Goal: Task Accomplishment & Management: Use online tool/utility

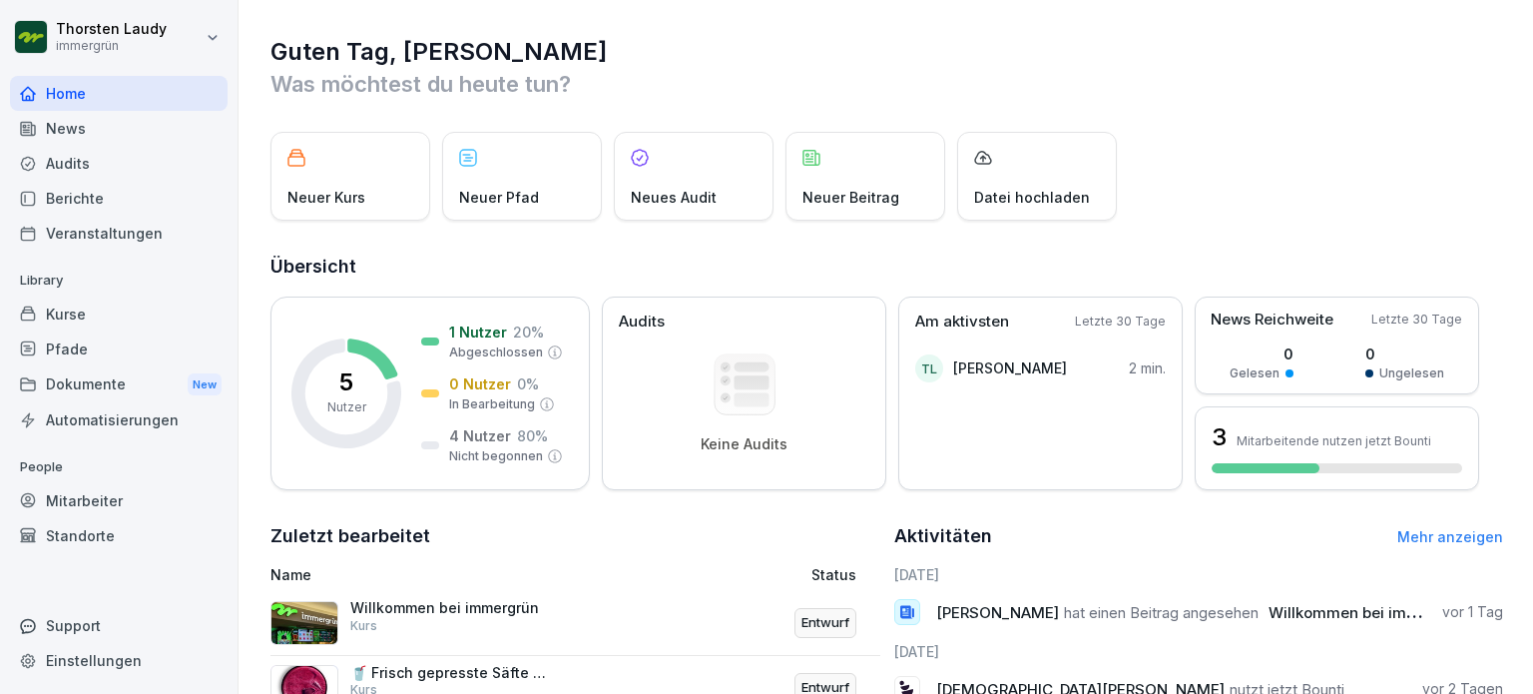
click at [1015, 170] on div "Datei hochladen" at bounding box center [1037, 176] width 160 height 89
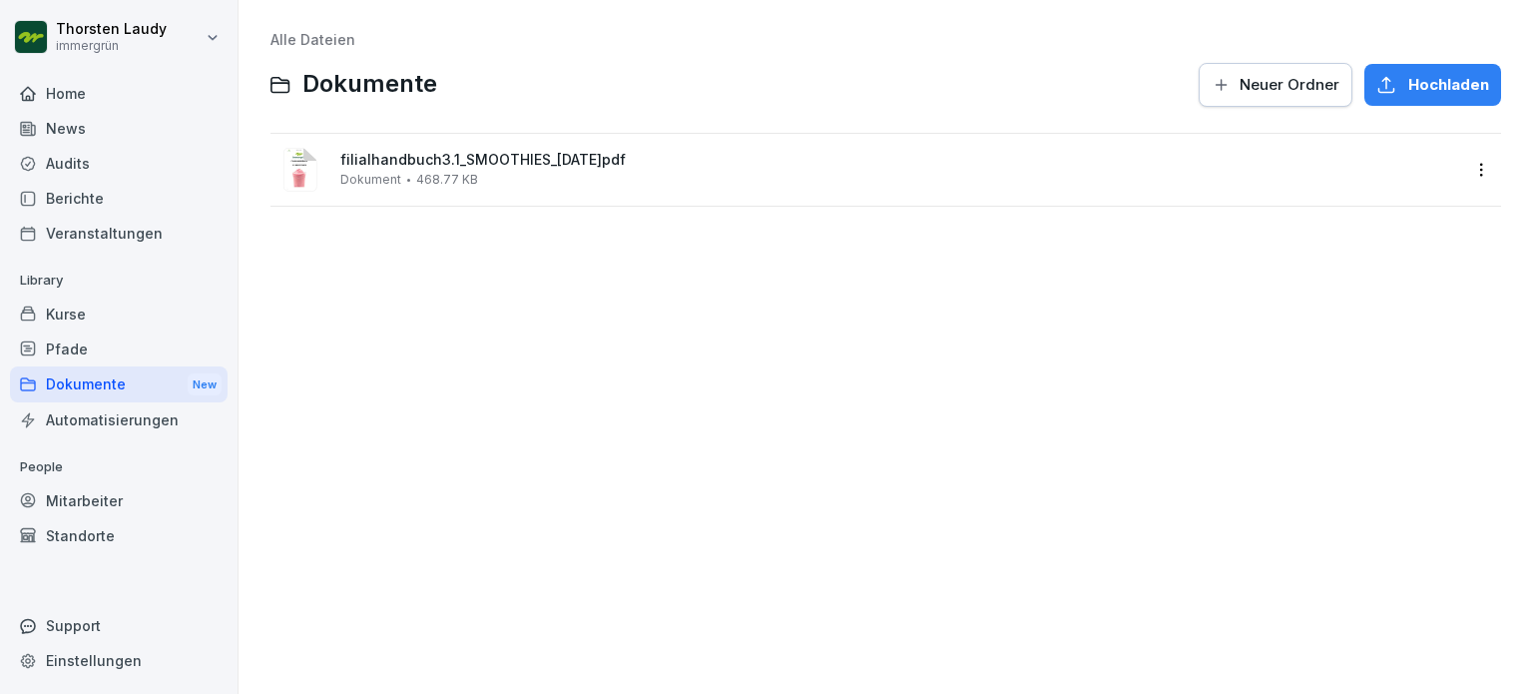
click at [1393, 83] on div "Hochladen" at bounding box center [1432, 85] width 113 height 22
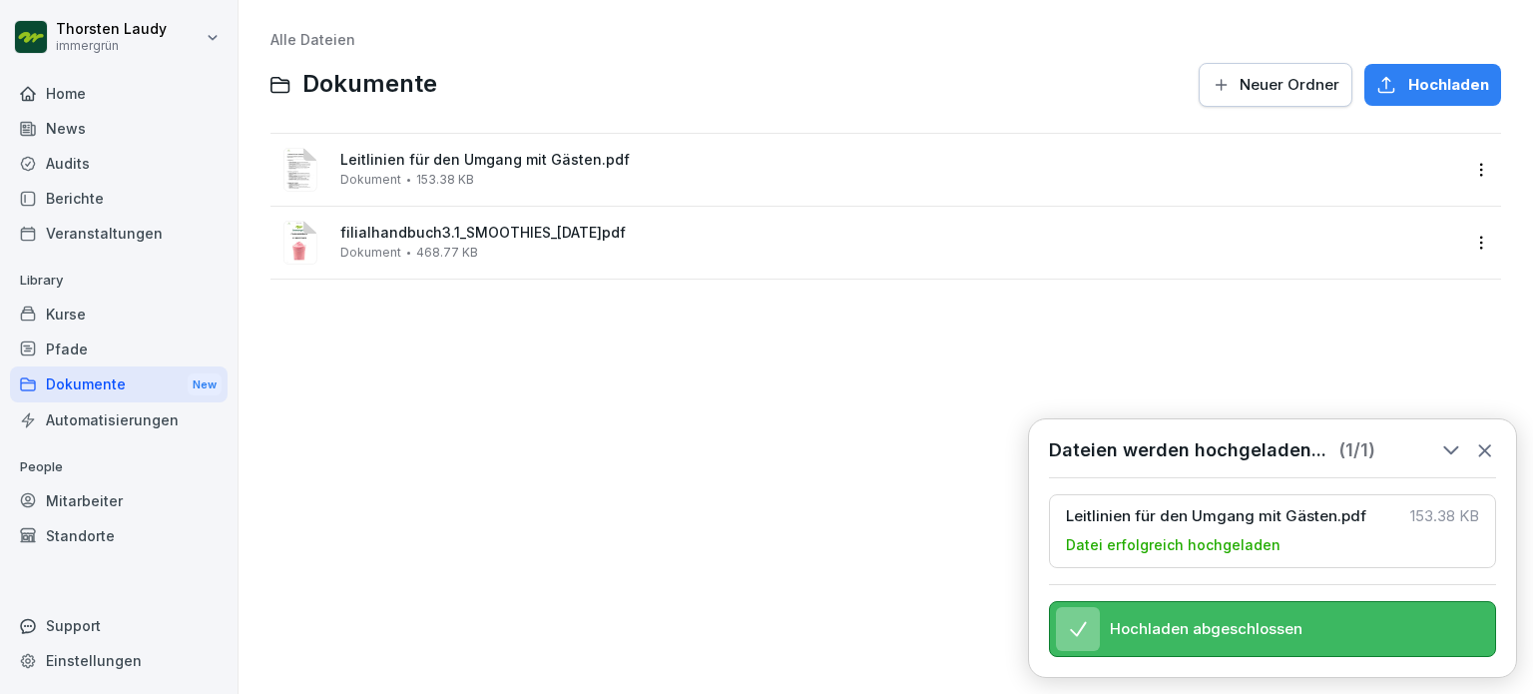
click at [63, 314] on div "Kurse" at bounding box center [119, 313] width 218 height 35
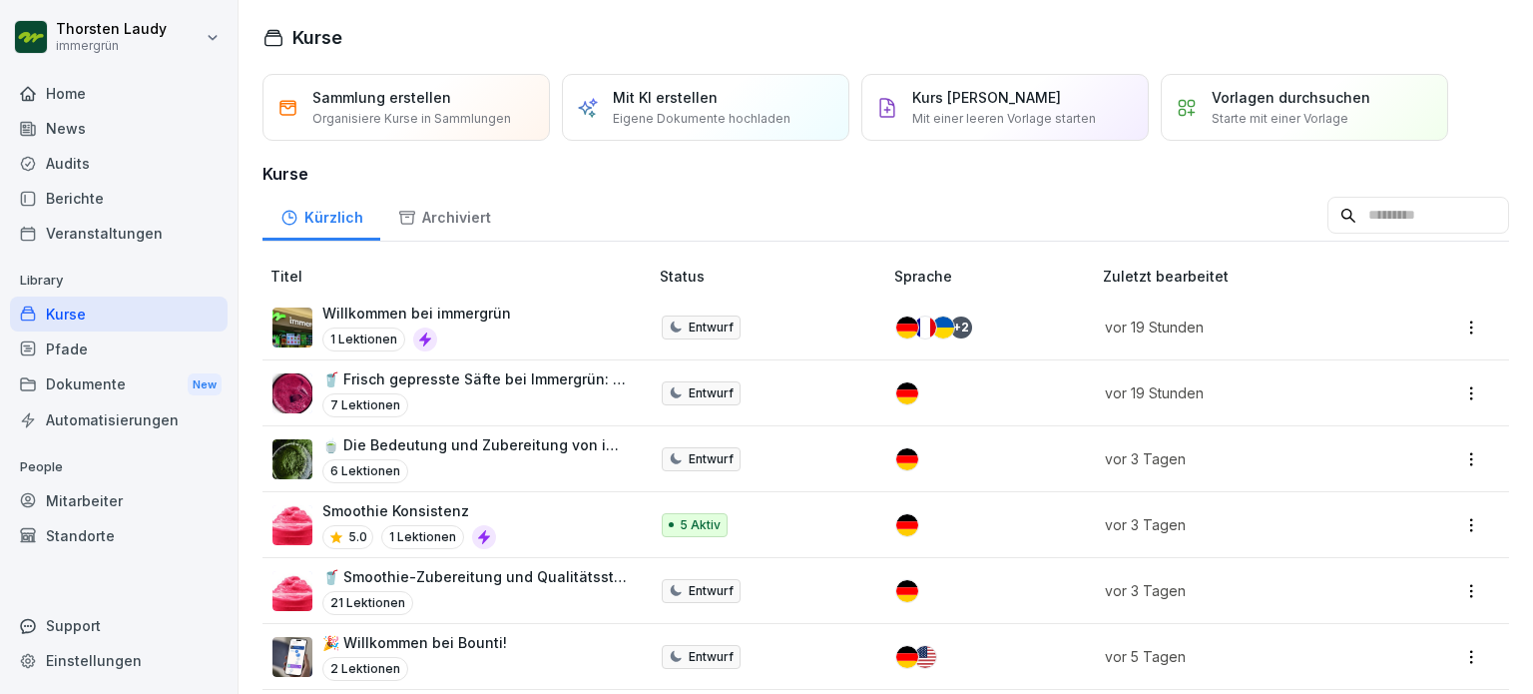
click at [663, 111] on p "Eigene Dokumente hochladen" at bounding box center [702, 119] width 178 height 18
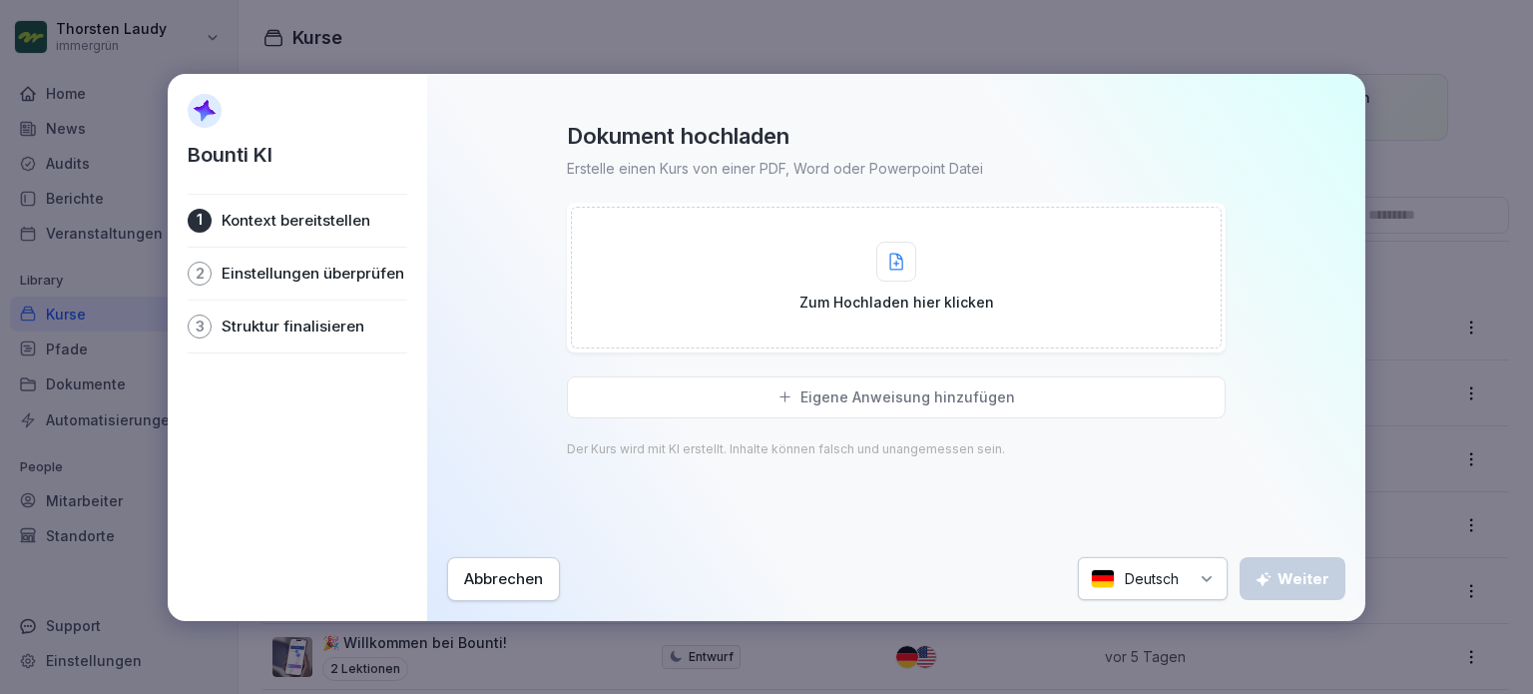
click at [893, 262] on icon at bounding box center [896, 262] width 14 height 18
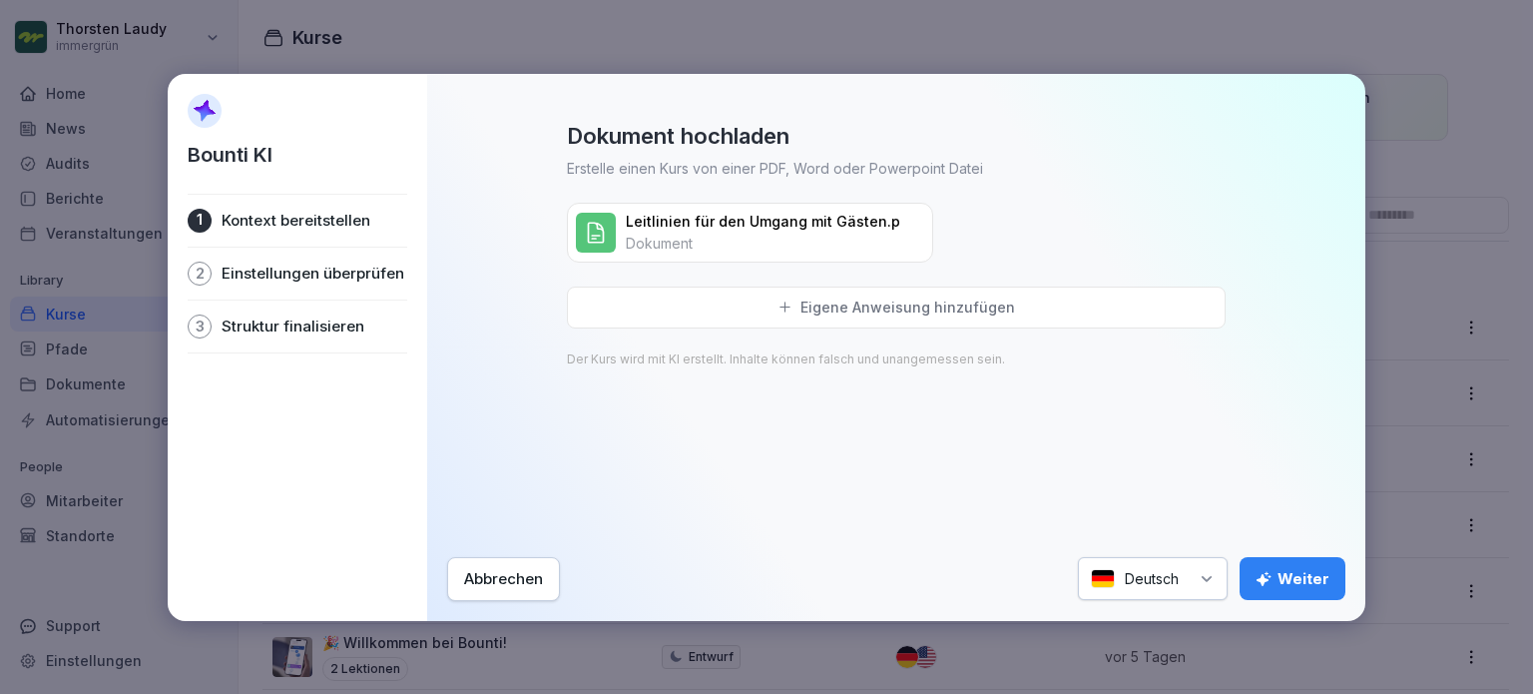
click at [1297, 583] on div "Weiter" at bounding box center [1293, 579] width 74 height 22
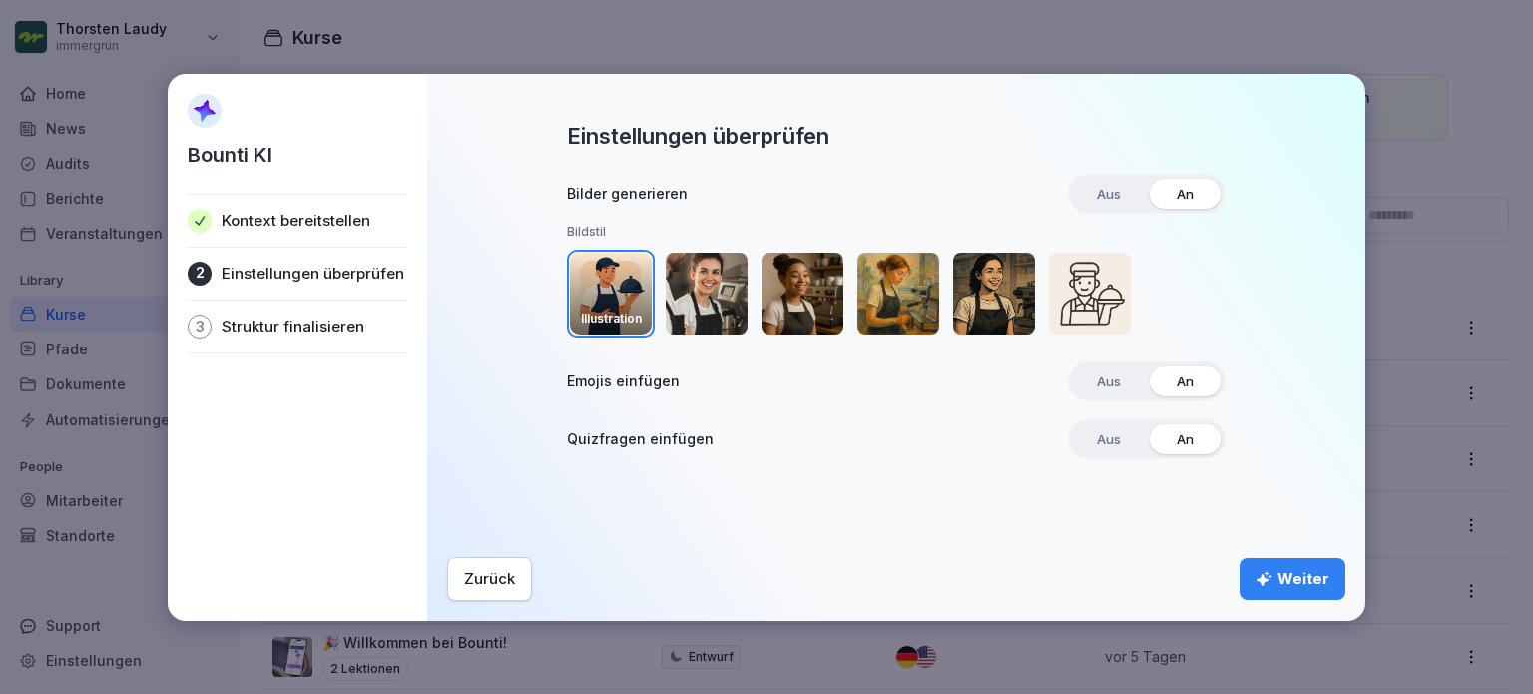
click at [710, 298] on img "button" at bounding box center [707, 294] width 82 height 82
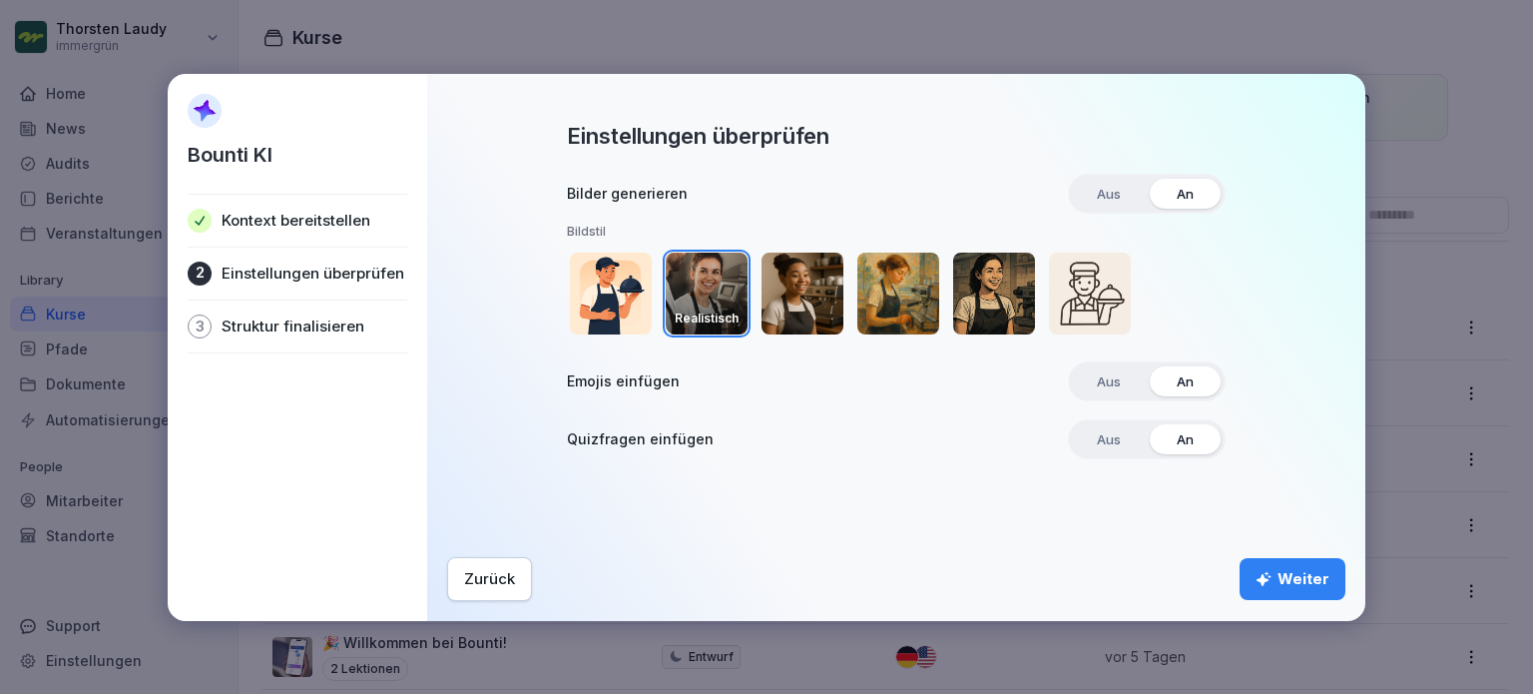
click at [1293, 572] on div "Weiter" at bounding box center [1293, 579] width 74 height 22
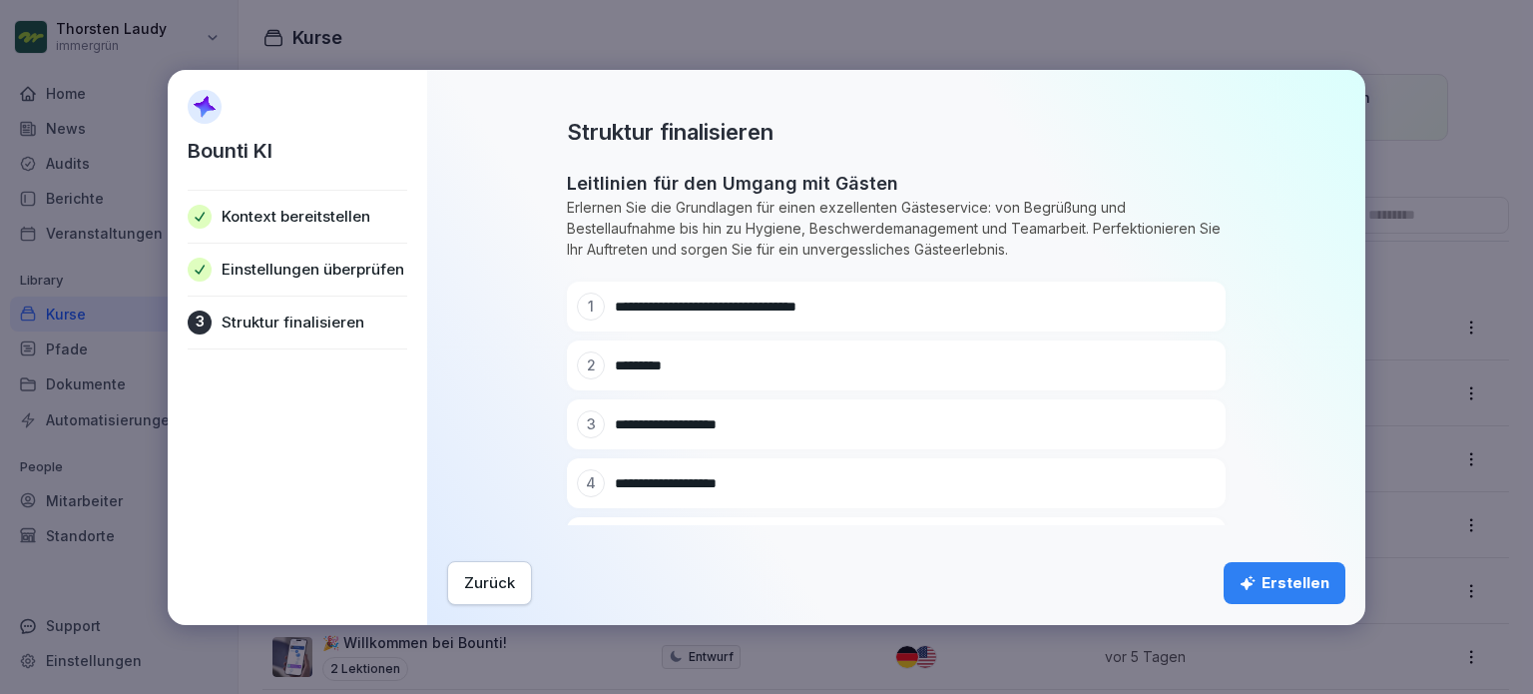
scroll to position [447, 0]
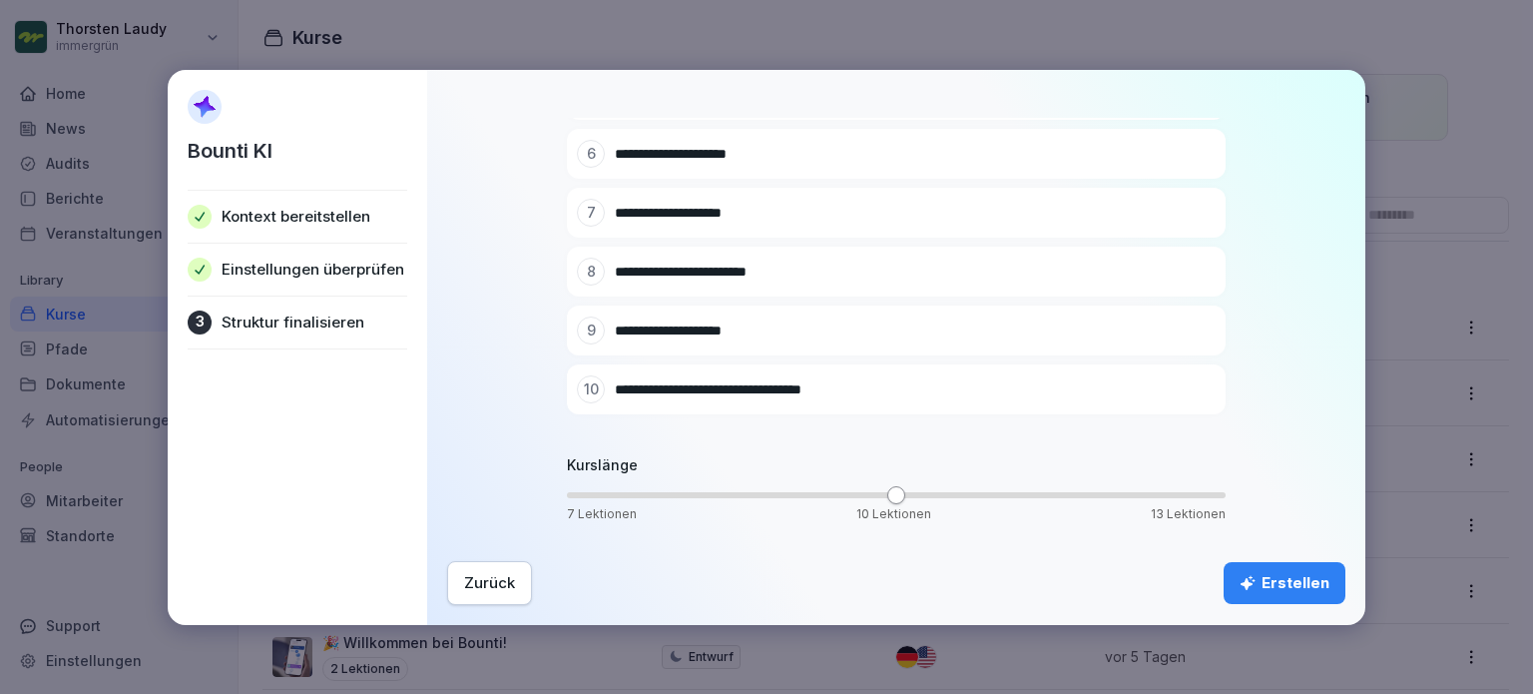
click at [1269, 581] on div "Erstellen" at bounding box center [1285, 583] width 90 height 22
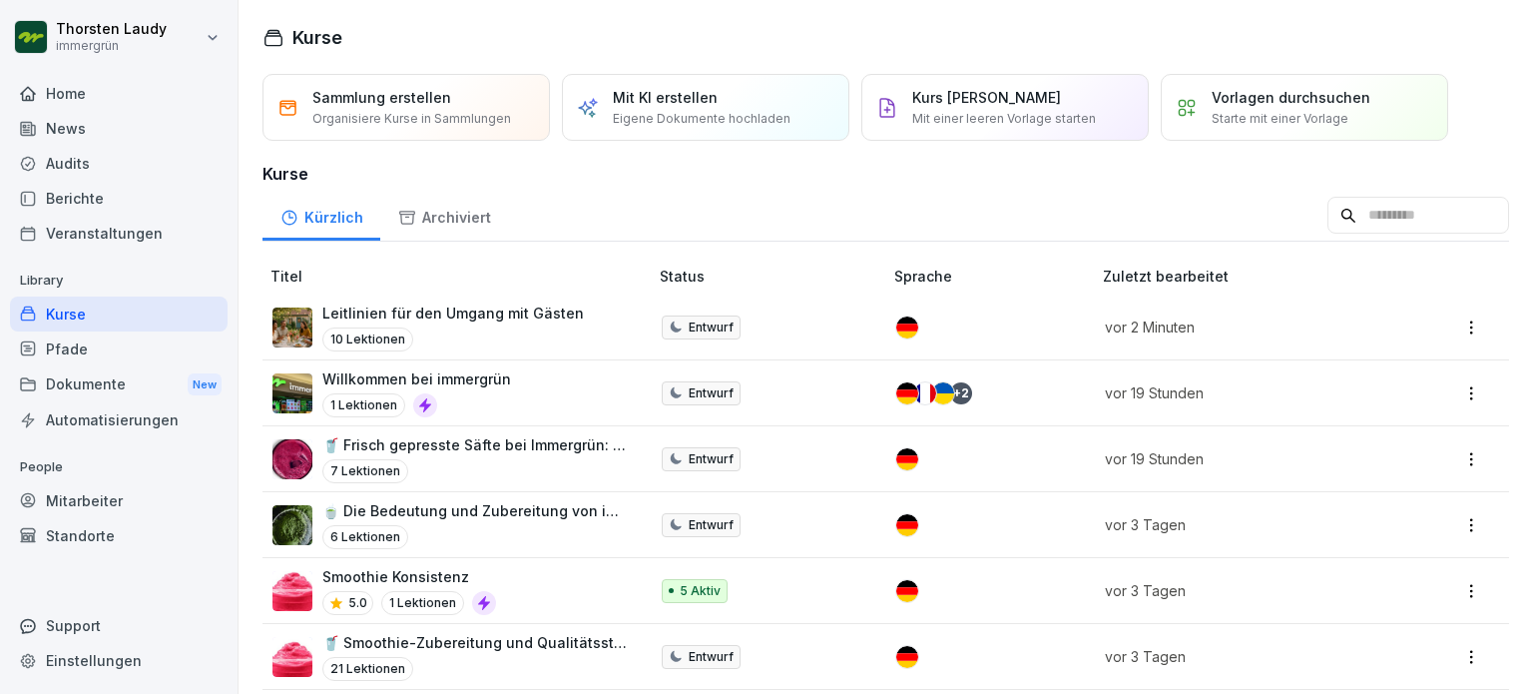
click at [289, 317] on img at bounding box center [292, 327] width 40 height 40
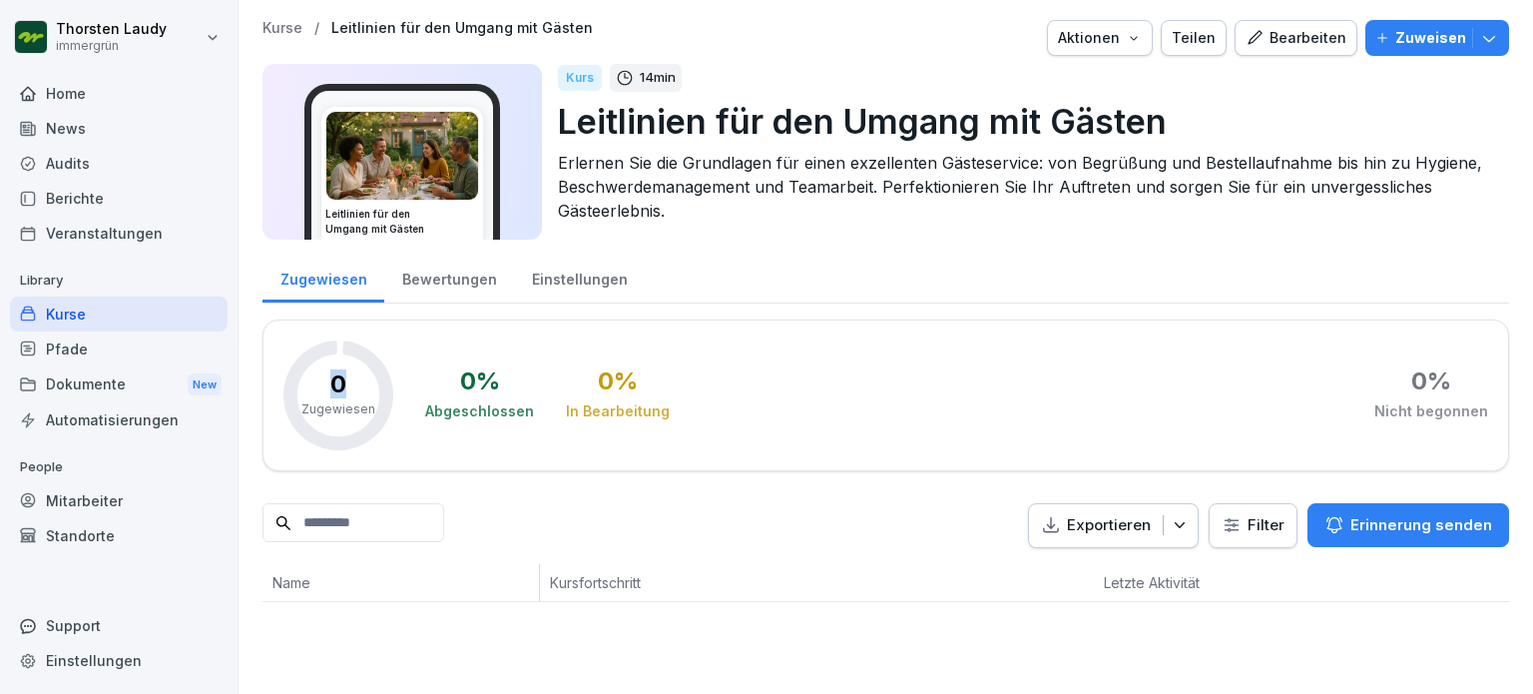
click at [1299, 42] on div "Bearbeiten" at bounding box center [1296, 38] width 101 height 22
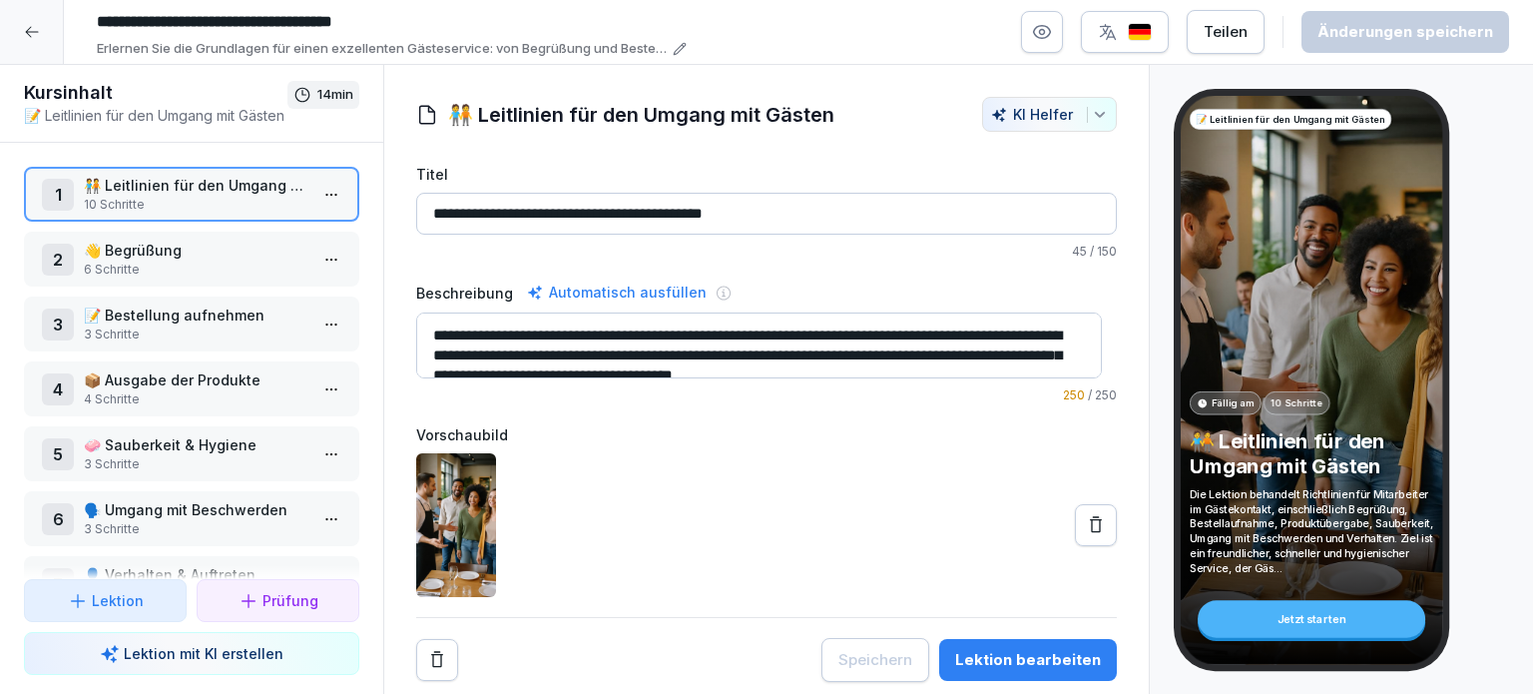
click at [33, 36] on icon at bounding box center [32, 32] width 16 height 16
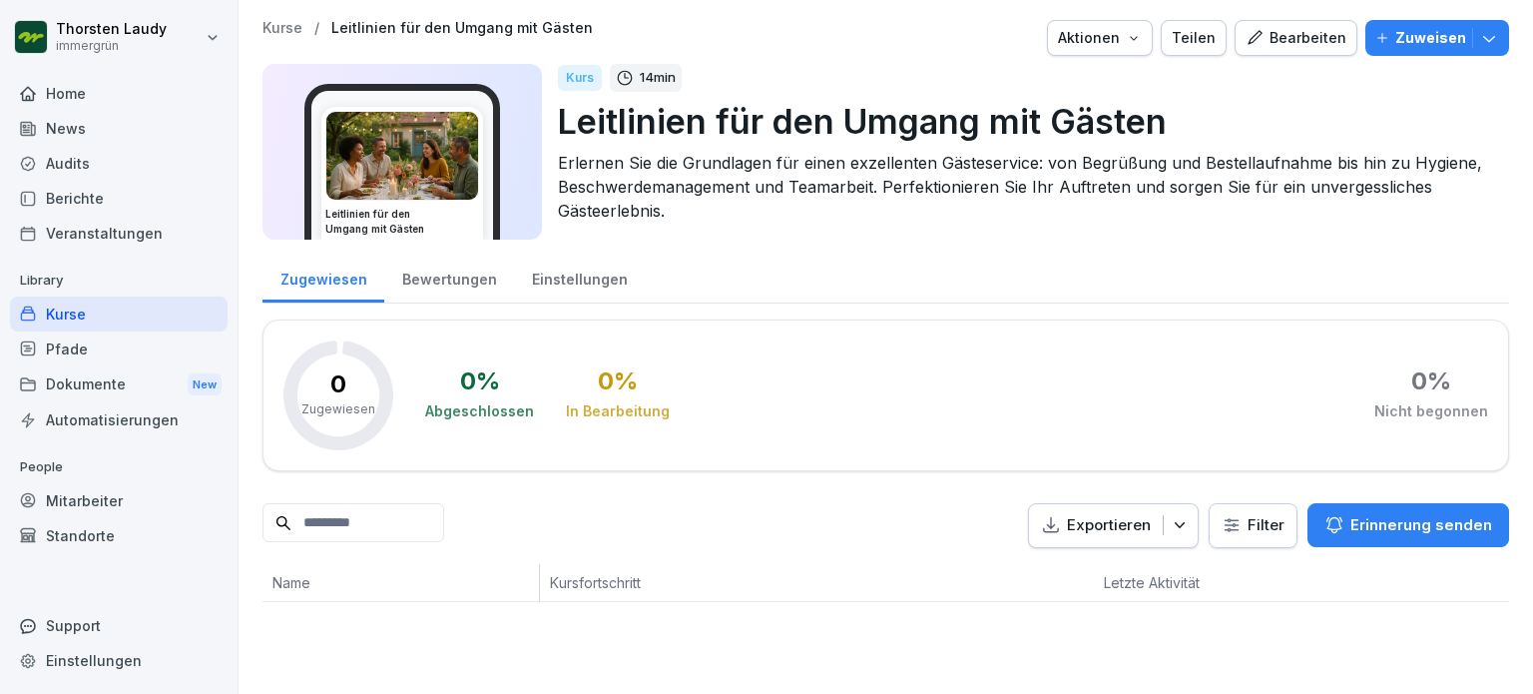
click at [52, 89] on div "Home" at bounding box center [119, 93] width 218 height 35
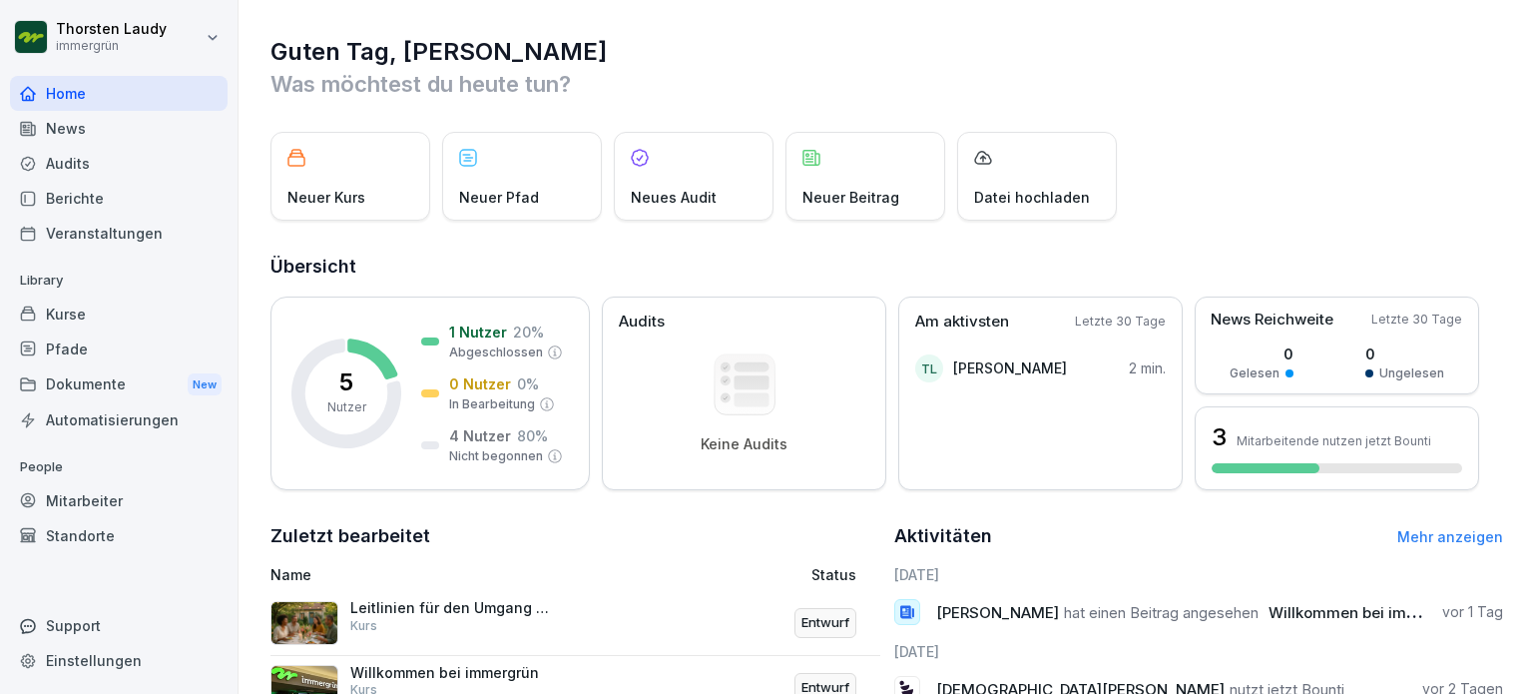
scroll to position [100, 0]
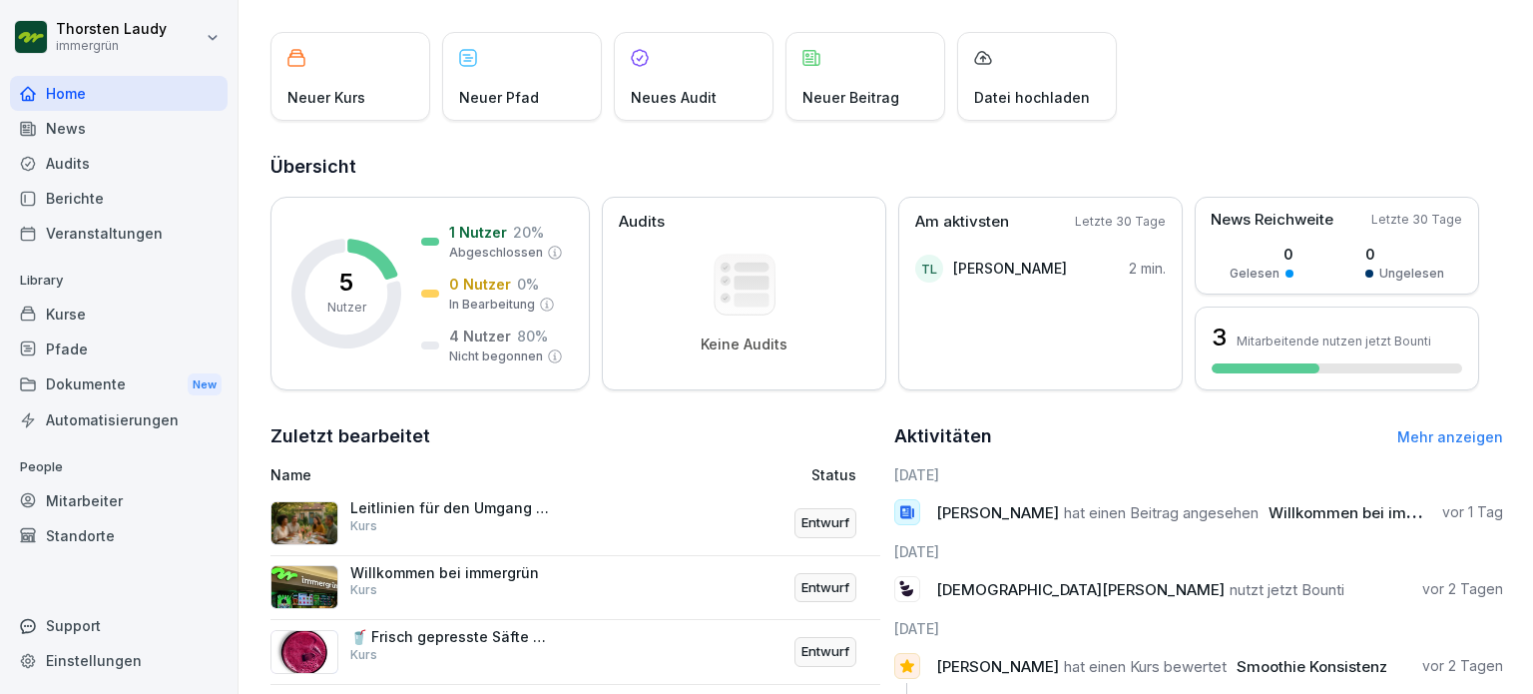
click at [318, 520] on img at bounding box center [304, 523] width 68 height 44
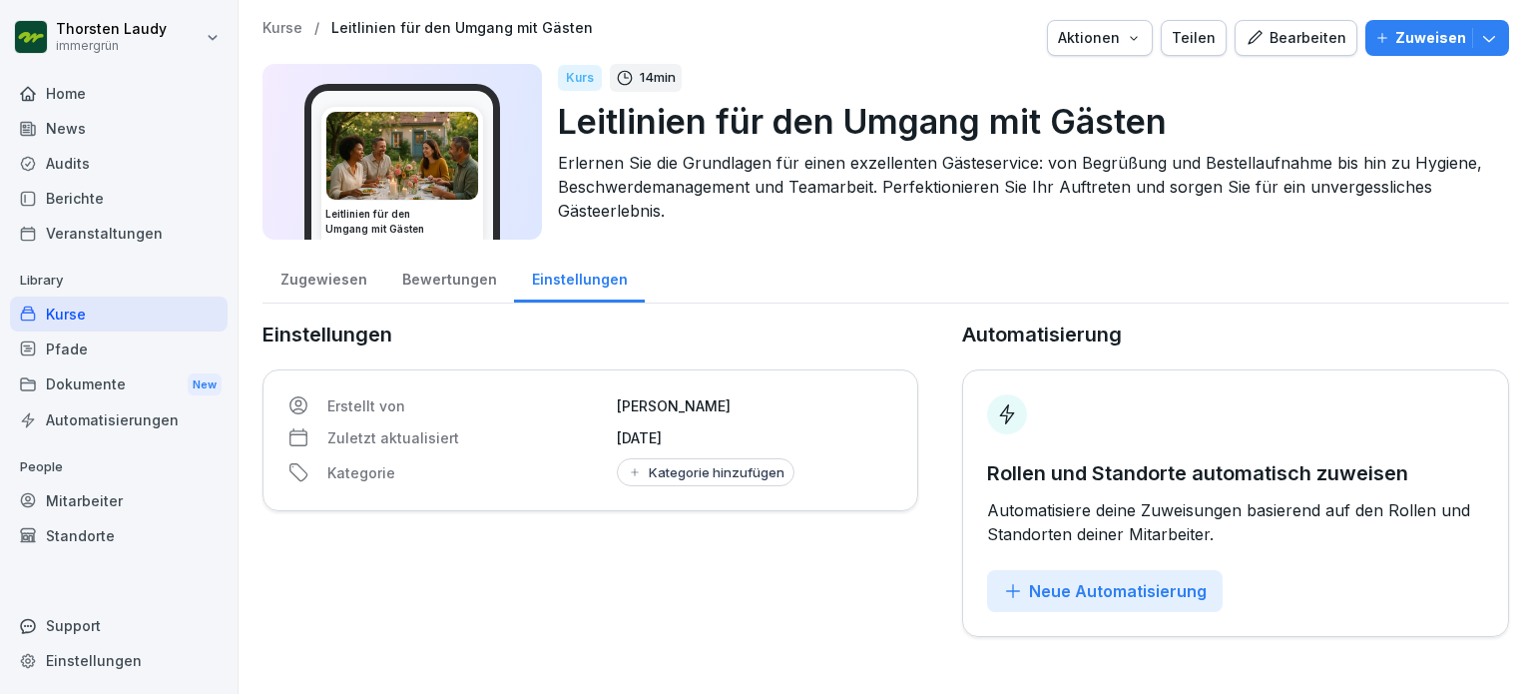
click at [1297, 37] on div "Bearbeiten" at bounding box center [1296, 38] width 101 height 22
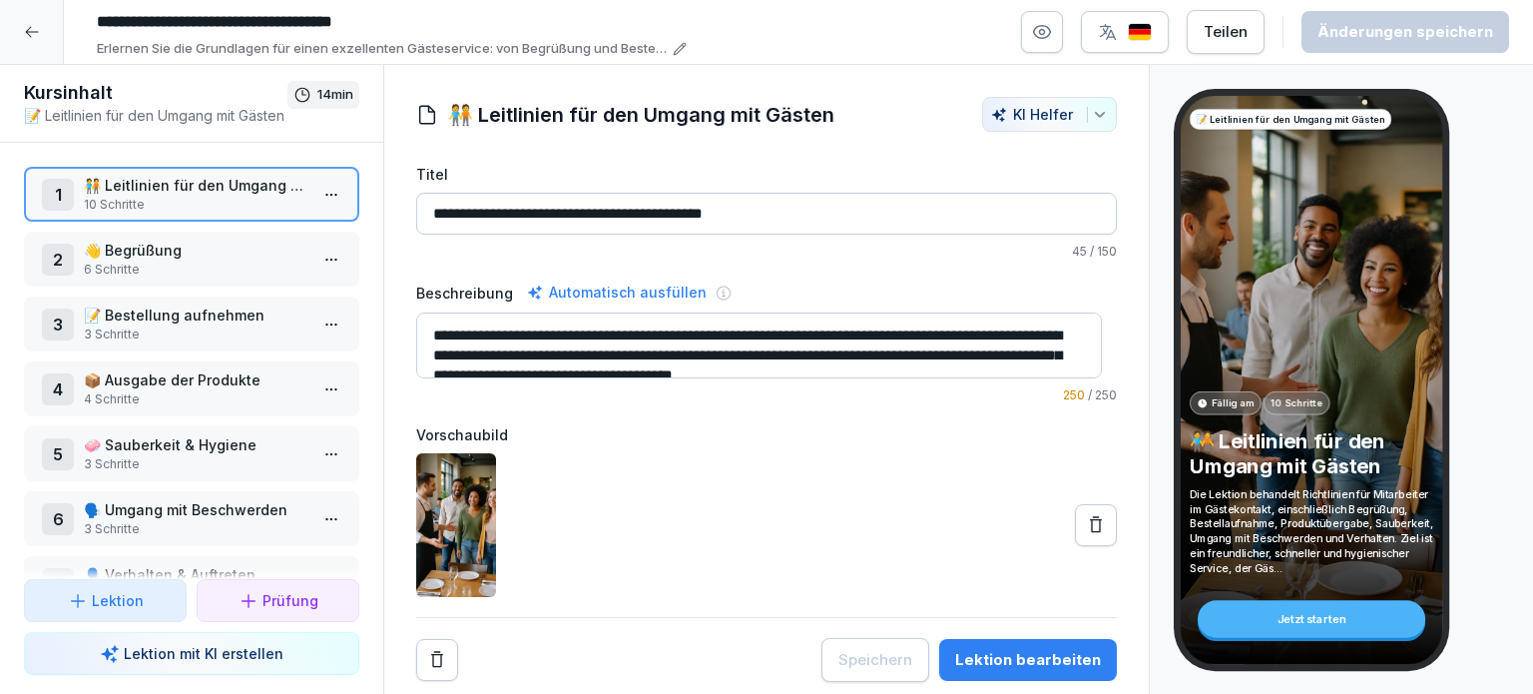
scroll to position [20, 0]
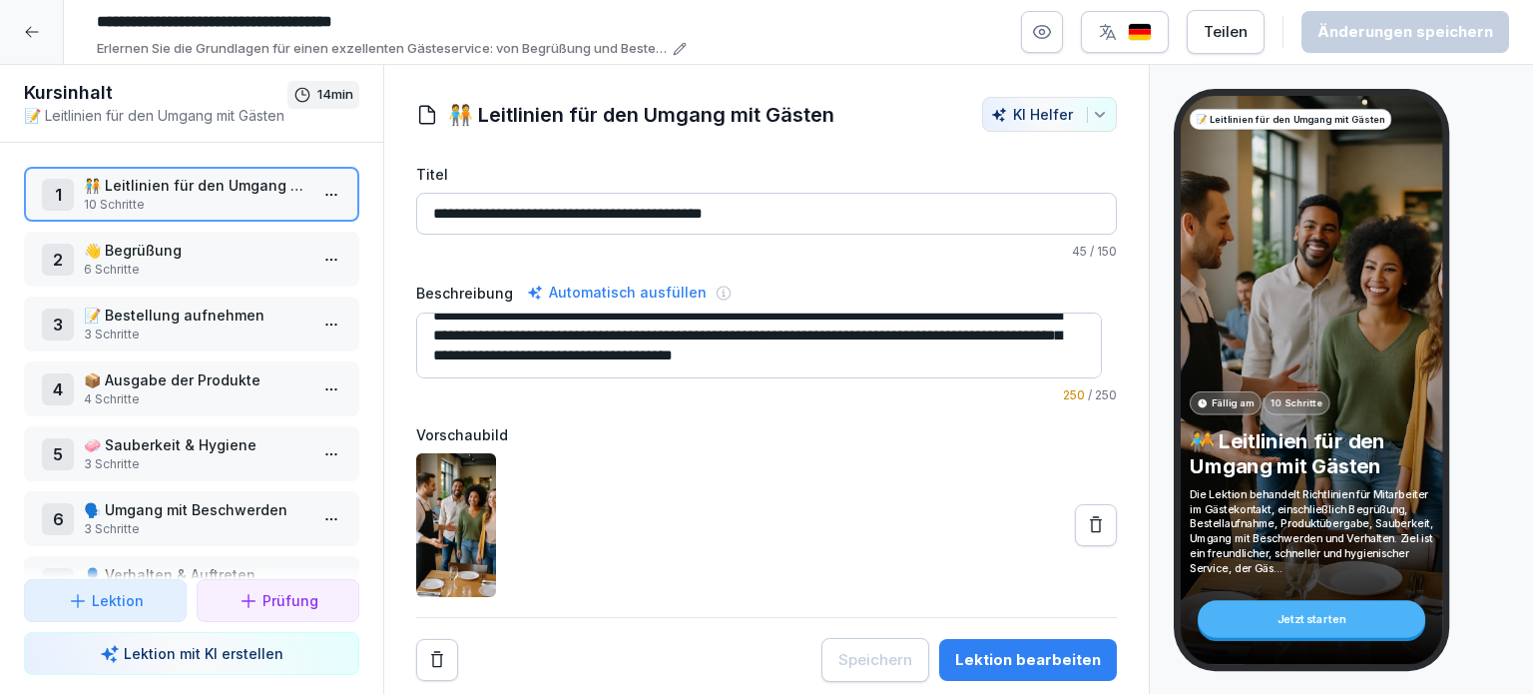
click at [1095, 112] on icon "button" at bounding box center [1099, 114] width 9 height 5
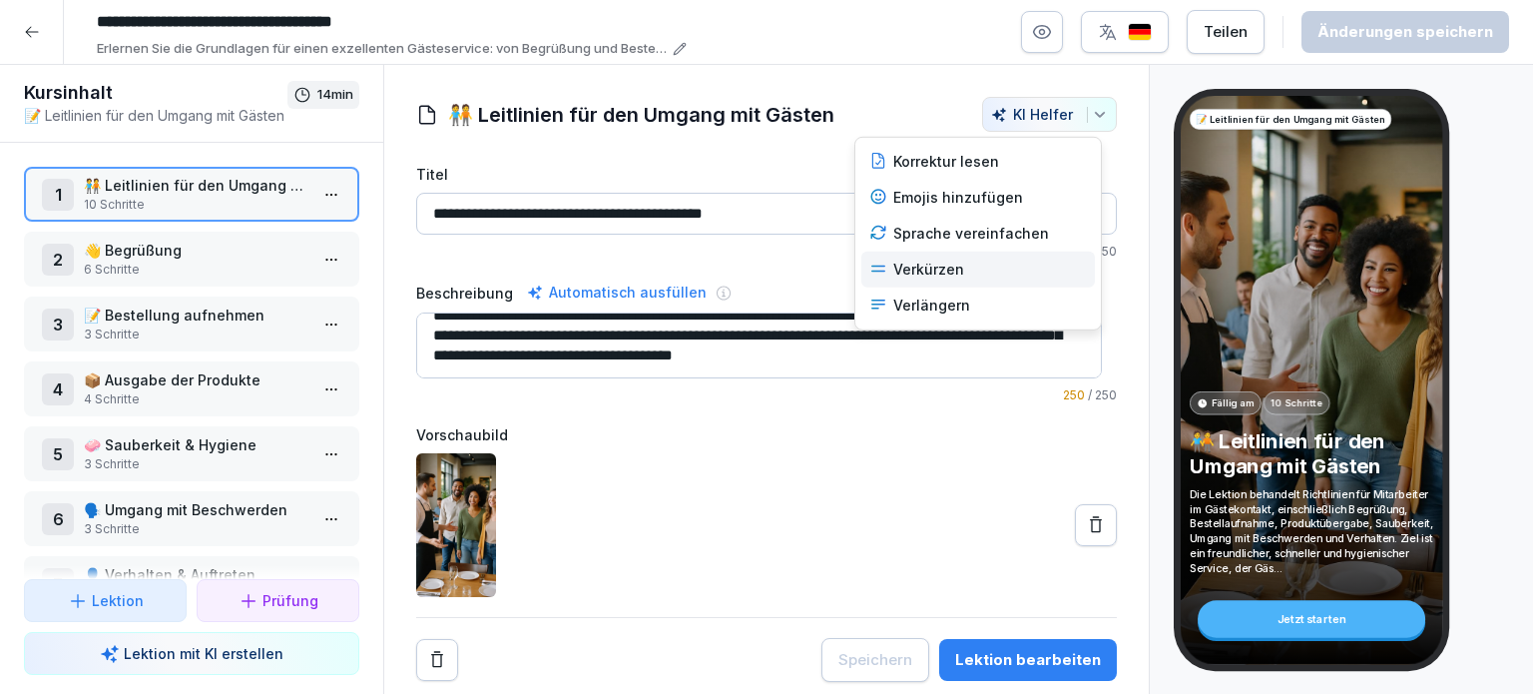
click at [942, 266] on div "Verkürzen" at bounding box center [978, 270] width 234 height 36
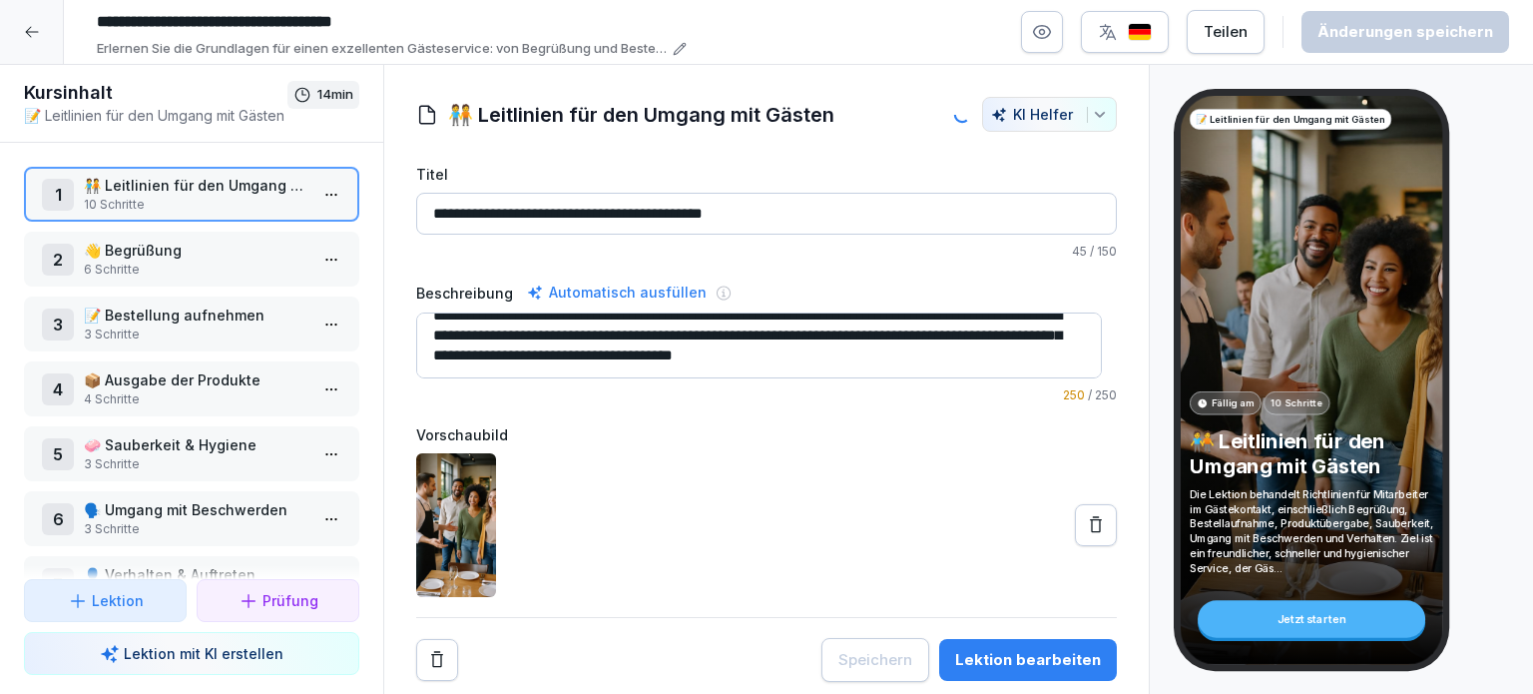
type input "**********"
type textarea "**********"
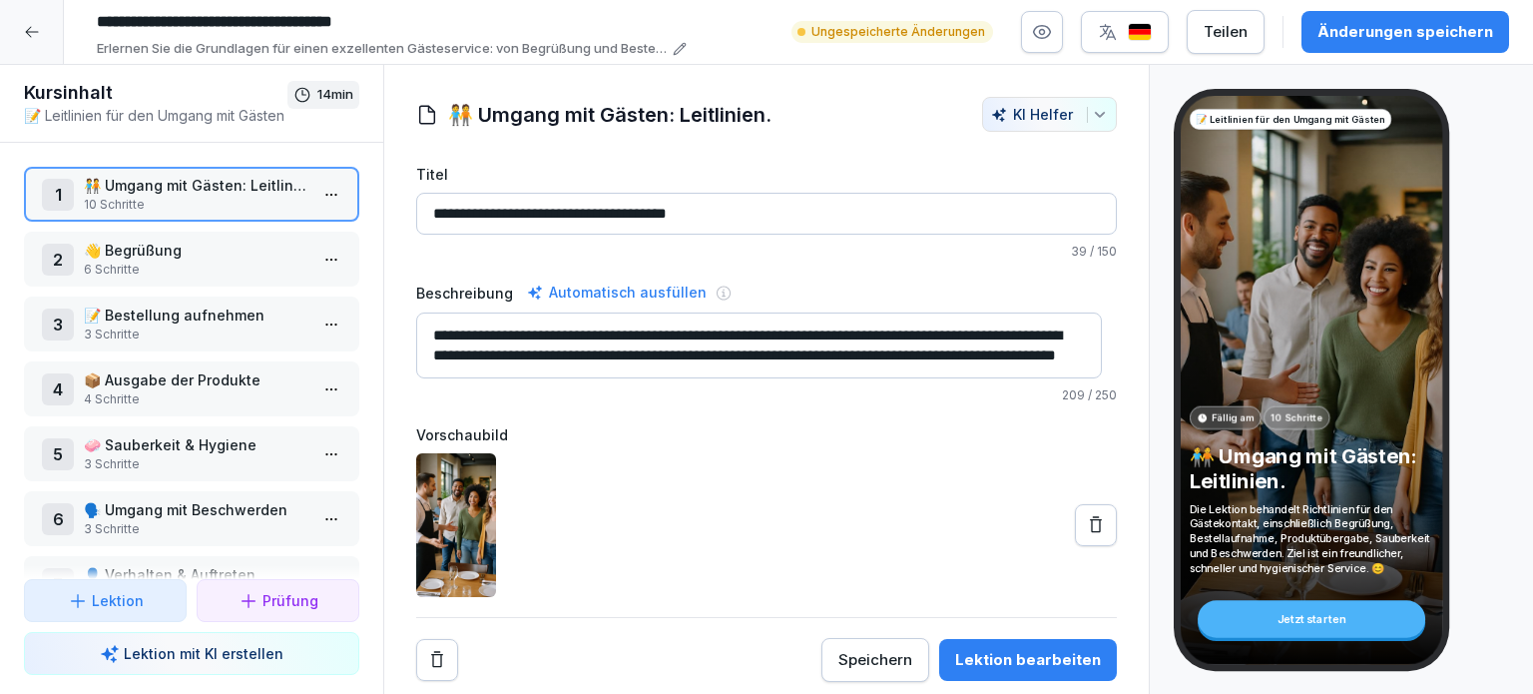
click at [862, 655] on div "Speichern" at bounding box center [875, 660] width 74 height 22
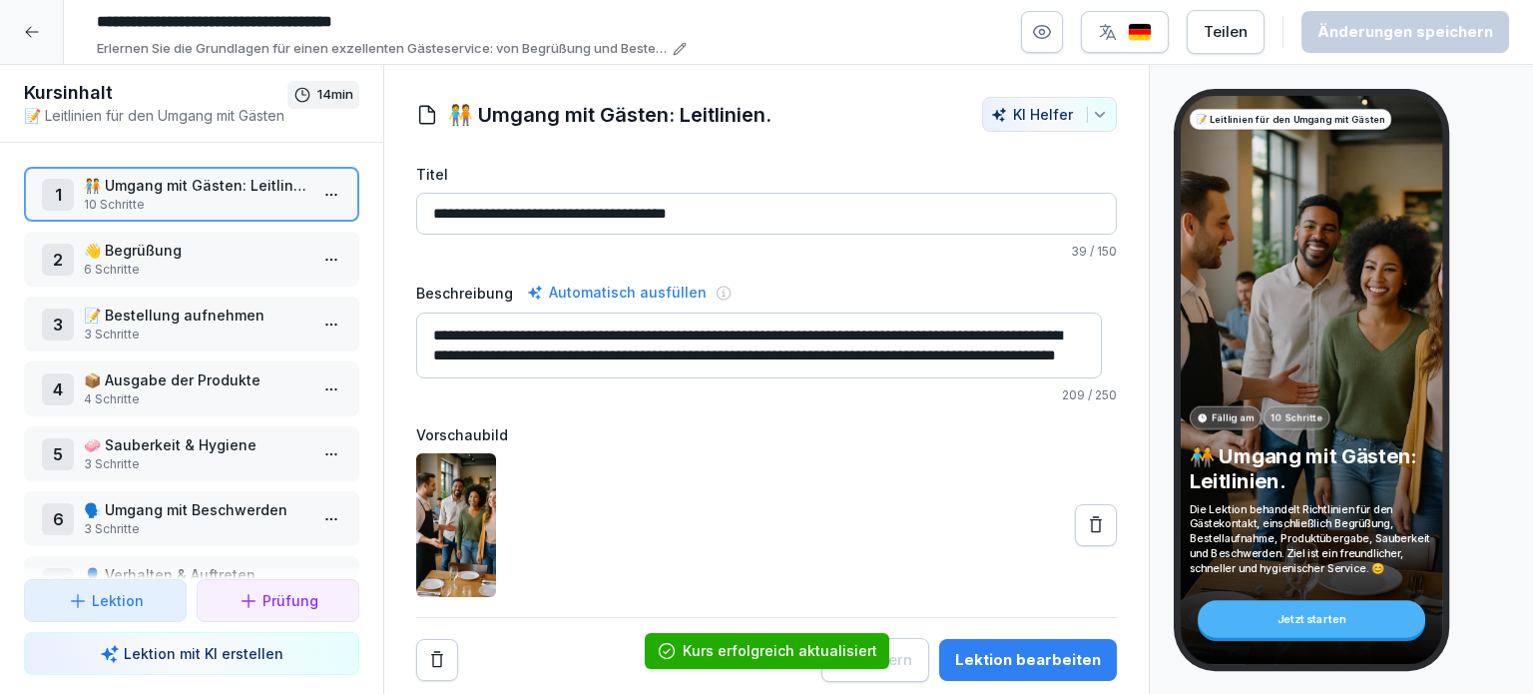
click at [205, 193] on p "🧑‍🤝‍🧑 Umgang mit Gästen: Leitlinien." at bounding box center [196, 185] width 224 height 21
click at [196, 191] on p "🧑‍🤝‍🧑 Umgang mit Gästen: Leitlinien." at bounding box center [196, 185] width 224 height 21
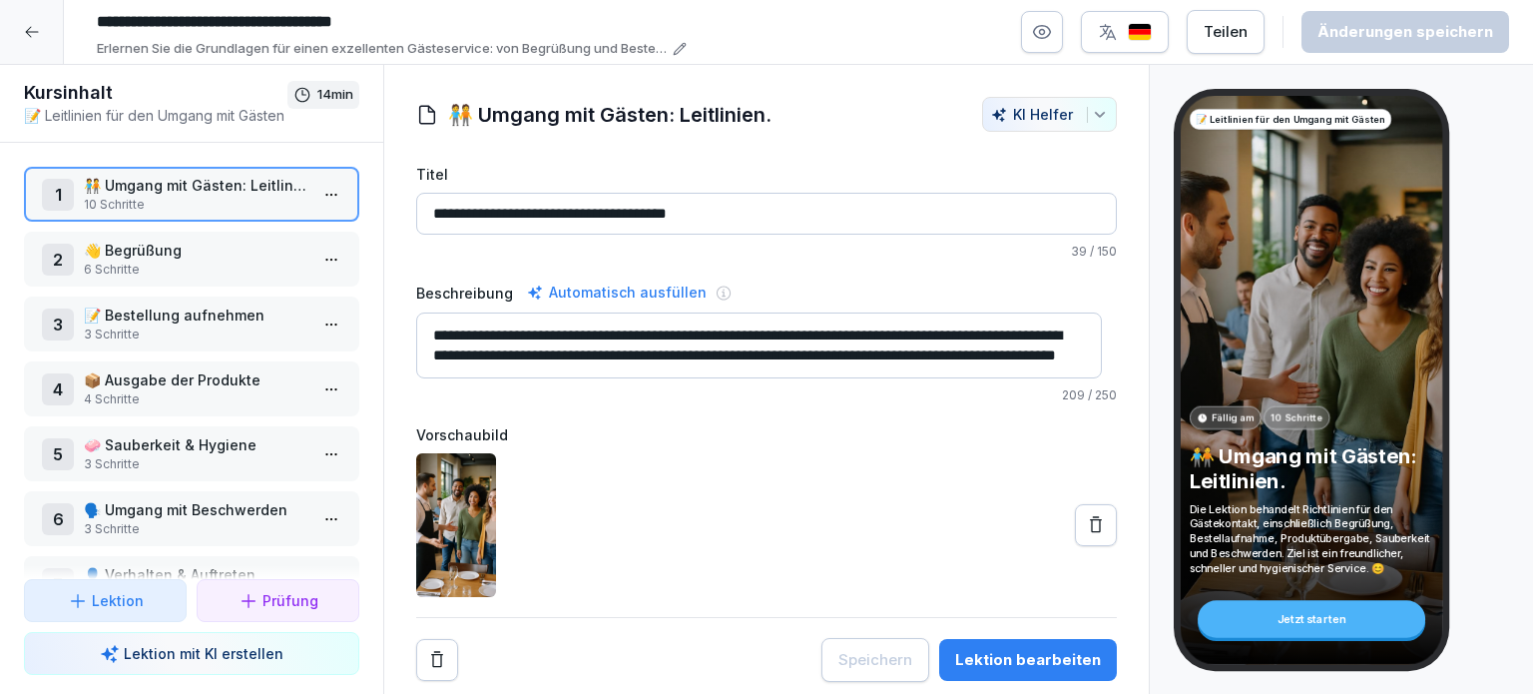
click at [196, 191] on p "🧑‍🤝‍🧑 Umgang mit Gästen: Leitlinien." at bounding box center [196, 185] width 224 height 21
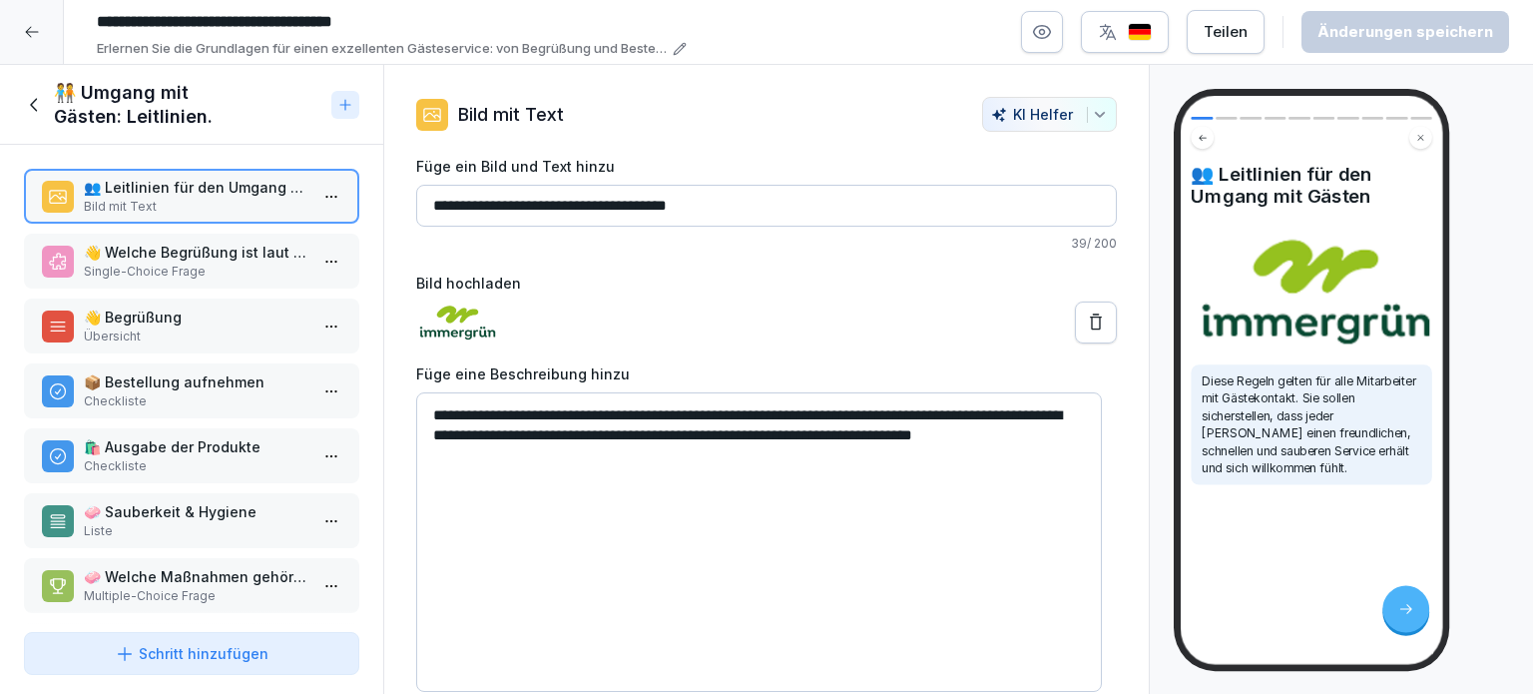
click at [311, 192] on html "**********" at bounding box center [766, 347] width 1533 height 694
click at [96, 250] on html "**********" at bounding box center [766, 347] width 1533 height 694
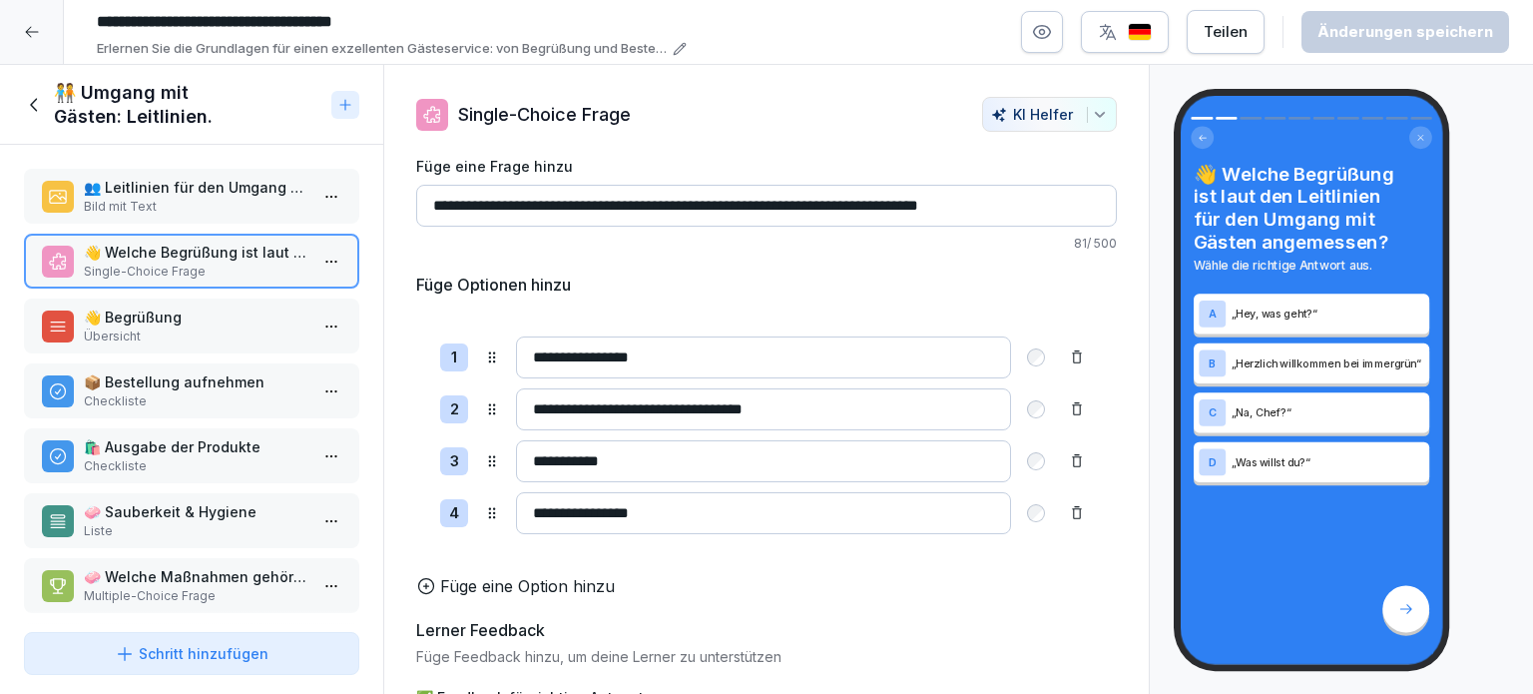
click at [163, 193] on p "👥 Leitlinien für den Umgang mit Gästen" at bounding box center [196, 187] width 224 height 21
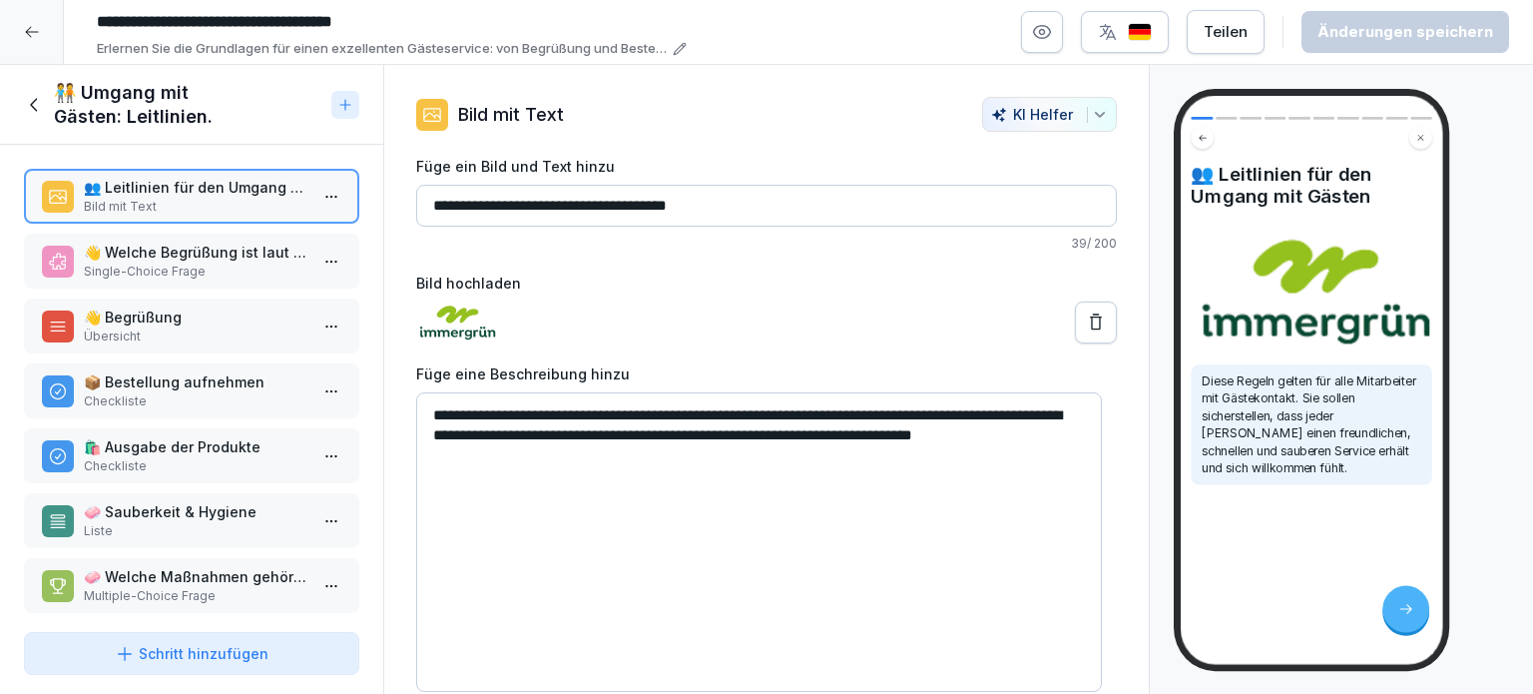
click at [33, 105] on icon at bounding box center [35, 105] width 22 height 22
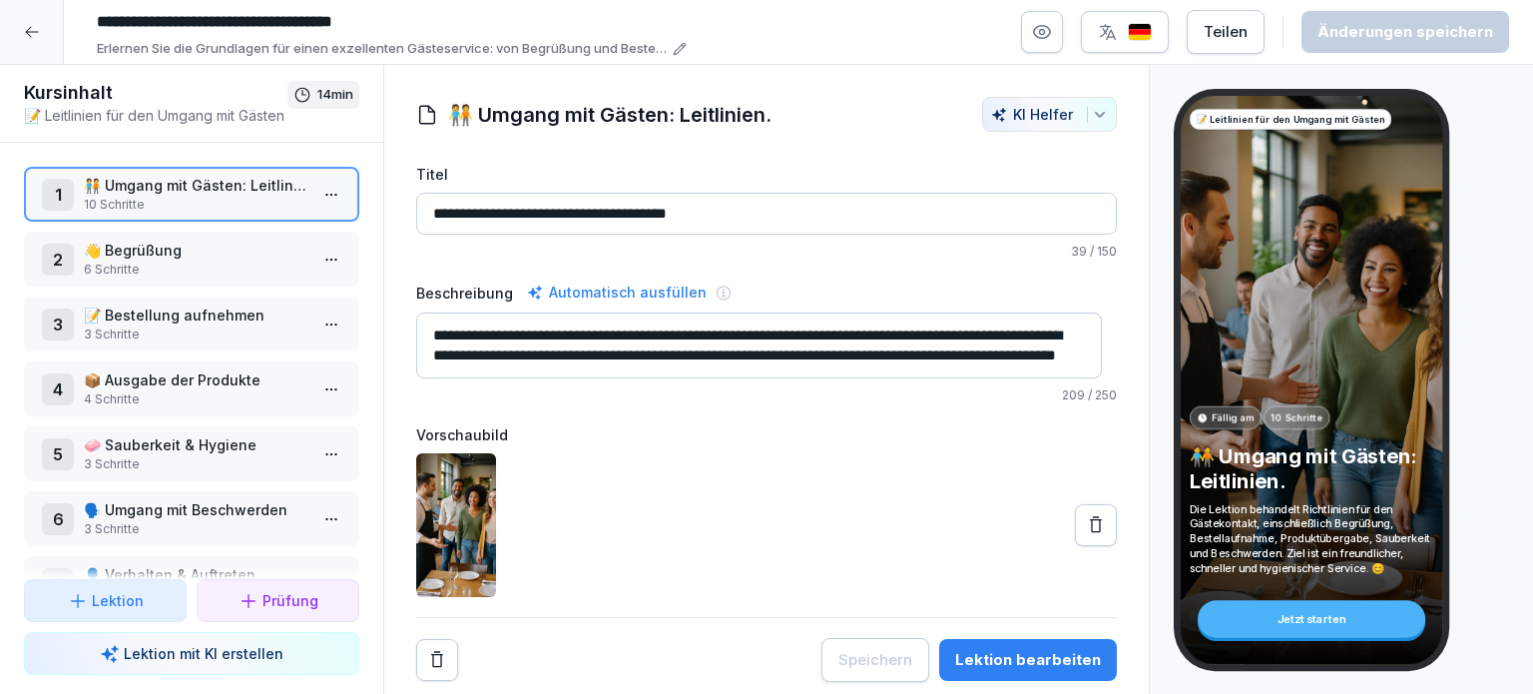
click at [126, 199] on p "10 Schritte" at bounding box center [196, 205] width 224 height 18
click at [190, 191] on p "🧑‍🤝‍🧑 Umgang mit Gästen: Leitlinien." at bounding box center [196, 185] width 224 height 21
click at [190, 191] on p "🧑‍🤝‍🧑 Umgang mit Gästen: Leitlinien." at bounding box center [196, 184] width 224 height 21
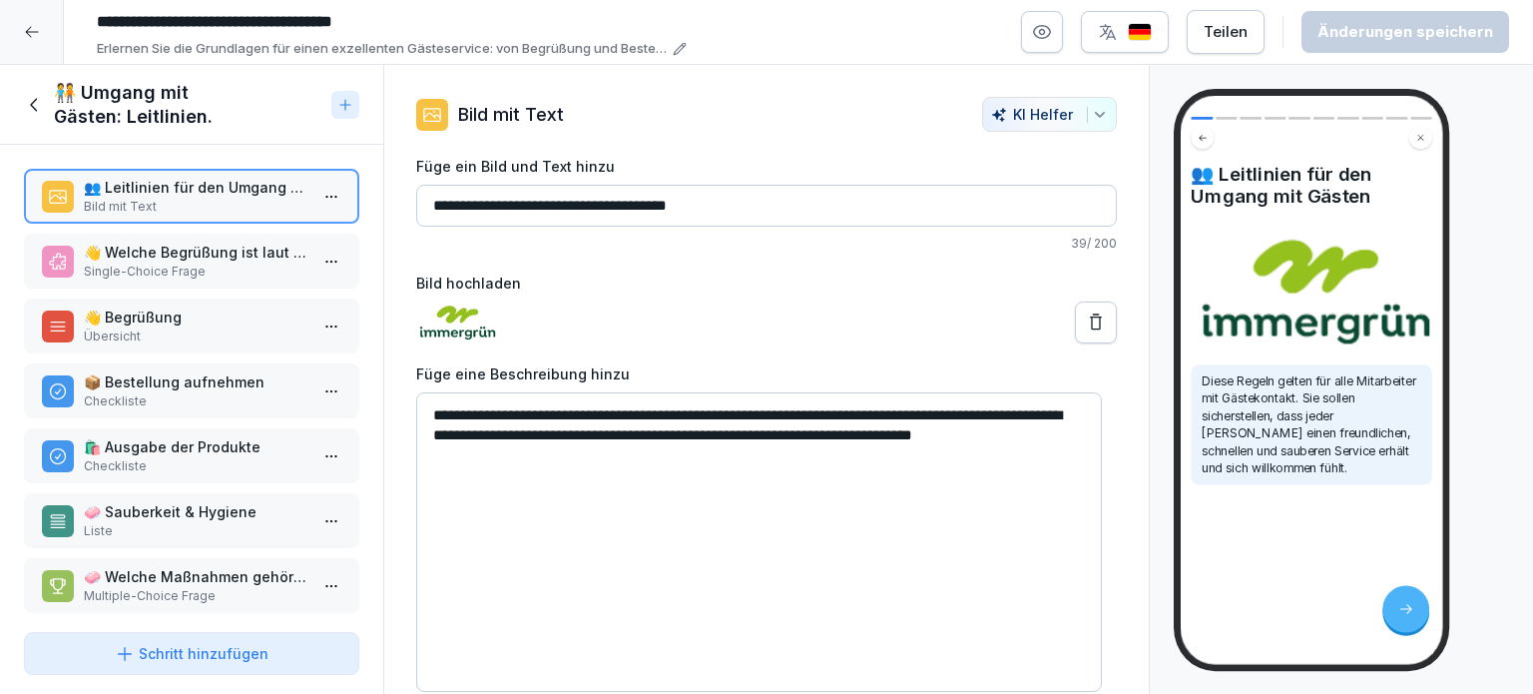
click at [149, 263] on p "Single-Choice Frage" at bounding box center [196, 272] width 224 height 18
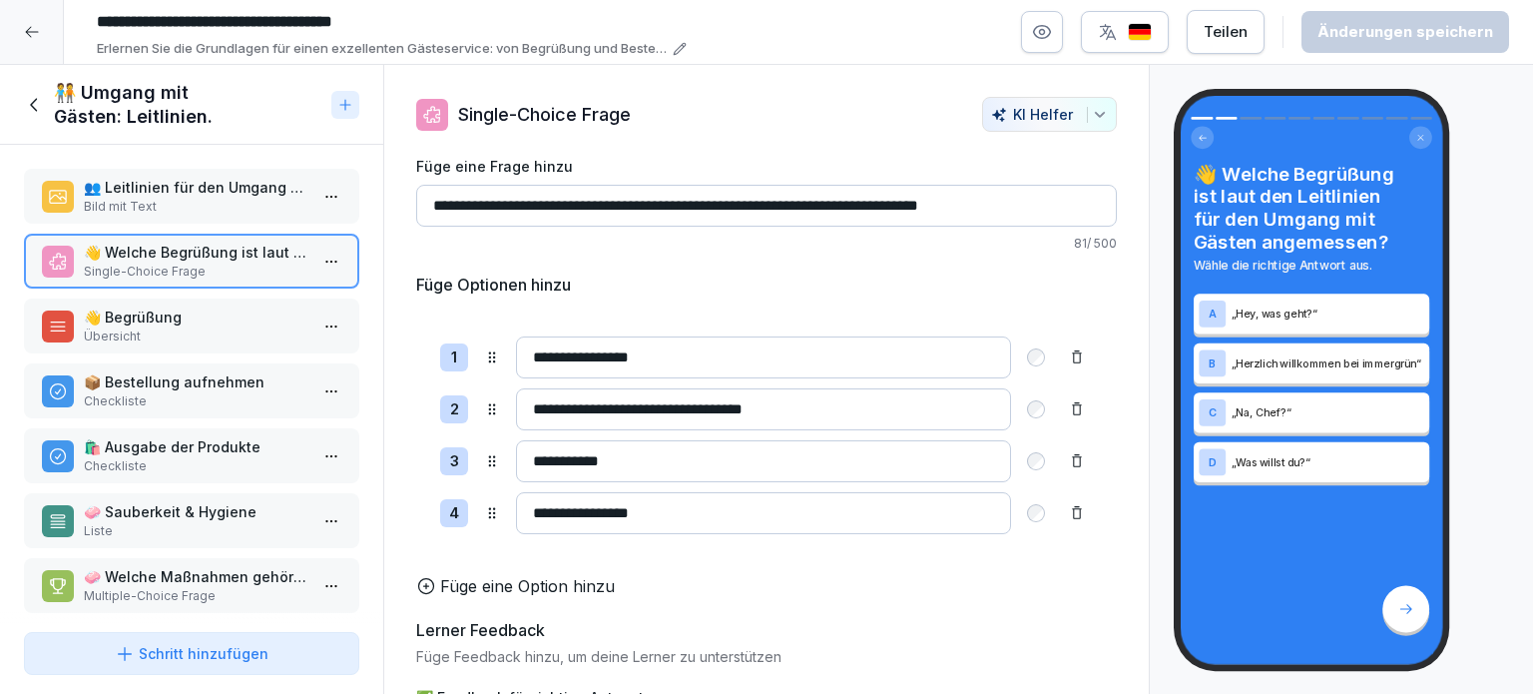
click at [137, 319] on p "👋 Begrüßung" at bounding box center [196, 316] width 224 height 21
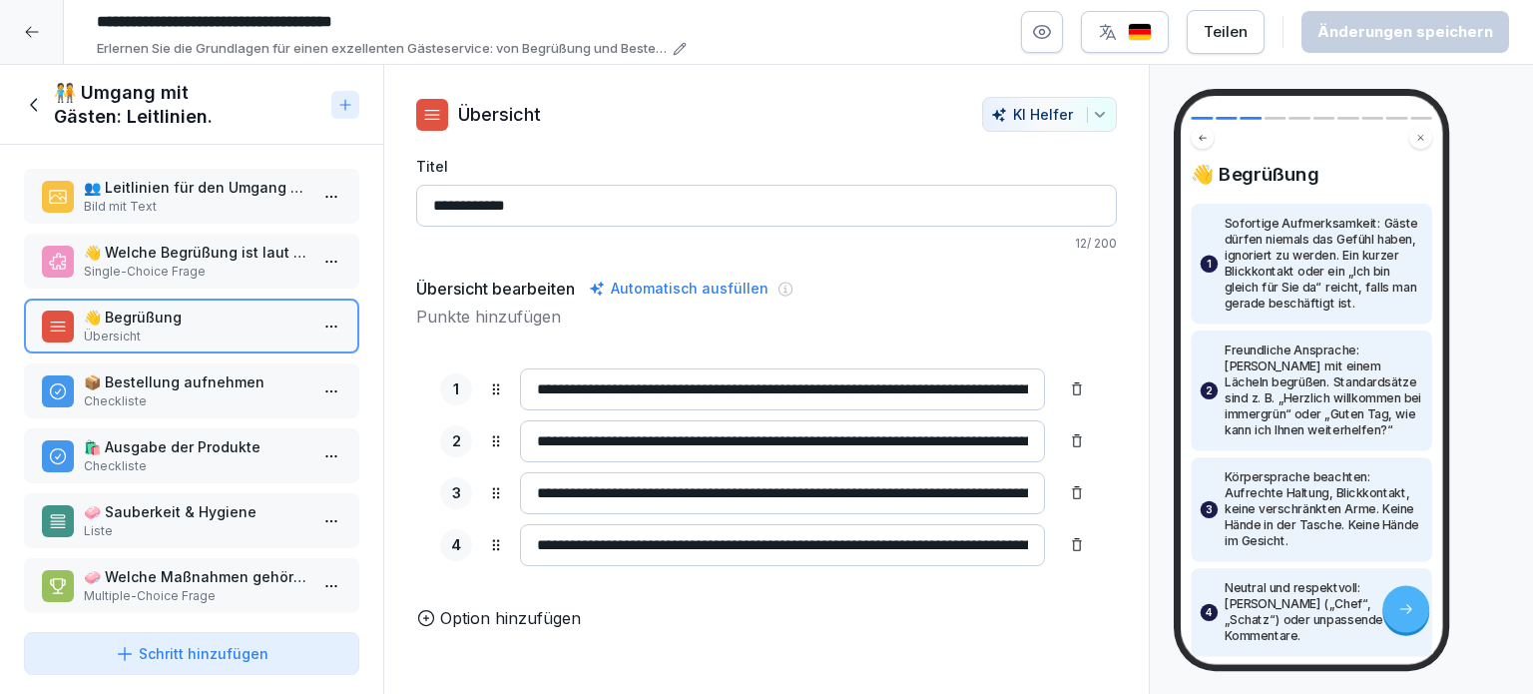
scroll to position [91, 0]
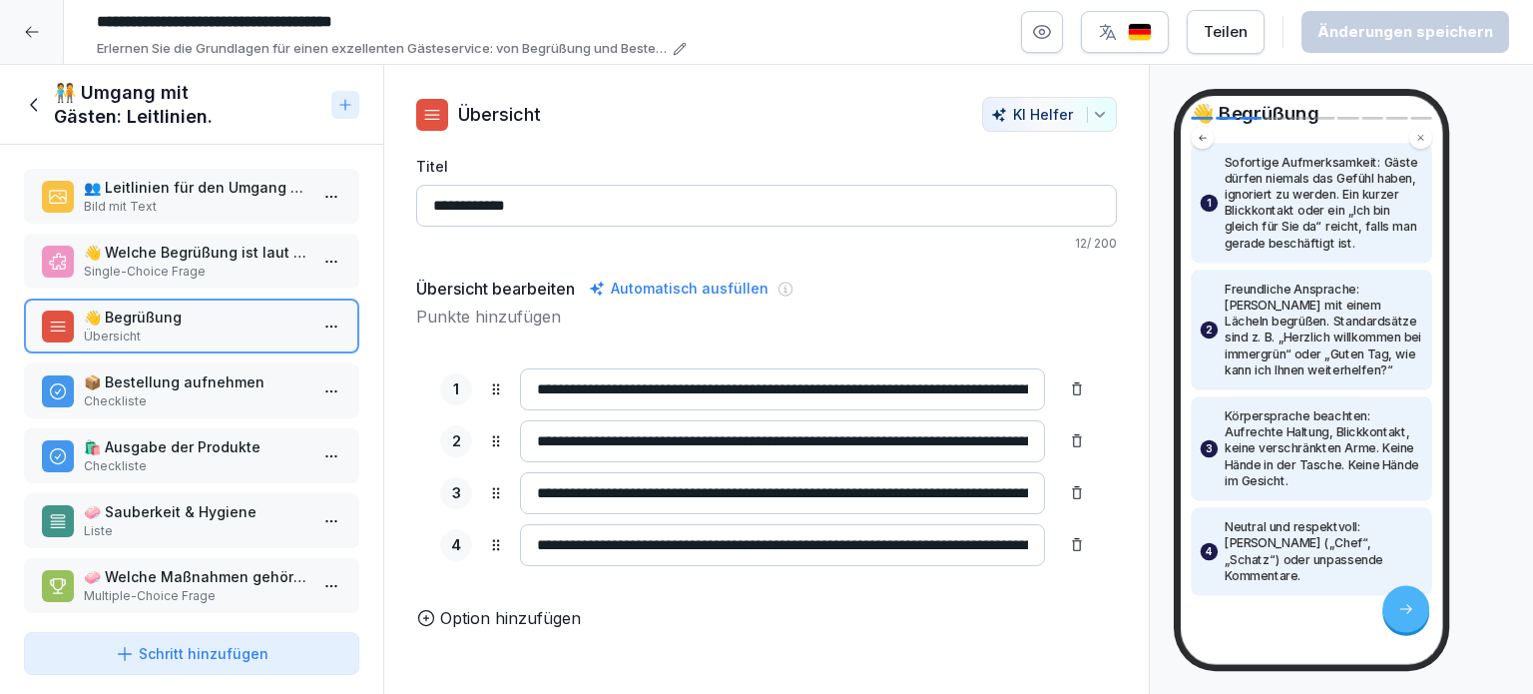
click at [212, 386] on p "📦 Bestellung aufnehmen" at bounding box center [196, 381] width 224 height 21
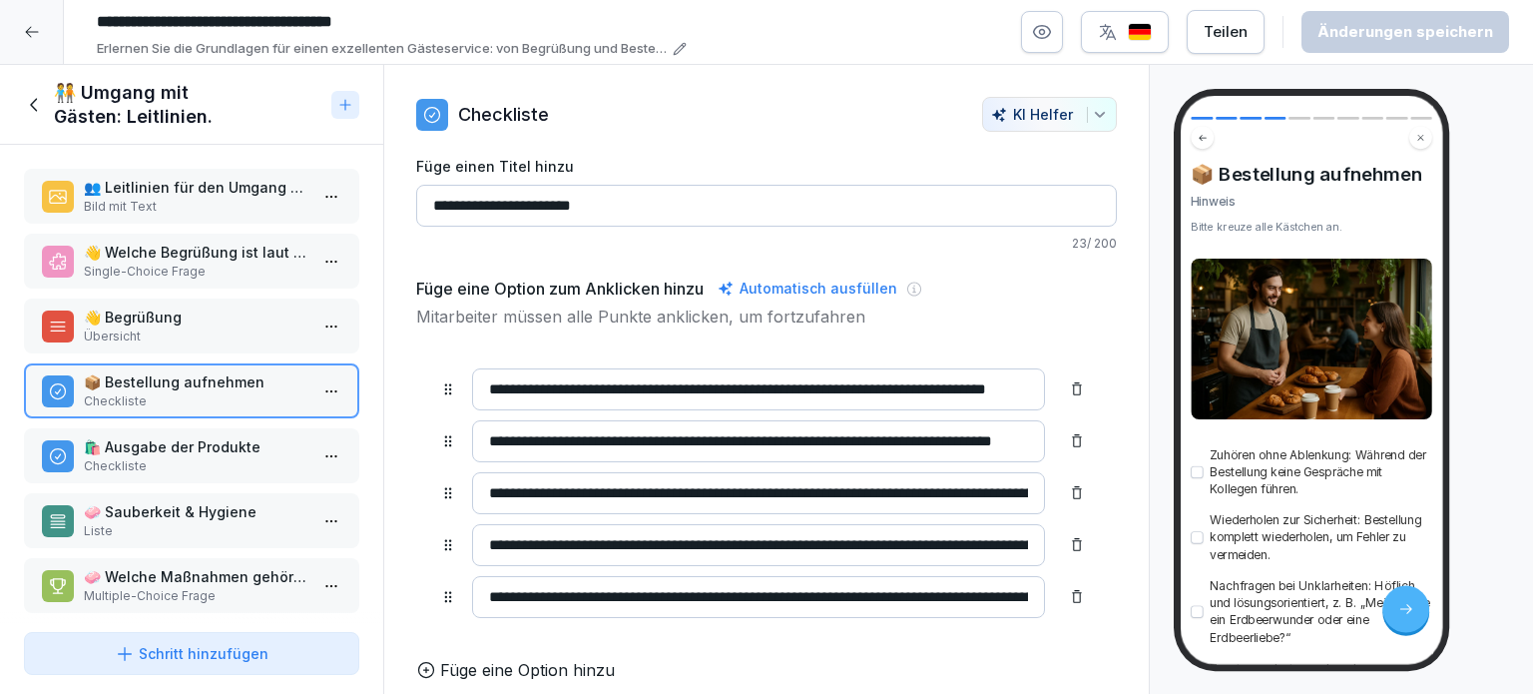
click at [228, 449] on p "🛍️ Ausgabe der Produkte" at bounding box center [196, 446] width 224 height 21
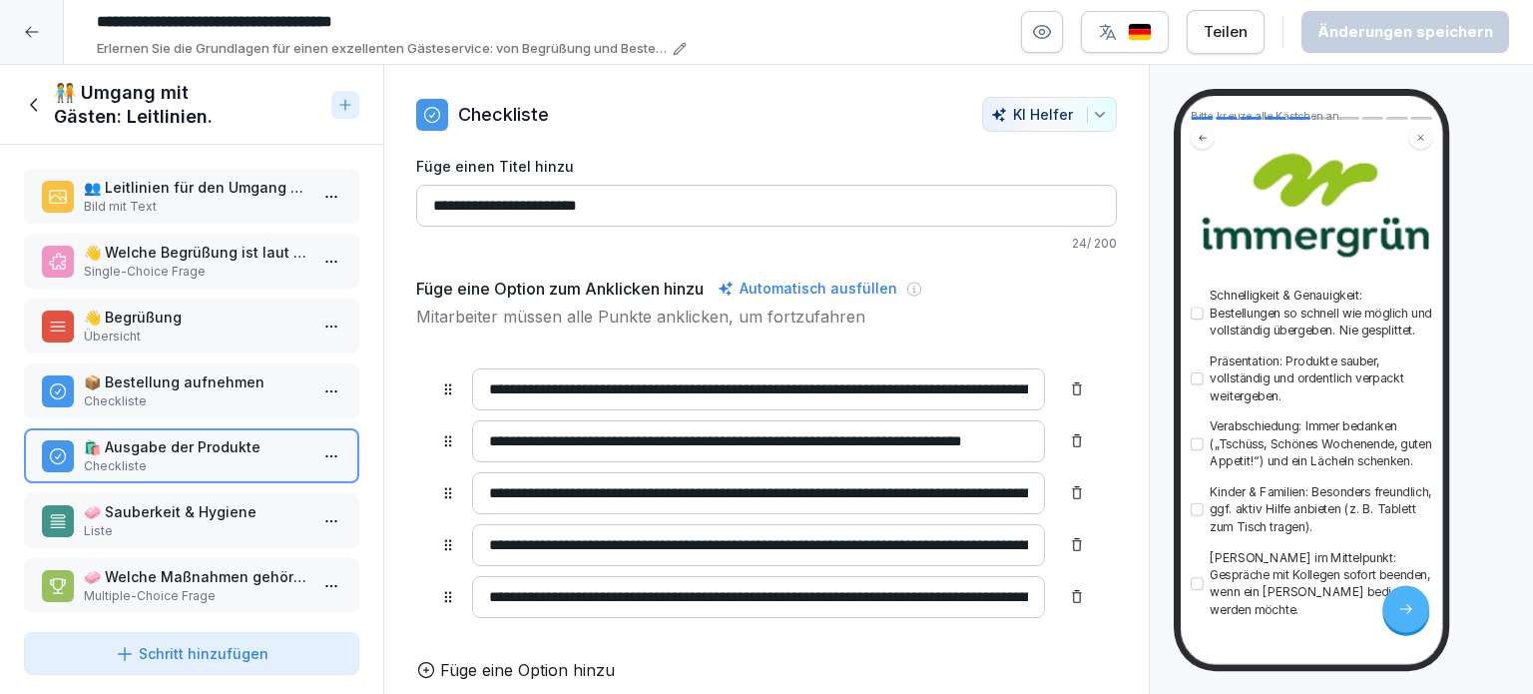
scroll to position [250, 0]
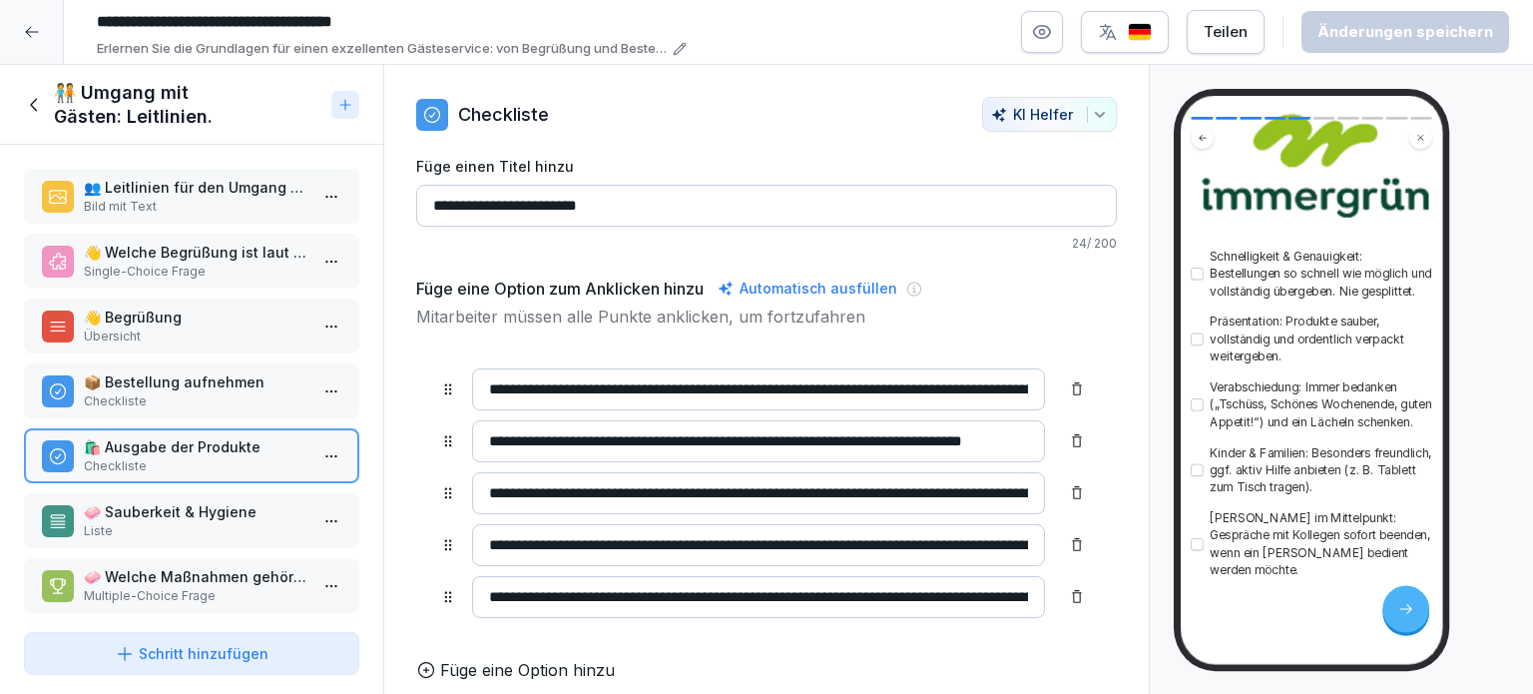
click at [131, 507] on p "🧼 Sauberkeit & Hygiene" at bounding box center [196, 511] width 224 height 21
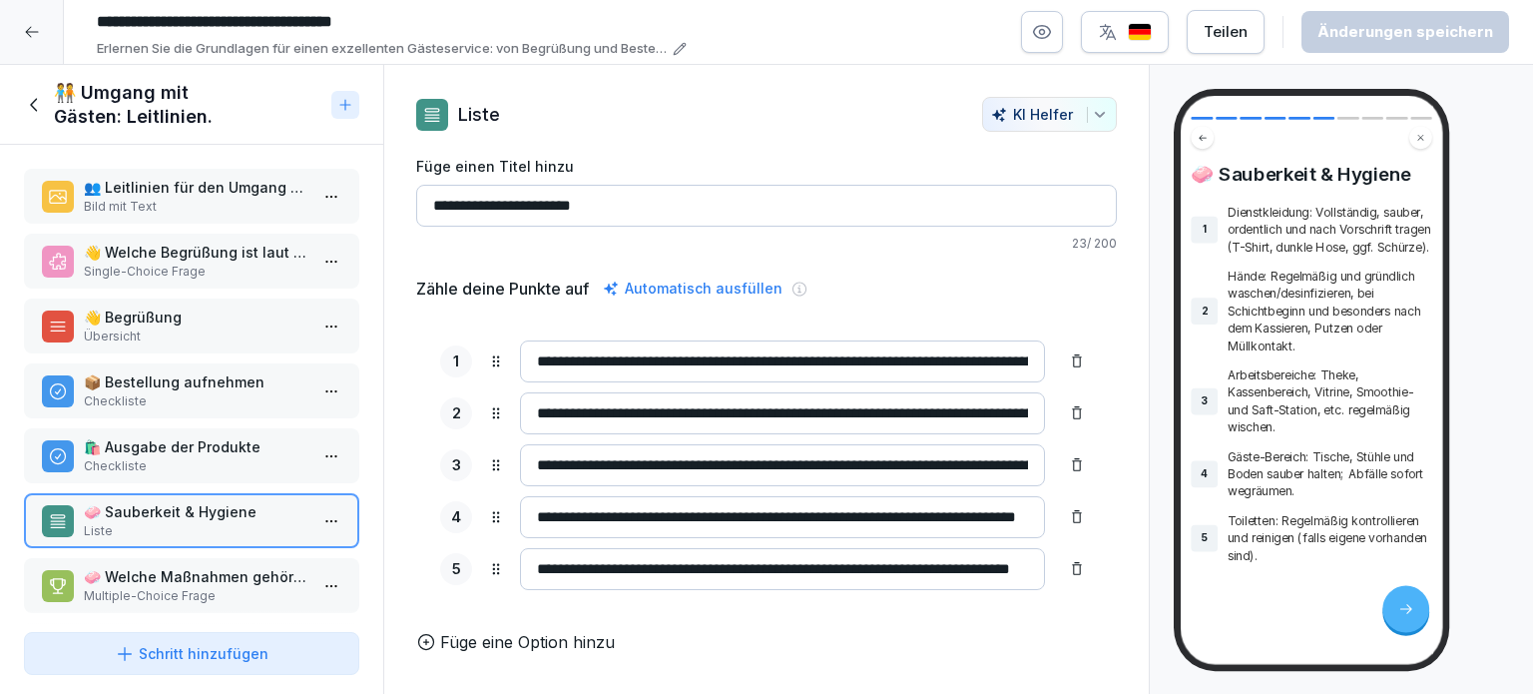
click at [774, 567] on input "**********" at bounding box center [782, 569] width 525 height 42
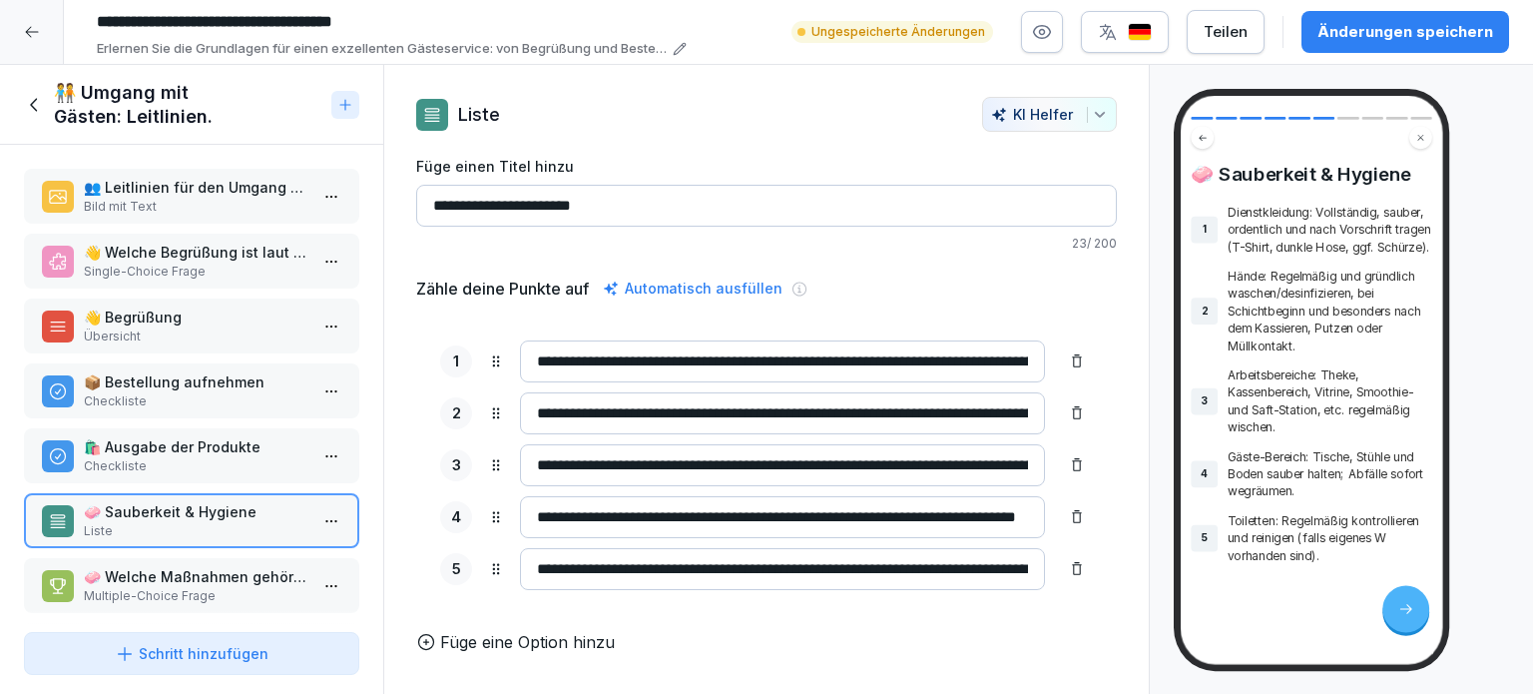
scroll to position [0, 4]
click at [910, 566] on input "**********" at bounding box center [767, 569] width 495 height 42
type input "**********"
click at [136, 587] on p "Multiple-Choice Frage" at bounding box center [196, 596] width 224 height 18
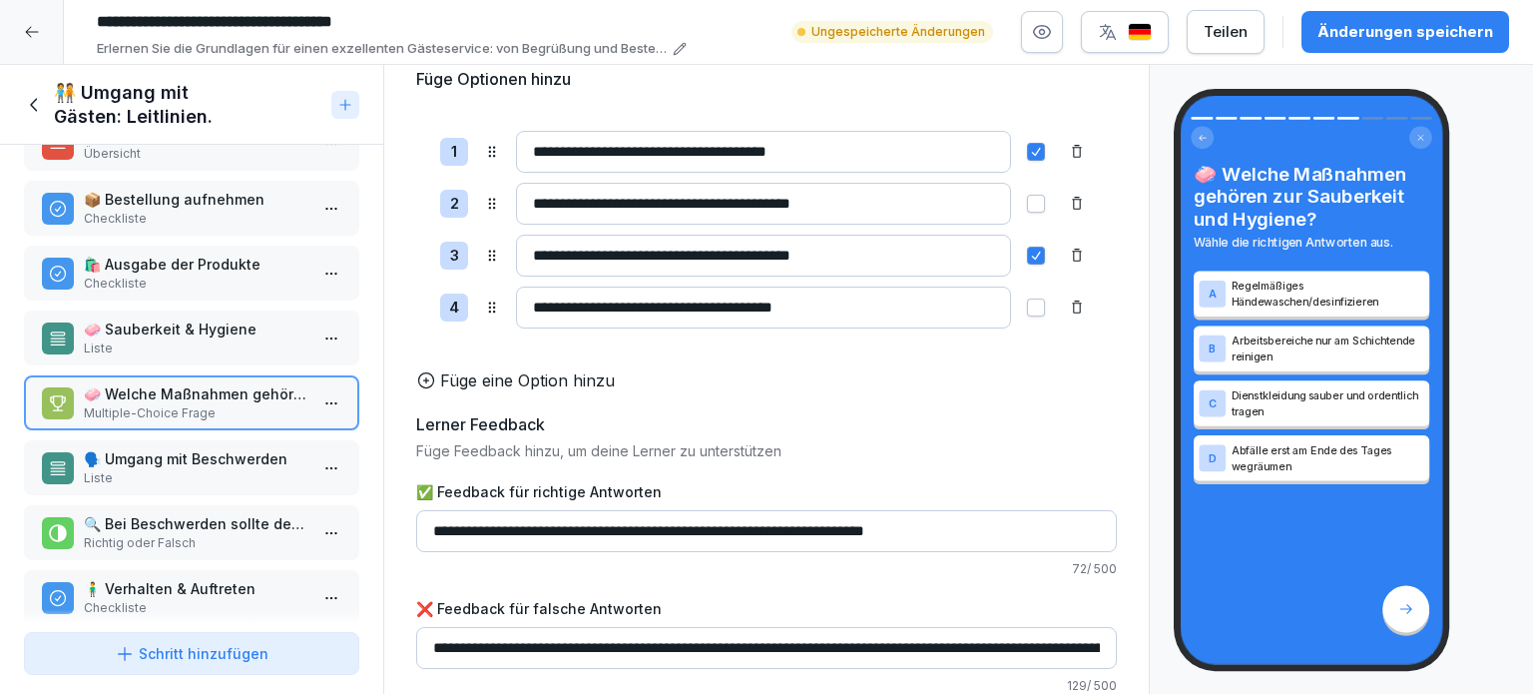
scroll to position [214, 0]
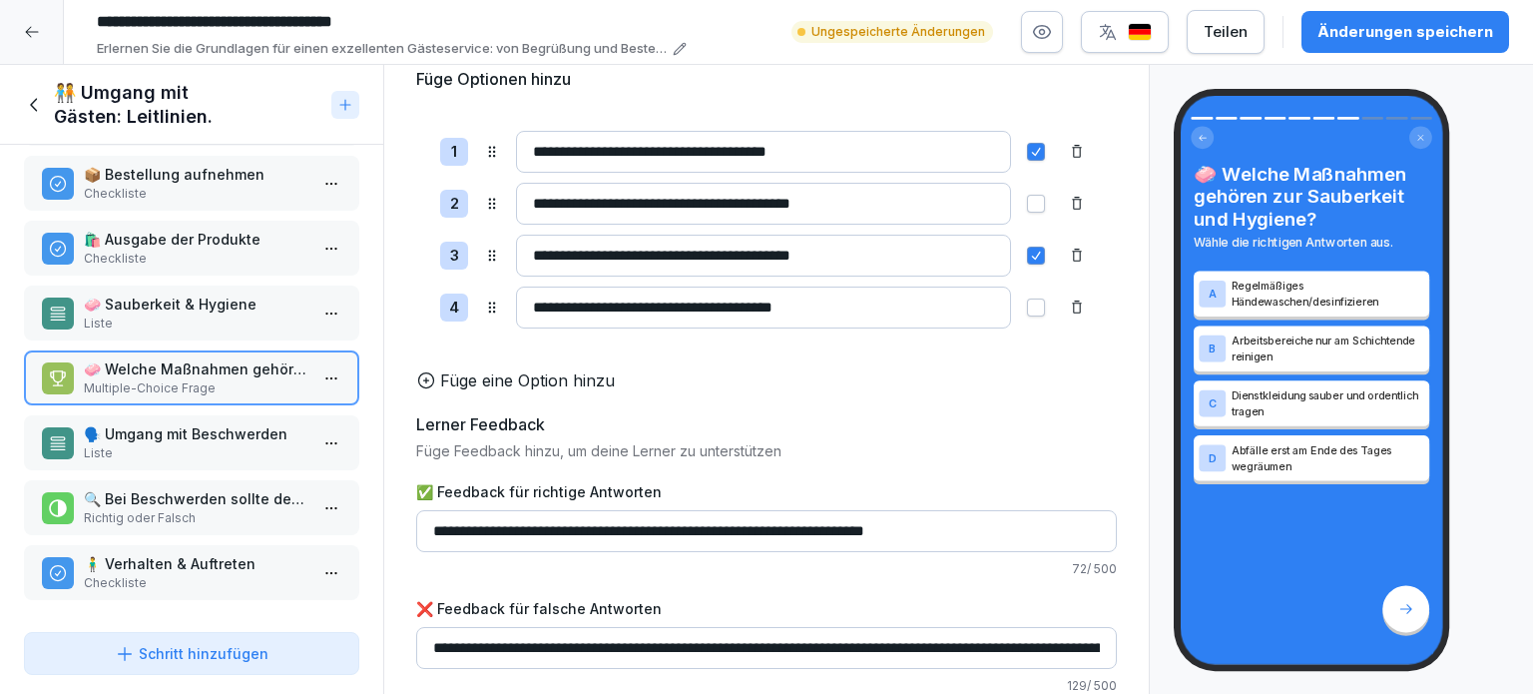
click at [187, 425] on p "🗣️ Umgang mit Beschwerden" at bounding box center [196, 433] width 224 height 21
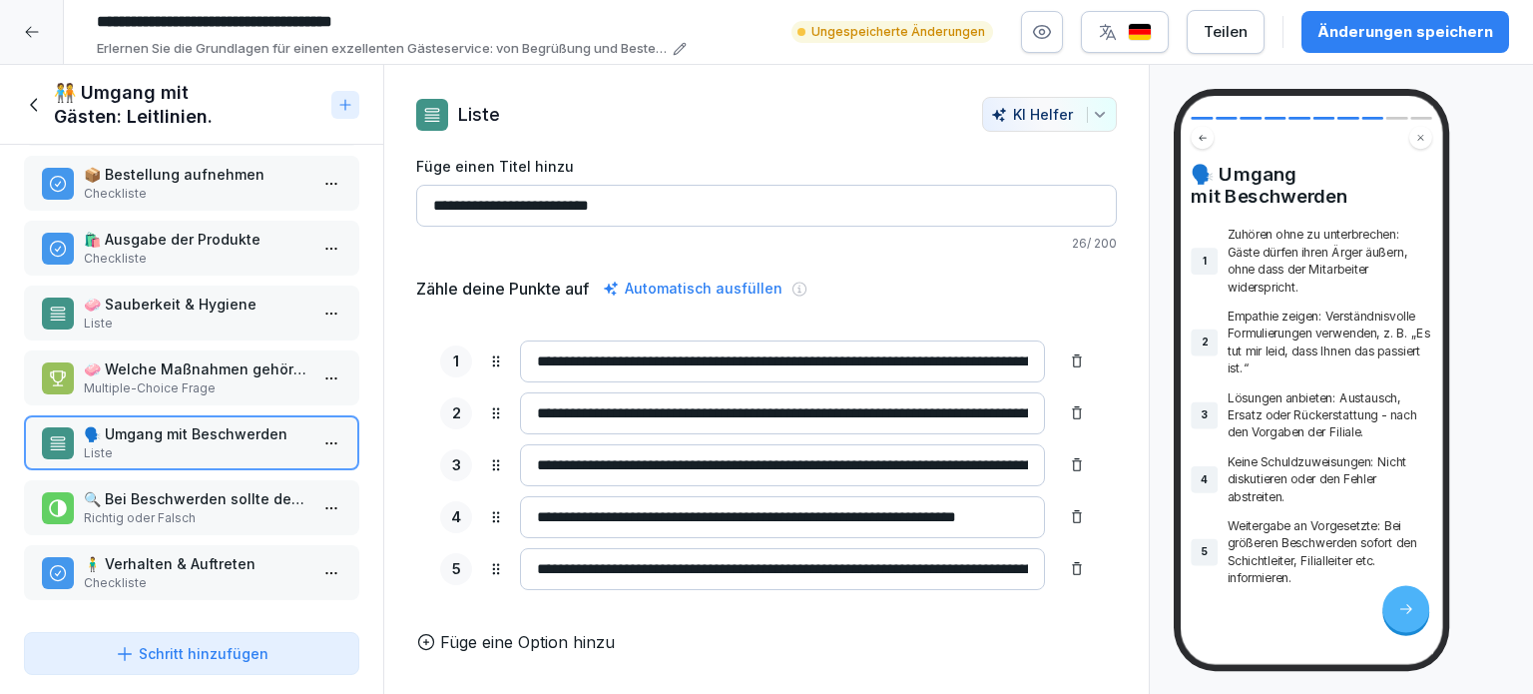
click at [153, 509] on p "Richtig oder Falsch" at bounding box center [196, 518] width 224 height 18
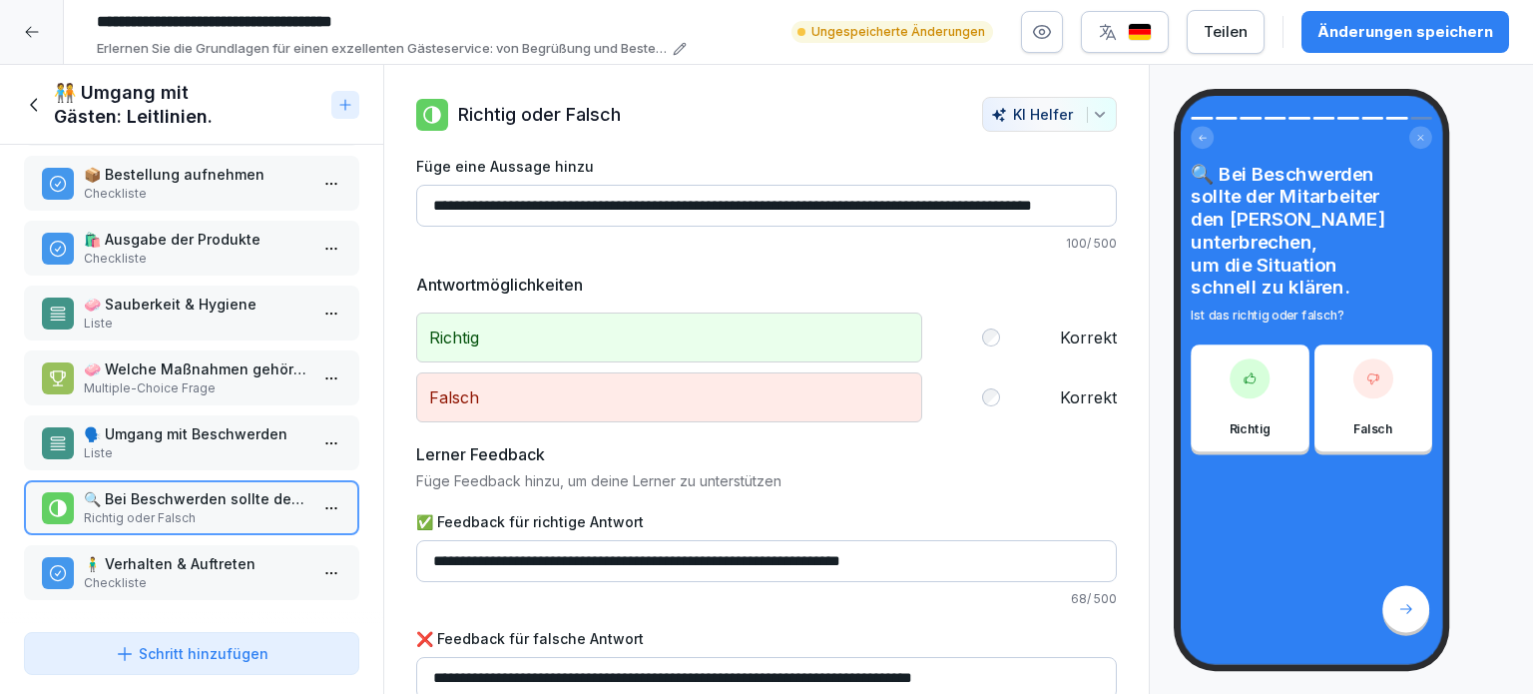
click at [100, 554] on p "🧍‍♂️ Verhalten & Auftreten" at bounding box center [196, 563] width 224 height 21
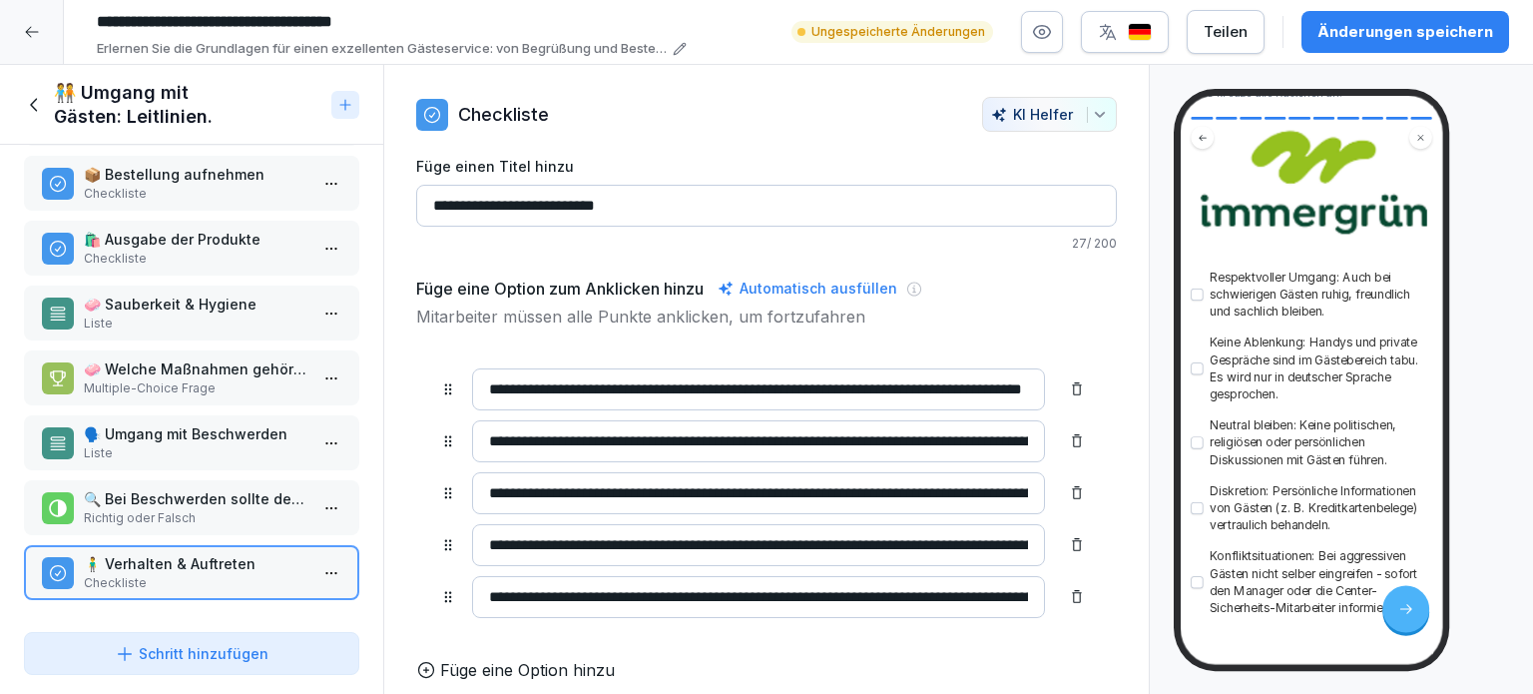
scroll to position [100, 0]
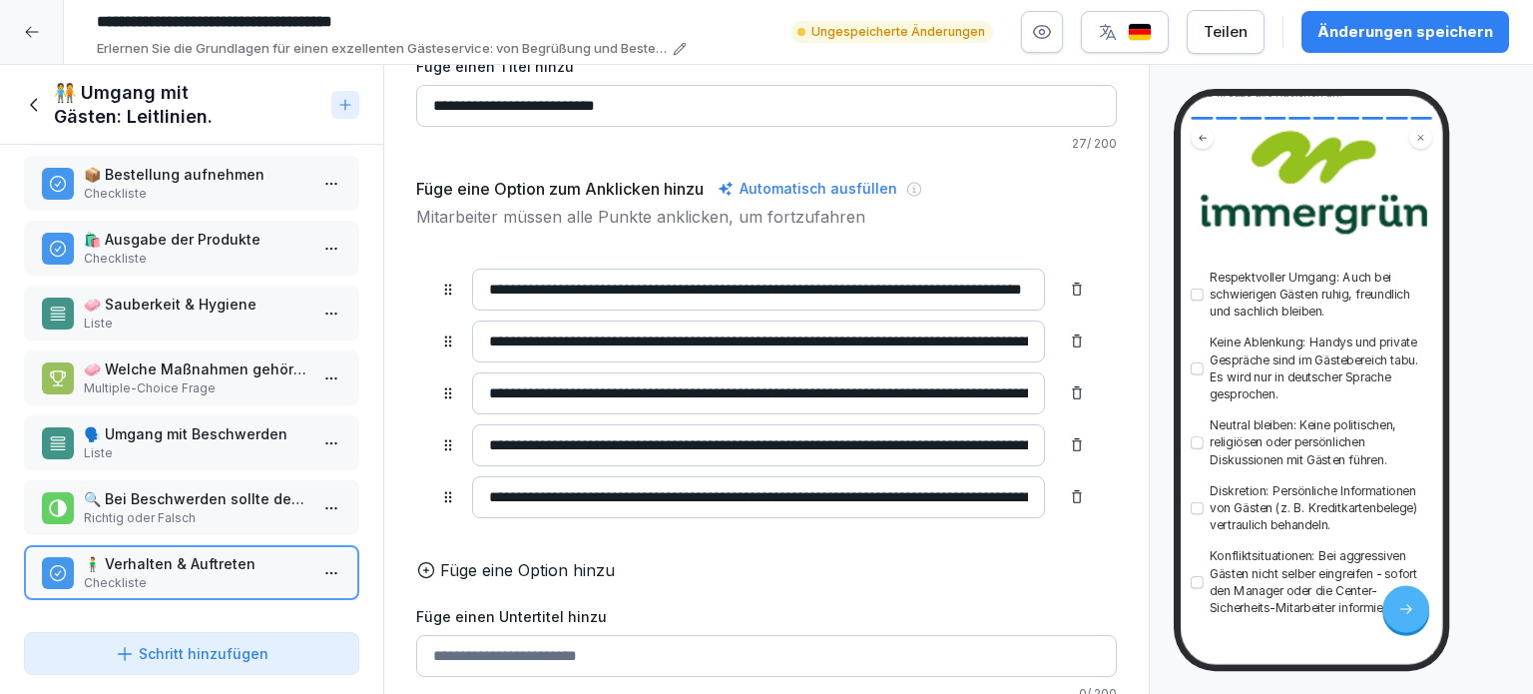
click at [700, 492] on input "**********" at bounding box center [758, 497] width 573 height 42
click at [627, 491] on input "**********" at bounding box center [743, 497] width 543 height 42
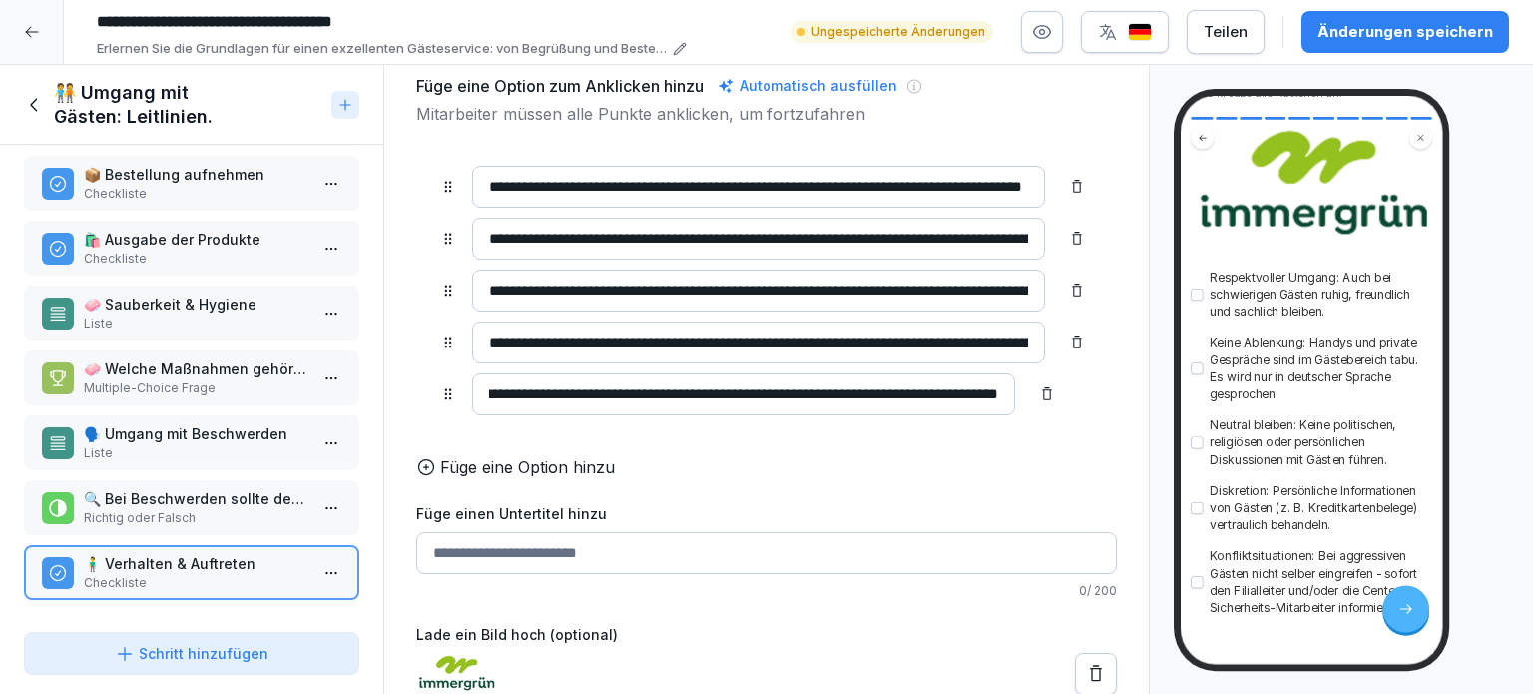
scroll to position [0, 0]
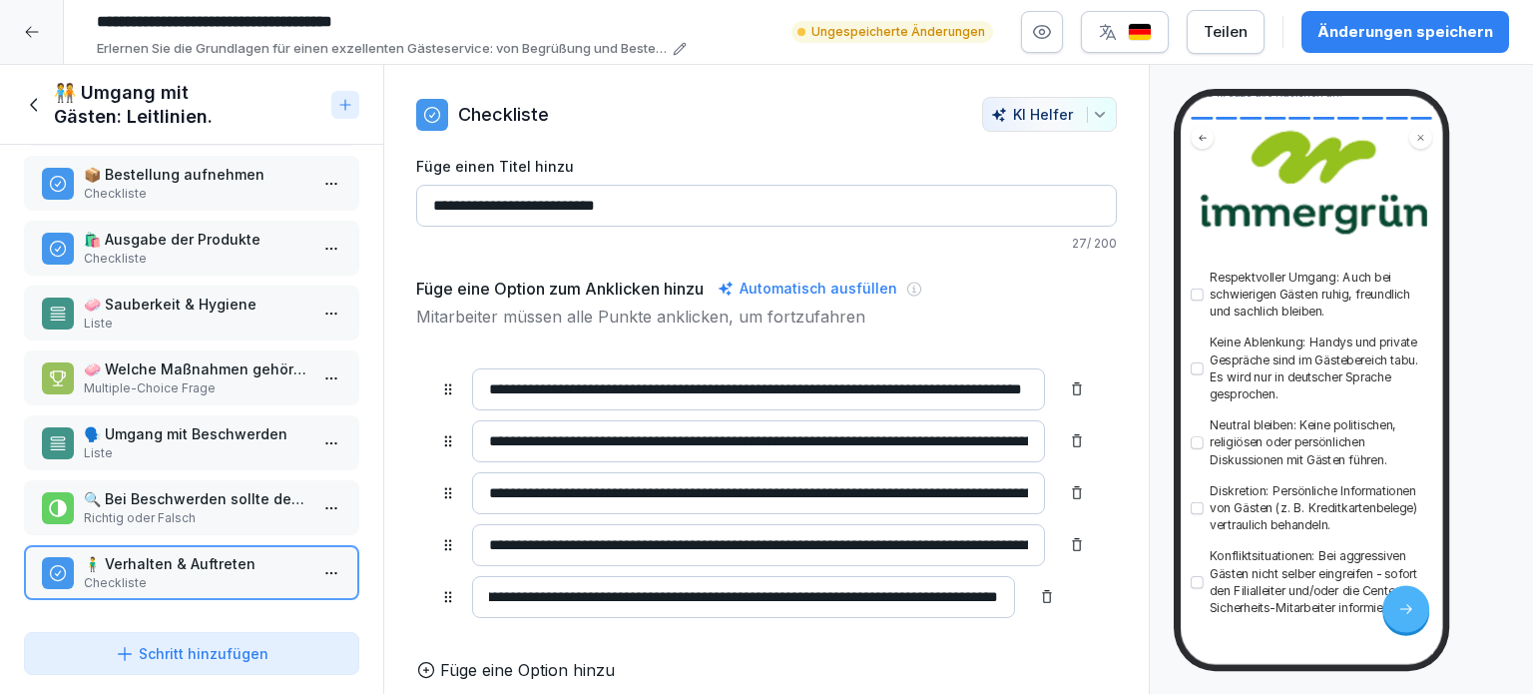
type input "**********"
click at [1387, 27] on div "Änderungen speichern" at bounding box center [1406, 32] width 176 height 22
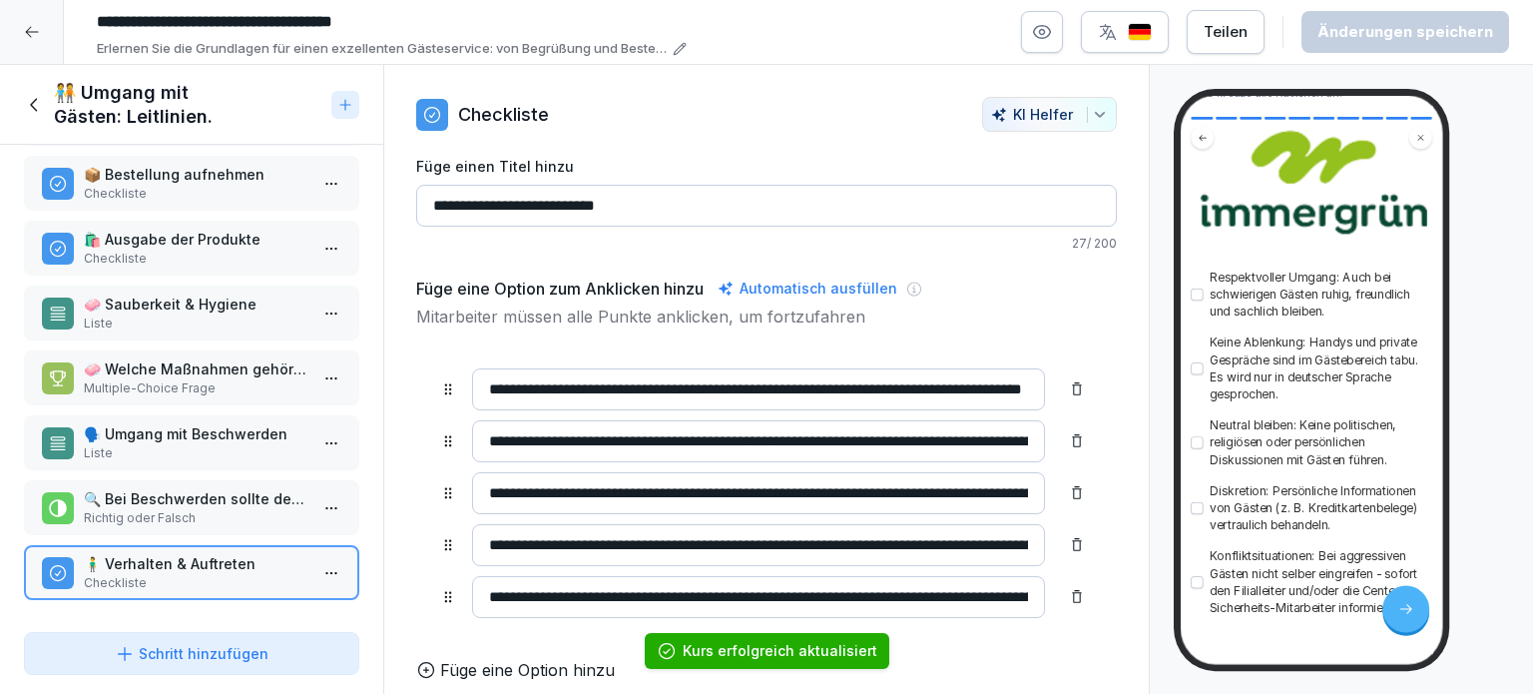
click at [44, 102] on icon at bounding box center [35, 105] width 22 height 22
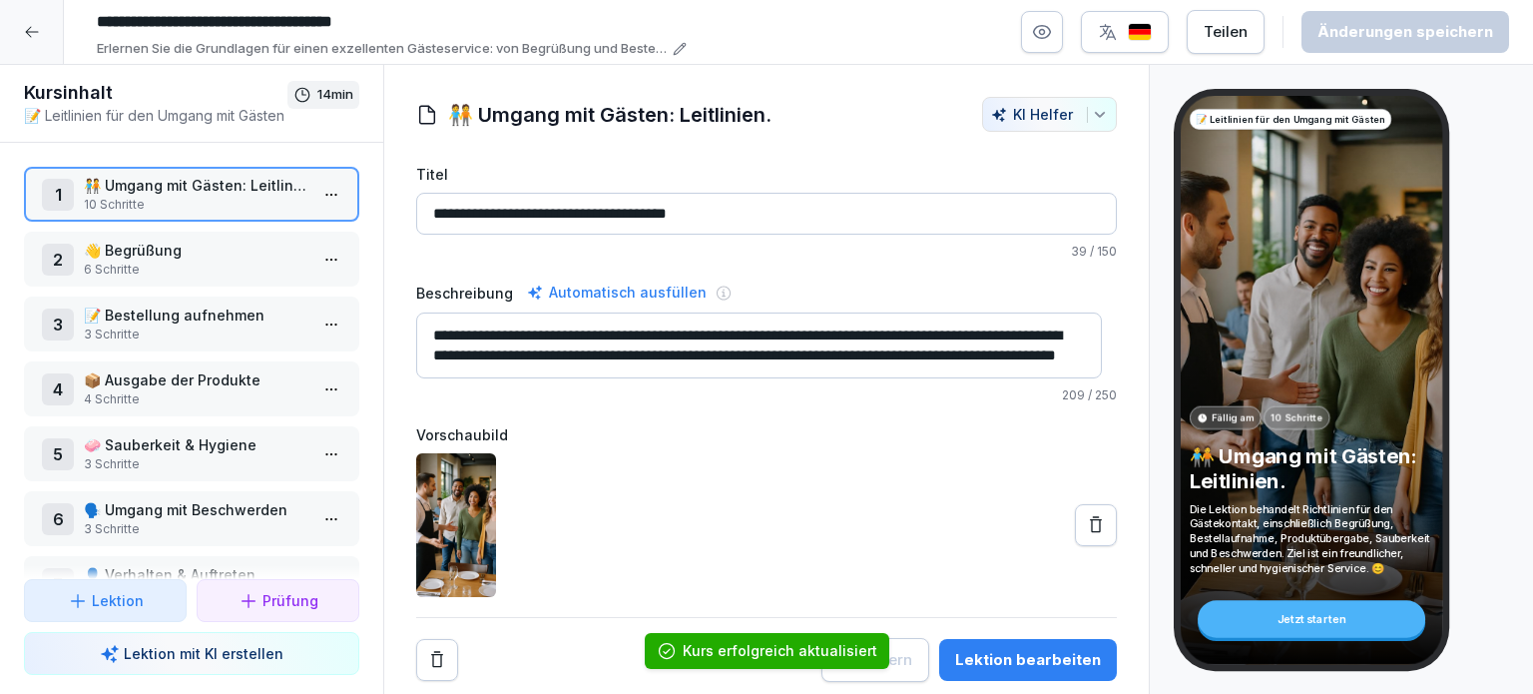
click at [116, 253] on p "👋 Begrüßung" at bounding box center [196, 250] width 224 height 21
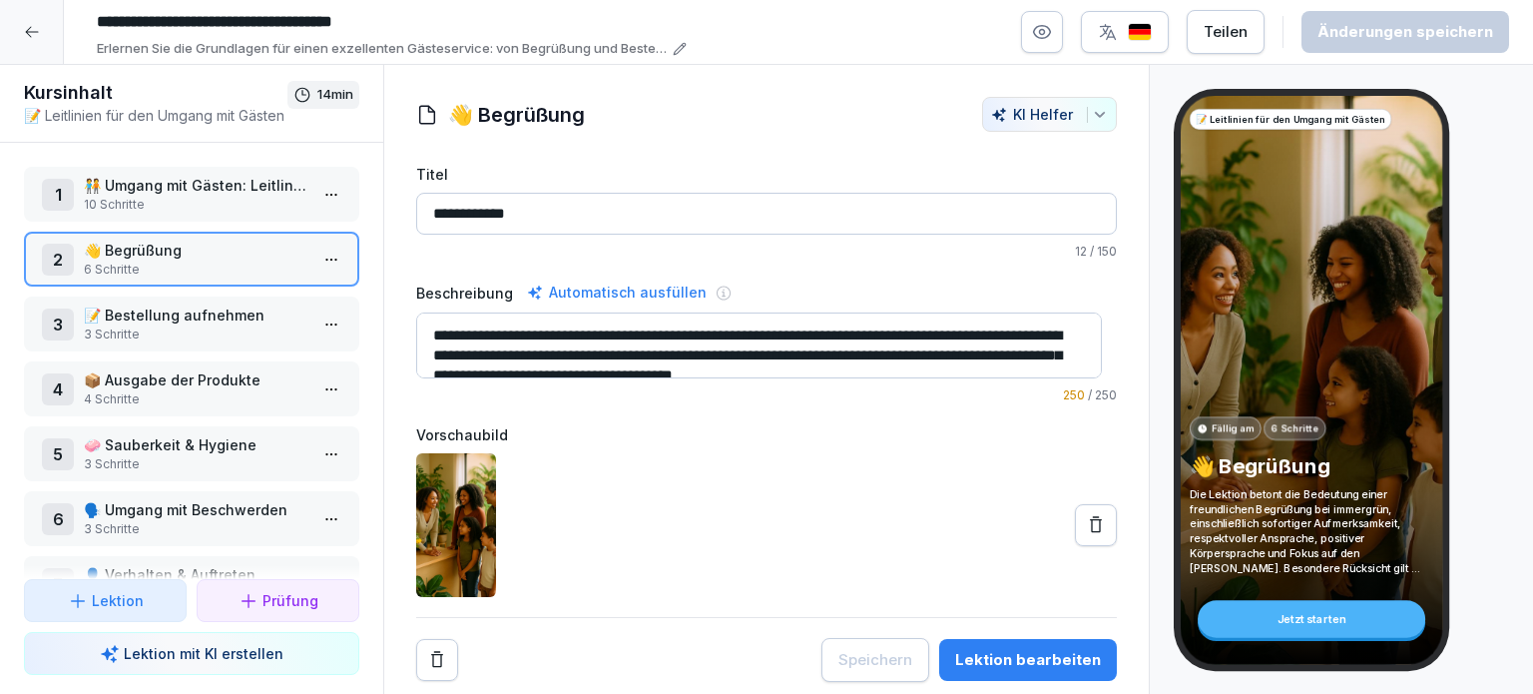
click at [84, 246] on p "👋 Begrüßung" at bounding box center [196, 250] width 224 height 21
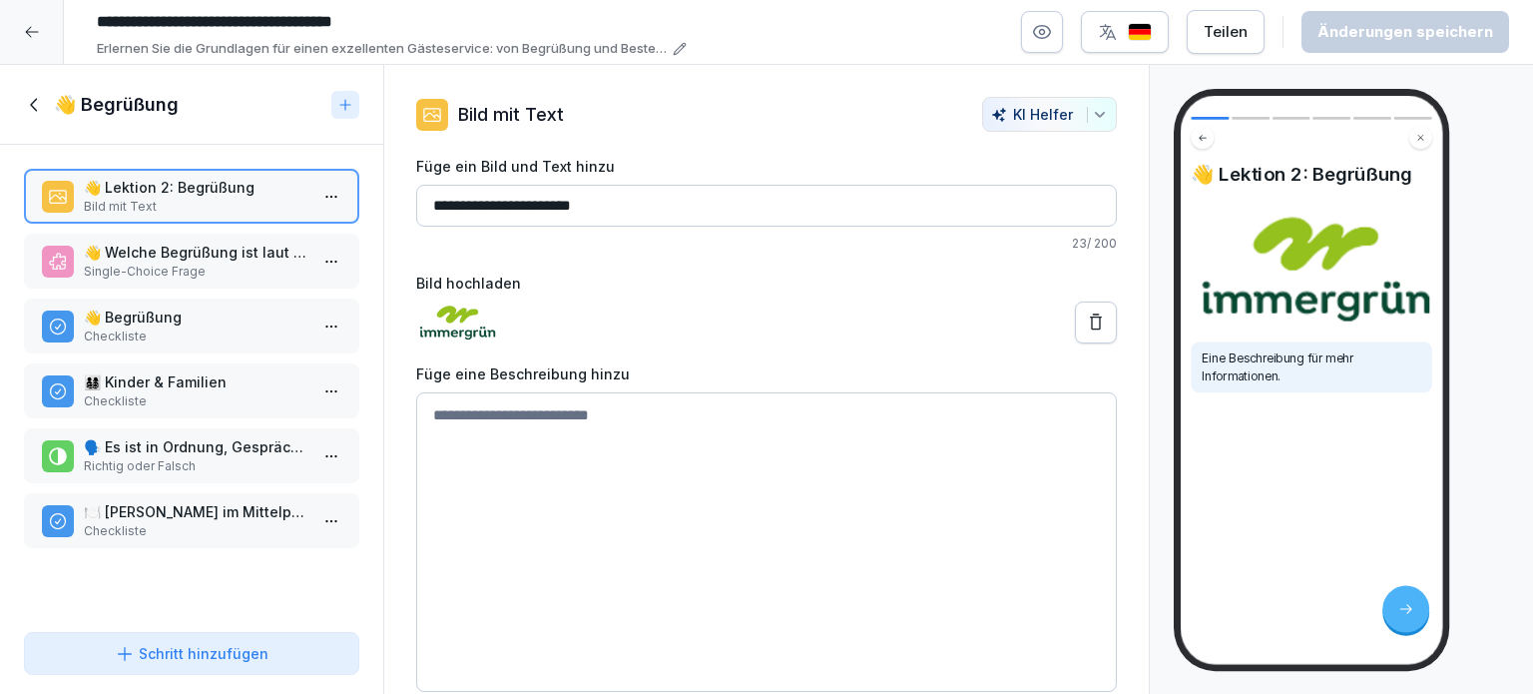
click at [200, 259] on p "👋 Welche Begrüßung ist laut der Lektion angemessen?" at bounding box center [196, 252] width 224 height 21
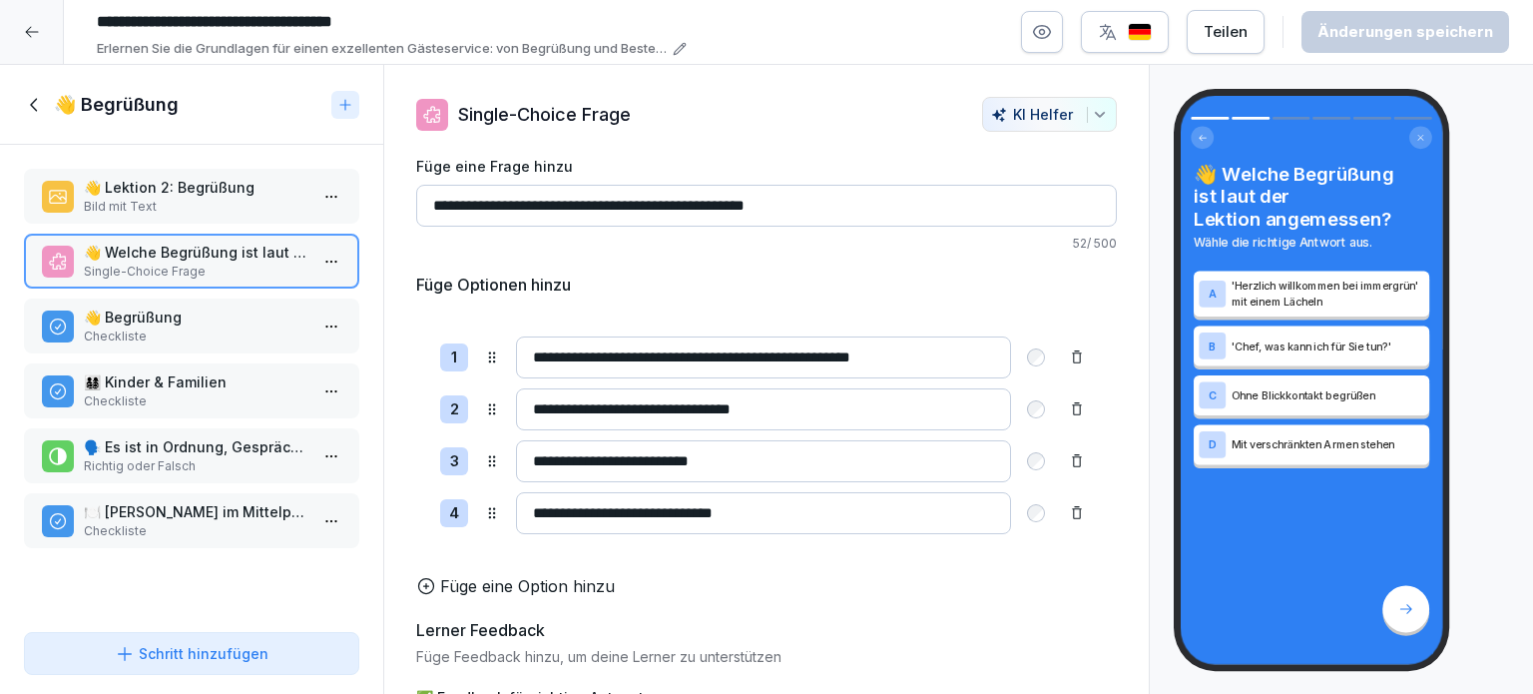
click at [165, 327] on p "Checkliste" at bounding box center [196, 336] width 224 height 18
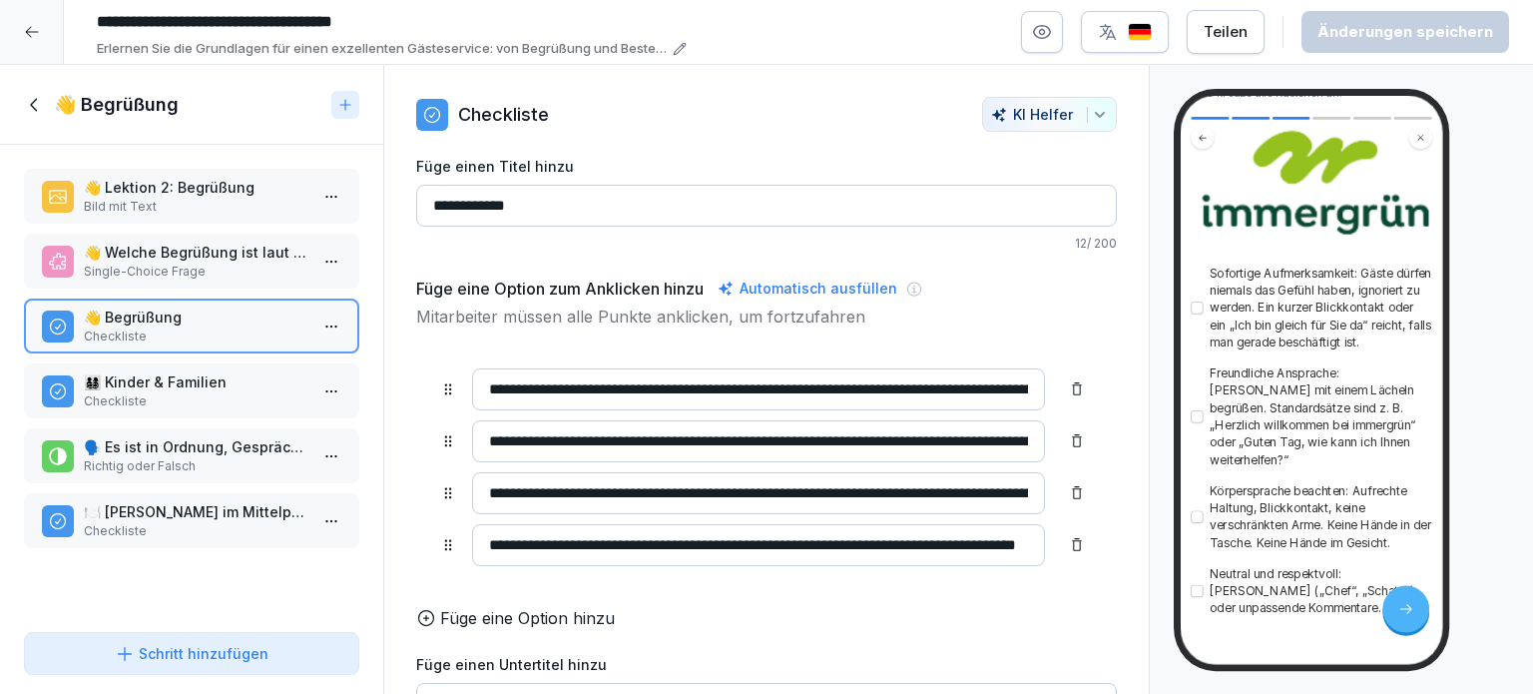
scroll to position [281, 0]
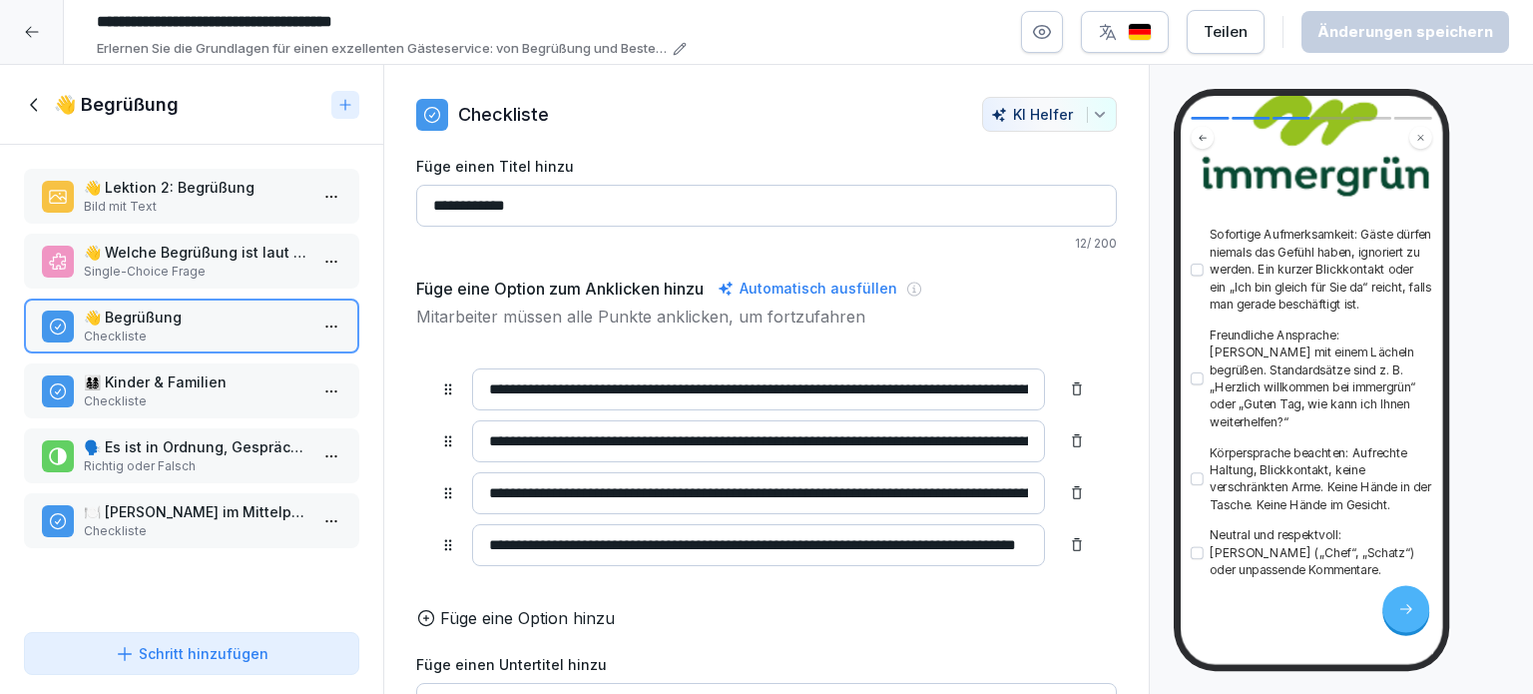
click at [172, 395] on p "Checkliste" at bounding box center [196, 401] width 224 height 18
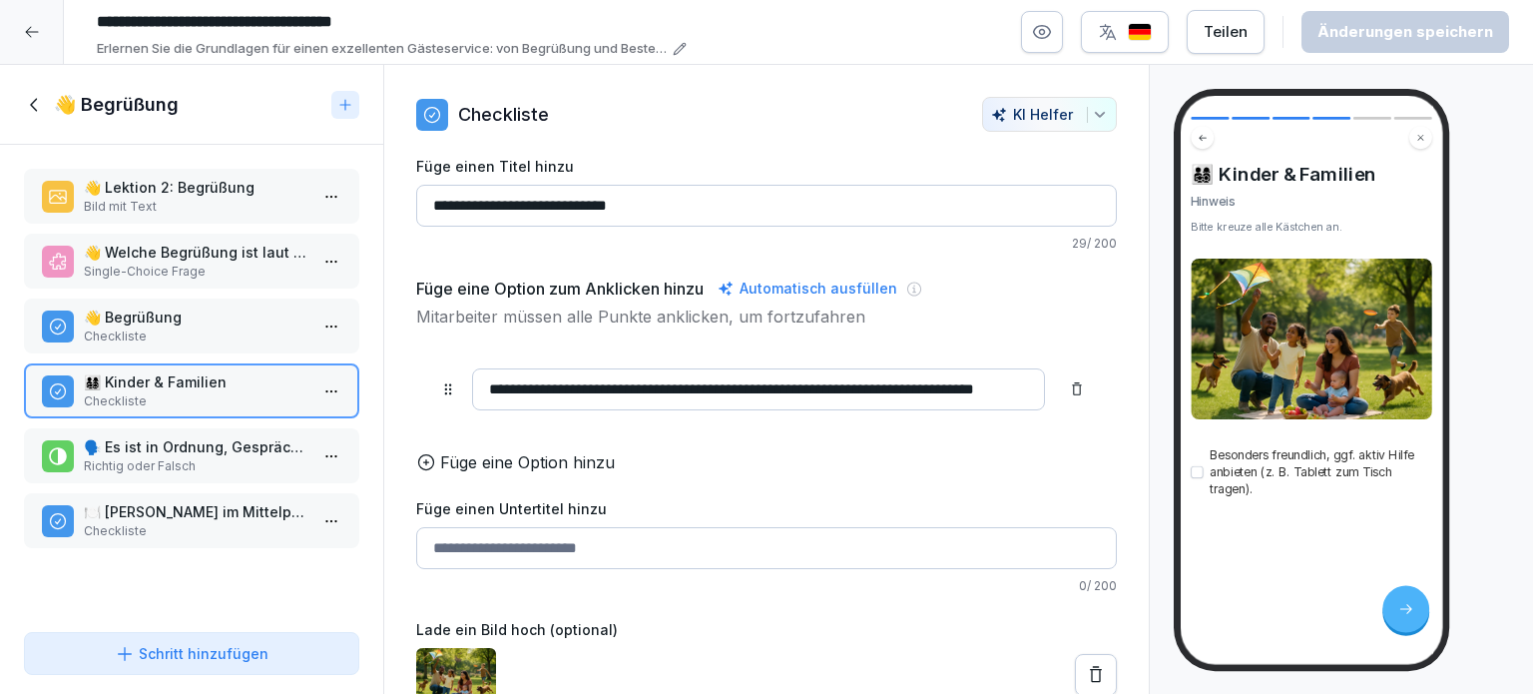
click at [152, 457] on p "Richtig oder Falsch" at bounding box center [196, 466] width 224 height 18
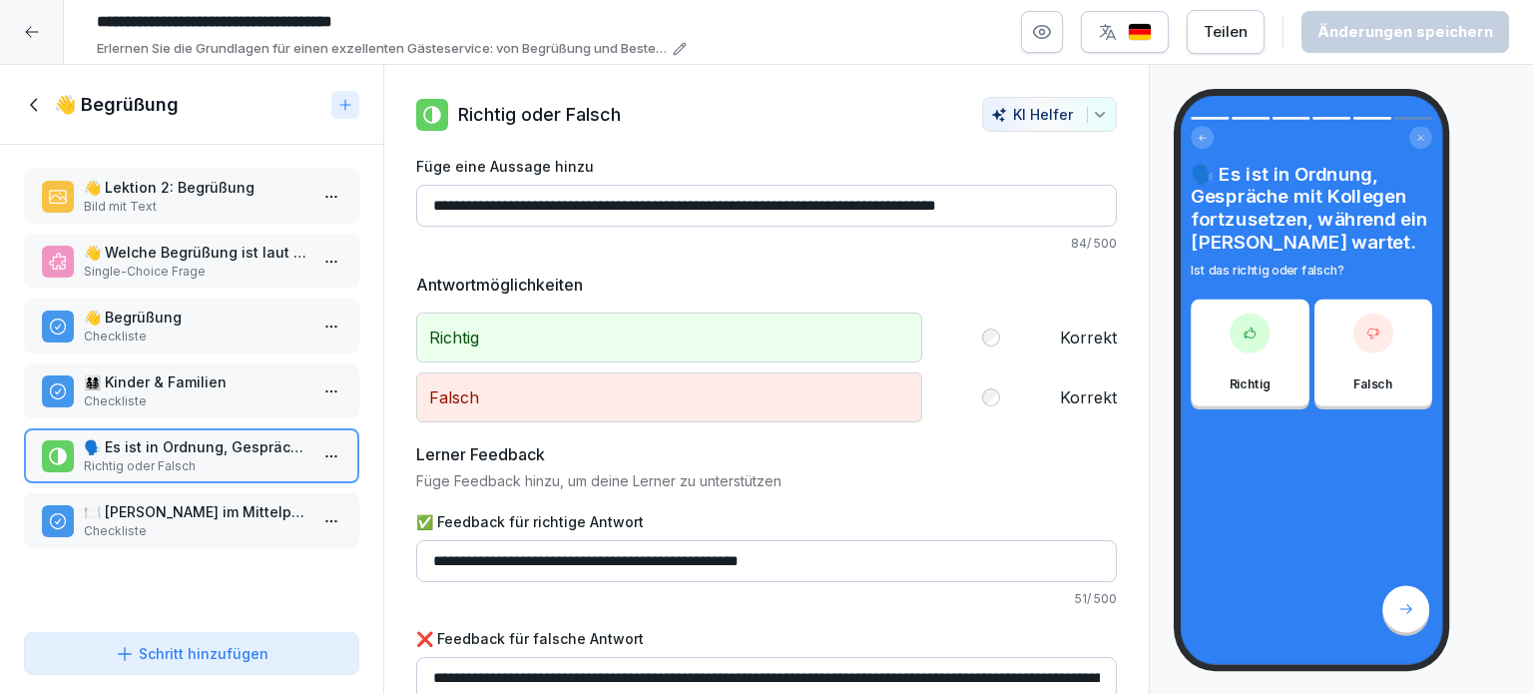
click at [138, 513] on p "🍽️ Gast im Mittelpunkt" at bounding box center [196, 511] width 224 height 21
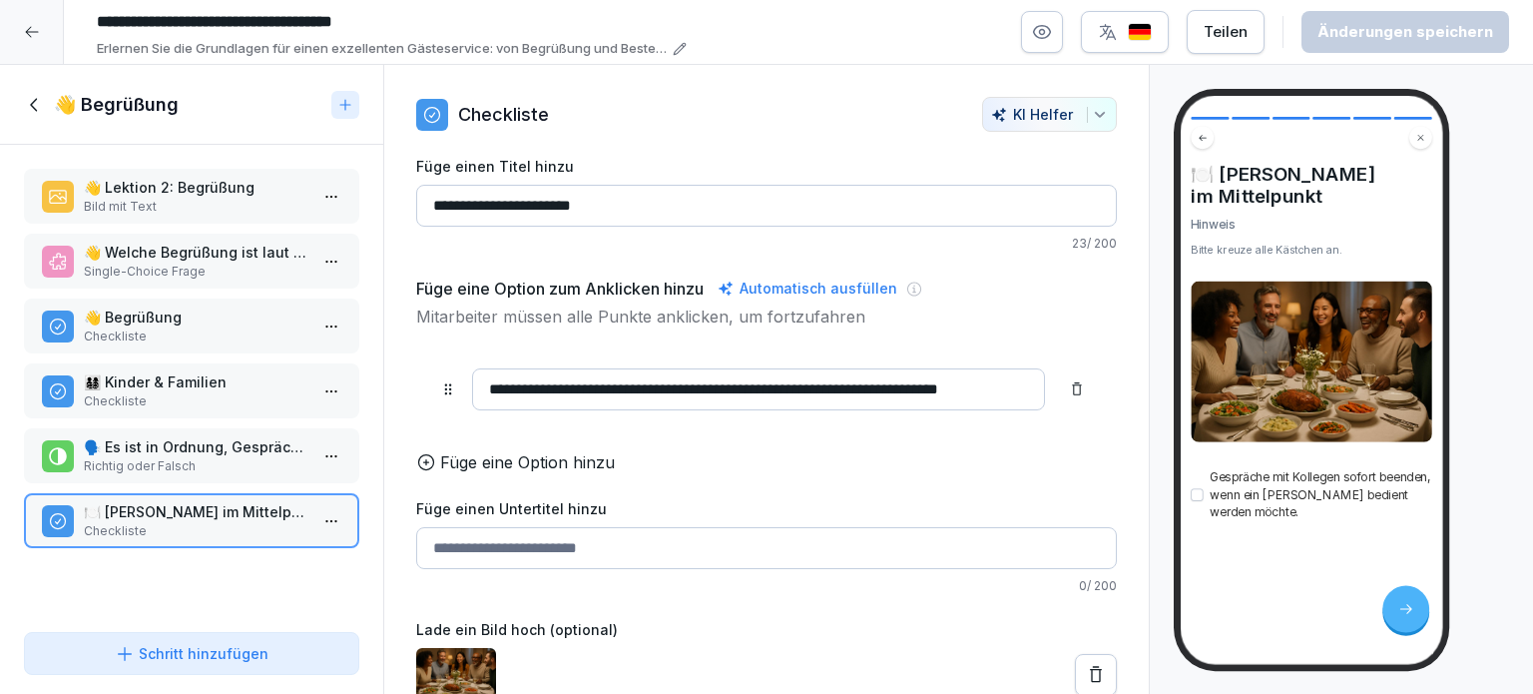
click at [990, 390] on input "**********" at bounding box center [758, 389] width 573 height 42
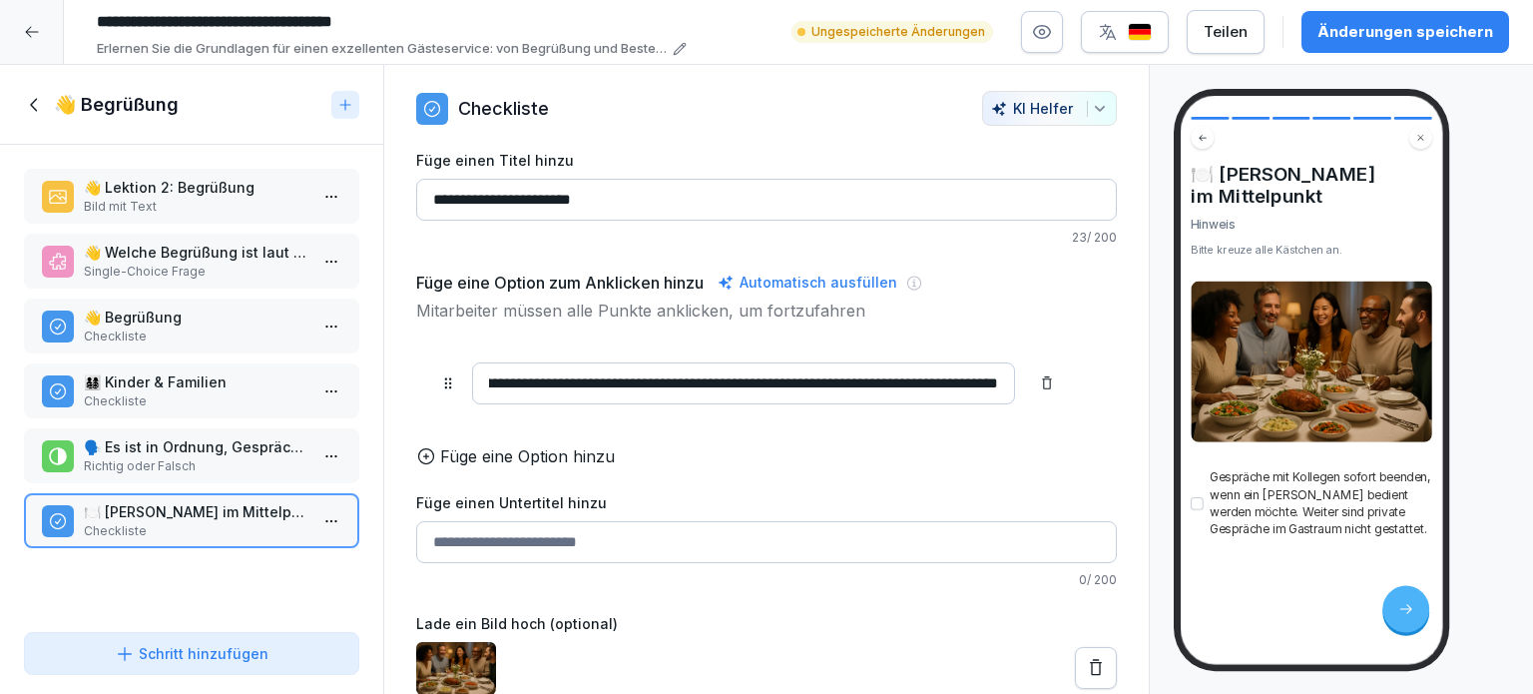
scroll to position [0, 477]
type input "**********"
click at [1384, 35] on div "Änderungen speichern" at bounding box center [1406, 32] width 176 height 22
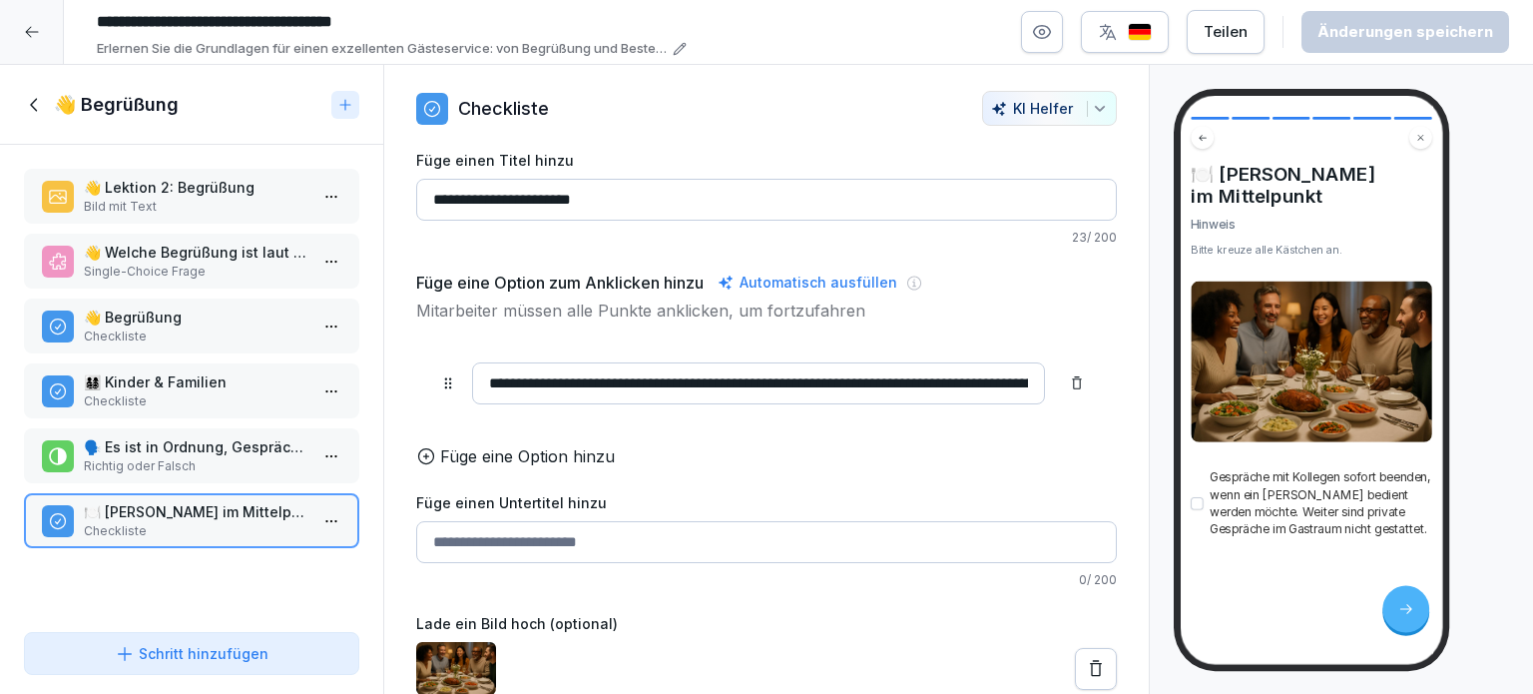
click at [35, 104] on icon at bounding box center [35, 105] width 22 height 22
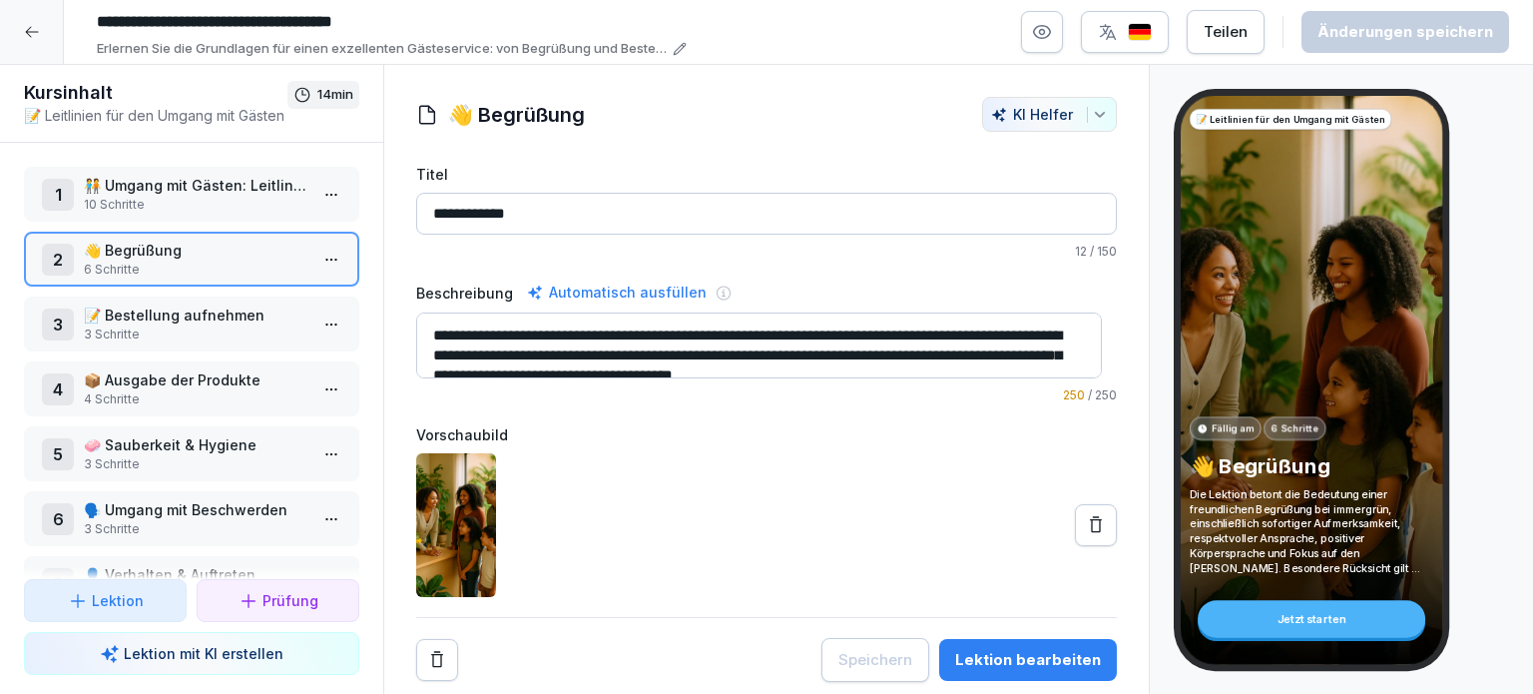
click at [135, 328] on p "3 Schritte" at bounding box center [196, 334] width 224 height 18
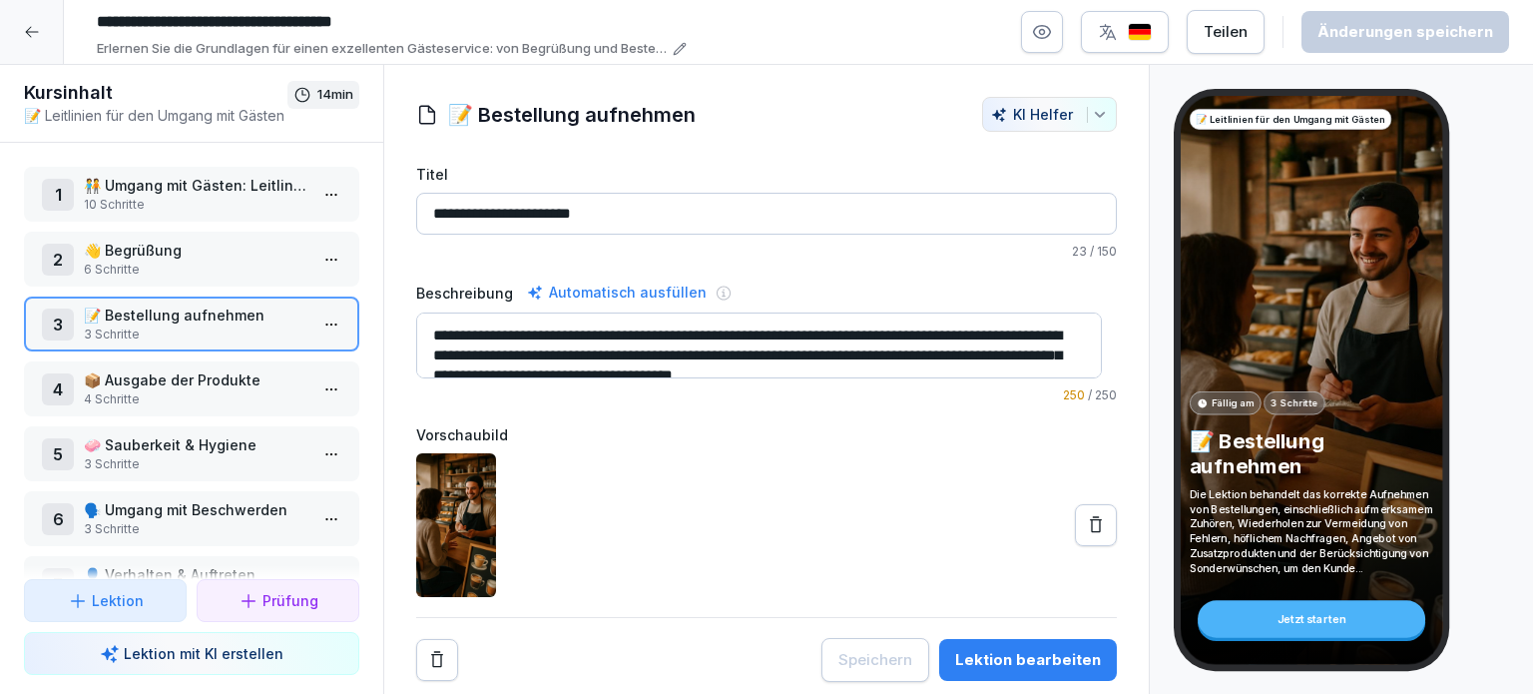
click at [180, 304] on p "📝 Bestellung aufnehmen" at bounding box center [196, 314] width 224 height 21
click at [179, 304] on p "📝 Bestellung aufnehmen" at bounding box center [196, 314] width 224 height 21
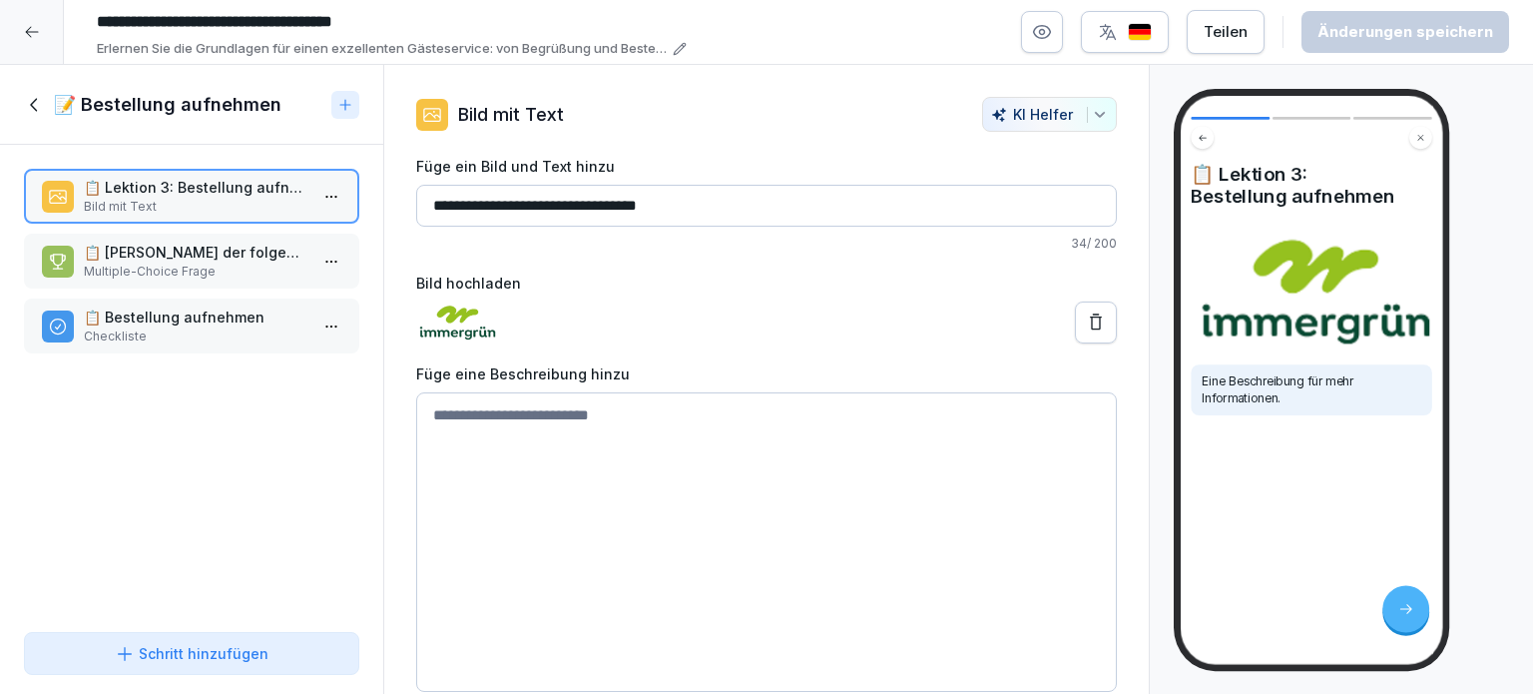
scroll to position [11, 0]
click at [108, 252] on p "📋 Welche der folgenden Punkte gehören zu den empfohlenen Verhaltensweisen beim …" at bounding box center [196, 252] width 224 height 21
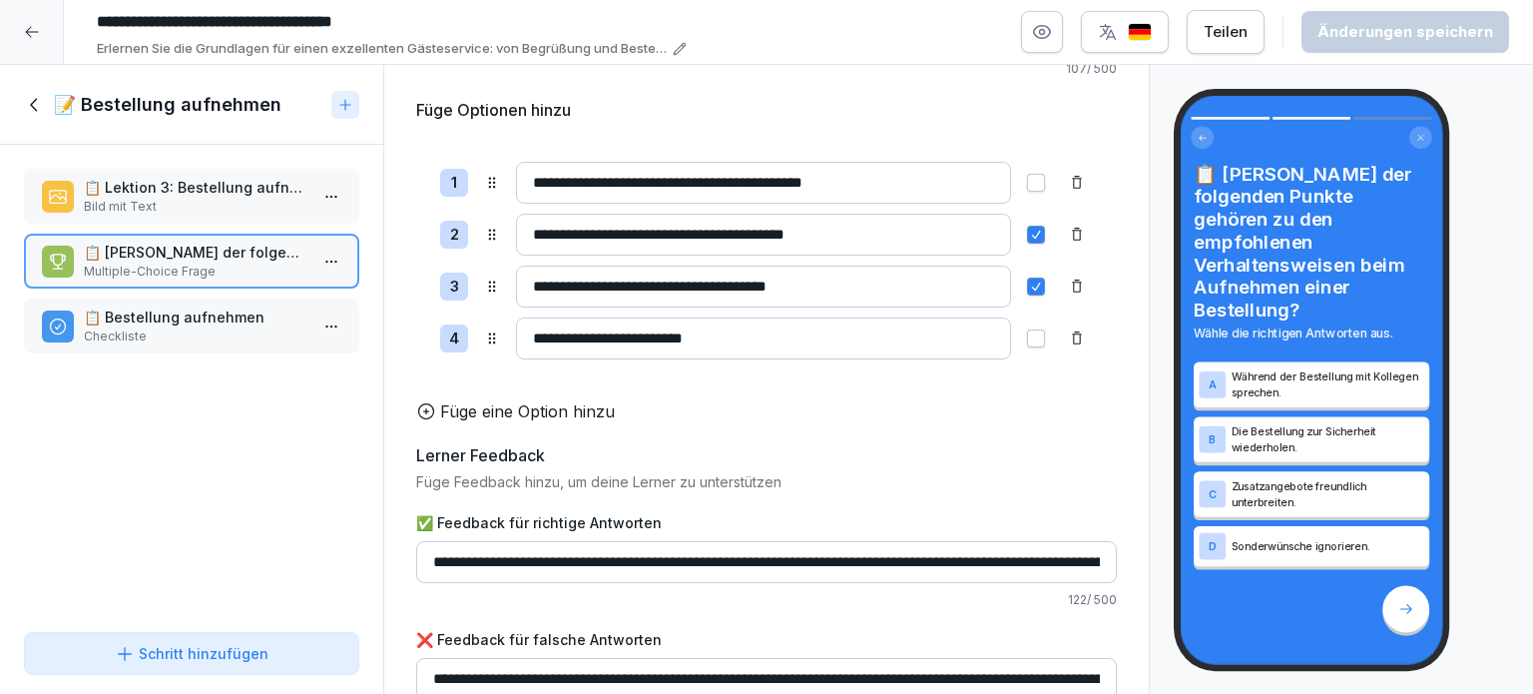
scroll to position [232, 0]
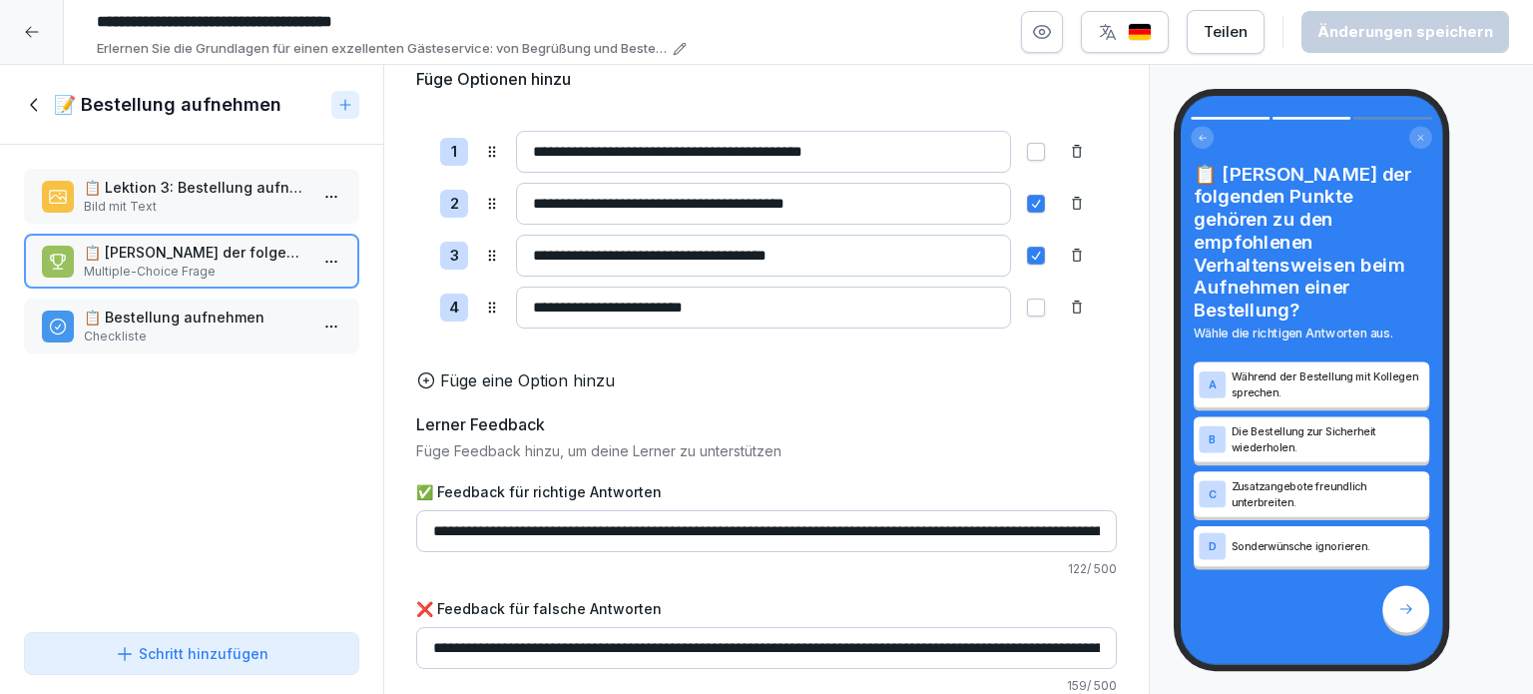
click at [182, 310] on p "📋 Bestellung aufnehmen" at bounding box center [196, 316] width 224 height 21
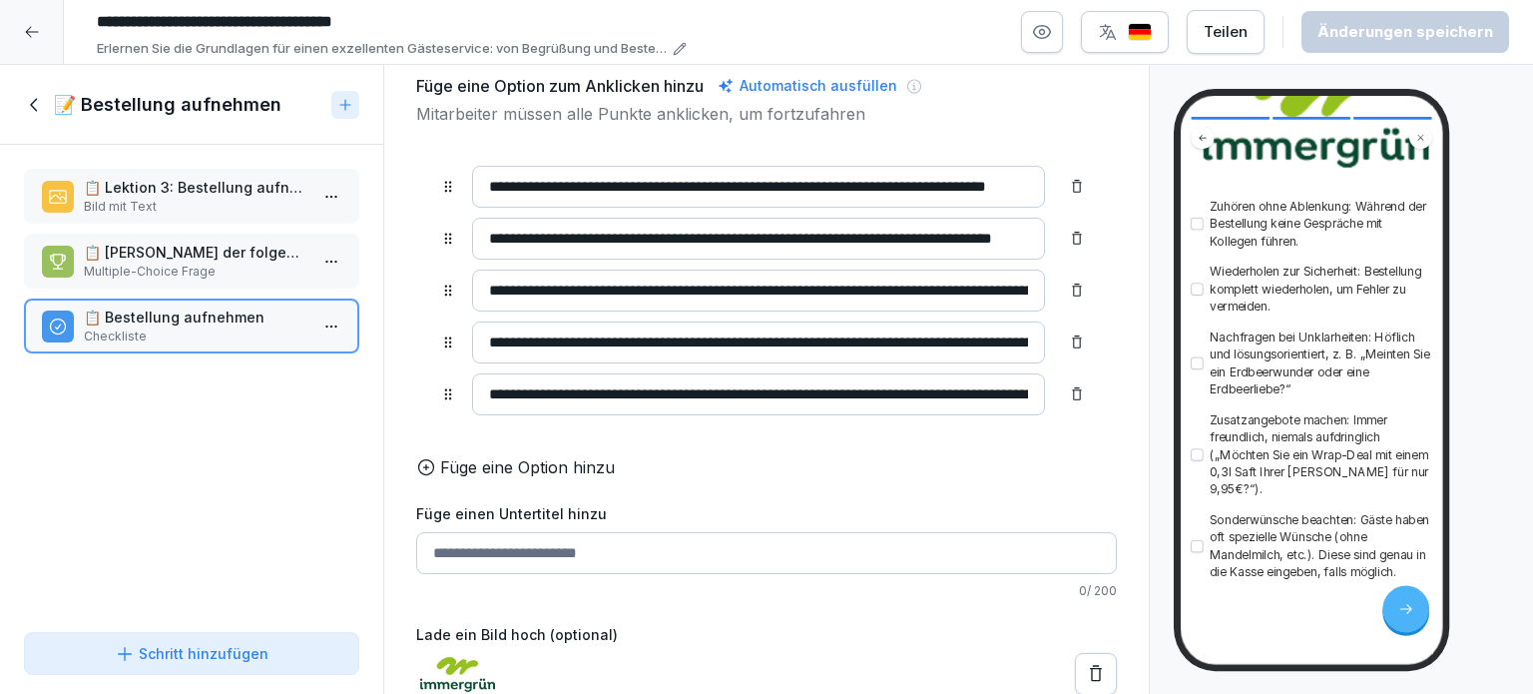
scroll to position [301, 0]
click at [36, 110] on icon at bounding box center [33, 104] width 7 height 13
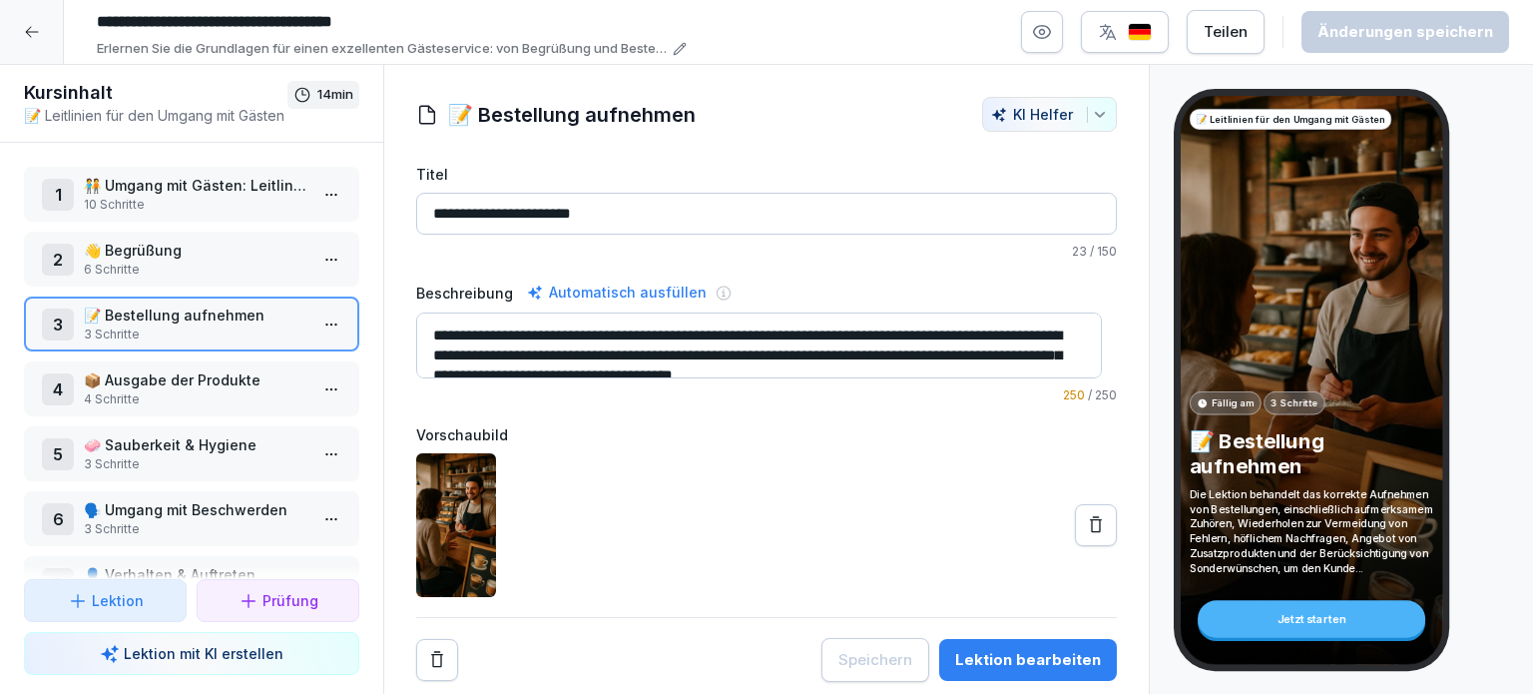
click at [124, 390] on p "4 Schritte" at bounding box center [196, 399] width 224 height 18
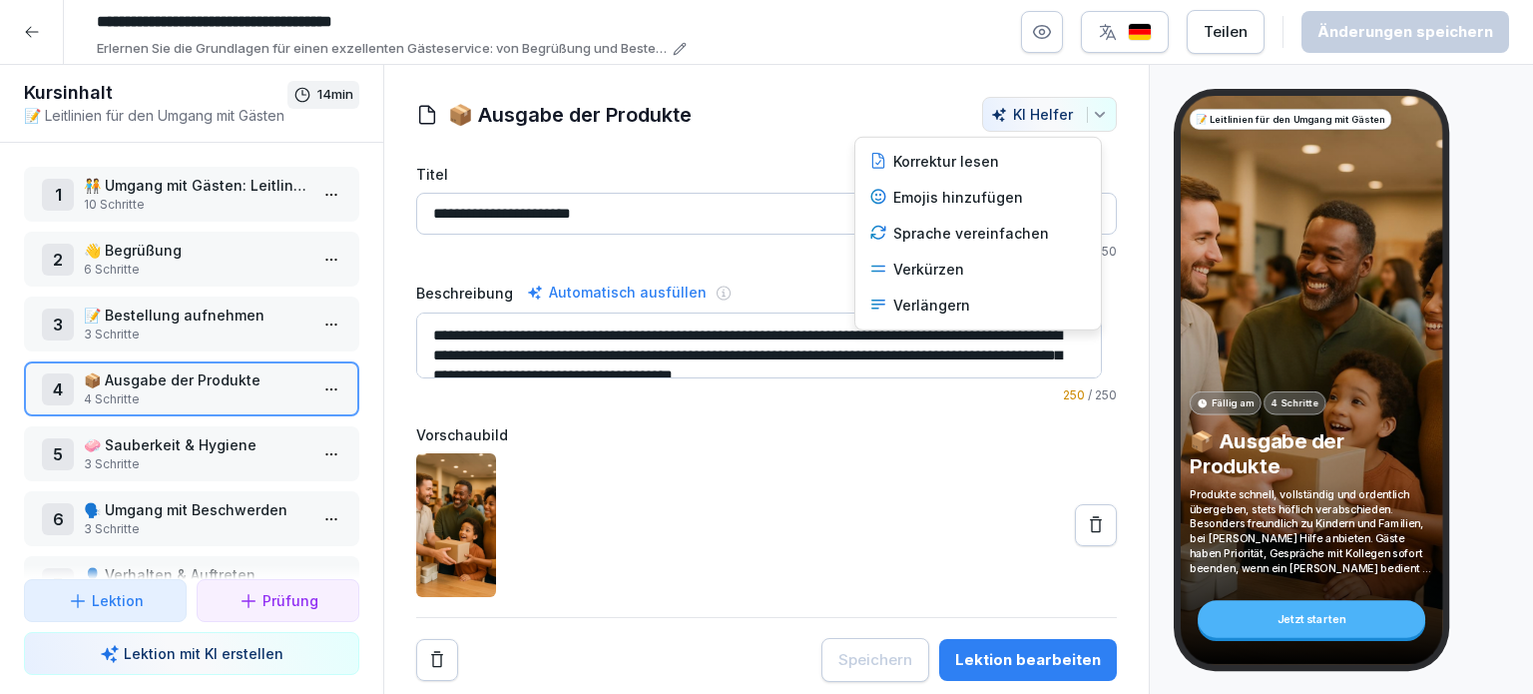
click at [1095, 113] on icon "button" at bounding box center [1099, 114] width 9 height 5
click at [997, 266] on div "Verkürzen" at bounding box center [978, 270] width 234 height 36
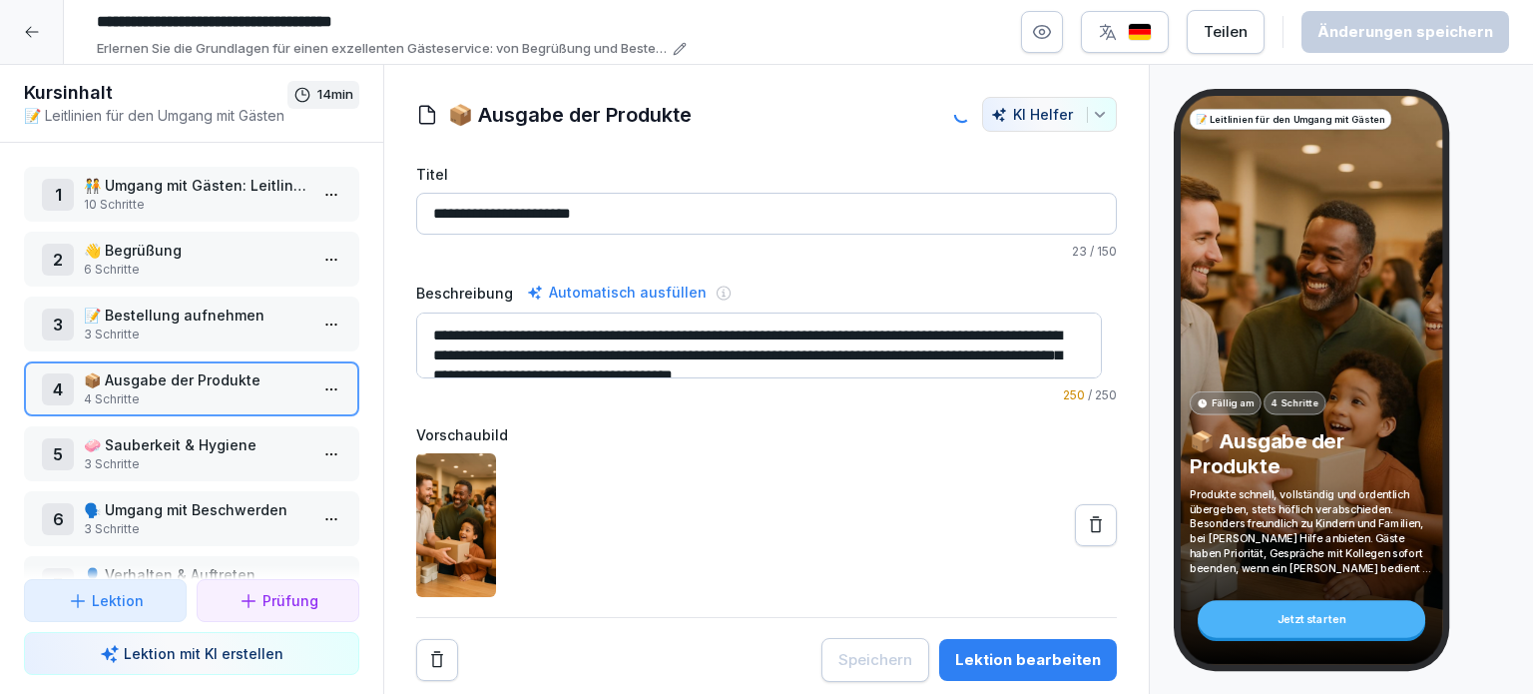
type input "**********"
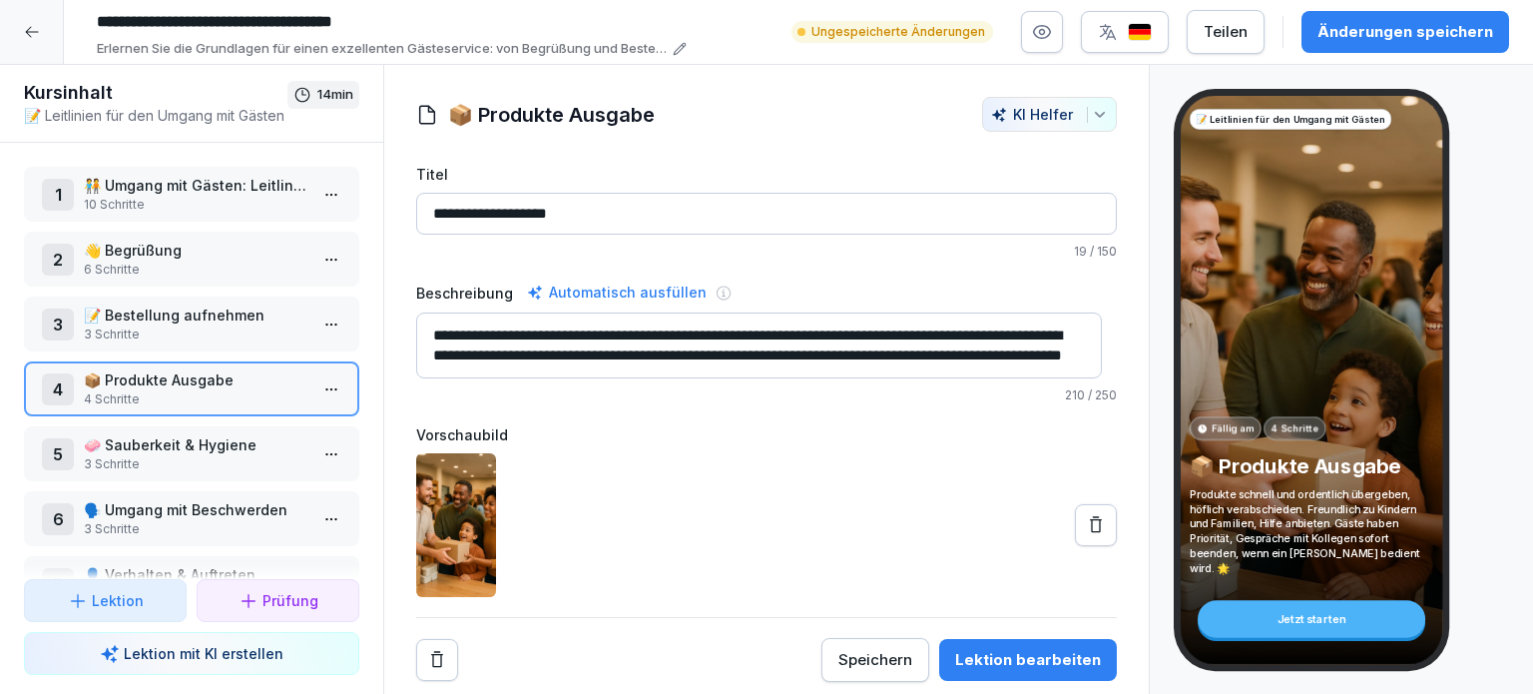
scroll to position [20, 0]
click at [796, 334] on textarea "**********" at bounding box center [759, 345] width 686 height 66
type textarea "**********"
click at [1396, 36] on div "Änderungen speichern" at bounding box center [1406, 32] width 176 height 22
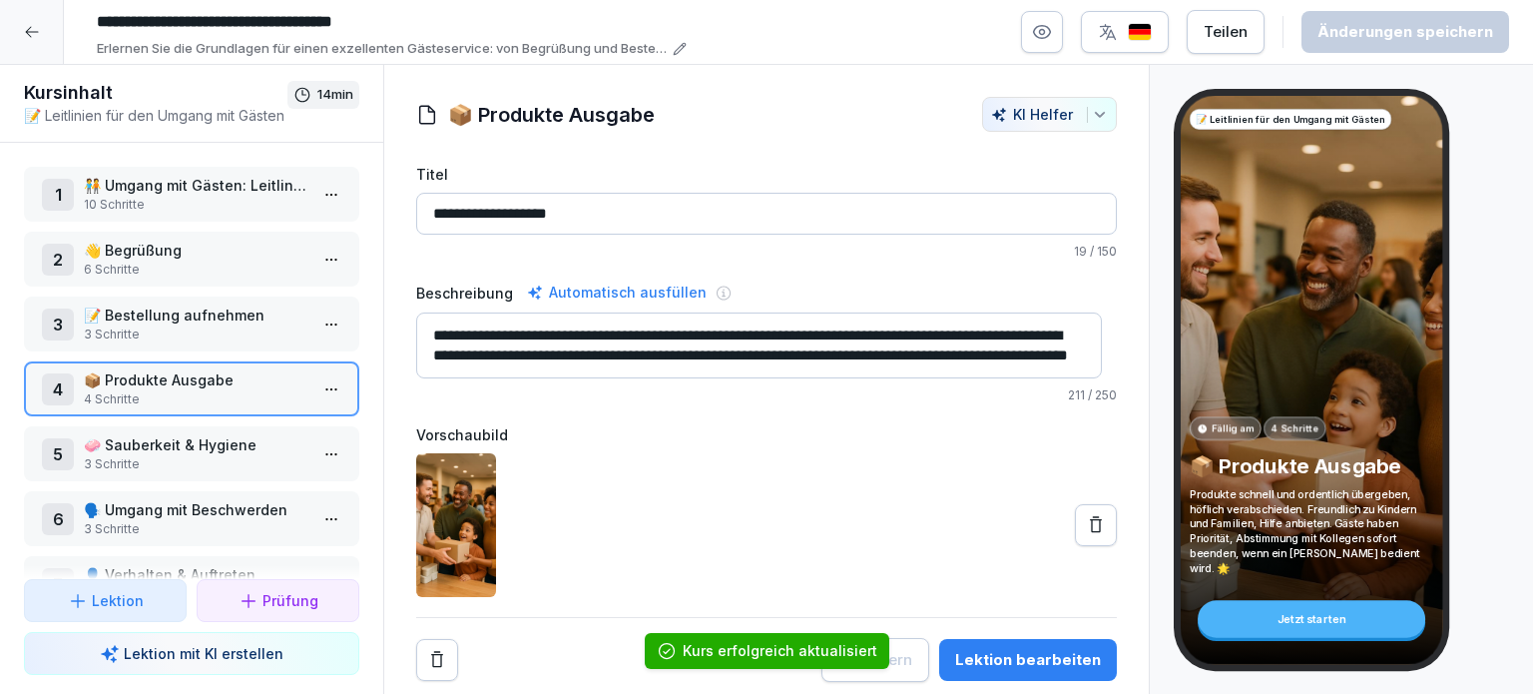
click at [170, 442] on p "🧼 Sauberkeit & Hygiene" at bounding box center [196, 444] width 224 height 21
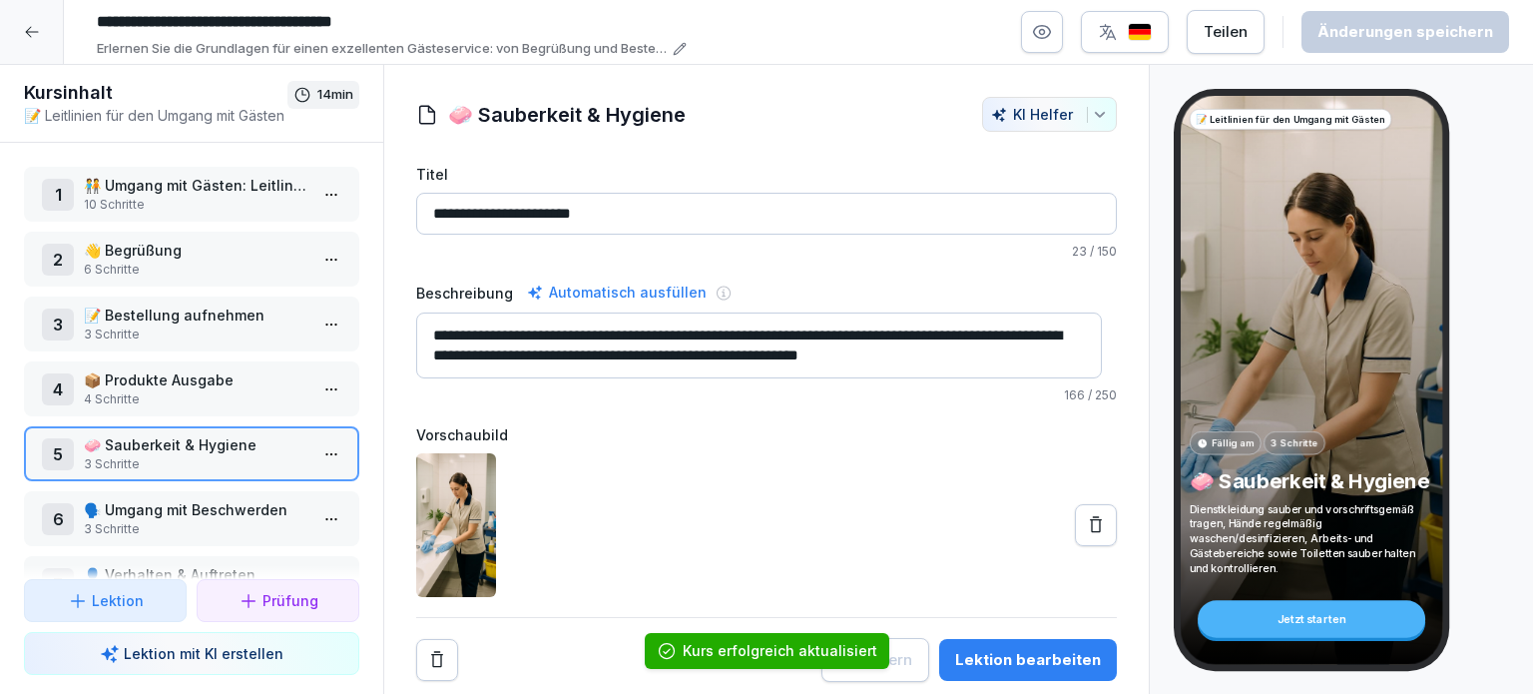
click at [171, 442] on p "🧼 Sauberkeit & Hygiene" at bounding box center [196, 444] width 224 height 21
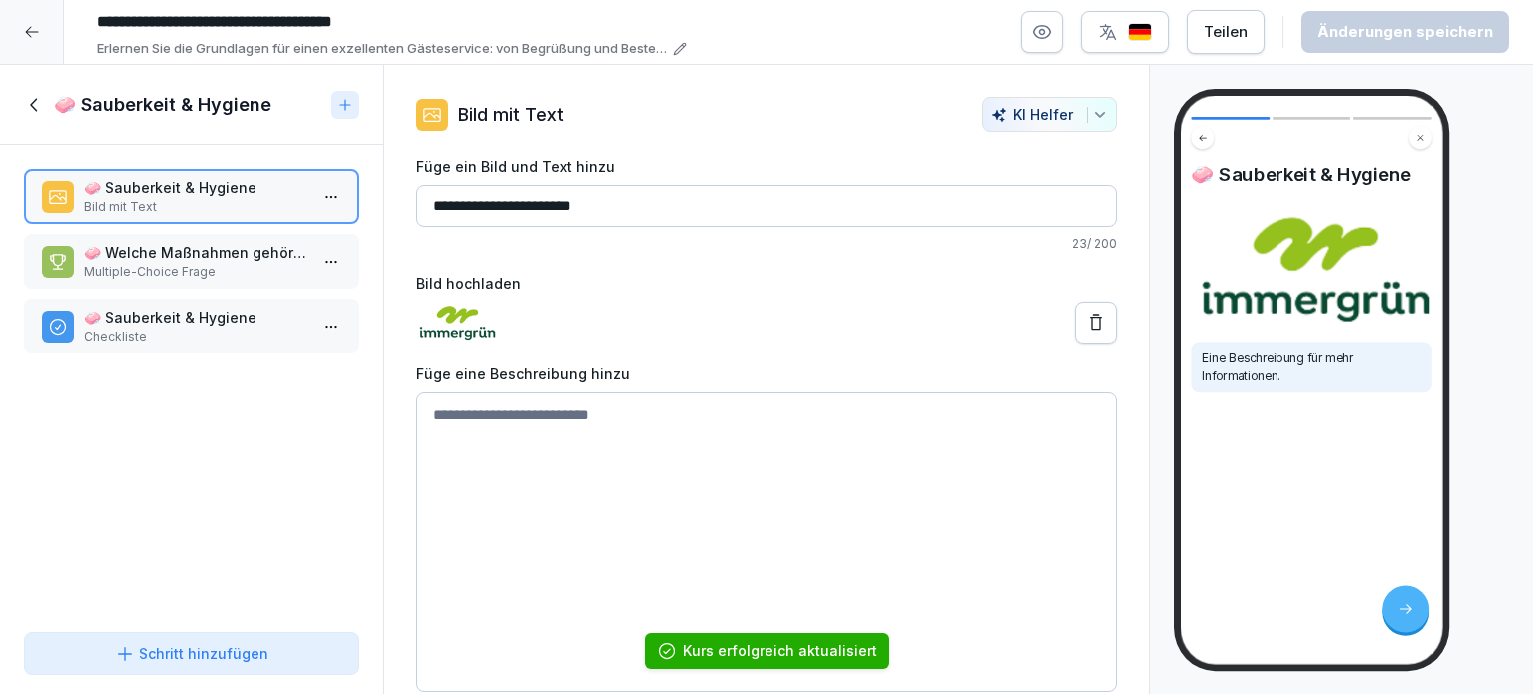
click at [133, 263] on p "Multiple-Choice Frage" at bounding box center [196, 272] width 224 height 18
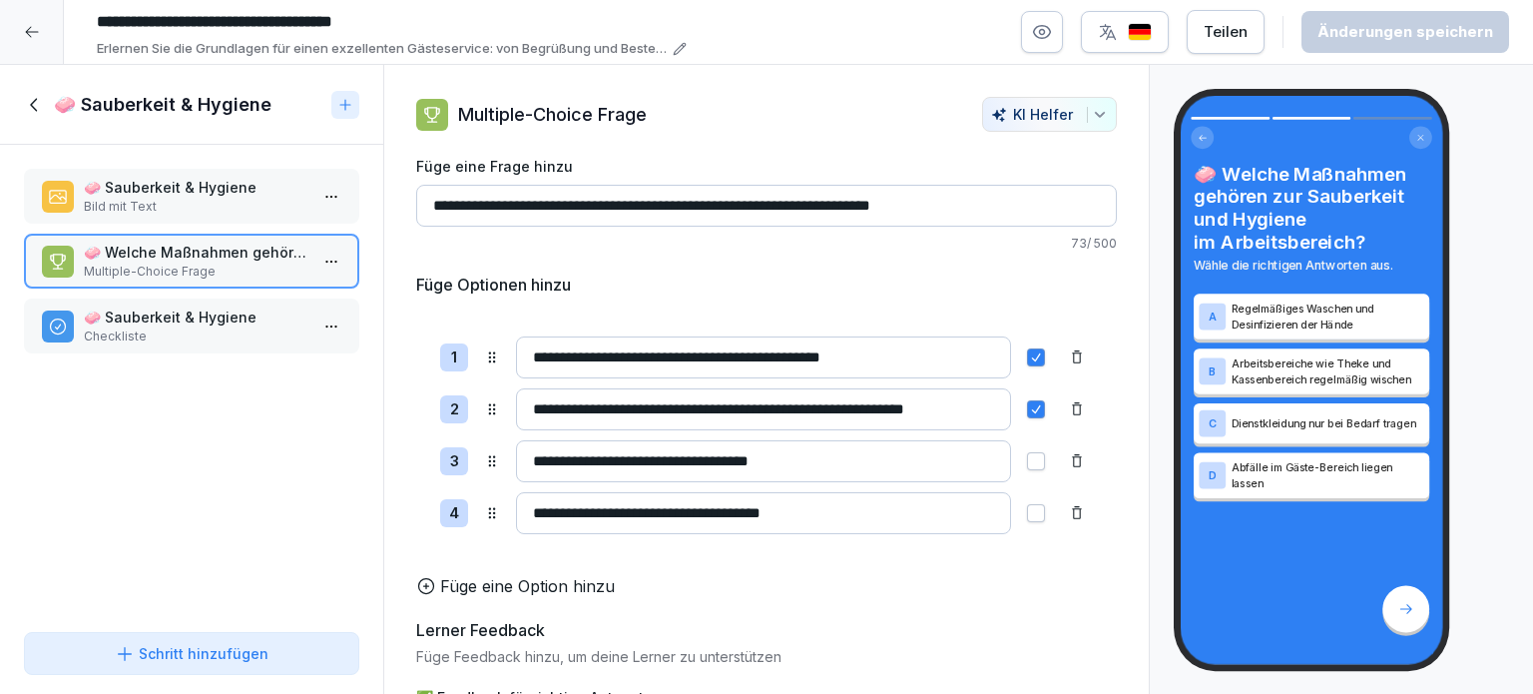
click at [170, 328] on p "Checkliste" at bounding box center [196, 336] width 224 height 18
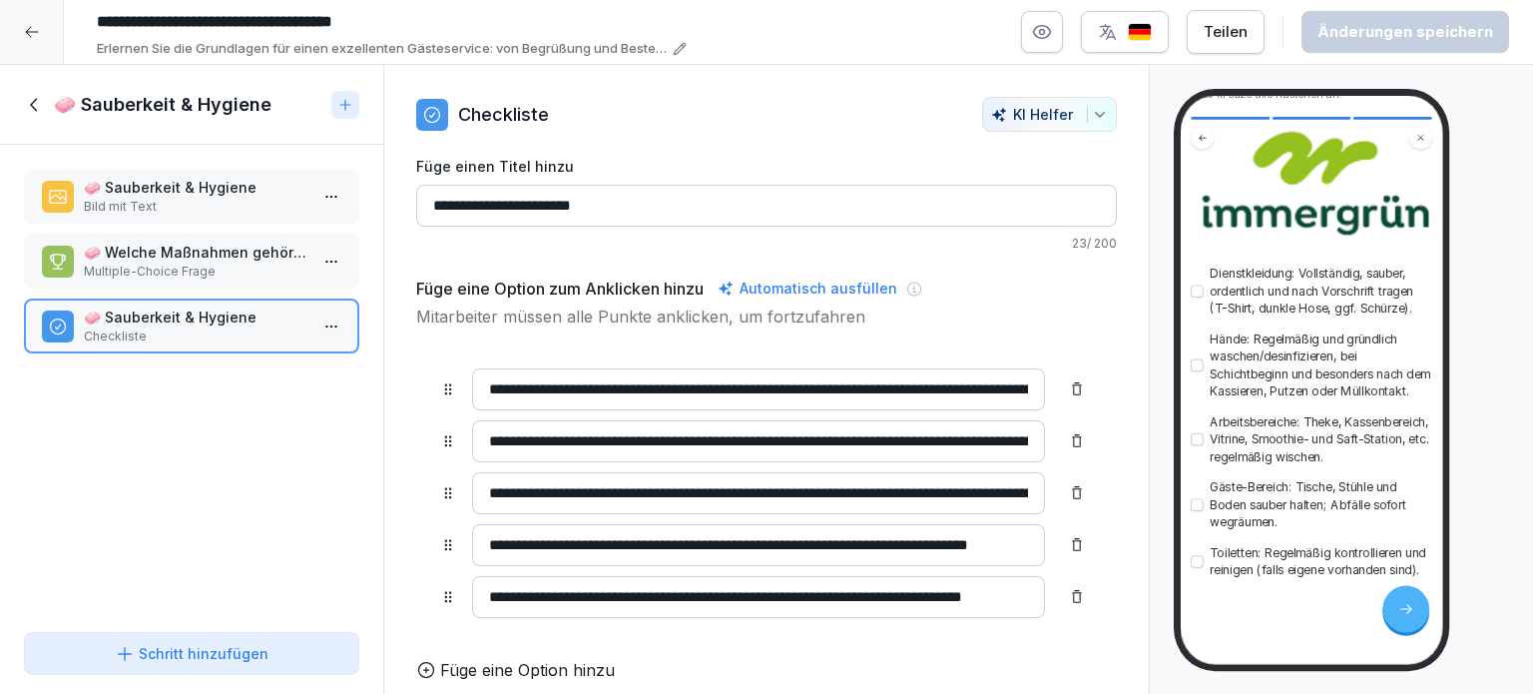
scroll to position [224, 0]
click at [189, 197] on p "Bild mit Text" at bounding box center [197, 206] width 224 height 18
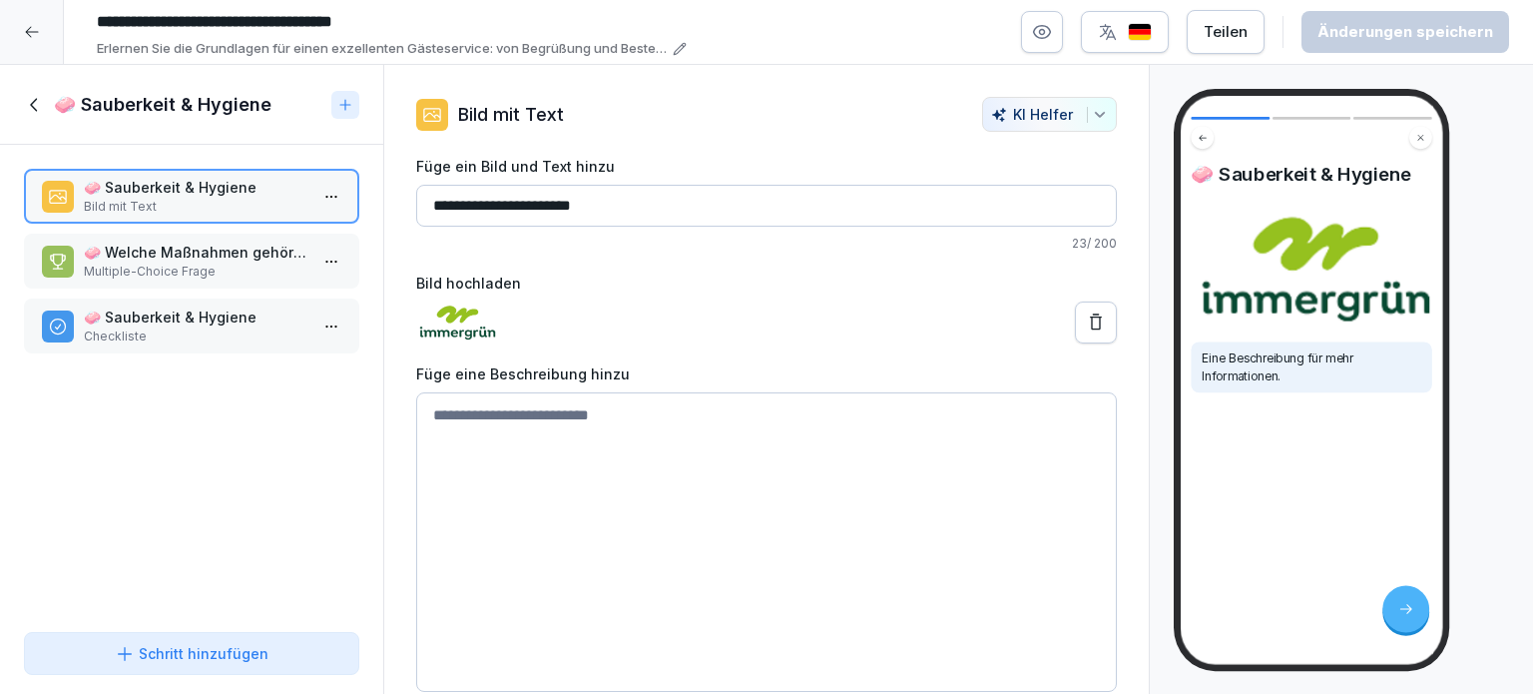
click at [151, 318] on p "🧼 Sauberkeit & Hygiene" at bounding box center [196, 316] width 224 height 21
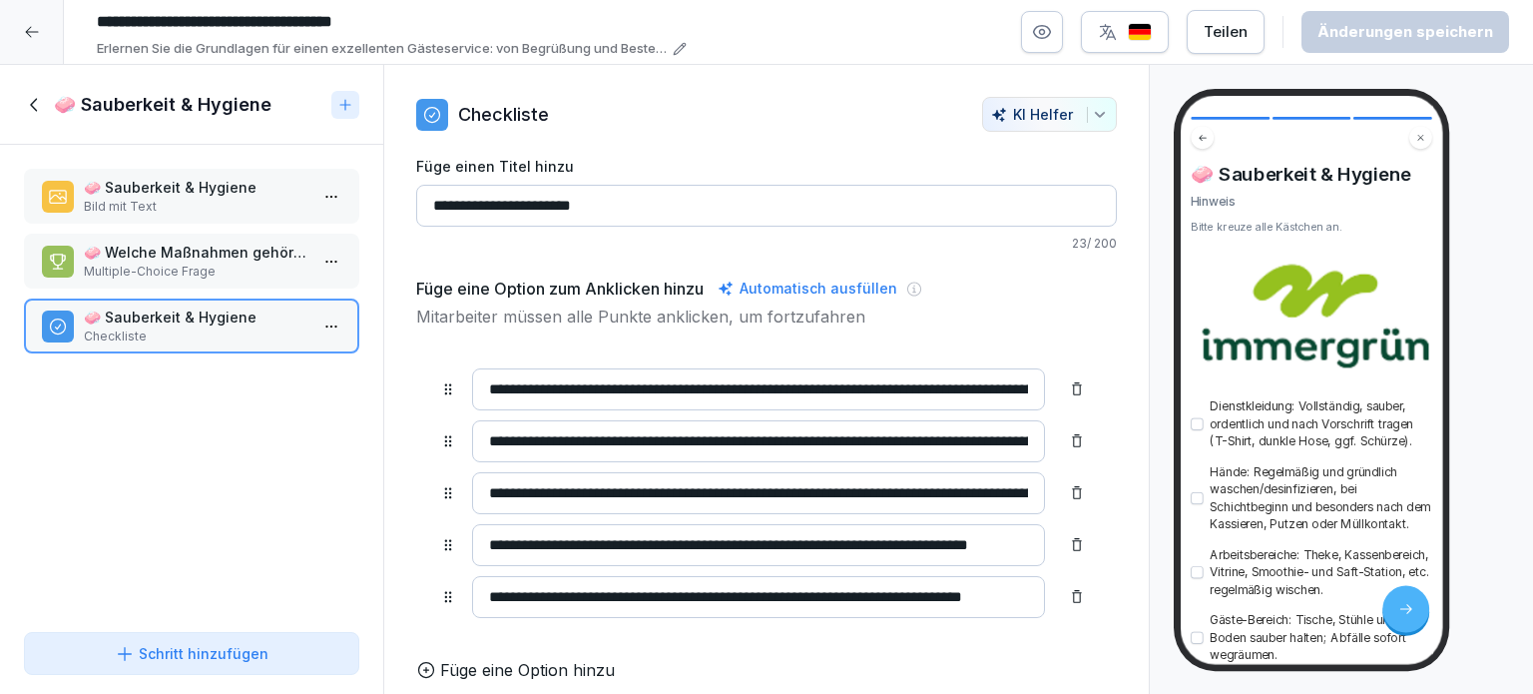
click at [1200, 423] on button "button" at bounding box center [1197, 424] width 12 height 12
click at [1200, 426] on button "button" at bounding box center [1197, 424] width 12 height 12
click at [148, 265] on p "Multiple-Choice Frage" at bounding box center [196, 272] width 224 height 18
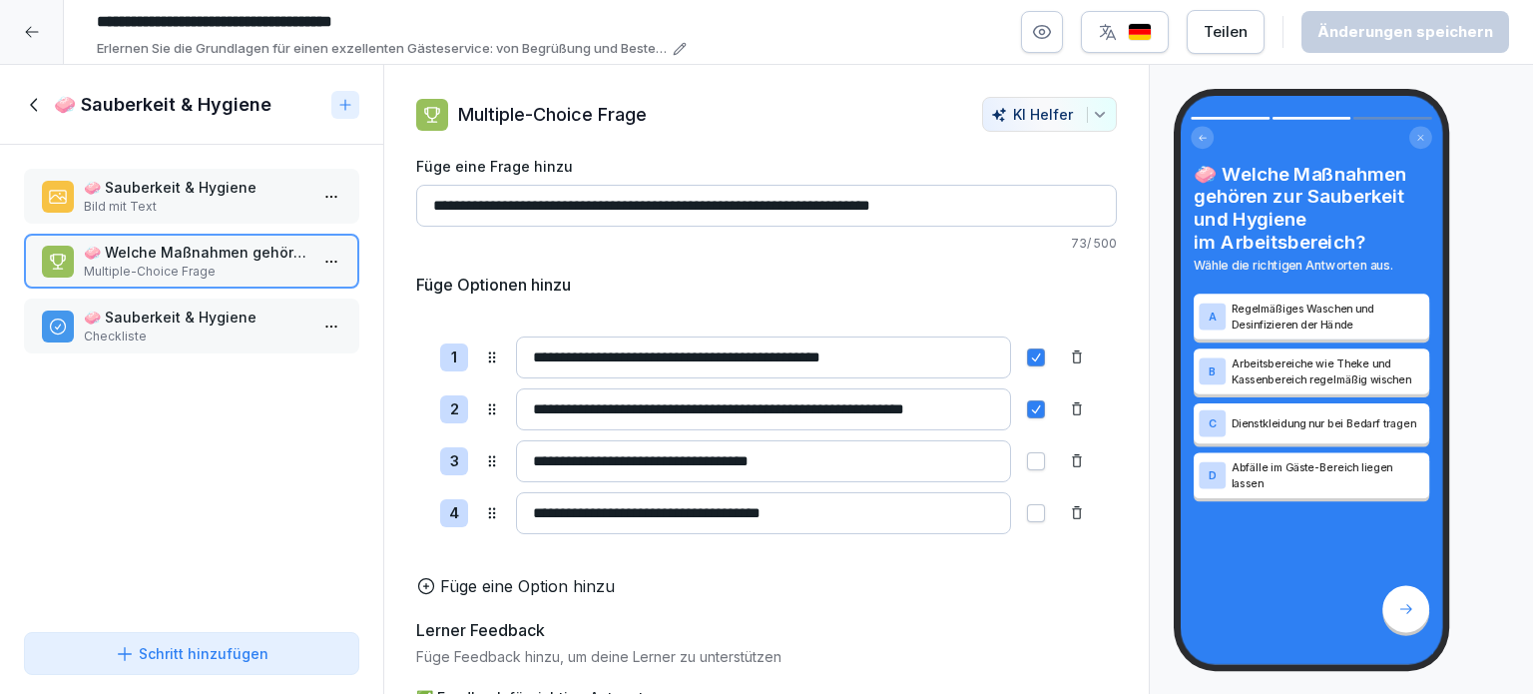
click at [148, 321] on p "🧼 Sauberkeit & Hygiene" at bounding box center [196, 316] width 224 height 21
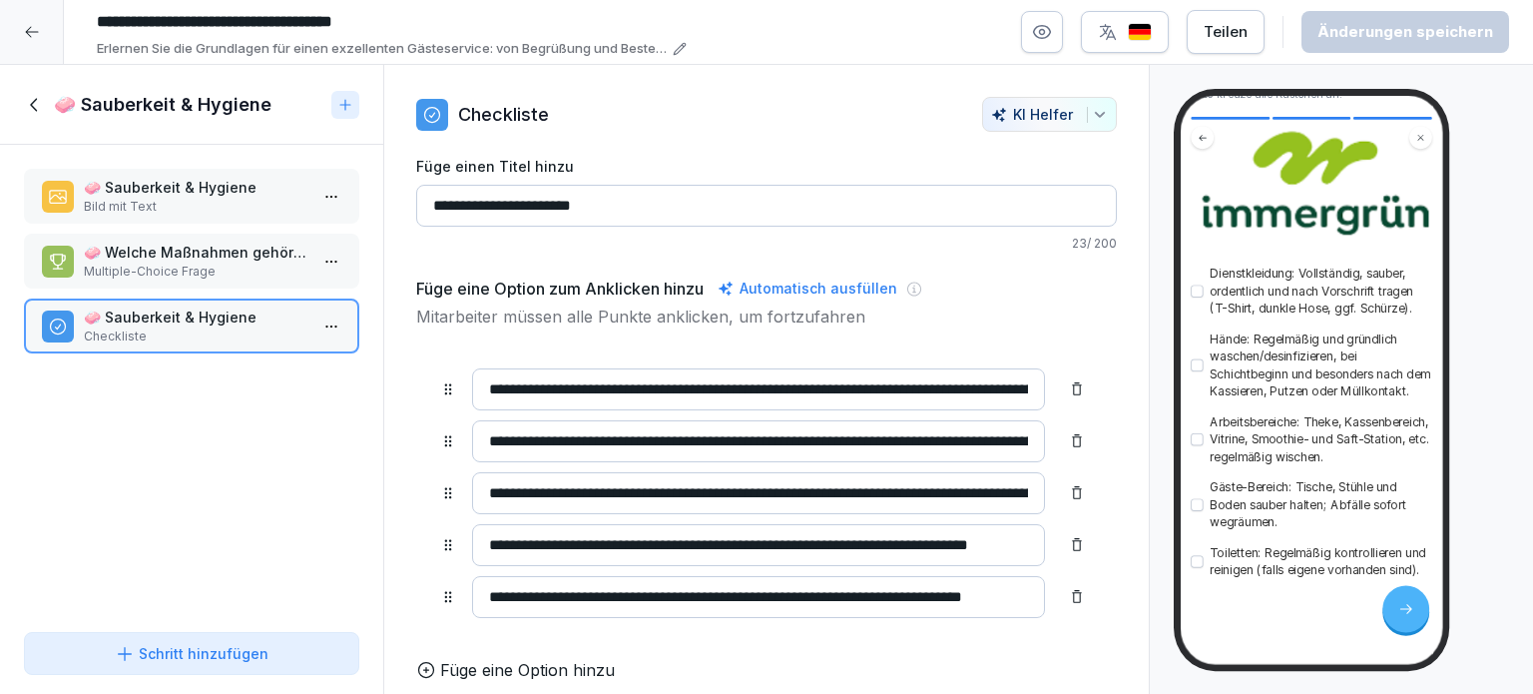
scroll to position [224, 0]
click at [34, 107] on icon at bounding box center [33, 104] width 7 height 13
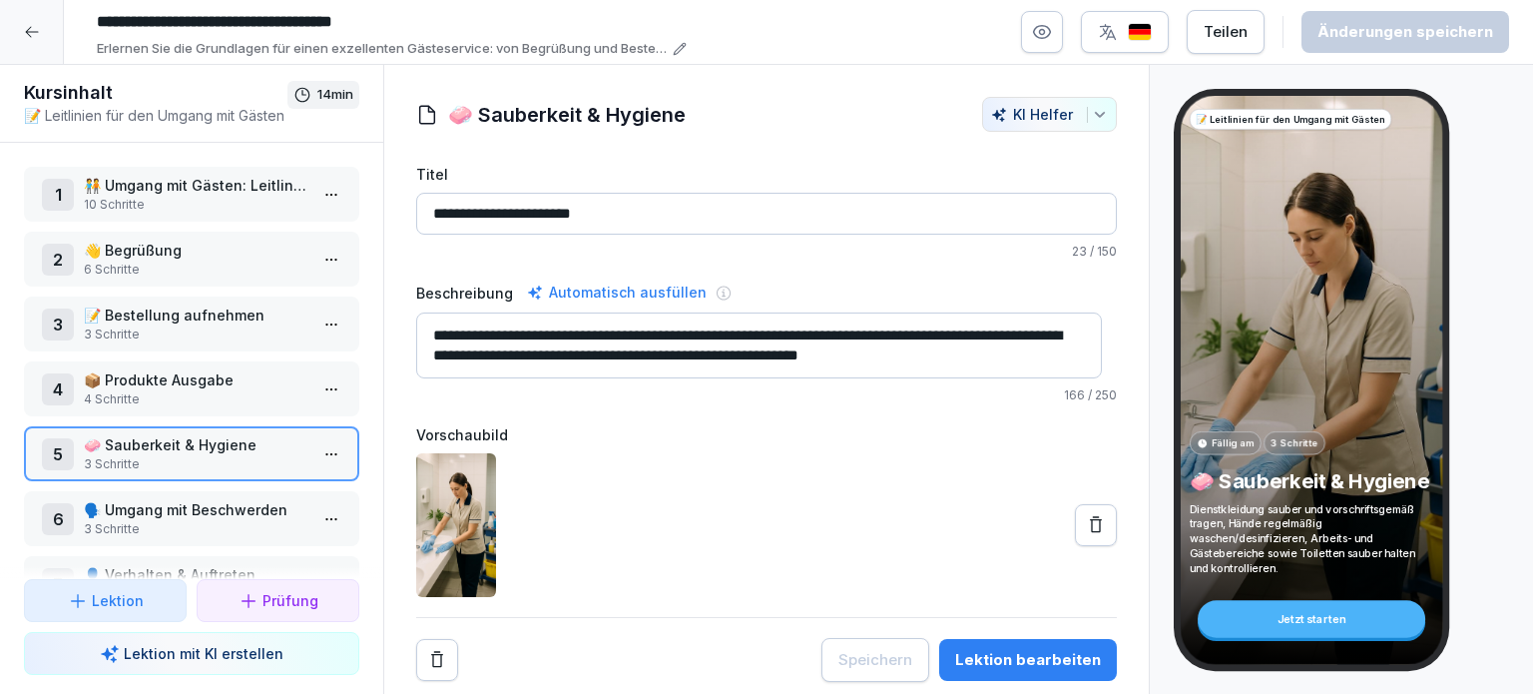
click at [136, 527] on p "3 Schritte" at bounding box center [196, 529] width 224 height 18
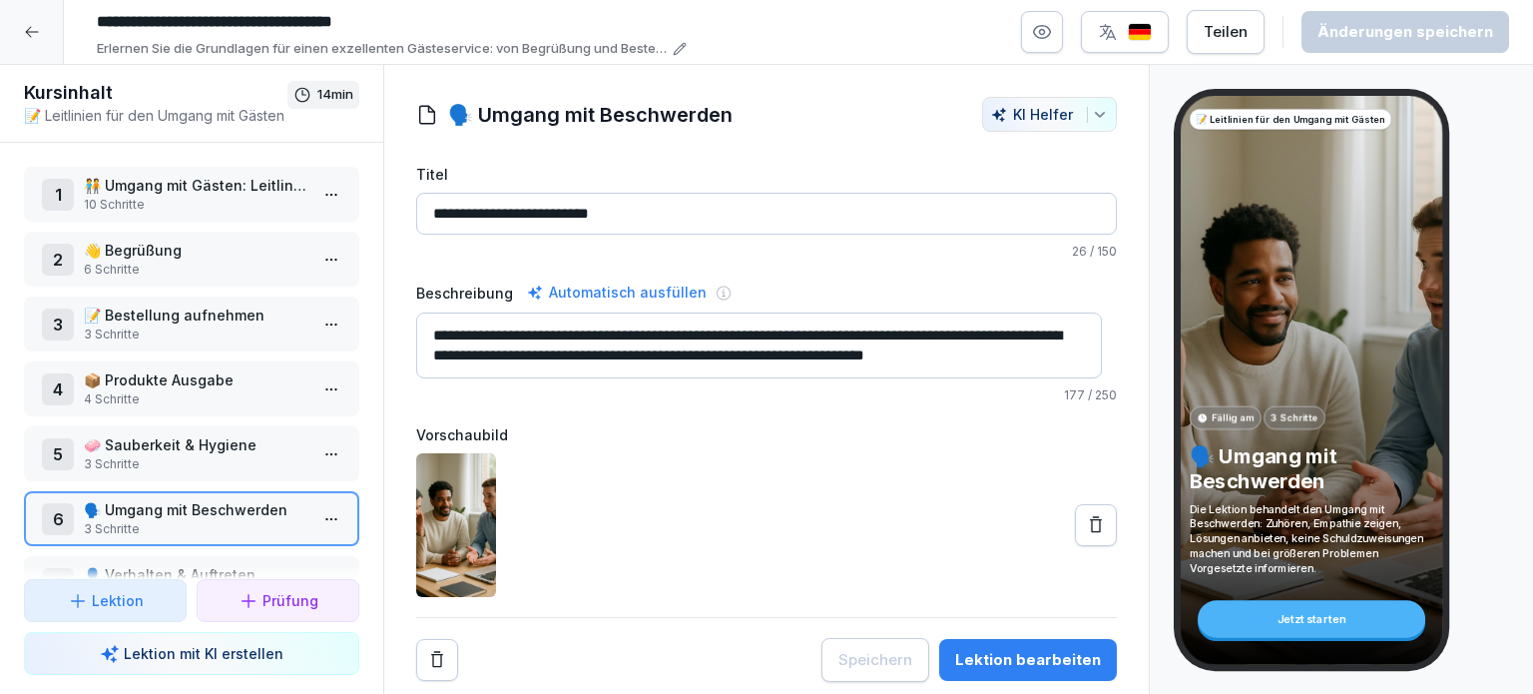
click at [104, 510] on p "🗣️ Umgang mit Beschwerden" at bounding box center [196, 509] width 224 height 21
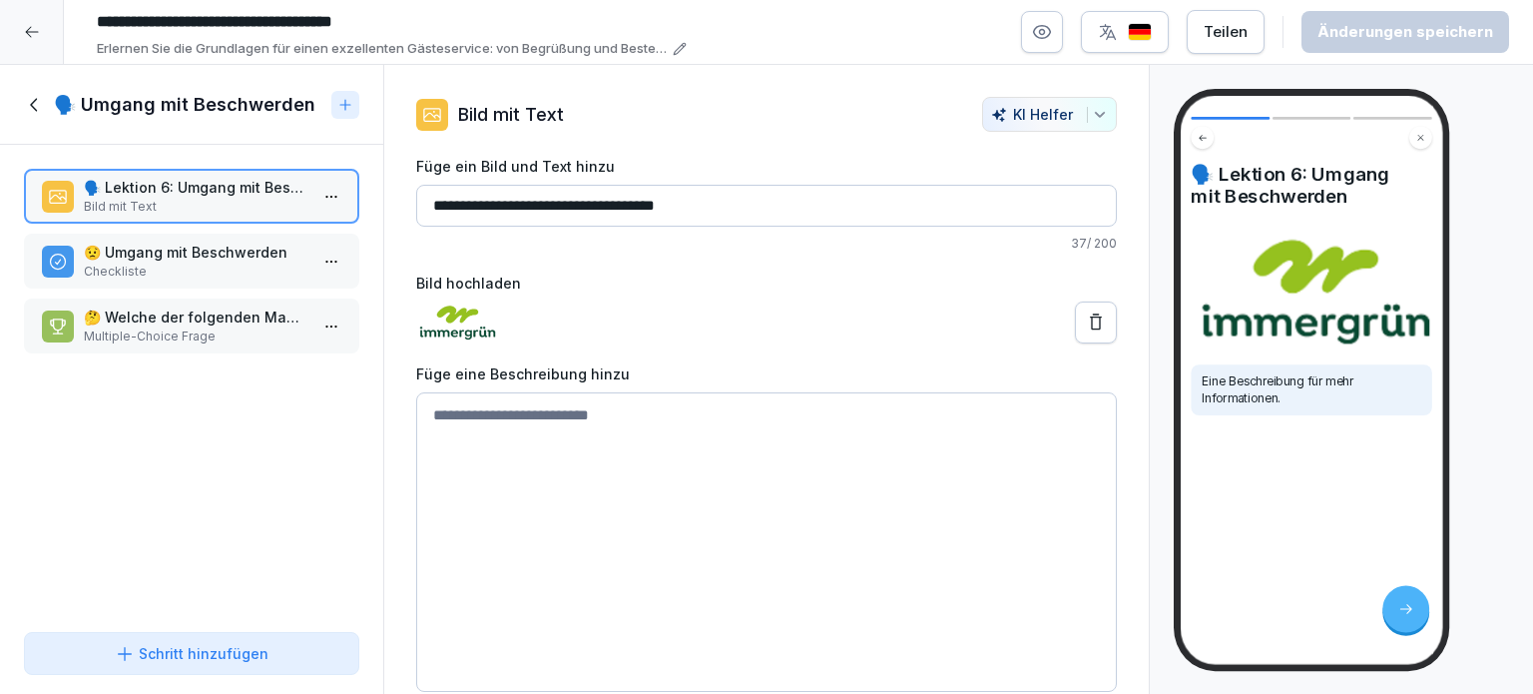
click at [172, 260] on p "😟 Umgang mit Beschwerden" at bounding box center [196, 252] width 224 height 21
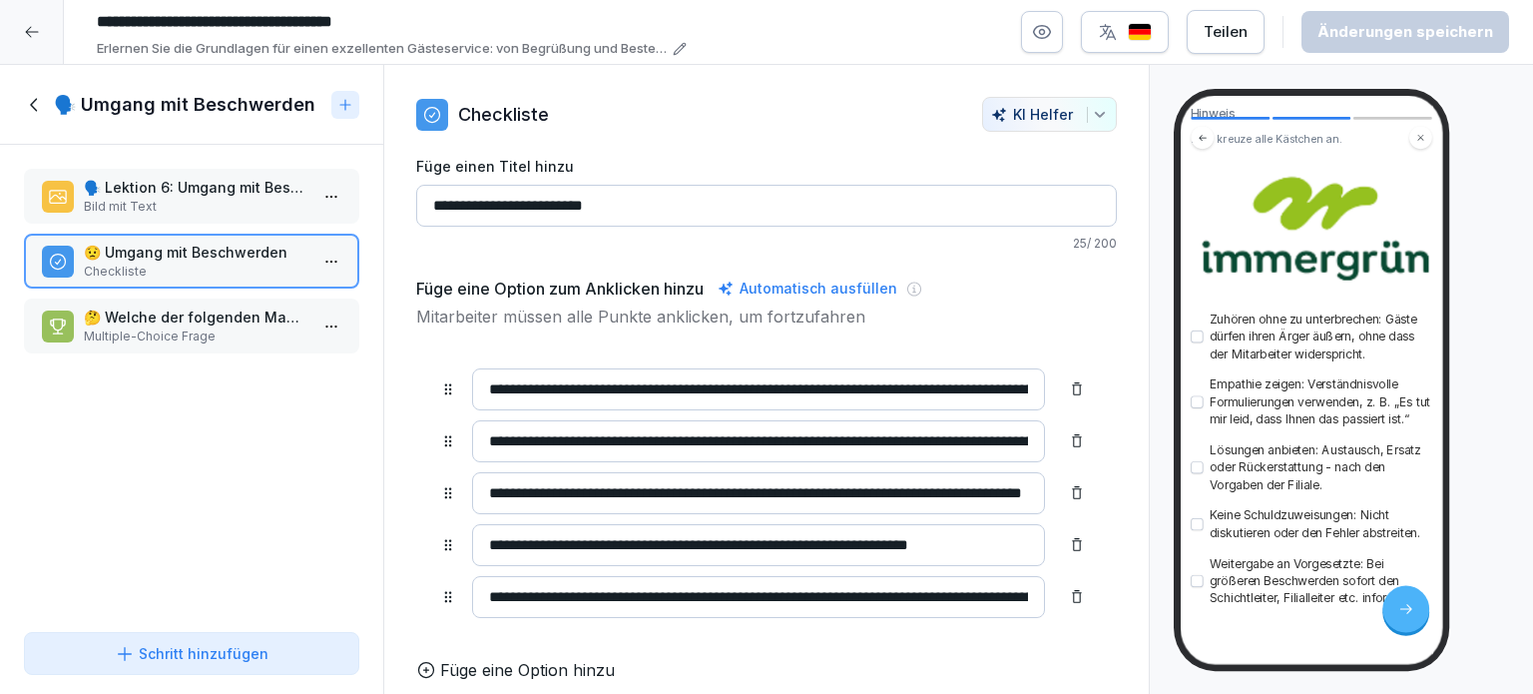
scroll to position [200, 0]
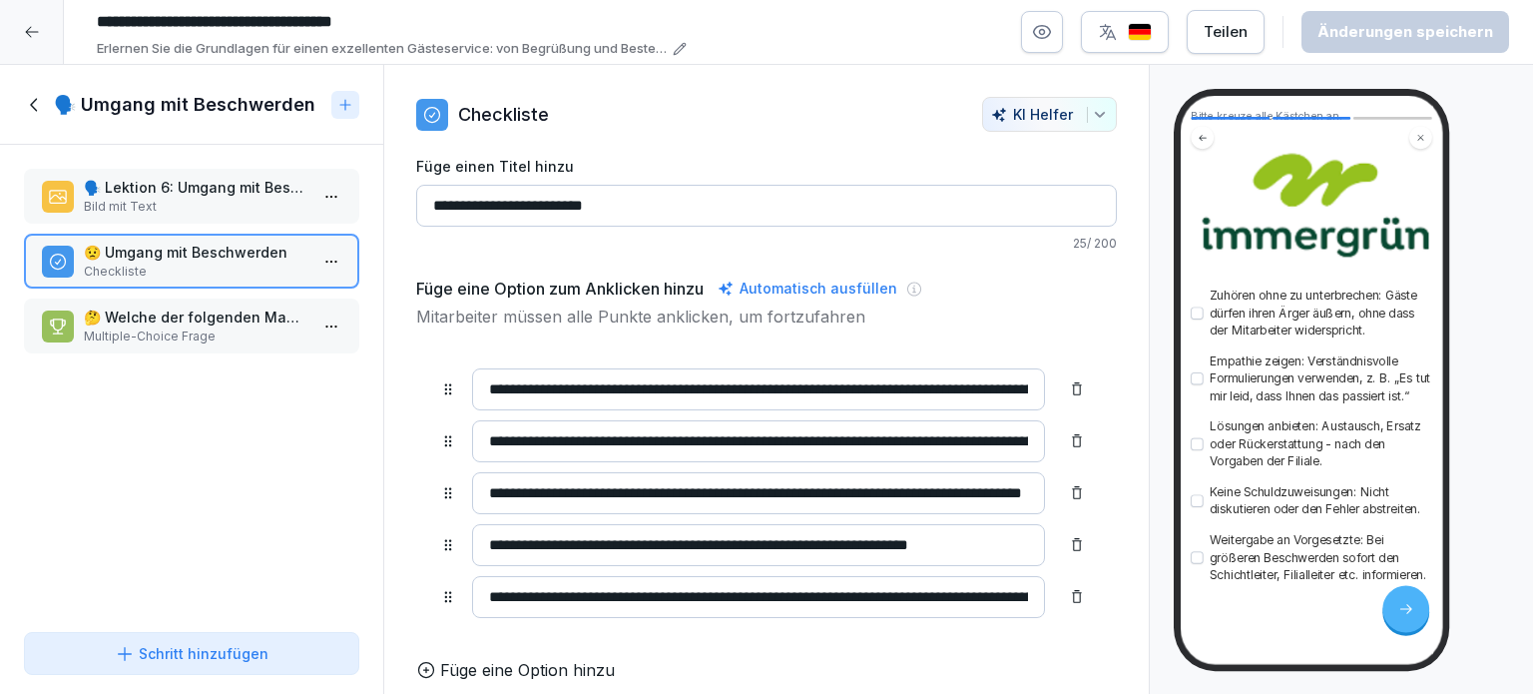
click at [139, 320] on p "🤔 Welche der folgenden Maßnahmen sind laut der Lektion wichtig im Umgang mit Be…" at bounding box center [196, 316] width 224 height 21
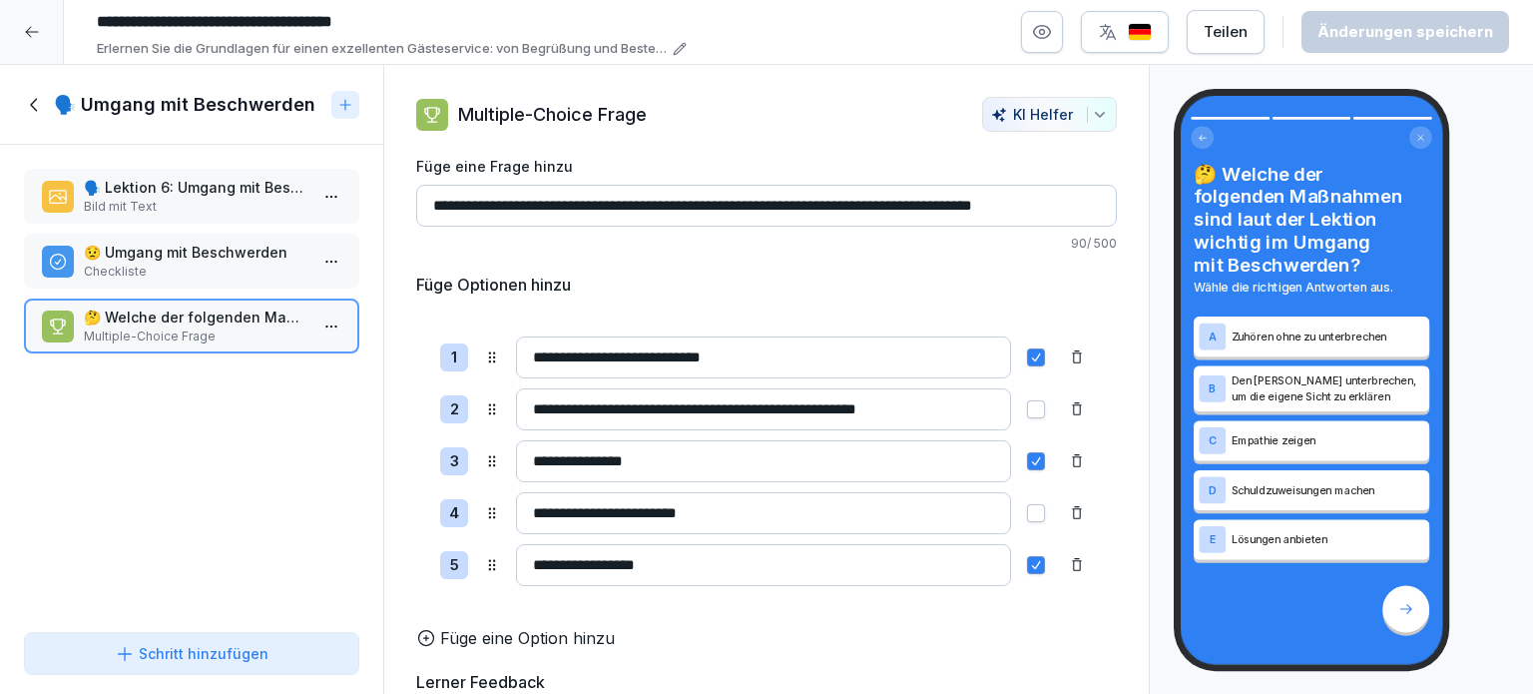
click at [34, 111] on icon at bounding box center [35, 105] width 22 height 22
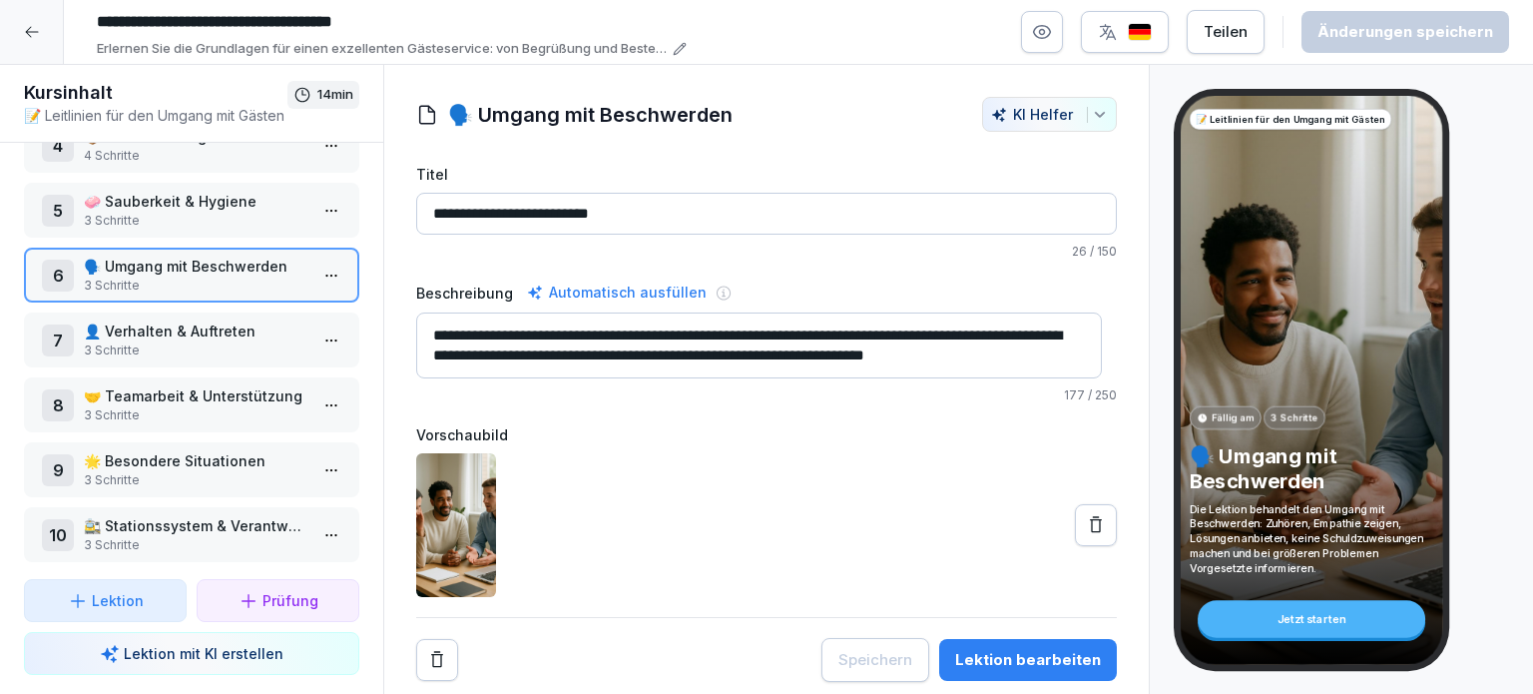
scroll to position [256, 0]
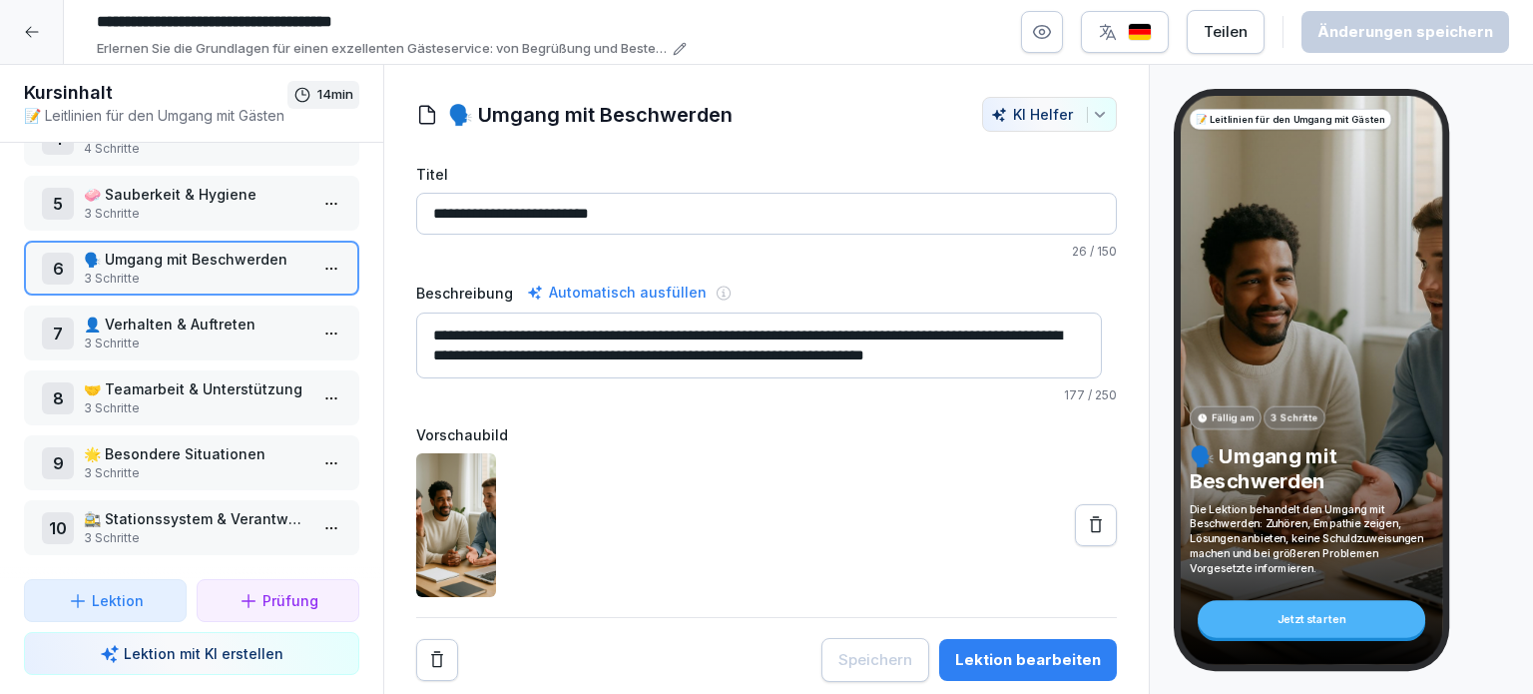
click at [172, 334] on p "3 Schritte" at bounding box center [196, 343] width 224 height 18
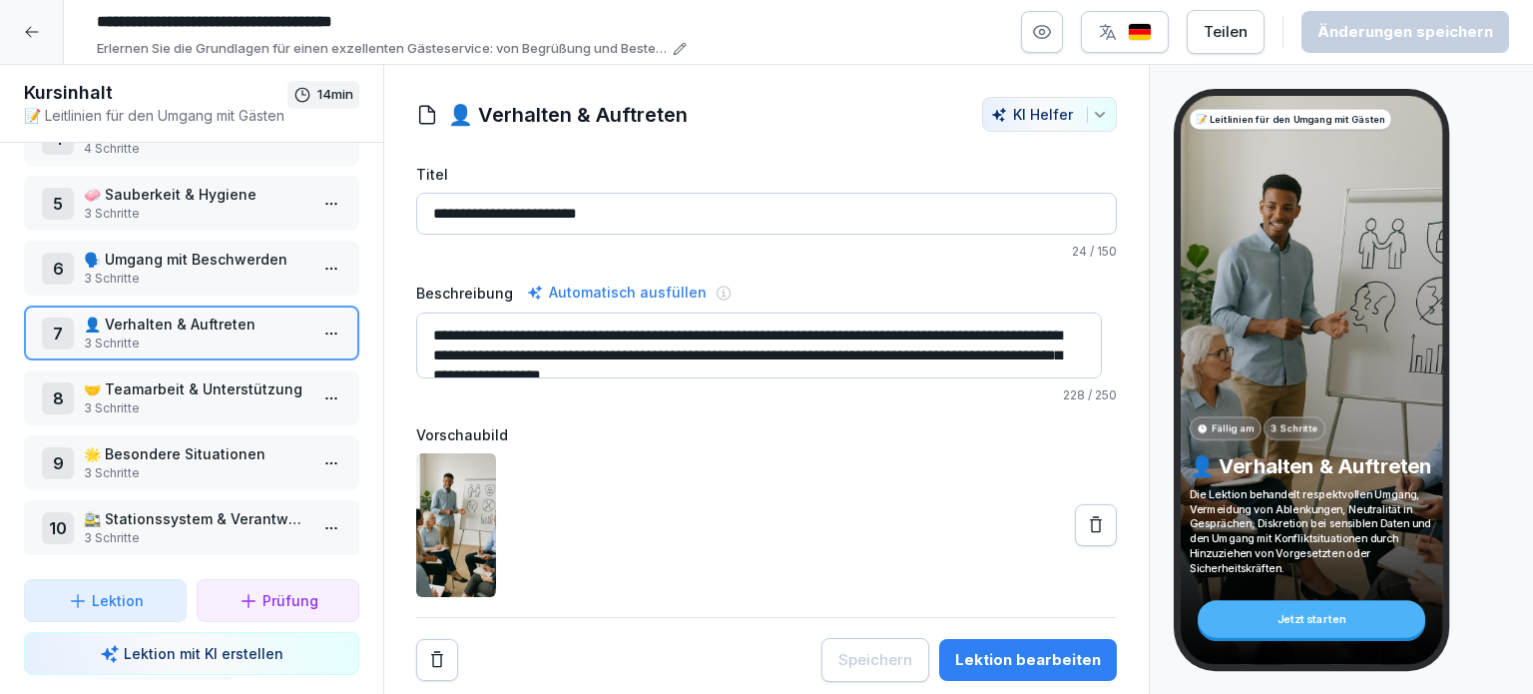
click at [128, 316] on p "👤 Verhalten & Auftreten" at bounding box center [196, 323] width 224 height 21
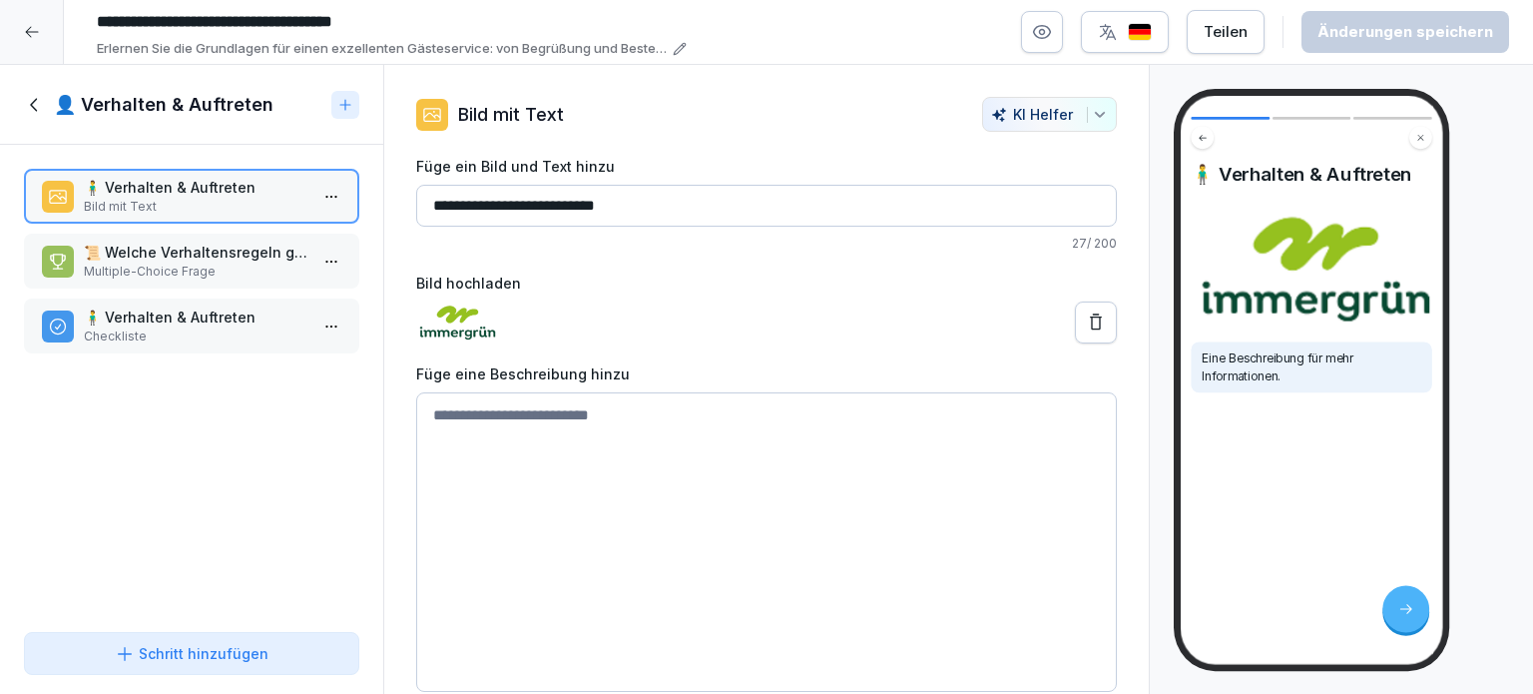
click at [146, 263] on p "Multiple-Choice Frage" at bounding box center [196, 272] width 224 height 18
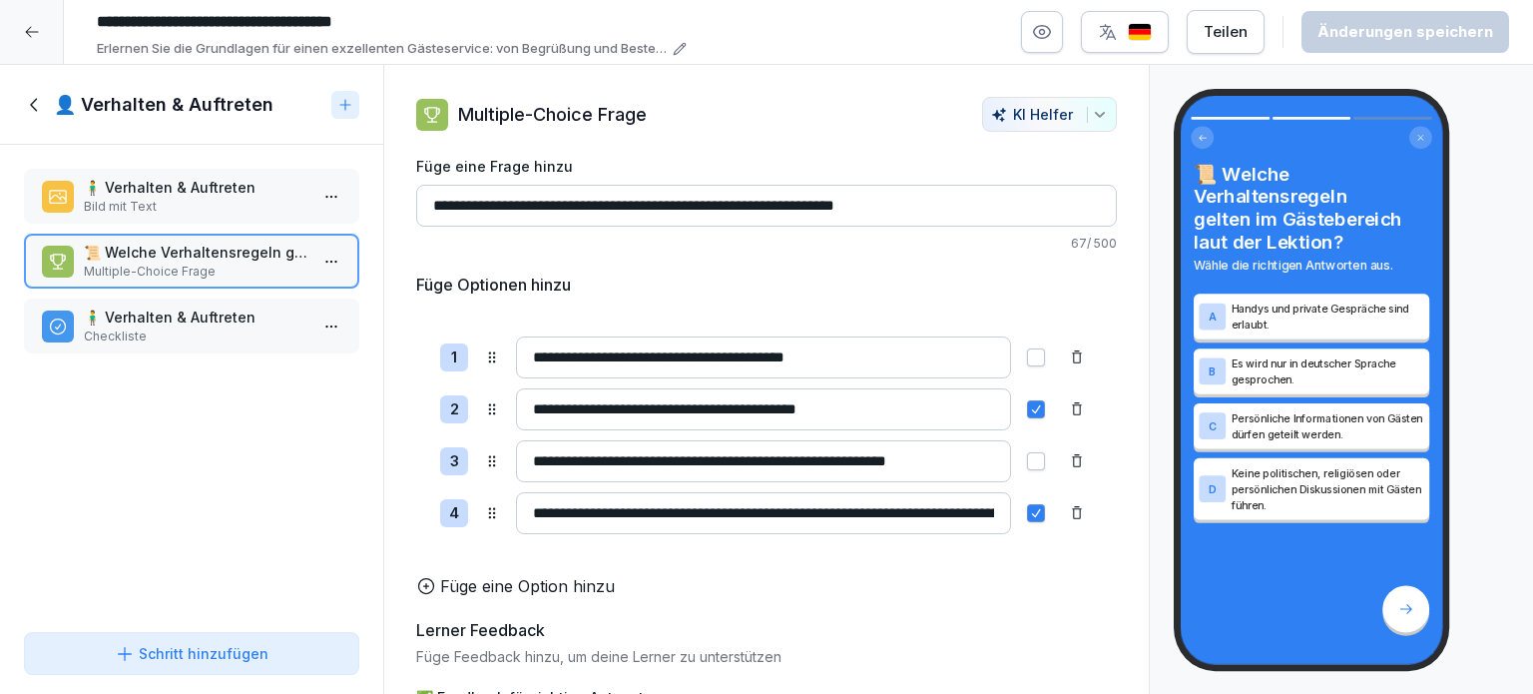
click at [132, 322] on p "🧍‍♂️ Verhalten & Auftreten" at bounding box center [196, 316] width 224 height 21
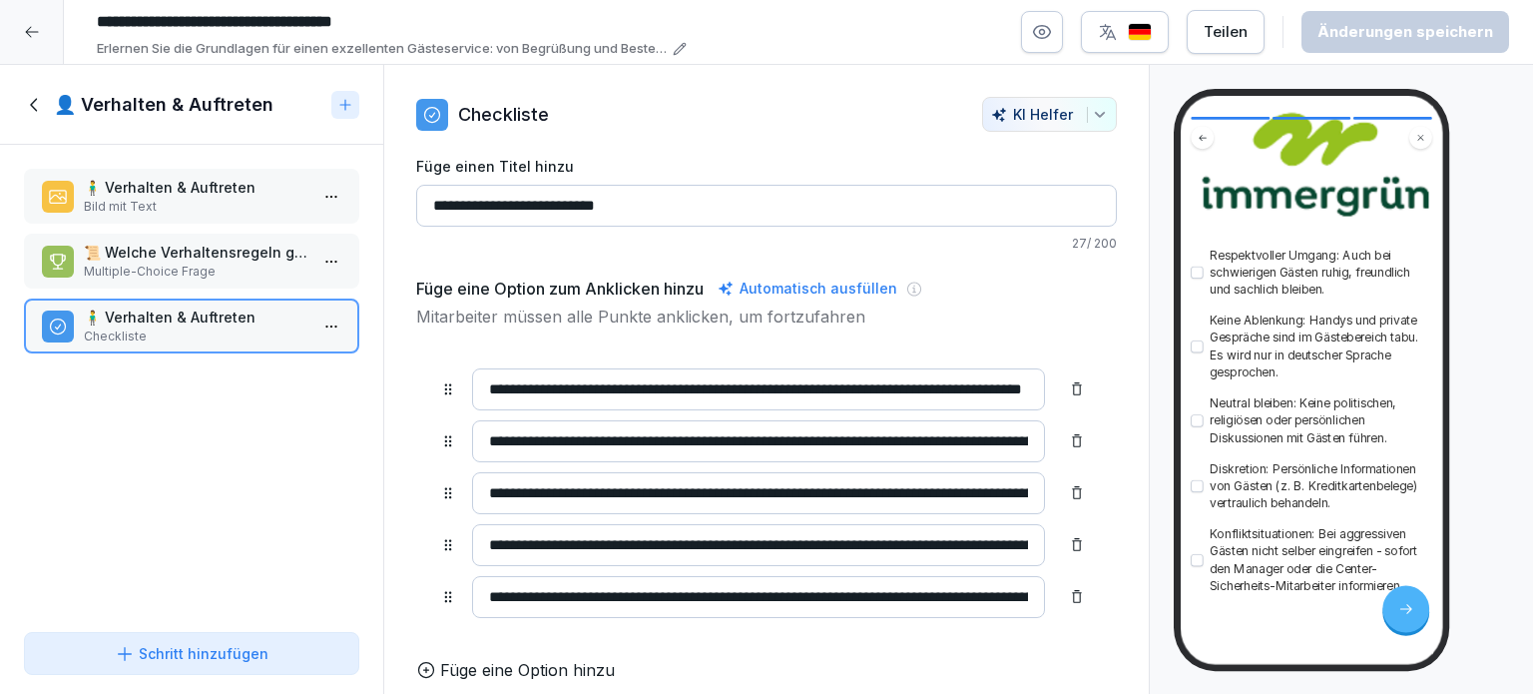
scroll to position [250, 0]
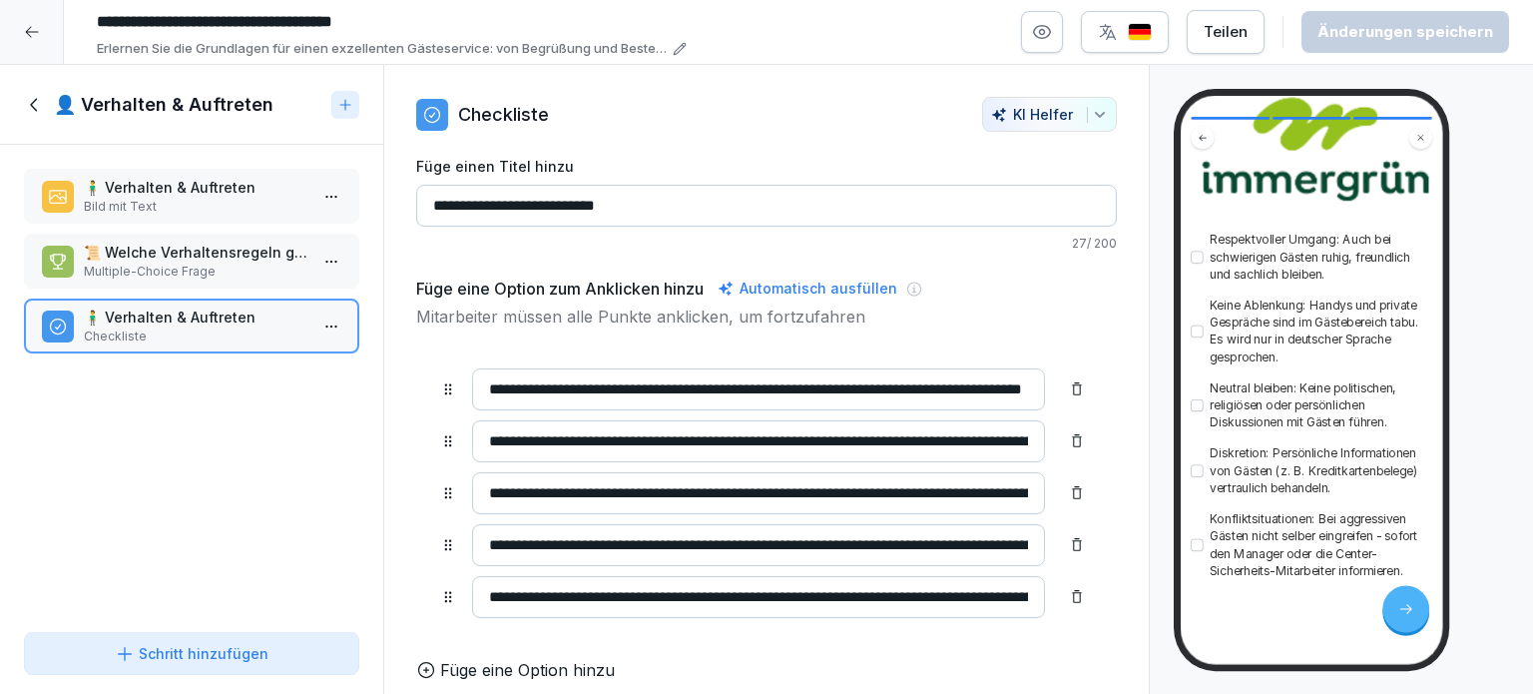
click at [32, 106] on icon at bounding box center [33, 104] width 7 height 13
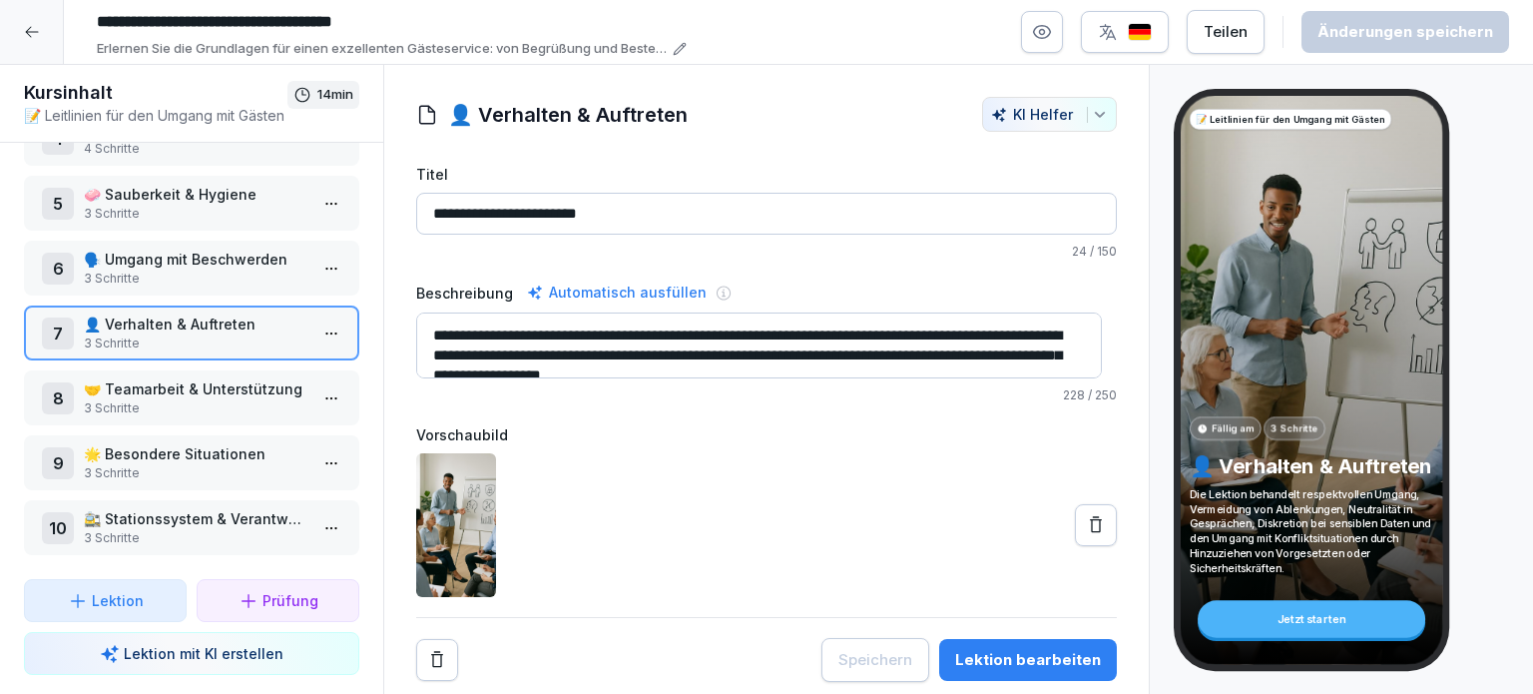
click at [156, 399] on p "3 Schritte" at bounding box center [196, 408] width 224 height 18
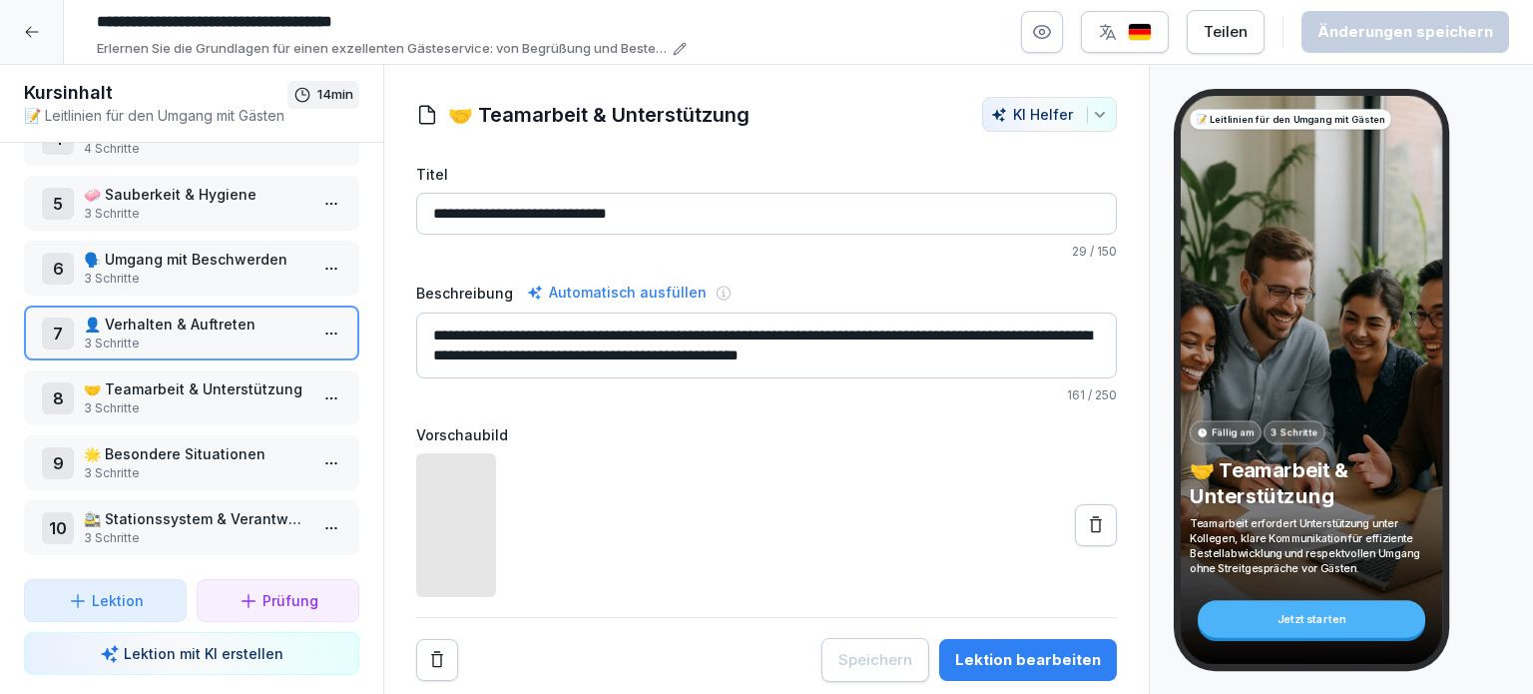
click at [156, 399] on p "3 Schritte" at bounding box center [196, 408] width 224 height 18
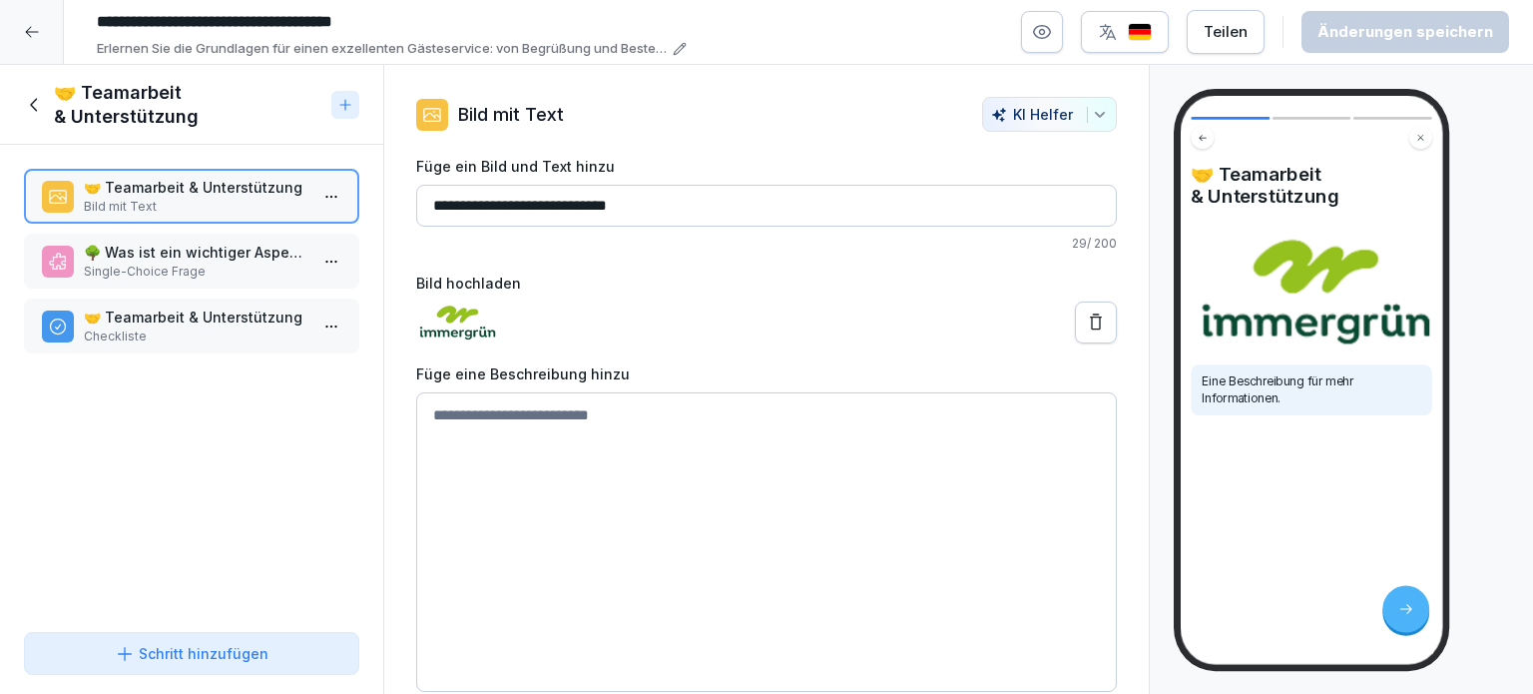
click at [123, 260] on p "🌳 Was ist ein wichtiger Aspekt der Teamarbeit bei 'immergrün'?" at bounding box center [196, 252] width 224 height 21
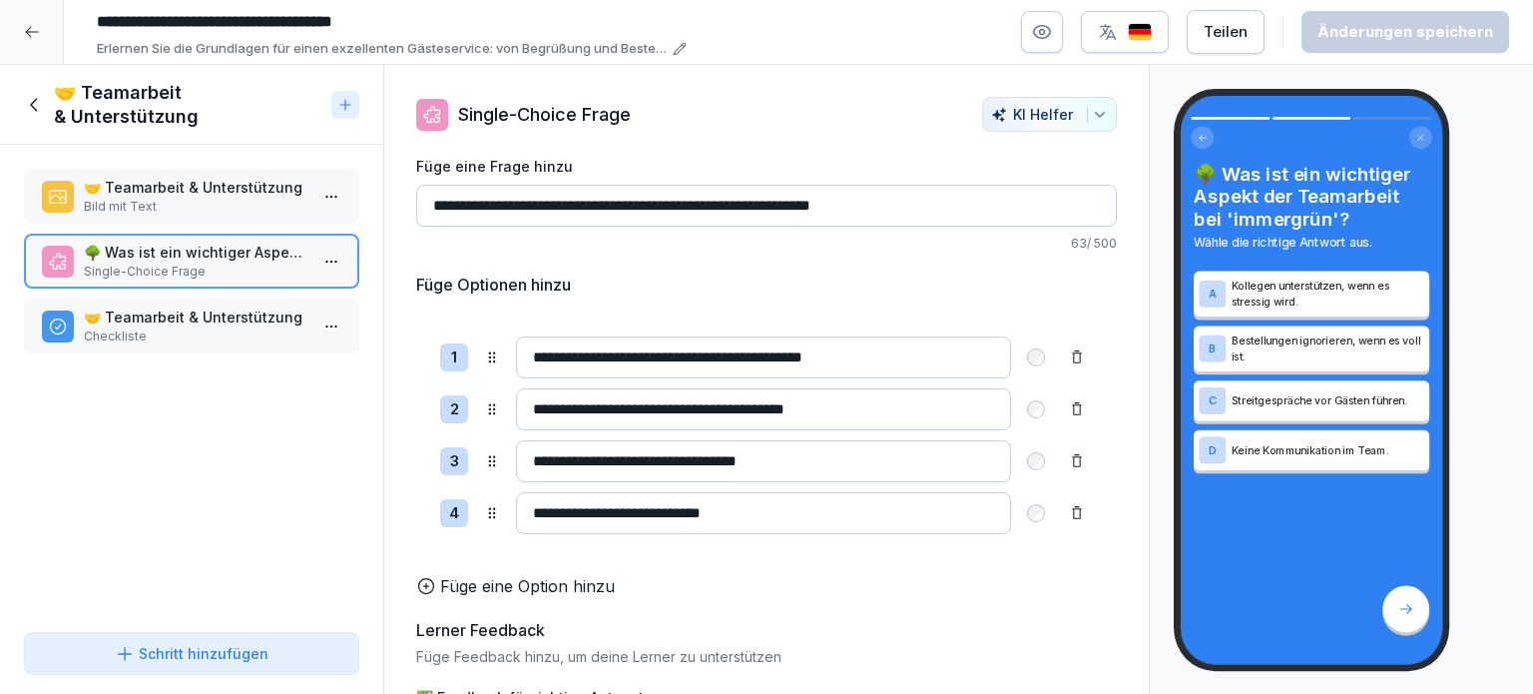
click at [108, 311] on p "🤝 Teamarbeit & Unterstützung" at bounding box center [196, 316] width 224 height 21
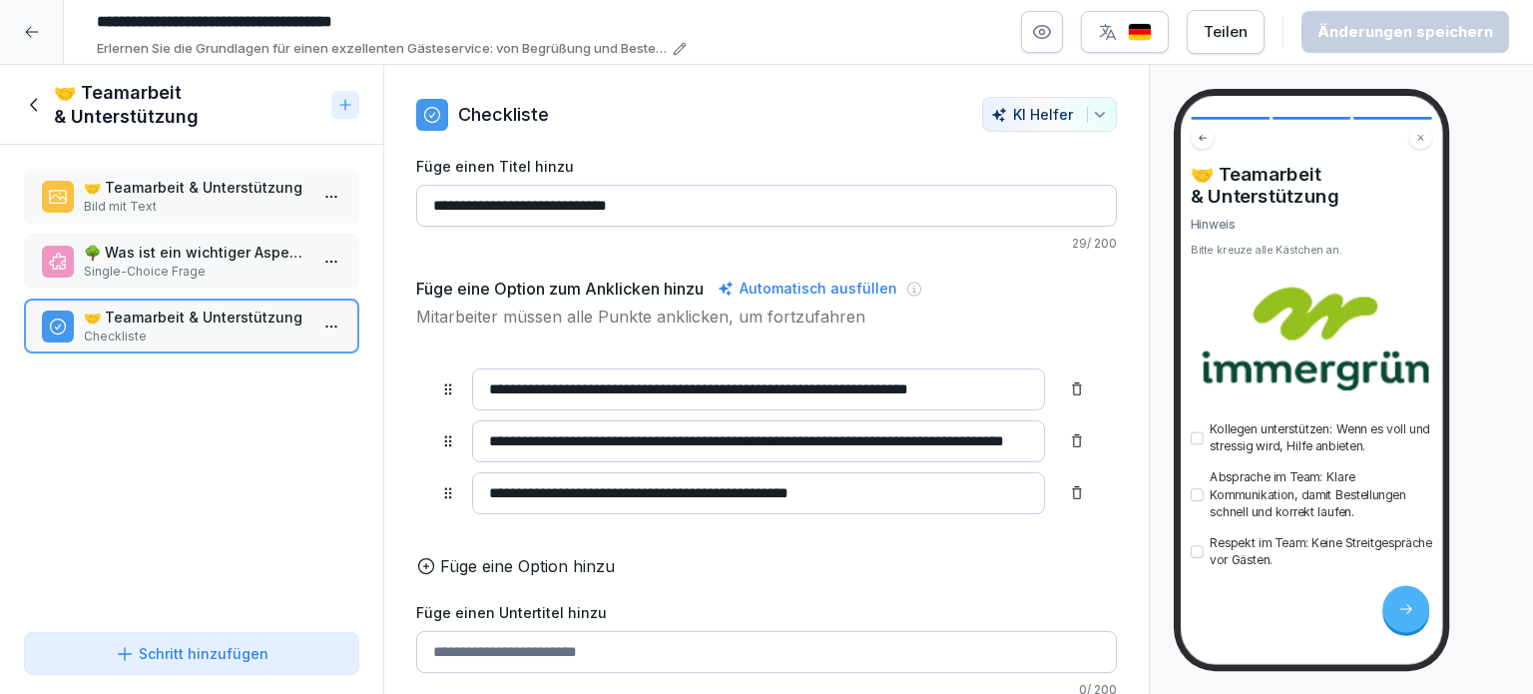
click at [36, 107] on icon at bounding box center [35, 105] width 22 height 22
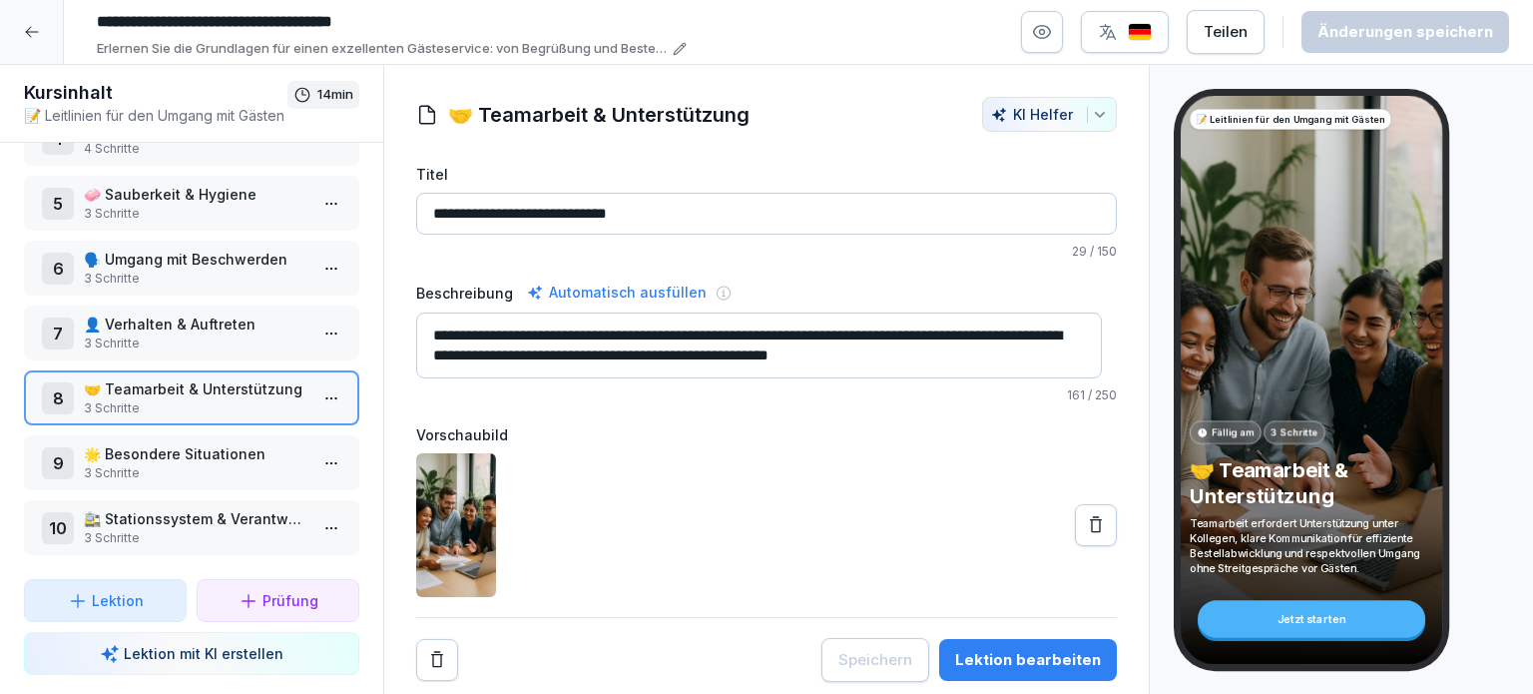
click at [142, 443] on p "🌟 Besondere Situationen" at bounding box center [196, 453] width 224 height 21
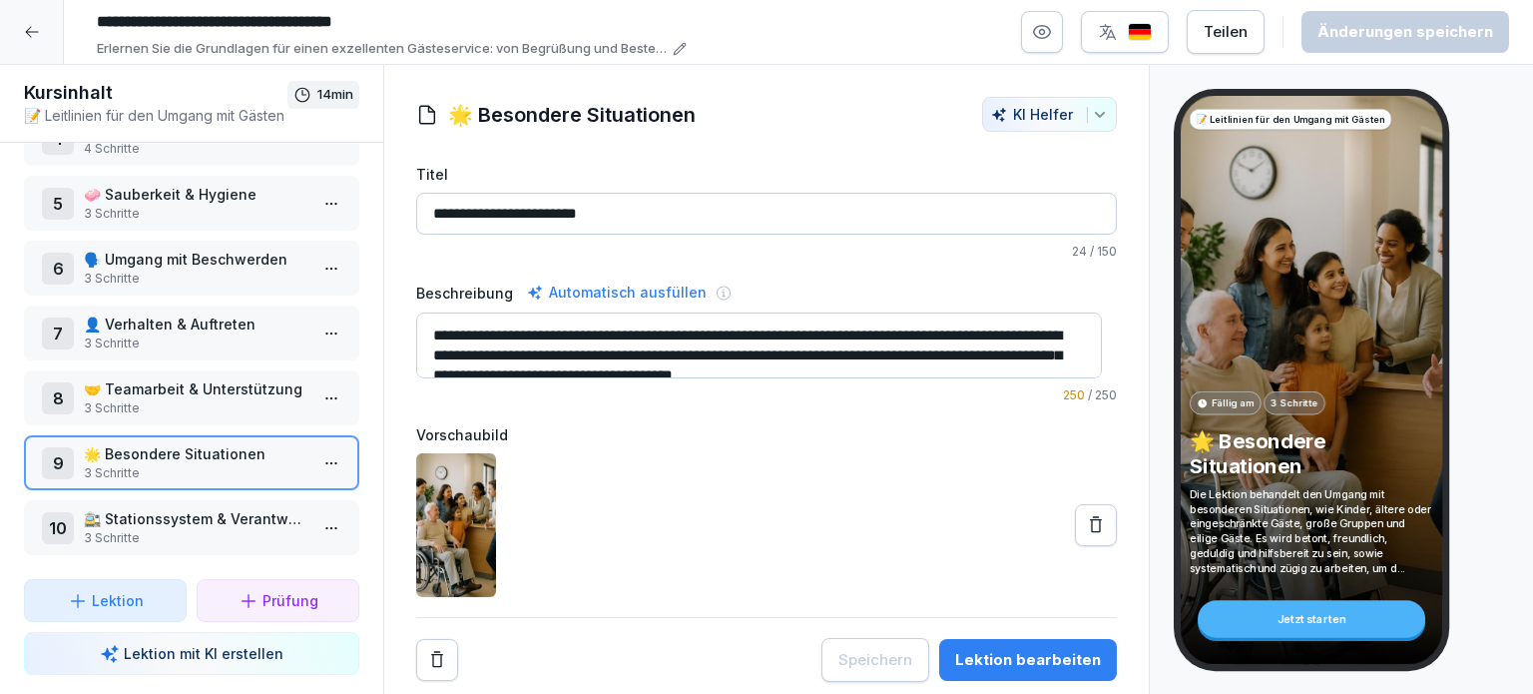
scroll to position [20, 0]
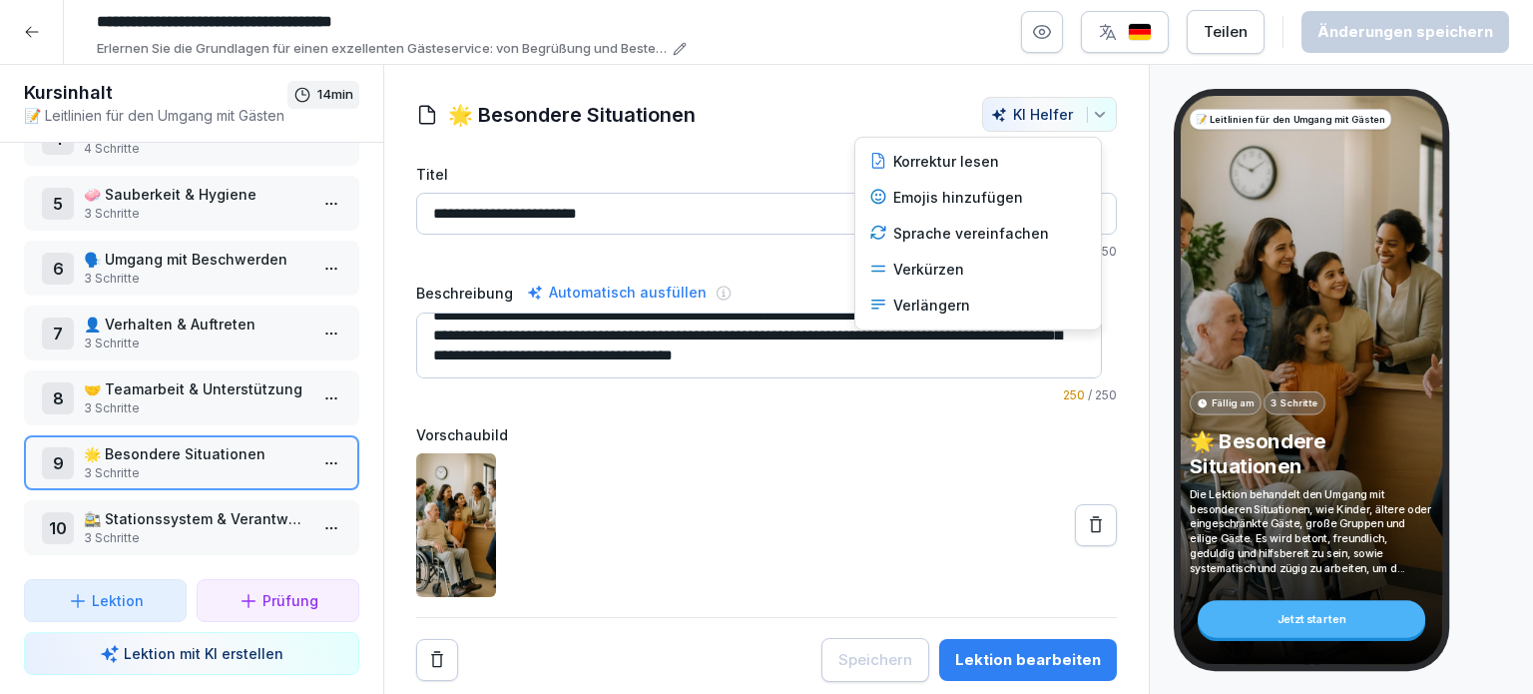
click at [1095, 115] on icon "button" at bounding box center [1099, 114] width 9 height 5
click at [962, 271] on div "Verkürzen" at bounding box center [978, 270] width 234 height 36
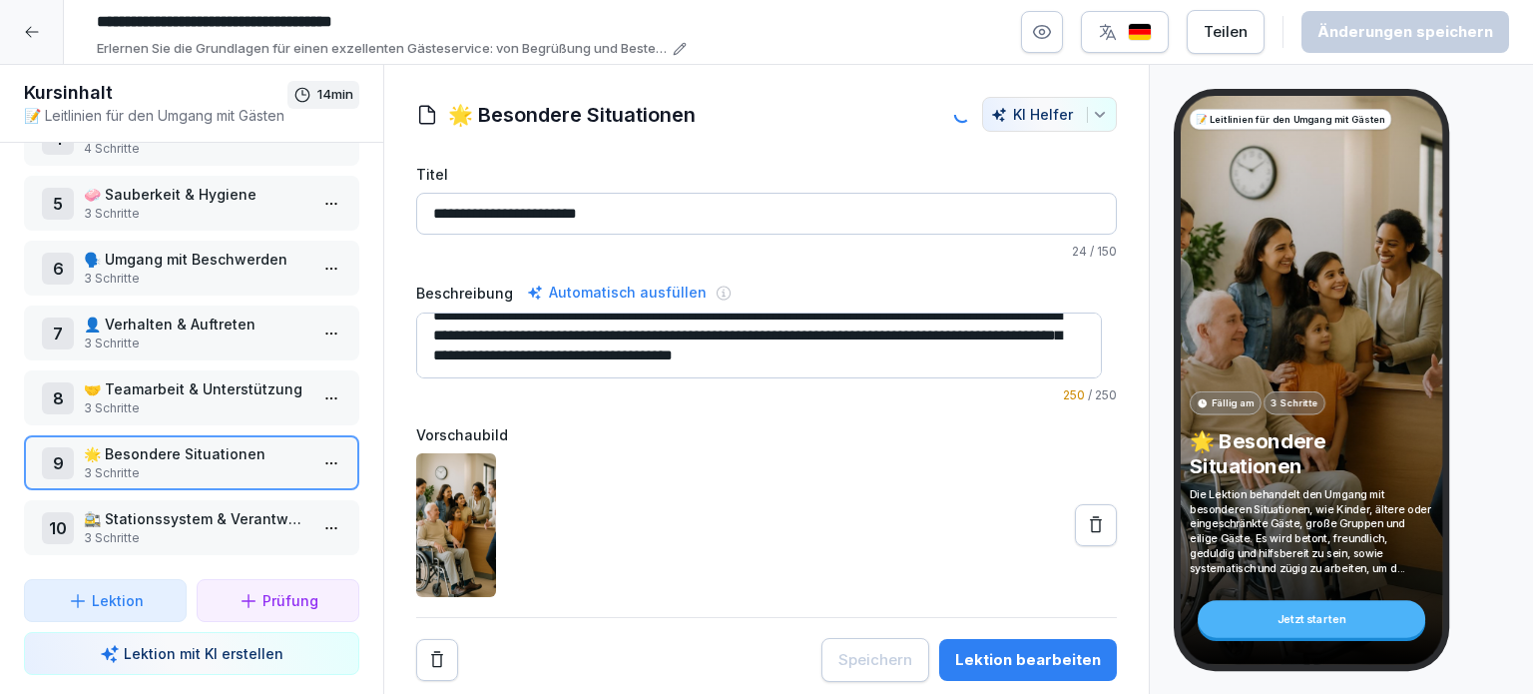
type textarea "**********"
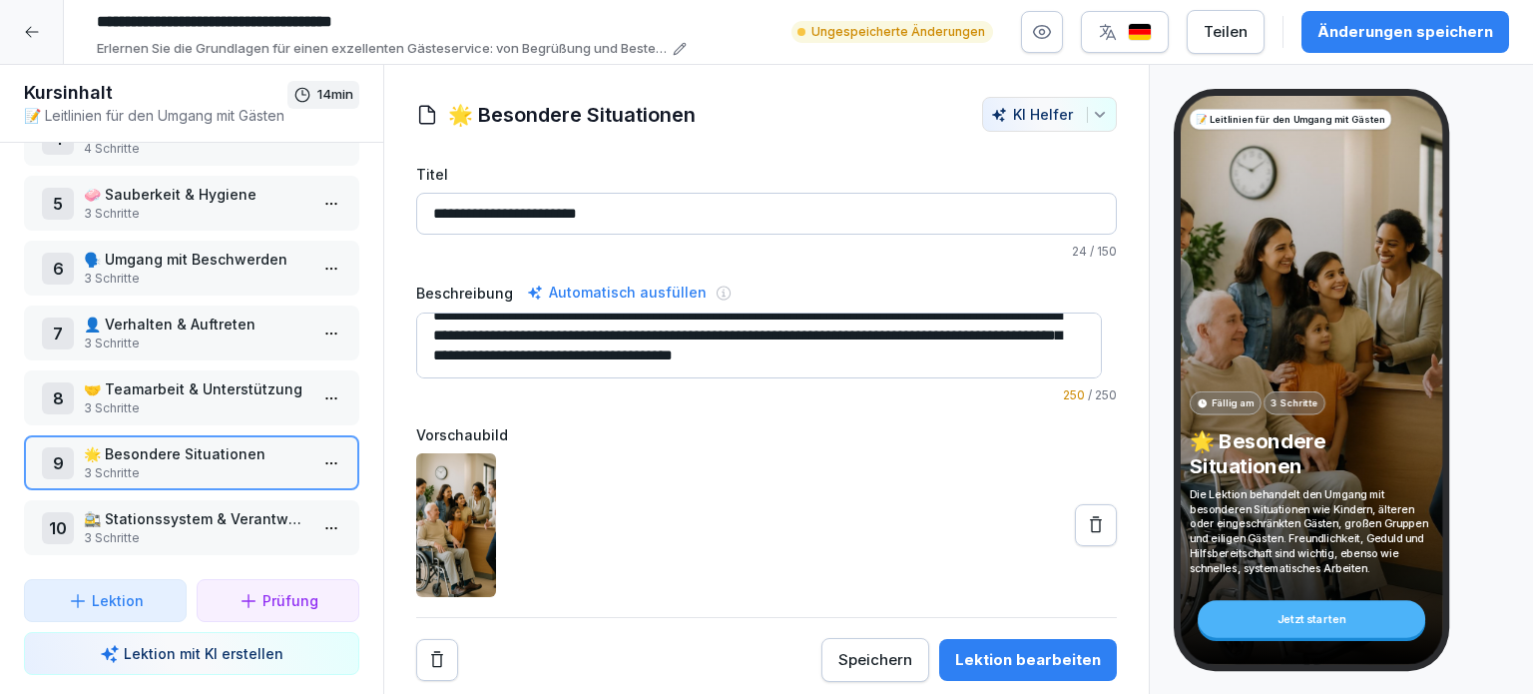
click at [1382, 25] on div "Änderungen speichern" at bounding box center [1406, 32] width 176 height 22
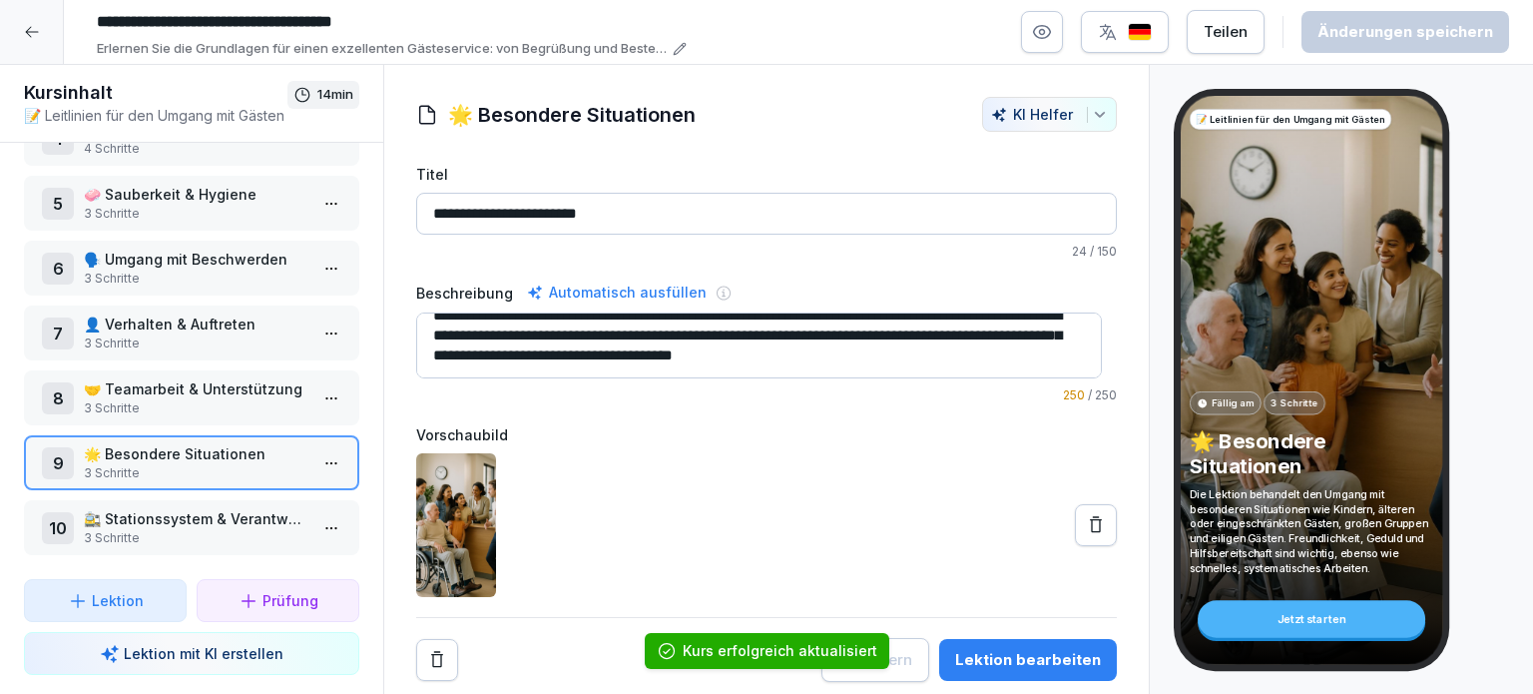
click at [113, 446] on p "🌟 Besondere Situationen" at bounding box center [196, 453] width 224 height 21
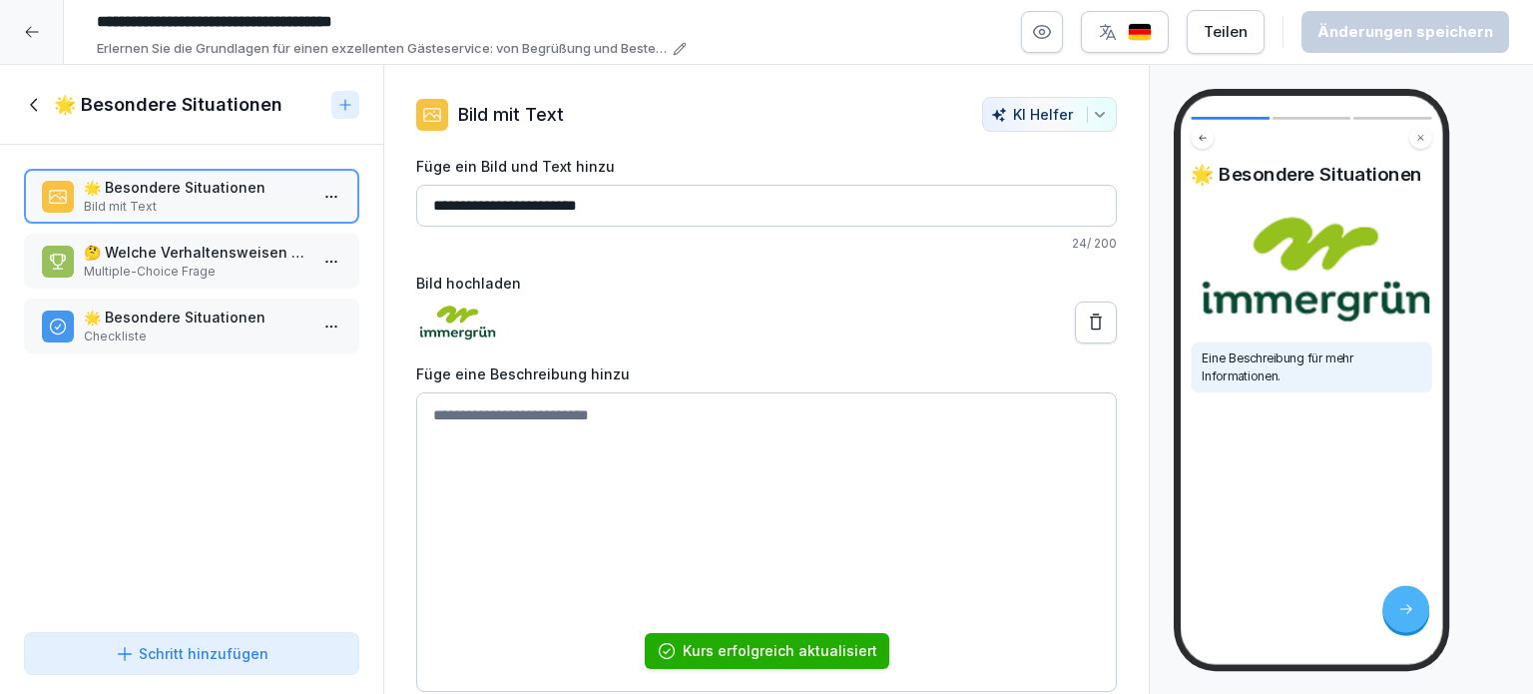
click at [203, 258] on p "🤔 Welche Verhaltensweisen sind in besonderen Situationen wichtig?" at bounding box center [196, 252] width 224 height 21
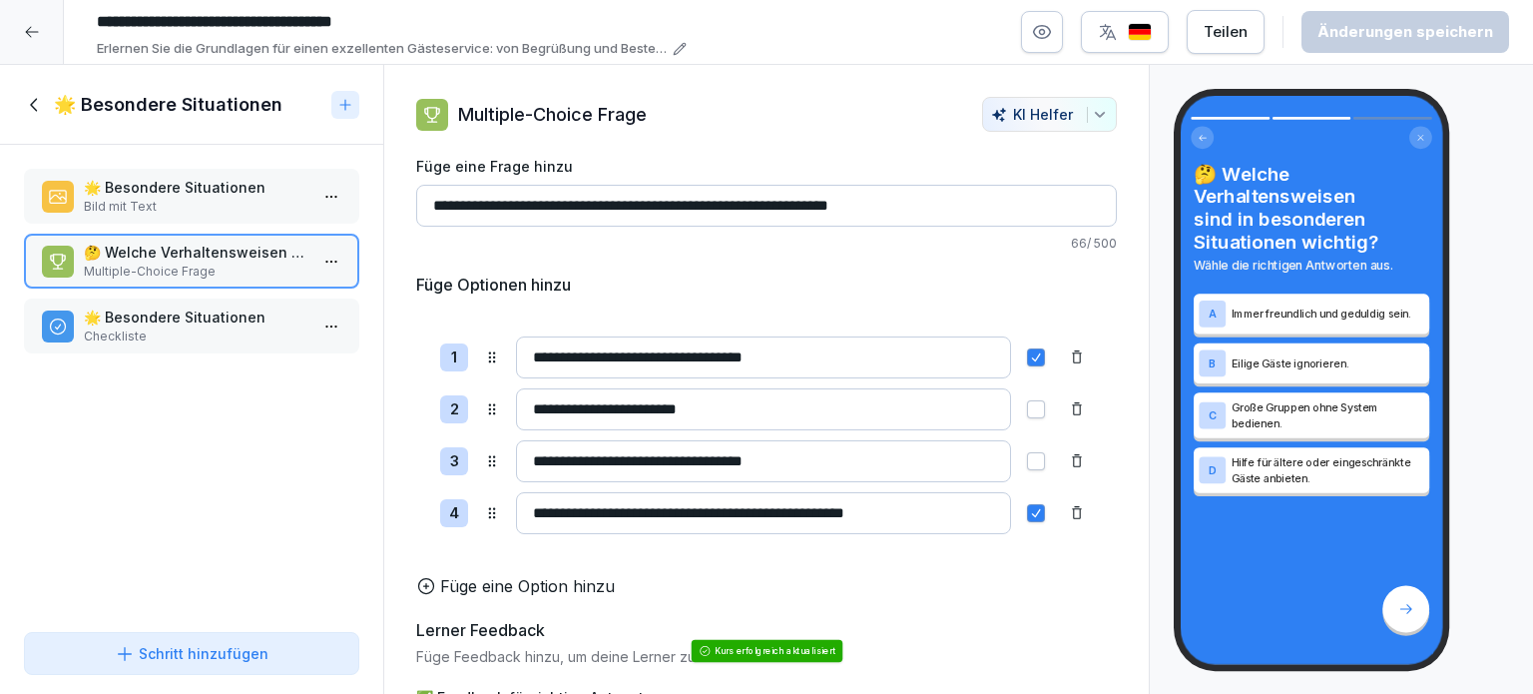
click at [163, 323] on p "🌟 Besondere Situationen" at bounding box center [196, 316] width 224 height 21
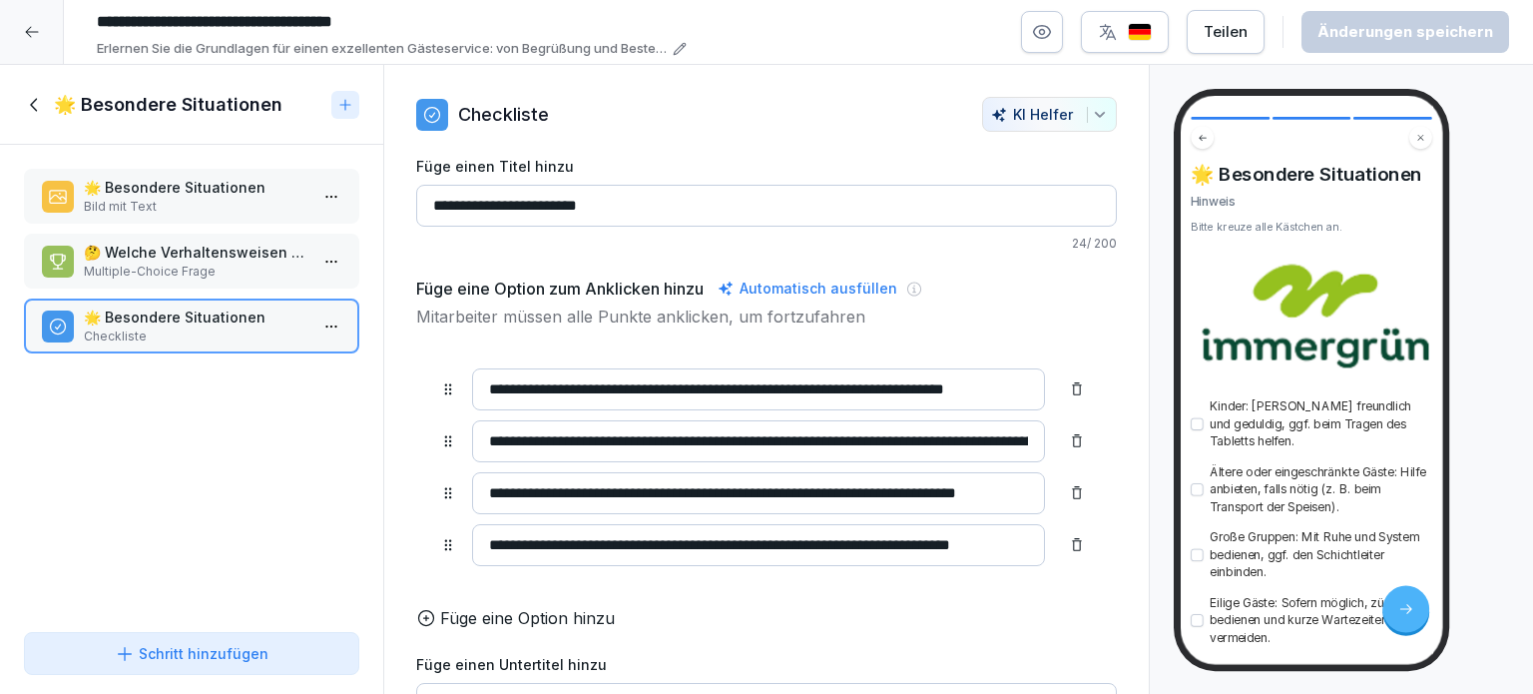
click at [38, 31] on icon at bounding box center [32, 32] width 16 height 16
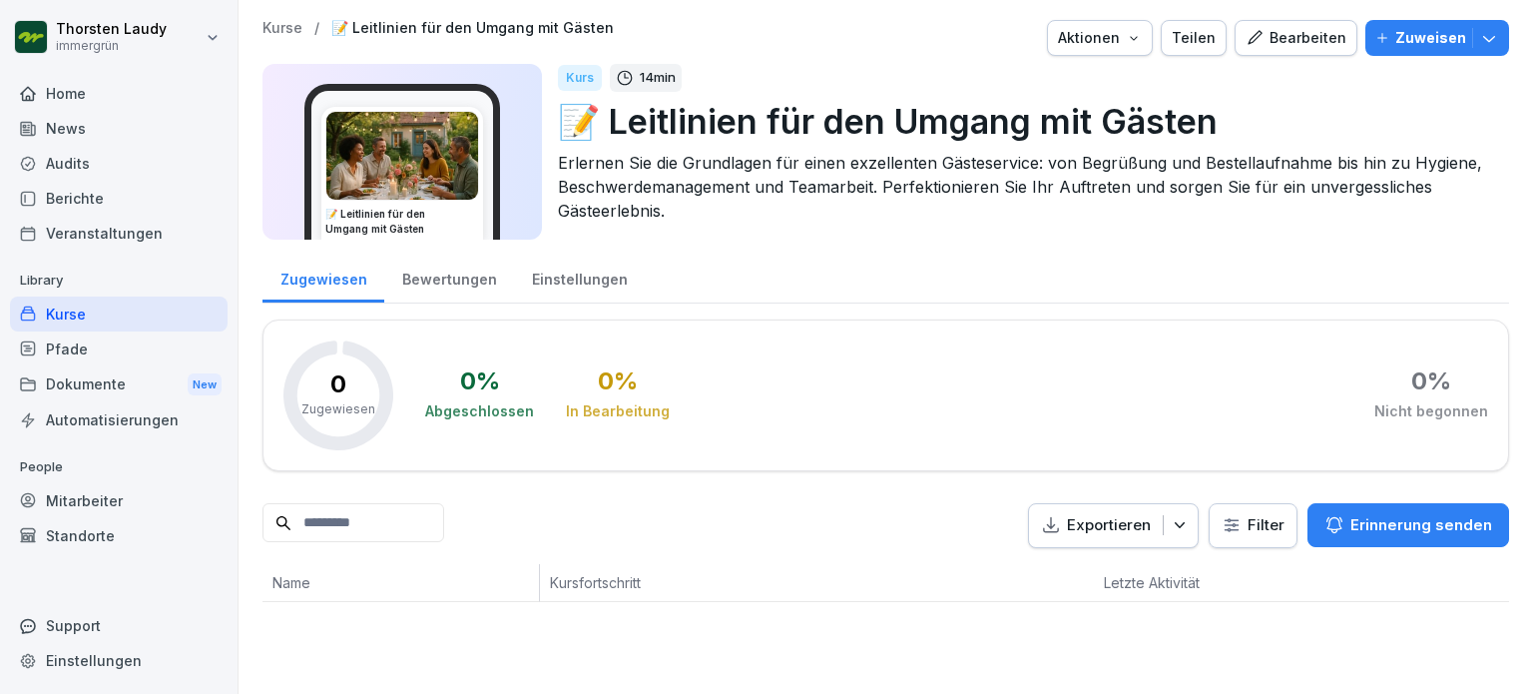
click at [60, 86] on div "Home" at bounding box center [119, 93] width 218 height 35
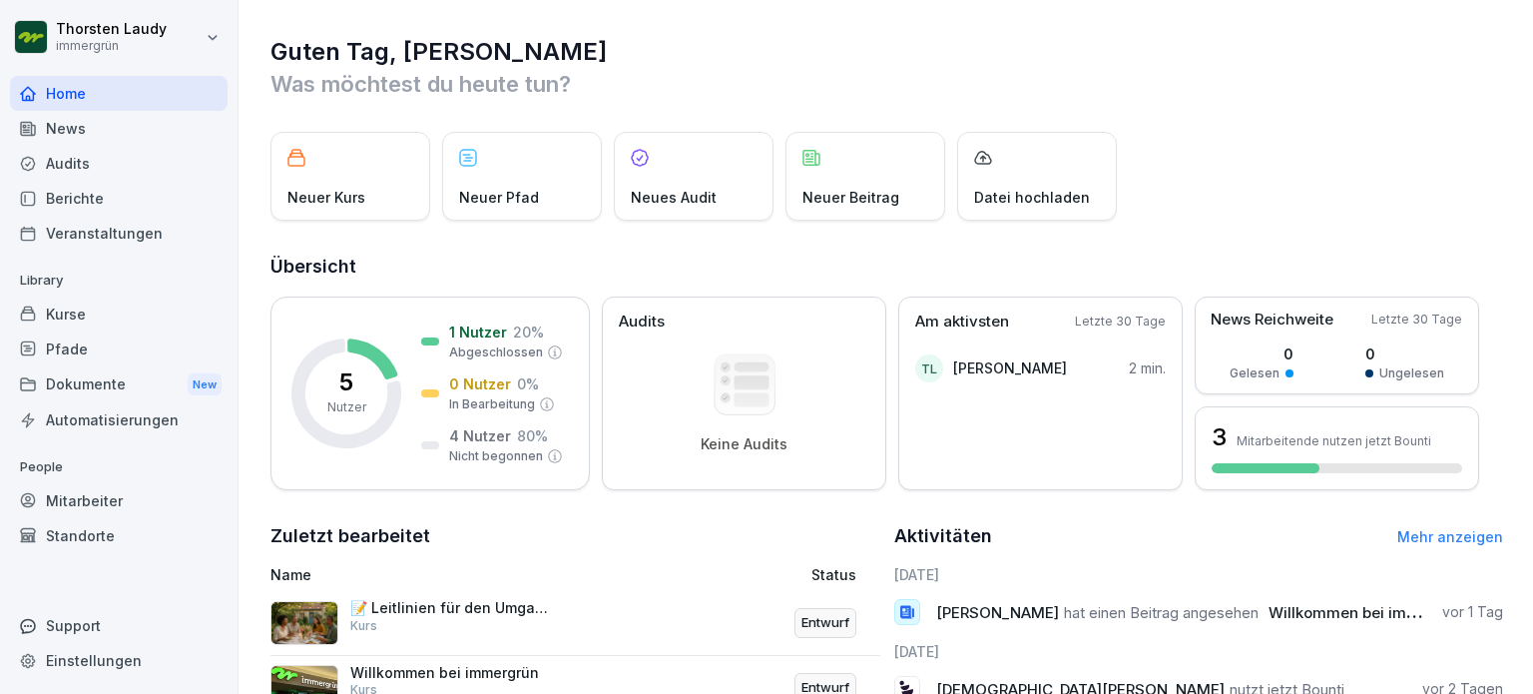
click at [374, 613] on p "📝 Leitlinien für den Umgang mit Gästen" at bounding box center [450, 608] width 200 height 18
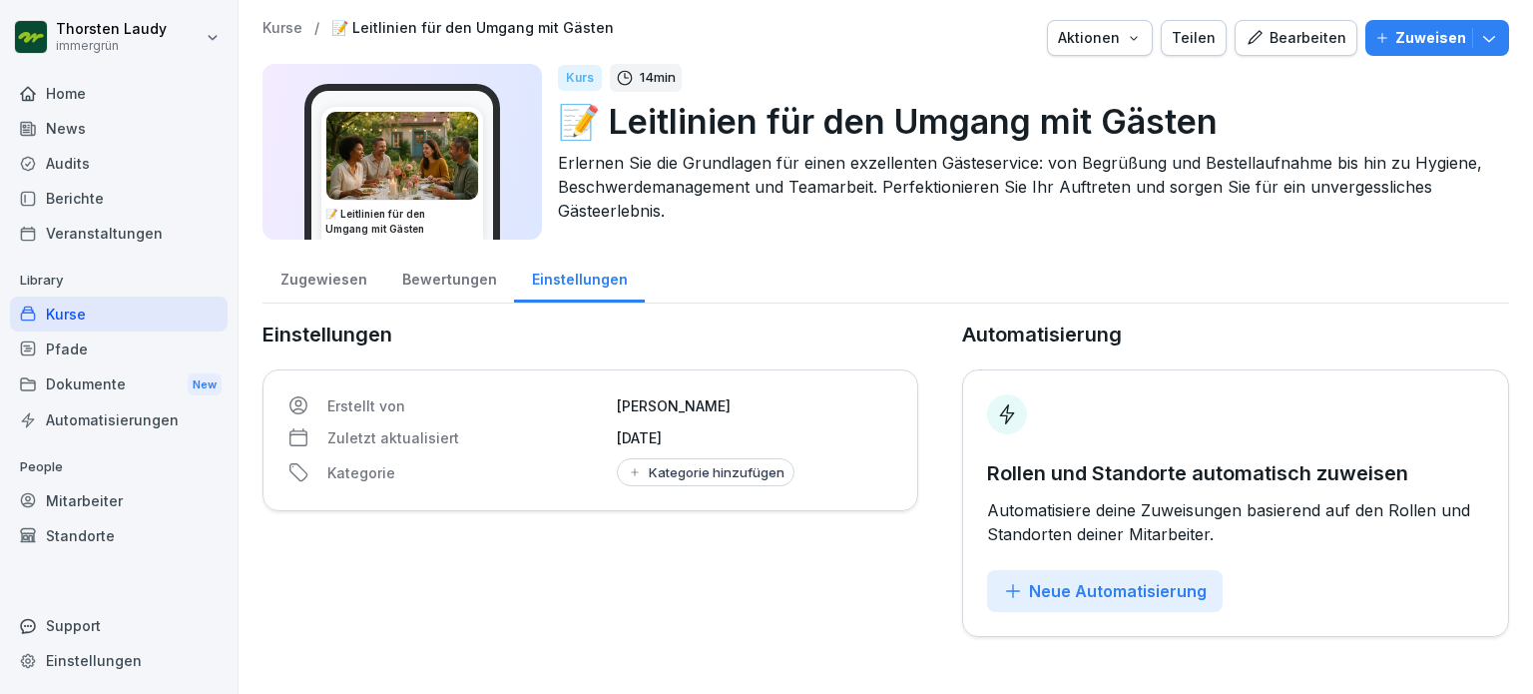
click at [1296, 37] on div "Bearbeiten" at bounding box center [1296, 38] width 101 height 22
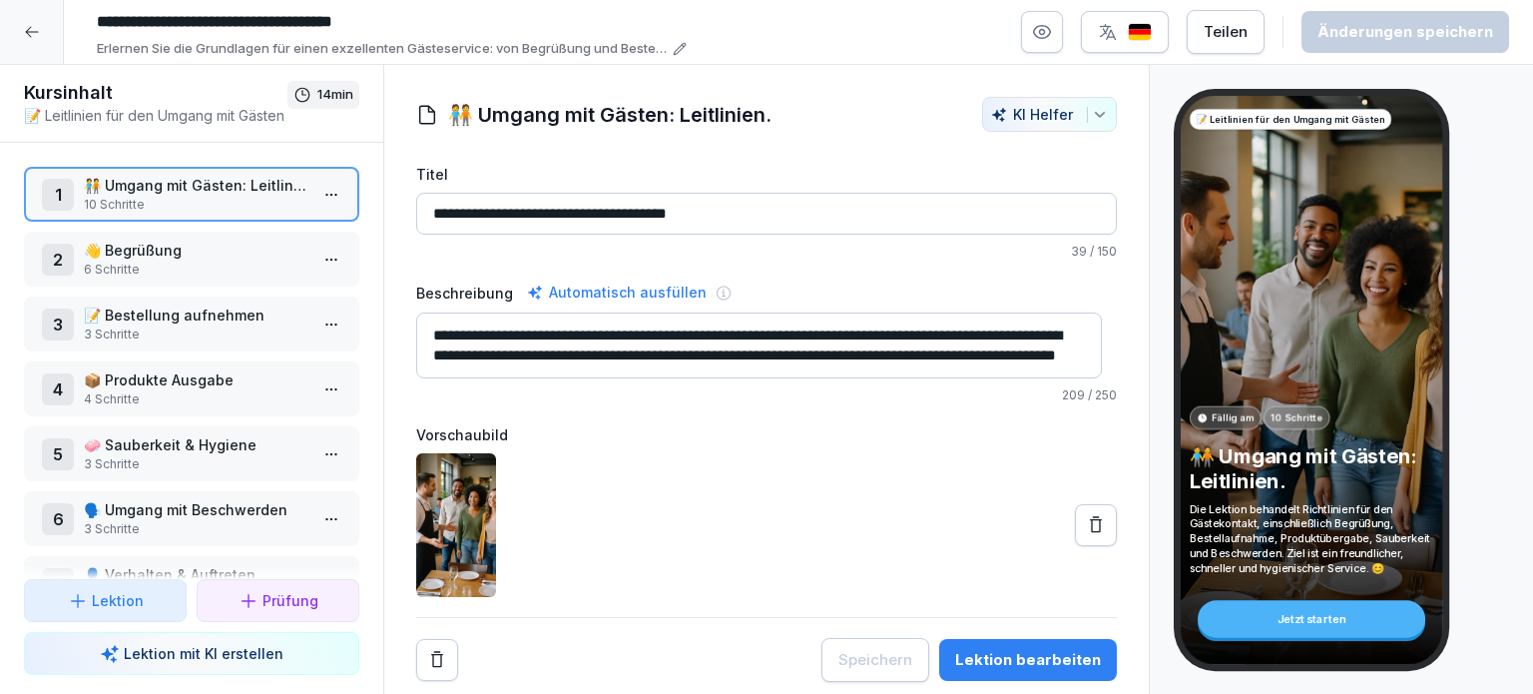
scroll to position [256, 0]
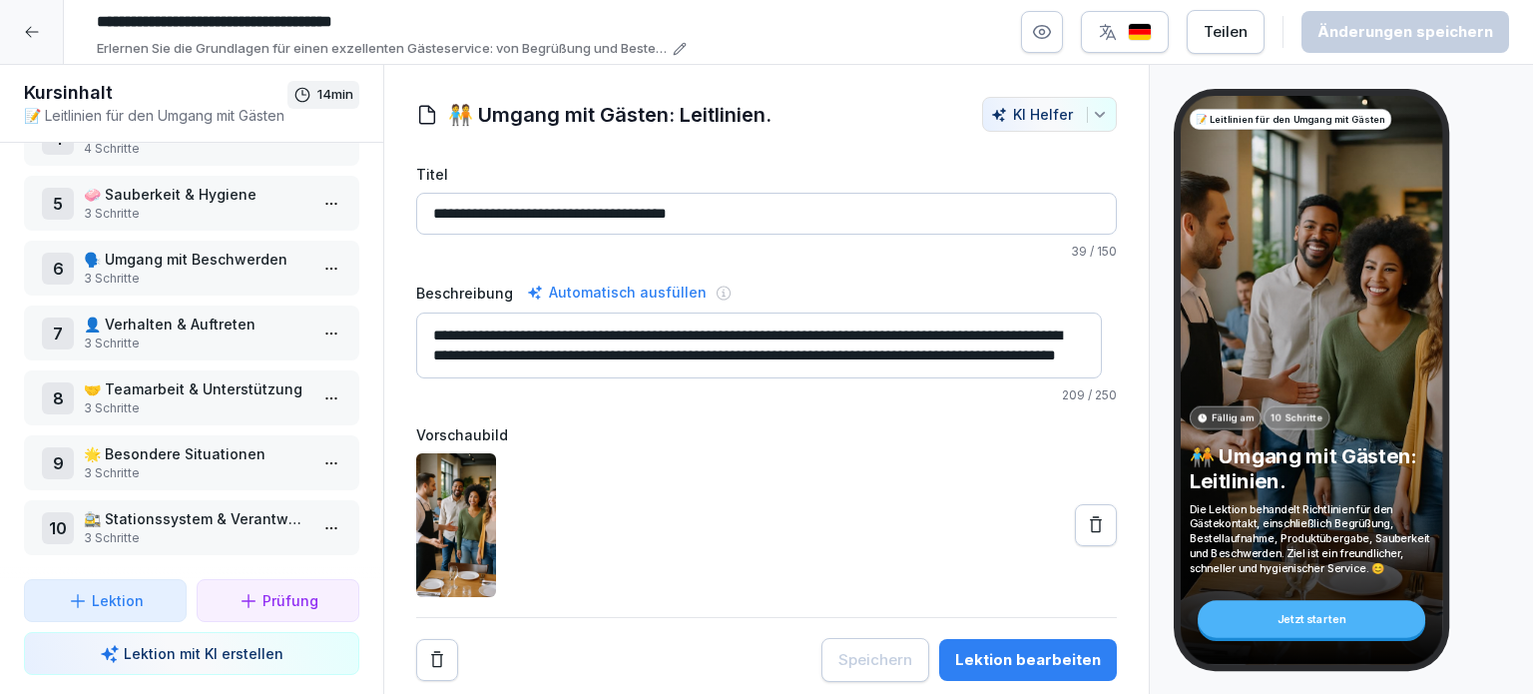
click at [149, 380] on p "🤝 Teamarbeit & Unterstützung" at bounding box center [196, 388] width 224 height 21
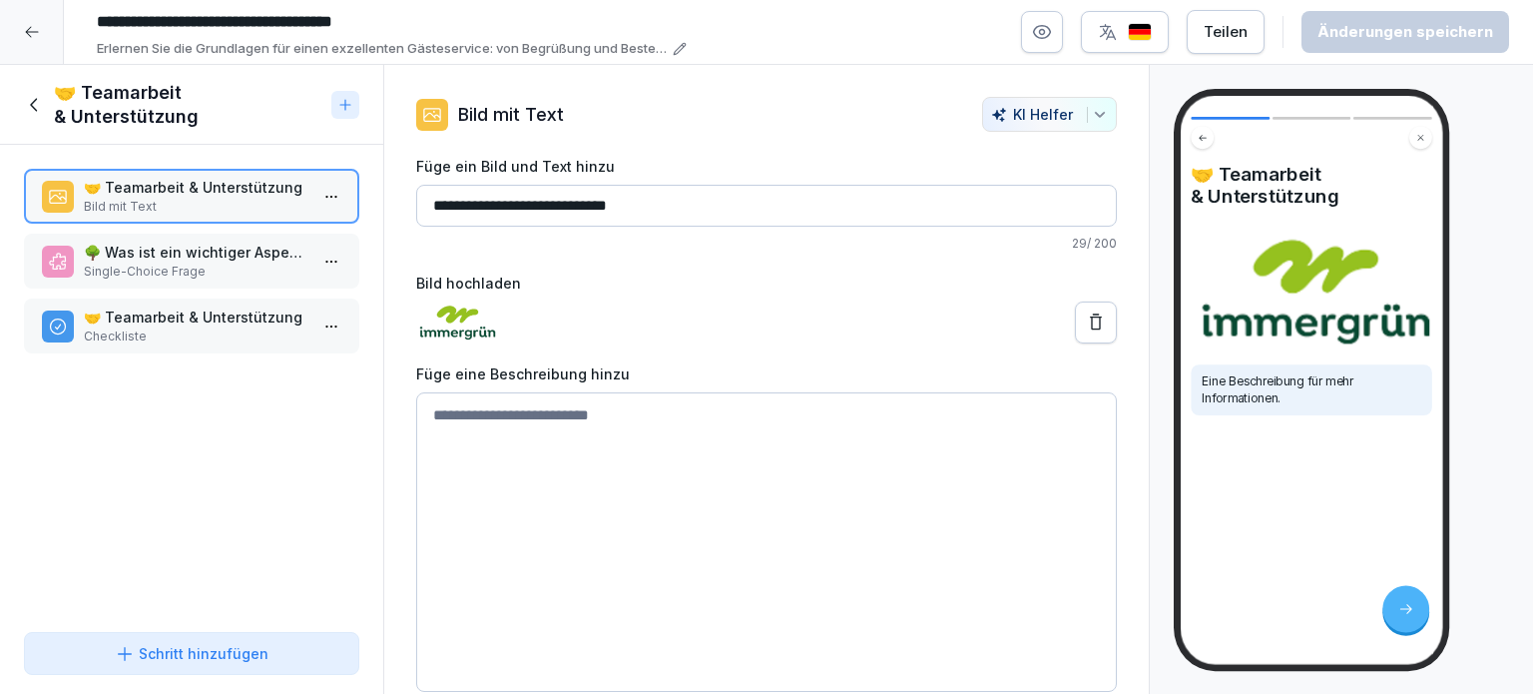
click at [172, 246] on p "🌳 Was ist ein wichtiger Aspekt der Teamarbeit bei 'immergrün'?" at bounding box center [196, 252] width 224 height 21
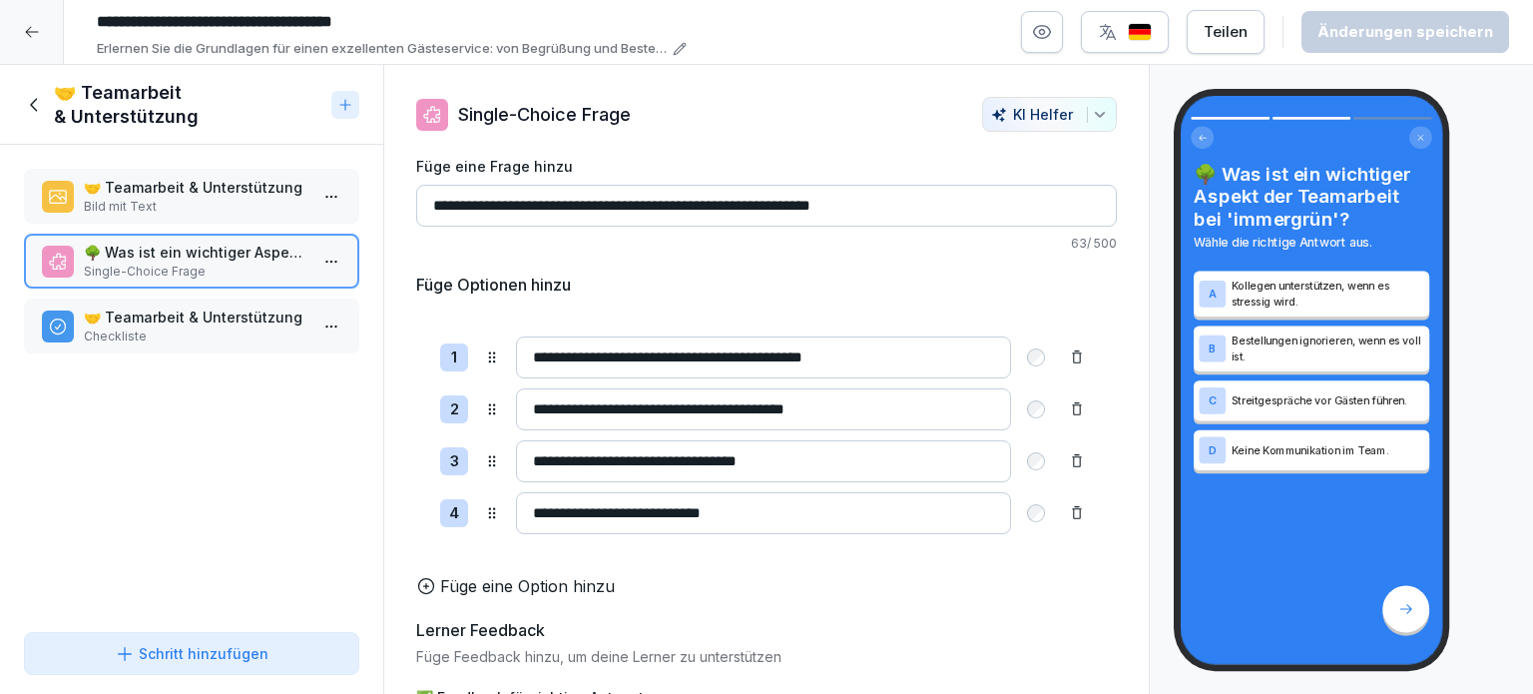
click at [186, 308] on p "🤝 Teamarbeit & Unterstützung" at bounding box center [196, 316] width 224 height 21
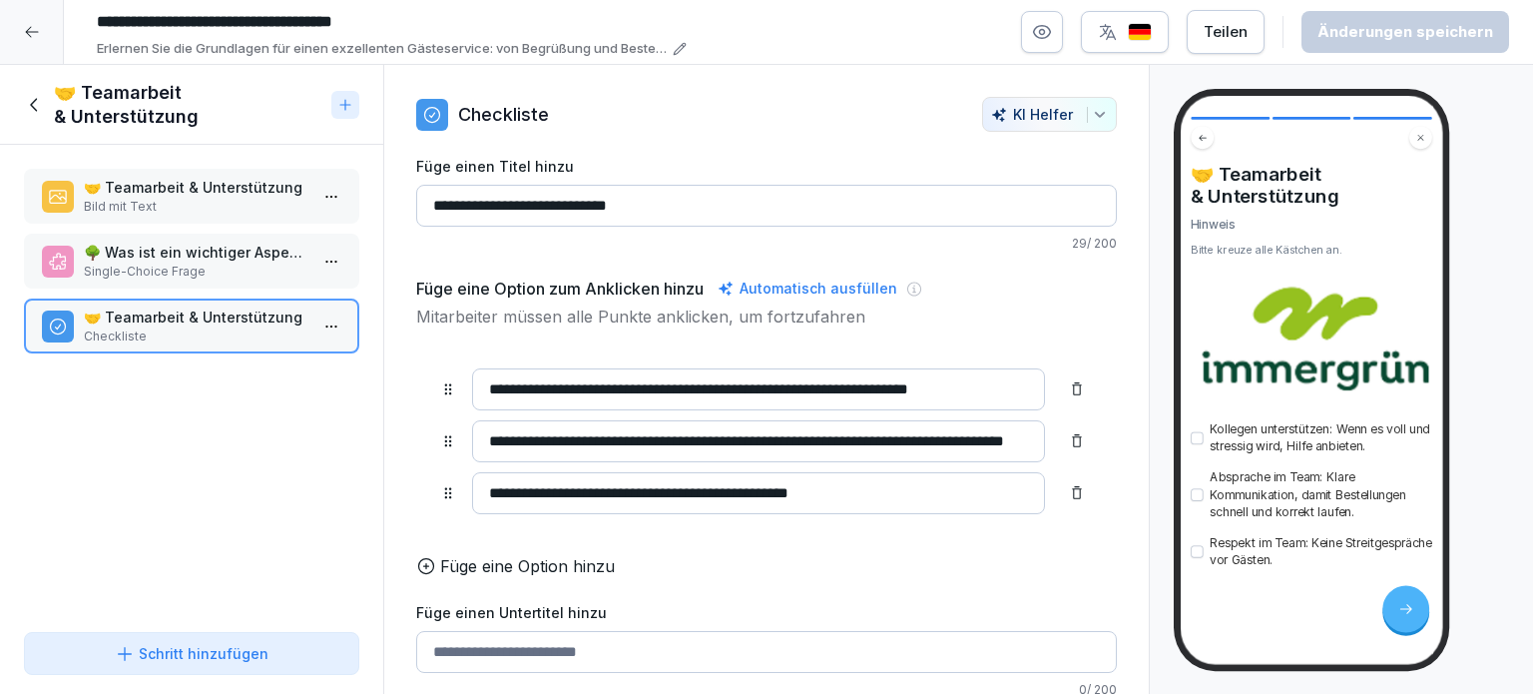
click at [39, 104] on icon at bounding box center [35, 105] width 22 height 22
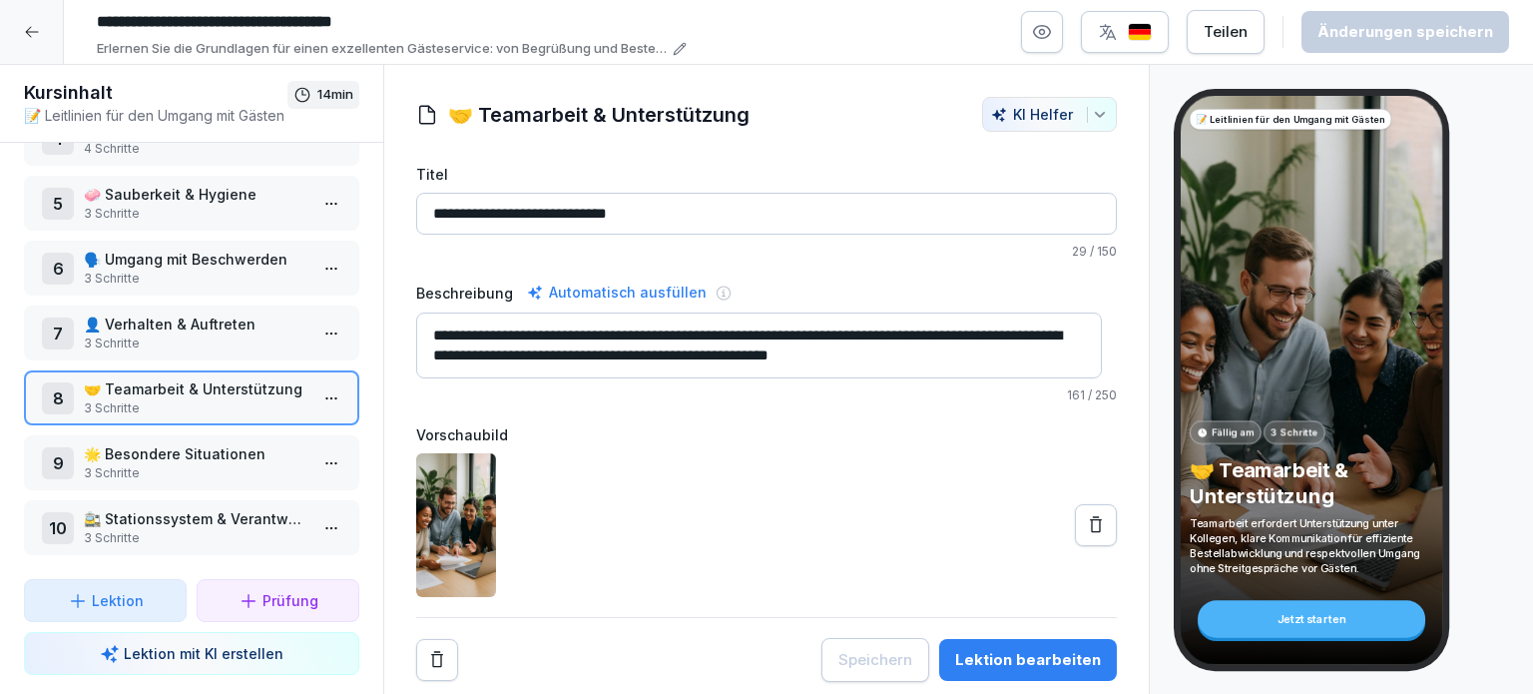
click at [139, 464] on p "3 Schritte" at bounding box center [196, 473] width 224 height 18
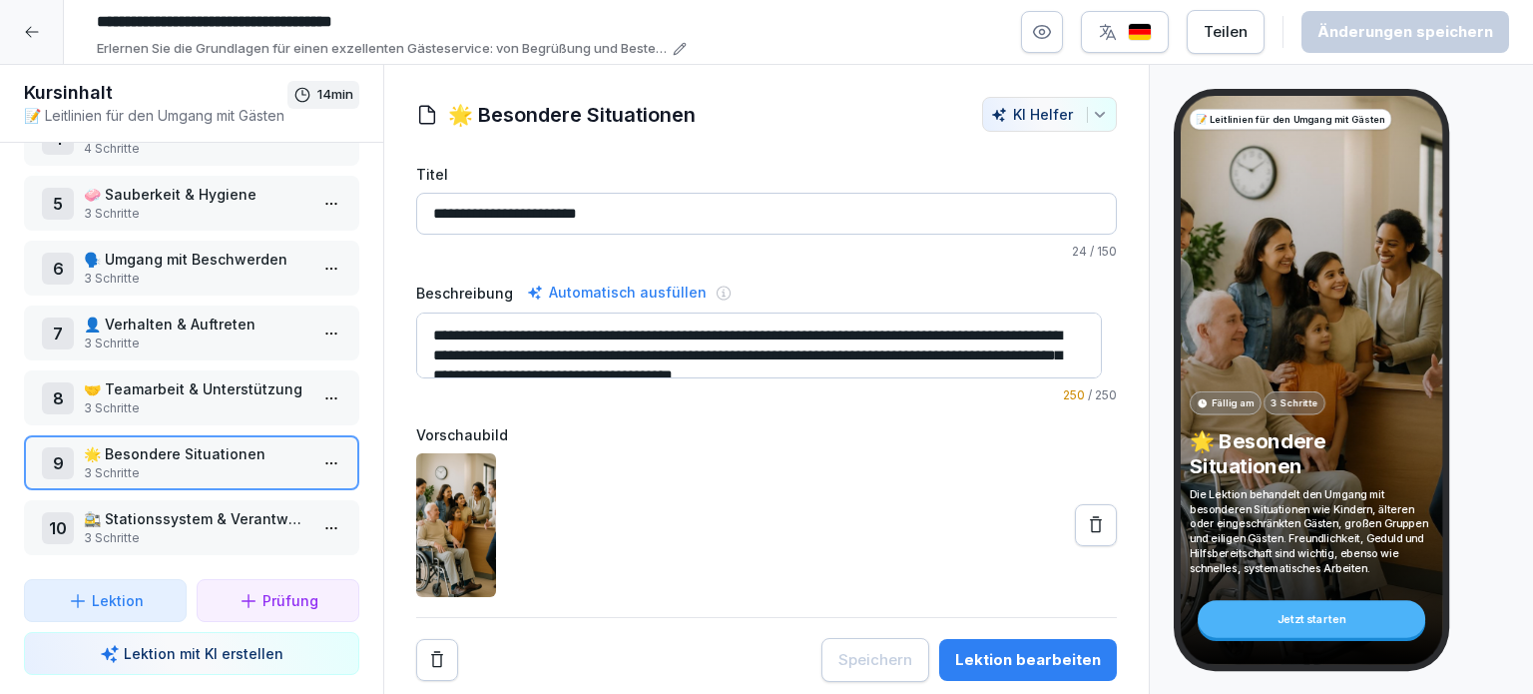
scroll to position [20, 0]
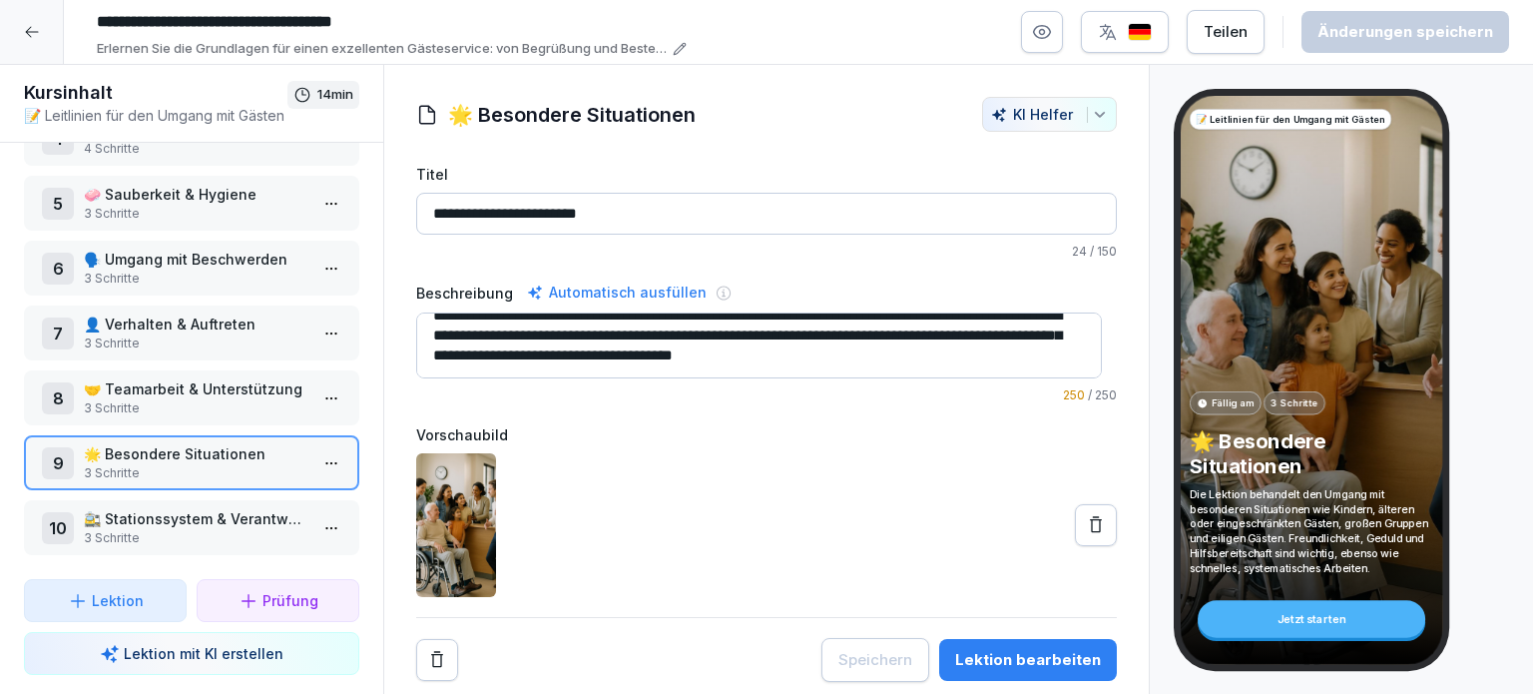
click at [150, 464] on p "3 Schritte" at bounding box center [196, 473] width 224 height 18
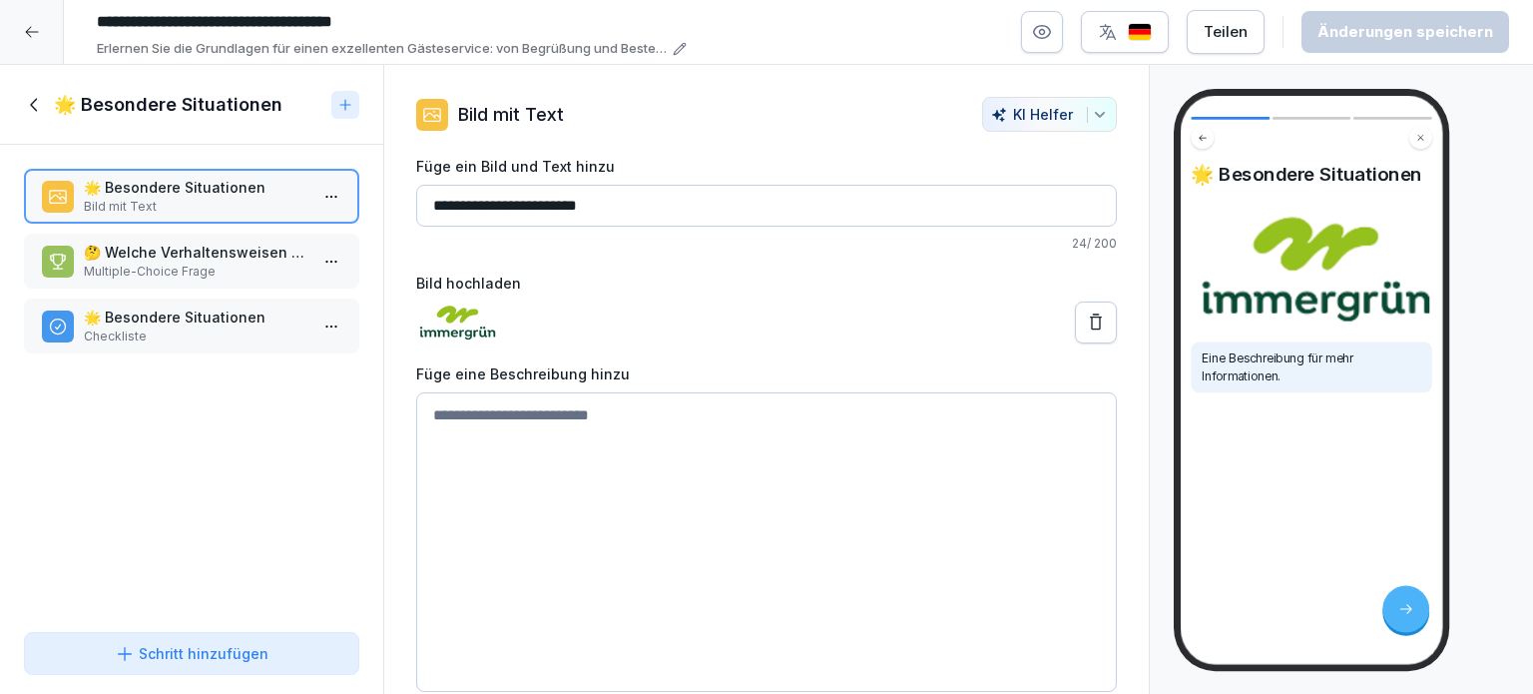
click at [220, 264] on p "Multiple-Choice Frage" at bounding box center [196, 272] width 224 height 18
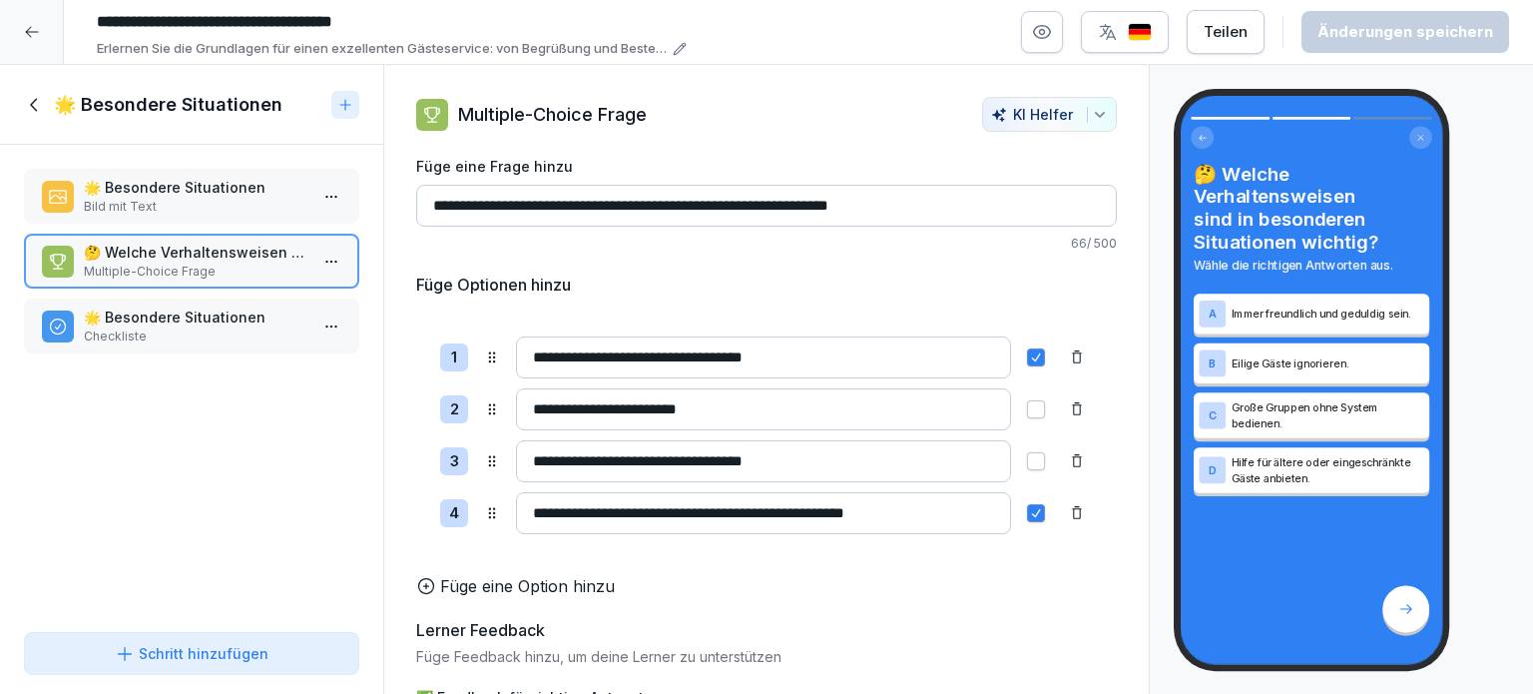
click at [164, 317] on p "🌟 Besondere Situationen" at bounding box center [196, 316] width 224 height 21
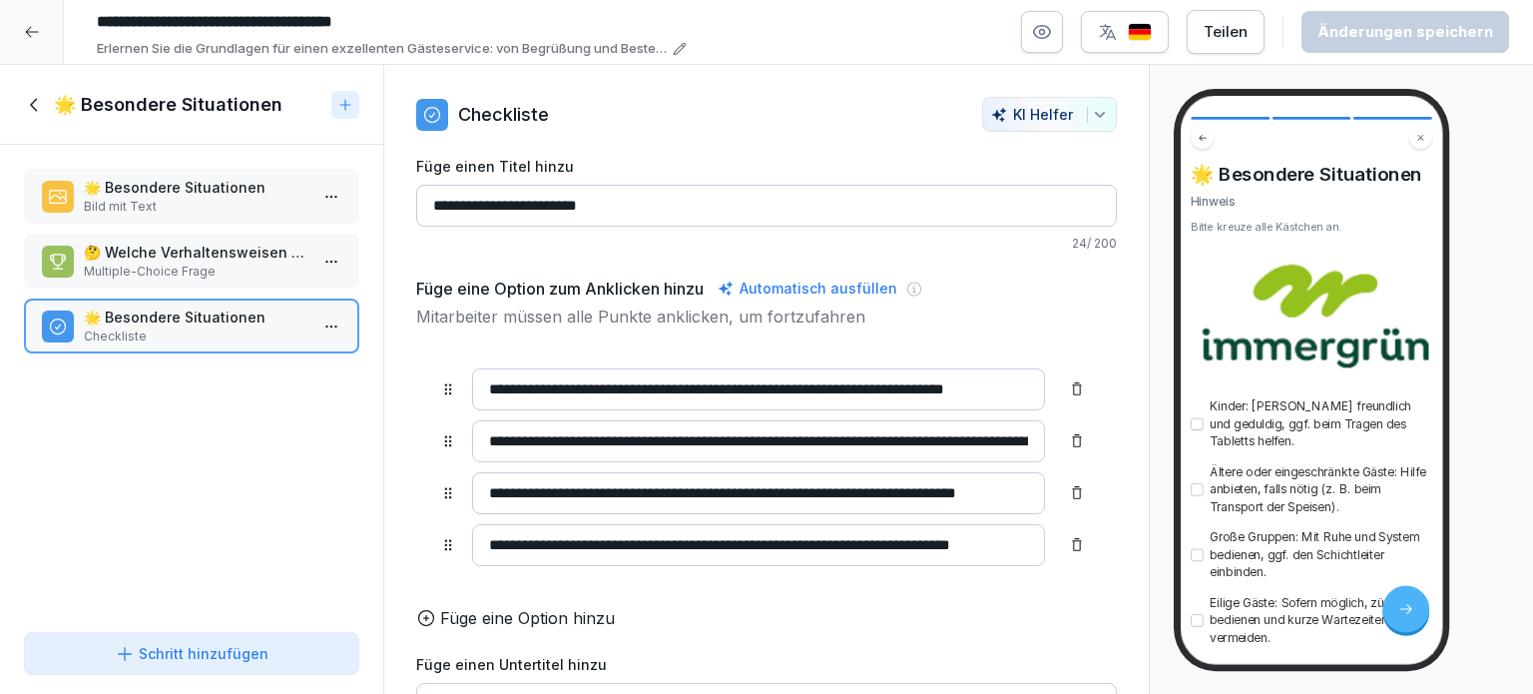
click at [25, 116] on div "🌟 Besondere Situationen" at bounding box center [191, 105] width 383 height 80
click at [32, 106] on icon at bounding box center [33, 104] width 7 height 13
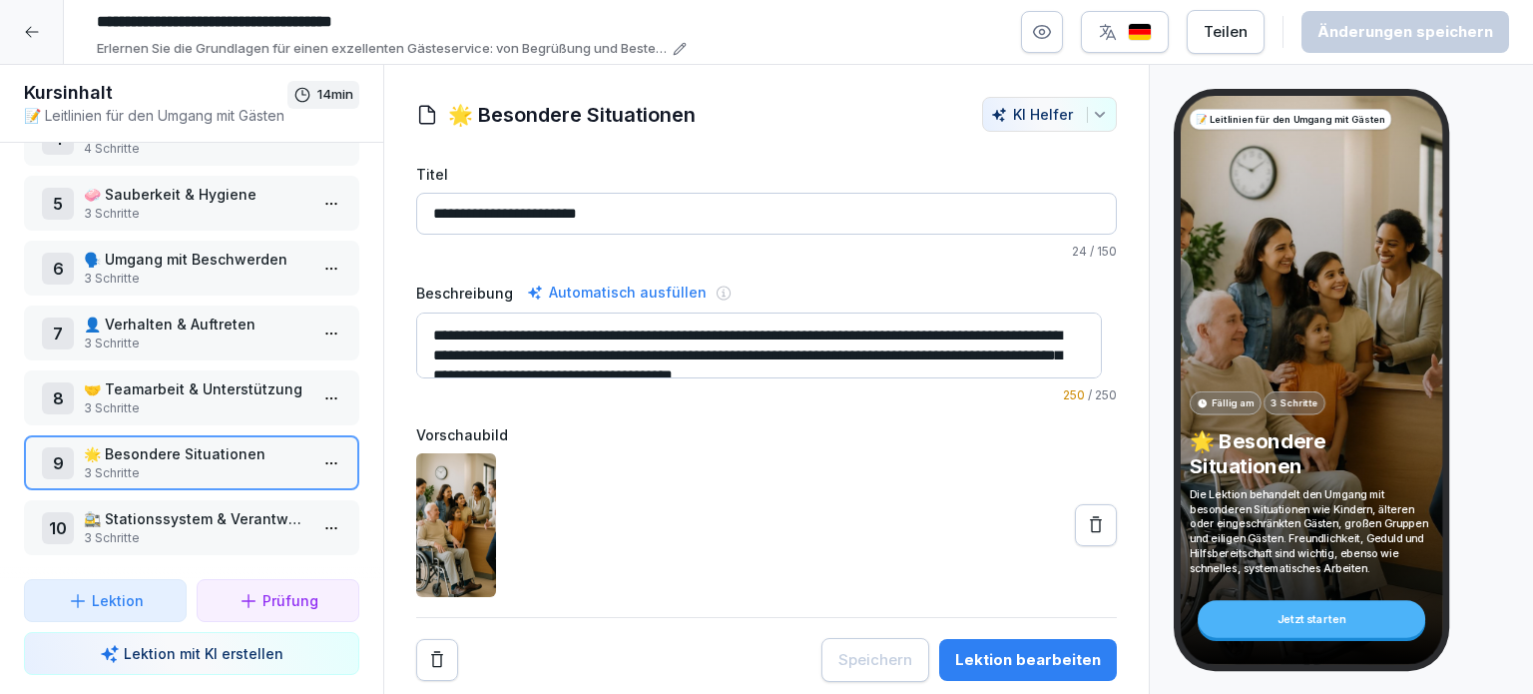
click at [184, 512] on p "🚉 Stationssystem & Verantwortlichkeiten" at bounding box center [196, 518] width 224 height 21
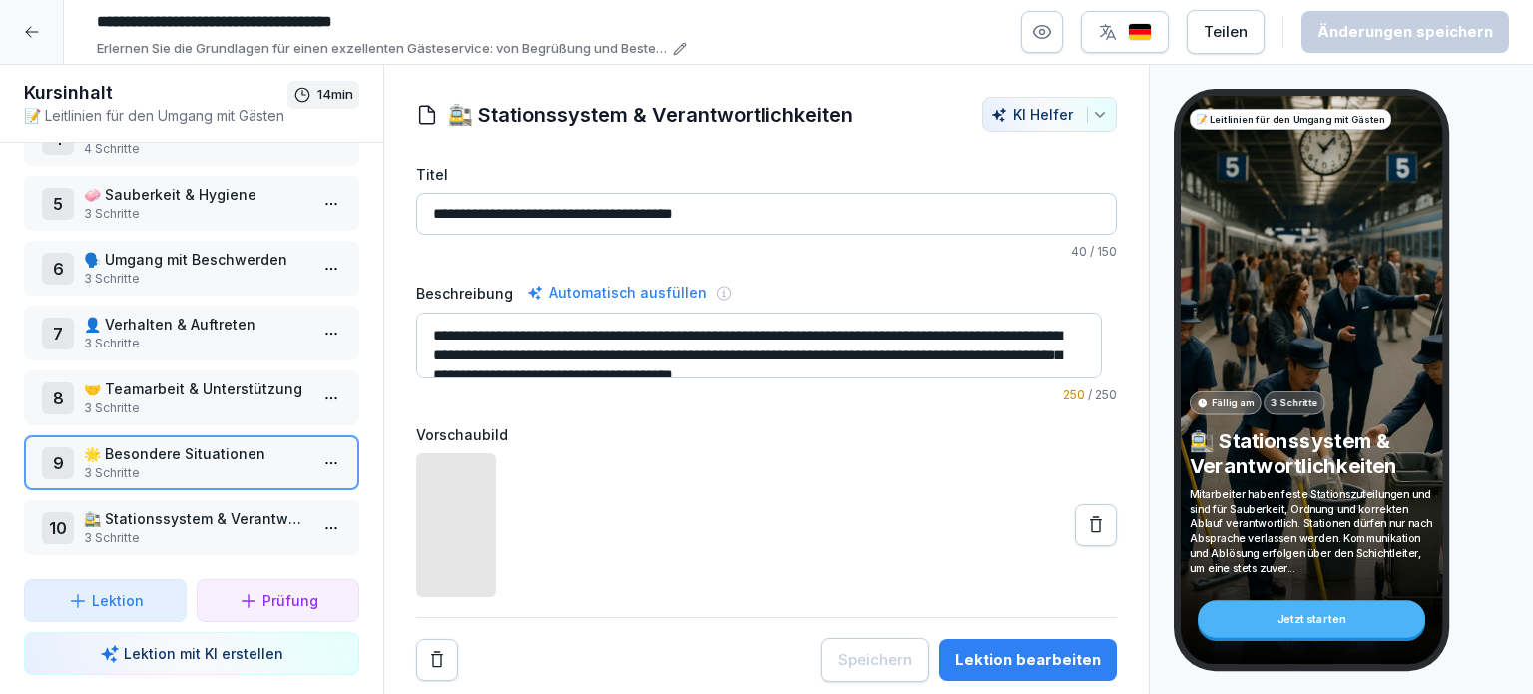
click at [184, 512] on p "🚉 Stationssystem & Verantwortlichkeiten" at bounding box center [196, 518] width 224 height 21
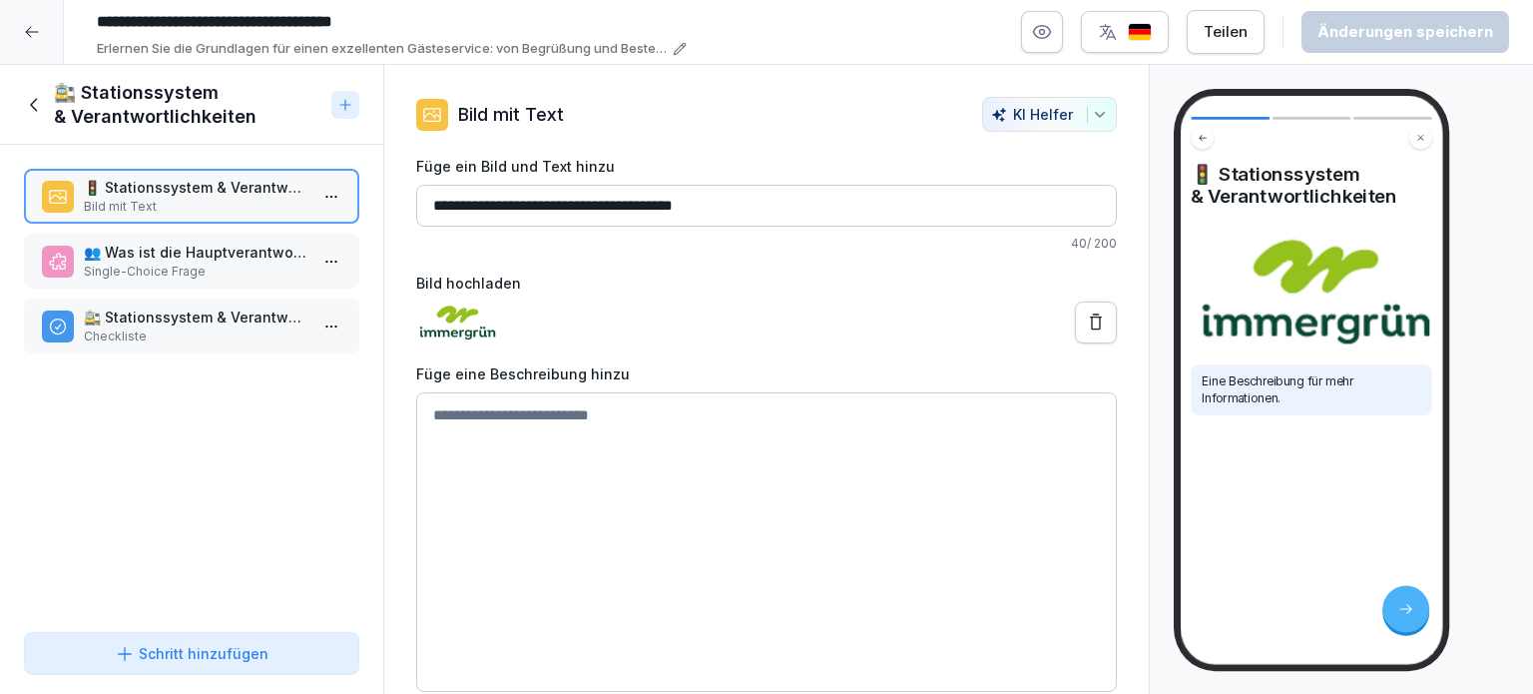
click at [116, 265] on p "Single-Choice Frage" at bounding box center [196, 272] width 224 height 18
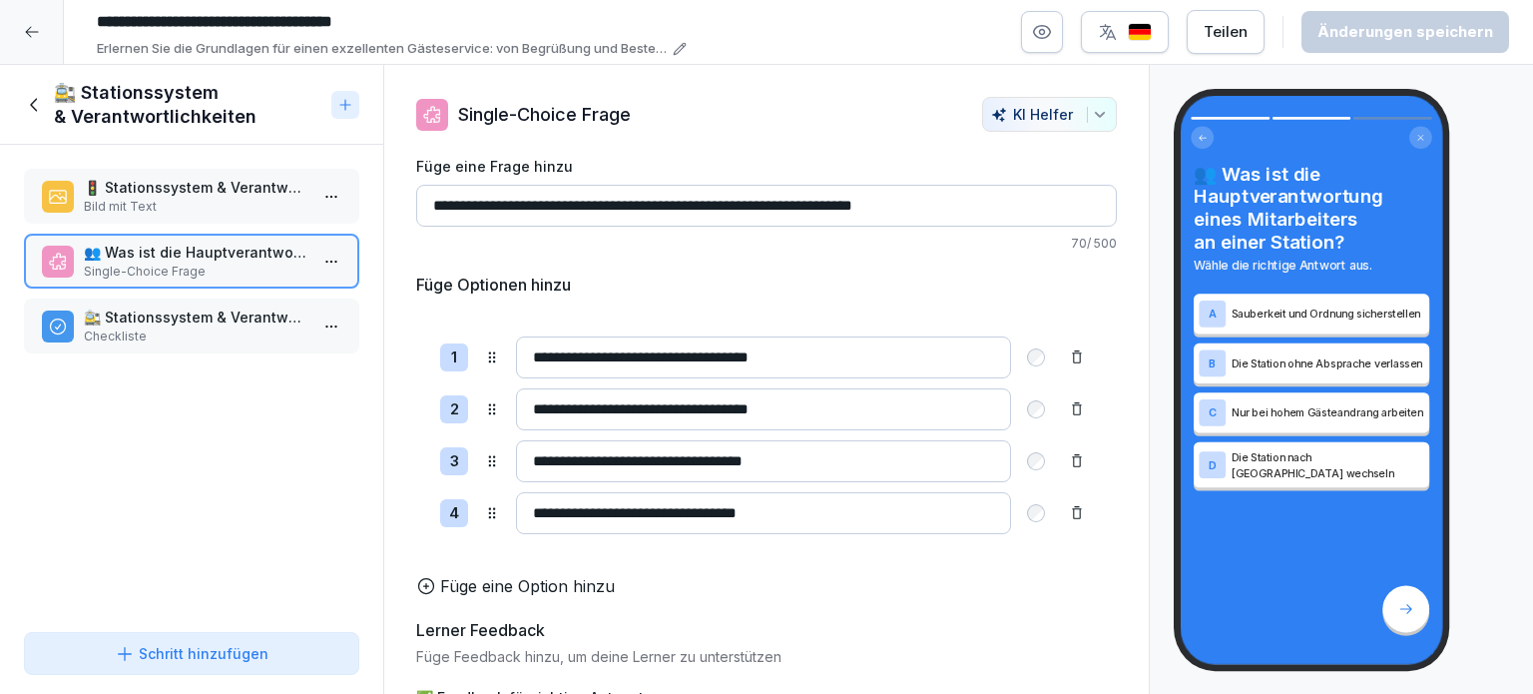
click at [137, 308] on p "🚉 Stationssystem & Verantwortlichkeiten" at bounding box center [196, 316] width 224 height 21
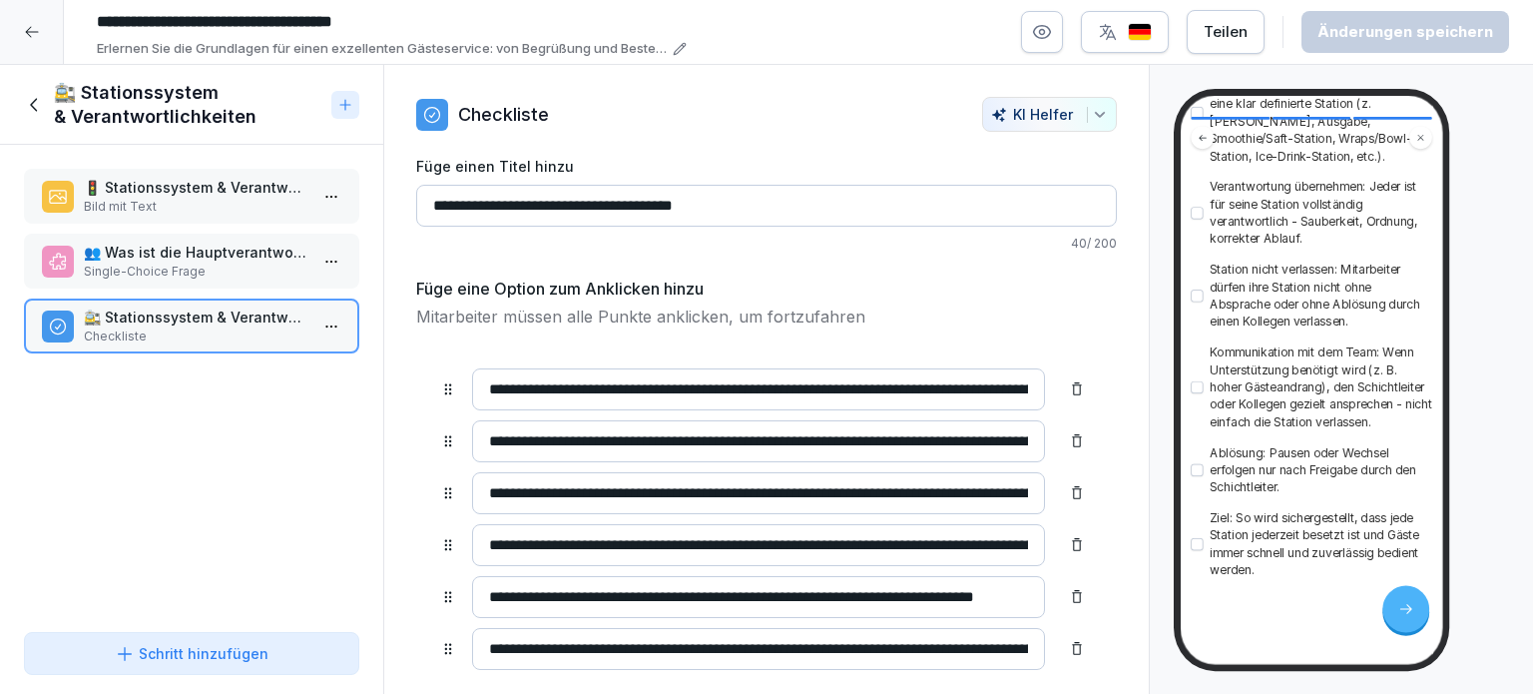
scroll to position [563, 0]
click at [29, 103] on icon at bounding box center [35, 105] width 22 height 22
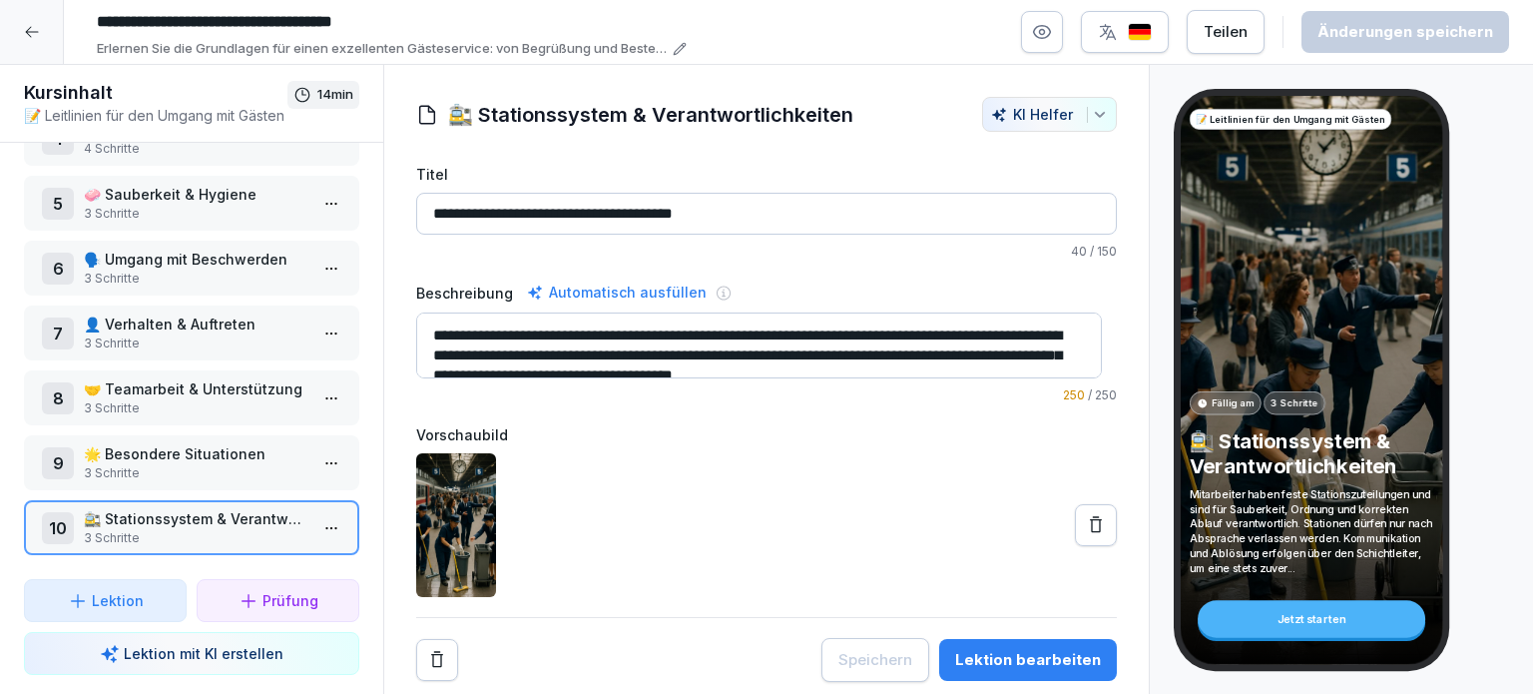
click at [33, 39] on icon at bounding box center [32, 32] width 16 height 16
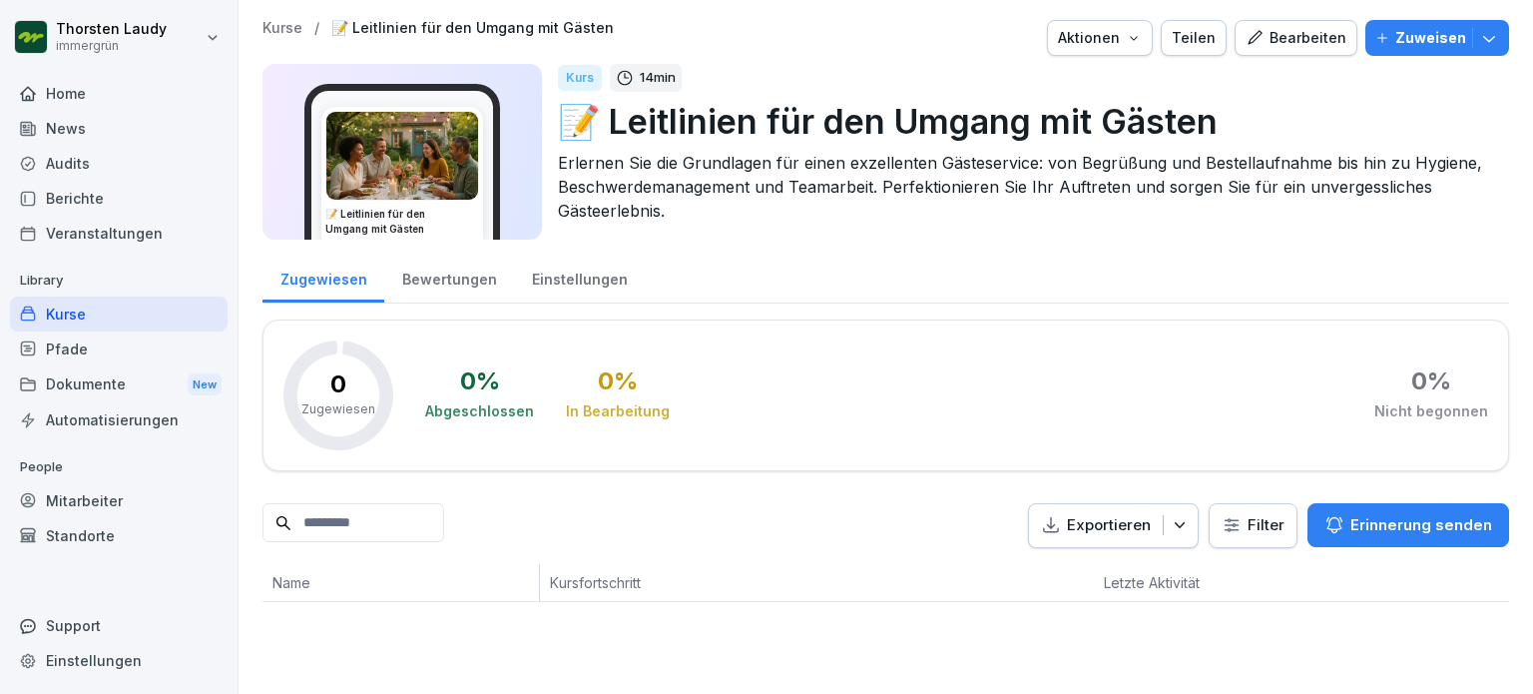
click at [397, 155] on img at bounding box center [402, 156] width 152 height 88
click at [1294, 42] on div "Bearbeiten" at bounding box center [1296, 38] width 101 height 22
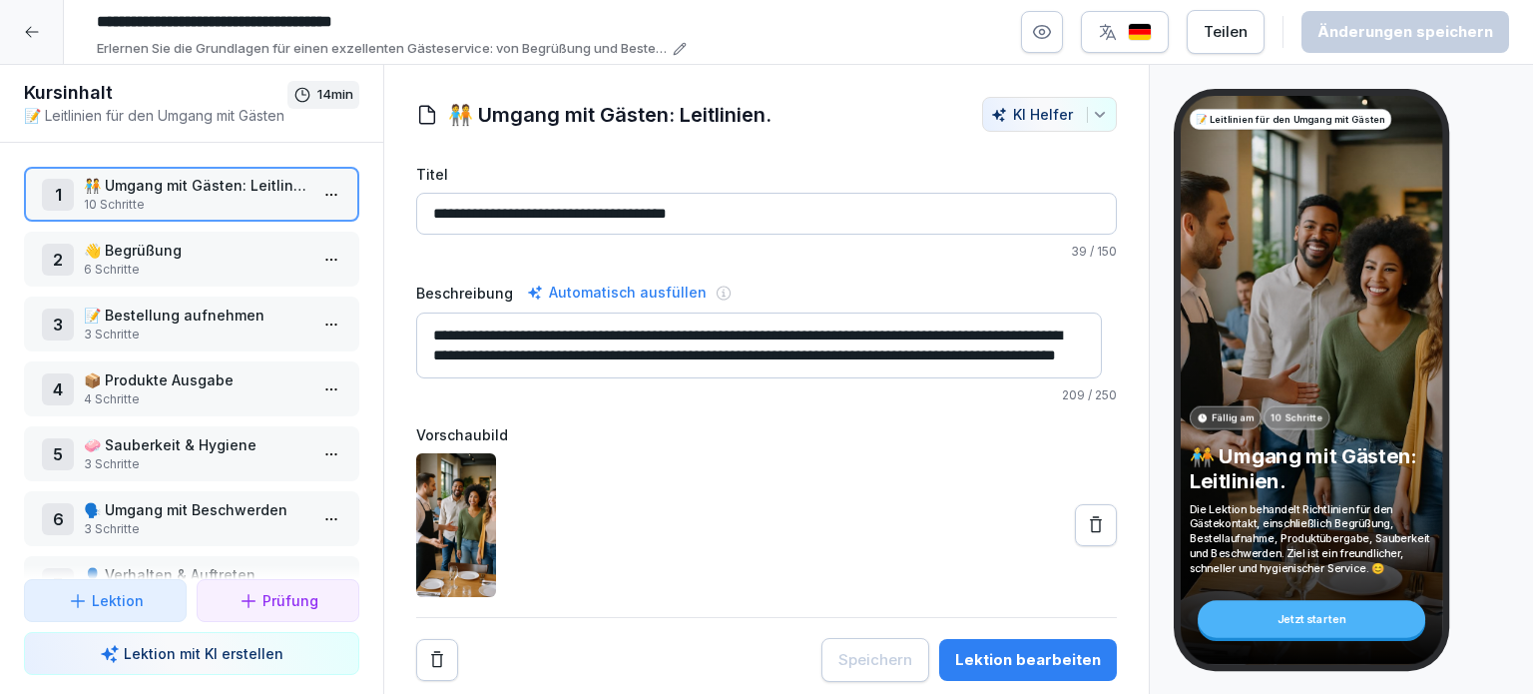
click at [1049, 35] on icon "button" at bounding box center [1042, 32] width 20 height 20
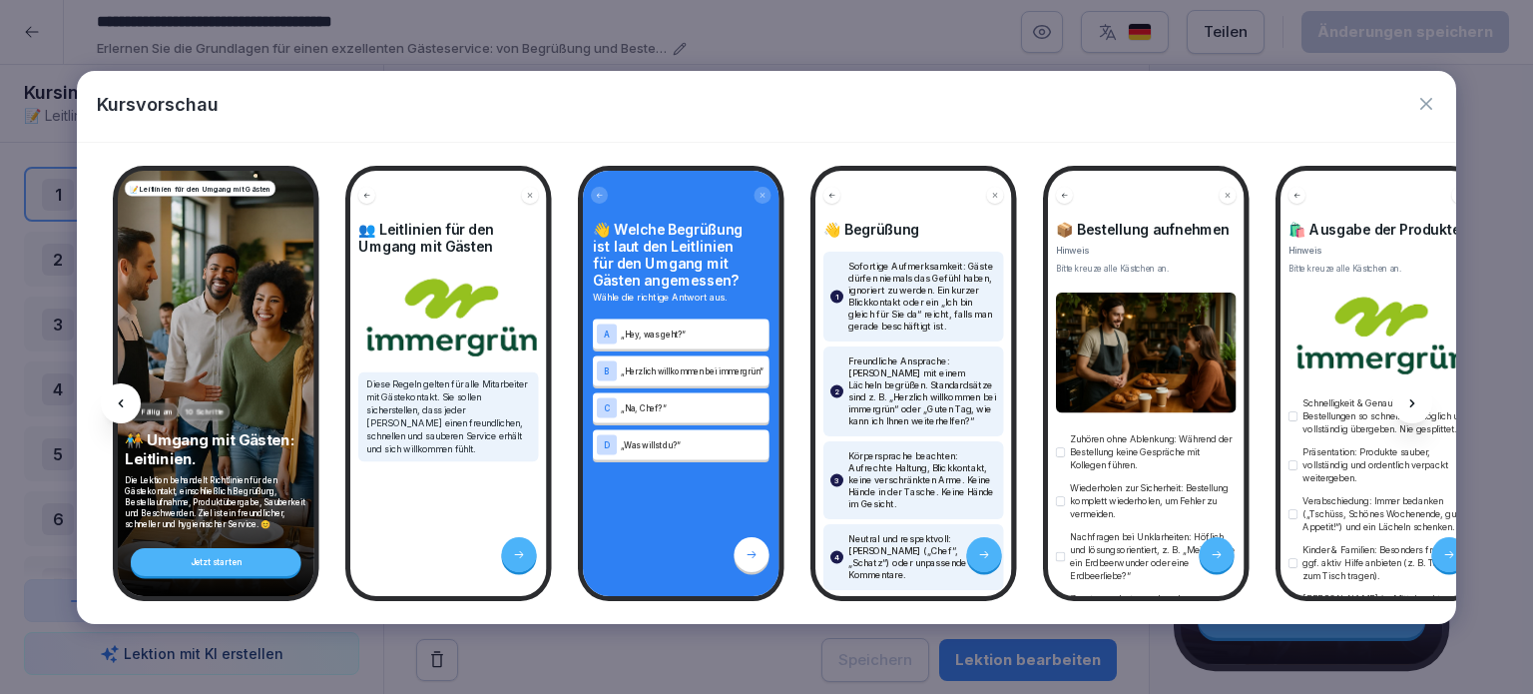
click at [1413, 405] on icon at bounding box center [1412, 403] width 16 height 16
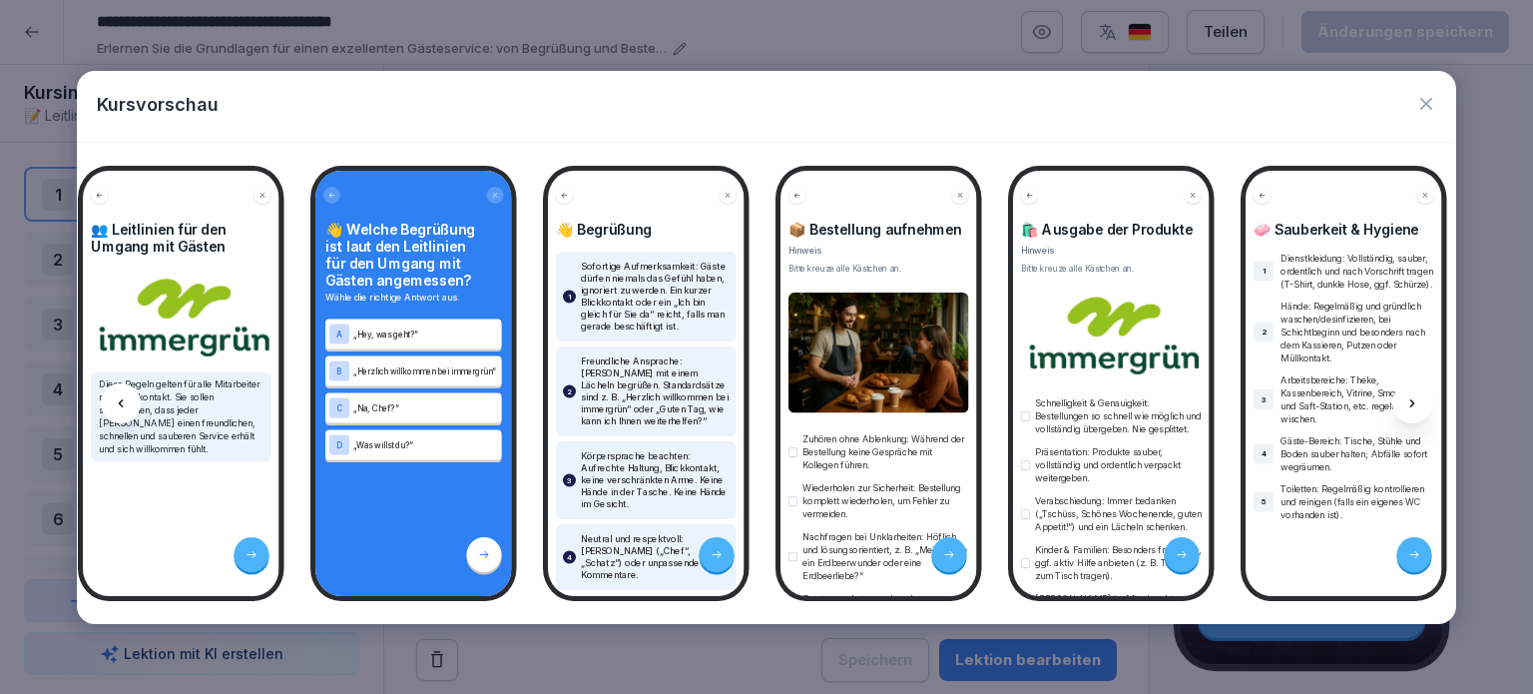
click at [1413, 405] on icon at bounding box center [1412, 403] width 16 height 16
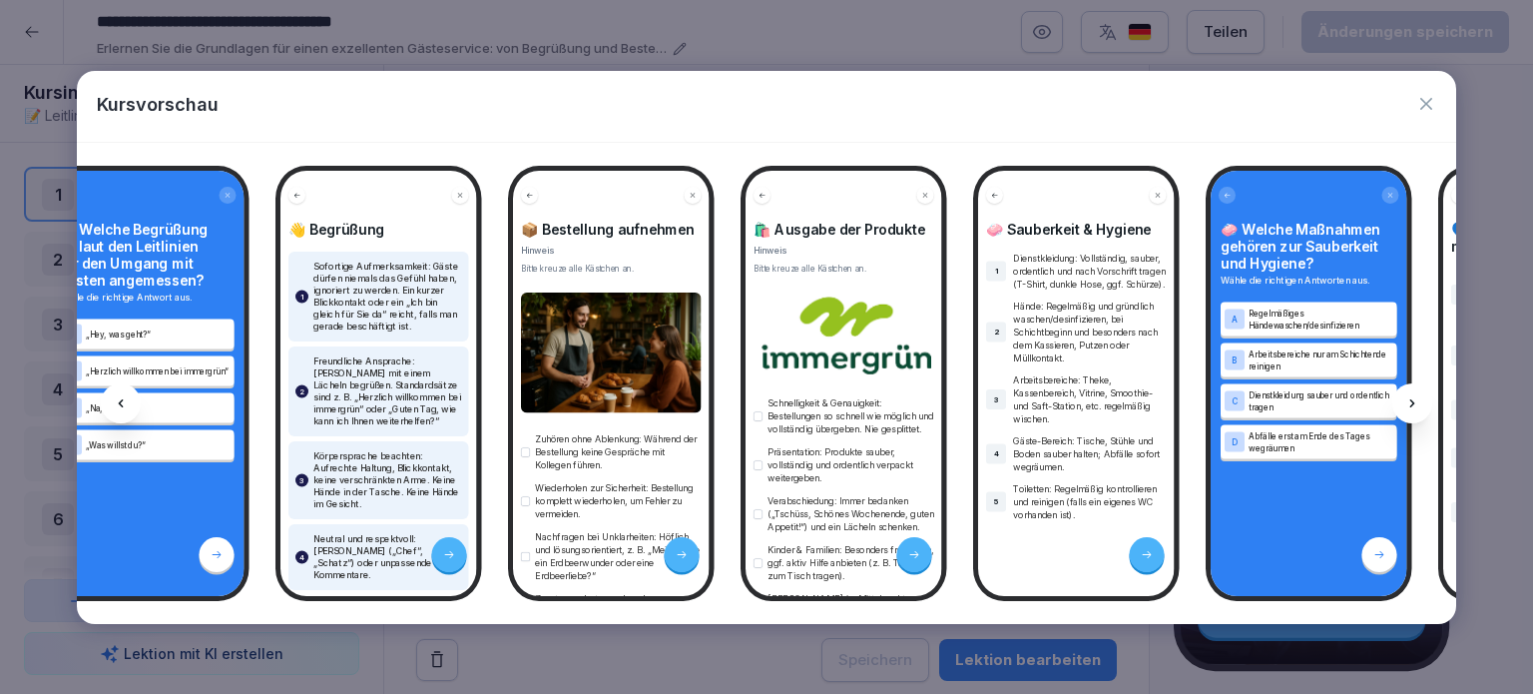
click at [1413, 405] on icon at bounding box center [1412, 403] width 16 height 16
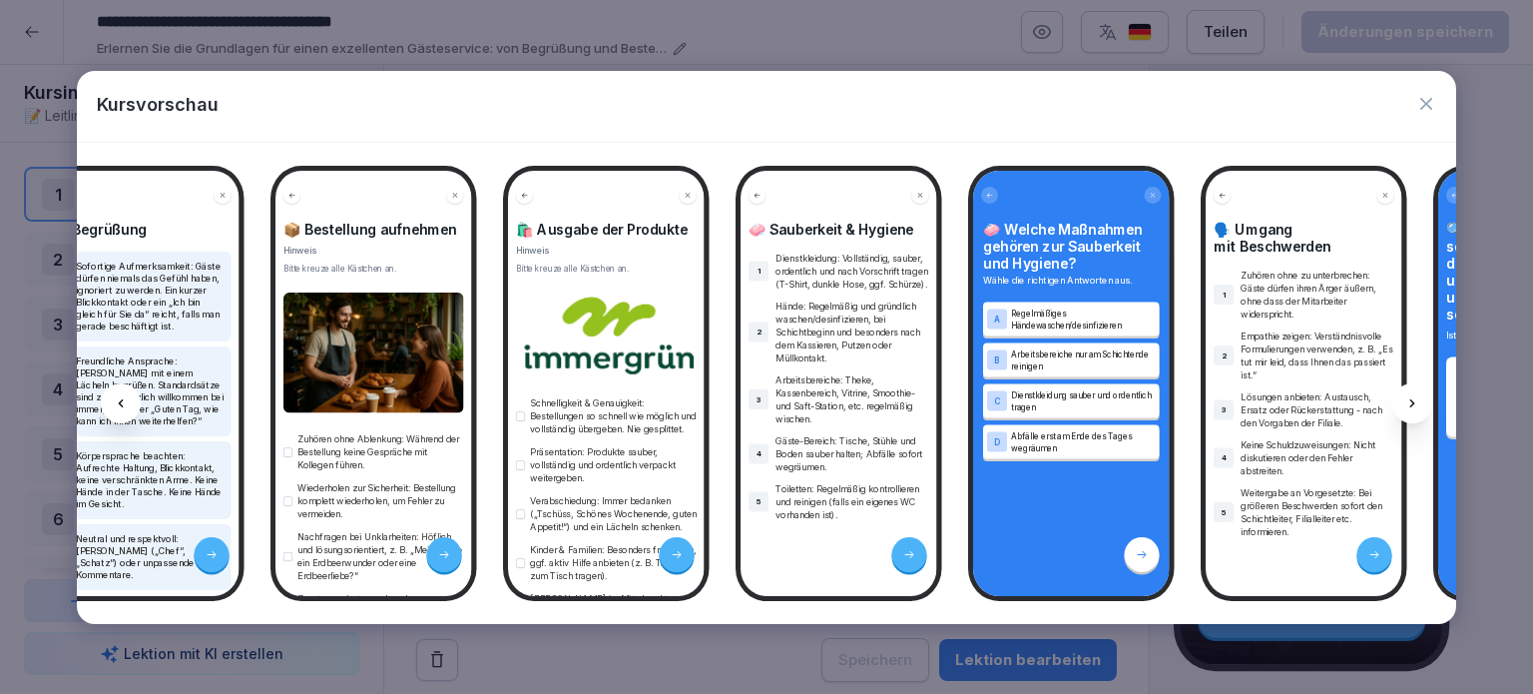
scroll to position [0, 802]
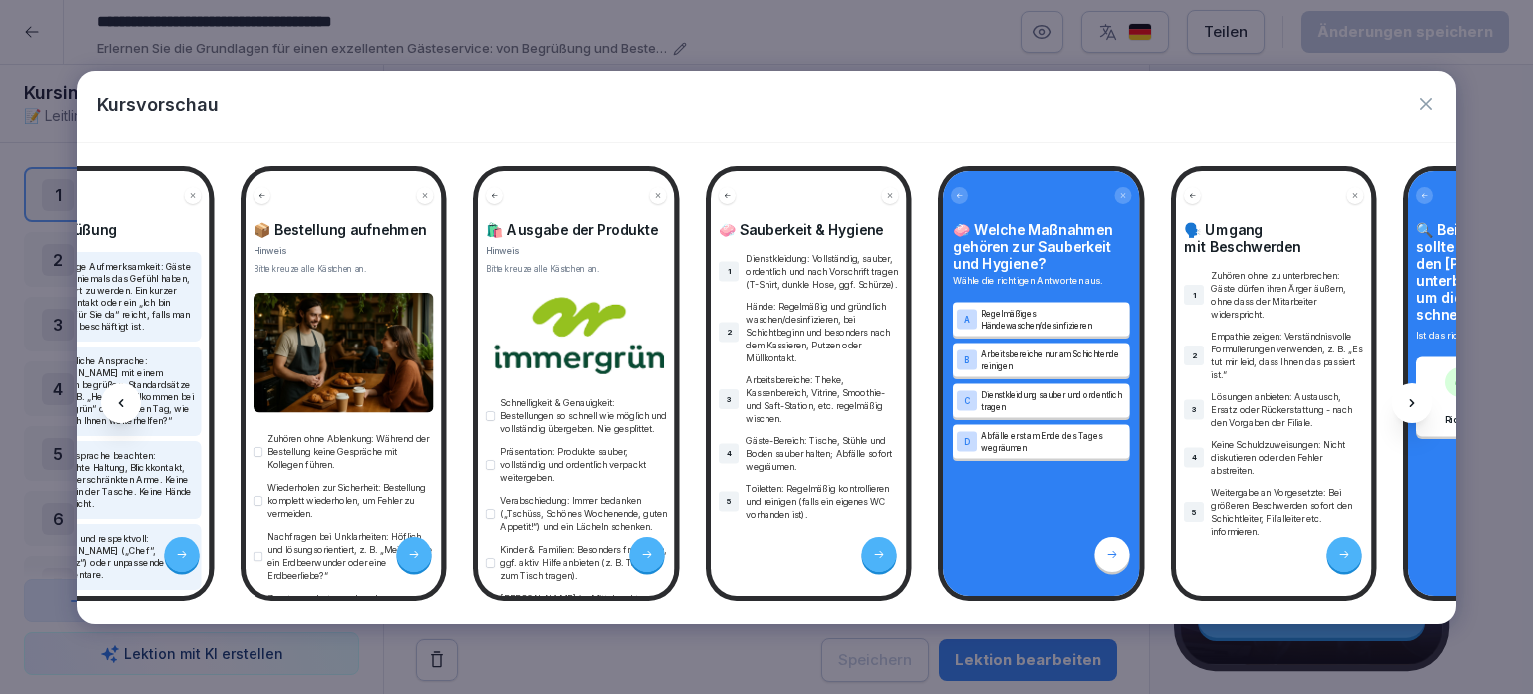
click at [1413, 405] on icon at bounding box center [1412, 403] width 16 height 16
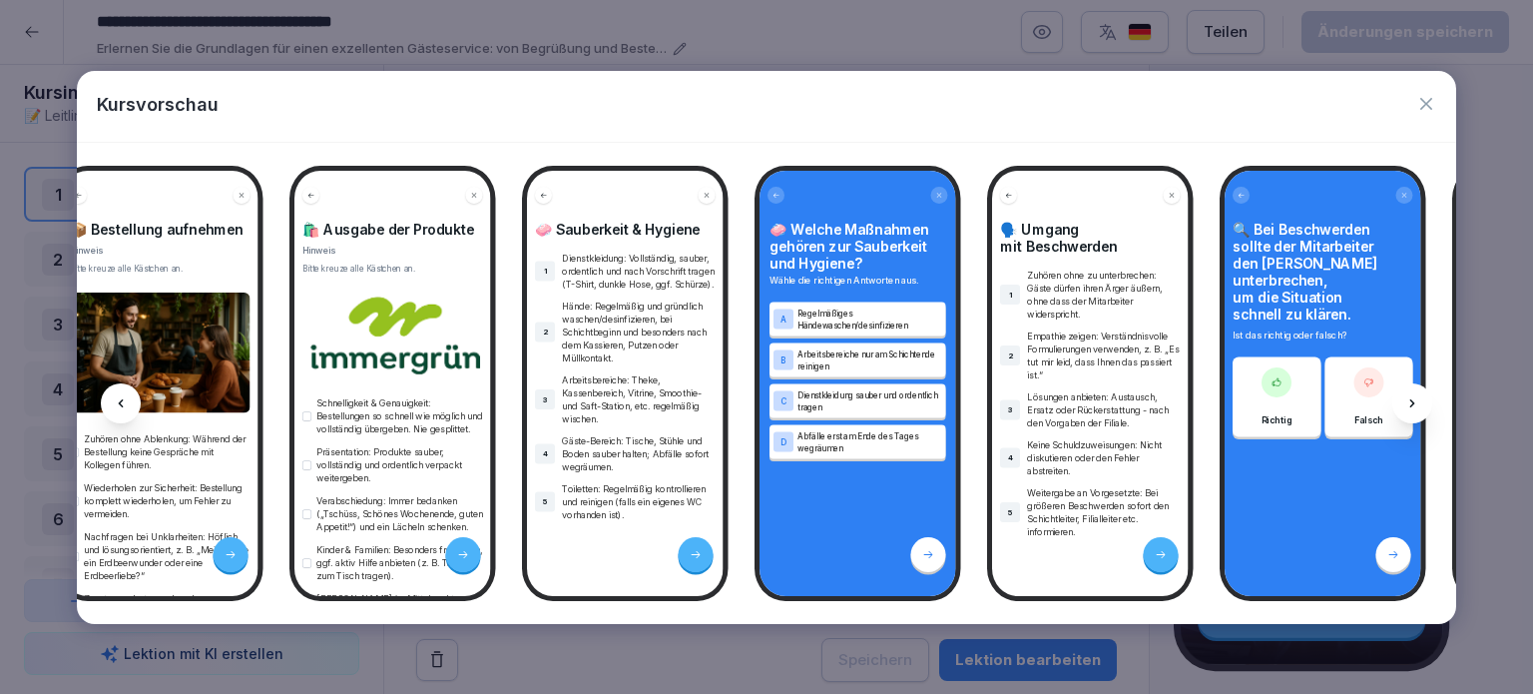
scroll to position [0, 1070]
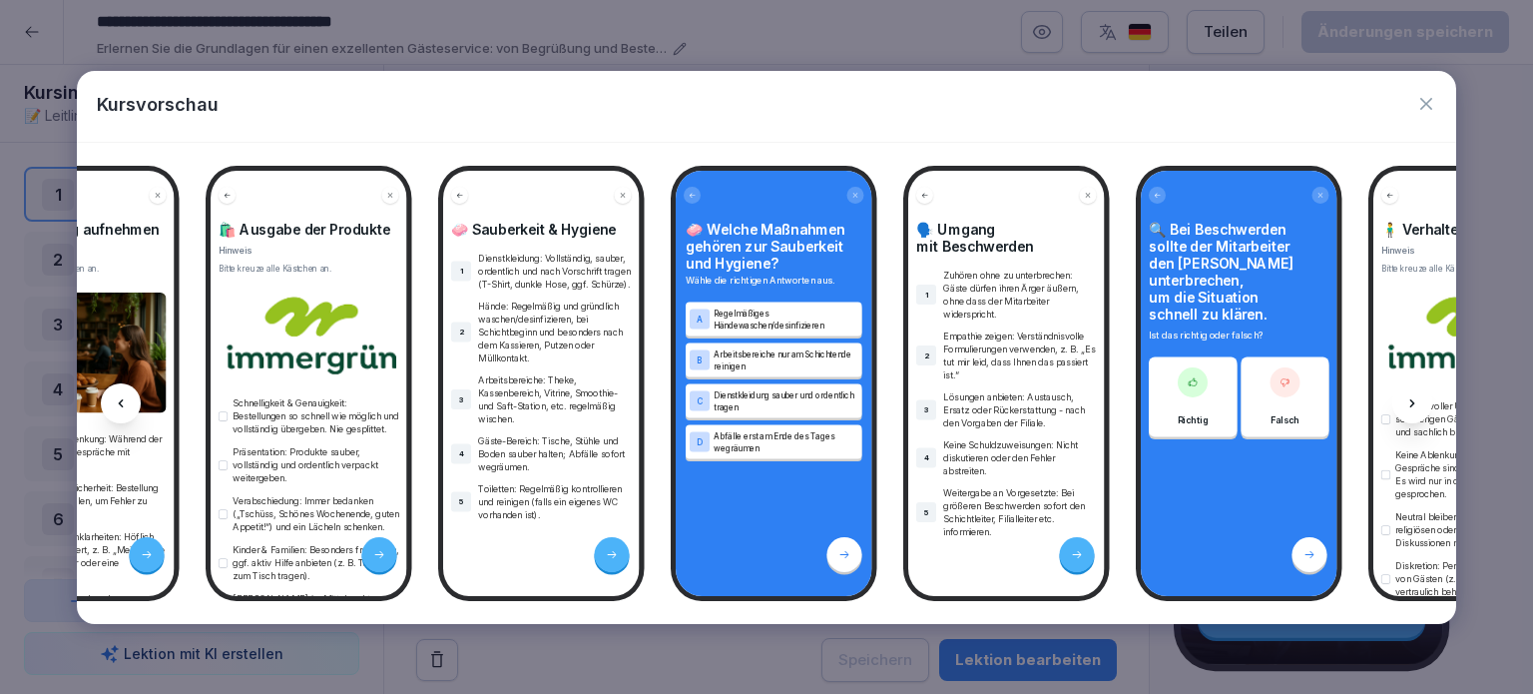
click at [1413, 405] on icon at bounding box center [1412, 403] width 16 height 16
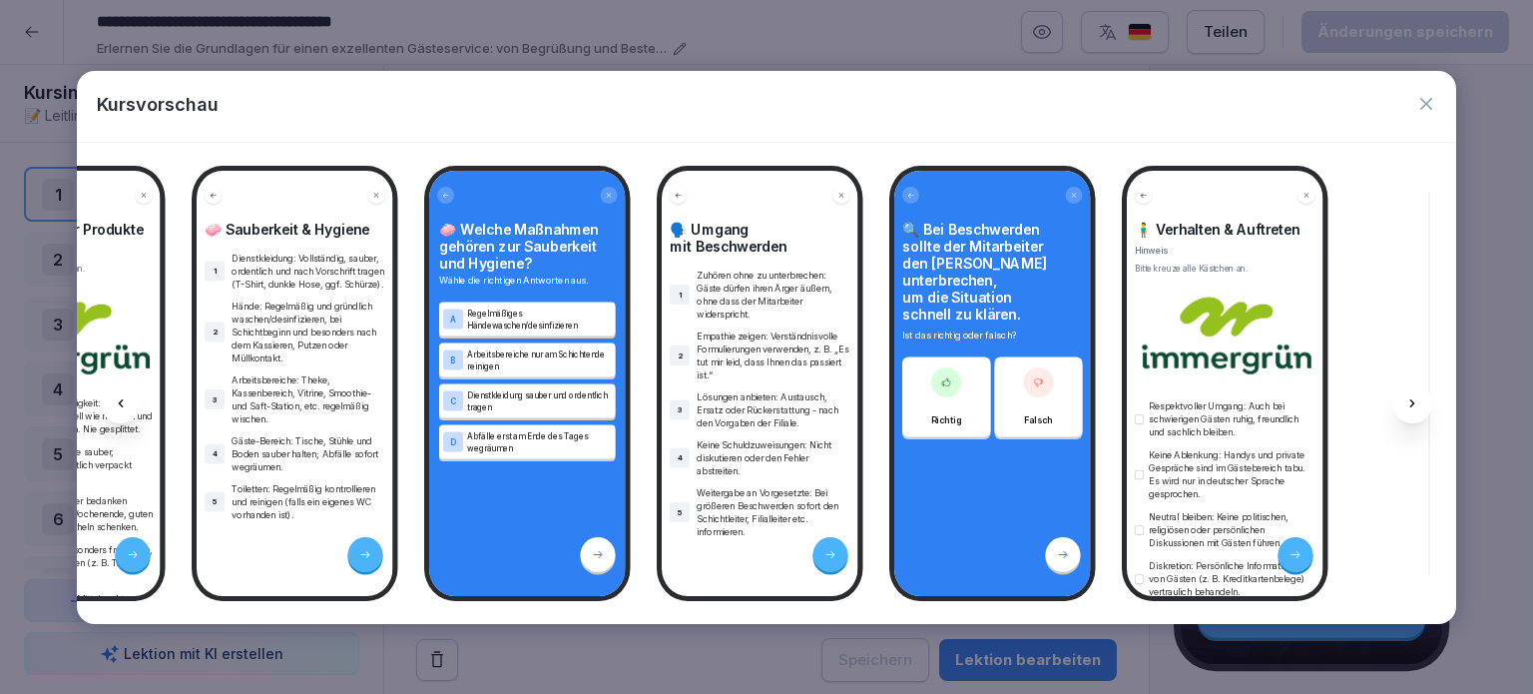
scroll to position [0, 1337]
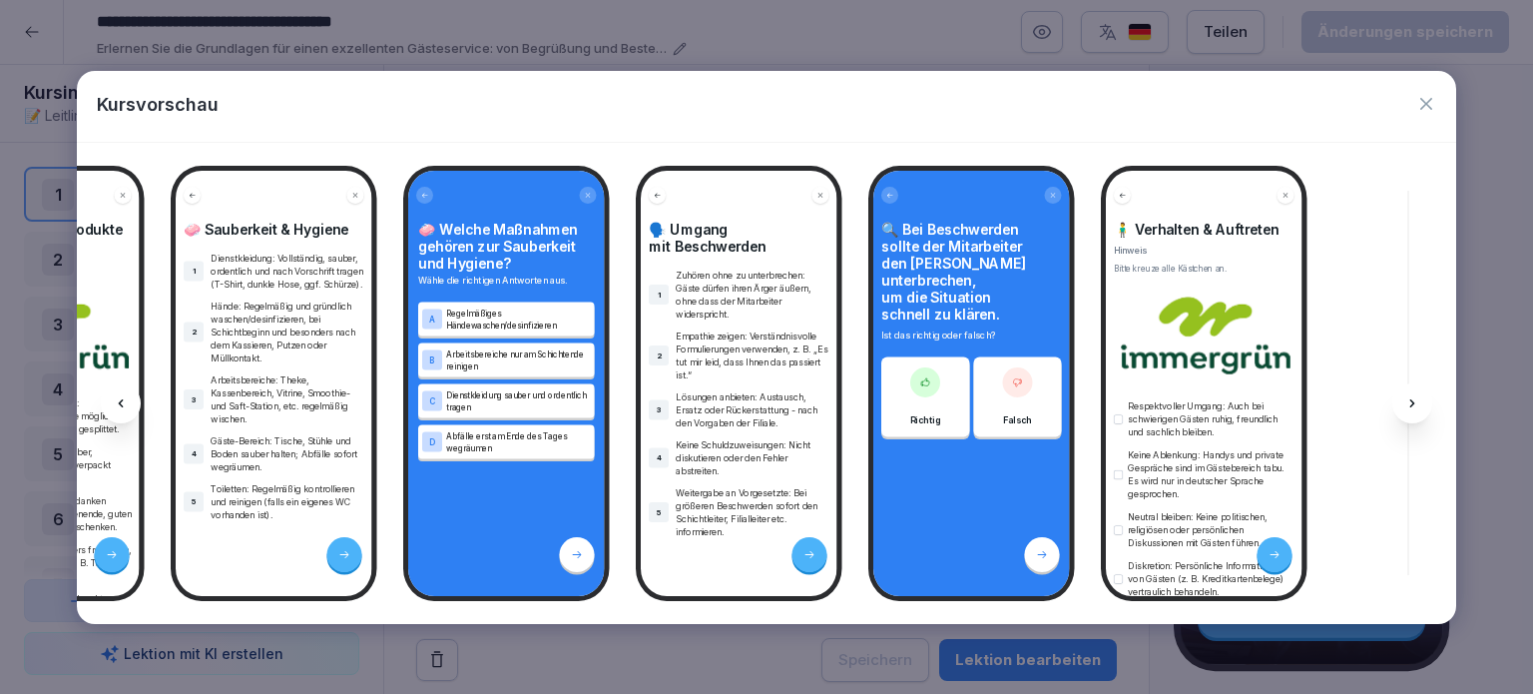
click at [1413, 405] on icon at bounding box center [1412, 403] width 16 height 16
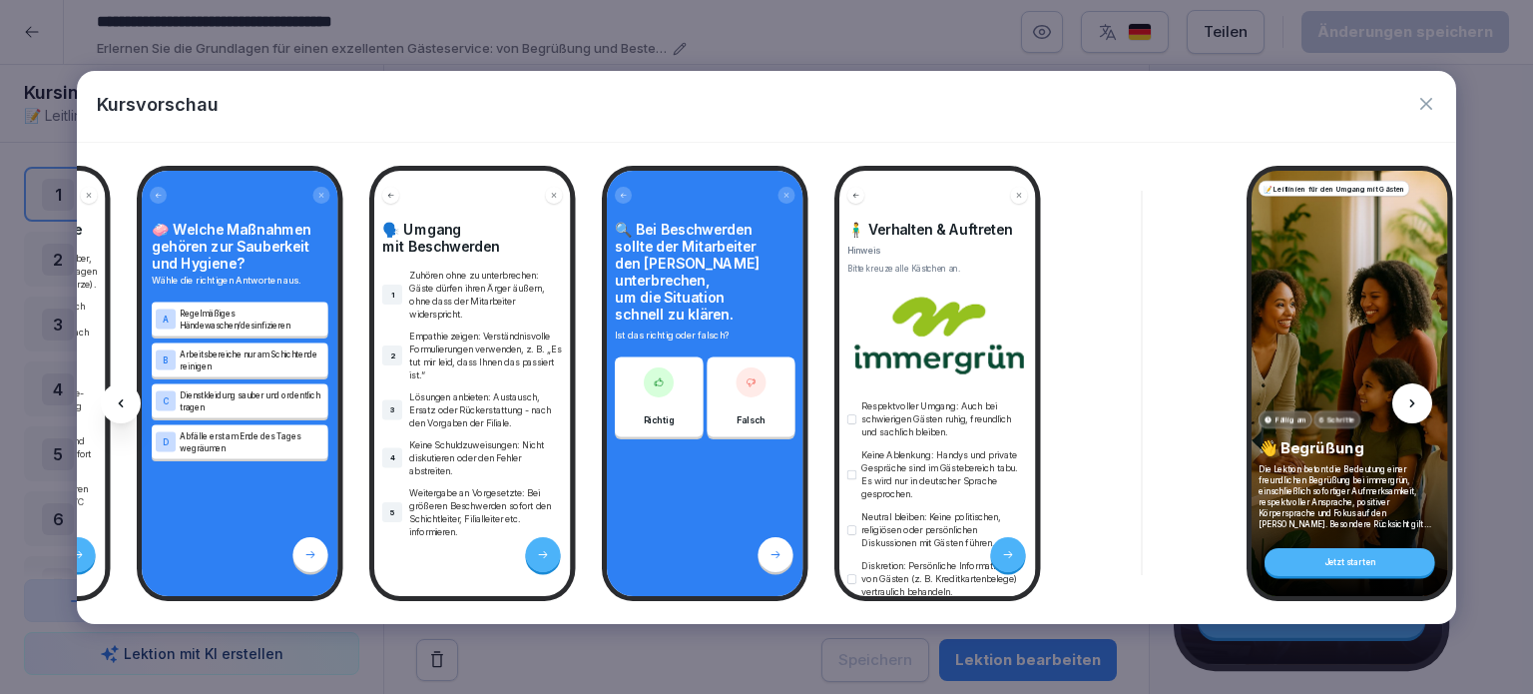
click at [1413, 405] on icon at bounding box center [1412, 403] width 16 height 16
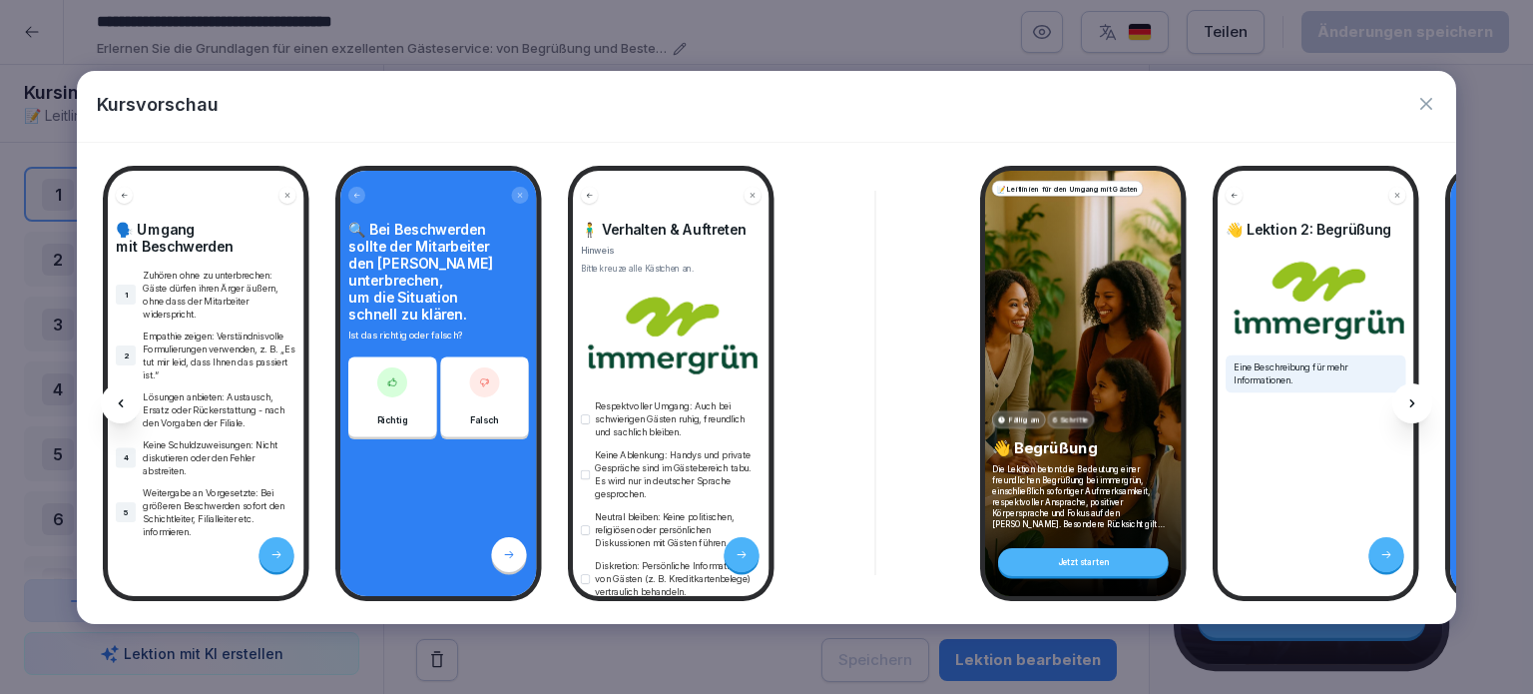
click at [1413, 405] on icon at bounding box center [1412, 403] width 16 height 16
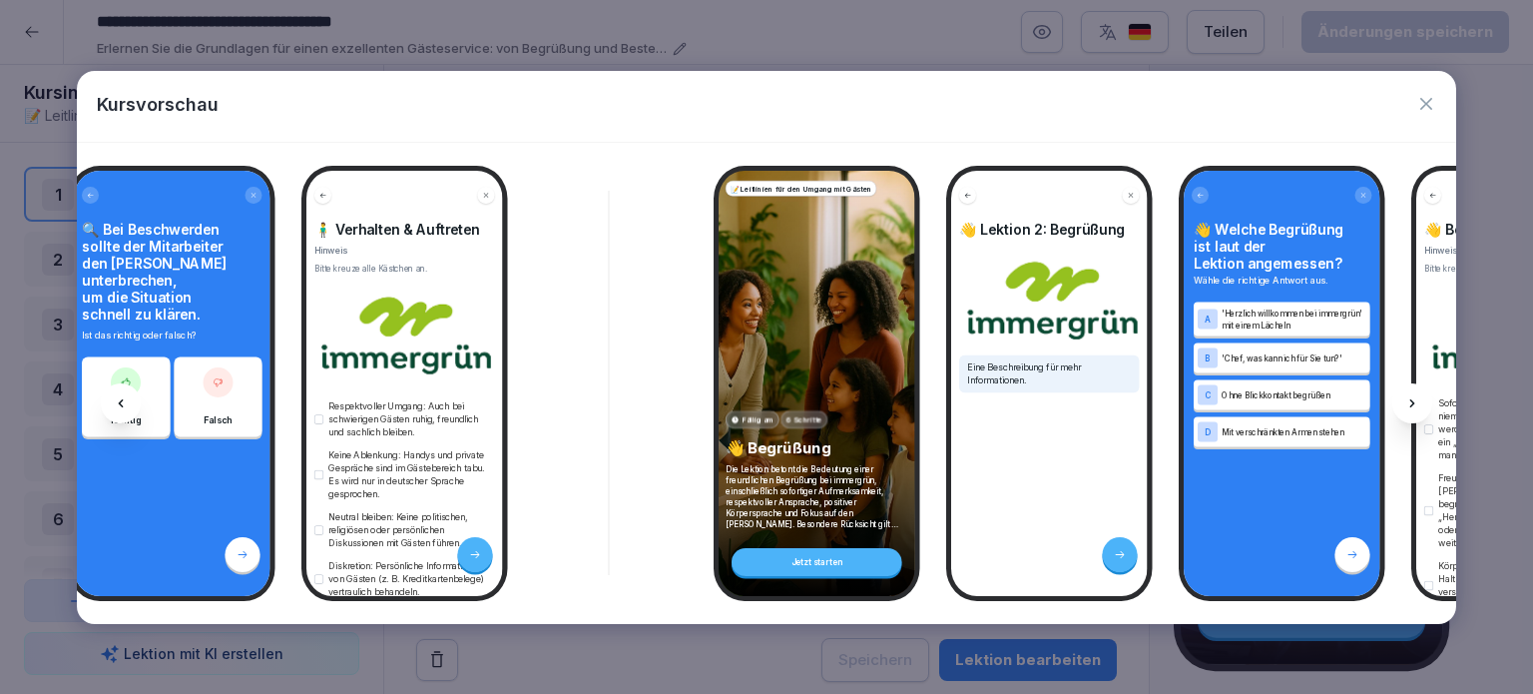
click at [1413, 405] on icon at bounding box center [1412, 403] width 16 height 16
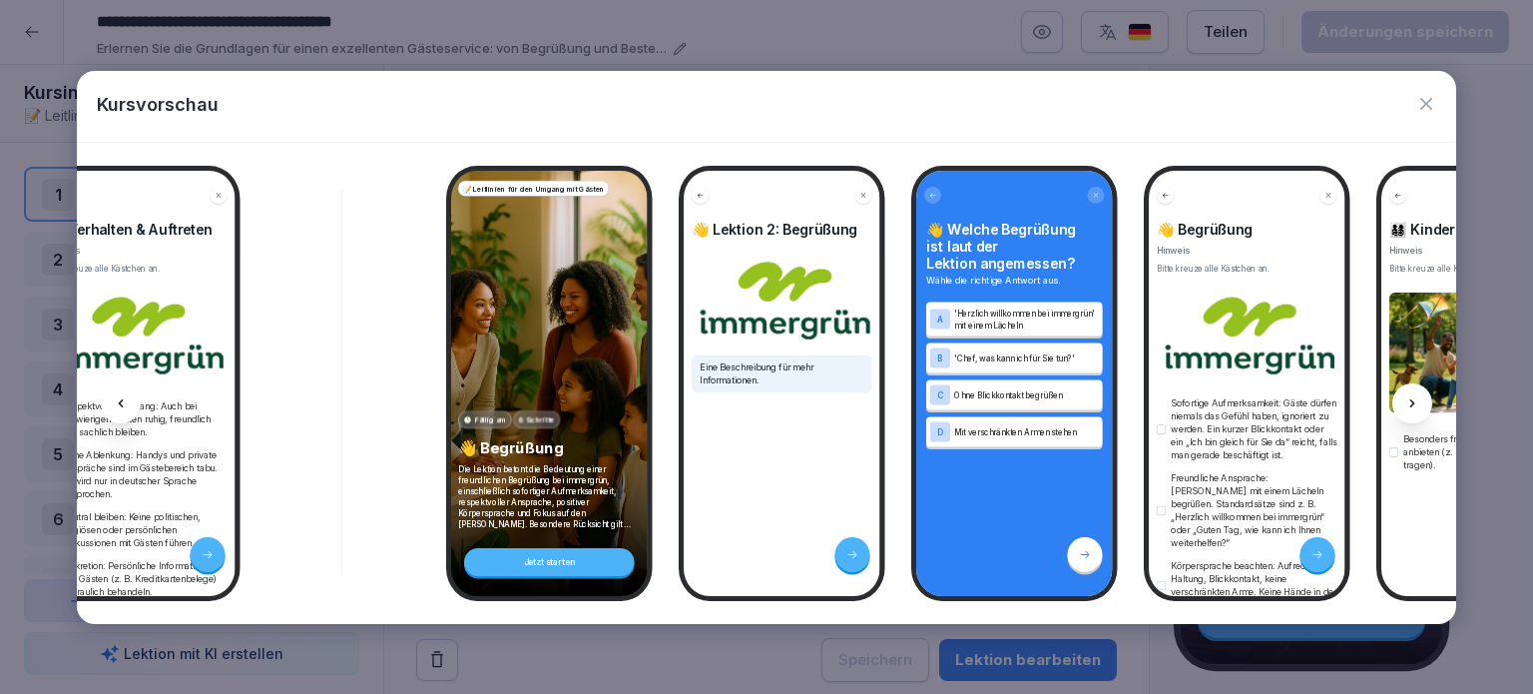
click at [1413, 405] on icon at bounding box center [1412, 403] width 16 height 16
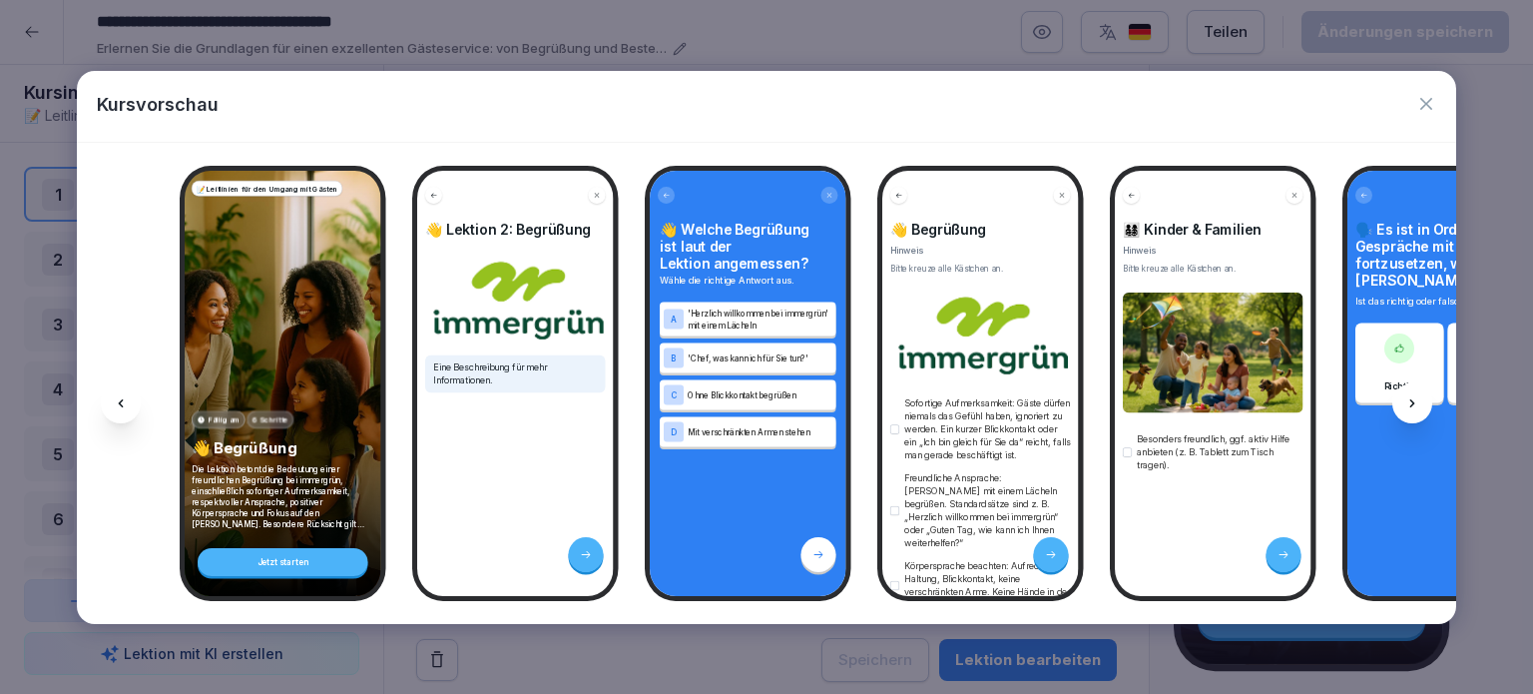
click at [1413, 405] on icon at bounding box center [1412, 403] width 16 height 16
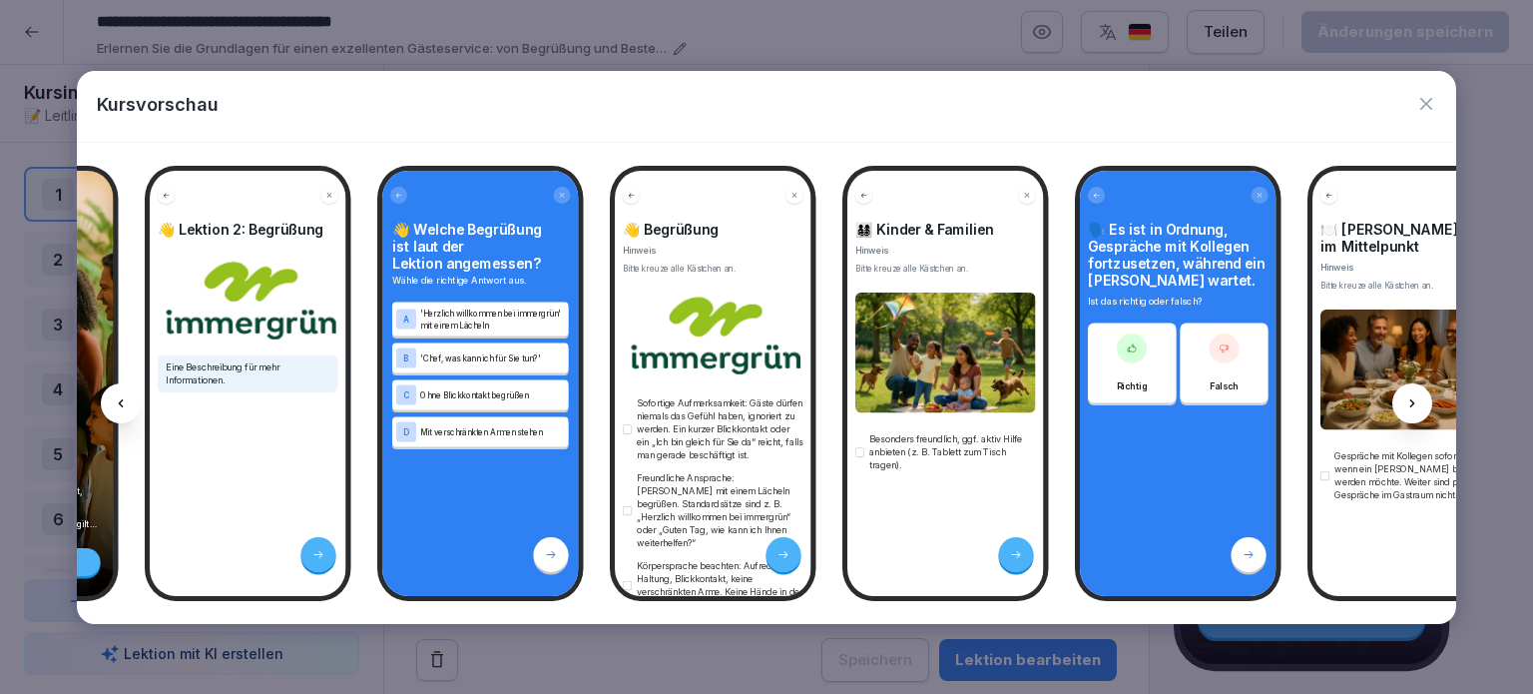
click at [1413, 405] on icon at bounding box center [1412, 403] width 16 height 16
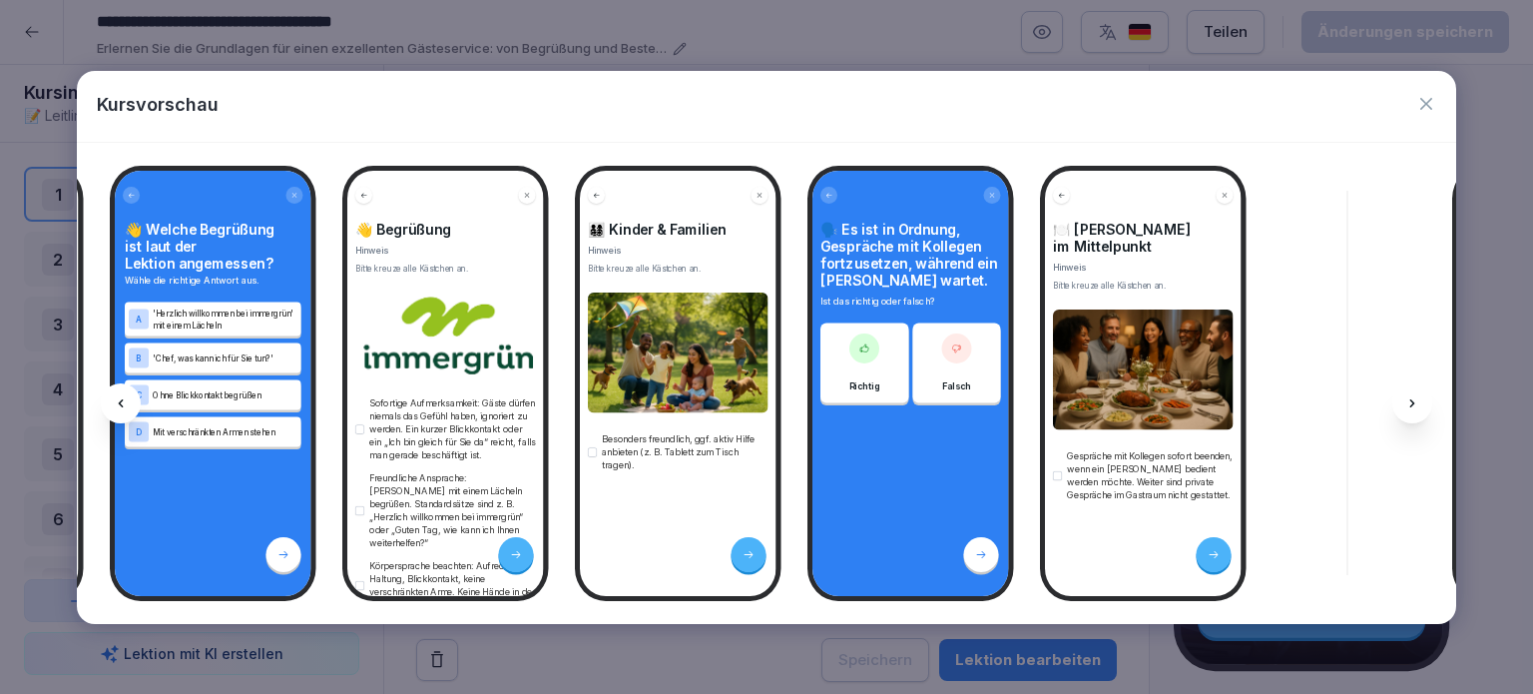
click at [1413, 405] on icon at bounding box center [1412, 403] width 16 height 16
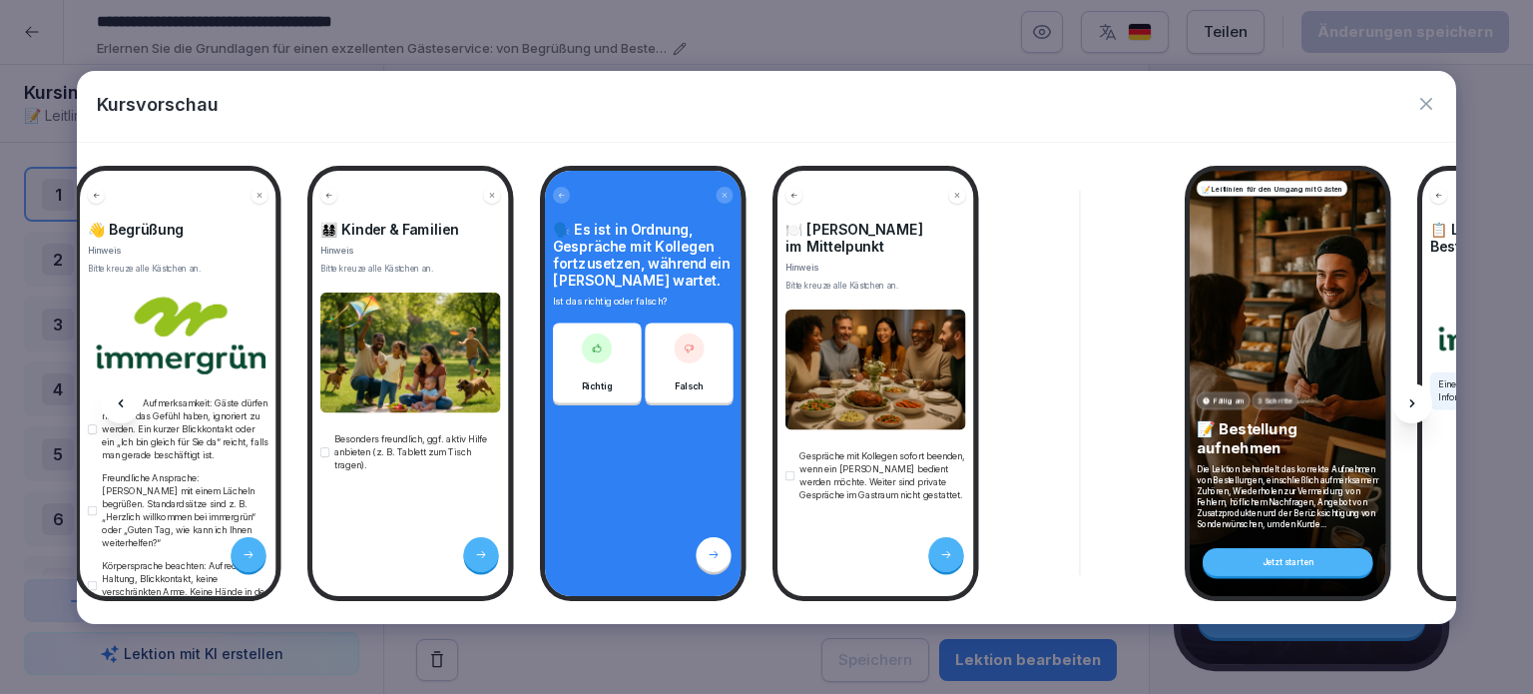
click at [1413, 405] on icon at bounding box center [1412, 403] width 16 height 16
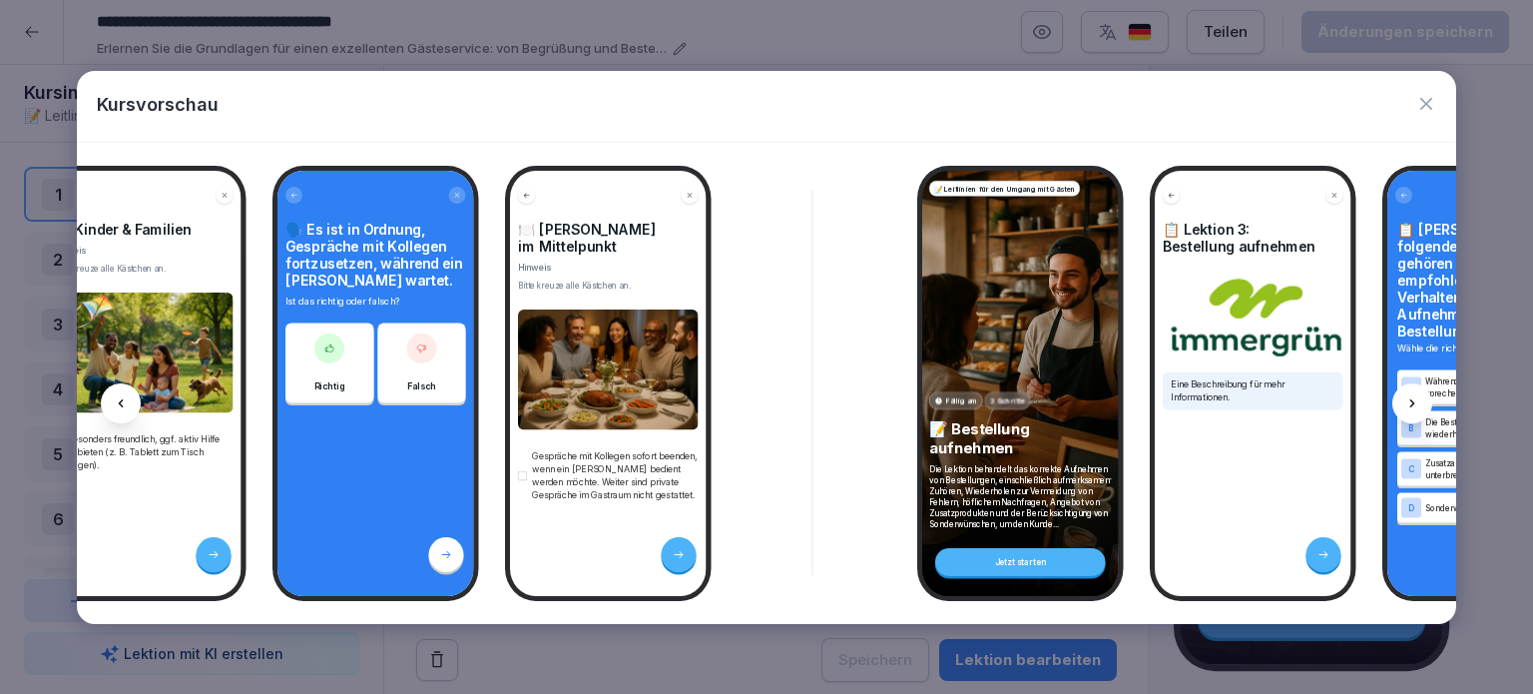
click at [1413, 405] on icon at bounding box center [1412, 403] width 16 height 16
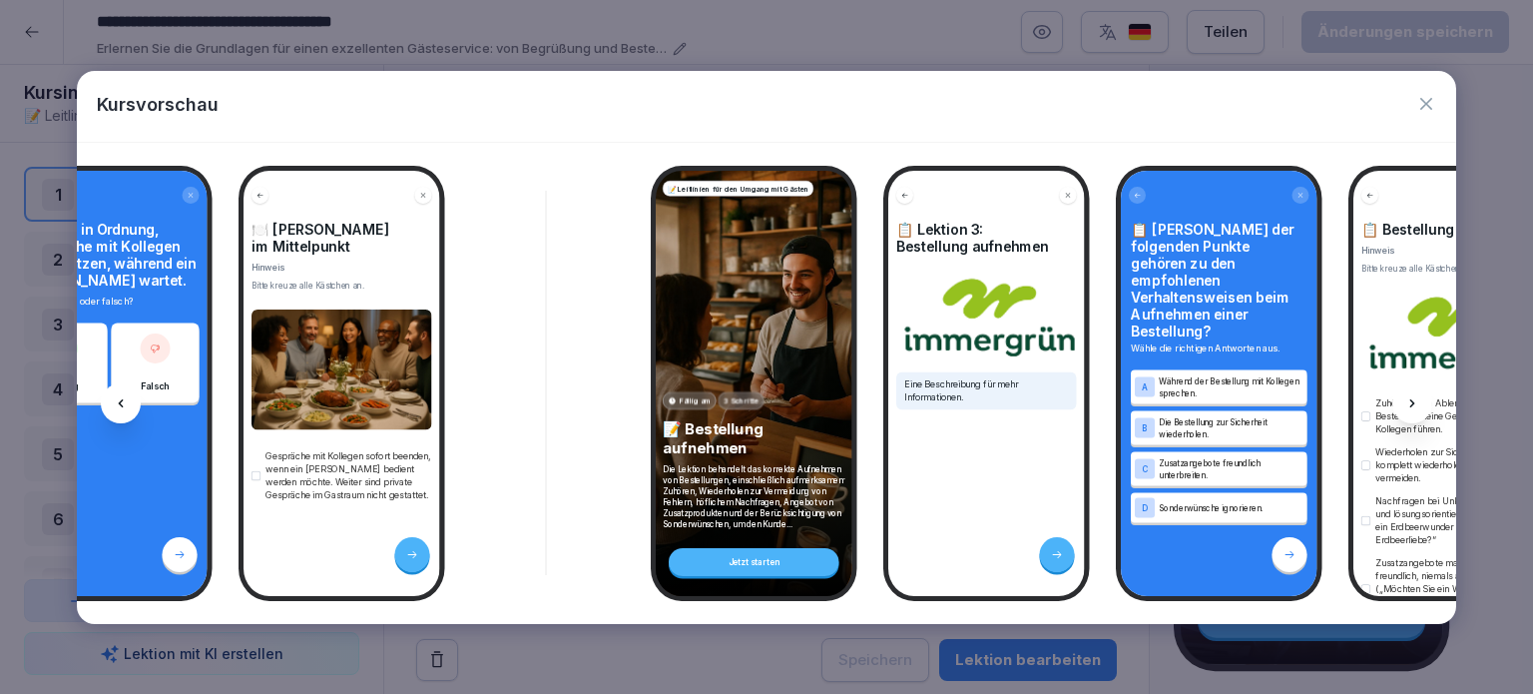
click at [1413, 405] on icon at bounding box center [1412, 403] width 16 height 16
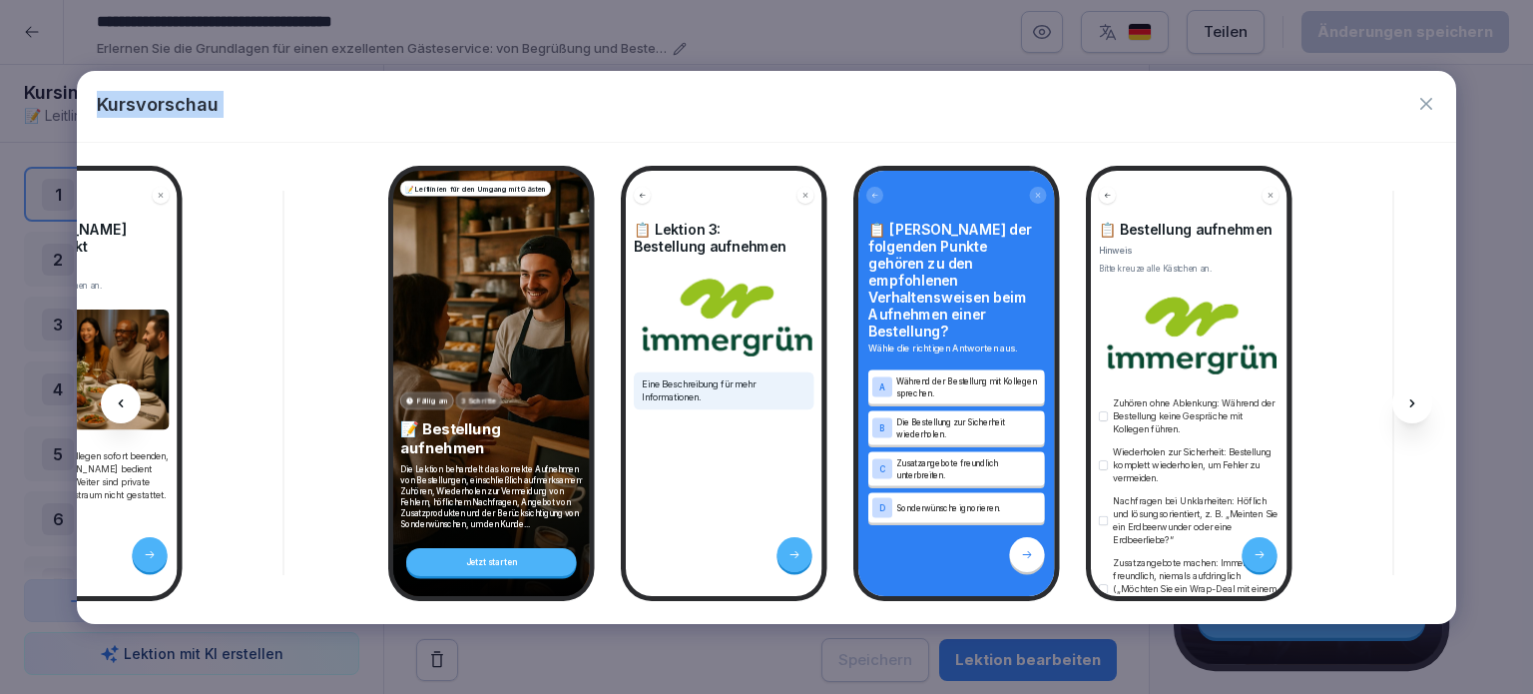
click at [1413, 405] on icon at bounding box center [1412, 403] width 16 height 16
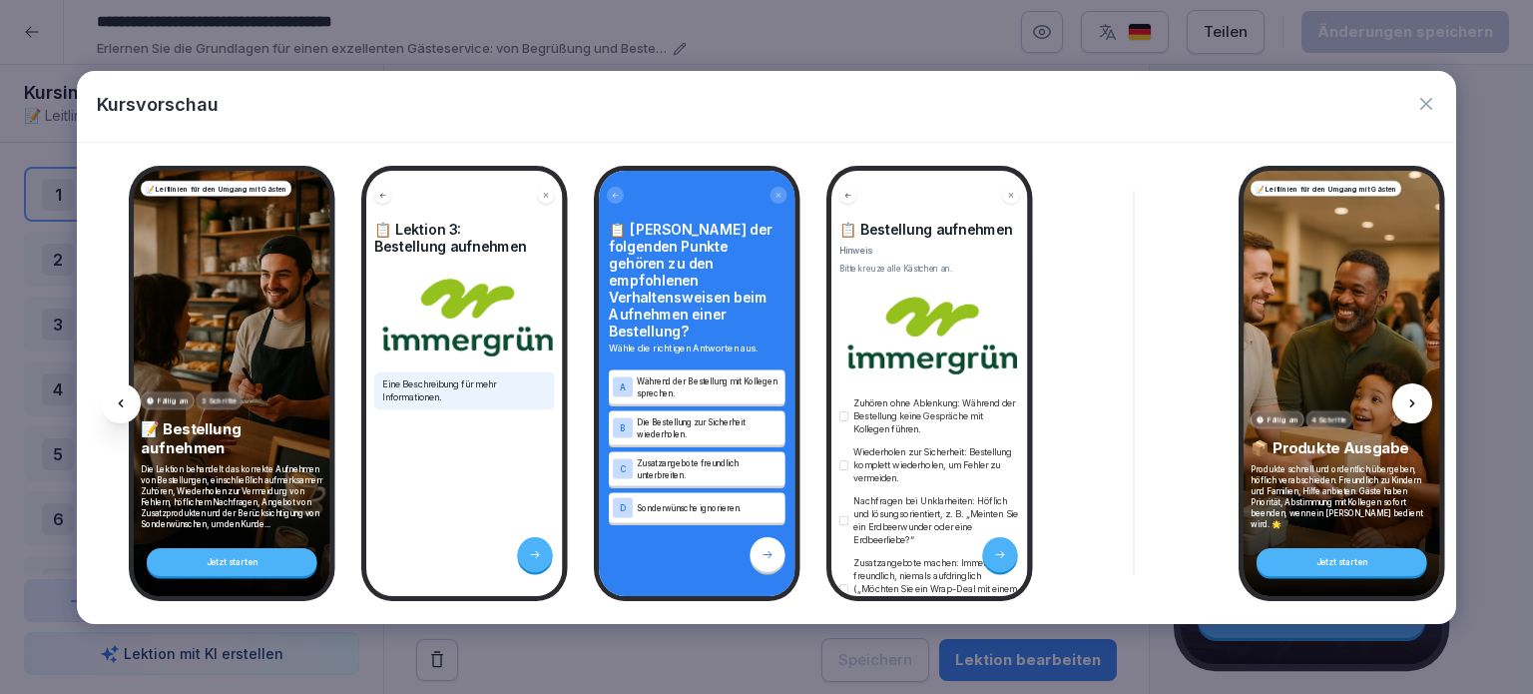
click at [1413, 405] on icon at bounding box center [1412, 403] width 16 height 16
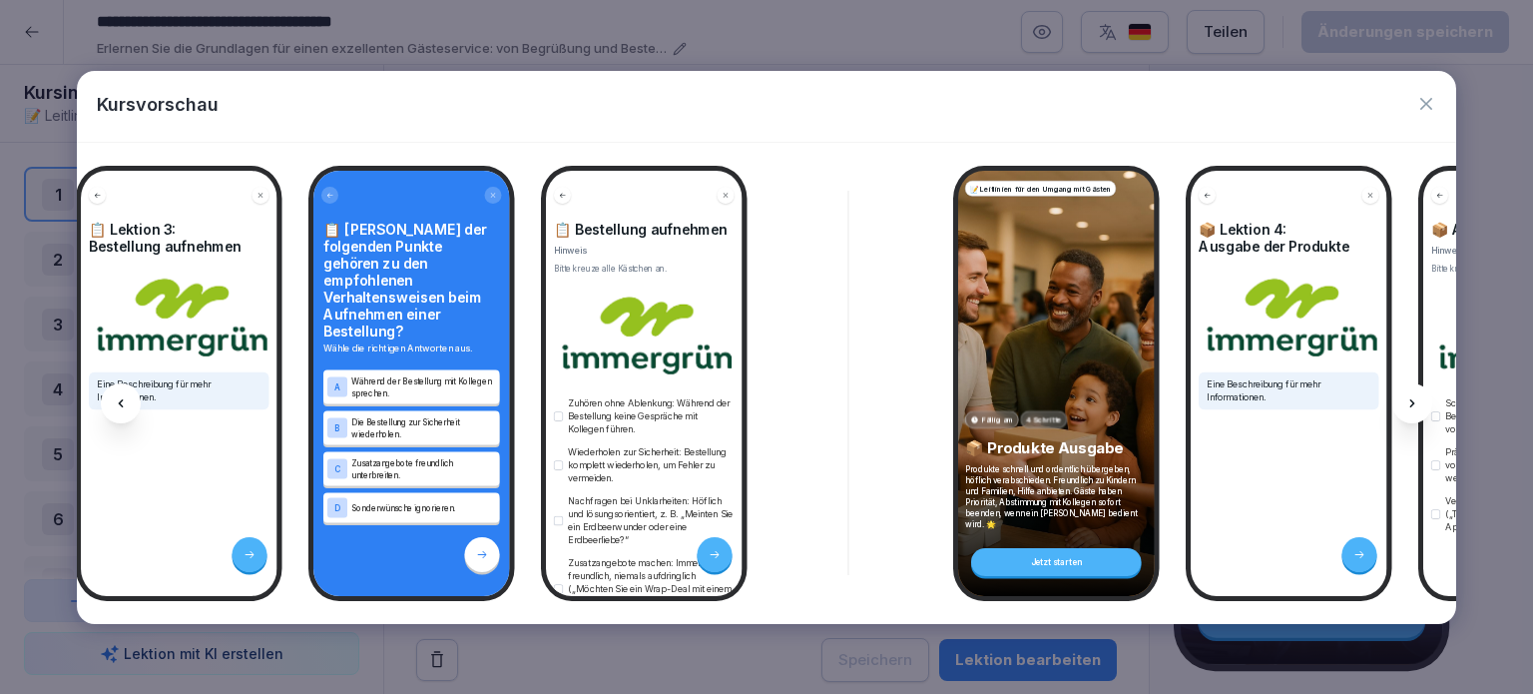
click at [1413, 405] on icon at bounding box center [1412, 403] width 16 height 16
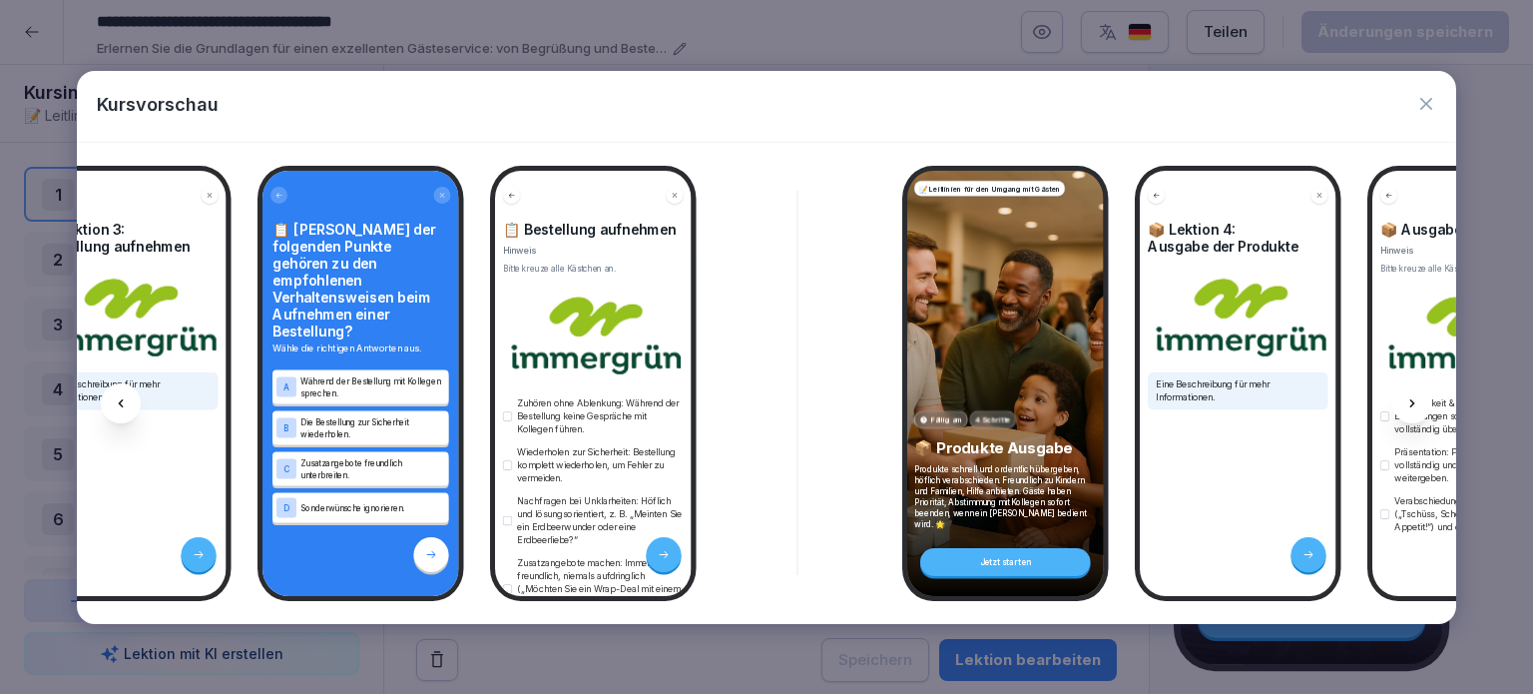
click at [1413, 405] on icon at bounding box center [1412, 403] width 16 height 16
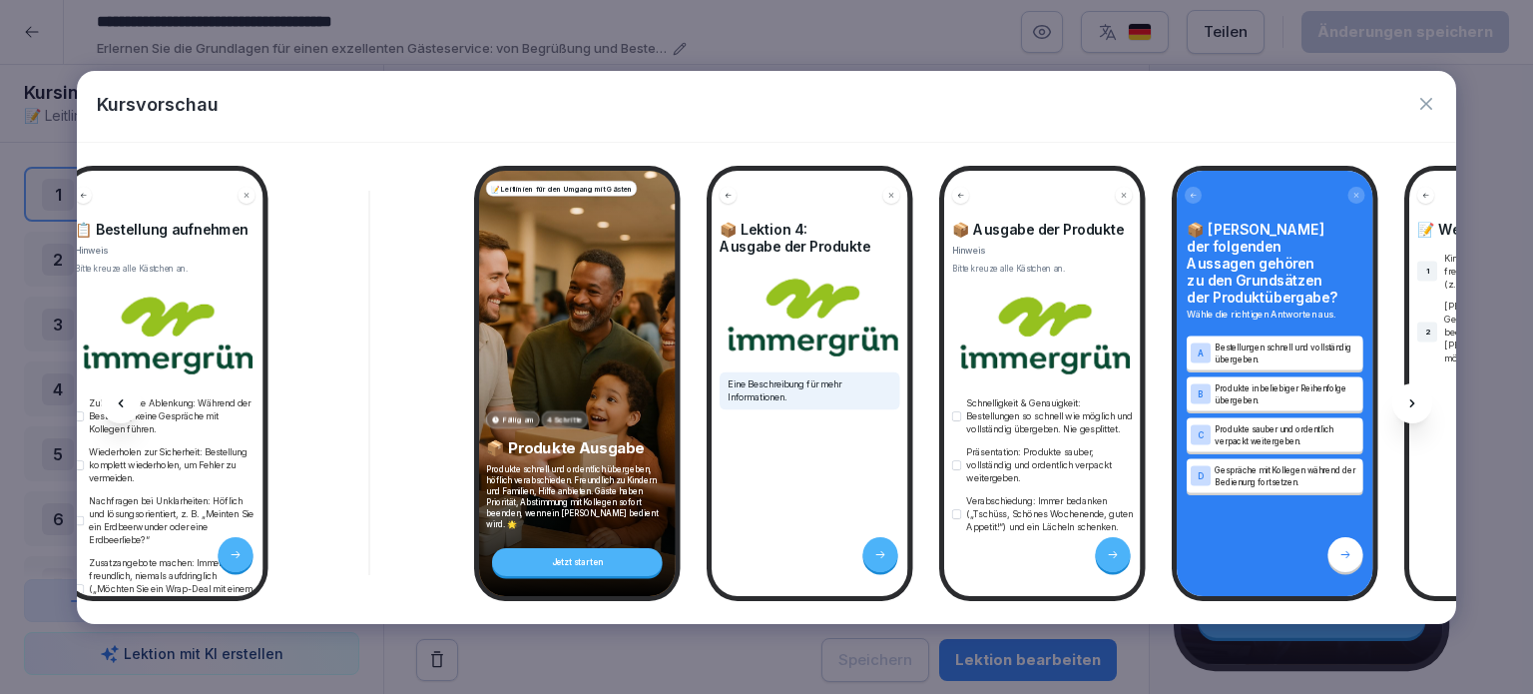
click at [1413, 405] on icon at bounding box center [1412, 403] width 16 height 16
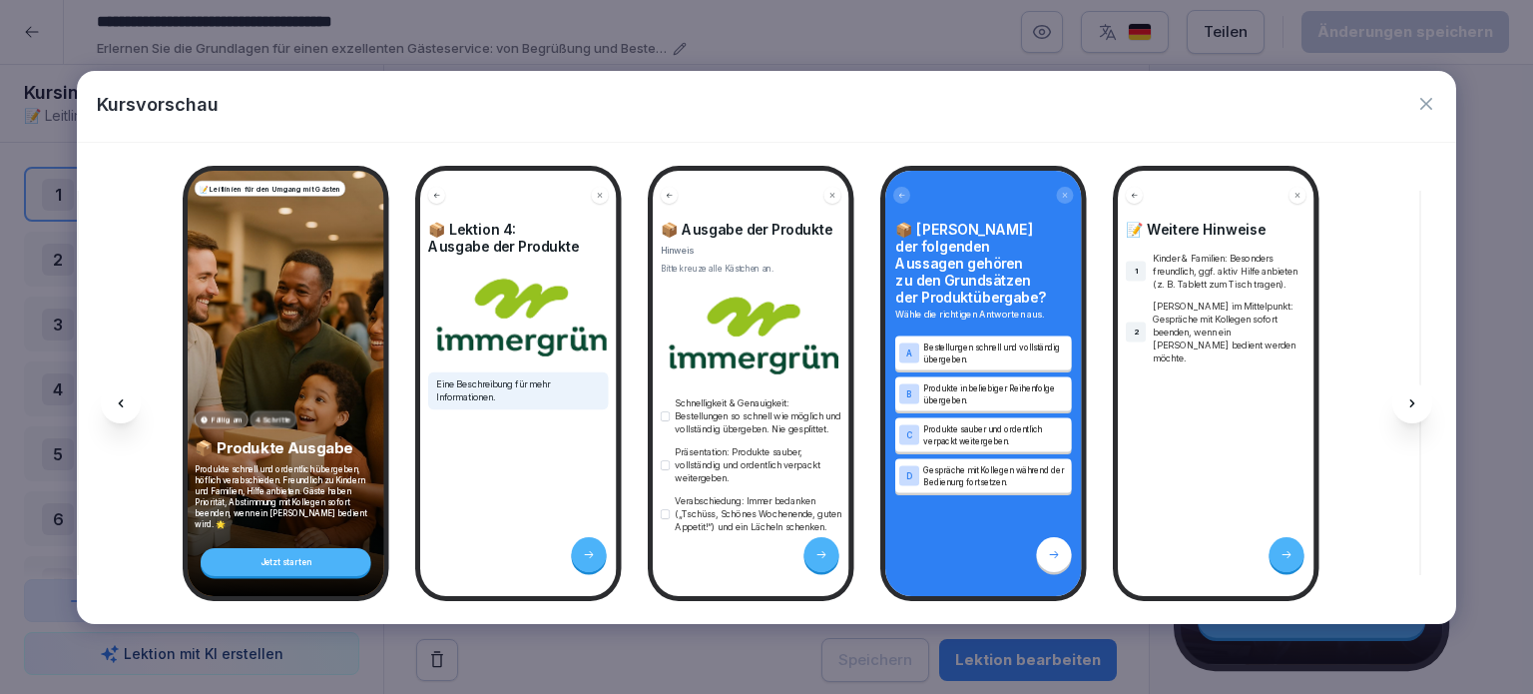
click at [1413, 405] on icon at bounding box center [1412, 403] width 16 height 16
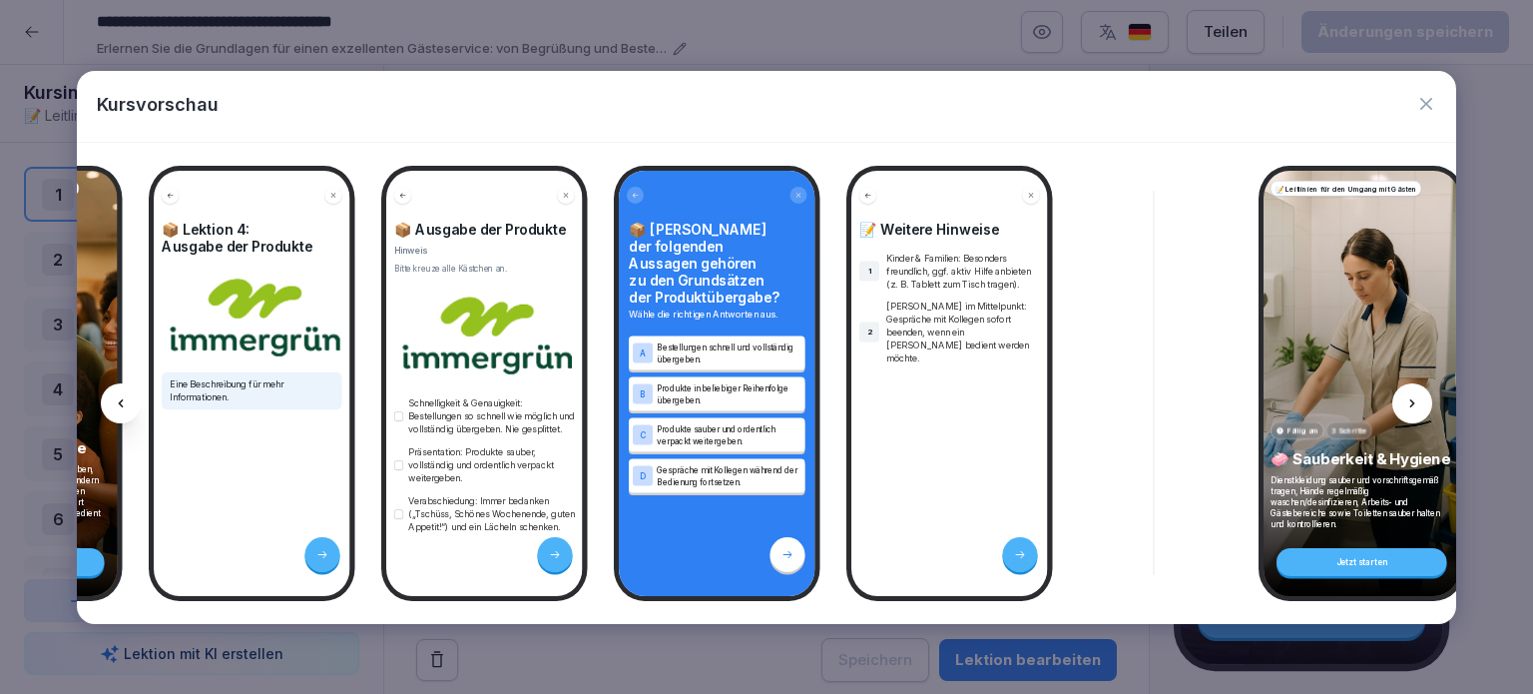
click at [1413, 405] on icon at bounding box center [1412, 403] width 16 height 16
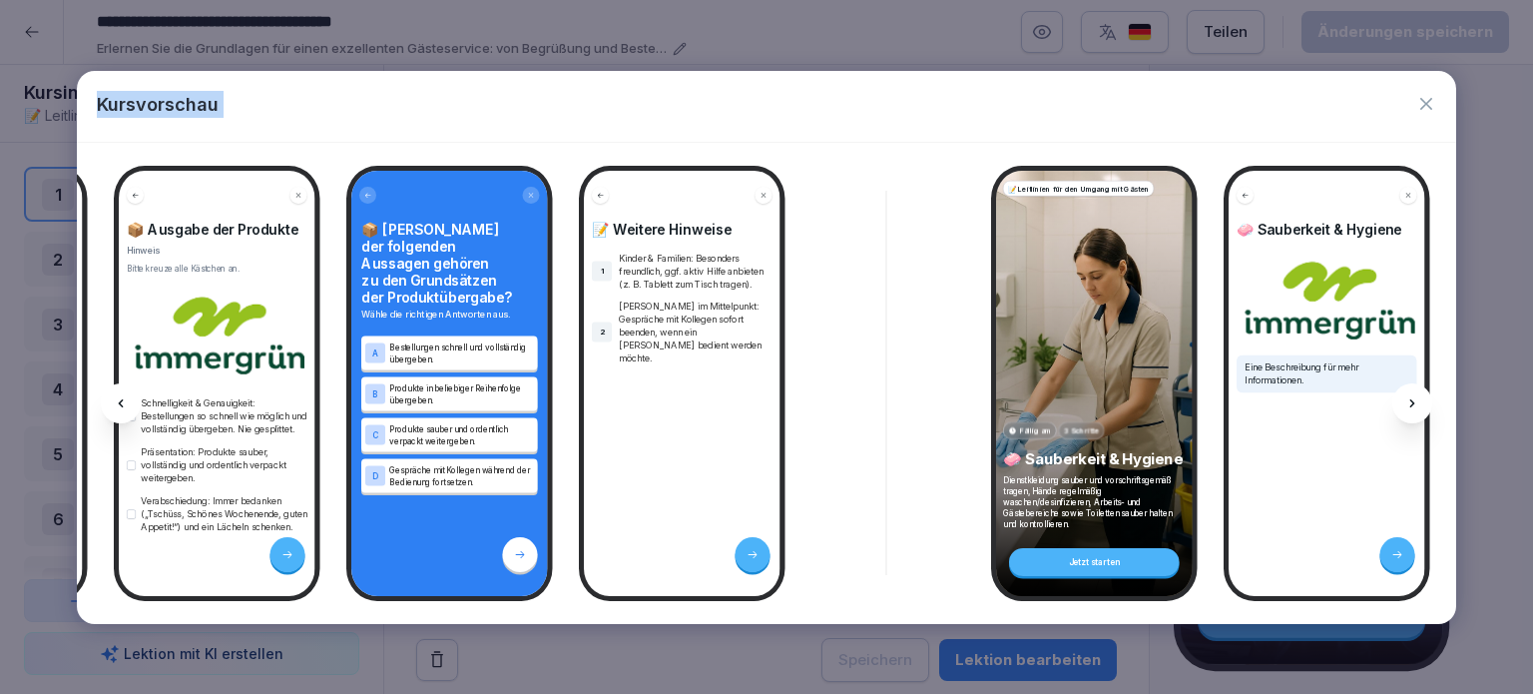
click at [1413, 405] on icon at bounding box center [1412, 403] width 16 height 16
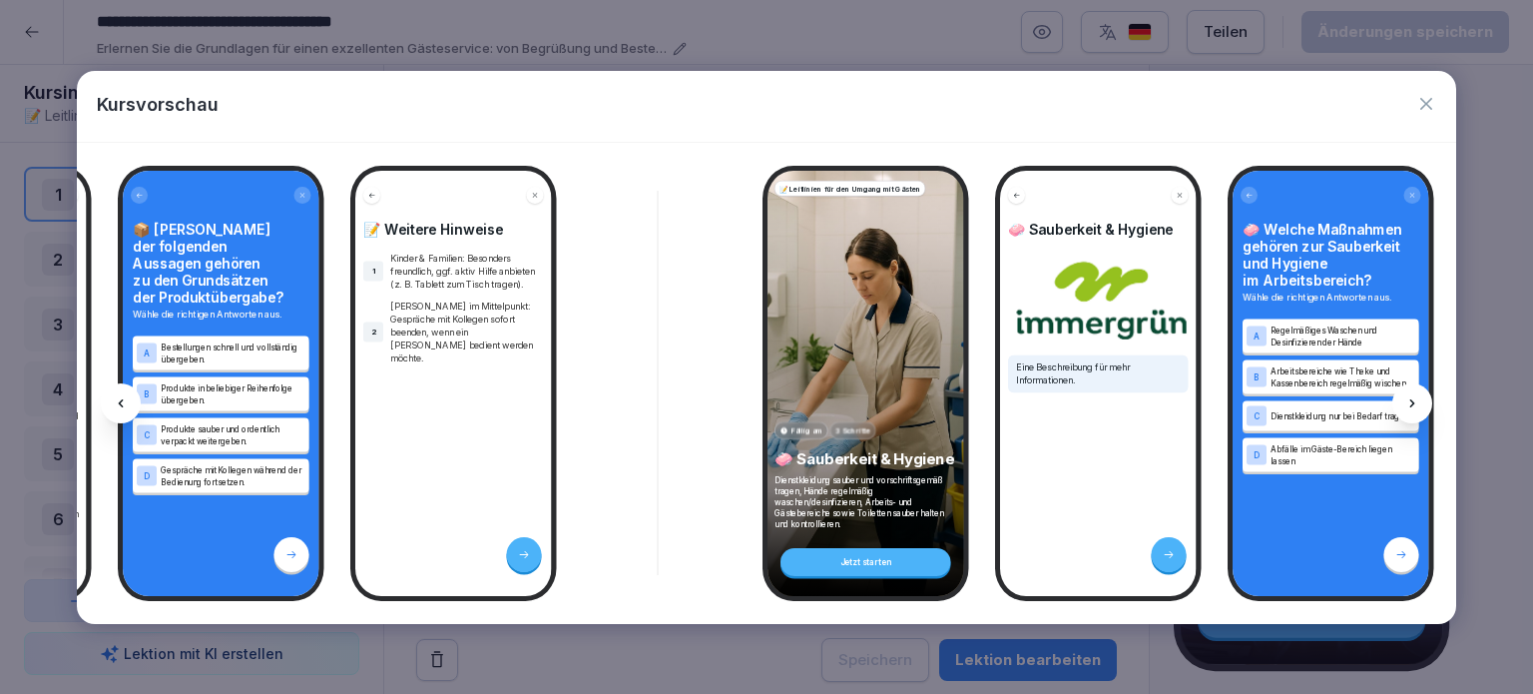
click at [1413, 405] on icon at bounding box center [1412, 403] width 16 height 16
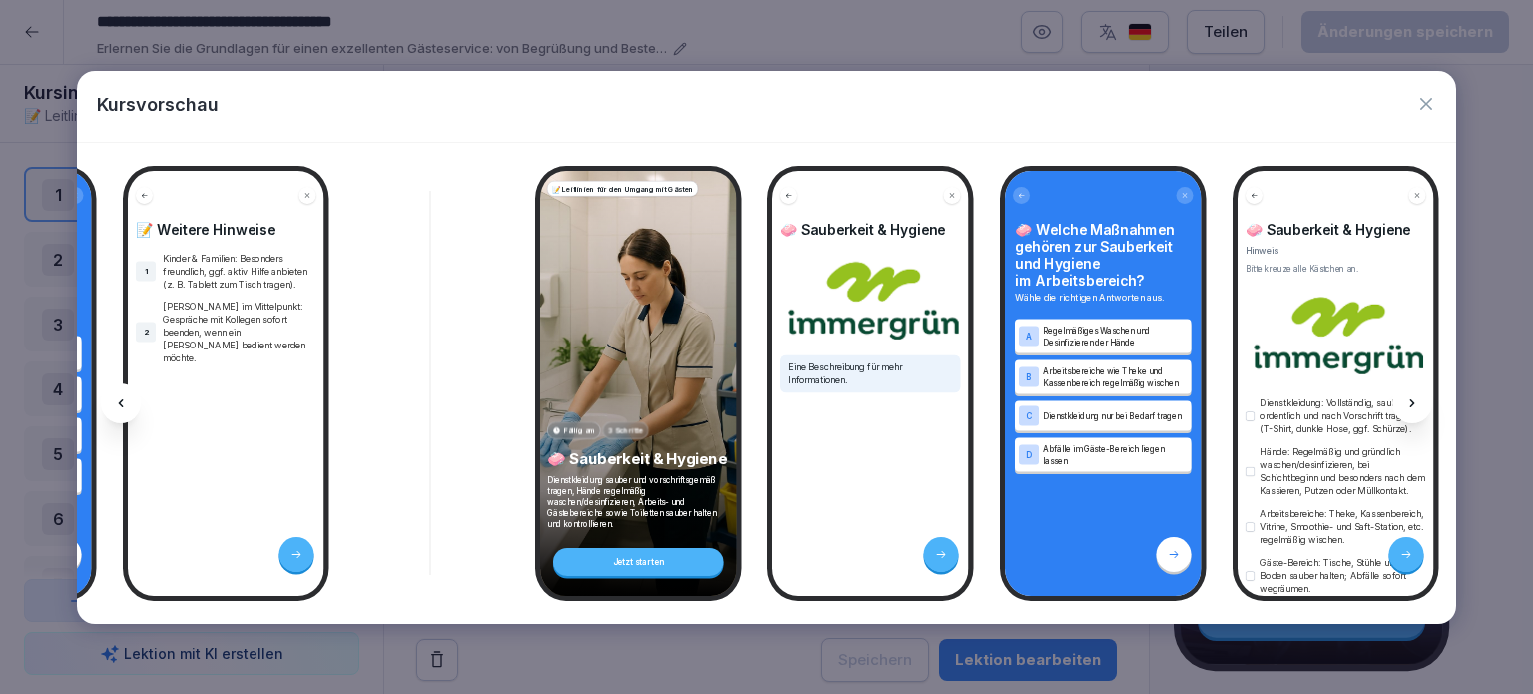
click at [1413, 405] on icon at bounding box center [1412, 403] width 16 height 16
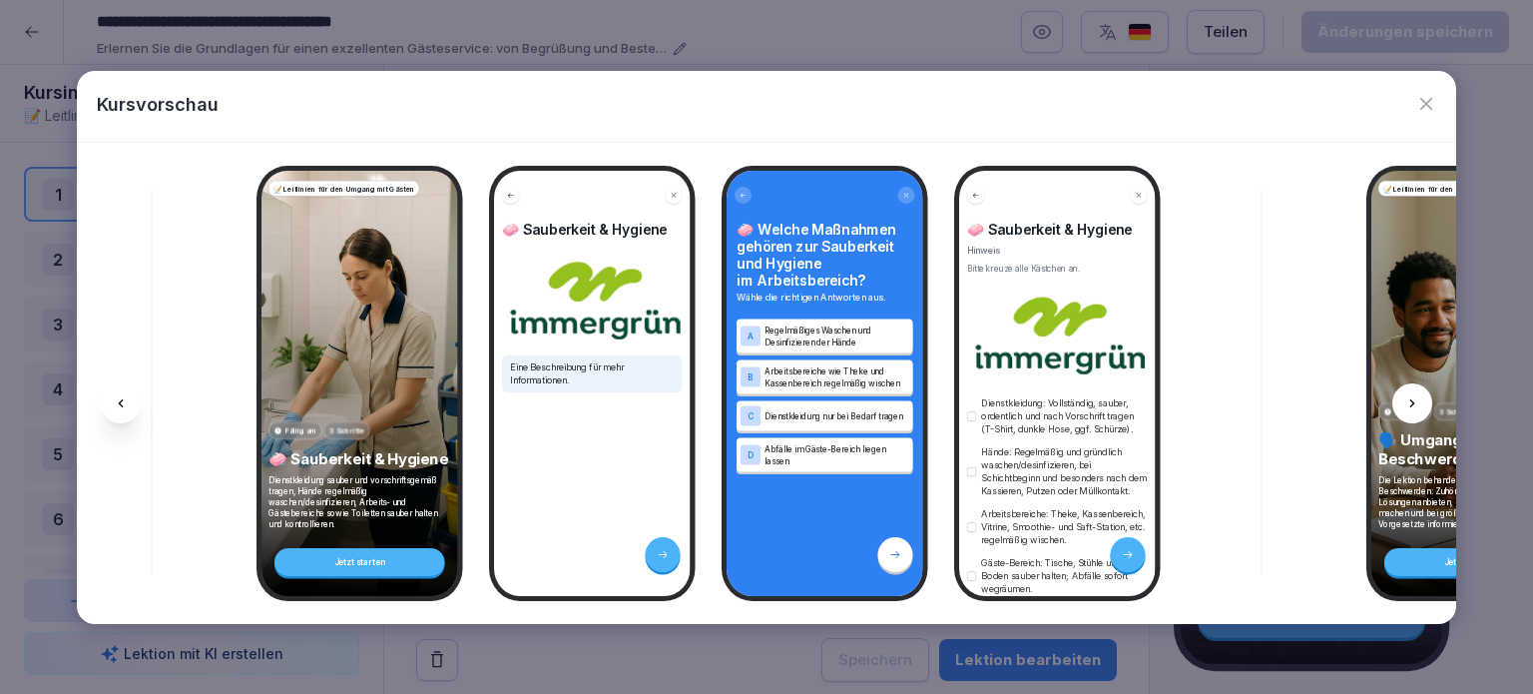
click at [1413, 405] on icon at bounding box center [1412, 403] width 16 height 16
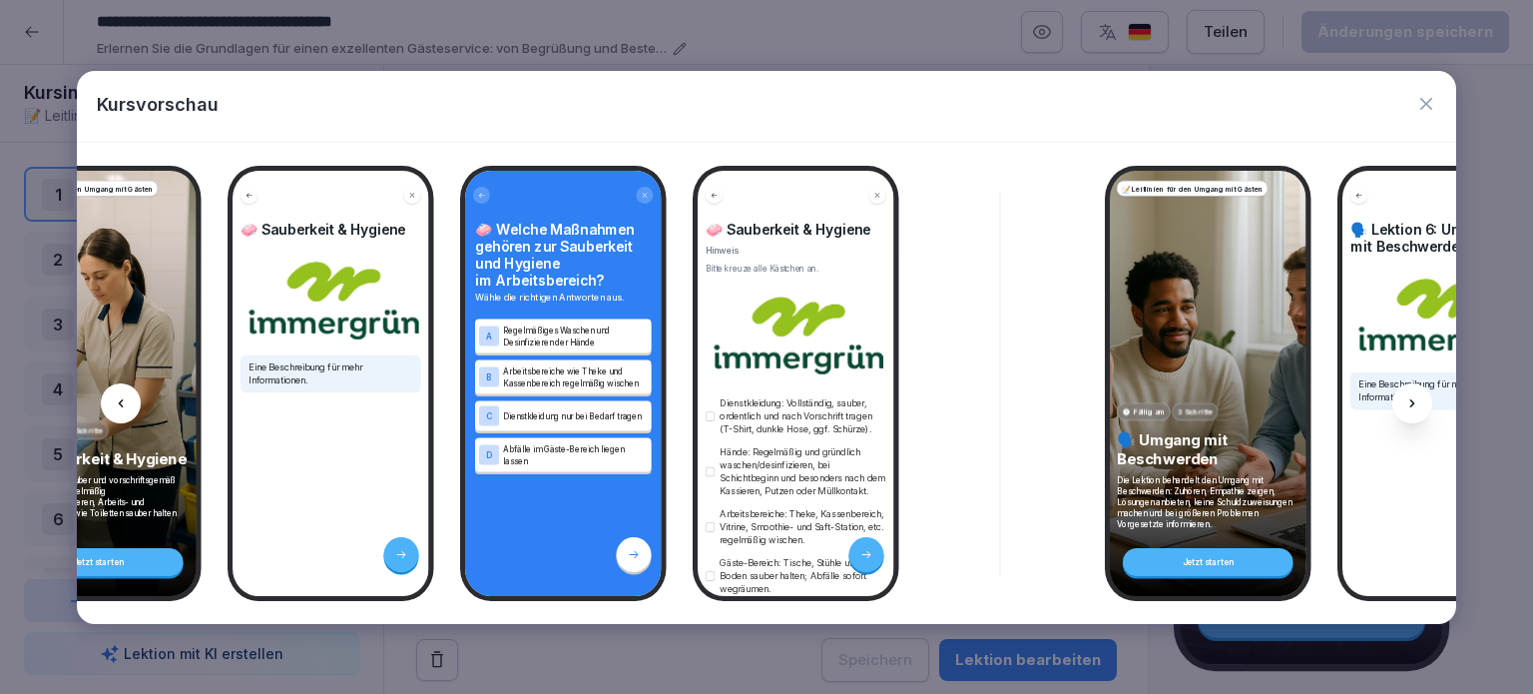
click at [1413, 405] on icon at bounding box center [1412, 403] width 16 height 16
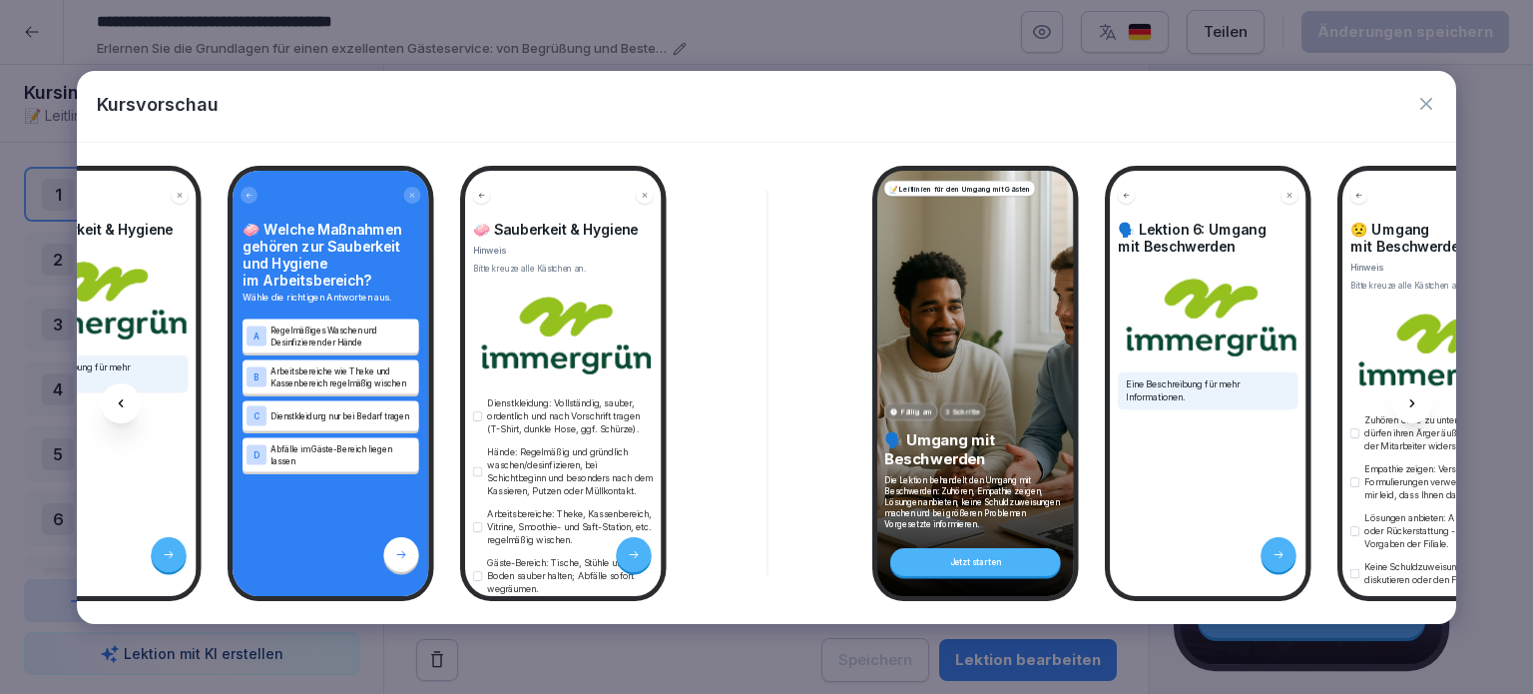
click at [1413, 405] on icon at bounding box center [1412, 403] width 16 height 16
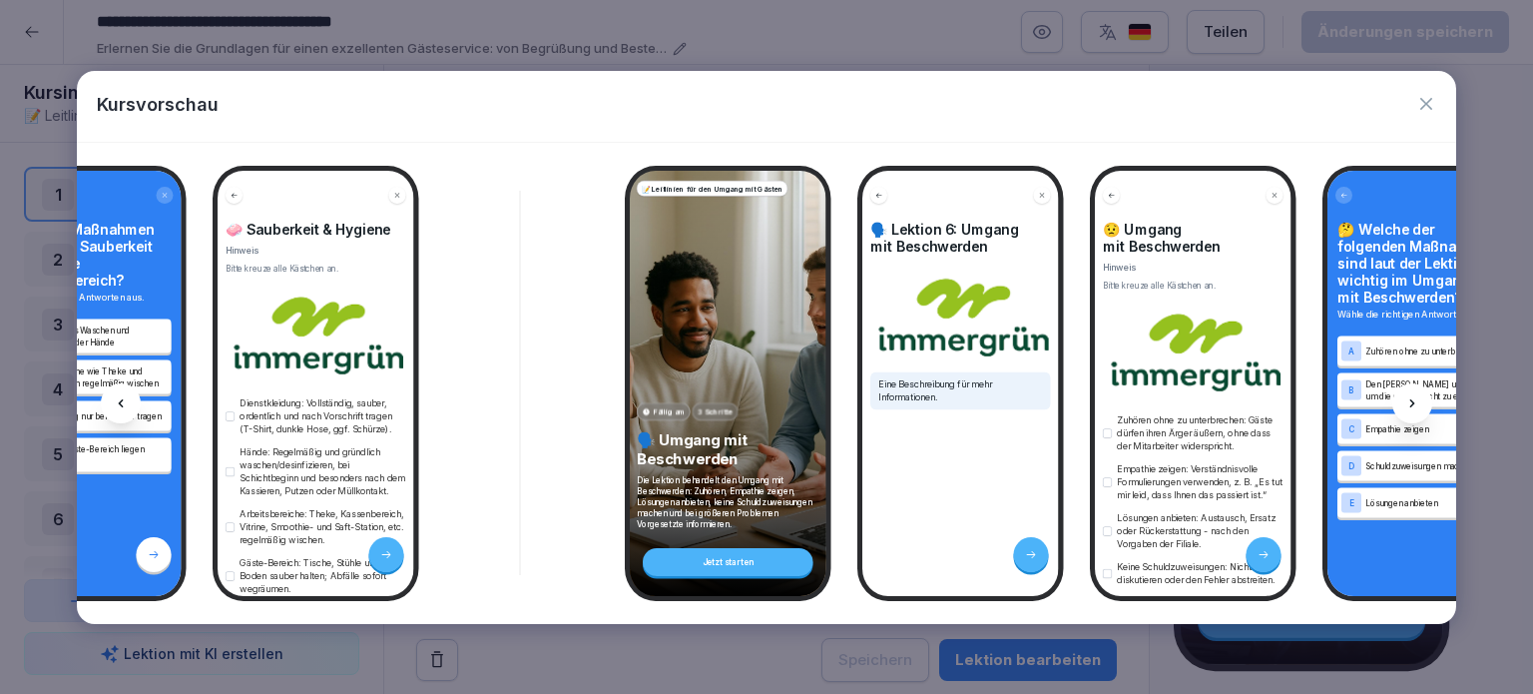
click at [1413, 405] on icon at bounding box center [1412, 403] width 16 height 16
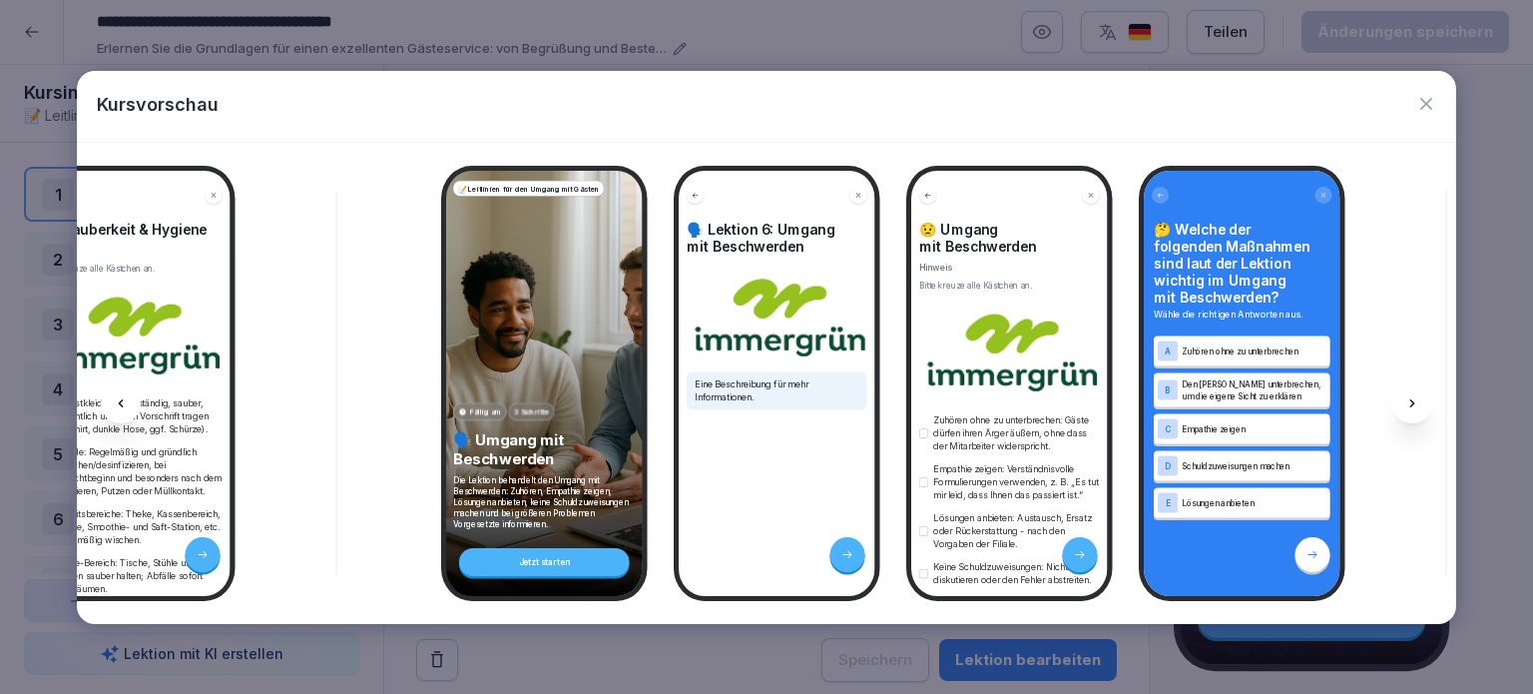
click at [1413, 405] on icon at bounding box center [1412, 403] width 16 height 16
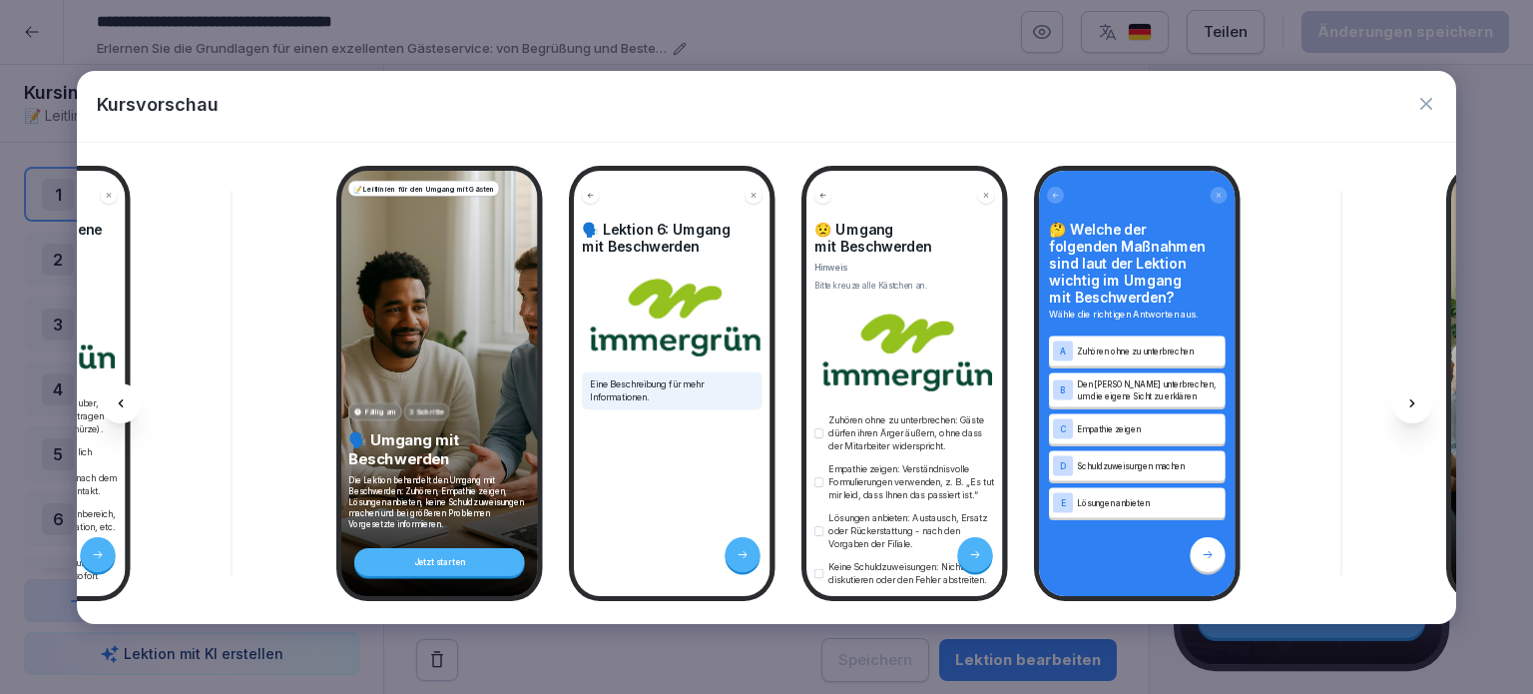
click at [1413, 405] on icon at bounding box center [1412, 403] width 16 height 16
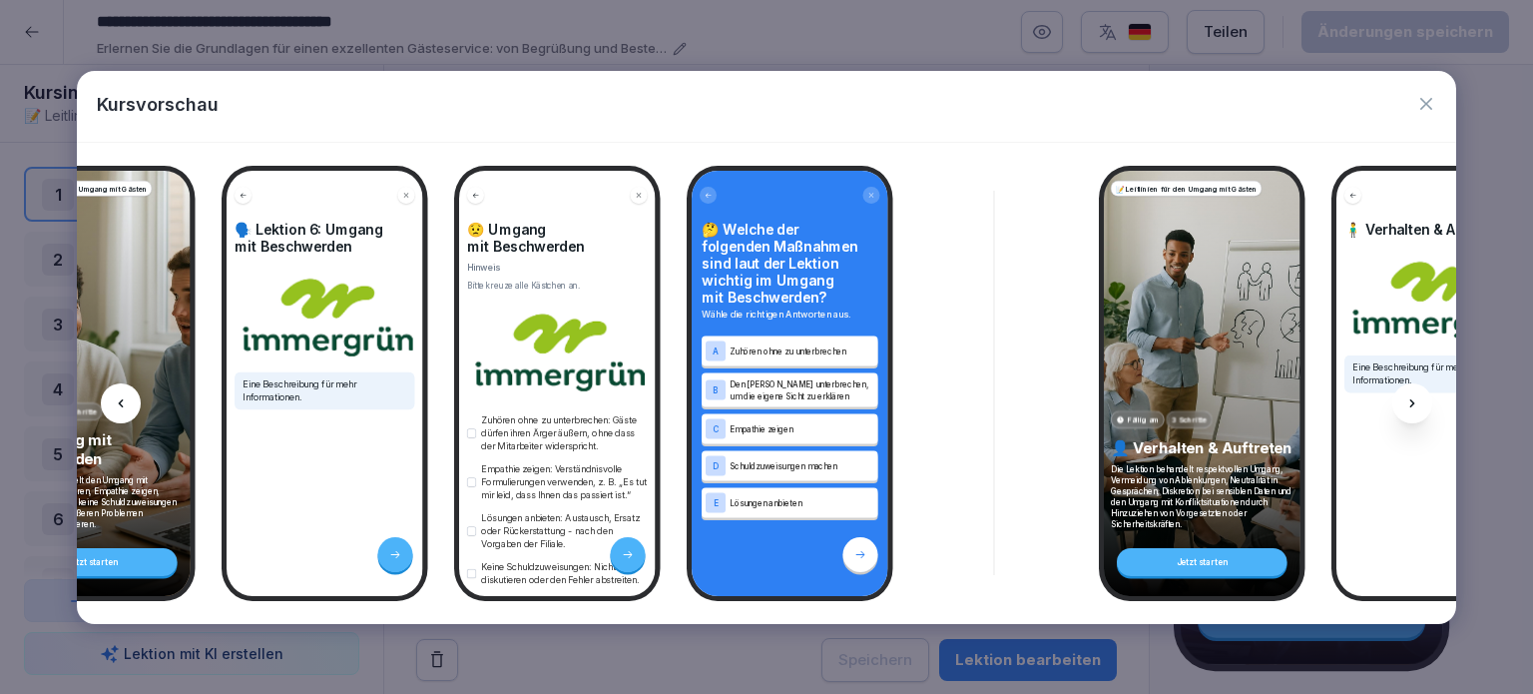
click at [1413, 405] on icon at bounding box center [1412, 403] width 16 height 16
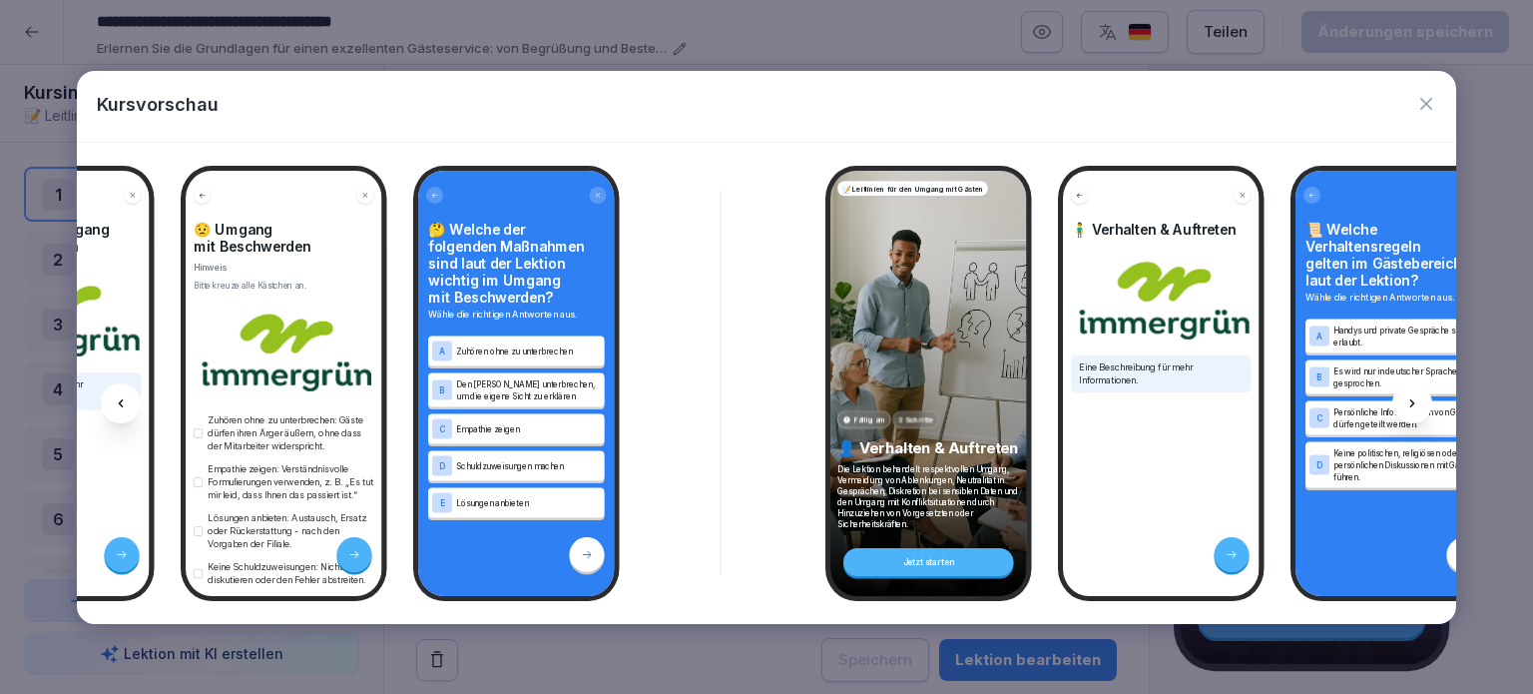
click at [1413, 405] on icon at bounding box center [1412, 403] width 16 height 16
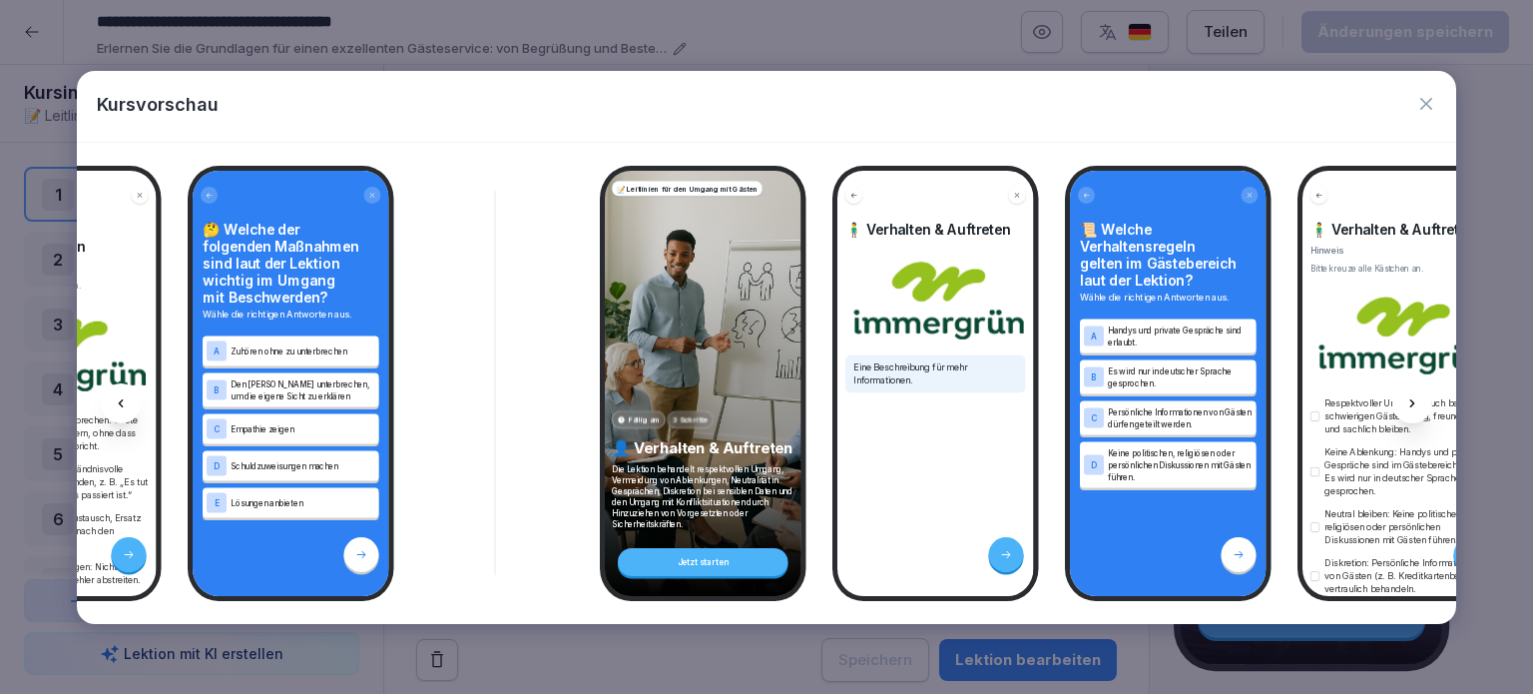
click at [1413, 405] on icon at bounding box center [1412, 403] width 16 height 16
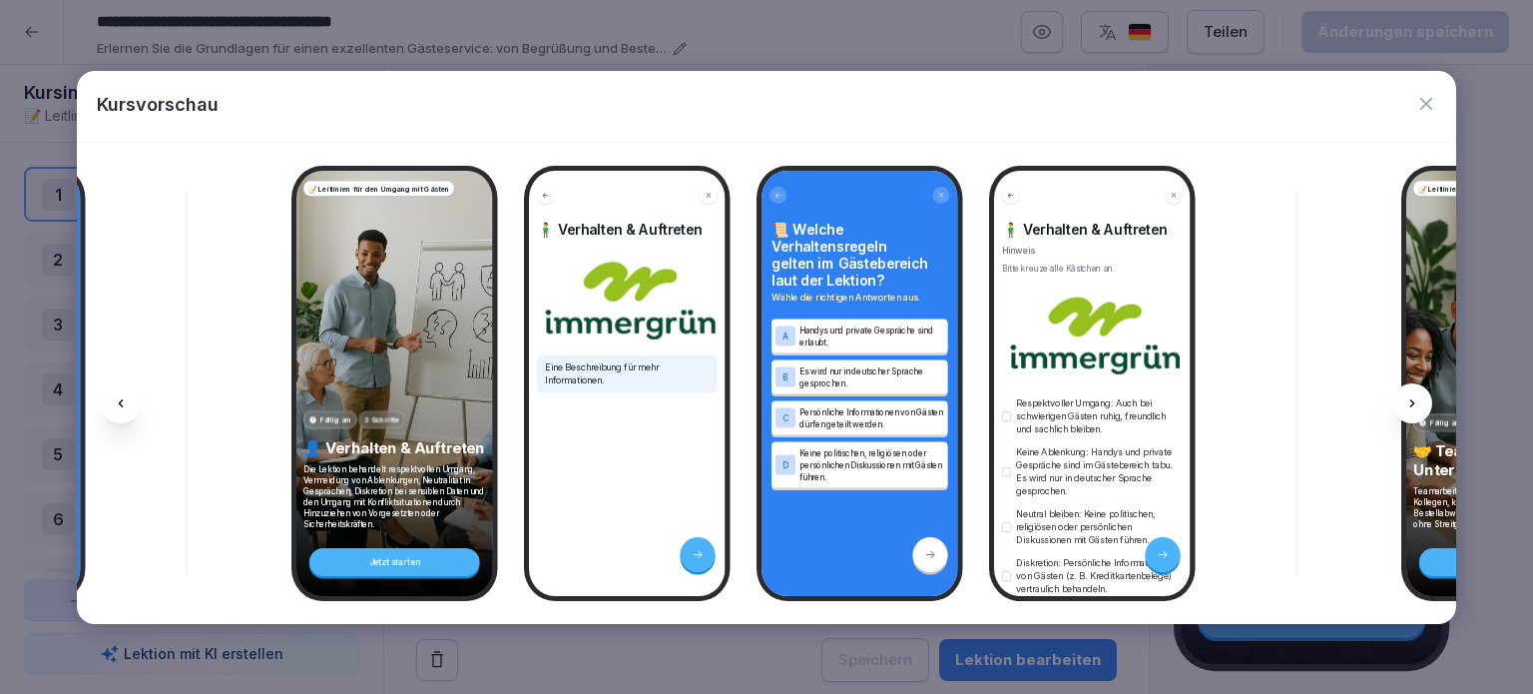
click at [1413, 405] on icon at bounding box center [1412, 403] width 16 height 16
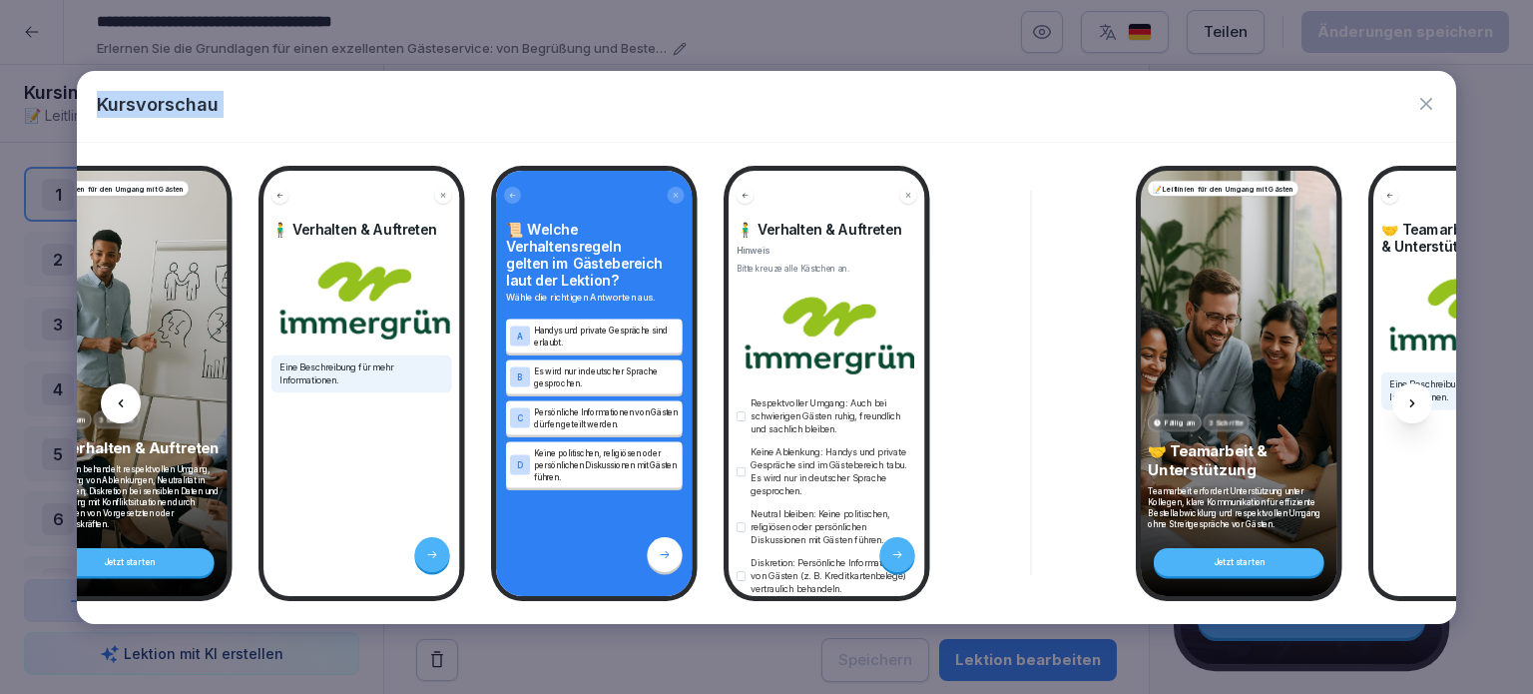
click at [1413, 405] on icon at bounding box center [1412, 403] width 16 height 16
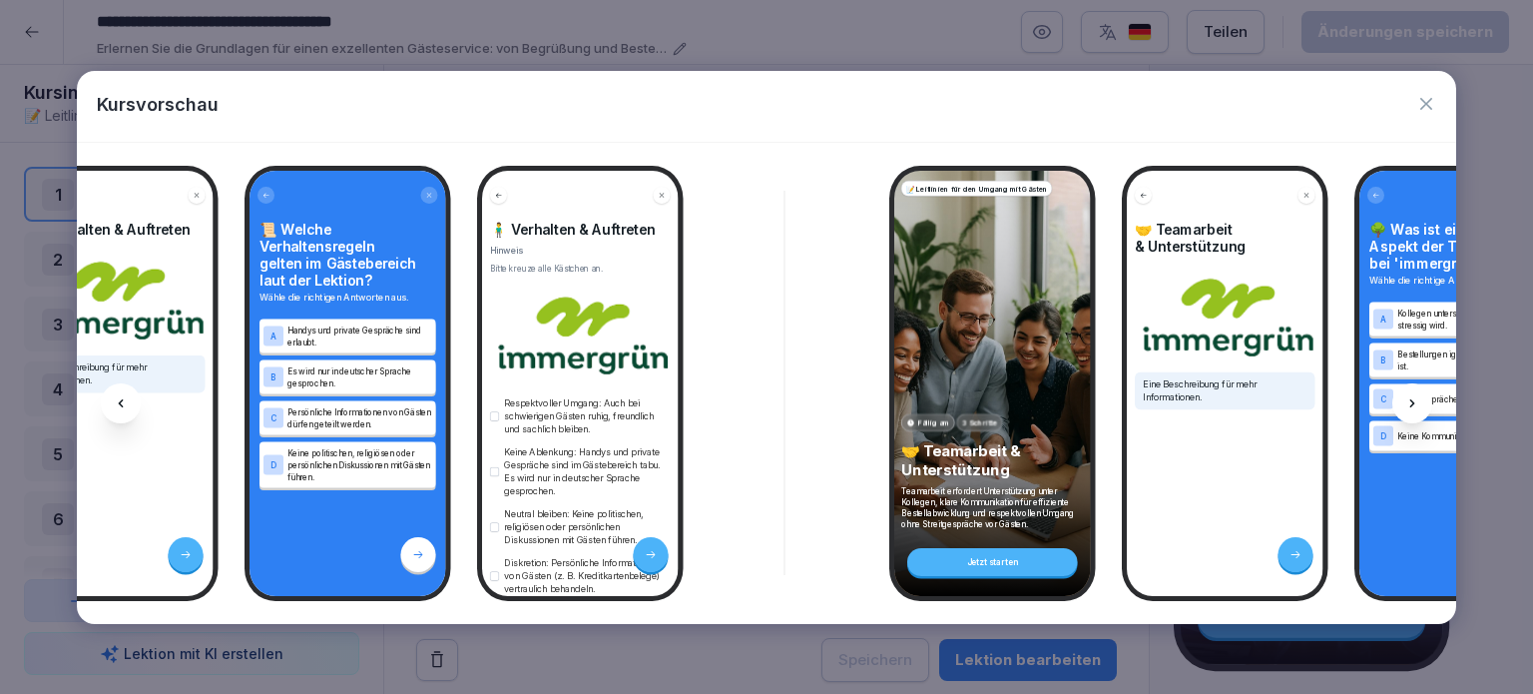
click at [1413, 405] on icon at bounding box center [1412, 403] width 16 height 16
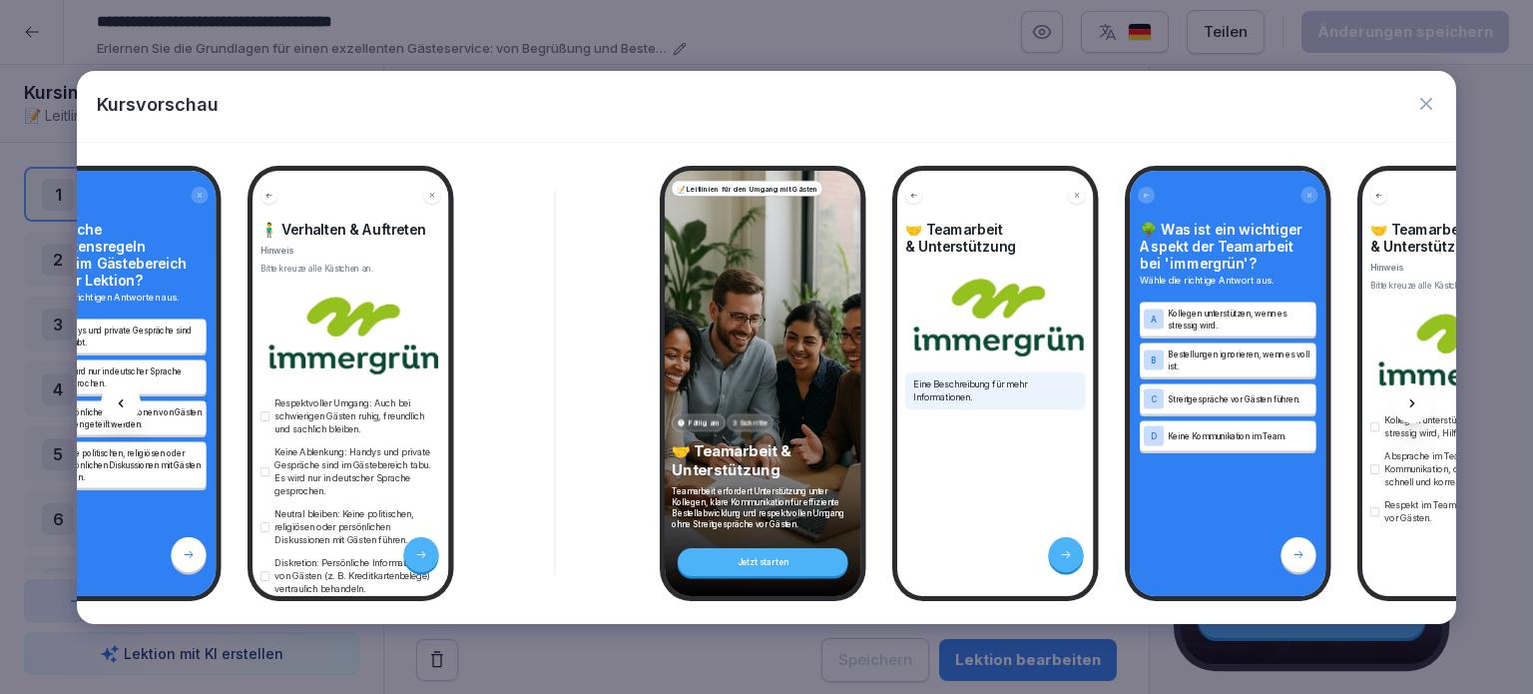
click at [1413, 405] on icon at bounding box center [1412, 403] width 16 height 16
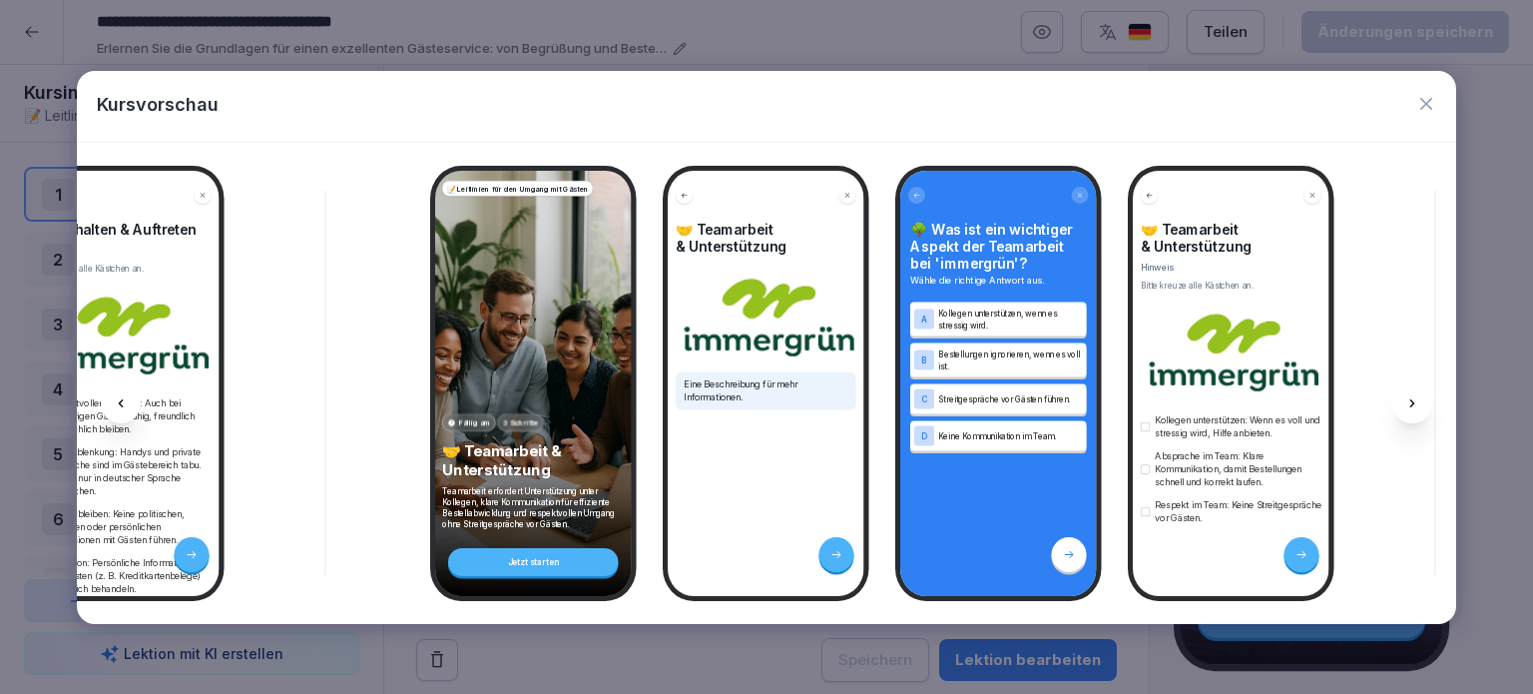
click at [1413, 405] on icon at bounding box center [1412, 403] width 16 height 16
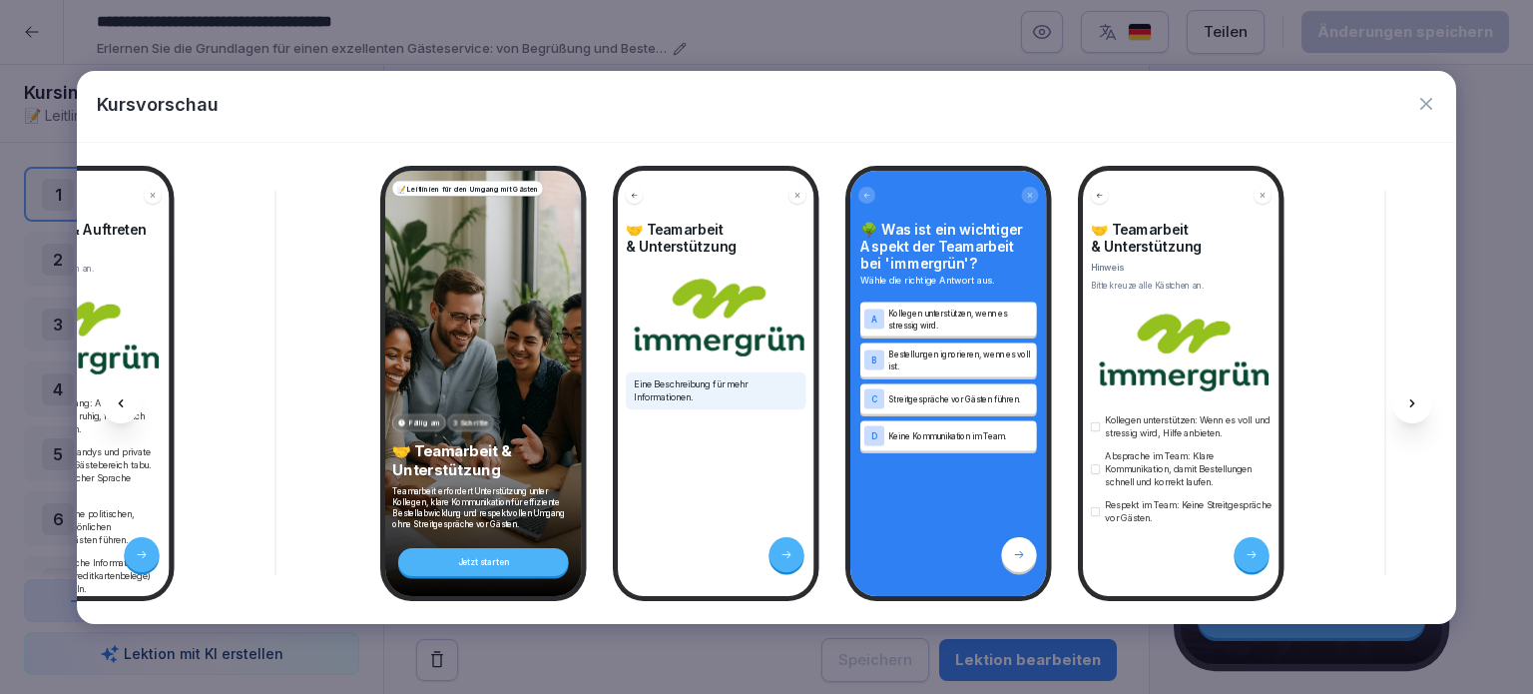
click at [1413, 405] on icon at bounding box center [1412, 403] width 16 height 16
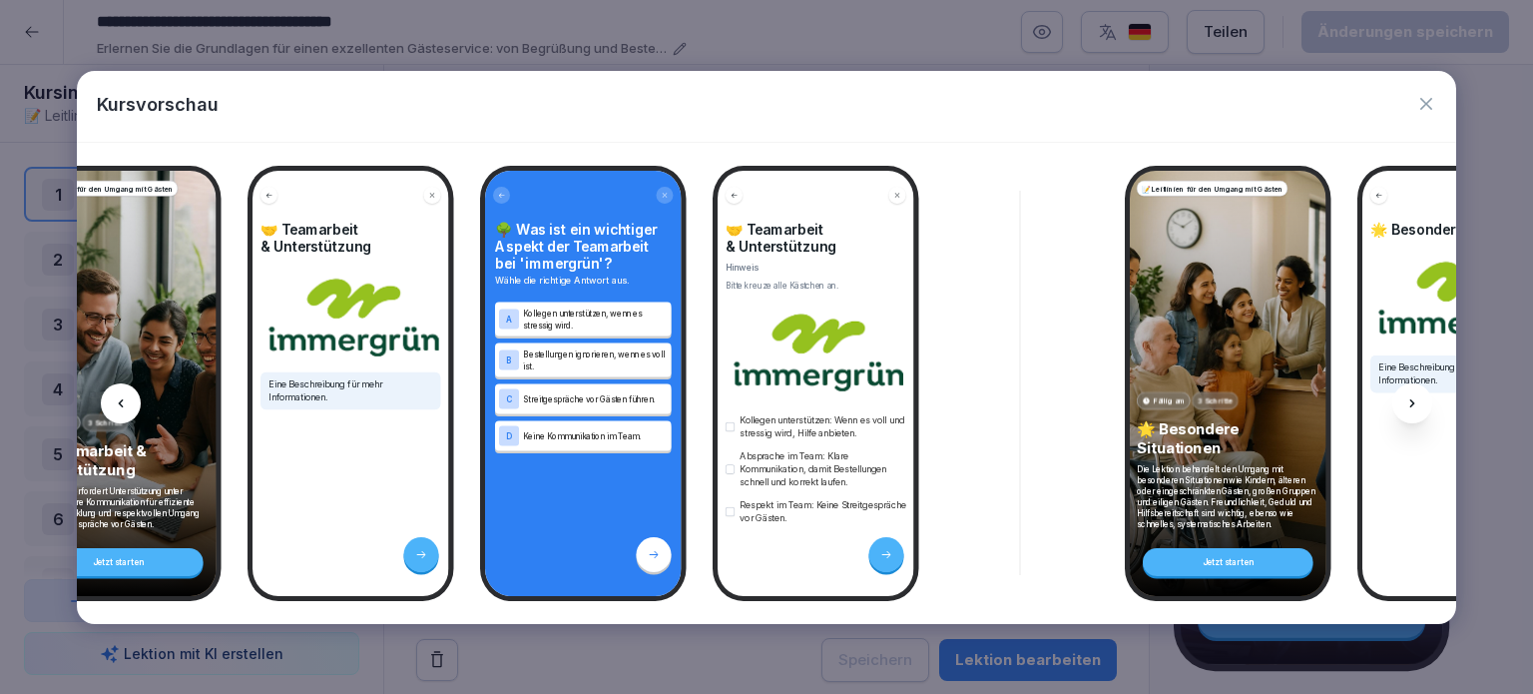
click at [1413, 405] on icon at bounding box center [1412, 403] width 16 height 16
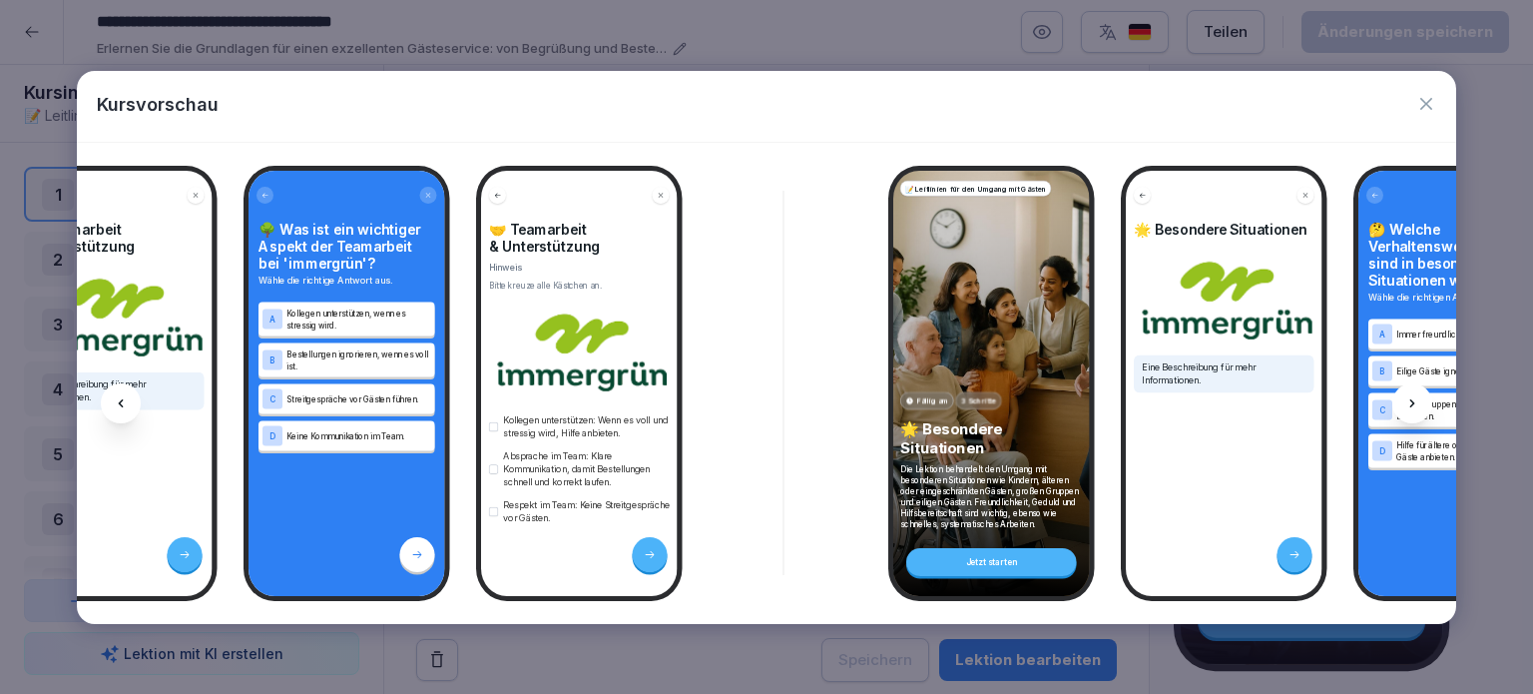
click at [1413, 405] on icon at bounding box center [1412, 403] width 16 height 16
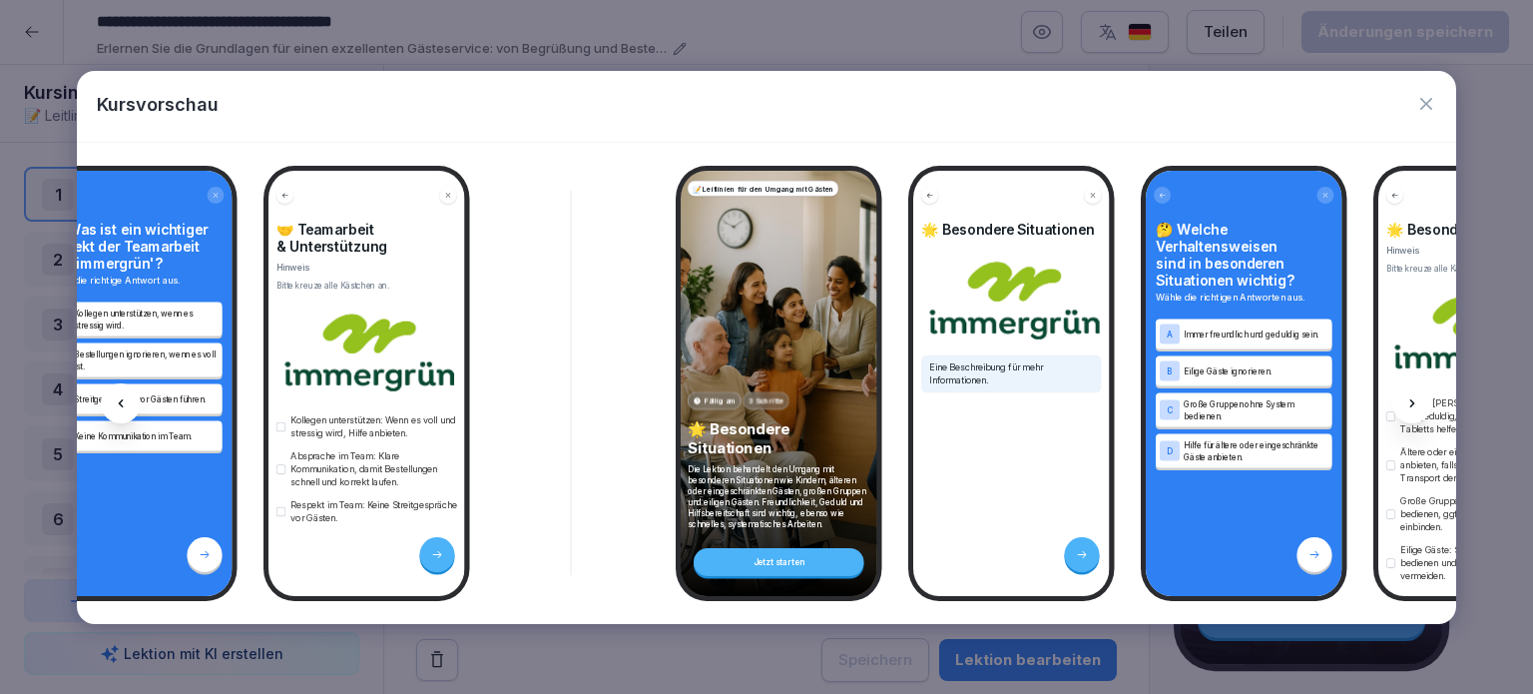
click at [1413, 405] on icon at bounding box center [1412, 403] width 16 height 16
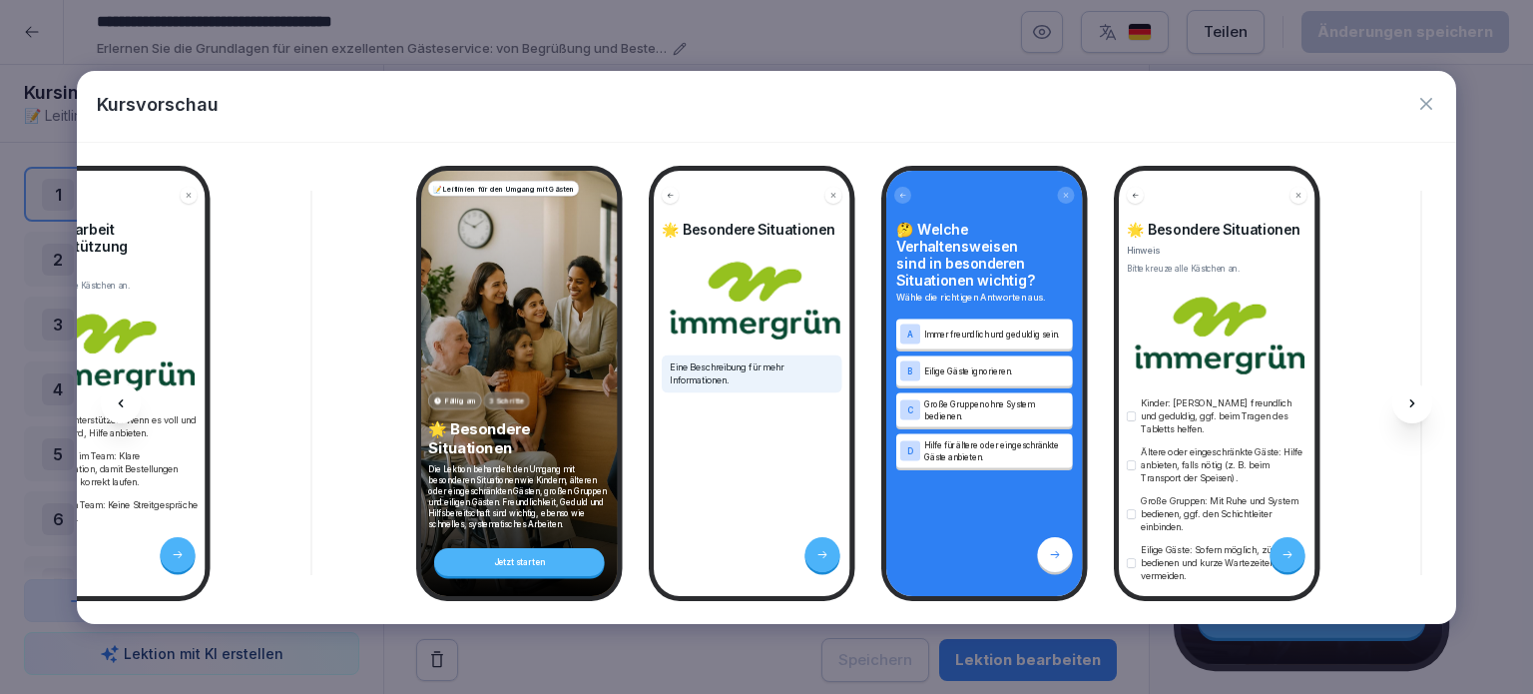
click at [1413, 405] on icon at bounding box center [1412, 403] width 16 height 16
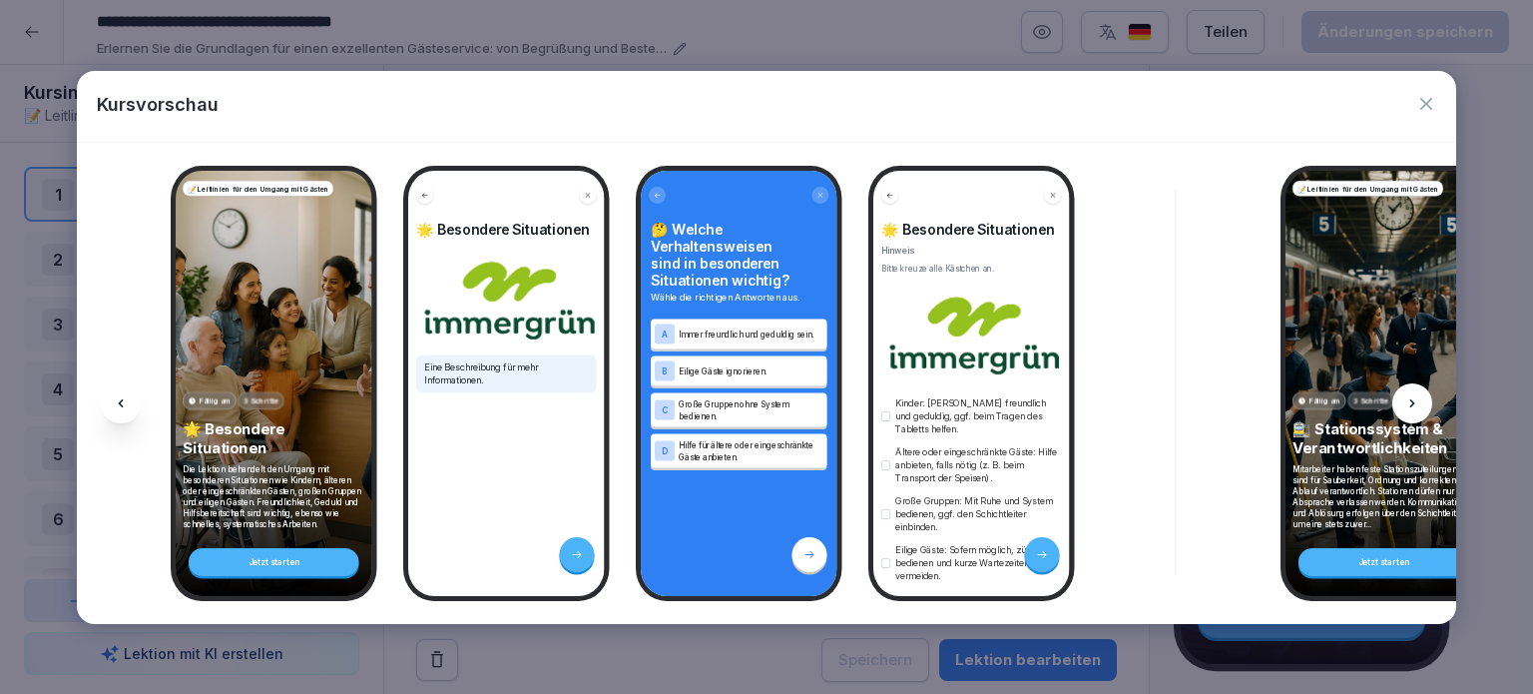
click at [1413, 405] on icon at bounding box center [1412, 403] width 16 height 16
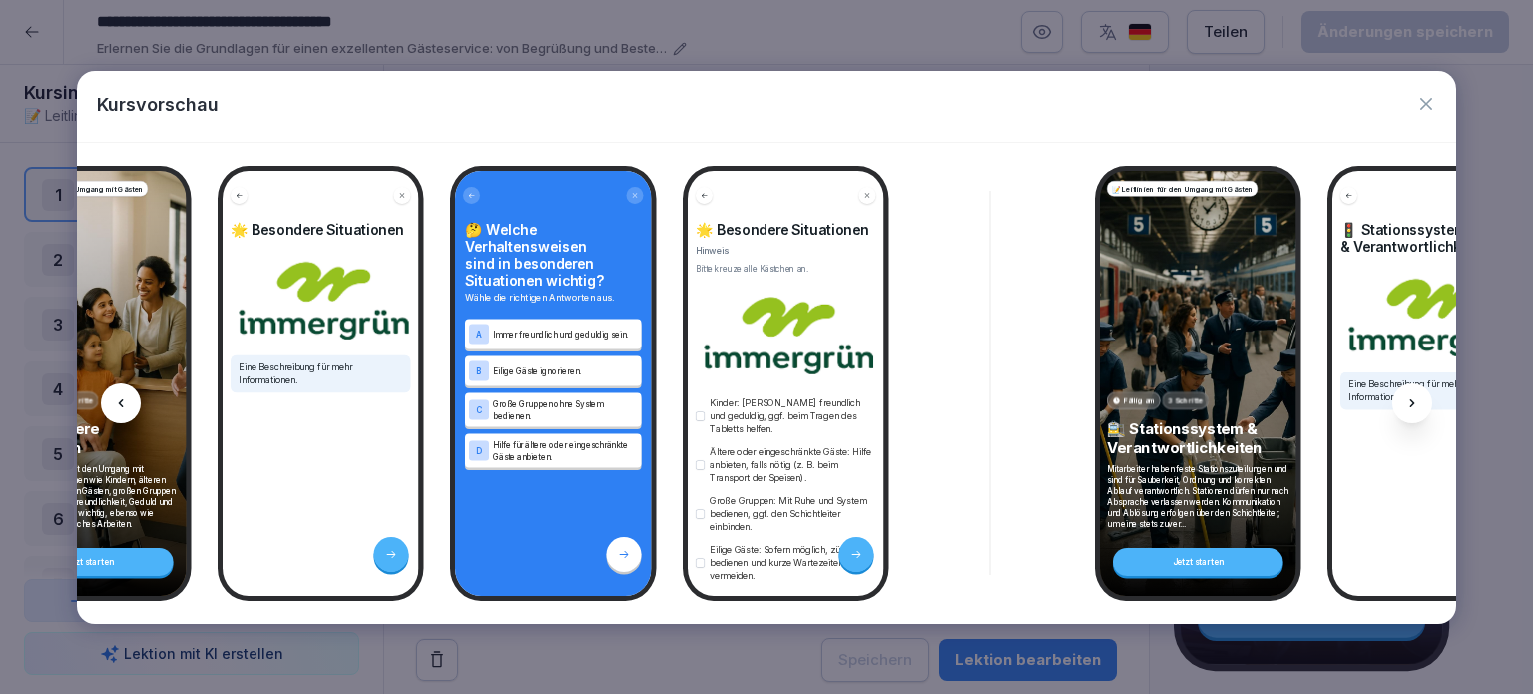
click at [1413, 405] on icon at bounding box center [1412, 403] width 16 height 16
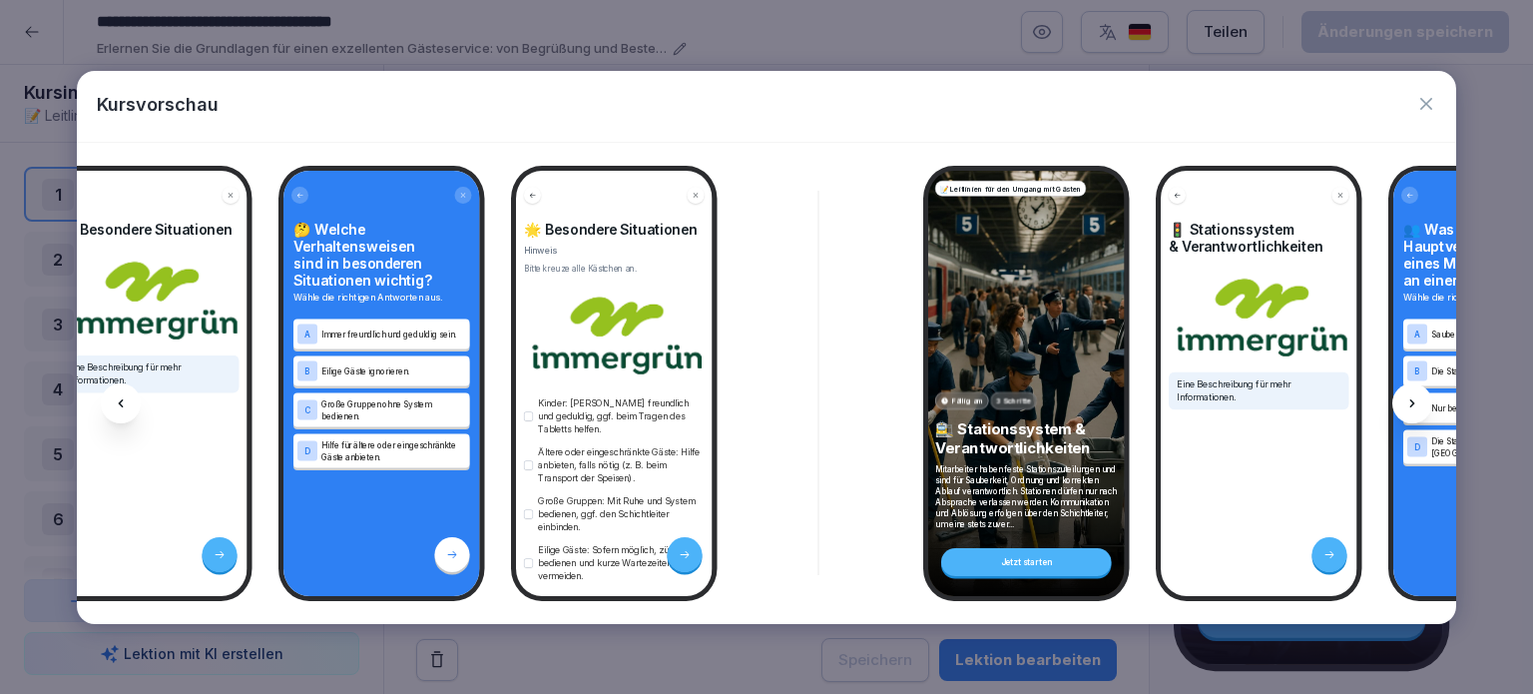
click at [1413, 405] on icon at bounding box center [1412, 403] width 16 height 16
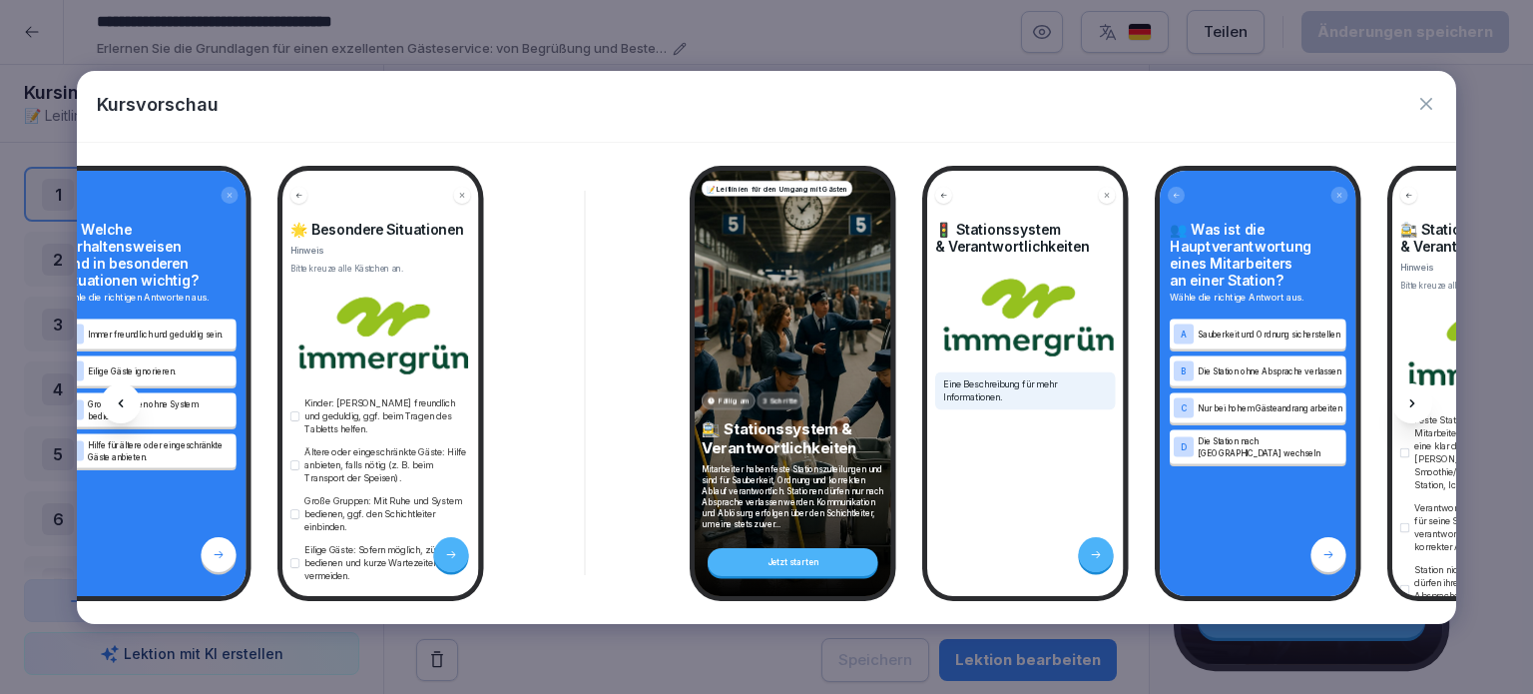
click at [1413, 405] on icon at bounding box center [1412, 403] width 16 height 16
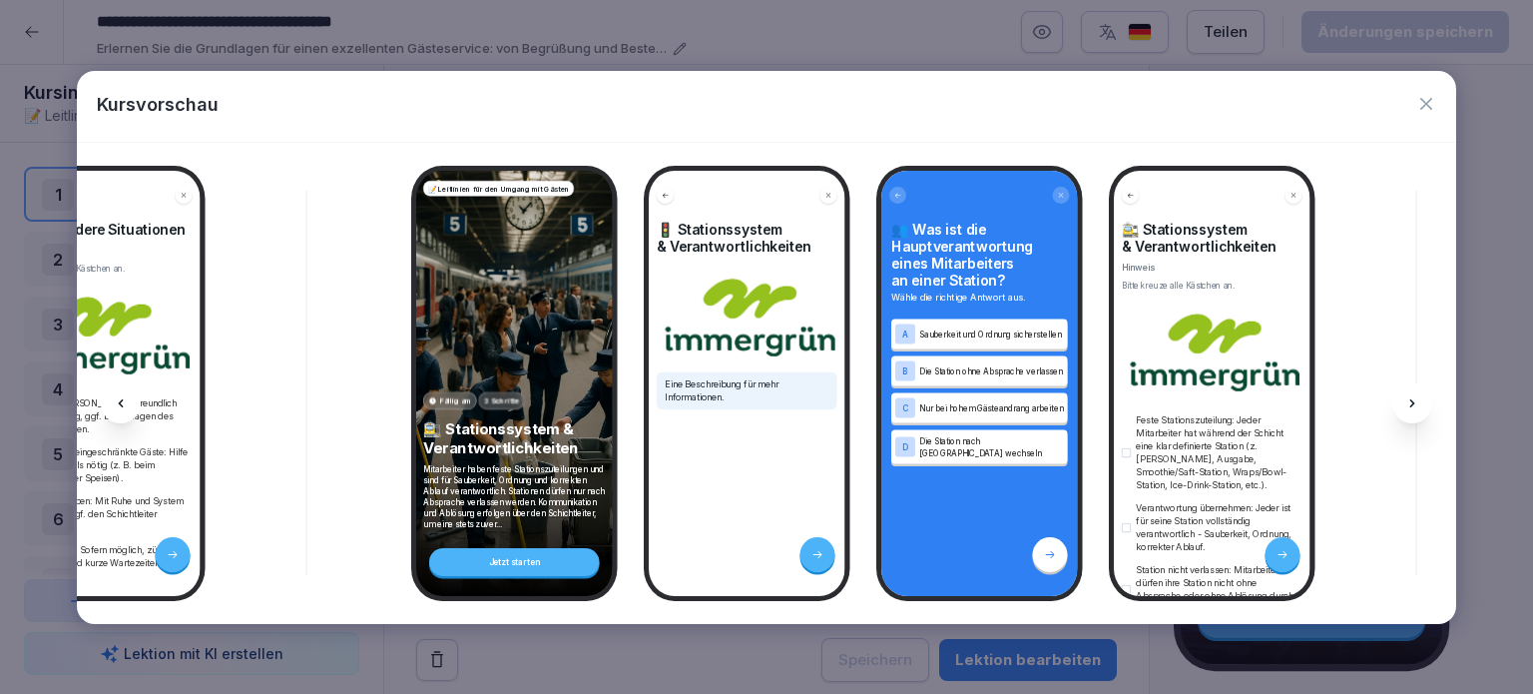
click at [1413, 405] on icon at bounding box center [1412, 403] width 16 height 16
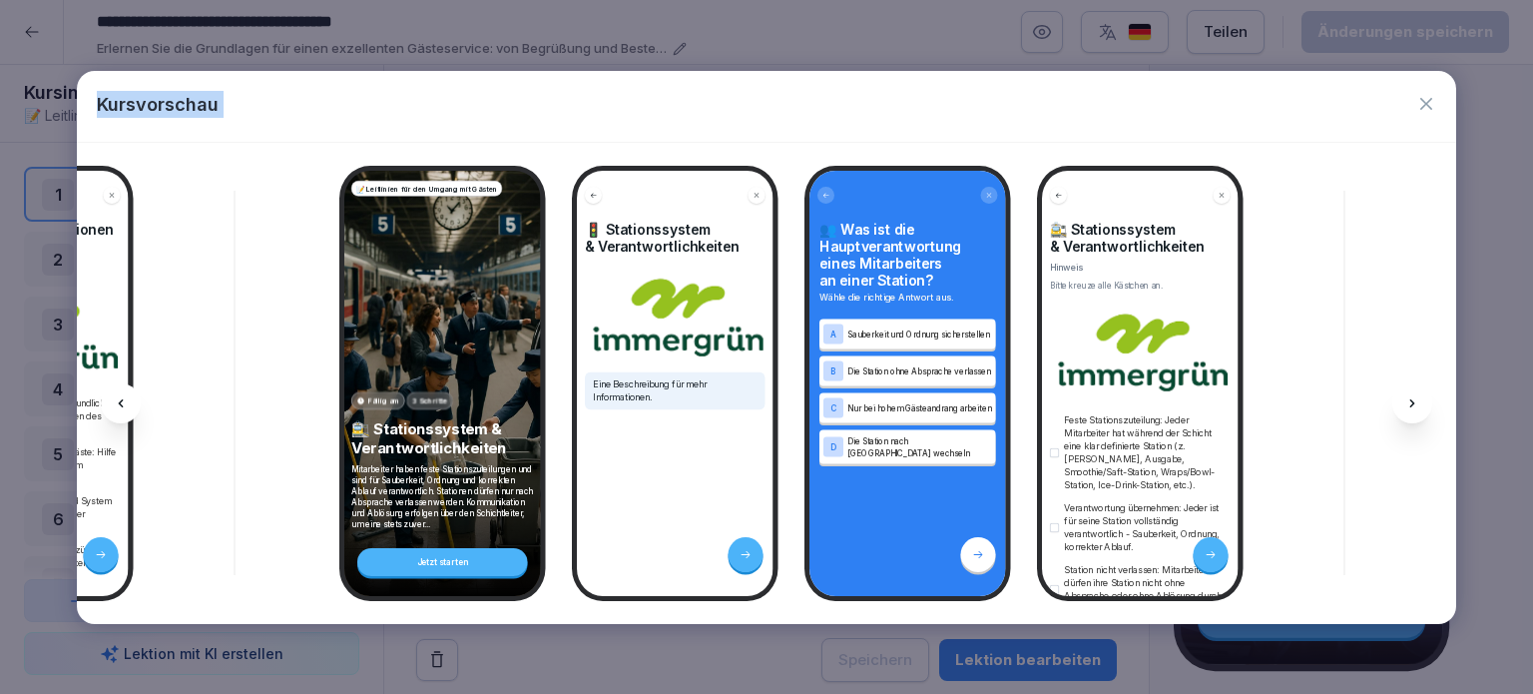
click at [1413, 405] on icon at bounding box center [1412, 403] width 16 height 16
click at [1421, 108] on icon "button" at bounding box center [1426, 104] width 12 height 12
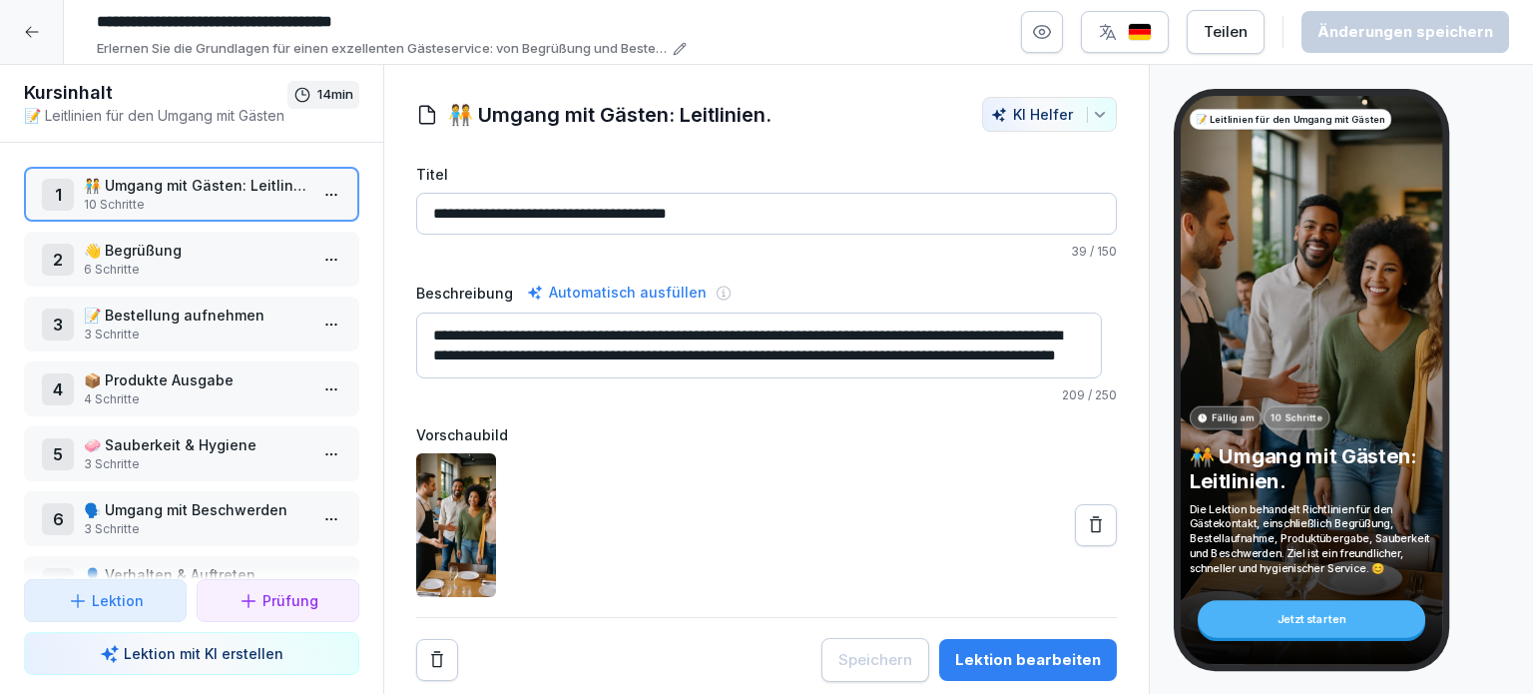
click at [28, 27] on icon at bounding box center [32, 32] width 16 height 16
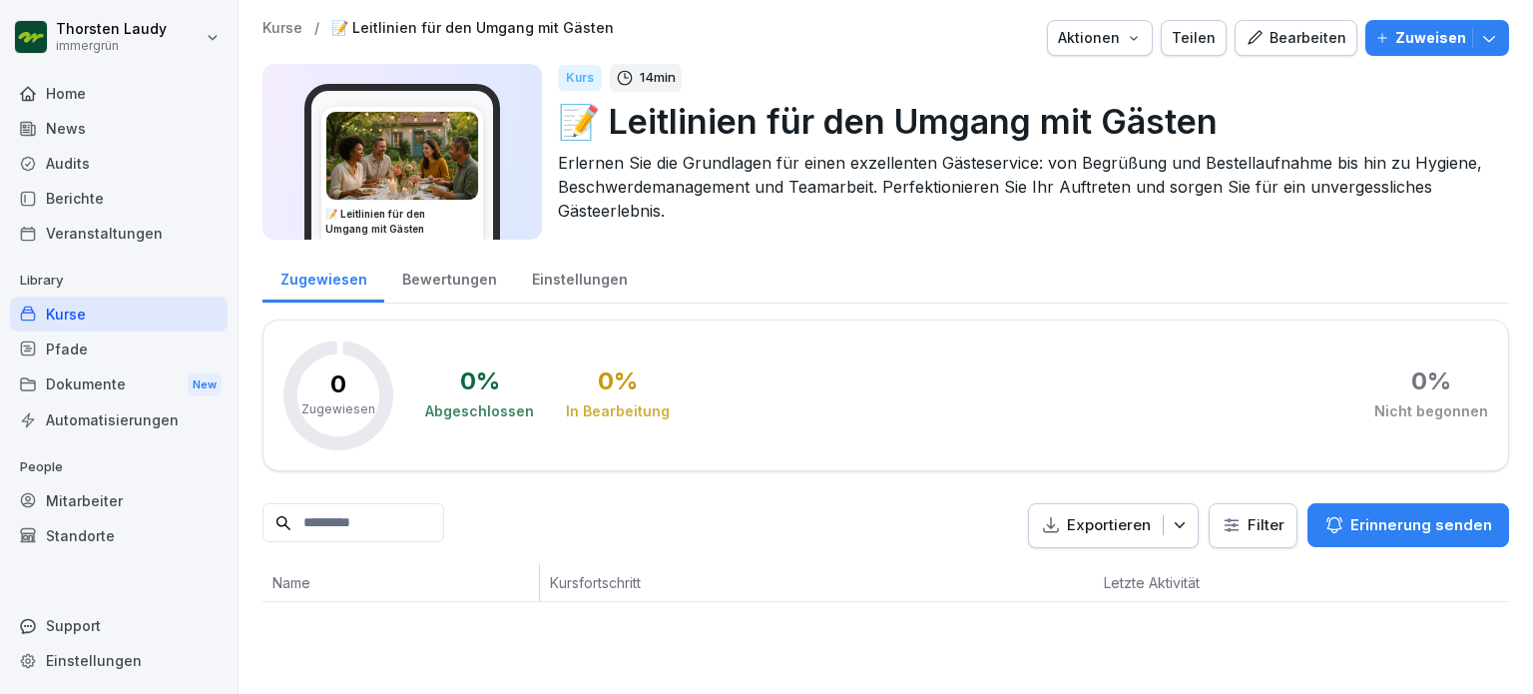
click at [1479, 37] on icon "button" at bounding box center [1489, 38] width 20 height 20
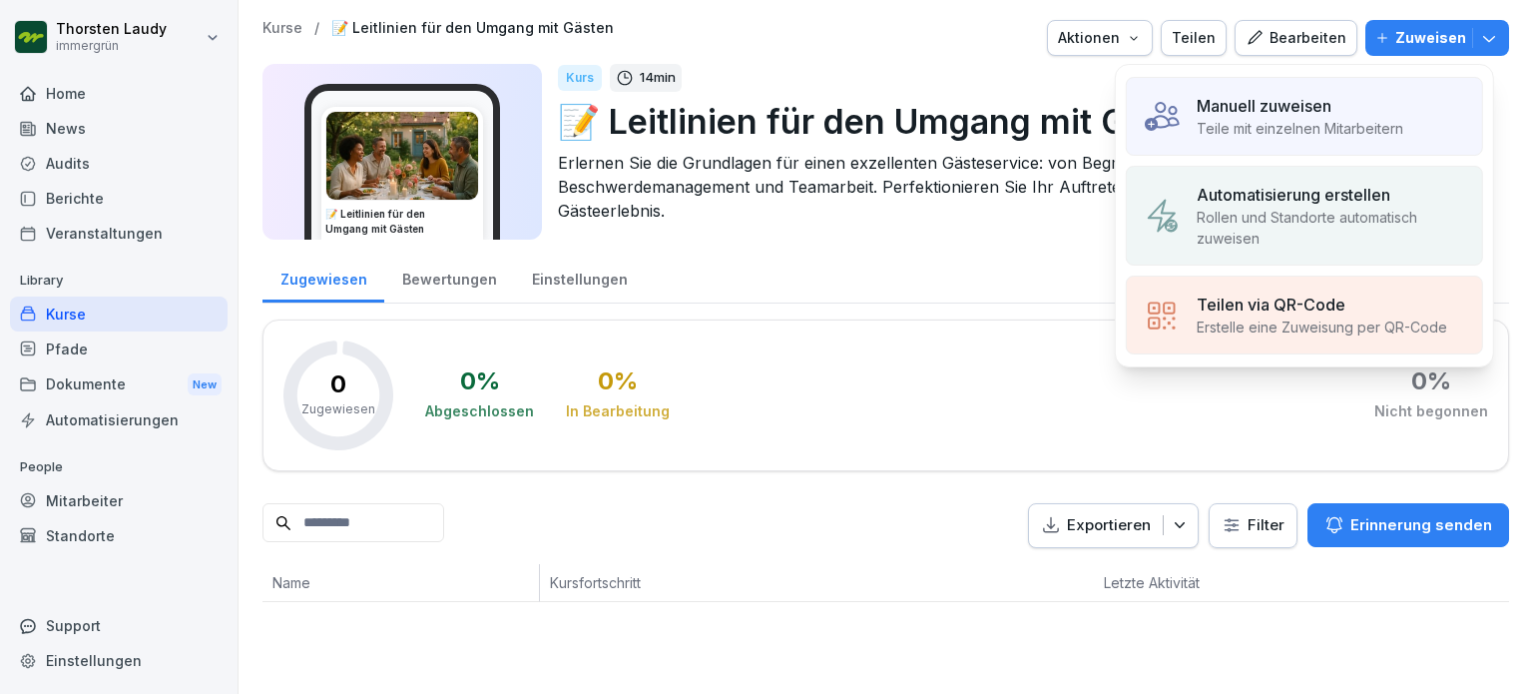
click at [1325, 110] on p "Manuell zuweisen" at bounding box center [1264, 106] width 135 height 24
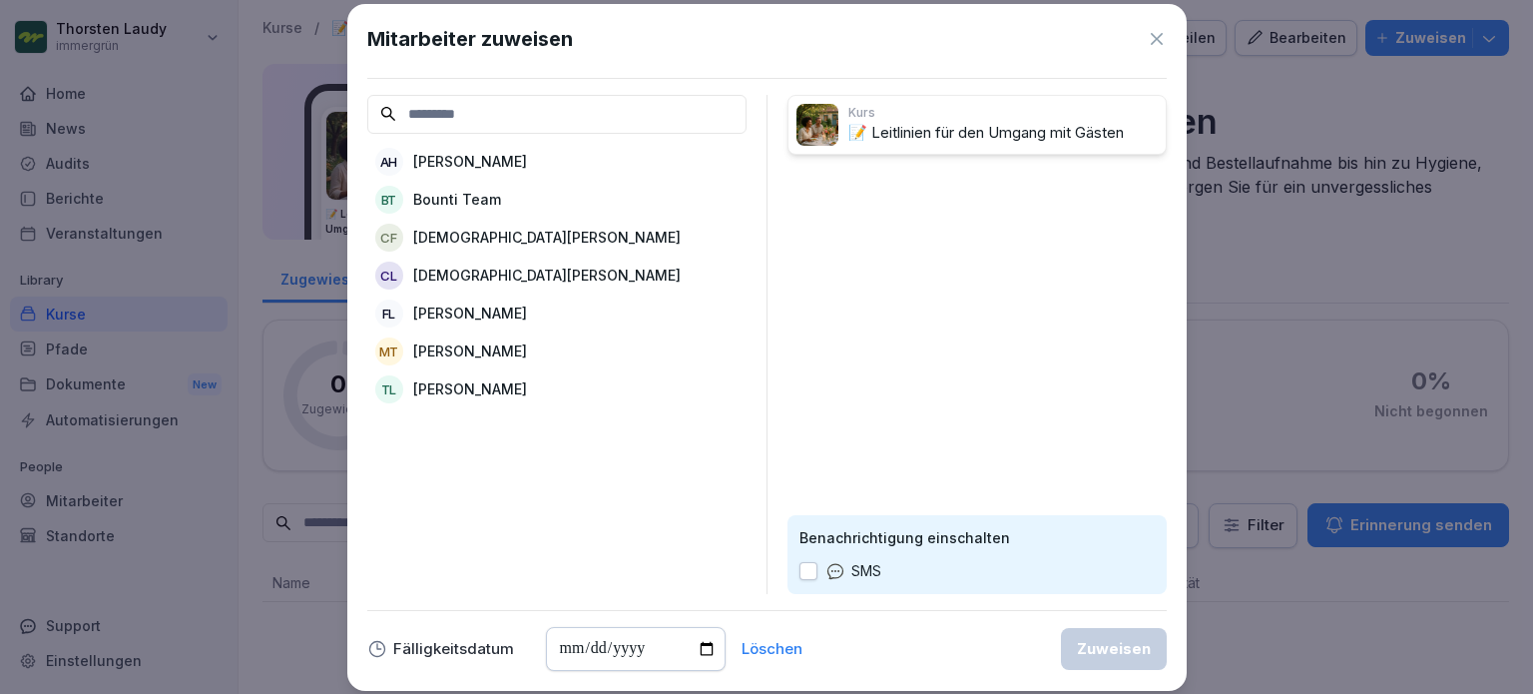
click at [462, 382] on p "[PERSON_NAME]" at bounding box center [470, 388] width 114 height 21
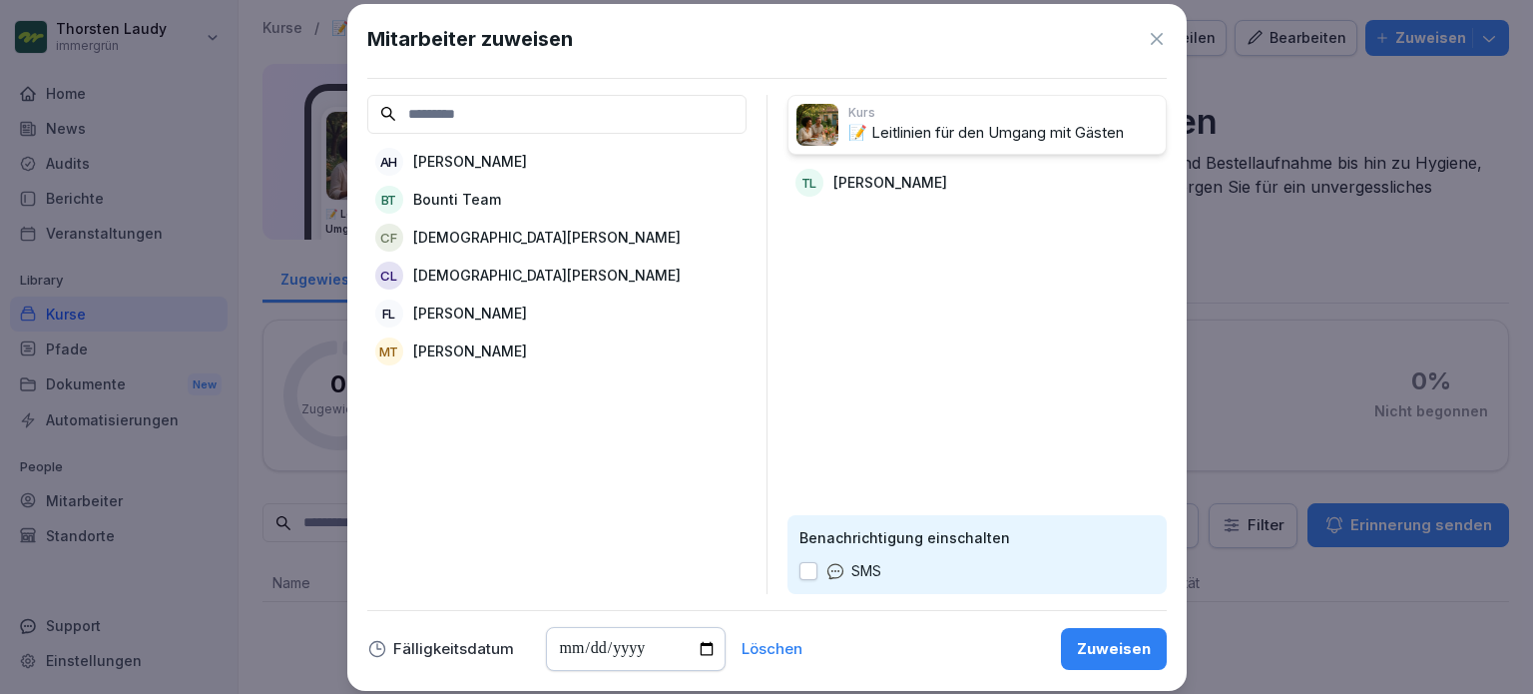
click at [1113, 644] on div "Zuweisen" at bounding box center [1114, 649] width 74 height 22
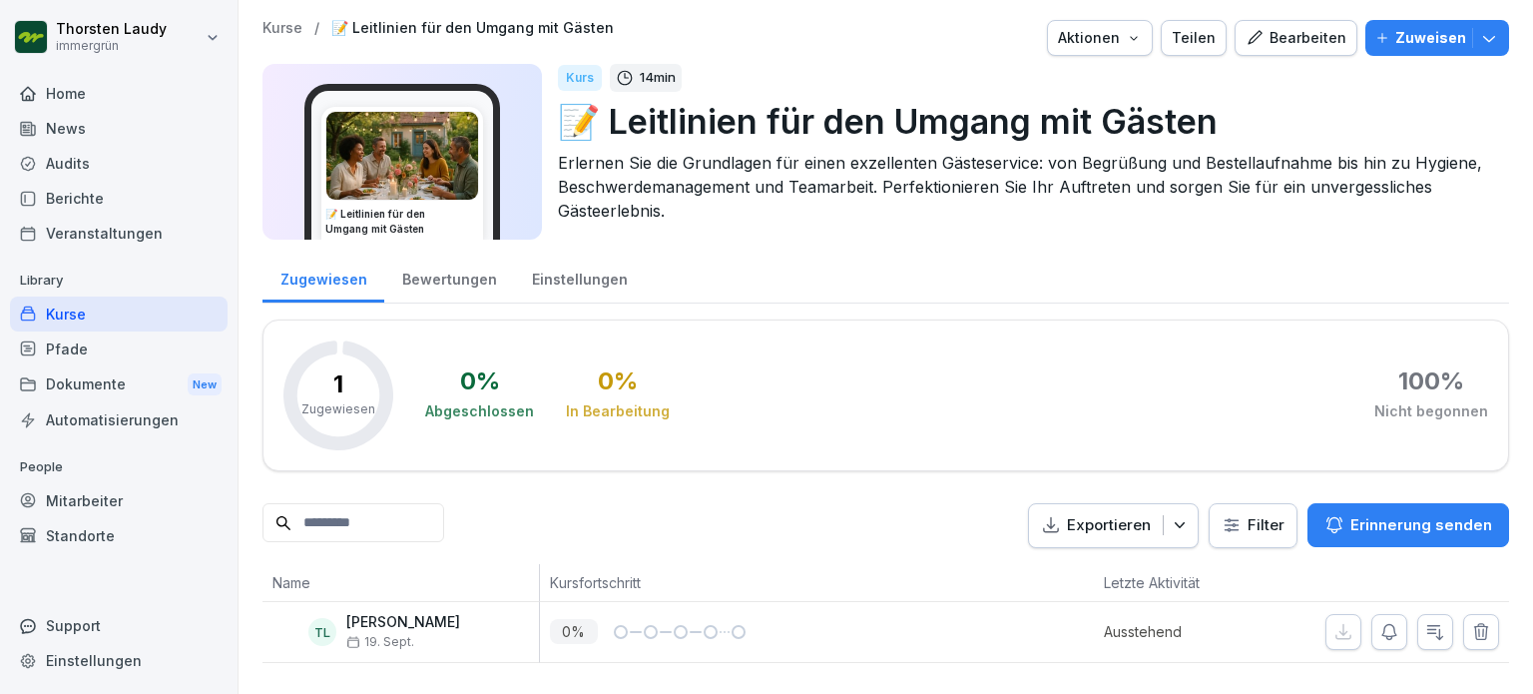
click at [64, 310] on div "Kurse" at bounding box center [119, 313] width 218 height 35
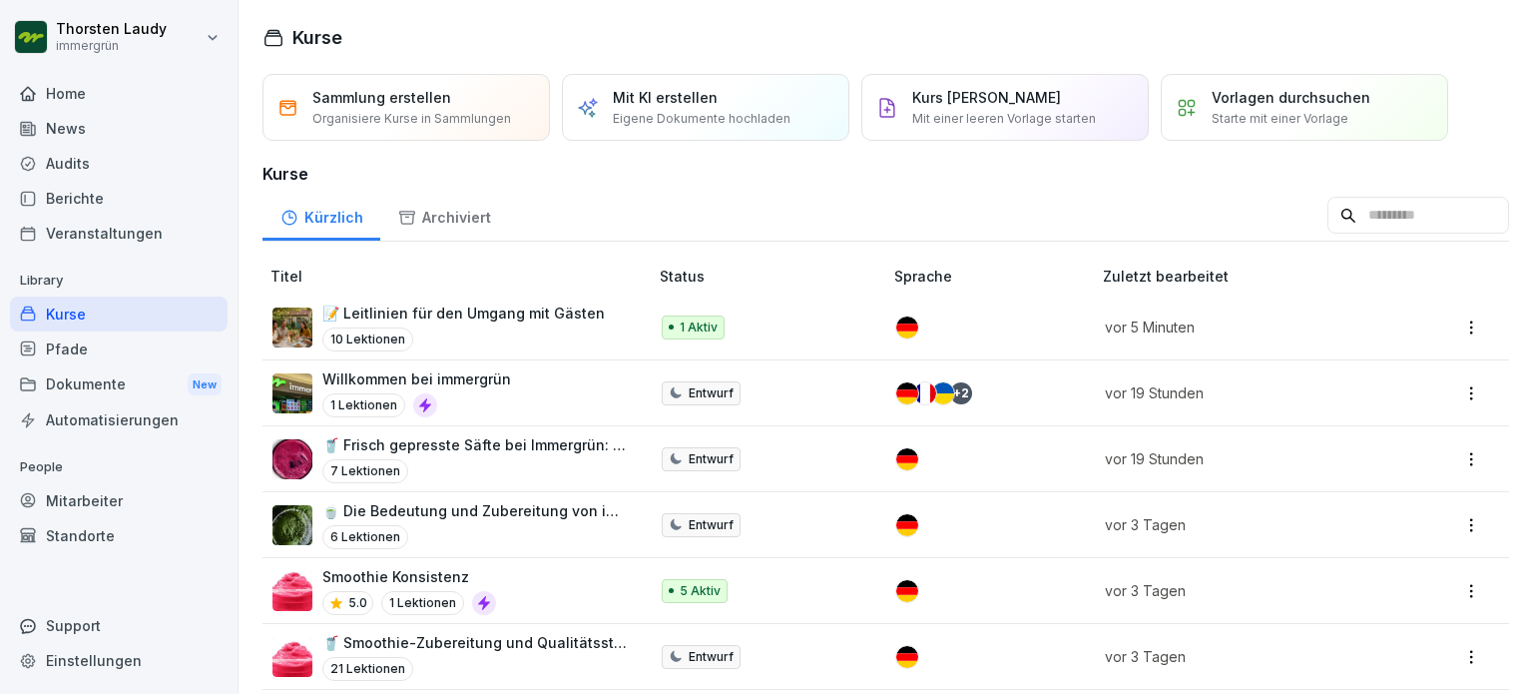
click at [353, 314] on p "📝 Leitlinien für den Umgang mit Gästen" at bounding box center [463, 312] width 282 height 21
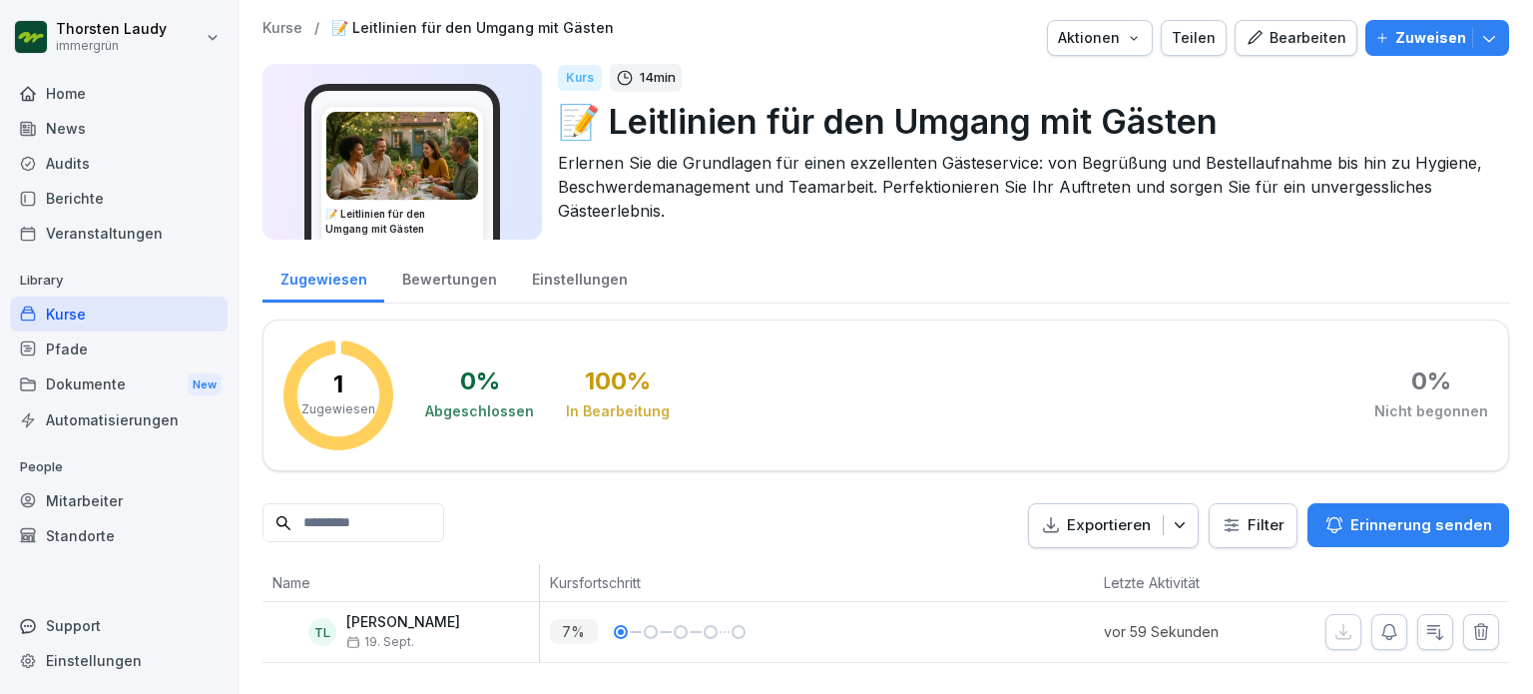
click at [1289, 41] on div "Bearbeiten" at bounding box center [1296, 38] width 101 height 22
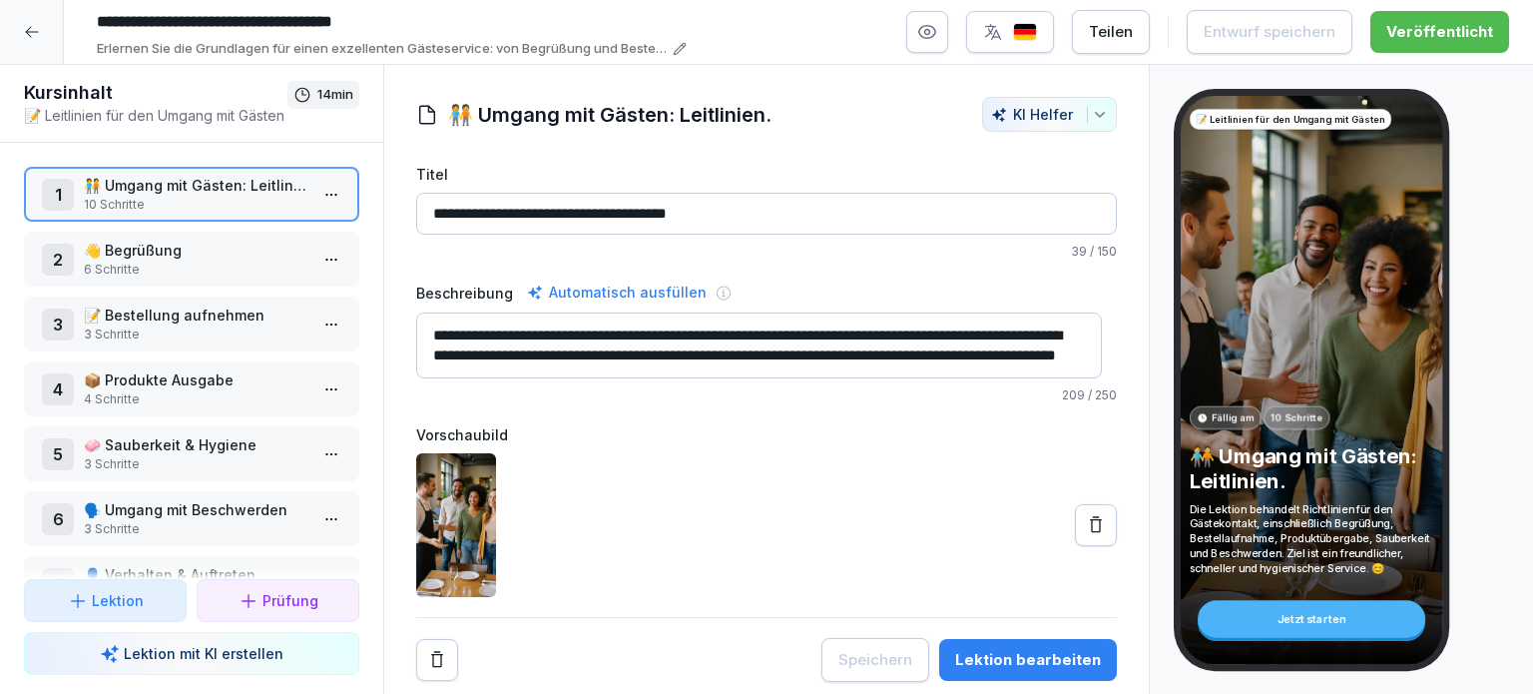
click at [151, 309] on p "📝 Bestellung aufnehmen" at bounding box center [196, 314] width 224 height 21
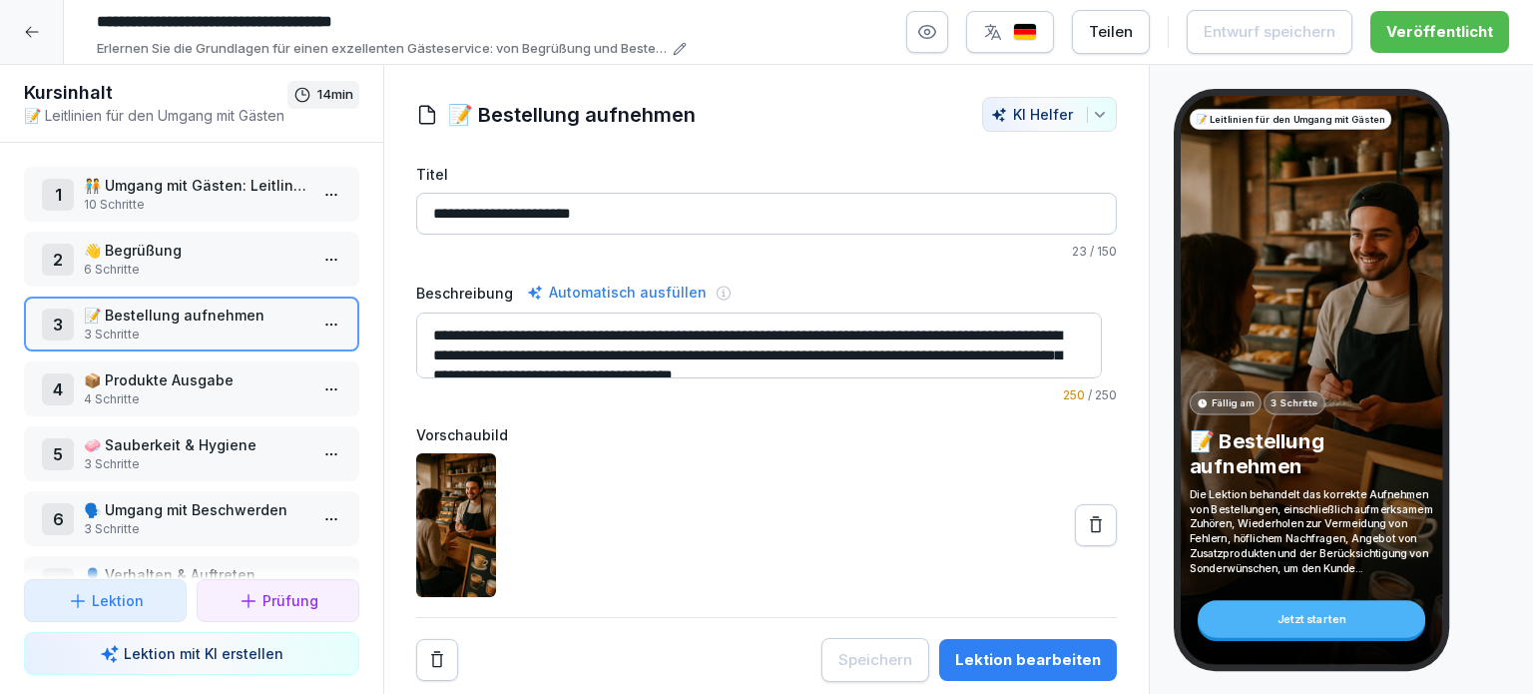
click at [180, 316] on p "📝 Bestellung aufnehmen" at bounding box center [196, 314] width 224 height 21
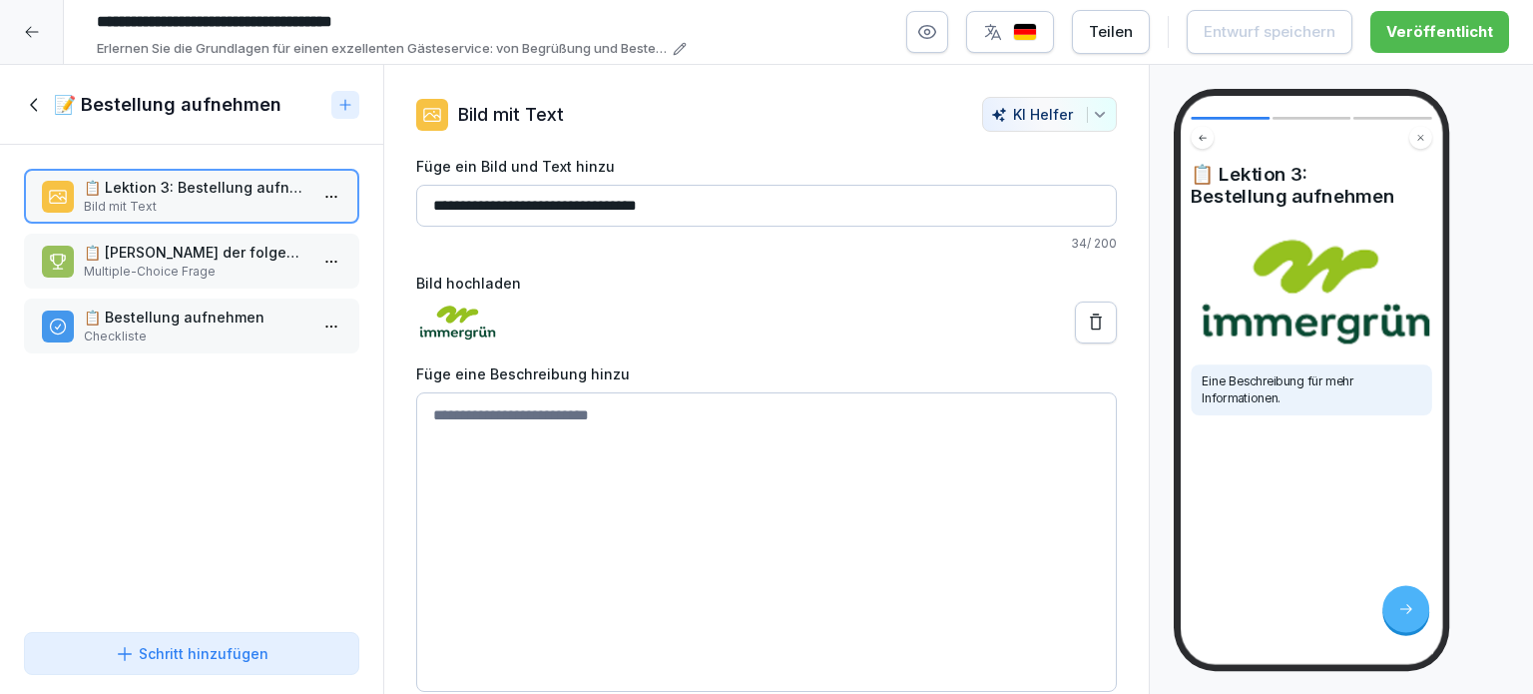
click at [233, 263] on p "Multiple-Choice Frage" at bounding box center [196, 272] width 224 height 18
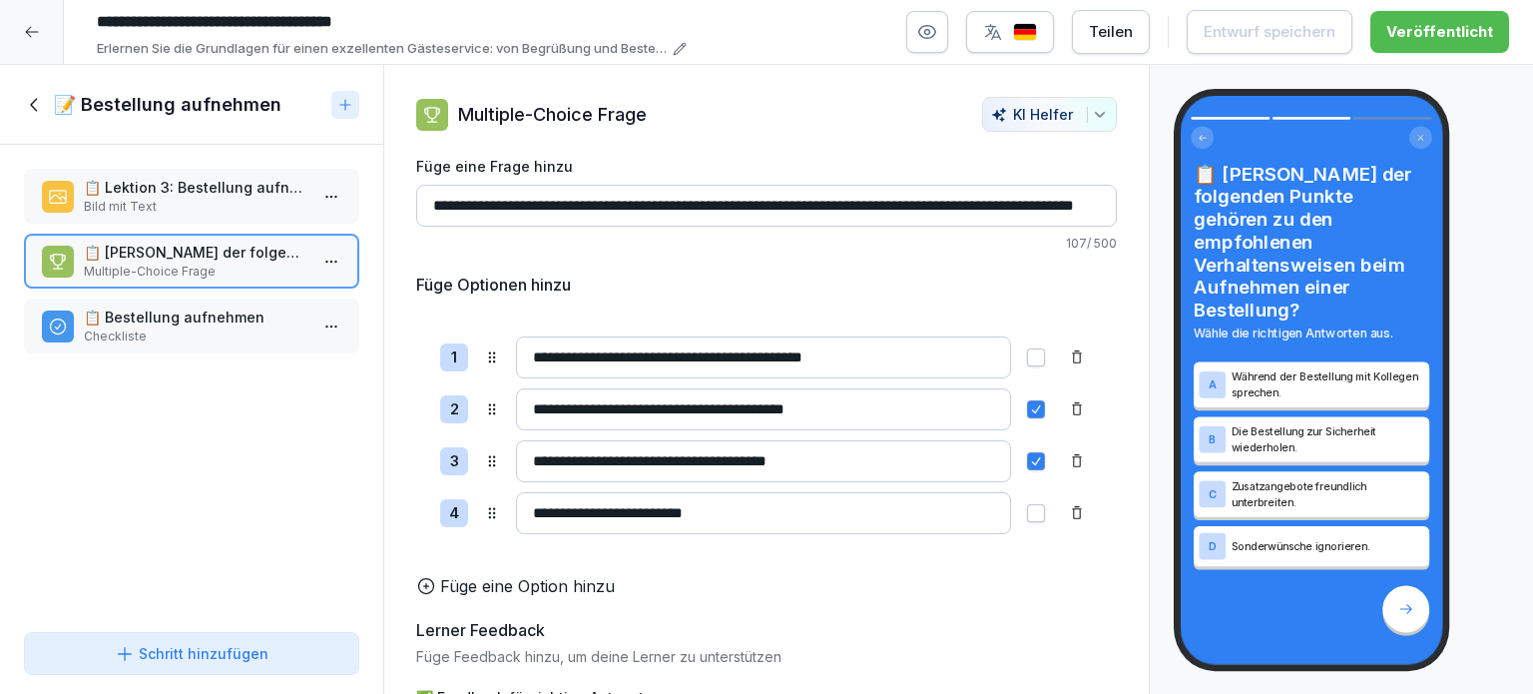
click at [197, 327] on p "Checkliste" at bounding box center [196, 336] width 224 height 18
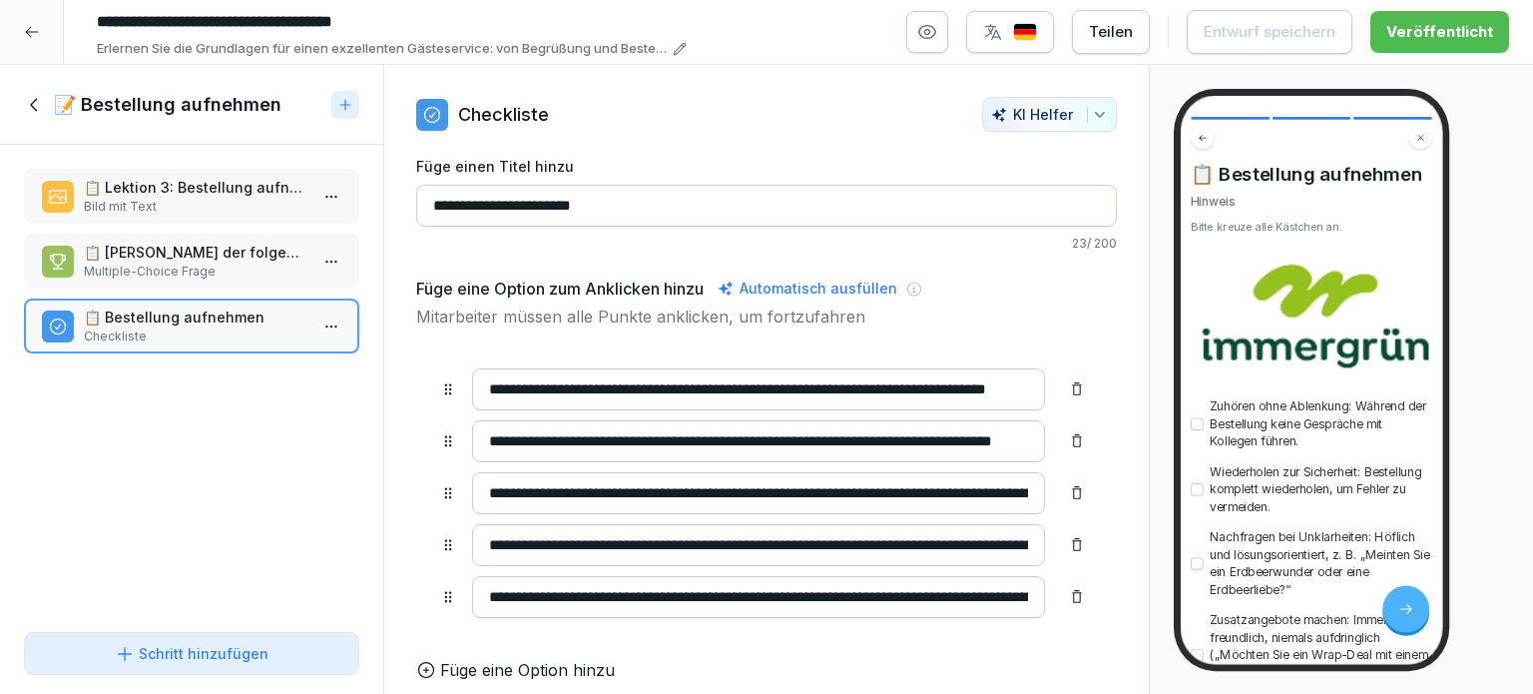
click at [761, 601] on input "**********" at bounding box center [758, 597] width 573 height 42
click at [978, 592] on input "**********" at bounding box center [758, 597] width 573 height 42
drag, startPoint x: 976, startPoint y: 592, endPoint x: 944, endPoint y: 591, distance: 32.0
click at [944, 591] on input "**********" at bounding box center [758, 597] width 573 height 42
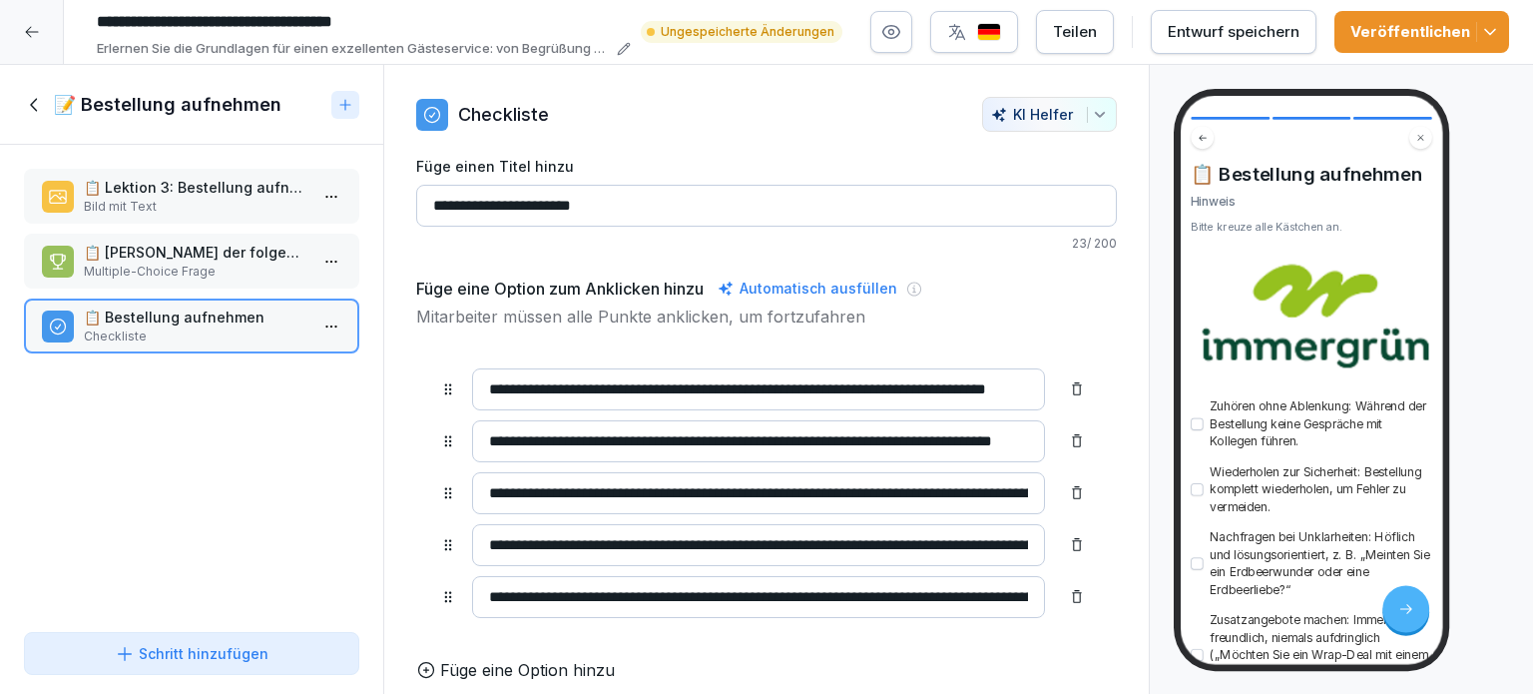
type input "**********"
click at [1409, 25] on div "Veröffentlichen" at bounding box center [1421, 32] width 143 height 22
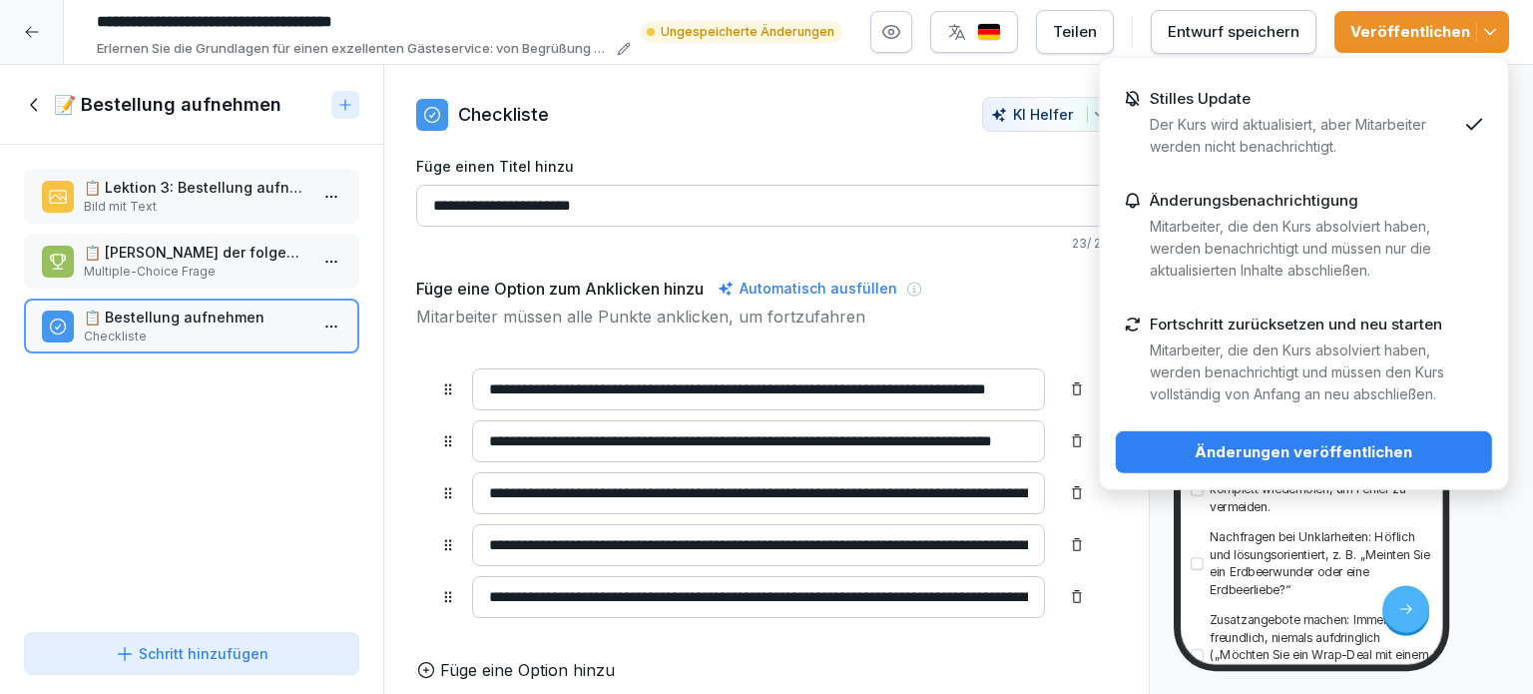
click at [179, 253] on p "📋 Welche der folgenden Punkte gehören zu den empfohlenen Verhaltensweisen beim …" at bounding box center [196, 252] width 224 height 21
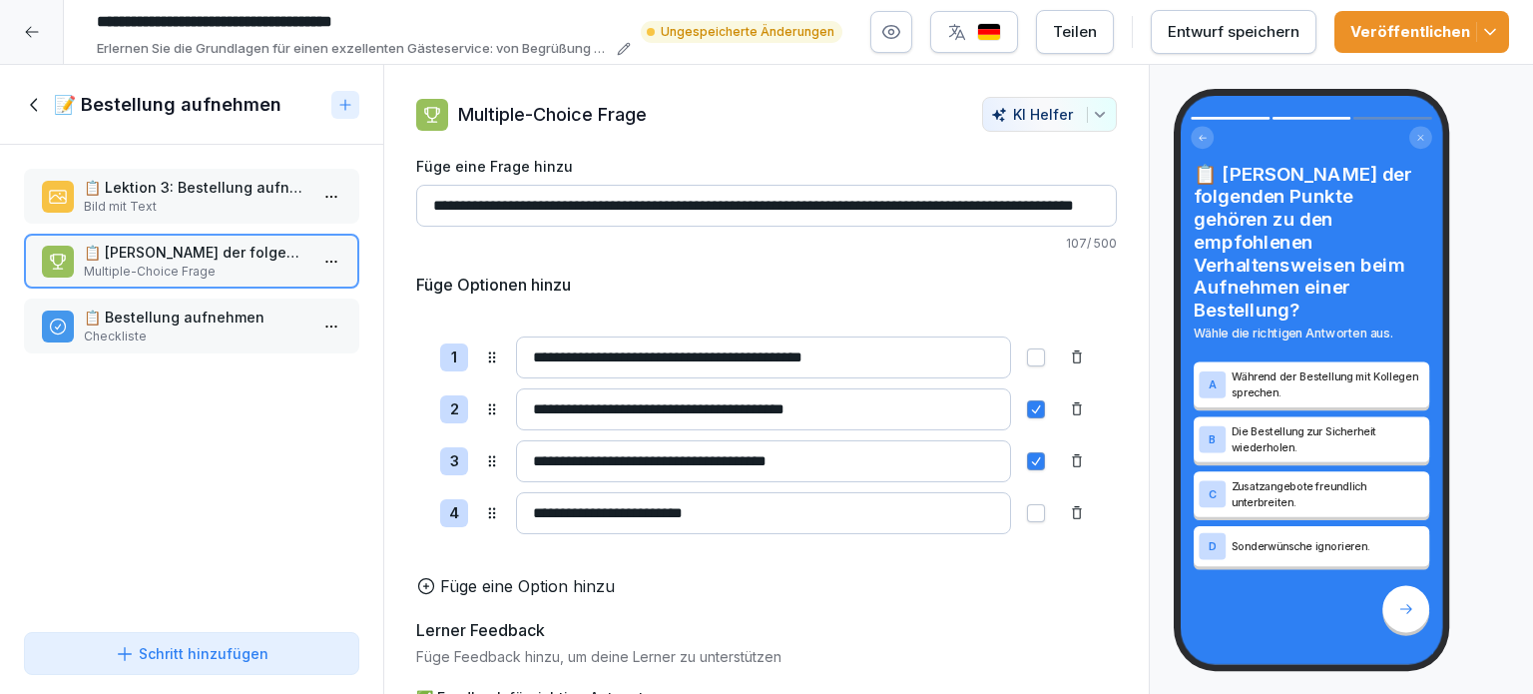
click at [145, 328] on p "Checkliste" at bounding box center [196, 336] width 224 height 18
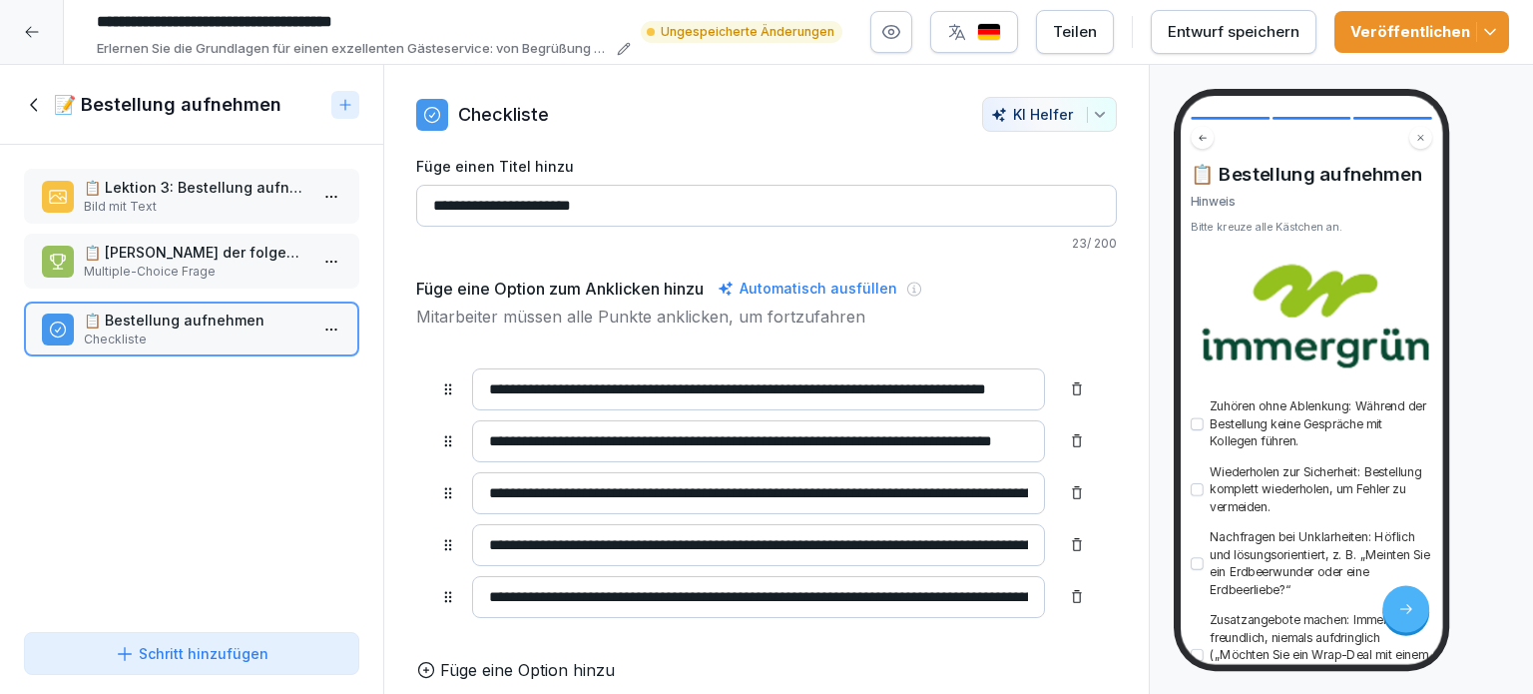
click at [176, 326] on p "📋 Bestellung aufnehmen" at bounding box center [196, 319] width 224 height 21
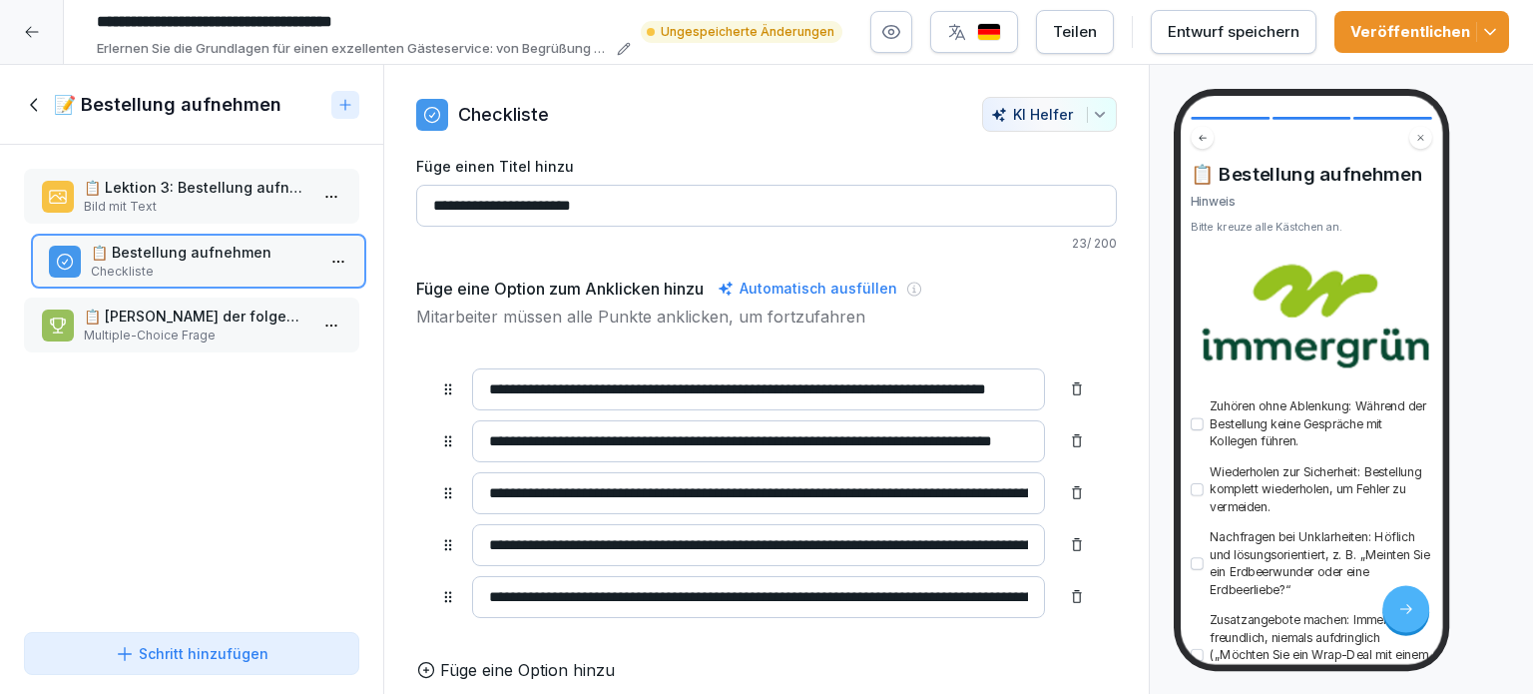
drag, startPoint x: 165, startPoint y: 320, endPoint x: 169, endPoint y: 257, distance: 64.0
click at [172, 255] on p "📋 Bestellung aufnehmen" at bounding box center [203, 252] width 224 height 21
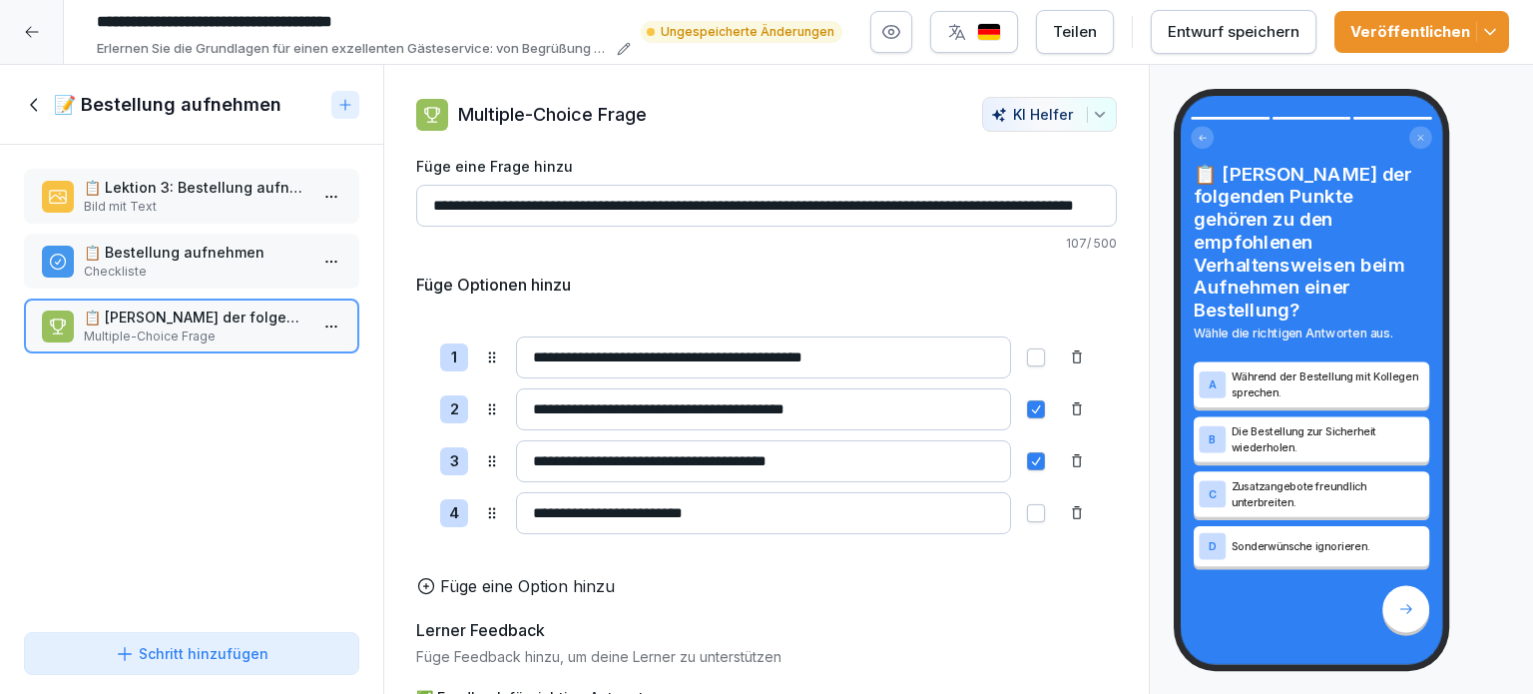
click at [170, 323] on p "📋 Welche der folgenden Punkte gehören zu den empfohlenen Verhaltensweisen beim …" at bounding box center [196, 316] width 224 height 21
click at [81, 259] on div "📋 Bestellung aufnehmen Checkliste" at bounding box center [191, 261] width 299 height 39
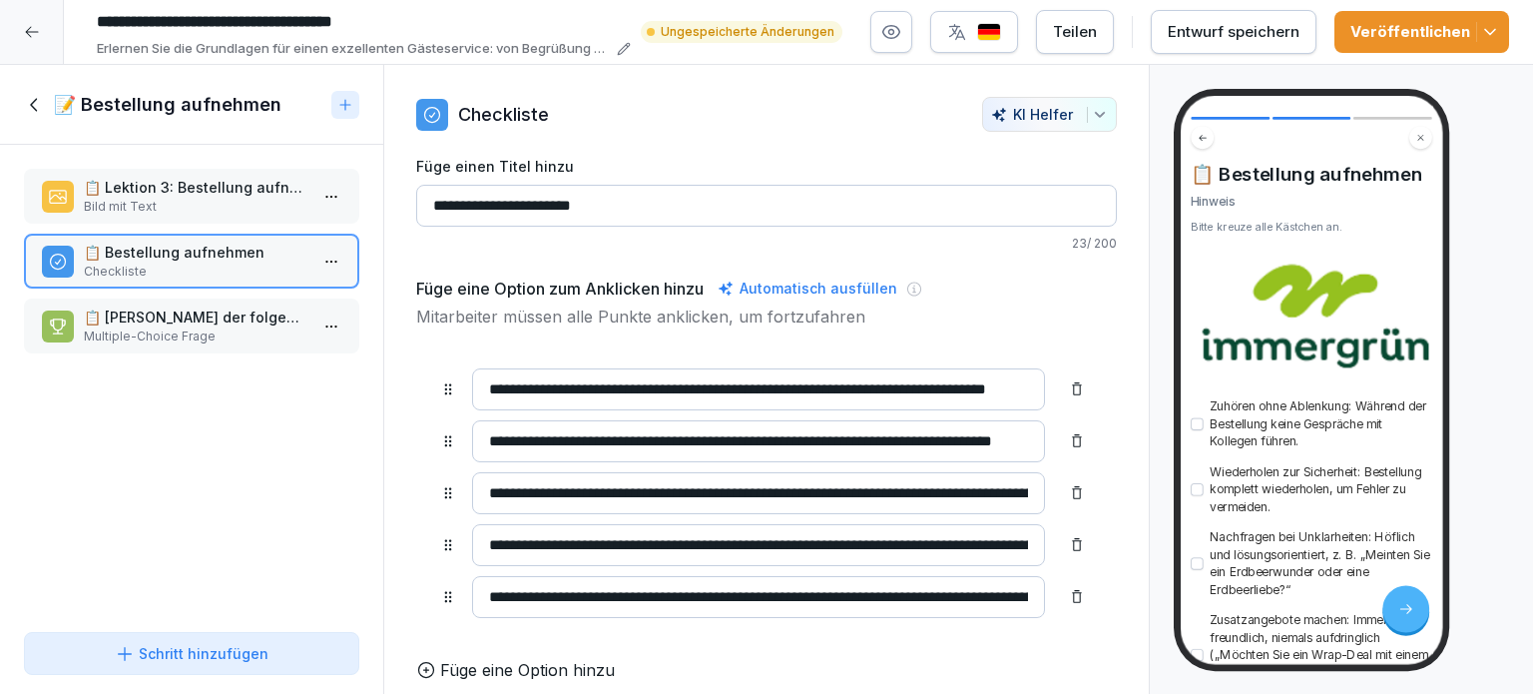
click at [196, 322] on p "📋 Welche der folgenden Punkte gehören zu den empfohlenen Verhaltensweisen beim …" at bounding box center [196, 316] width 224 height 21
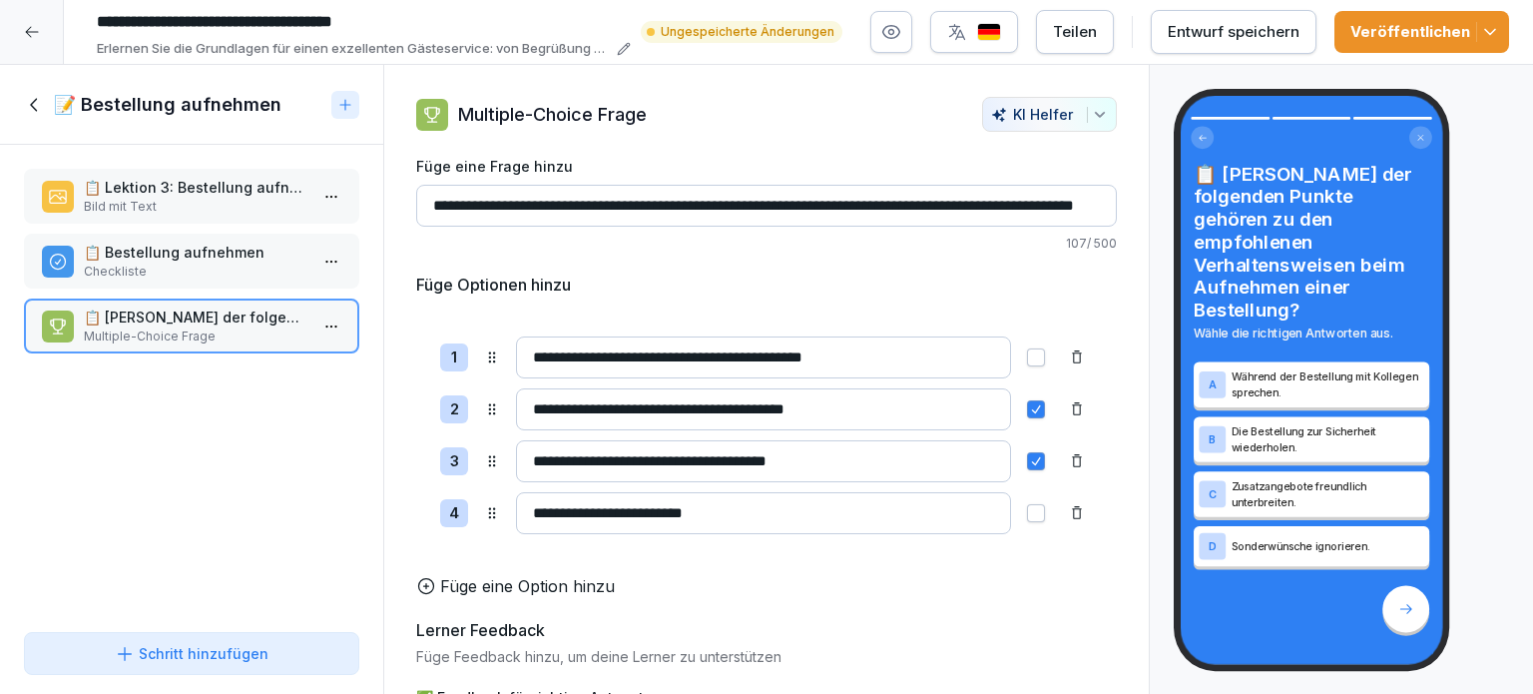
click at [31, 107] on icon at bounding box center [35, 105] width 22 height 22
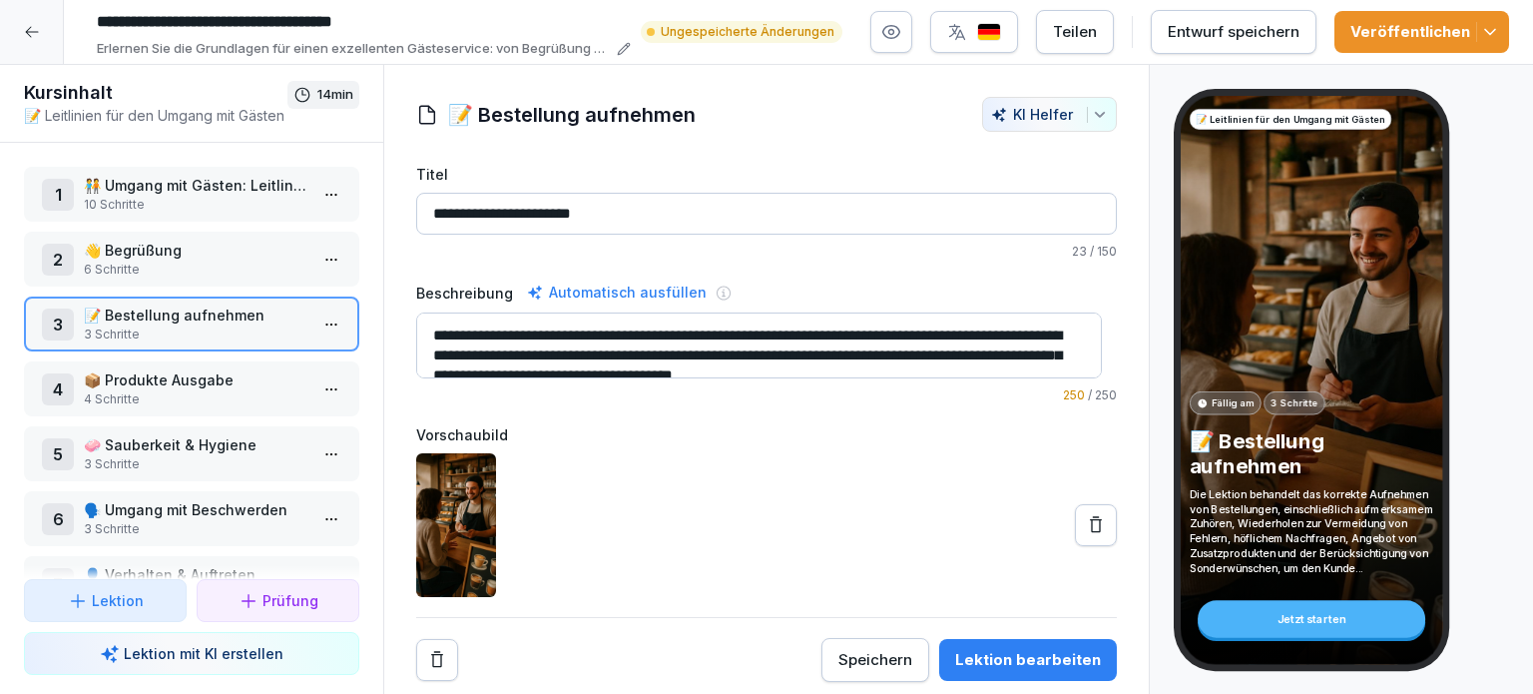
click at [143, 243] on p "👋 Begrüßung" at bounding box center [196, 250] width 224 height 21
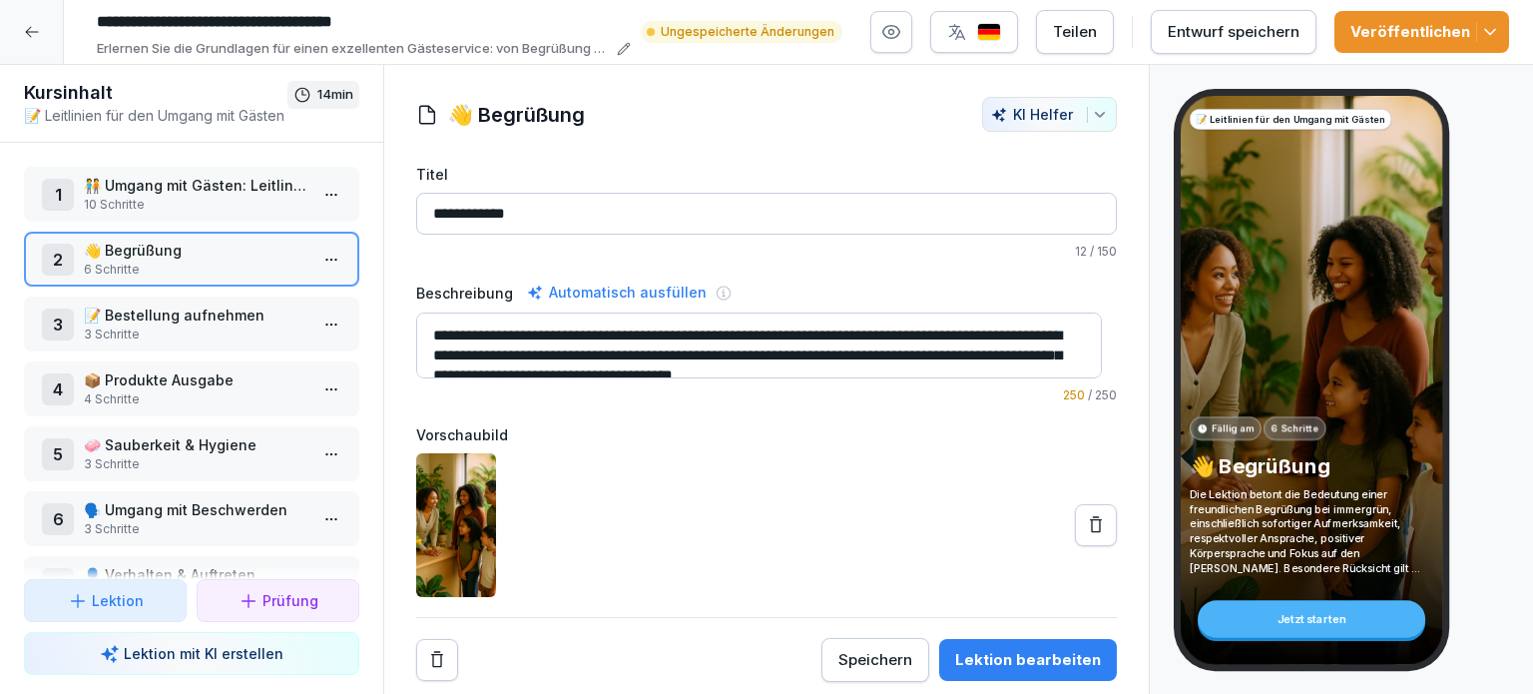
click at [124, 248] on p "👋 Begrüßung" at bounding box center [196, 250] width 224 height 21
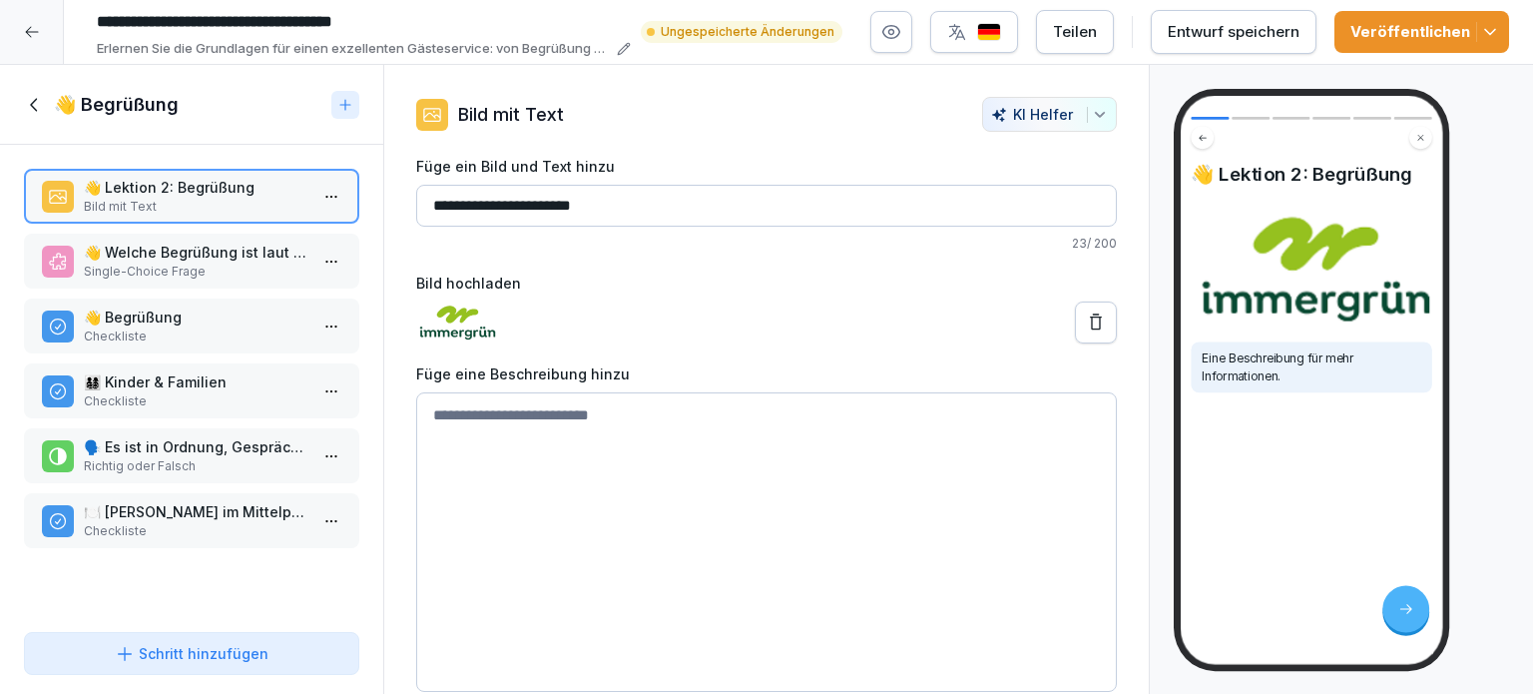
click at [39, 102] on icon at bounding box center [35, 105] width 22 height 22
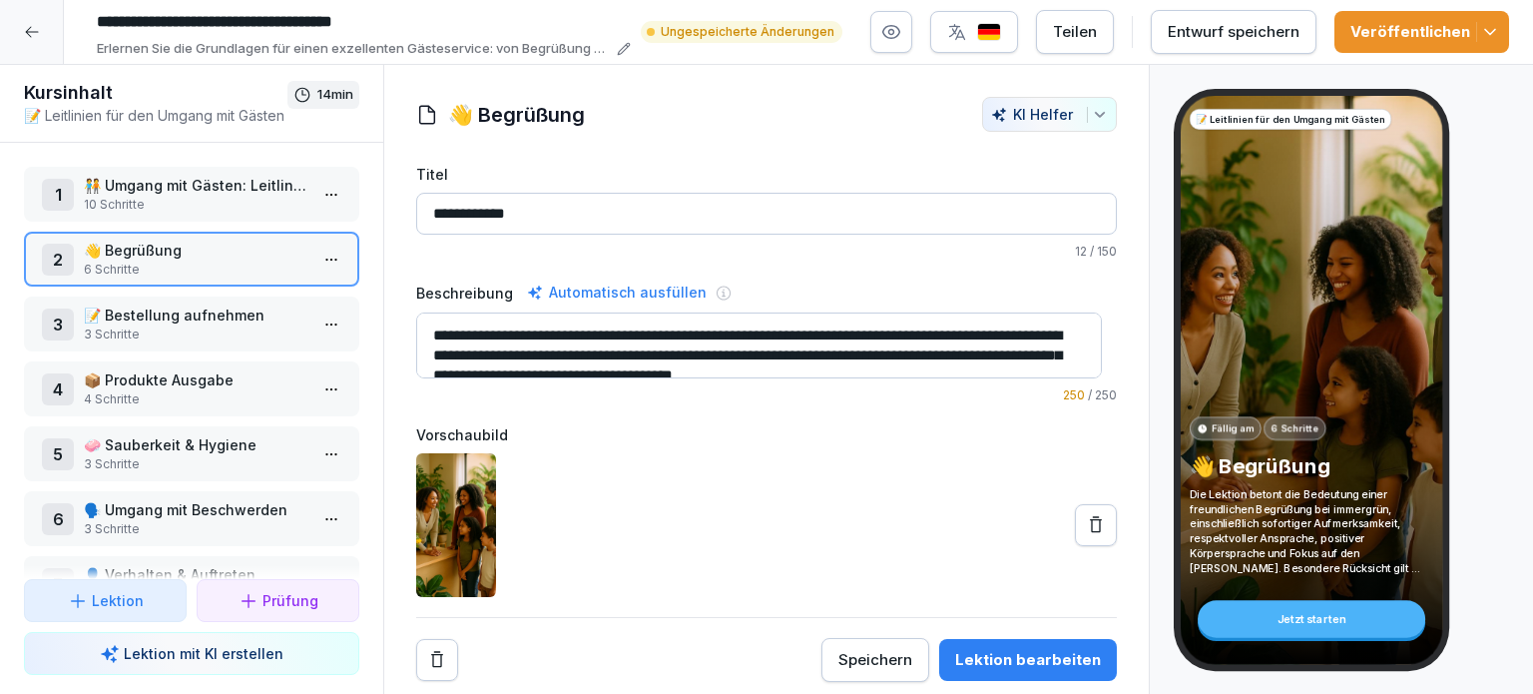
click at [160, 382] on p "📦 Produkte Ausgabe" at bounding box center [196, 379] width 224 height 21
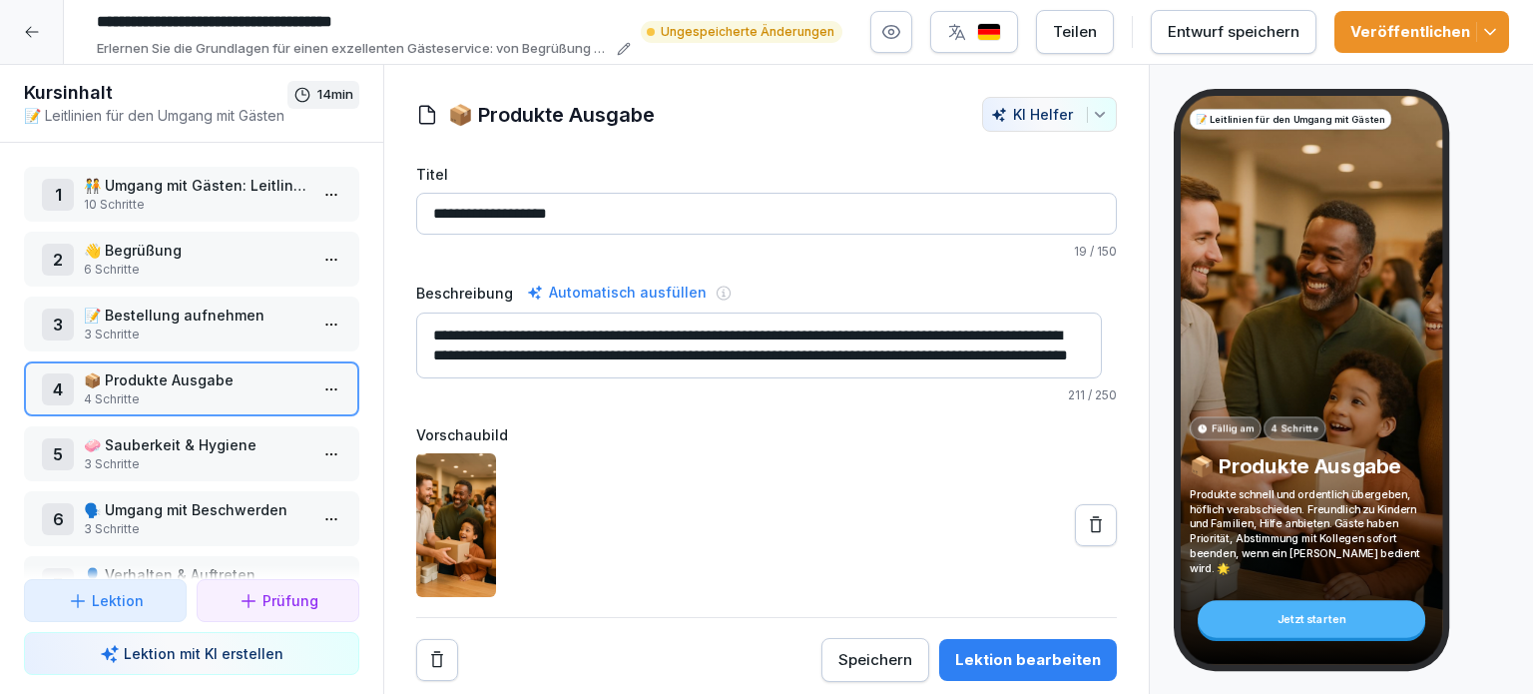
click at [147, 381] on p "📦 Produkte Ausgabe" at bounding box center [196, 379] width 224 height 21
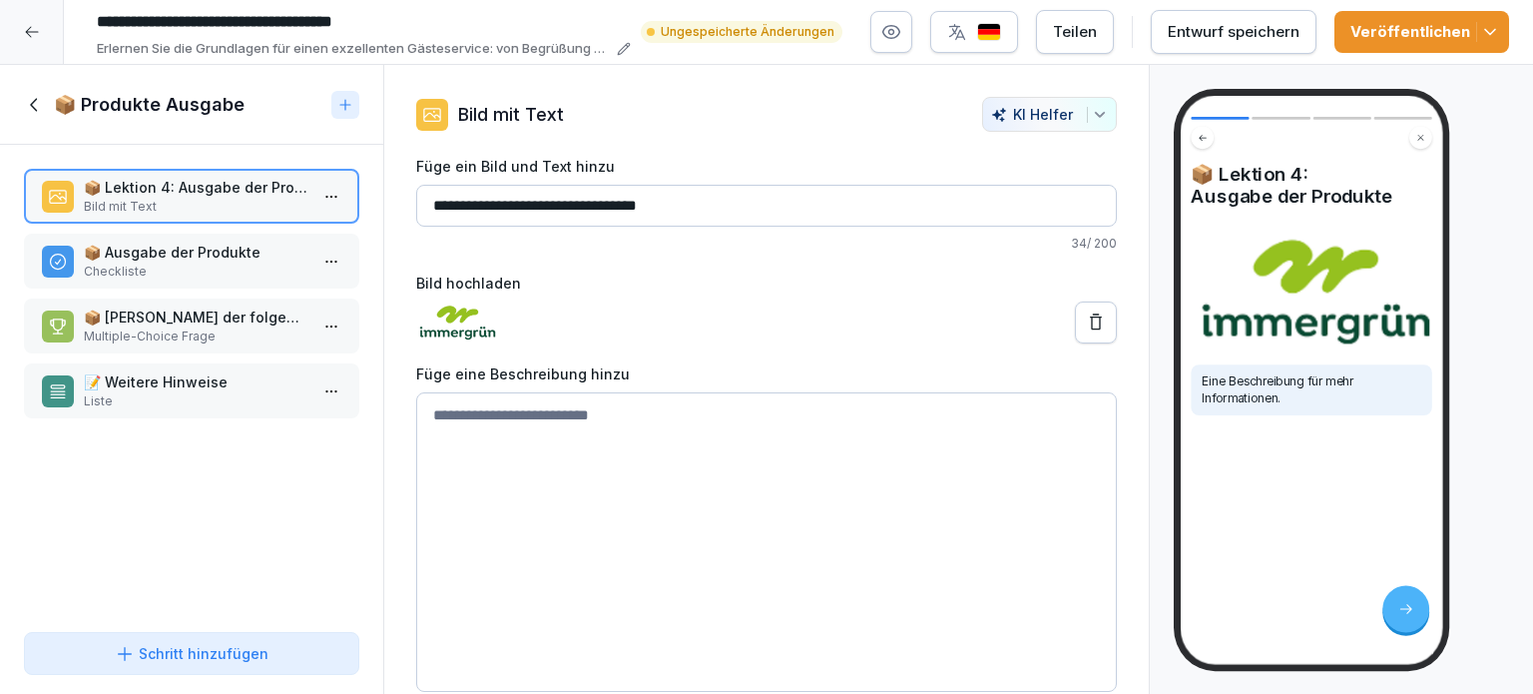
click at [188, 255] on p "📦 Ausgabe der Produkte" at bounding box center [196, 252] width 224 height 21
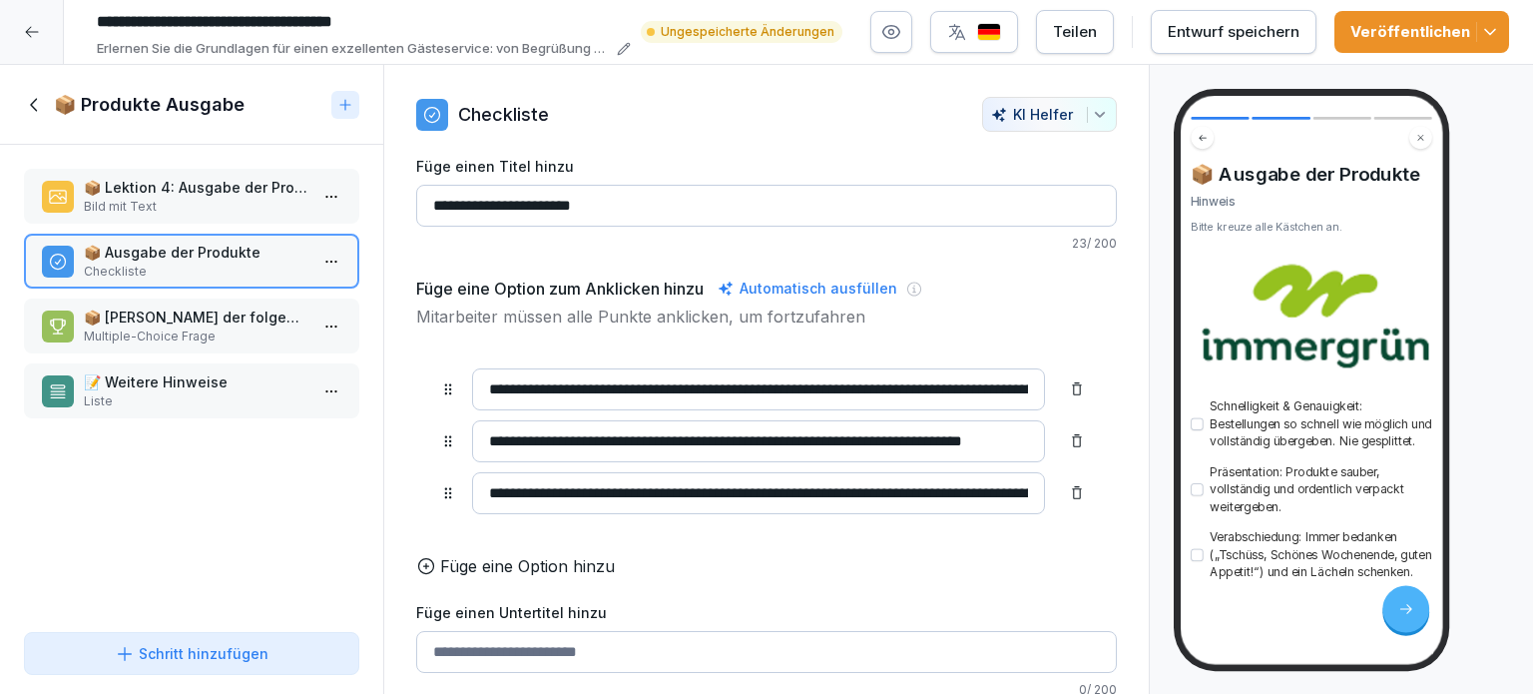
click at [172, 327] on p "Multiple-Choice Frage" at bounding box center [196, 336] width 224 height 18
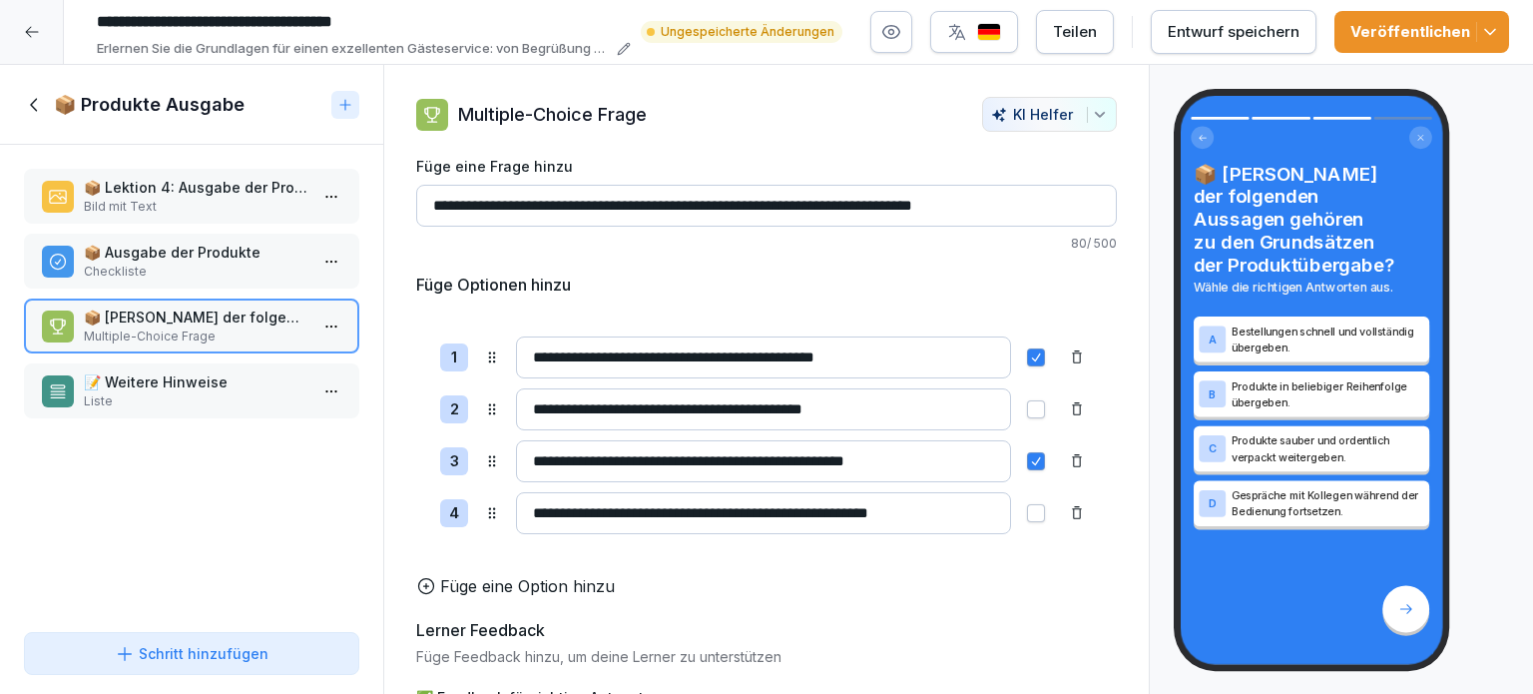
click at [146, 393] on p "Liste" at bounding box center [196, 401] width 224 height 18
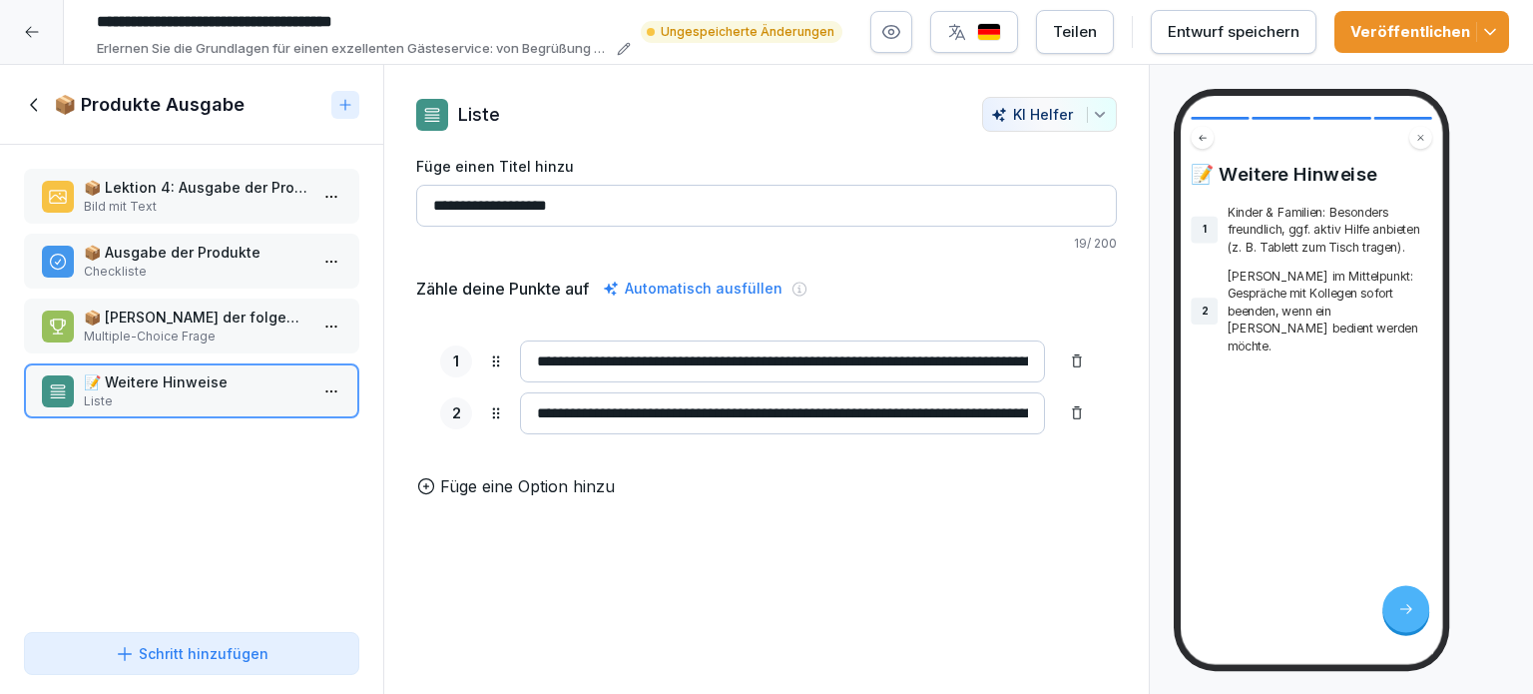
click at [37, 106] on icon at bounding box center [35, 105] width 22 height 22
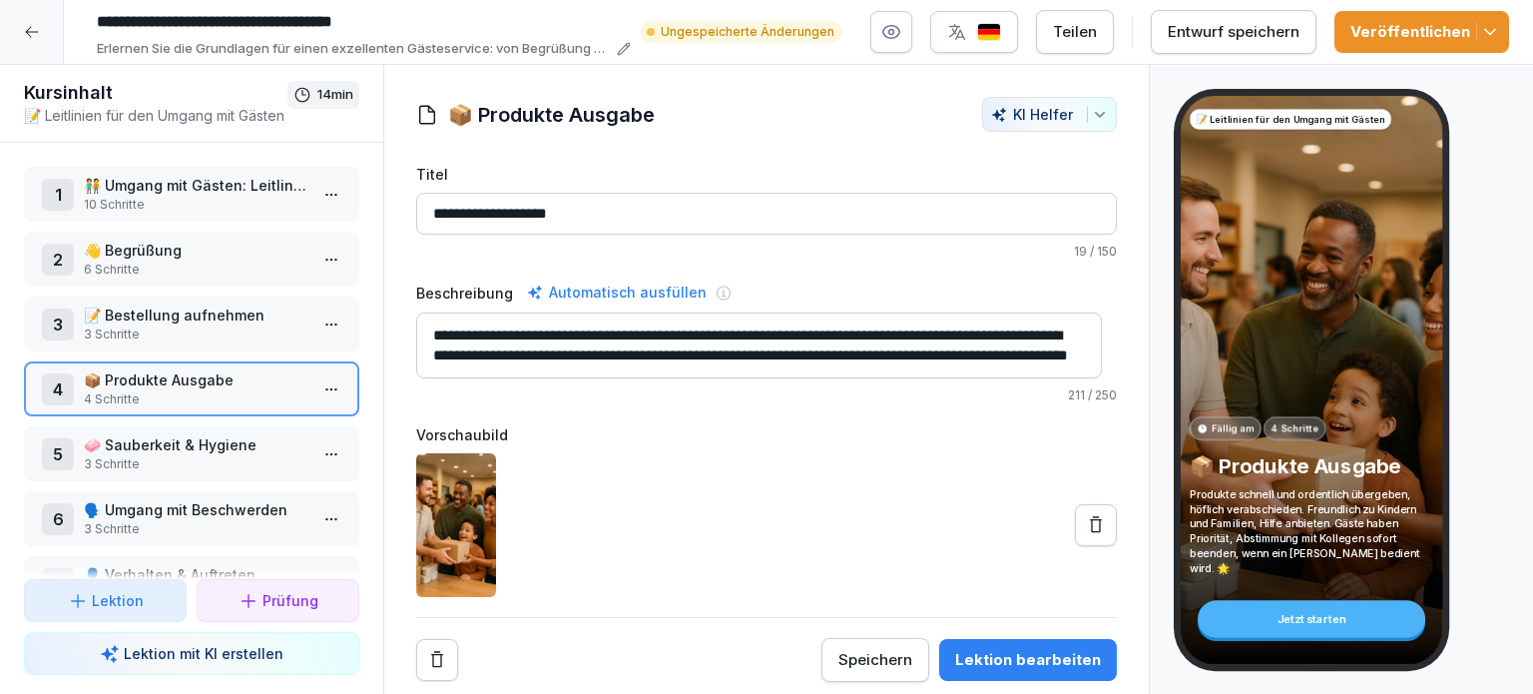
click at [122, 441] on p "🧼 Sauberkeit & Hygiene" at bounding box center [196, 444] width 224 height 21
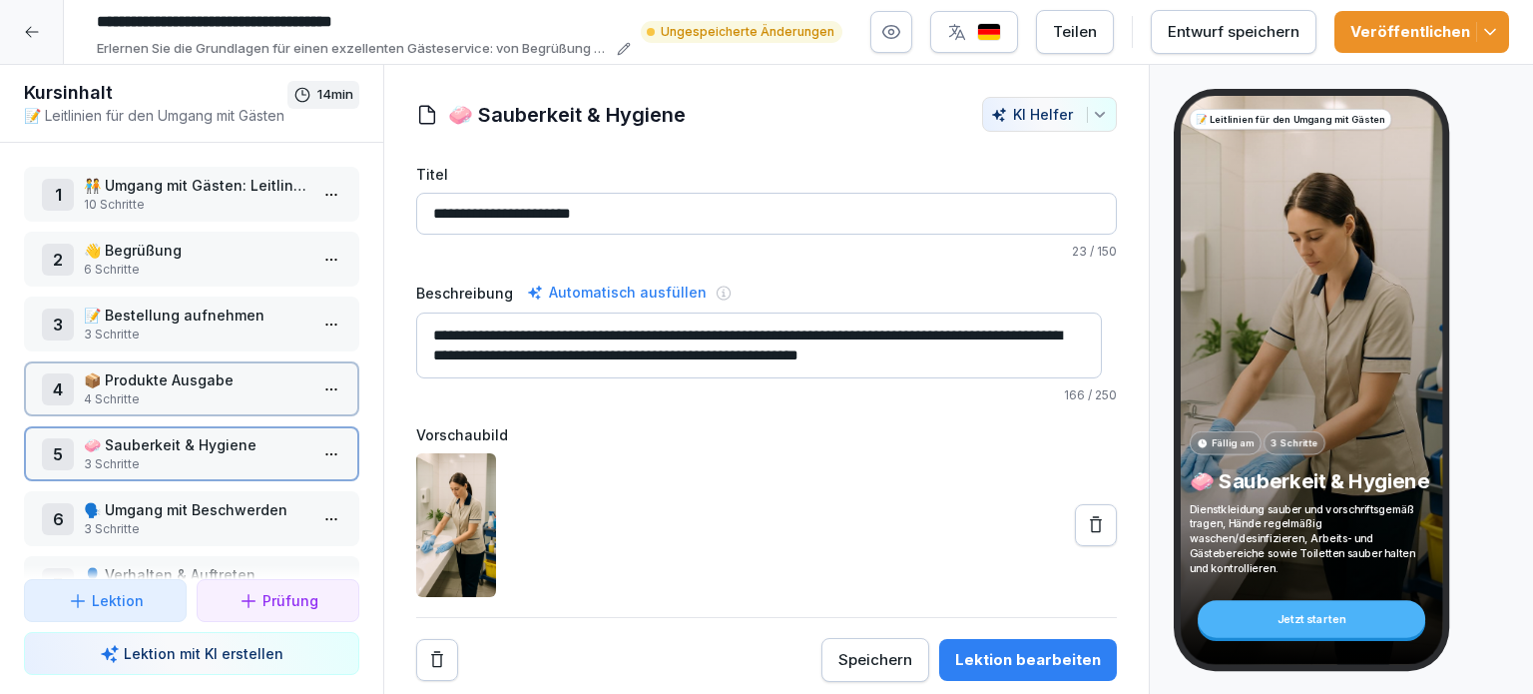
click at [122, 441] on p "🧼 Sauberkeit & Hygiene" at bounding box center [196, 444] width 224 height 21
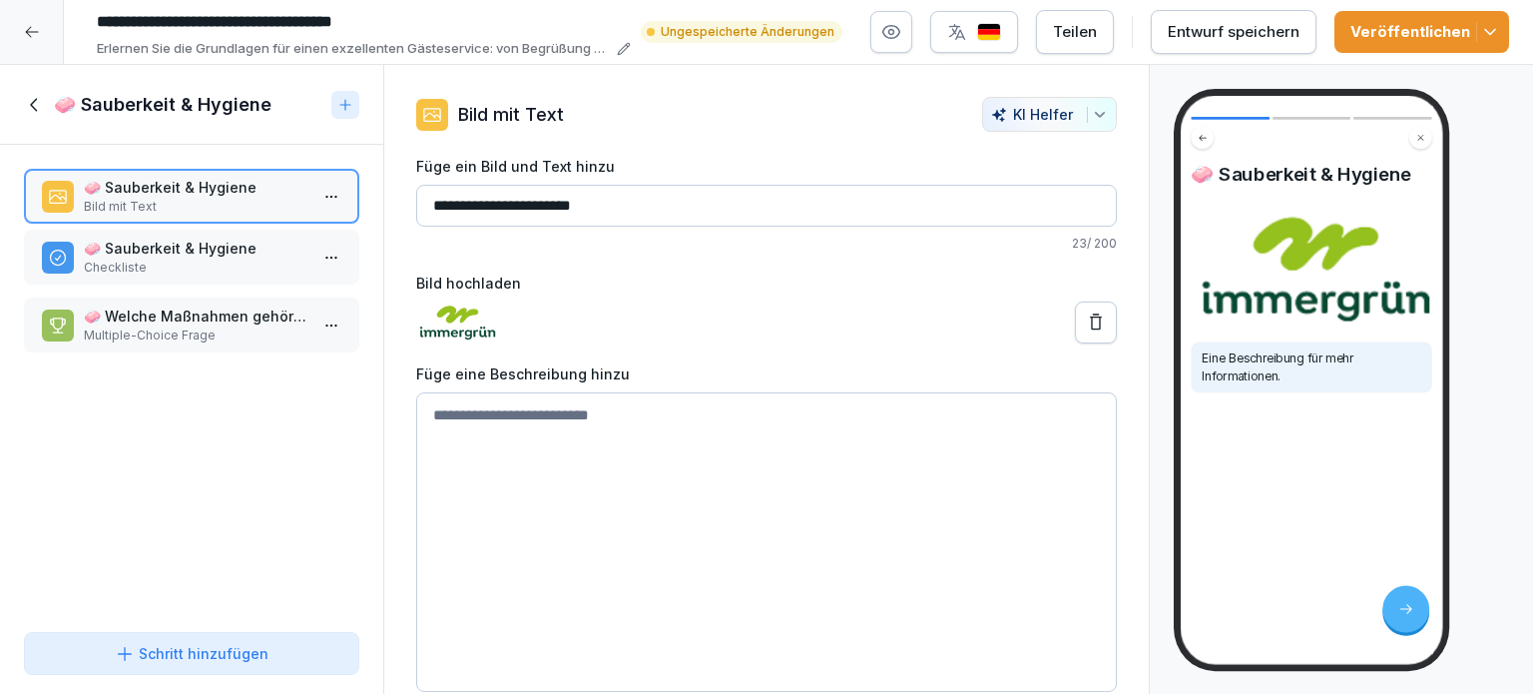
drag, startPoint x: 151, startPoint y: 318, endPoint x: 151, endPoint y: 251, distance: 67.9
click at [151, 251] on p "🧼 Sauberkeit & Hygiene" at bounding box center [196, 248] width 224 height 21
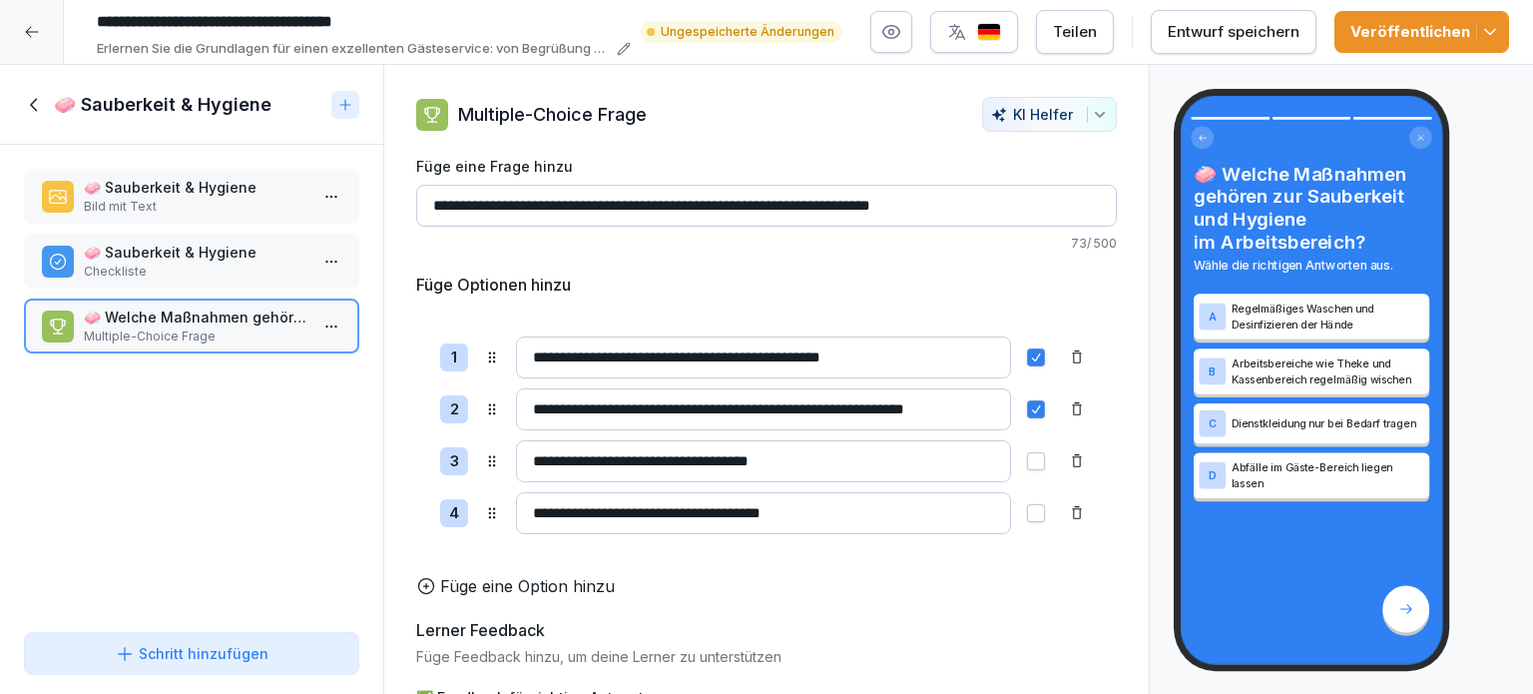
click at [151, 251] on p "🧼 Sauberkeit & Hygiene" at bounding box center [196, 252] width 224 height 21
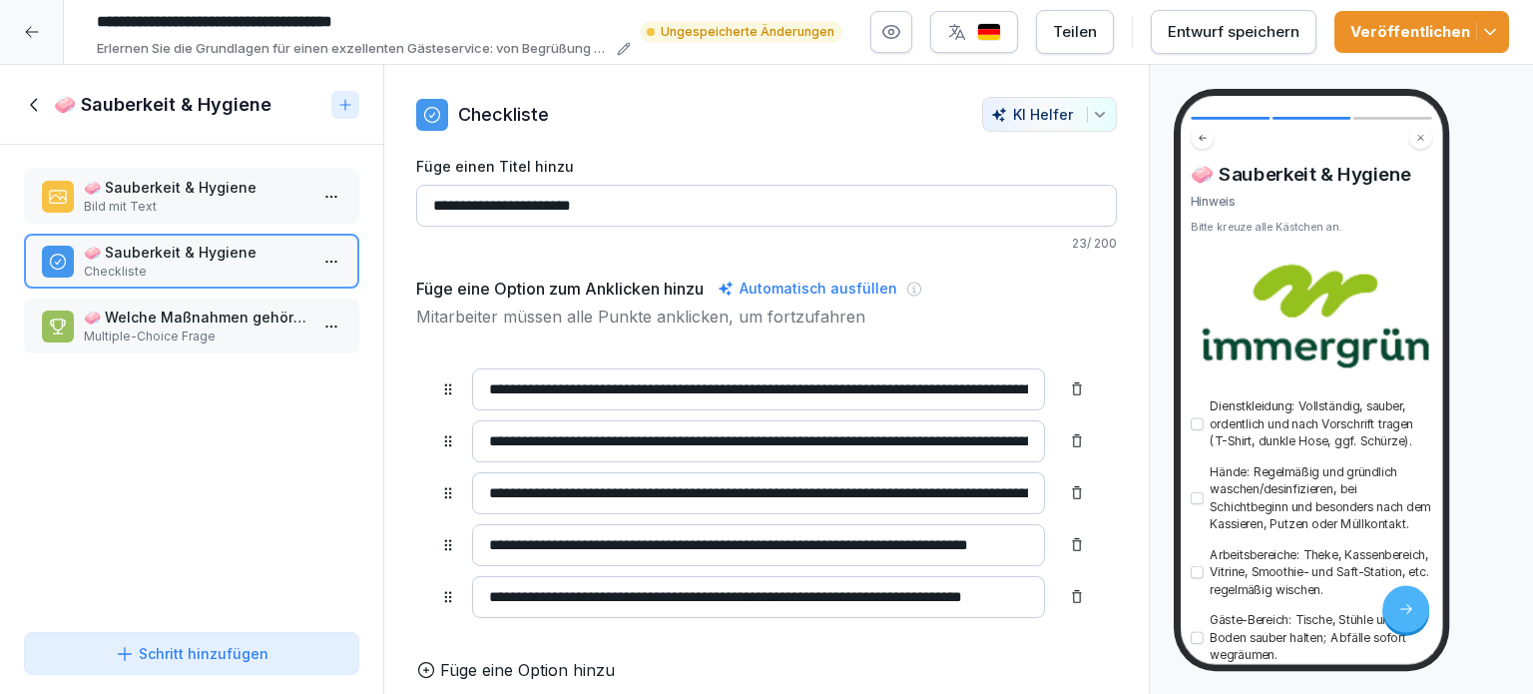
click at [30, 104] on icon at bounding box center [33, 104] width 7 height 13
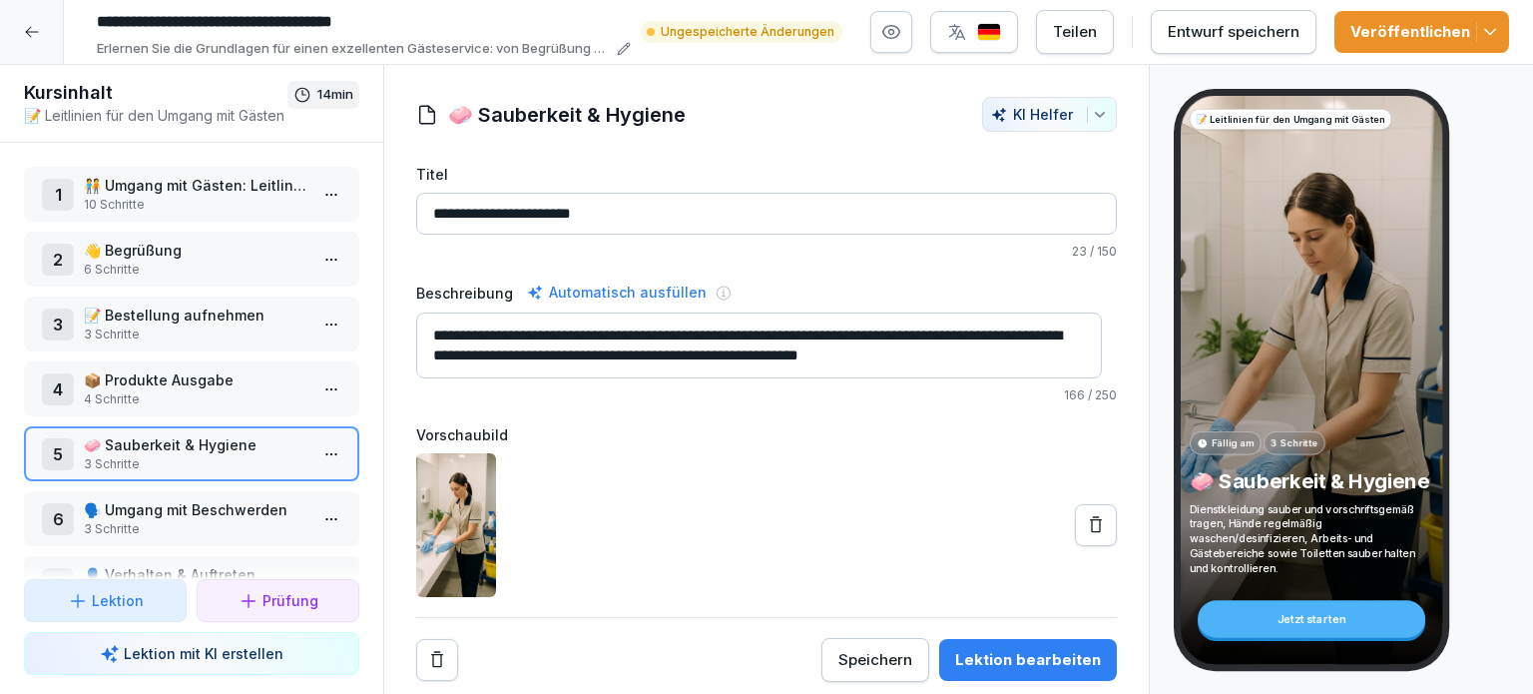
click at [143, 520] on p "3 Schritte" at bounding box center [196, 529] width 224 height 18
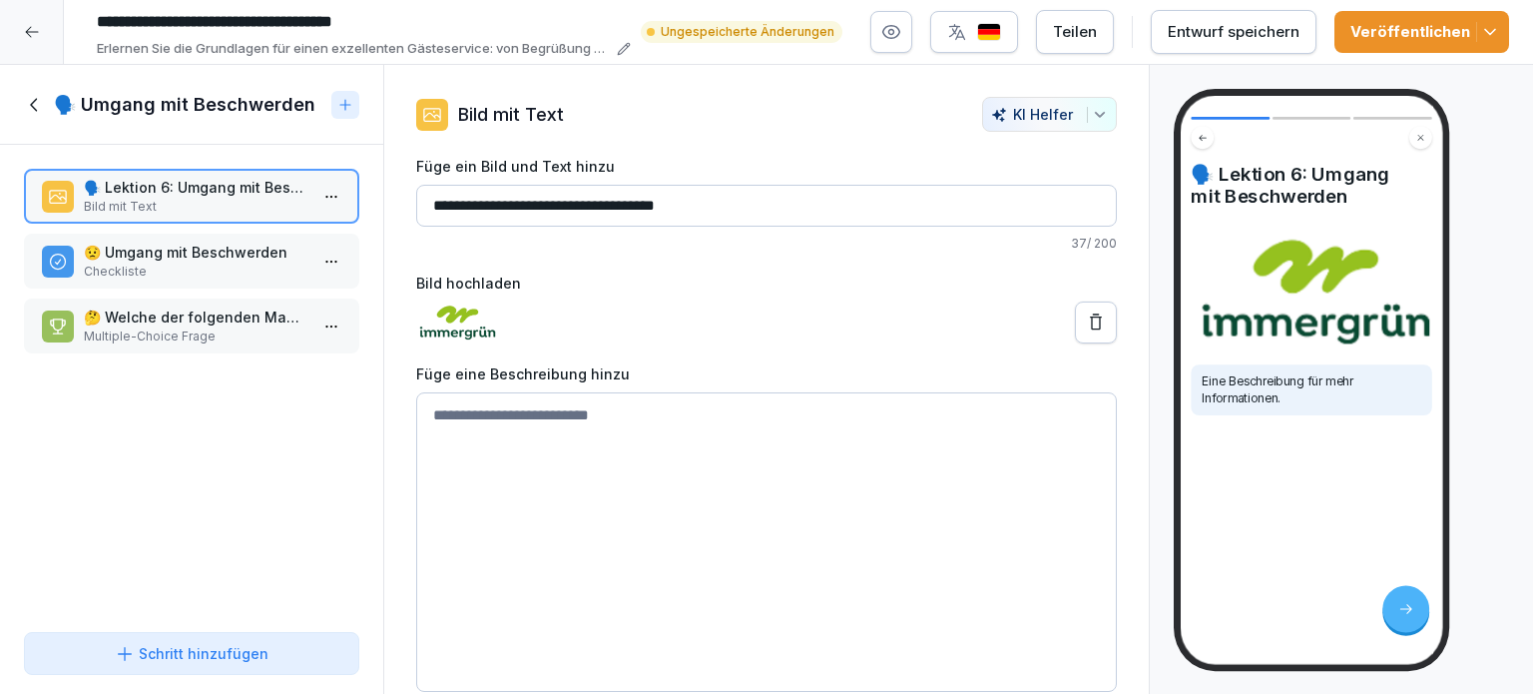
click at [36, 101] on icon at bounding box center [35, 105] width 22 height 22
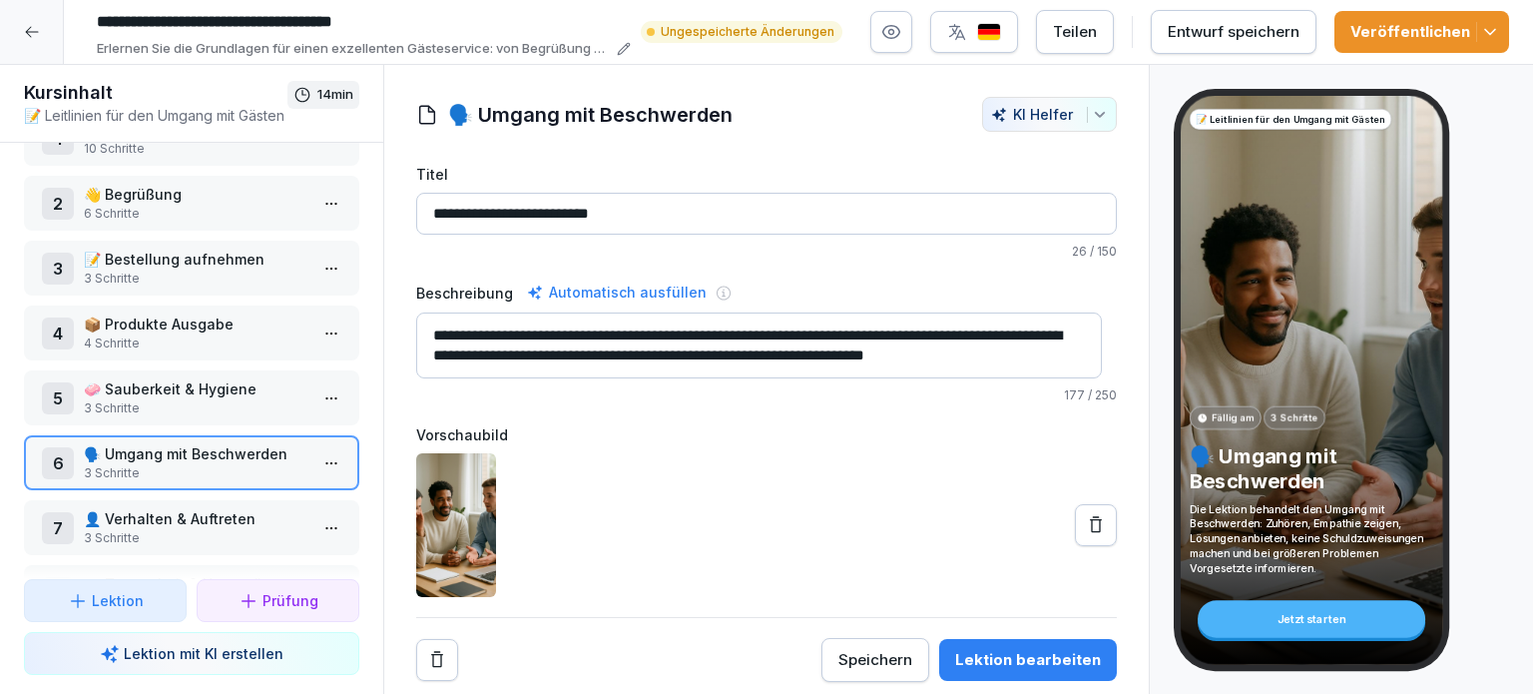
scroll to position [100, 0]
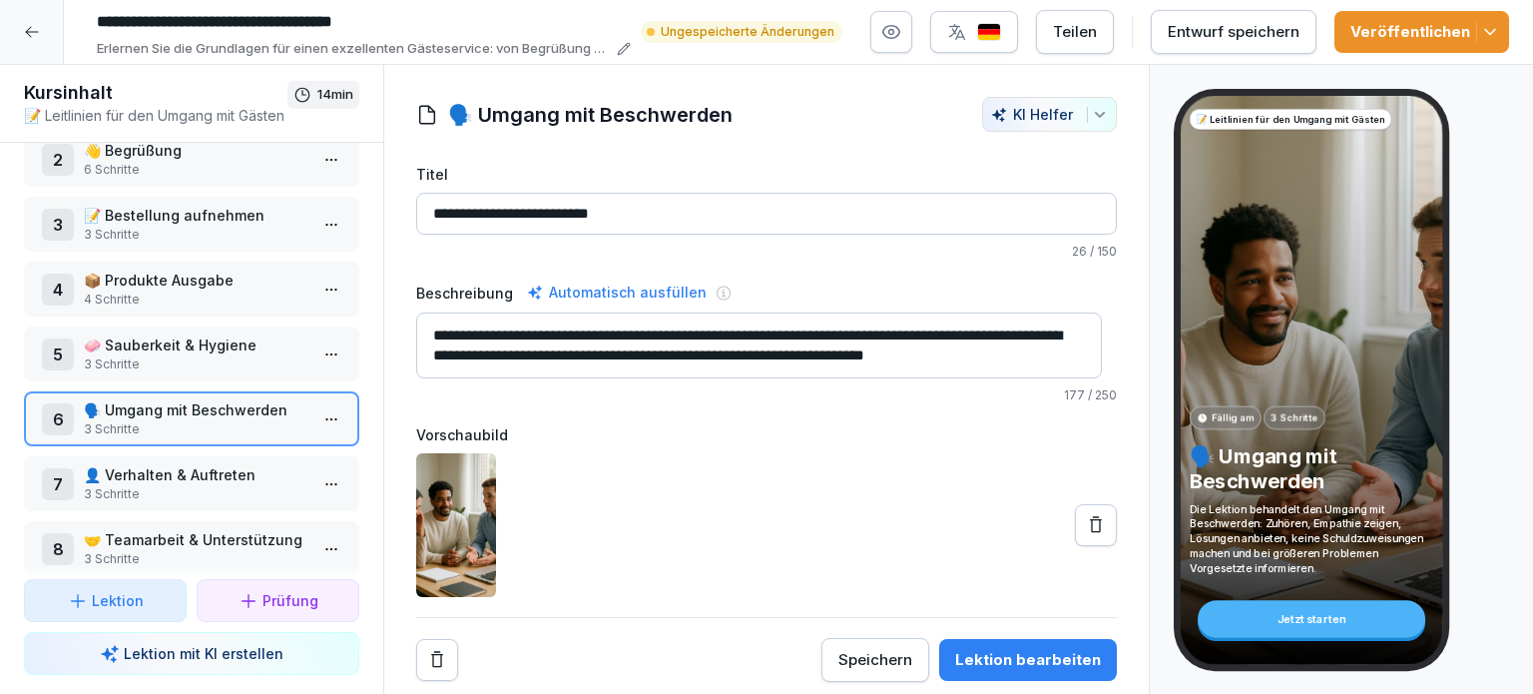
click at [177, 475] on p "👤 Verhalten & Auftreten" at bounding box center [196, 474] width 224 height 21
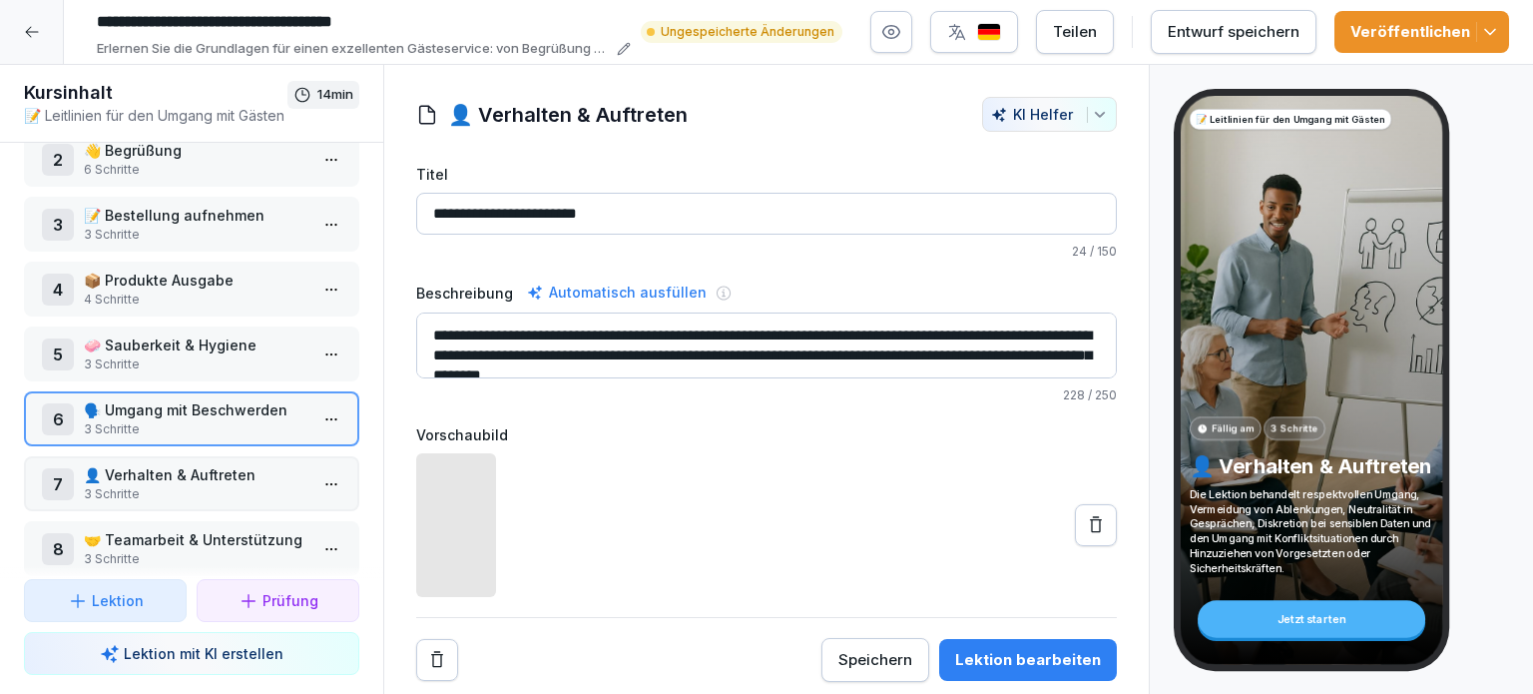
click at [177, 475] on p "👤 Verhalten & Auftreten" at bounding box center [196, 474] width 224 height 21
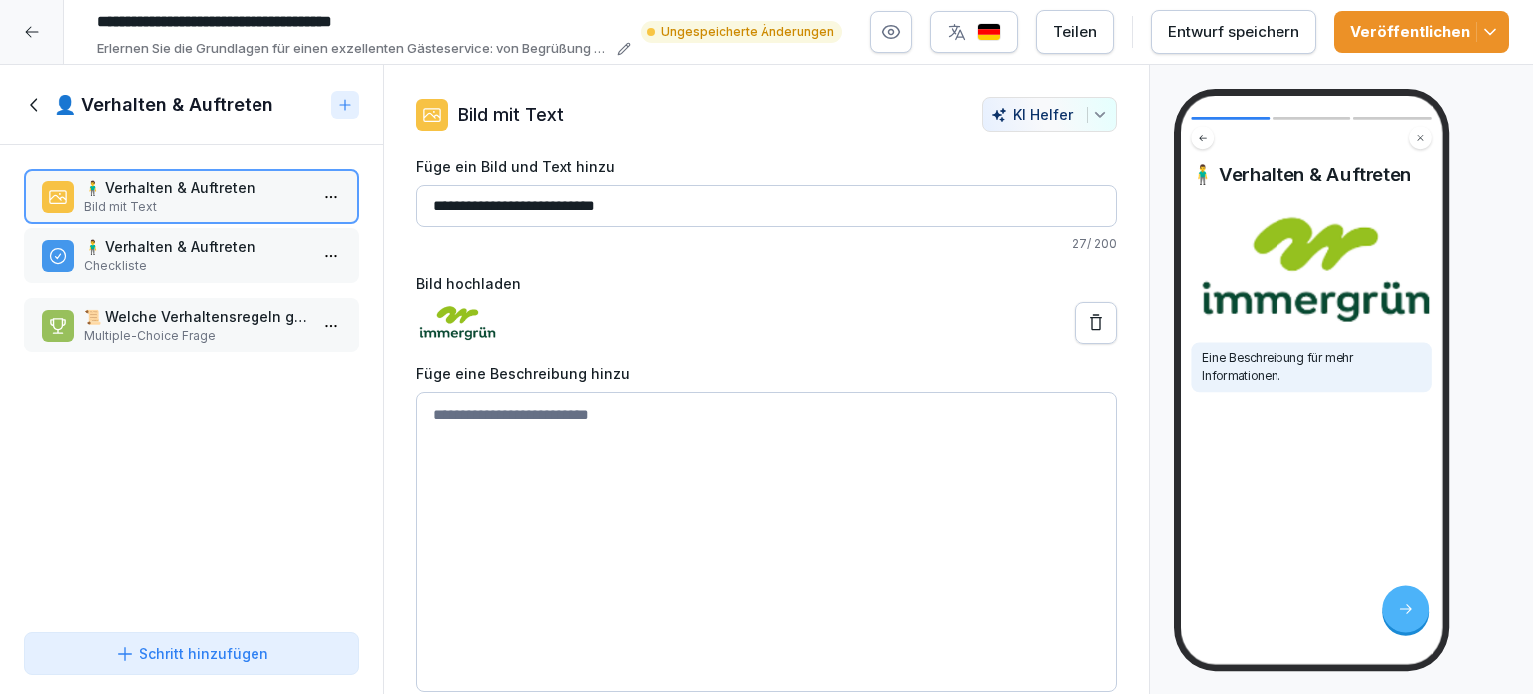
drag, startPoint x: 149, startPoint y: 320, endPoint x: 149, endPoint y: 250, distance: 70.9
click at [149, 250] on p "🧍‍♂️ Verhalten & Auftreten" at bounding box center [196, 246] width 224 height 21
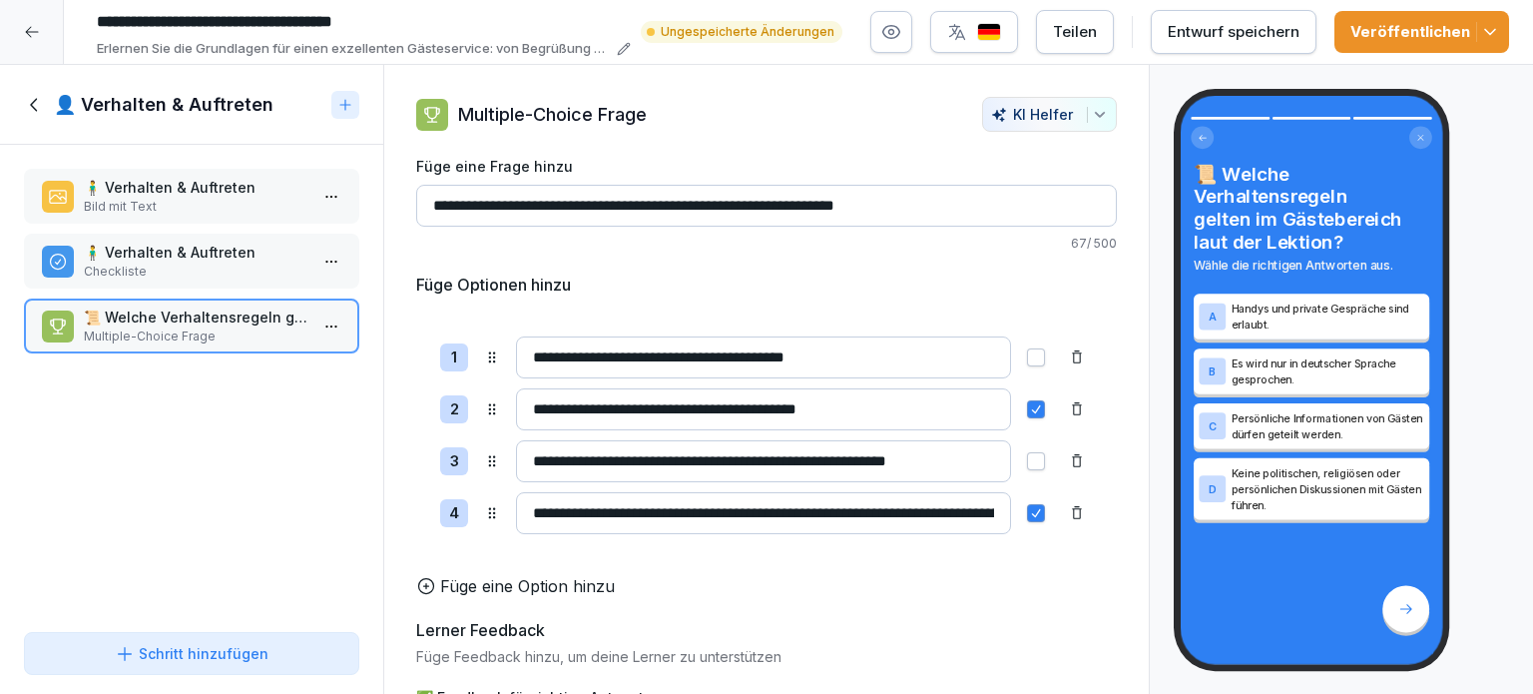
click at [30, 97] on icon at bounding box center [35, 105] width 22 height 22
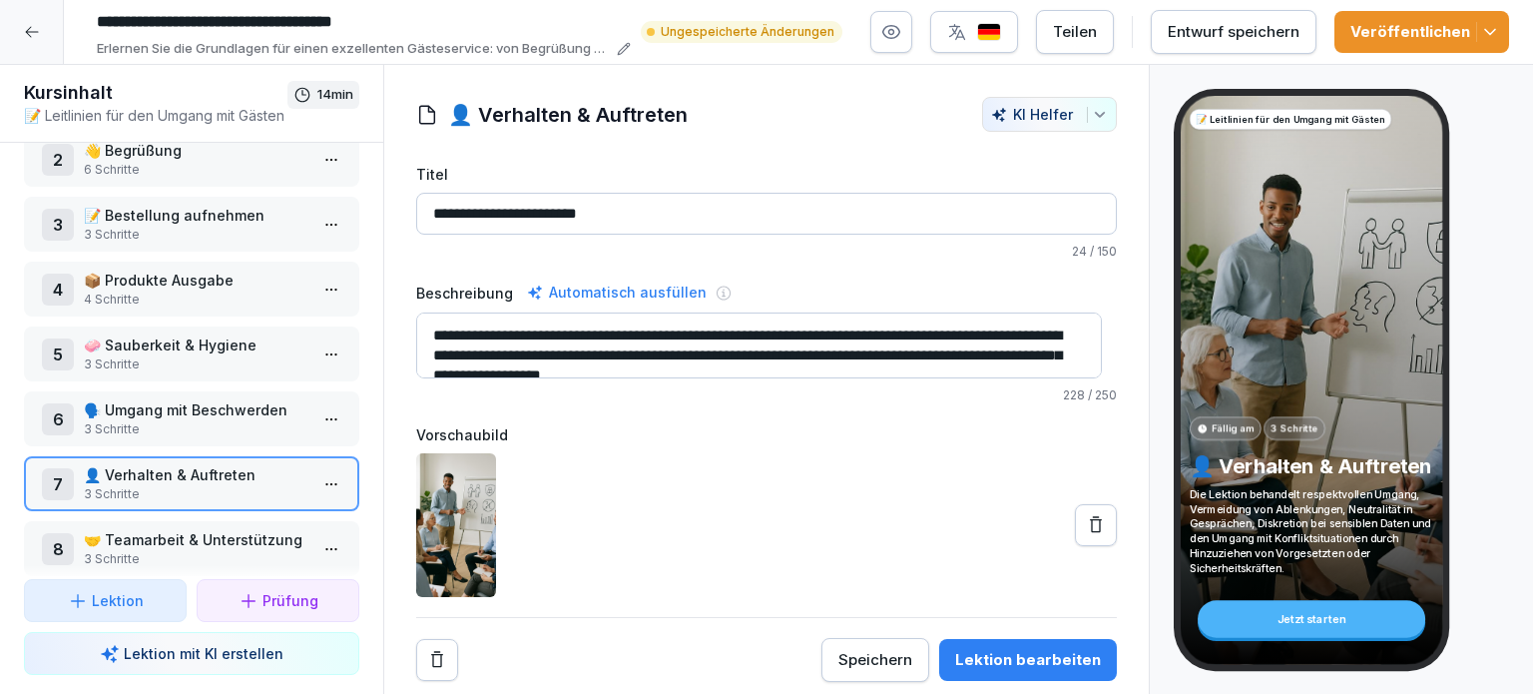
scroll to position [200, 0]
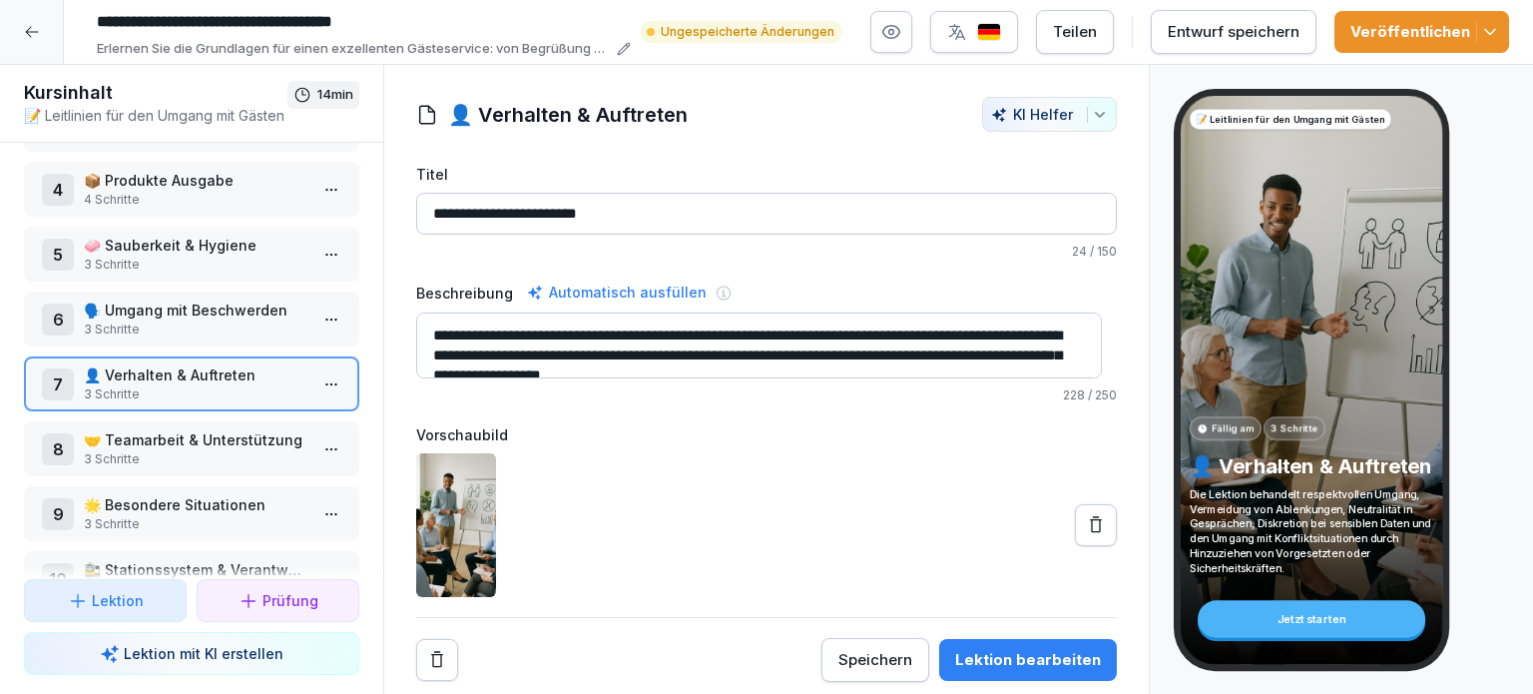
click at [172, 435] on p "🤝 Teamarbeit & Unterstützung" at bounding box center [196, 439] width 224 height 21
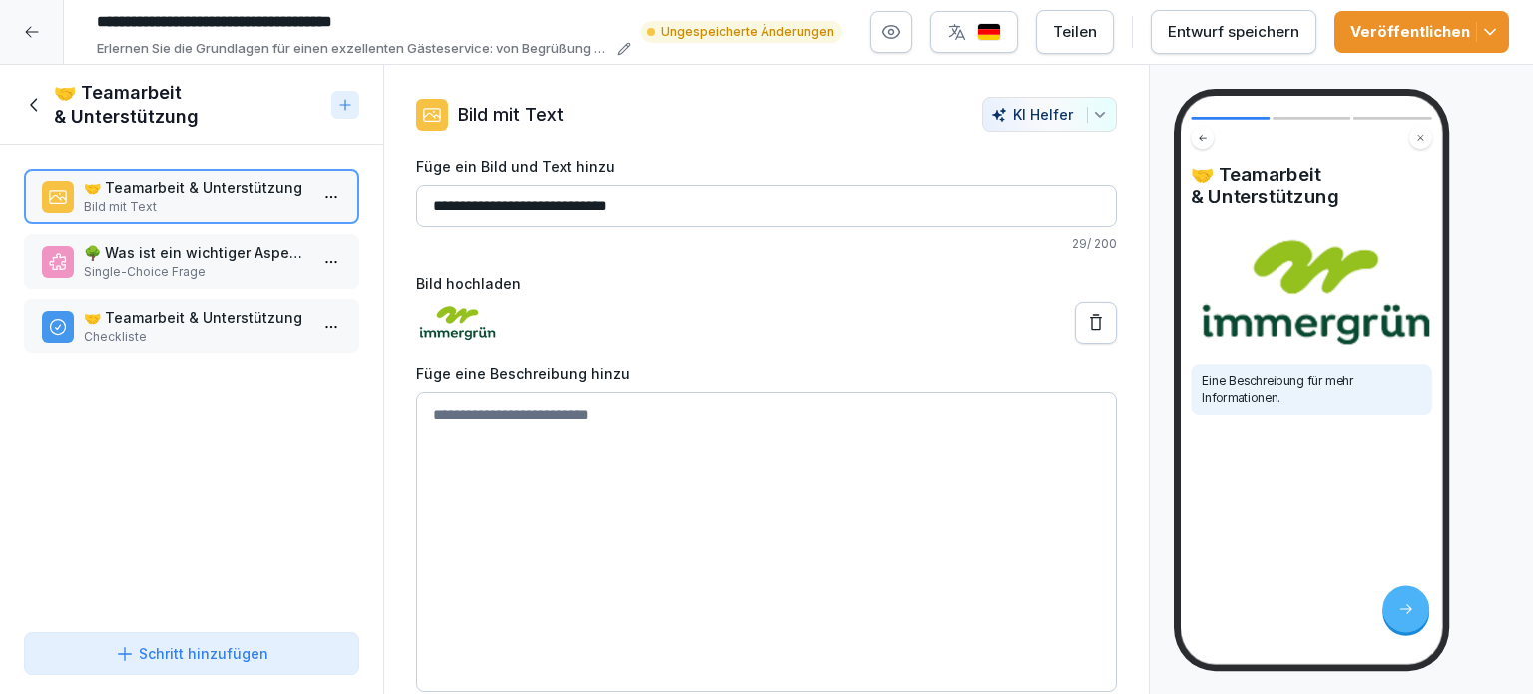
click at [155, 263] on p "Single-Choice Frage" at bounding box center [196, 272] width 224 height 18
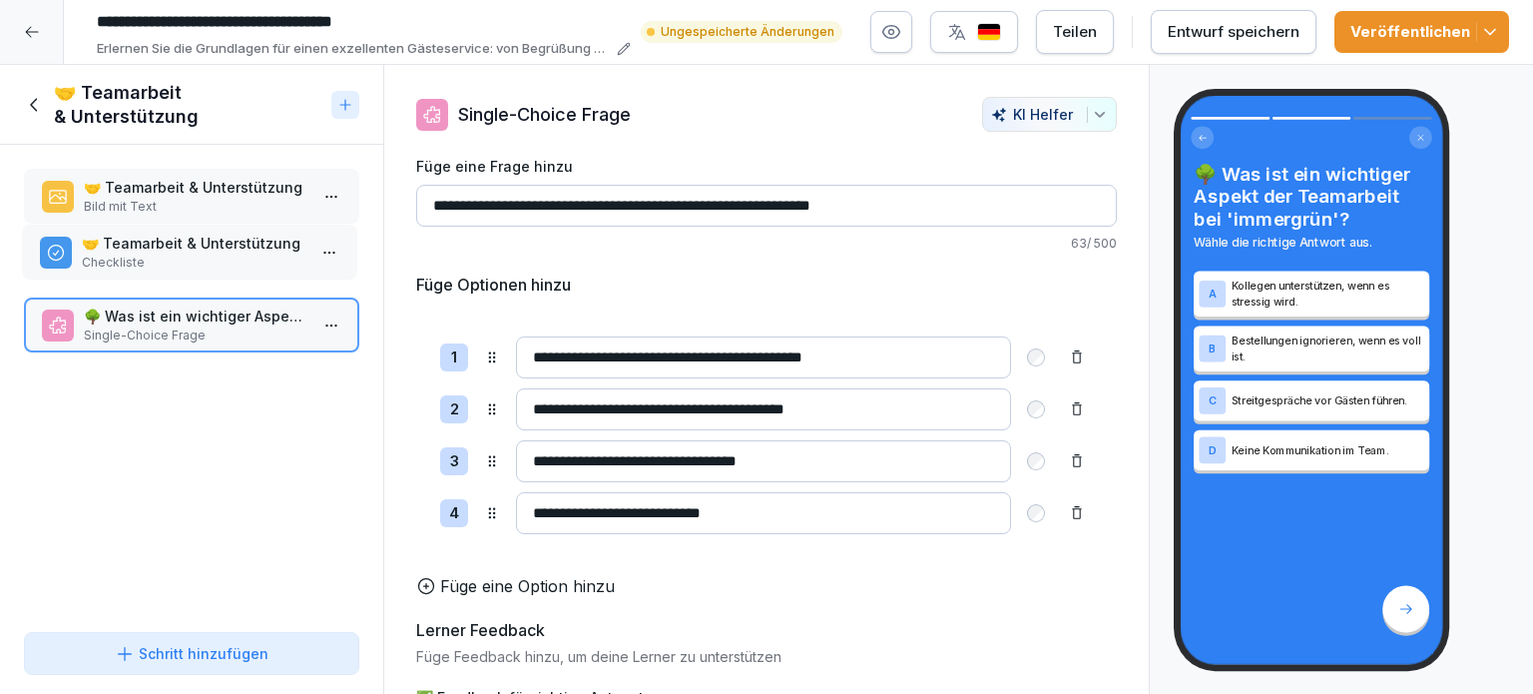
drag, startPoint x: 158, startPoint y: 323, endPoint x: 156, endPoint y: 250, distance: 73.9
click at [156, 250] on p "🤝 Teamarbeit & Unterstützung" at bounding box center [194, 243] width 224 height 21
click at [36, 103] on icon at bounding box center [35, 105] width 22 height 22
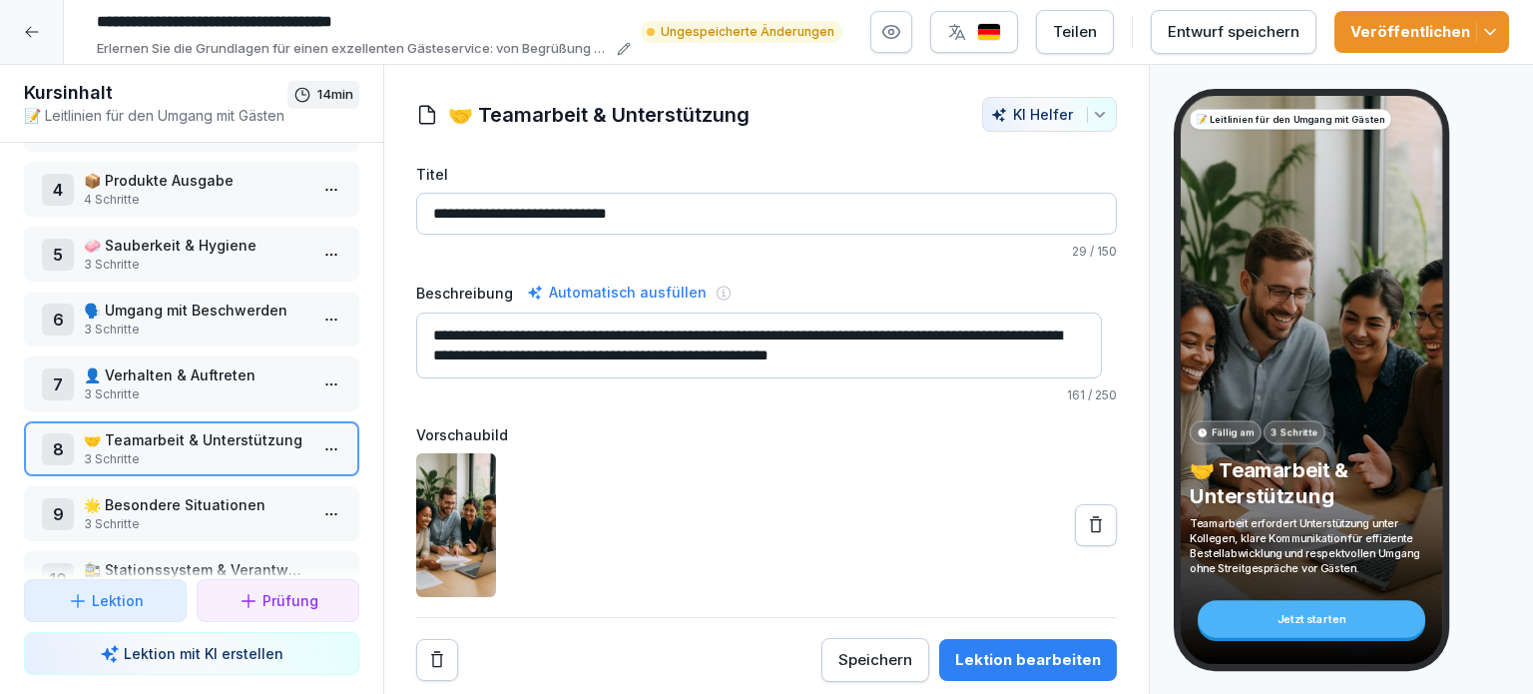
scroll to position [256, 0]
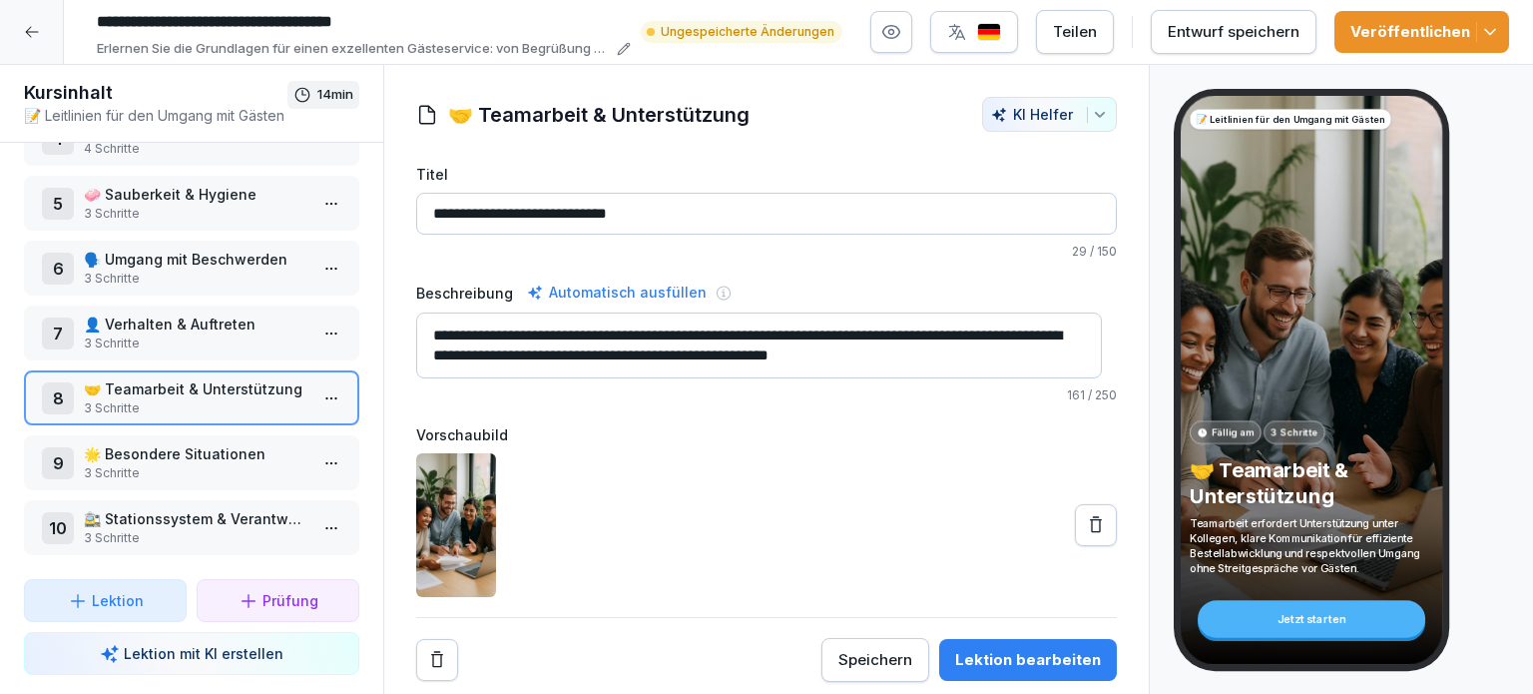
click at [178, 443] on p "🌟 Besondere Situationen" at bounding box center [196, 453] width 224 height 21
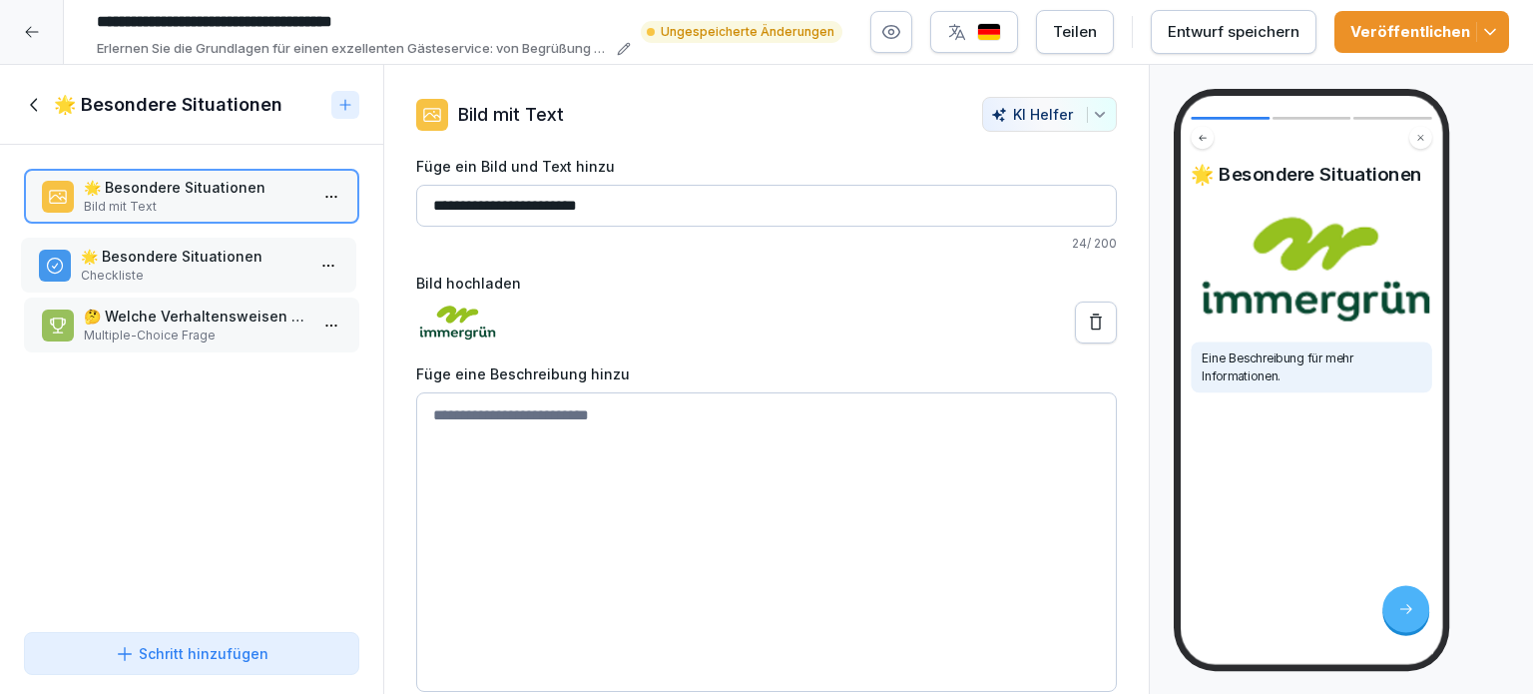
drag, startPoint x: 140, startPoint y: 323, endPoint x: 136, endPoint y: 263, distance: 61.0
click at [136, 263] on p "🌟 Besondere Situationen" at bounding box center [193, 256] width 224 height 21
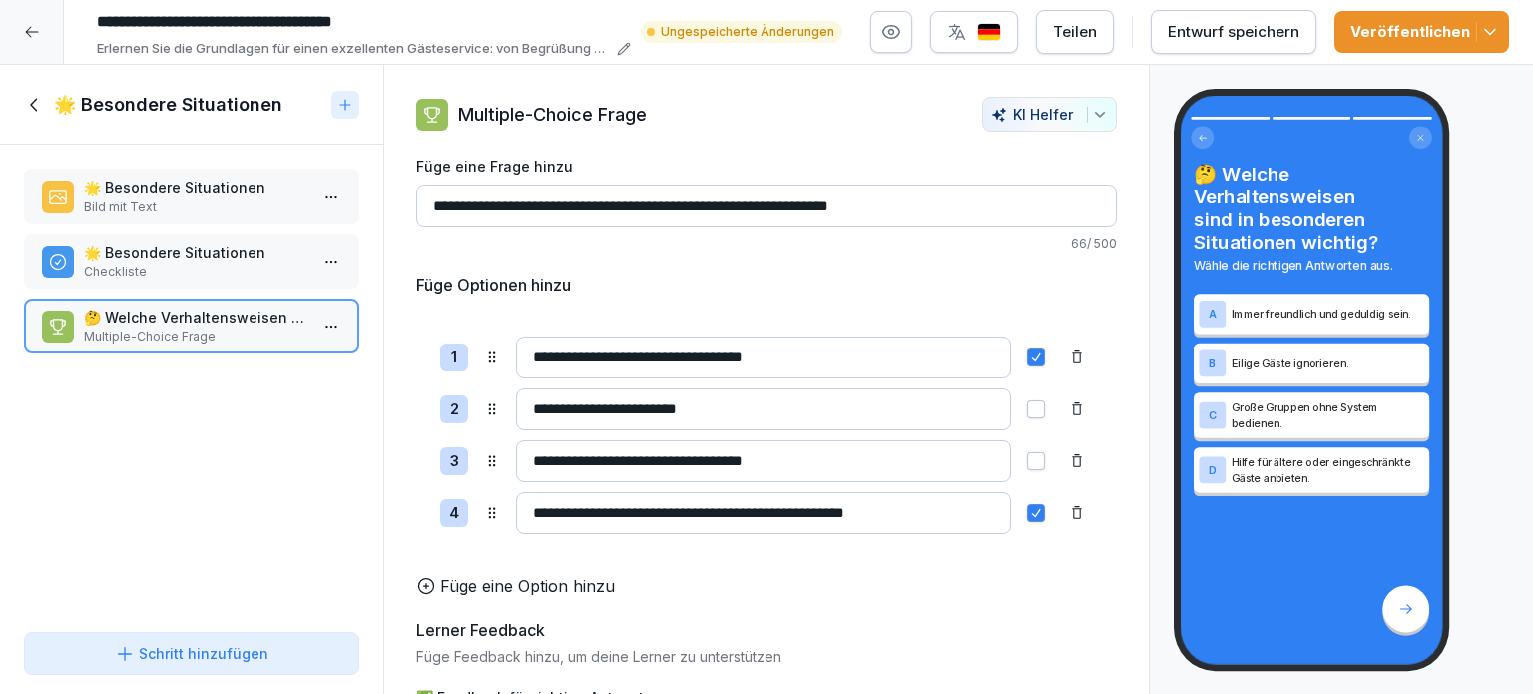
click at [35, 107] on icon at bounding box center [35, 105] width 22 height 22
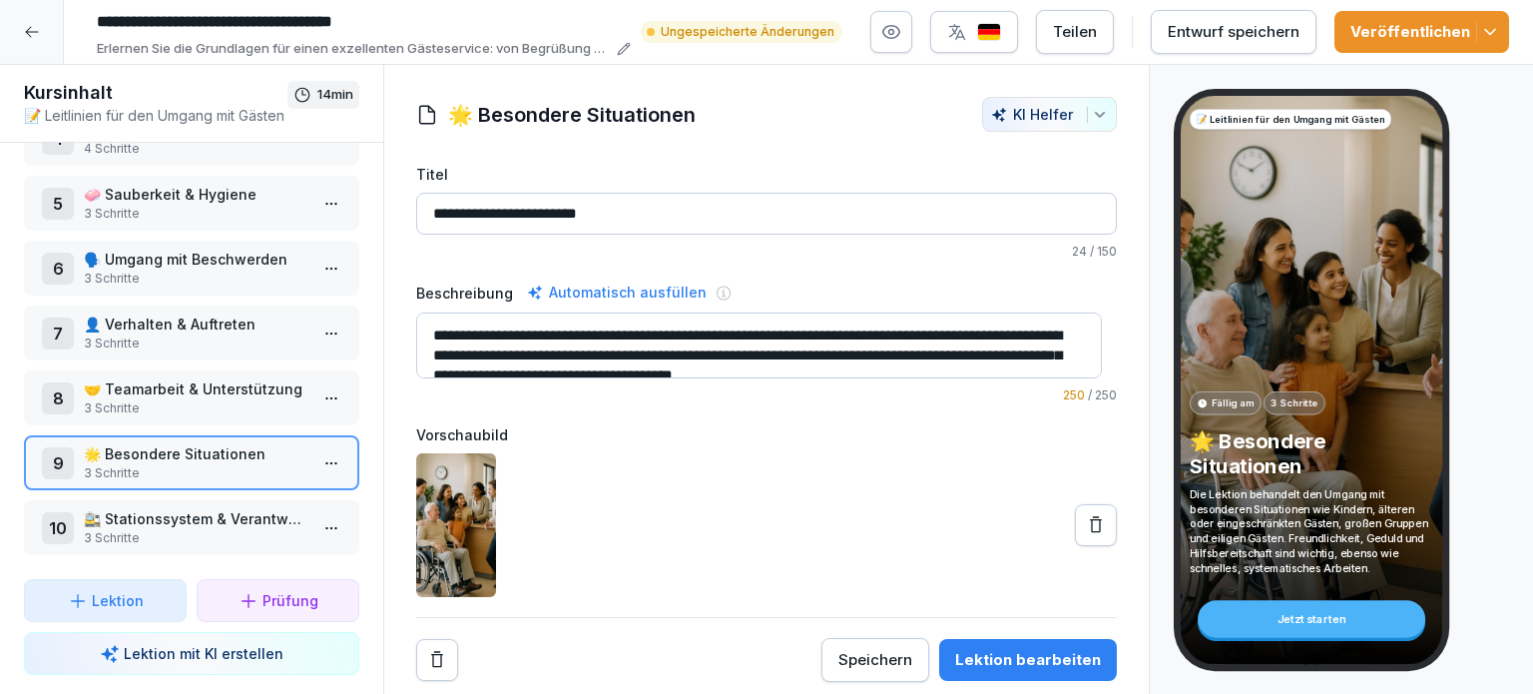
click at [164, 529] on p "3 Schritte" at bounding box center [196, 538] width 224 height 18
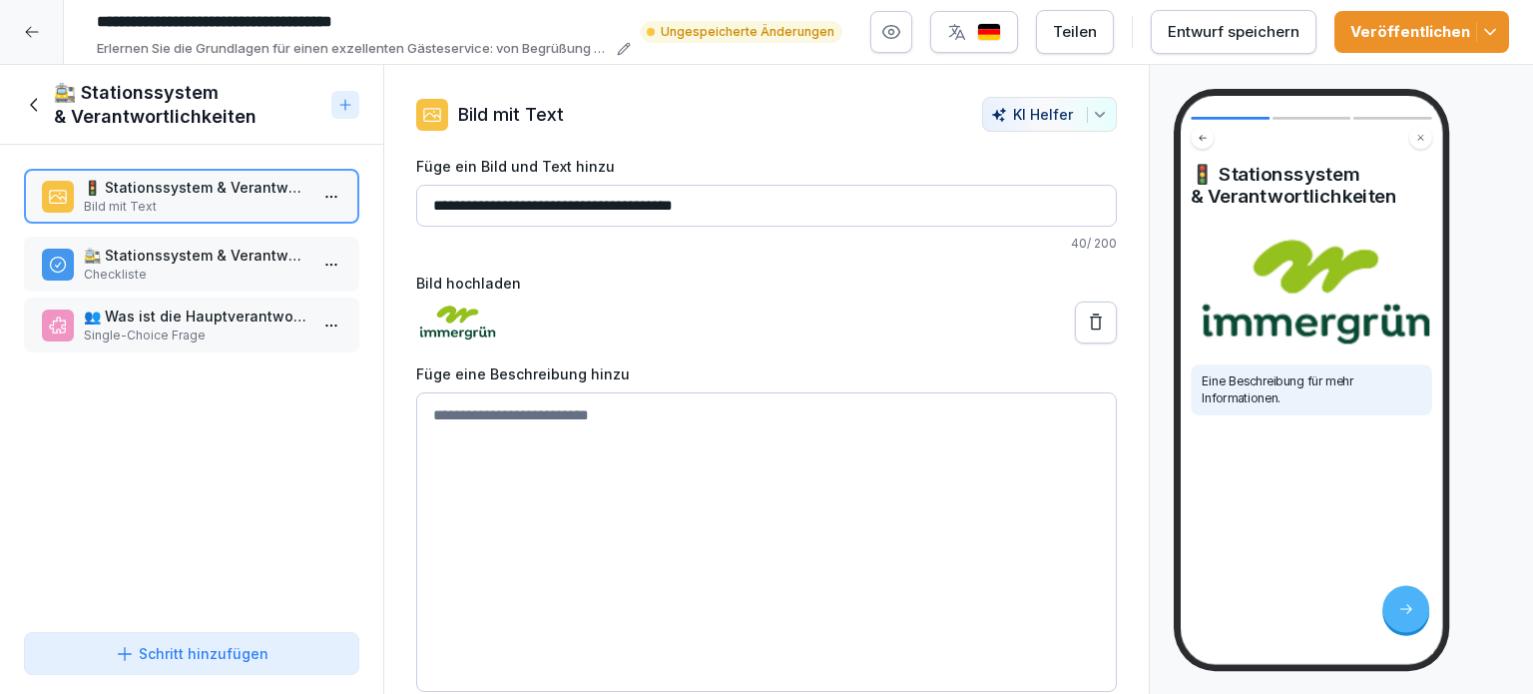
drag, startPoint x: 146, startPoint y: 324, endPoint x: 146, endPoint y: 263, distance: 61.9
click at [146, 263] on p "🚉 Stationssystem & Verantwortlichkeiten" at bounding box center [196, 255] width 224 height 21
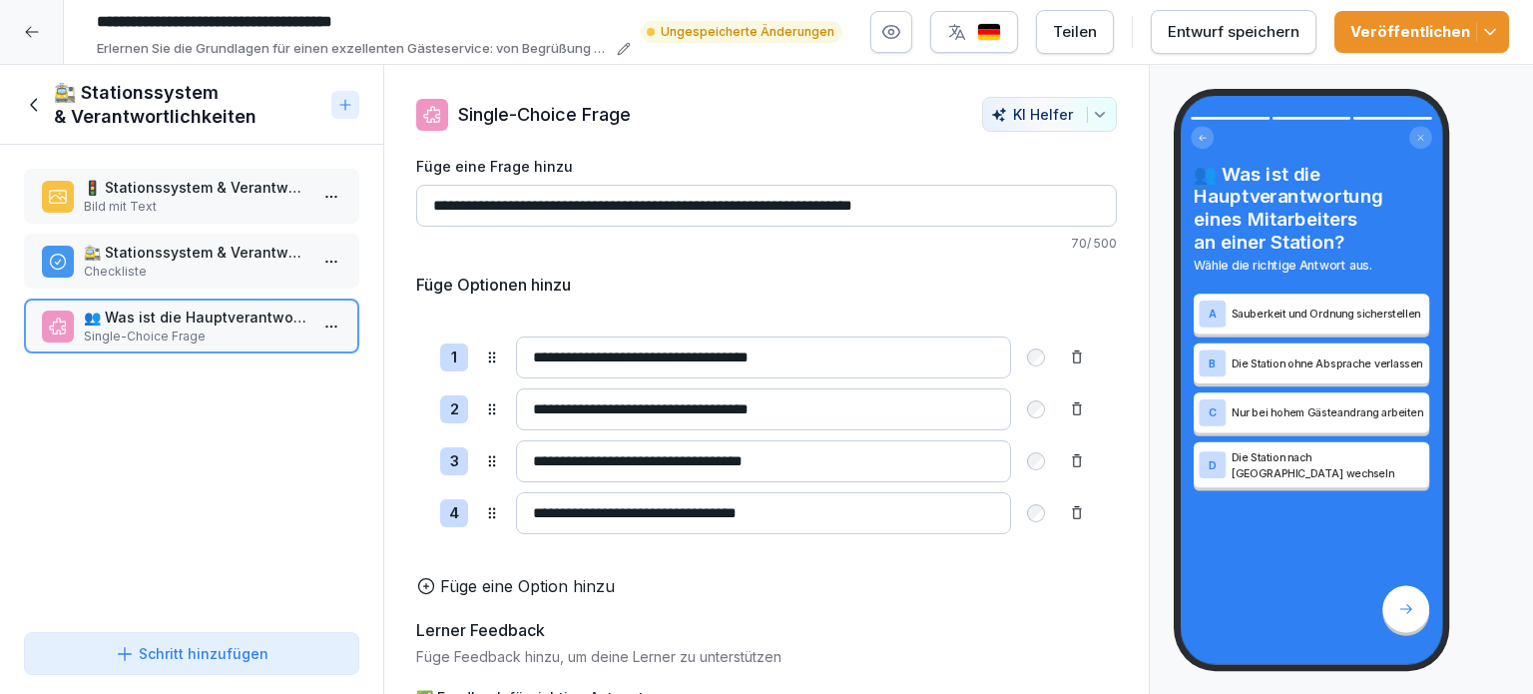
click at [32, 104] on icon at bounding box center [33, 104] width 7 height 13
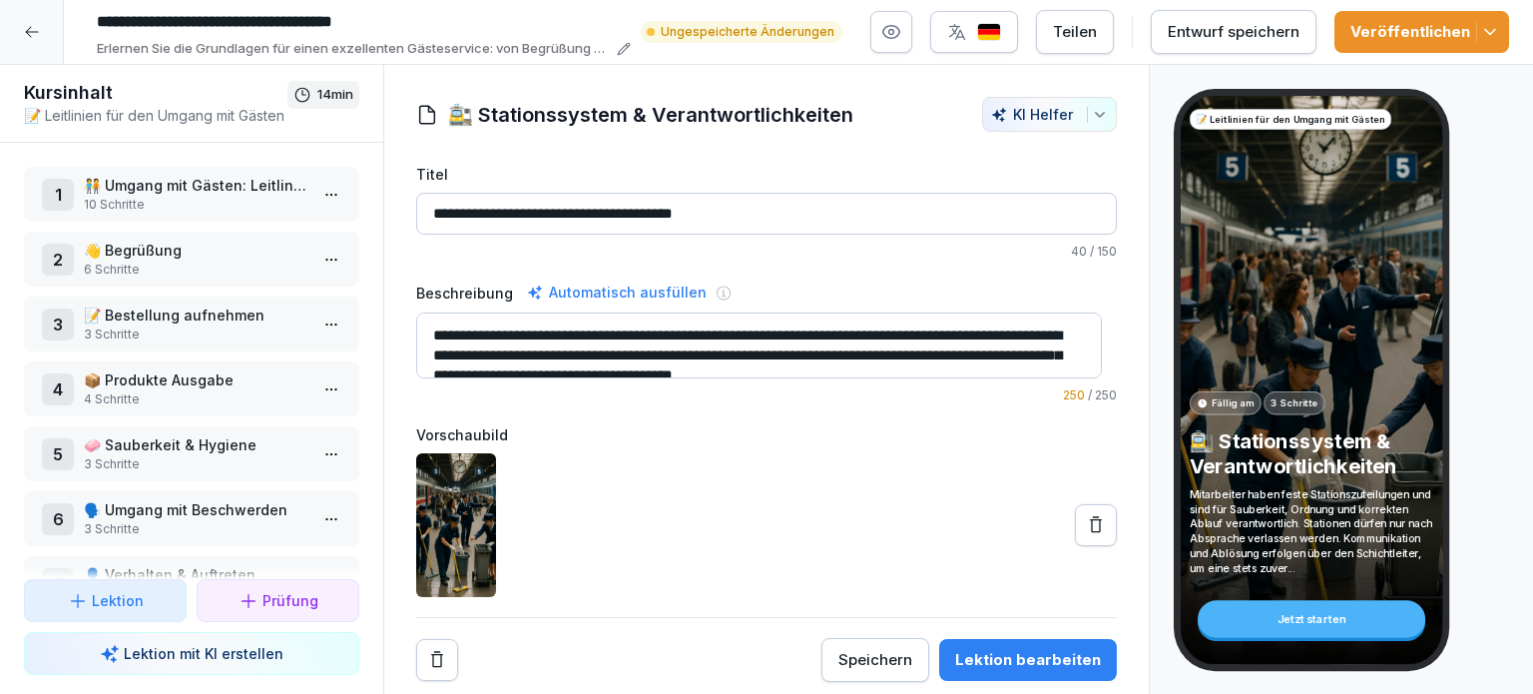
click at [153, 197] on p "10 Schritte" at bounding box center [196, 205] width 224 height 18
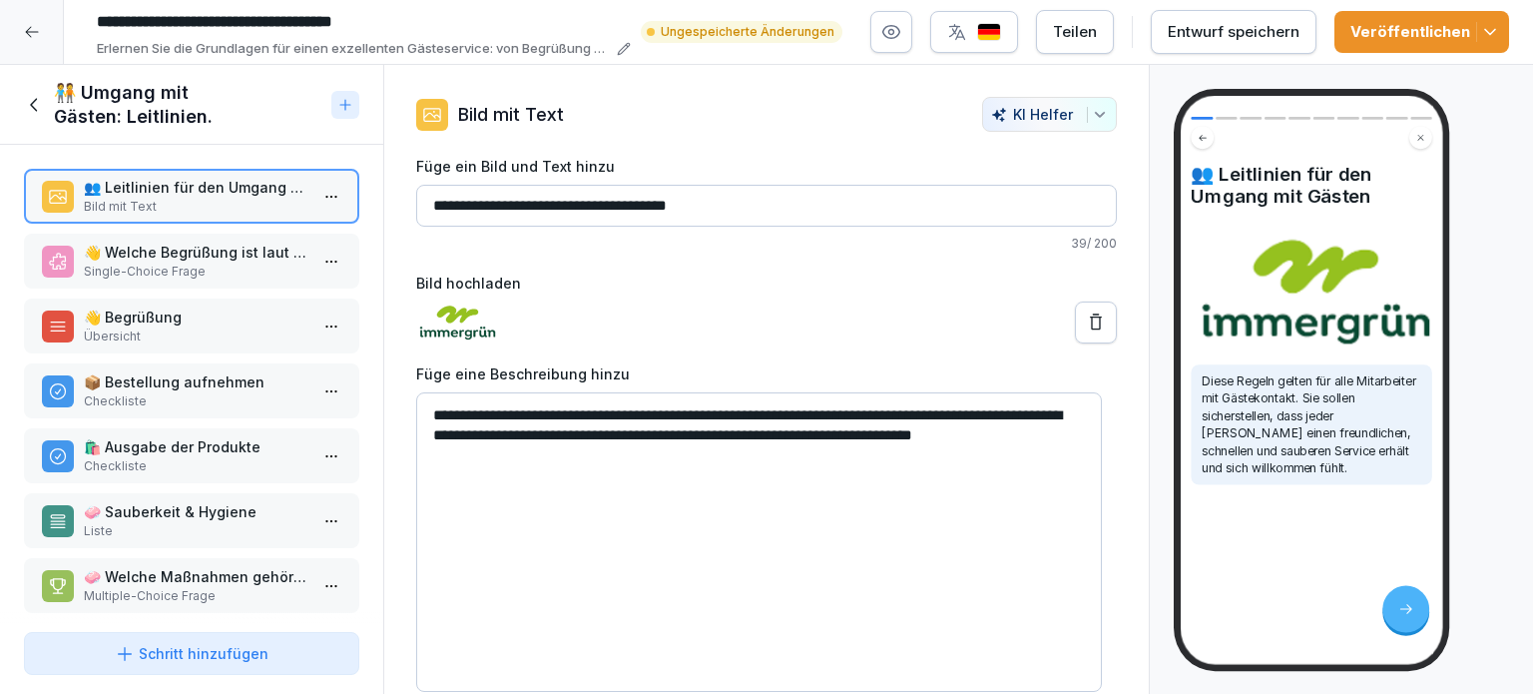
click at [164, 263] on p "Single-Choice Frage" at bounding box center [196, 272] width 224 height 18
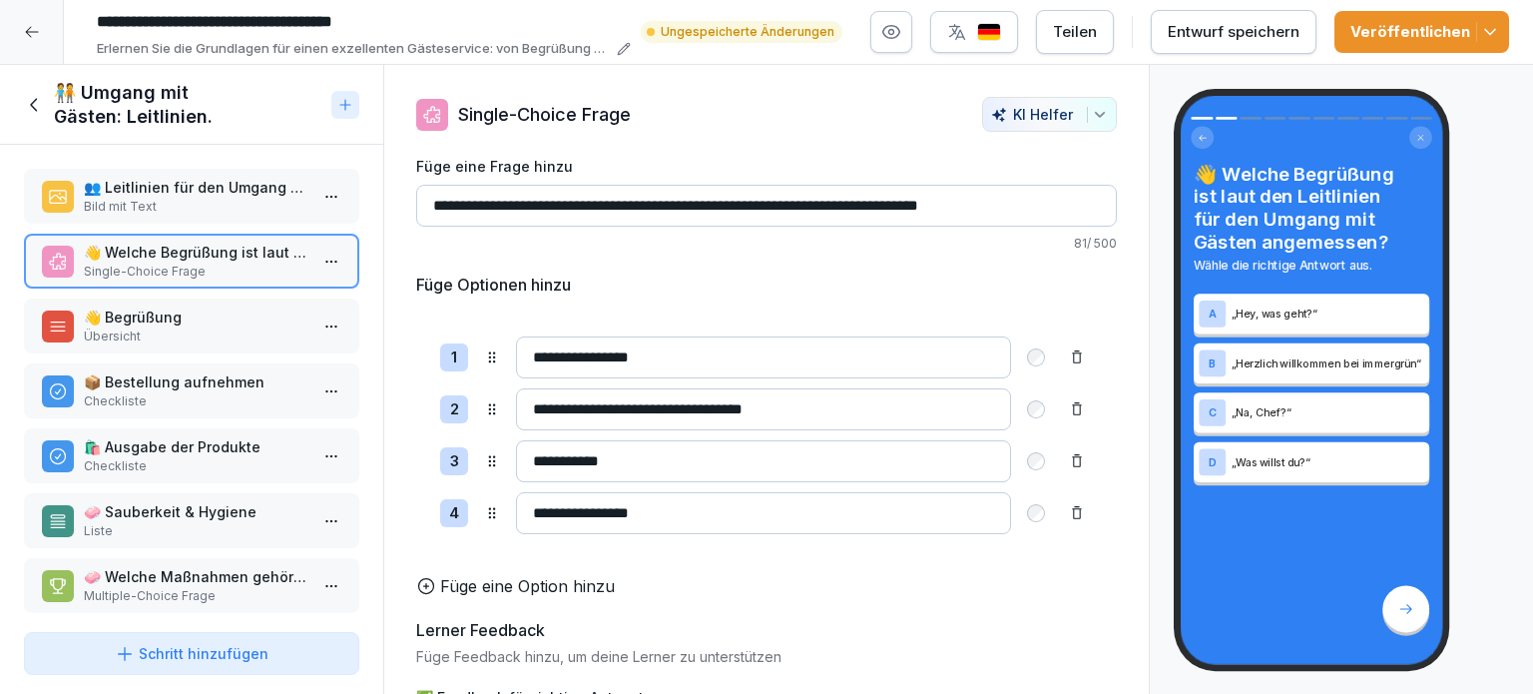
click at [172, 202] on p "Bild mit Text" at bounding box center [196, 207] width 224 height 18
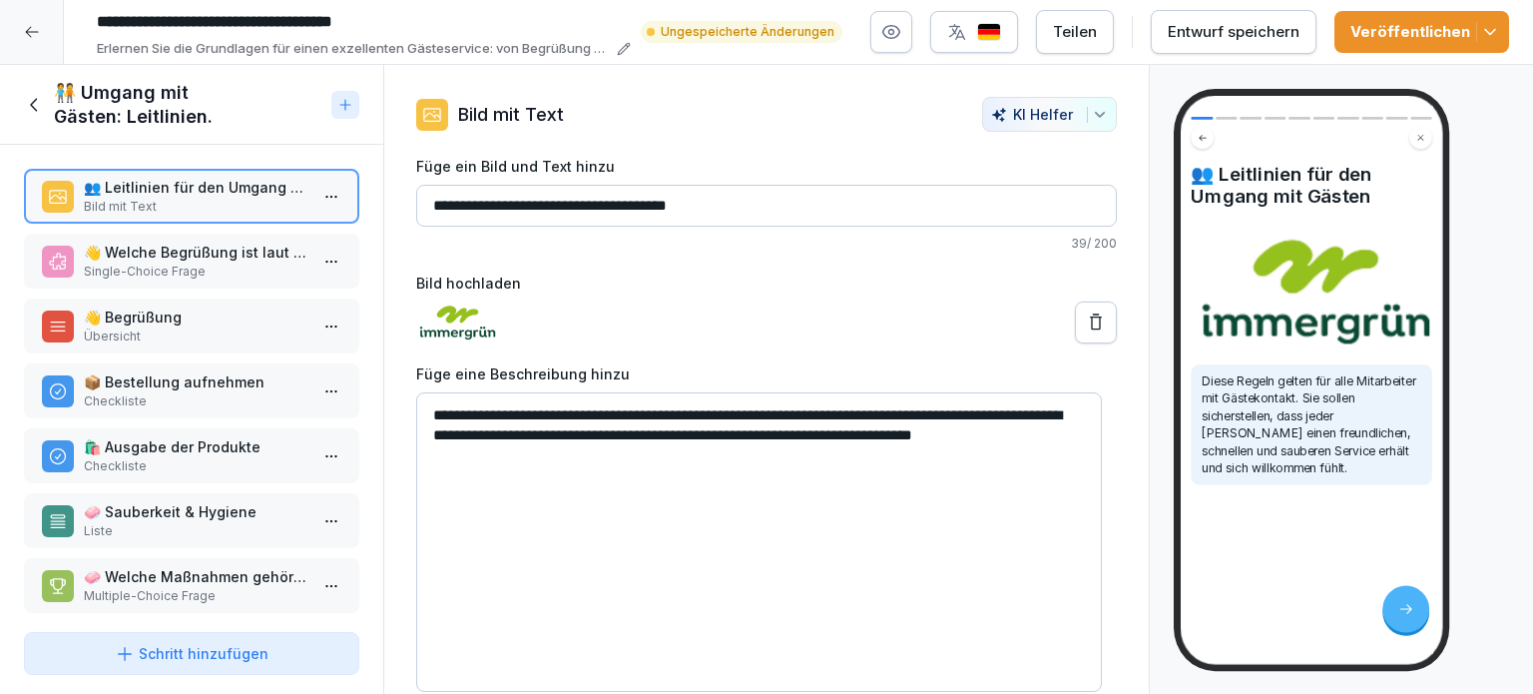
click at [156, 271] on p "Single-Choice Frage" at bounding box center [196, 272] width 224 height 18
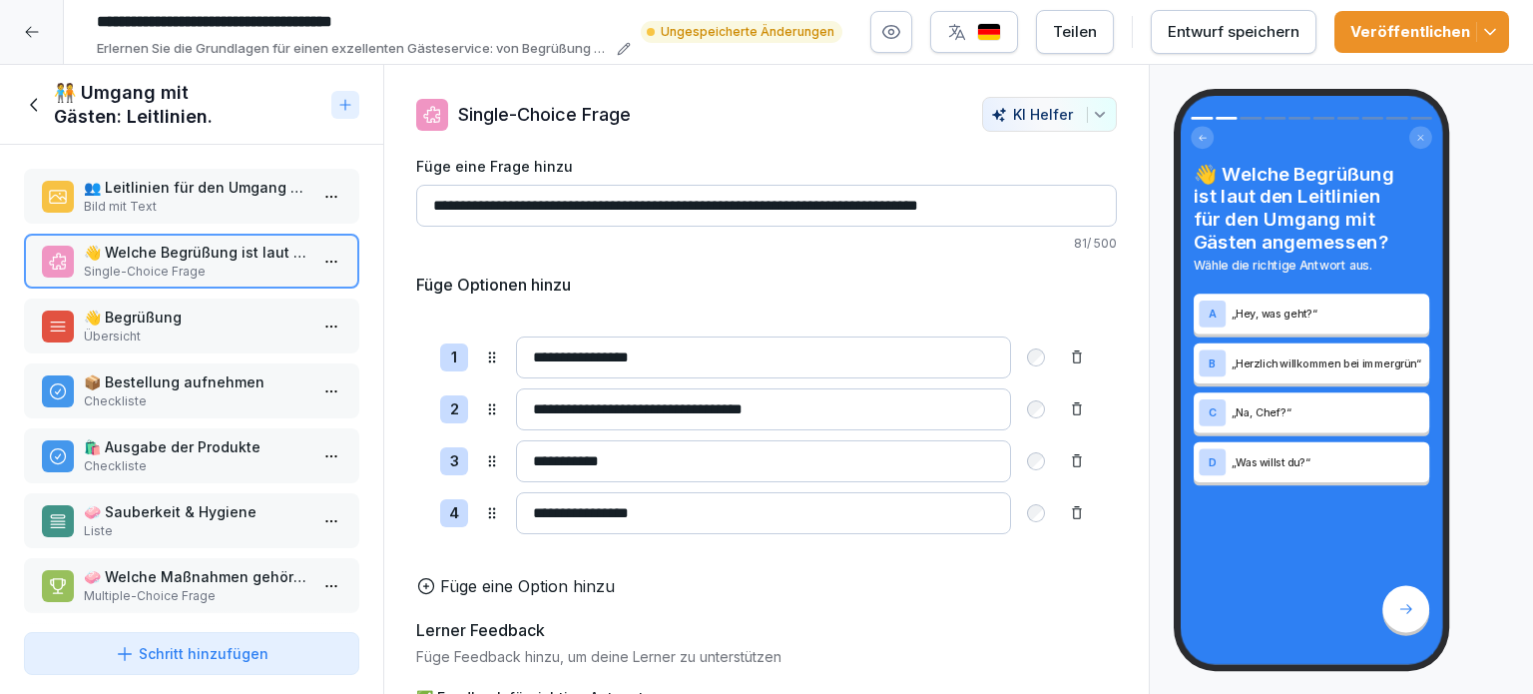
click at [140, 333] on p "Übersicht" at bounding box center [196, 336] width 224 height 18
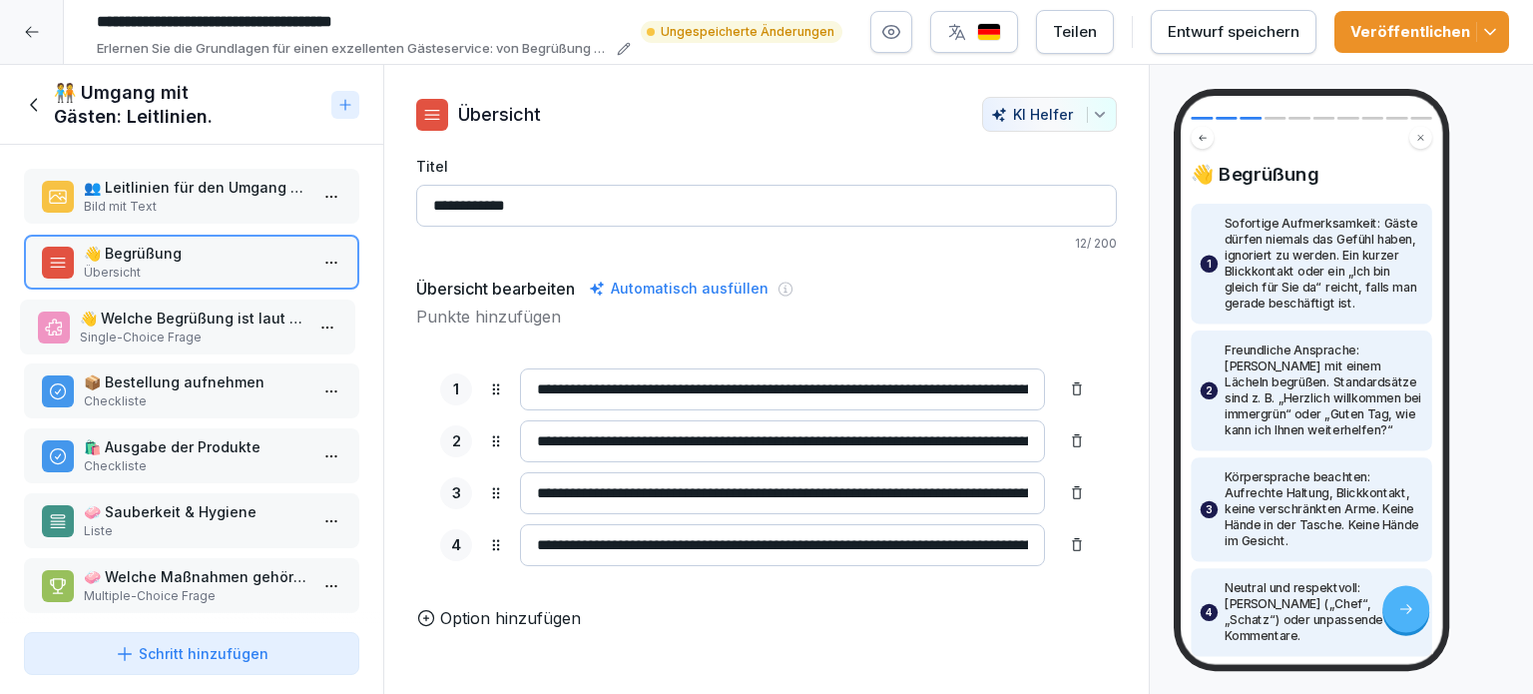
drag, startPoint x: 163, startPoint y: 254, endPoint x: 159, endPoint y: 319, distance: 66.0
click at [150, 384] on p "📦 Bestellung aufnehmen" at bounding box center [196, 381] width 224 height 21
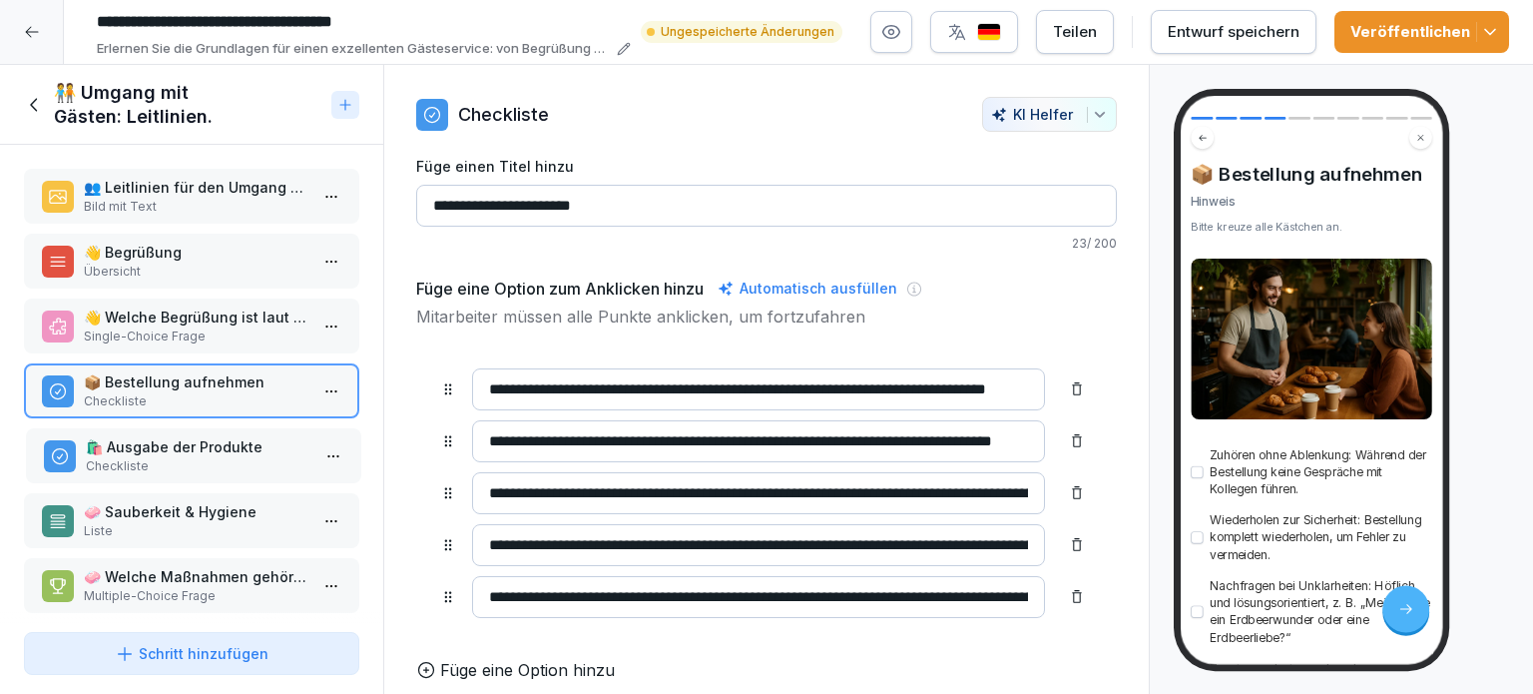
click at [146, 451] on p "🛍️ Ausgabe der Produkte" at bounding box center [198, 446] width 224 height 21
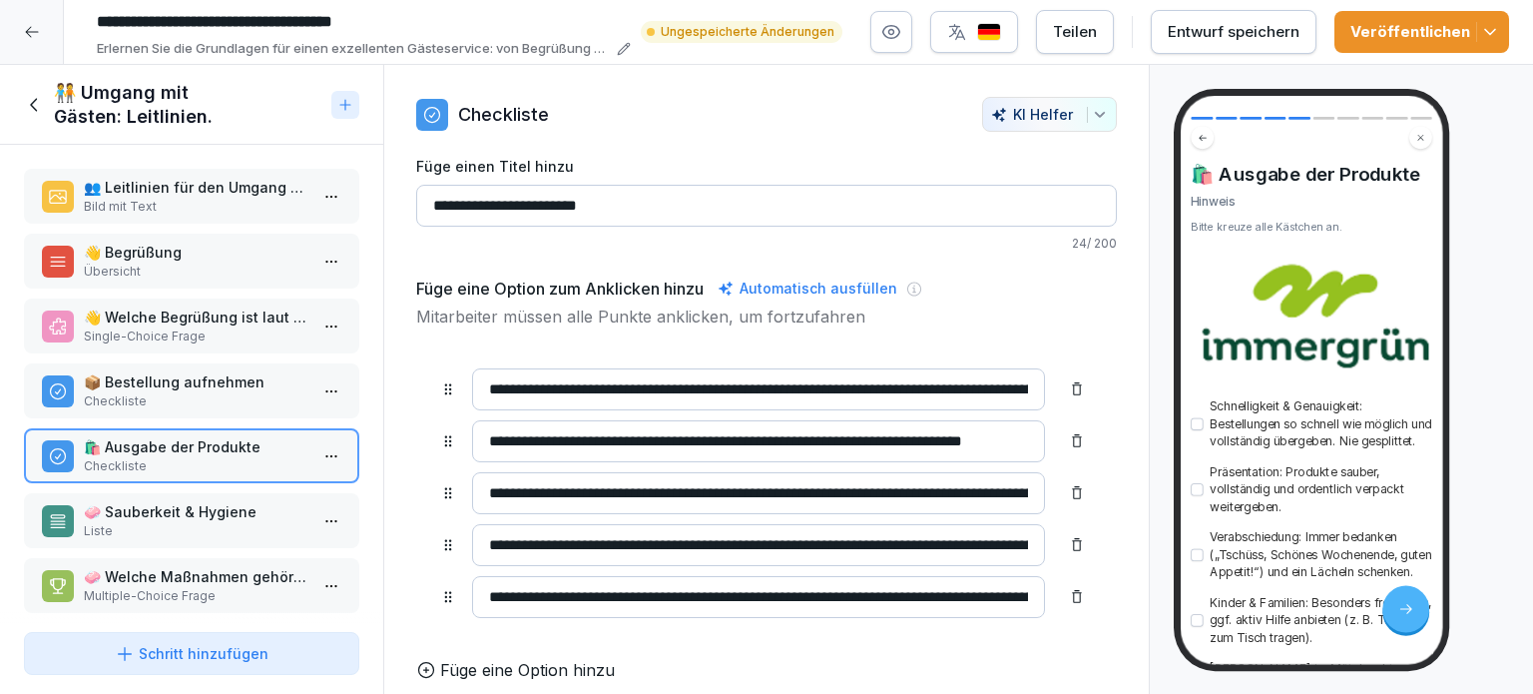
click at [145, 509] on p "🧼 Sauberkeit & Hygiene" at bounding box center [196, 511] width 224 height 21
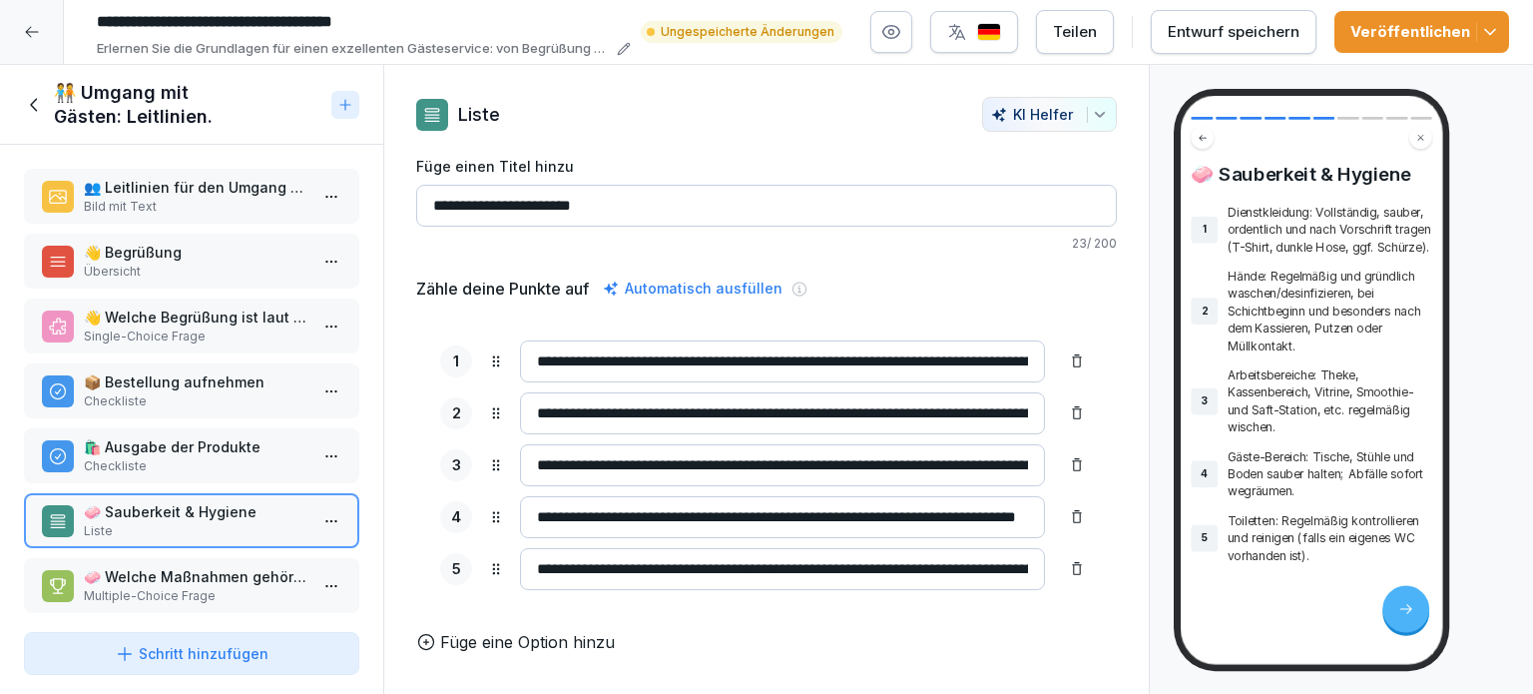
click at [144, 578] on p "🧼 Welche Maßnahmen gehören zur Sauberkeit und Hygiene?" at bounding box center [196, 576] width 224 height 21
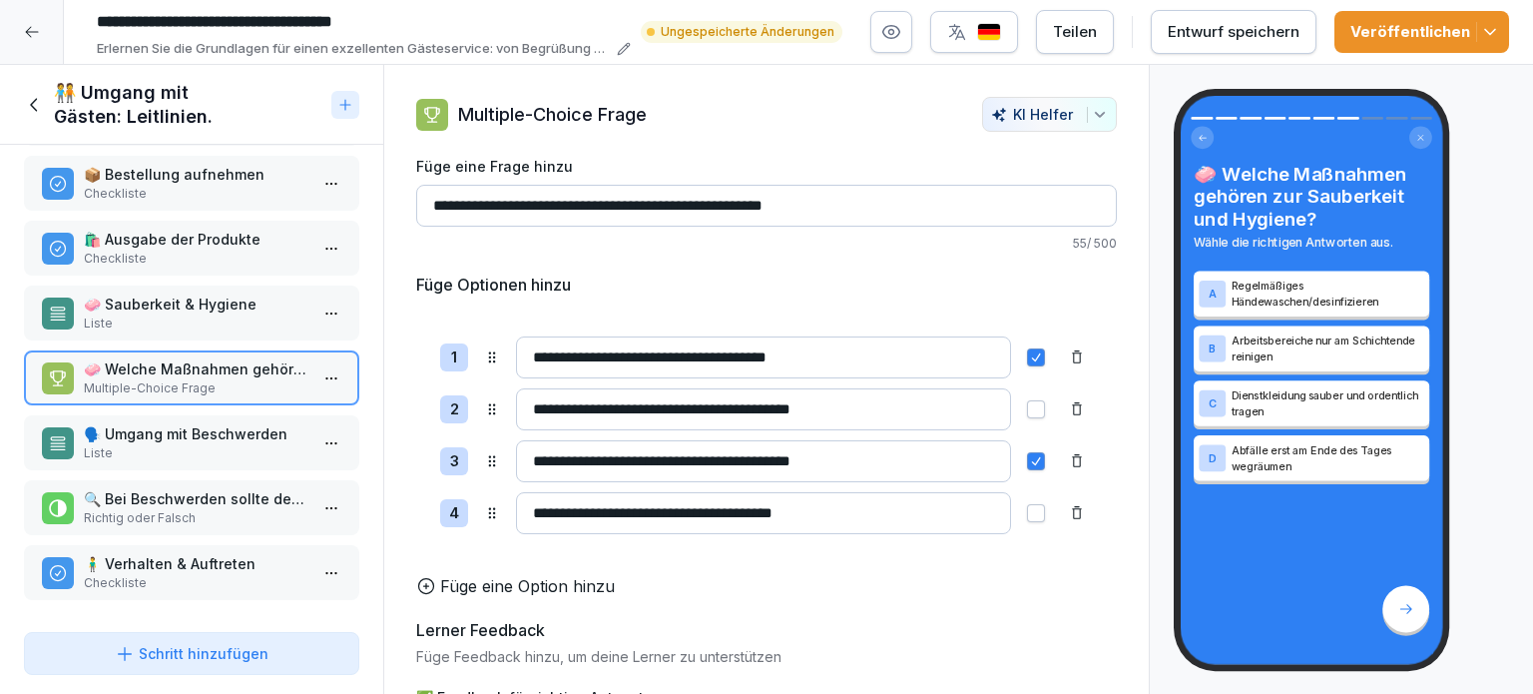
scroll to position [214, 0]
click at [172, 488] on p "🔍 Bei Beschwerden sollte der Mitarbeiter den [PERSON_NAME] unterbrechen, um die…" at bounding box center [196, 498] width 224 height 21
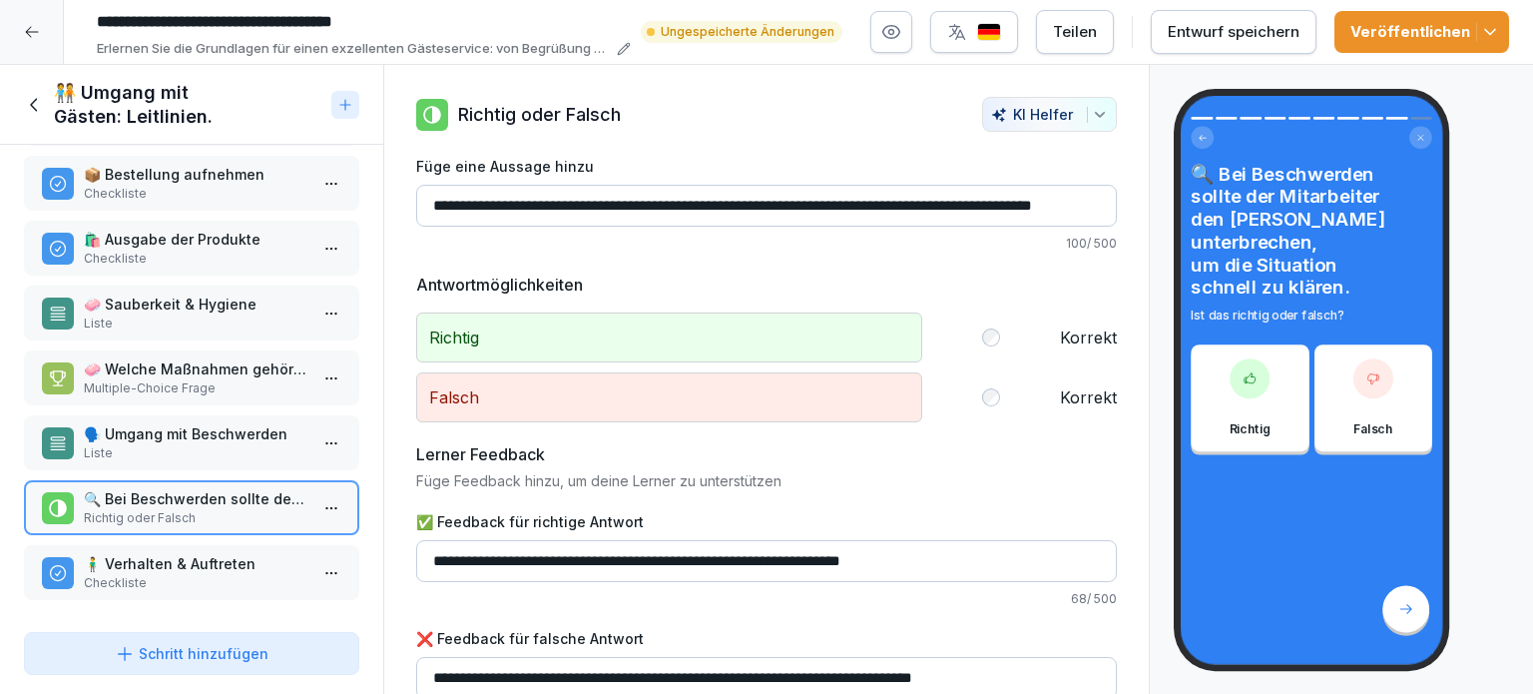
click at [180, 574] on p "Checkliste" at bounding box center [196, 583] width 224 height 18
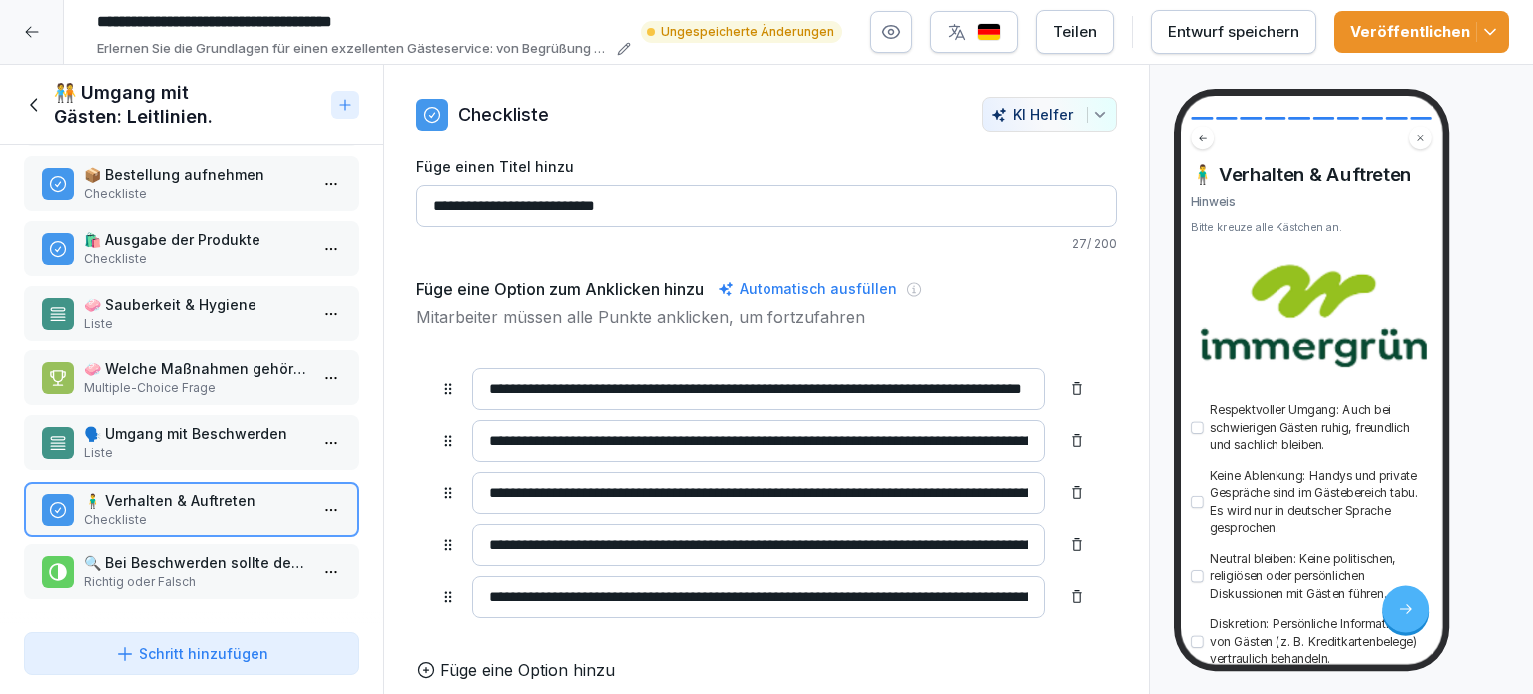
drag, startPoint x: 161, startPoint y: 558, endPoint x: 161, endPoint y: 495, distance: 62.9
click at [161, 495] on p "🧍‍♂️ Verhalten & Auftreten" at bounding box center [196, 500] width 224 height 21
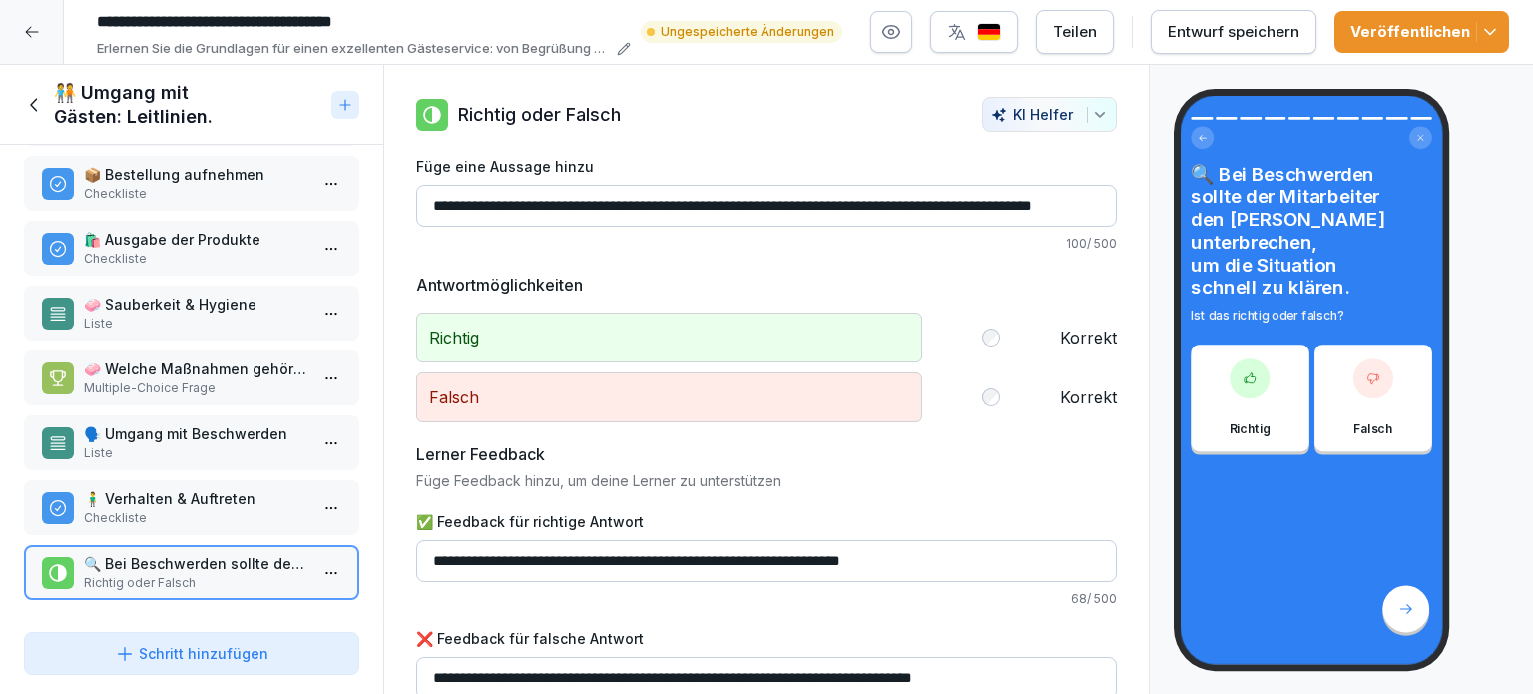
click at [190, 444] on p "Liste" at bounding box center [196, 453] width 224 height 18
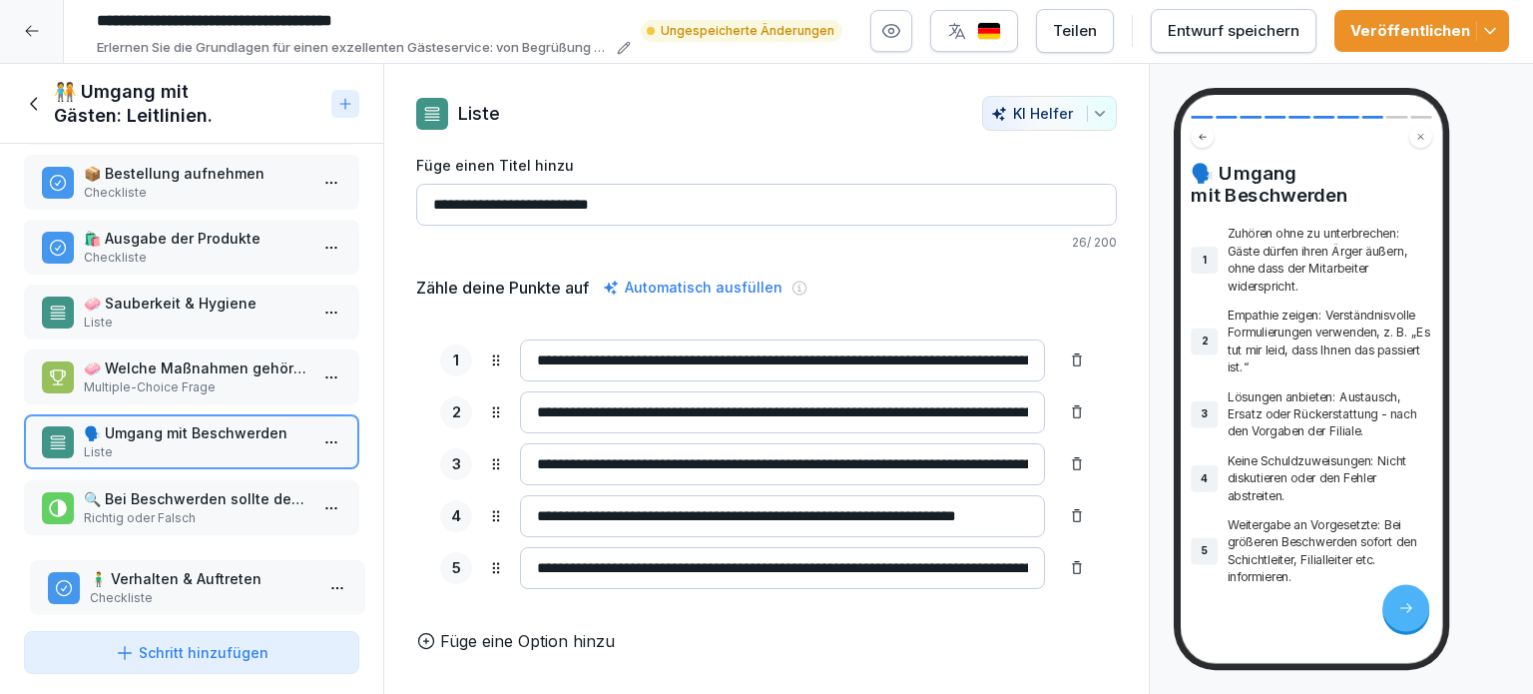
scroll to position [214, 0]
drag, startPoint x: 173, startPoint y: 495, endPoint x: 179, endPoint y: 551, distance: 56.2
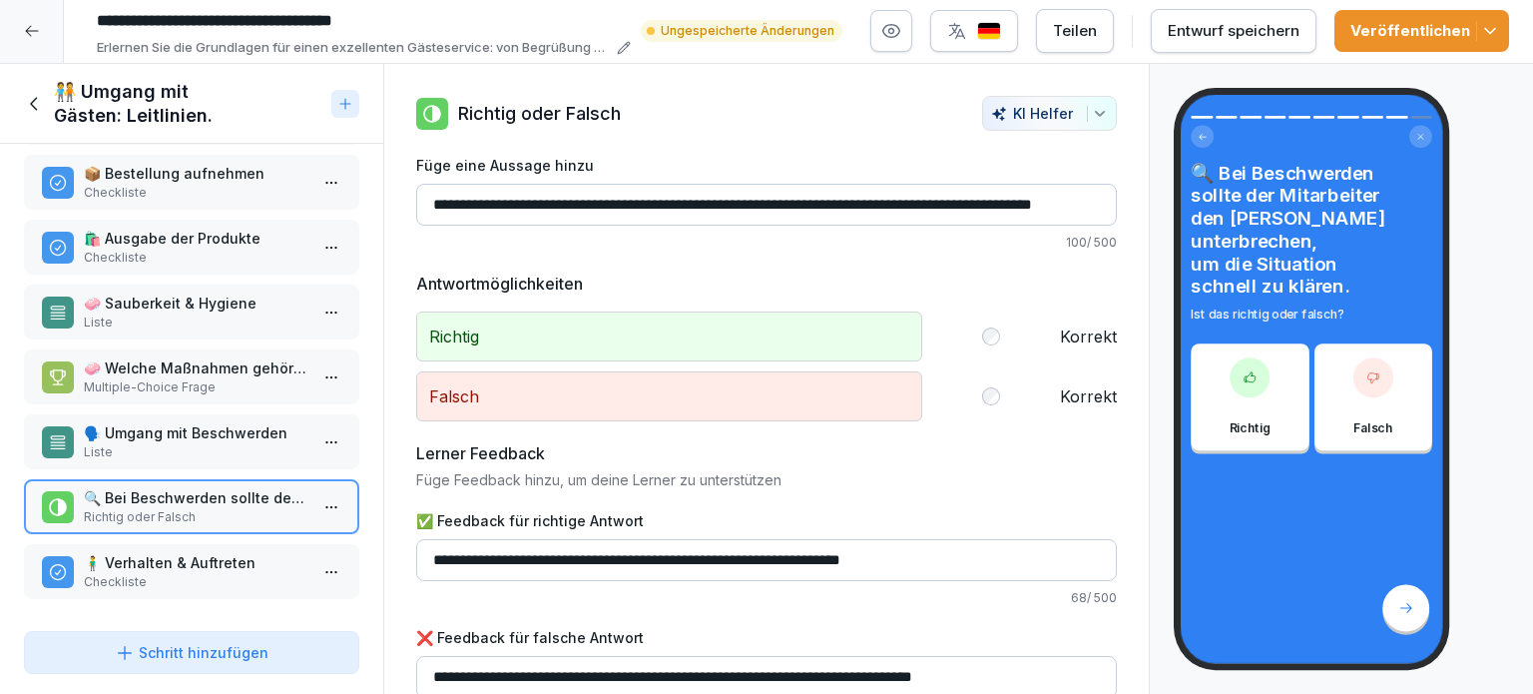
click at [35, 97] on icon at bounding box center [33, 103] width 7 height 13
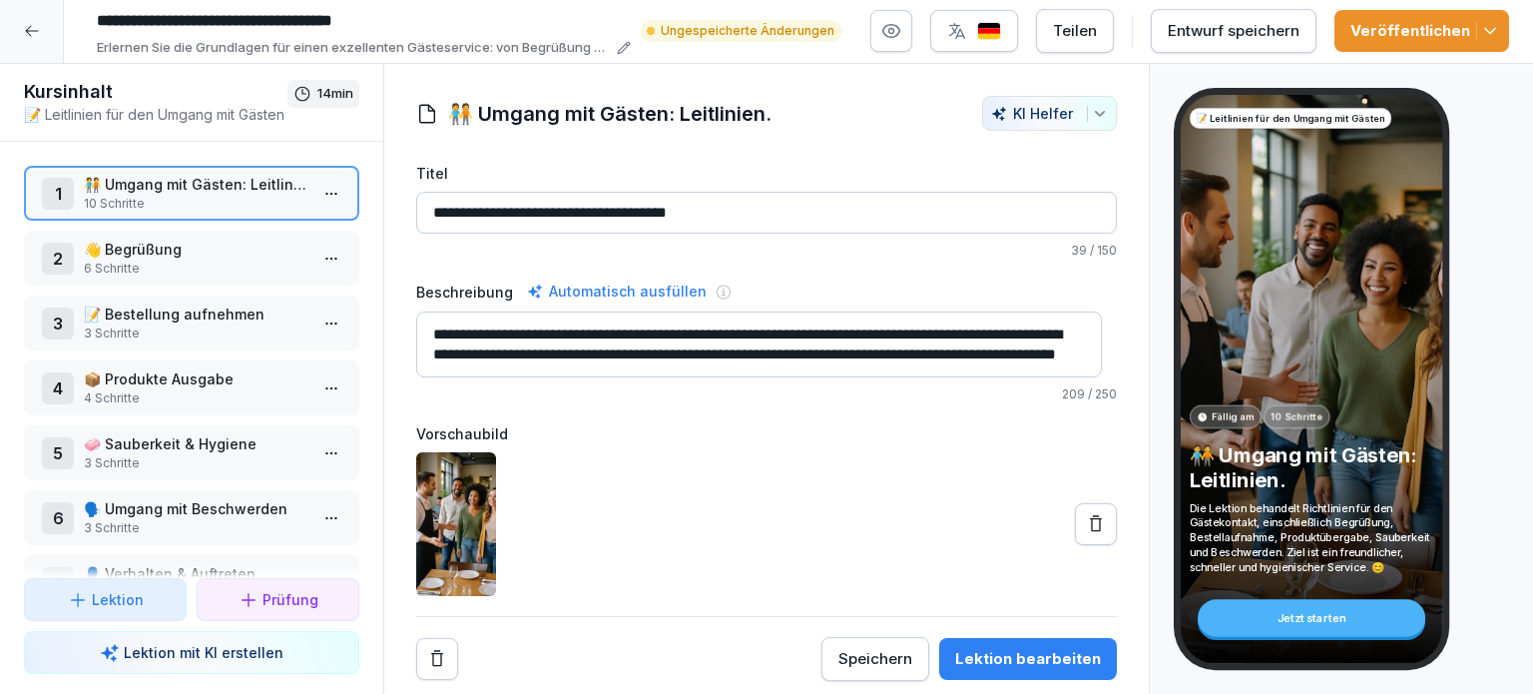
click at [124, 260] on p "6 Schritte" at bounding box center [196, 269] width 224 height 18
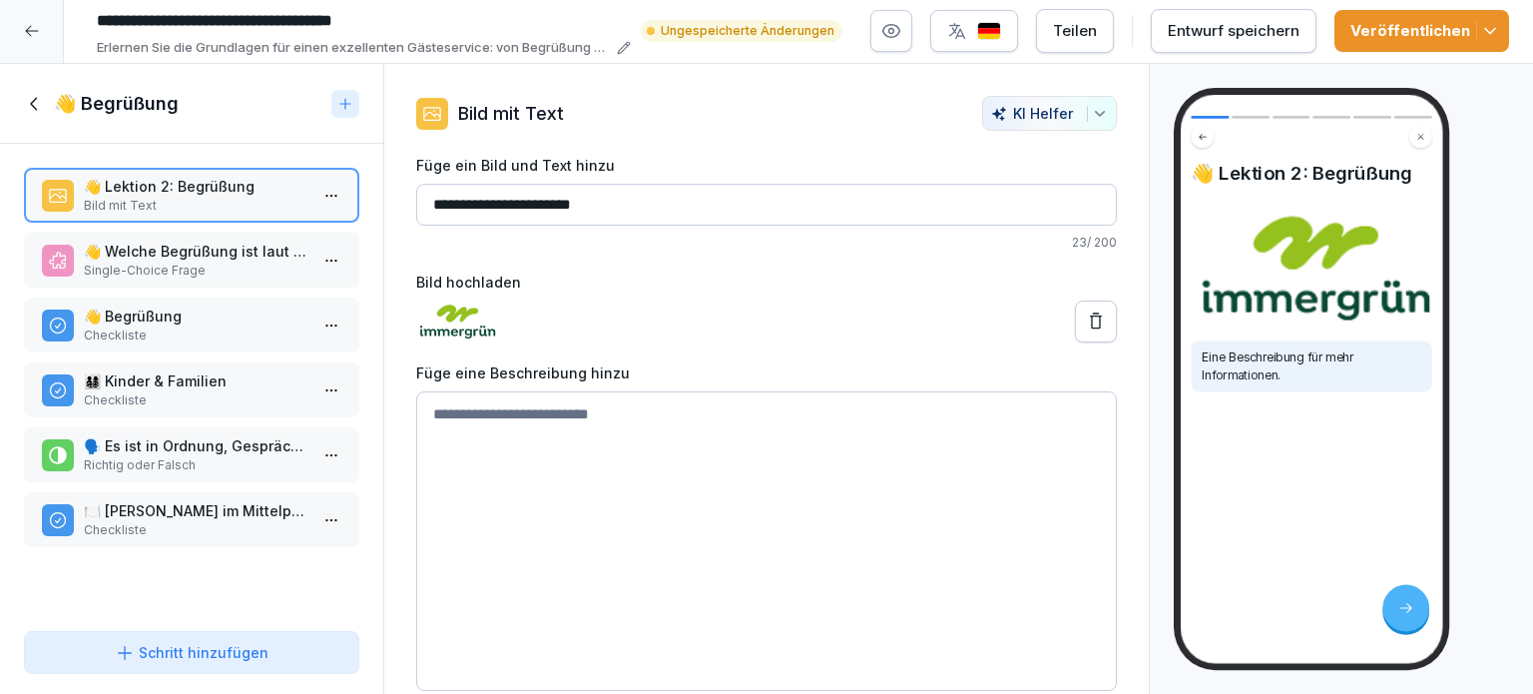
click at [29, 93] on icon at bounding box center [35, 104] width 22 height 22
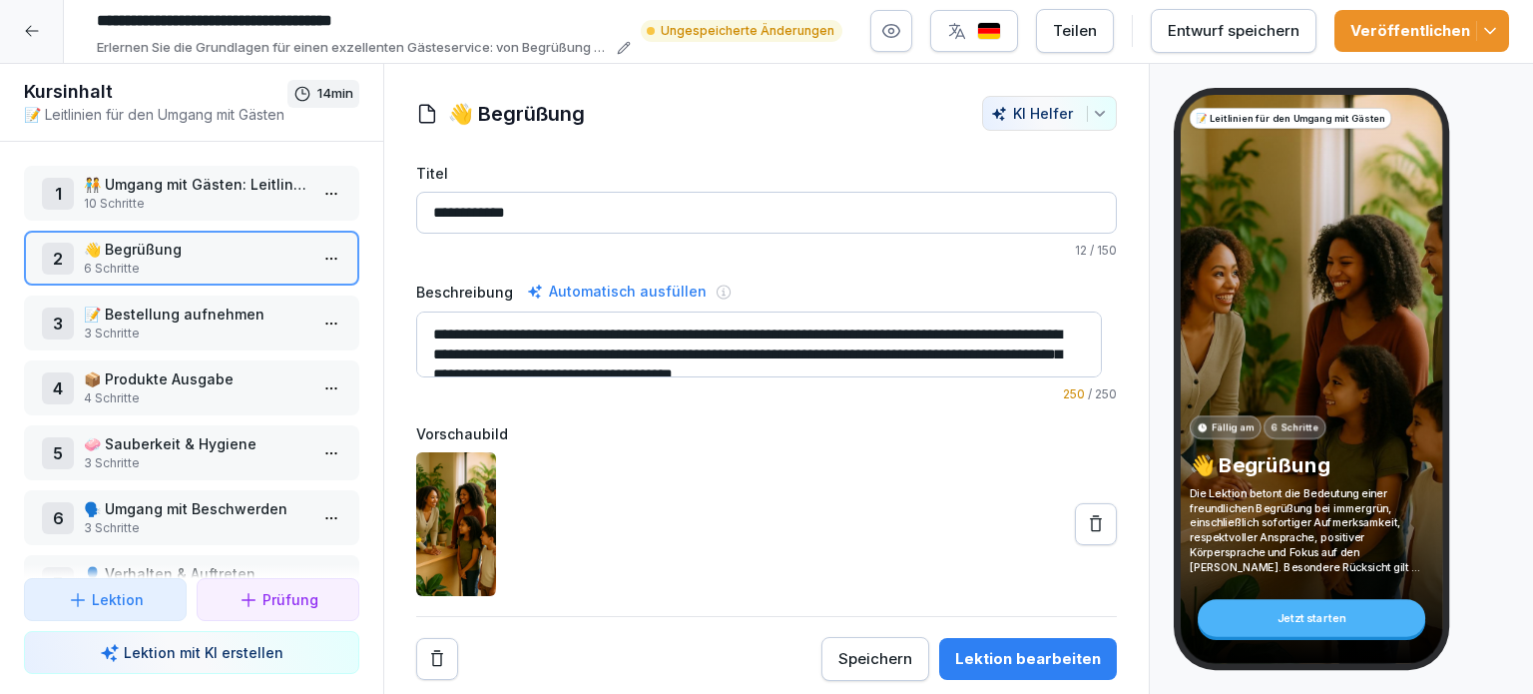
click at [96, 303] on p "📝 Bestellung aufnehmen" at bounding box center [196, 313] width 224 height 21
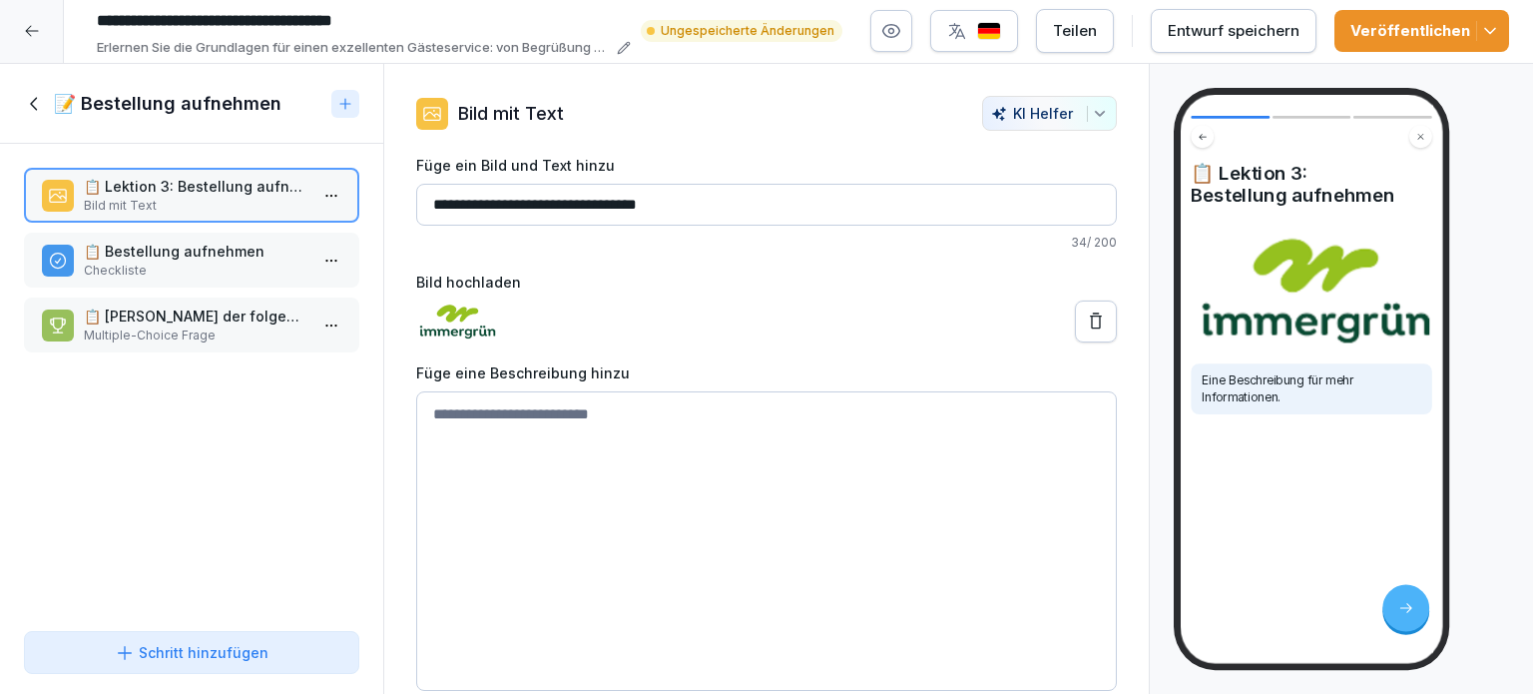
click at [41, 93] on icon at bounding box center [35, 104] width 22 height 22
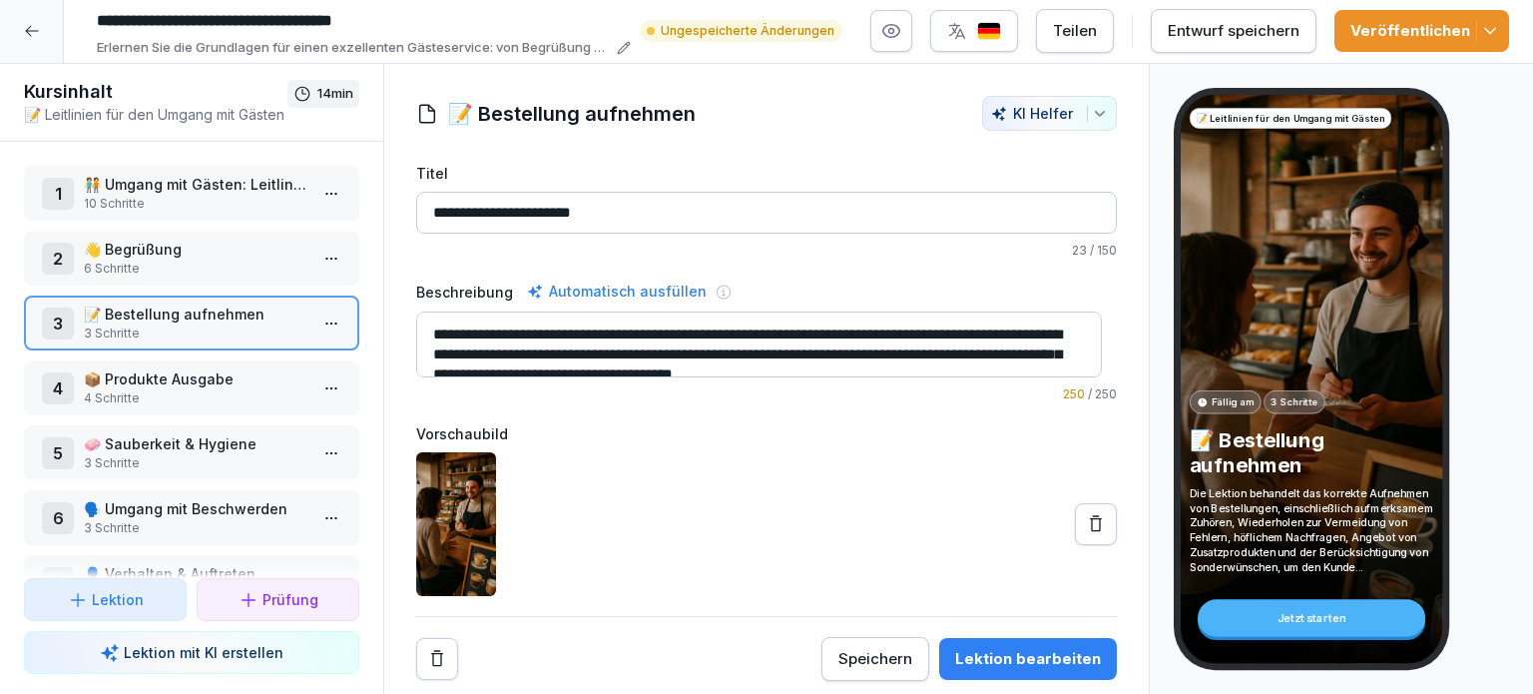
click at [127, 370] on p "📦 Produkte Ausgabe" at bounding box center [196, 378] width 224 height 21
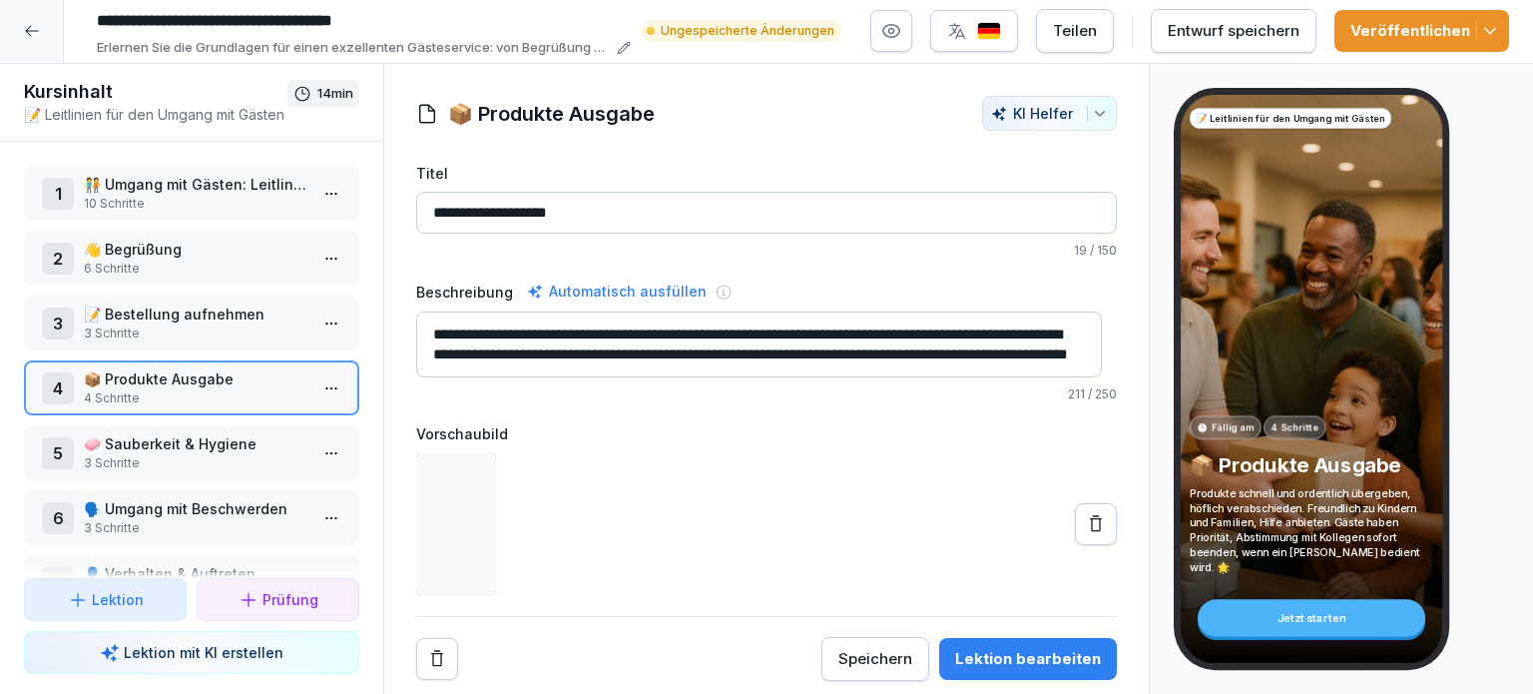
click at [127, 370] on p "📦 Produkte Ausgabe" at bounding box center [196, 378] width 224 height 21
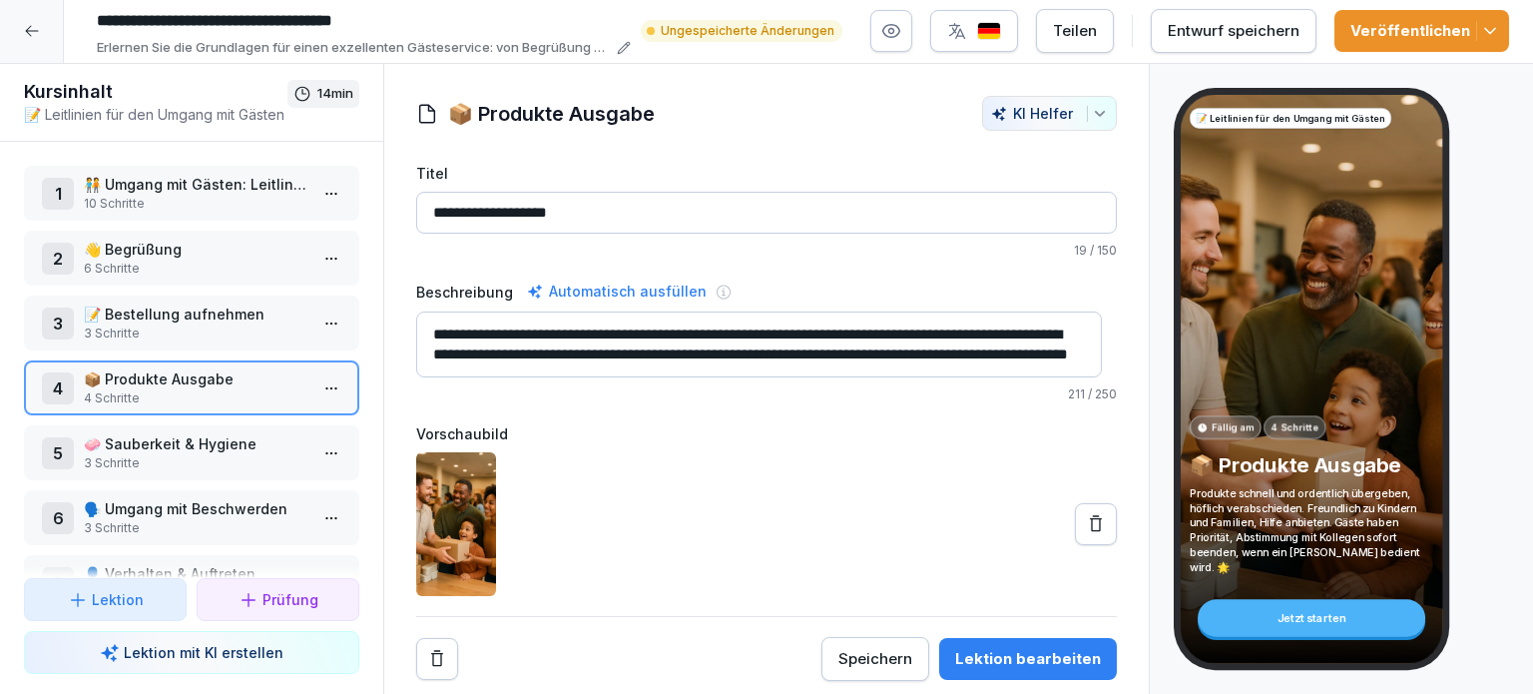
click at [127, 370] on p "📦 Produkte Ausgabe" at bounding box center [196, 378] width 224 height 21
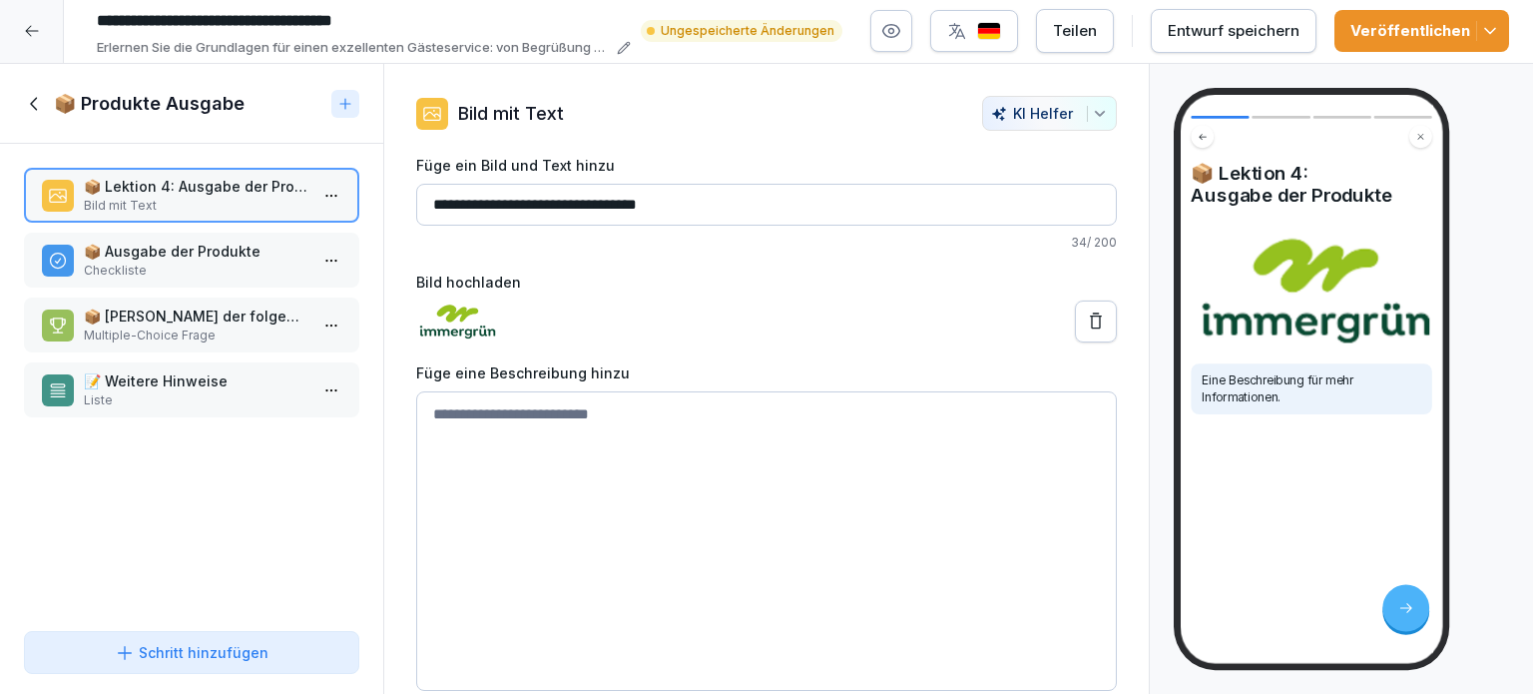
click at [40, 93] on icon at bounding box center [35, 104] width 22 height 22
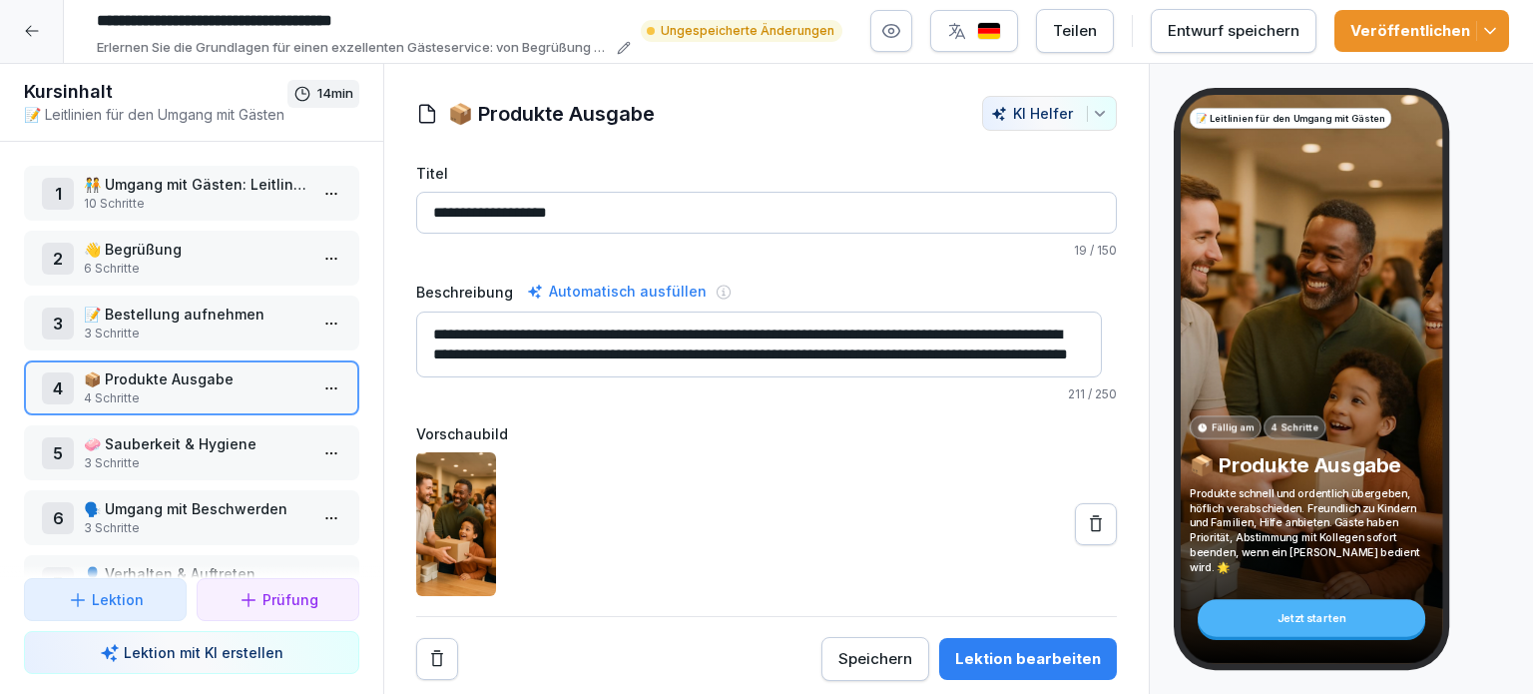
click at [123, 433] on p "🧼 Sauberkeit & Hygiene" at bounding box center [196, 443] width 224 height 21
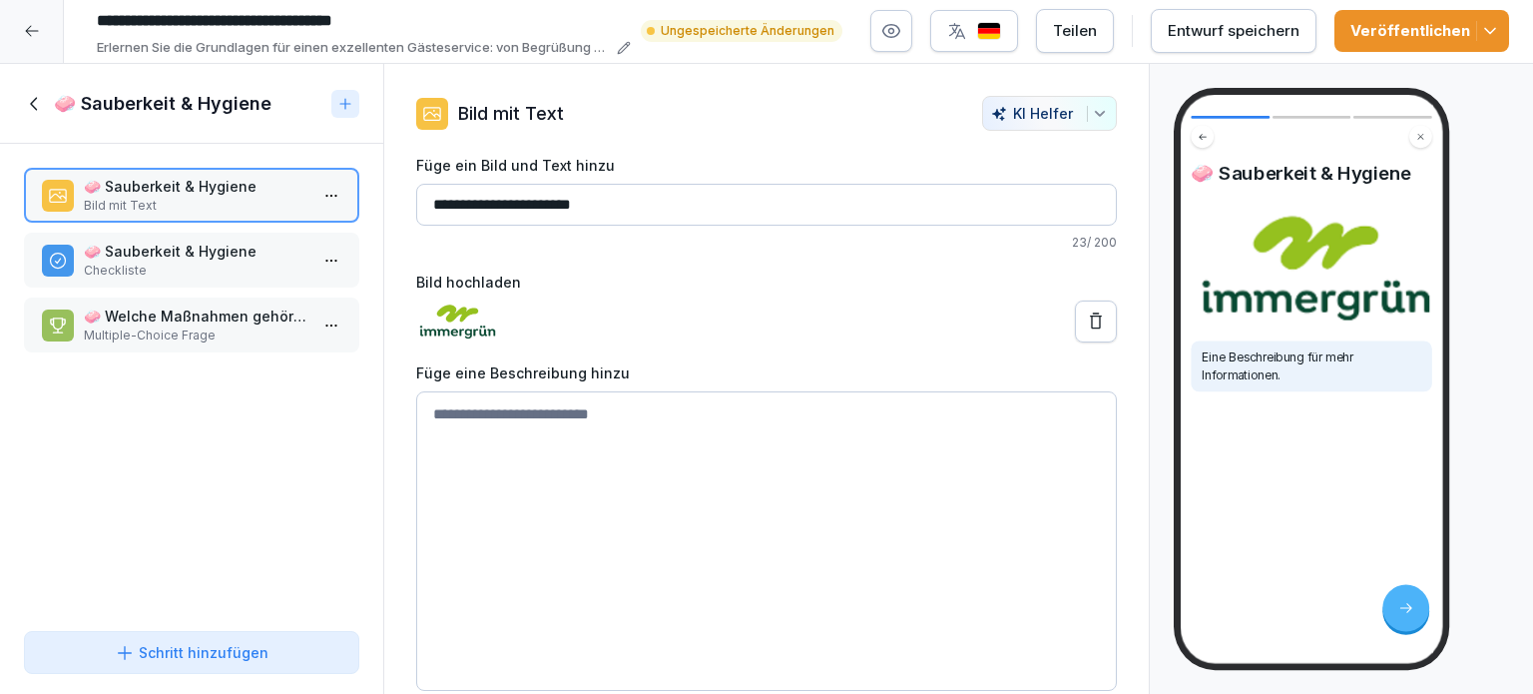
click at [31, 97] on icon at bounding box center [33, 103] width 7 height 13
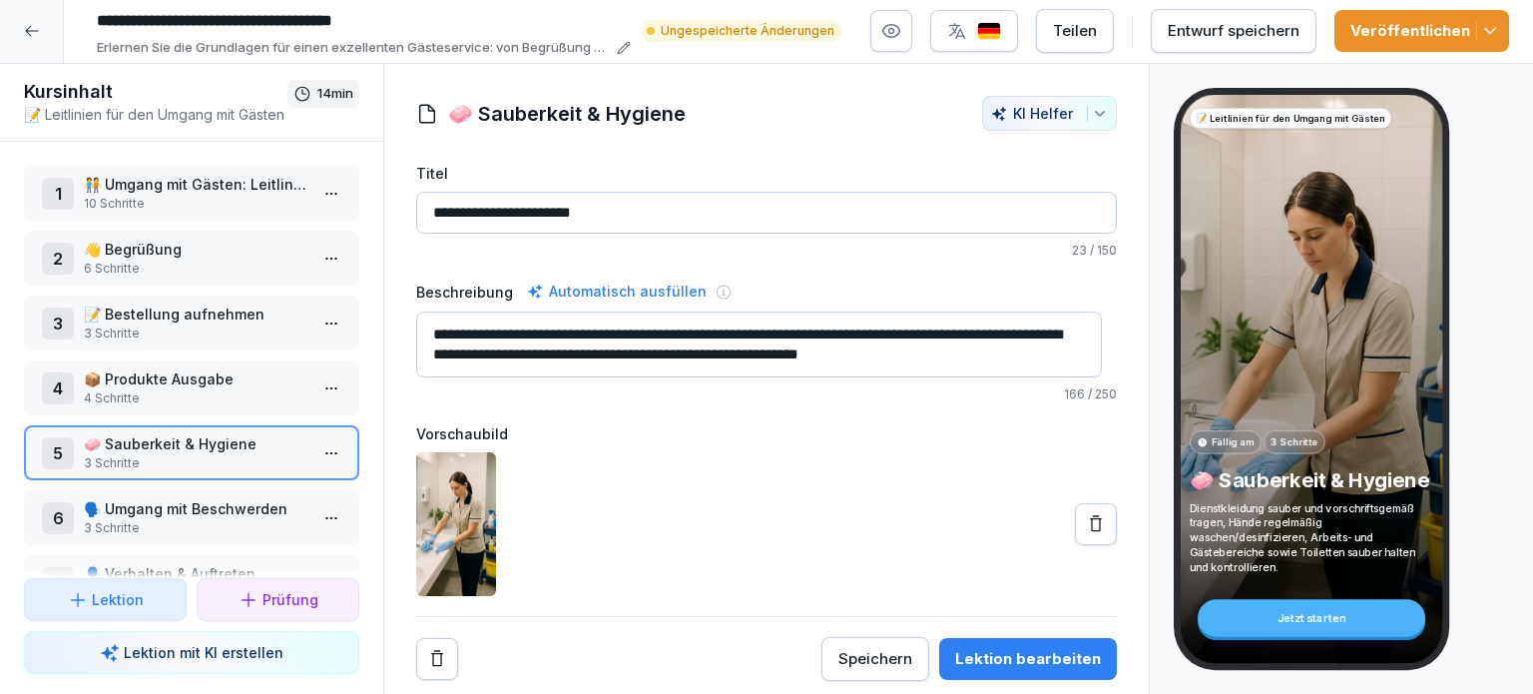
scroll to position [100, 0]
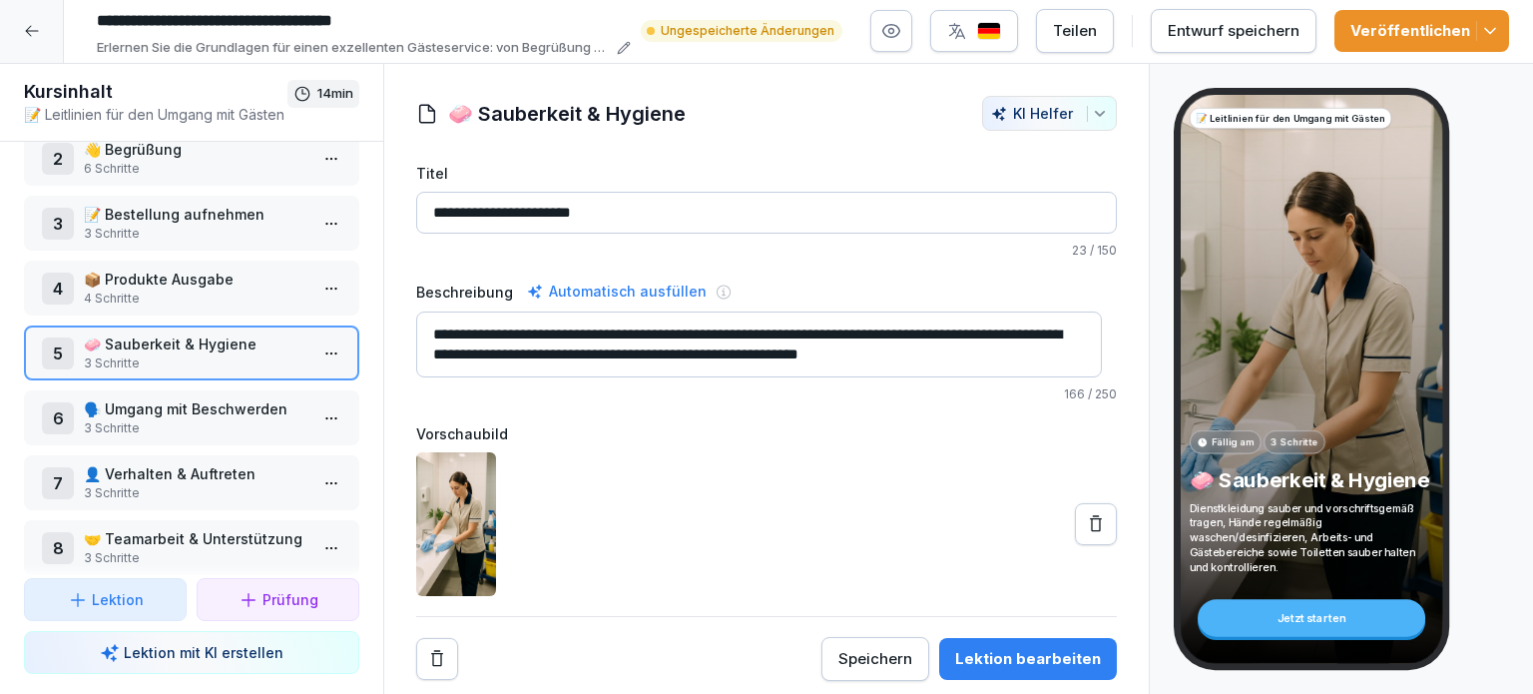
click at [183, 398] on p "🗣️ Umgang mit Beschwerden" at bounding box center [196, 408] width 224 height 21
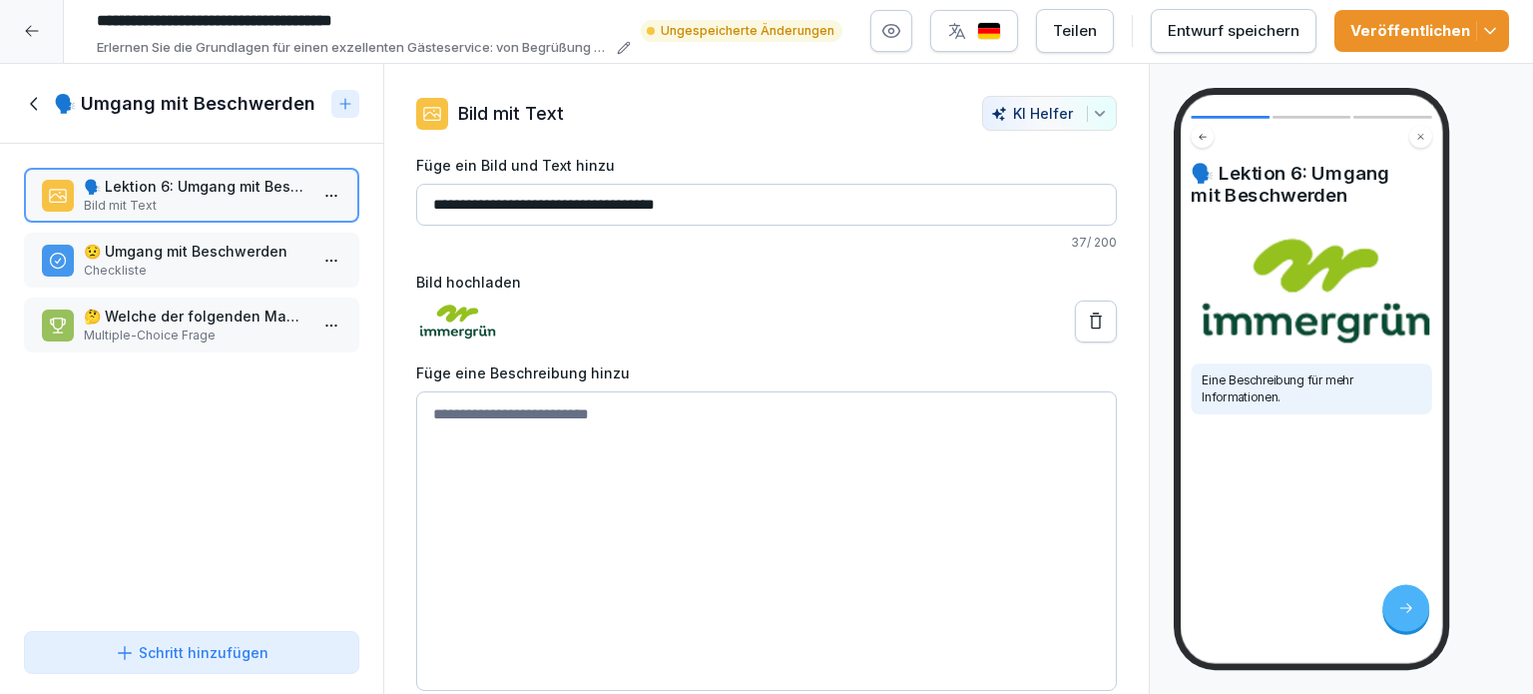
click at [36, 93] on icon at bounding box center [35, 104] width 22 height 22
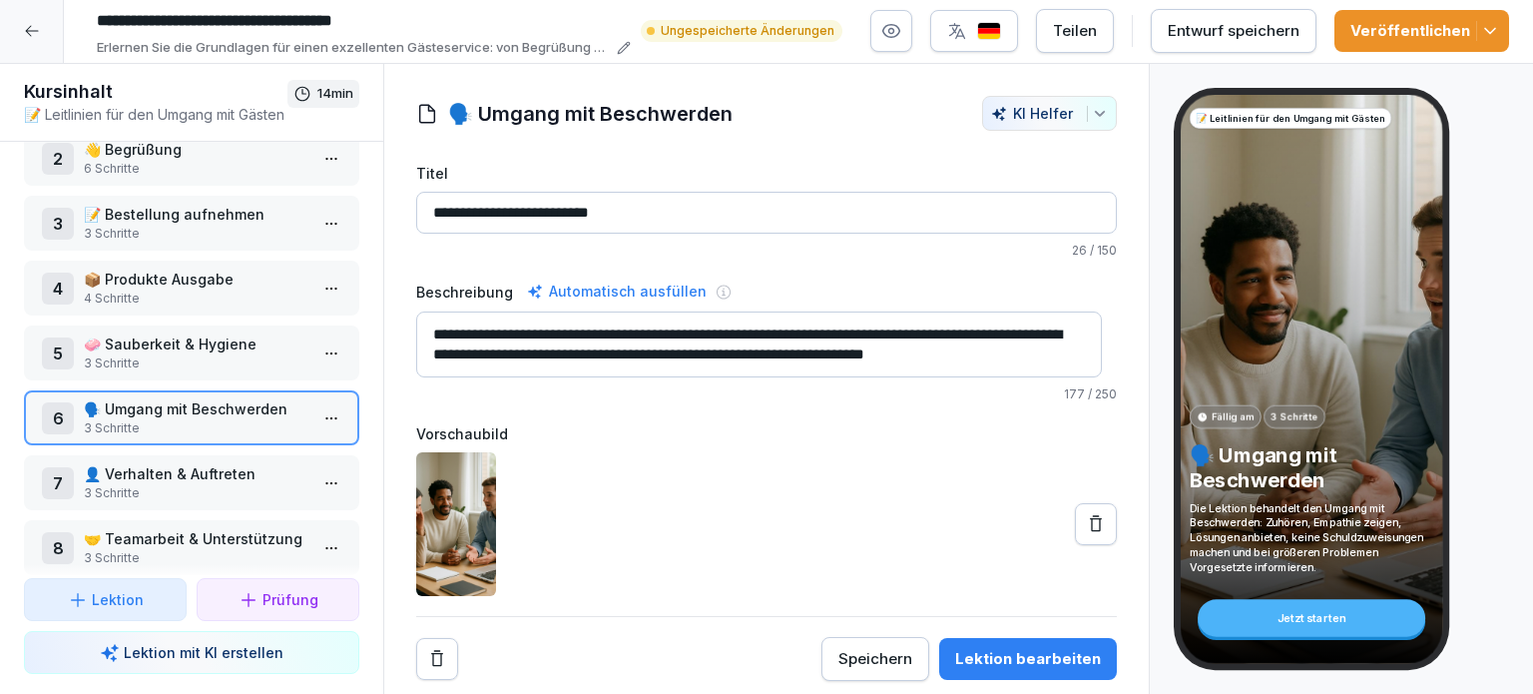
click at [184, 463] on p "👤 Verhalten & Auftreten" at bounding box center [196, 473] width 224 height 21
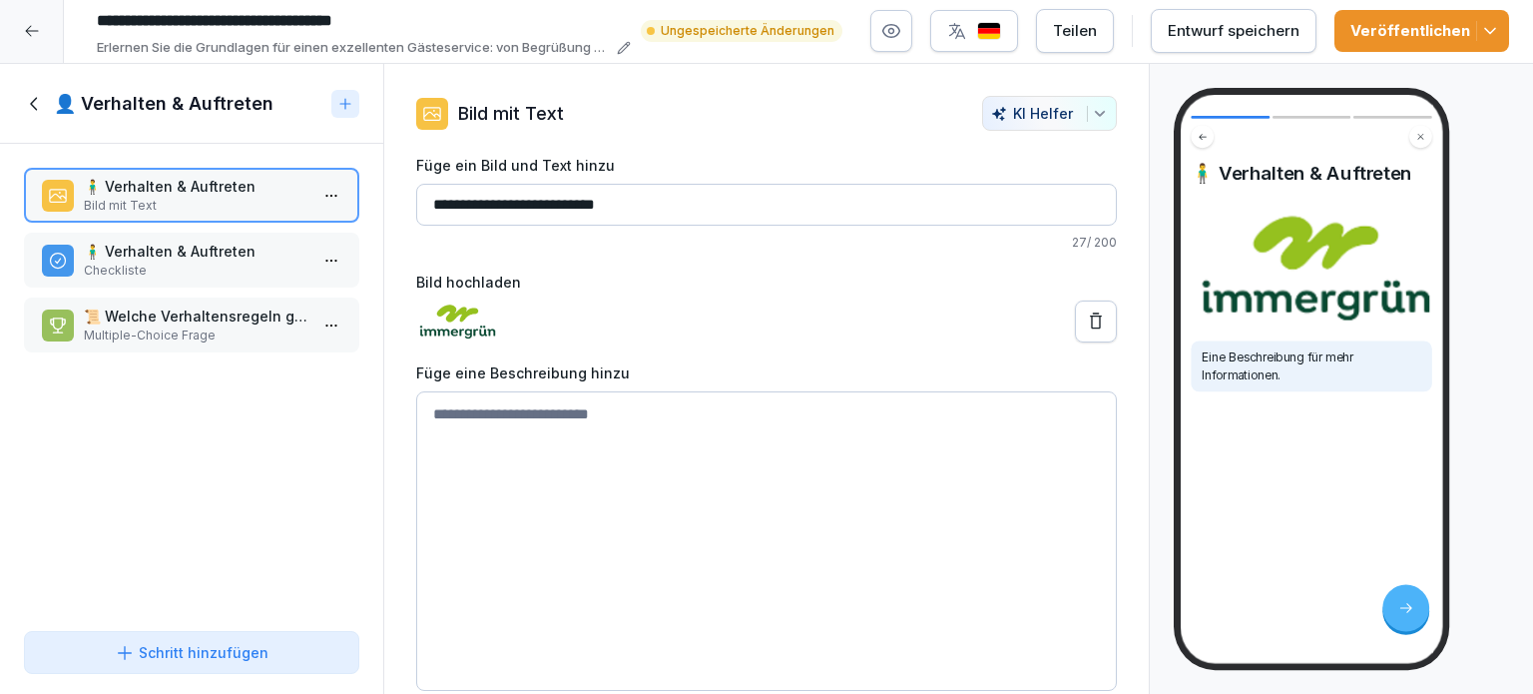
click at [36, 93] on icon at bounding box center [35, 104] width 22 height 22
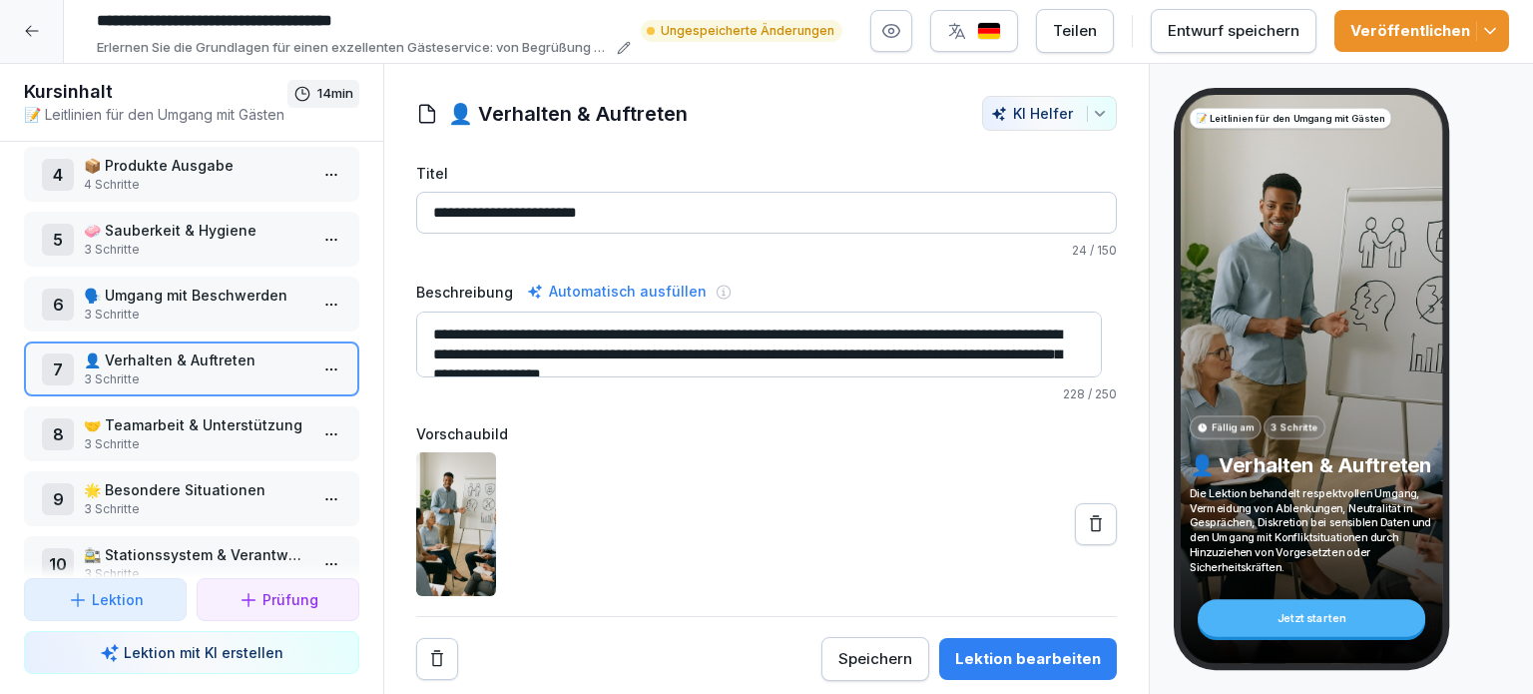
scroll to position [256, 0]
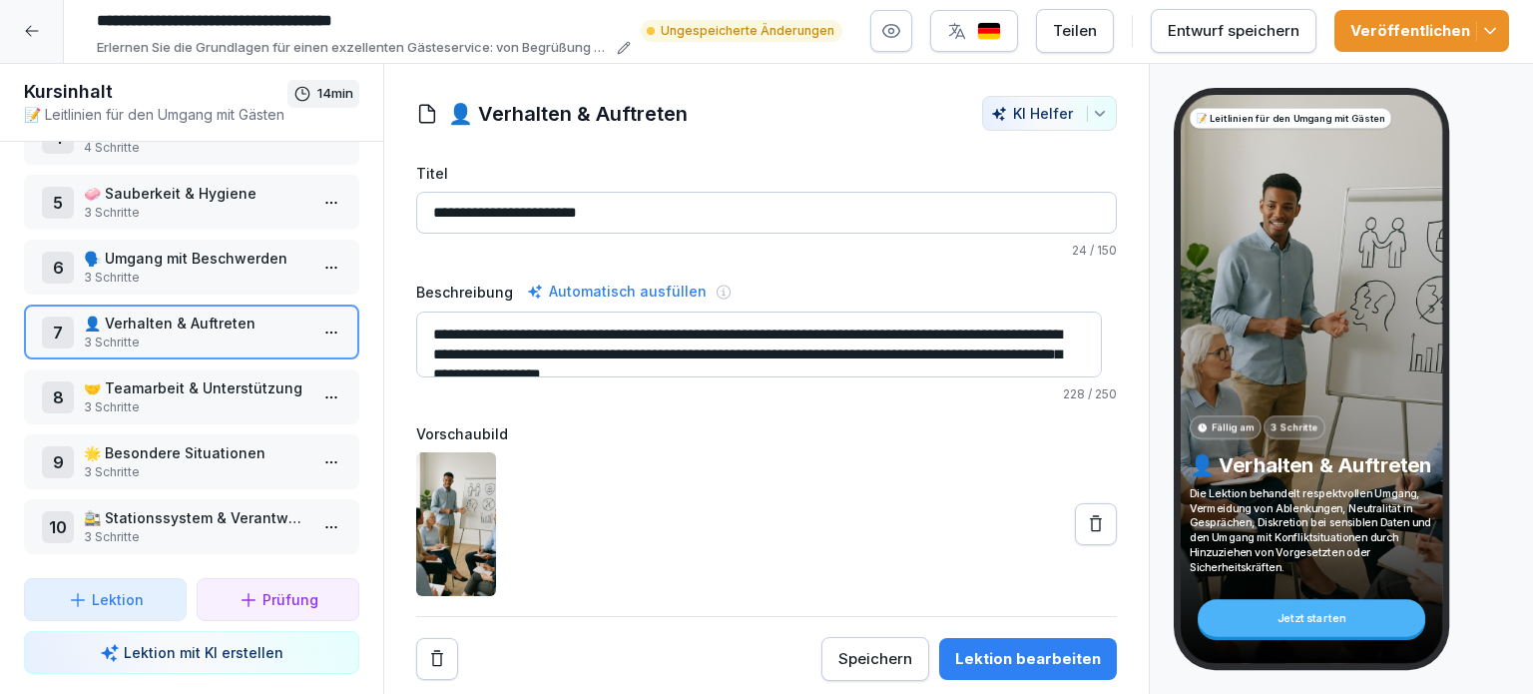
click at [159, 377] on p "🤝 Teamarbeit & Unterstützung" at bounding box center [196, 387] width 224 height 21
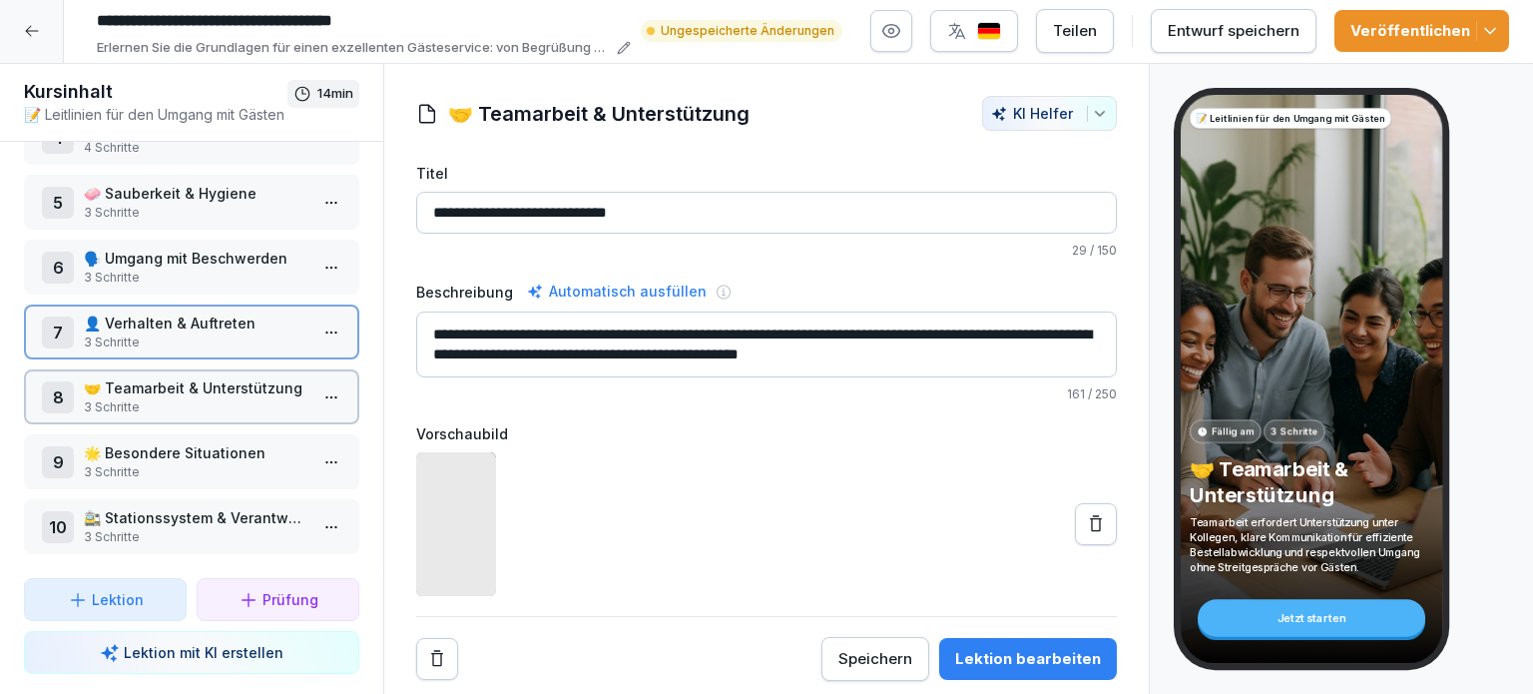
click at [159, 377] on p "🤝 Teamarbeit & Unterstützung" at bounding box center [196, 387] width 224 height 21
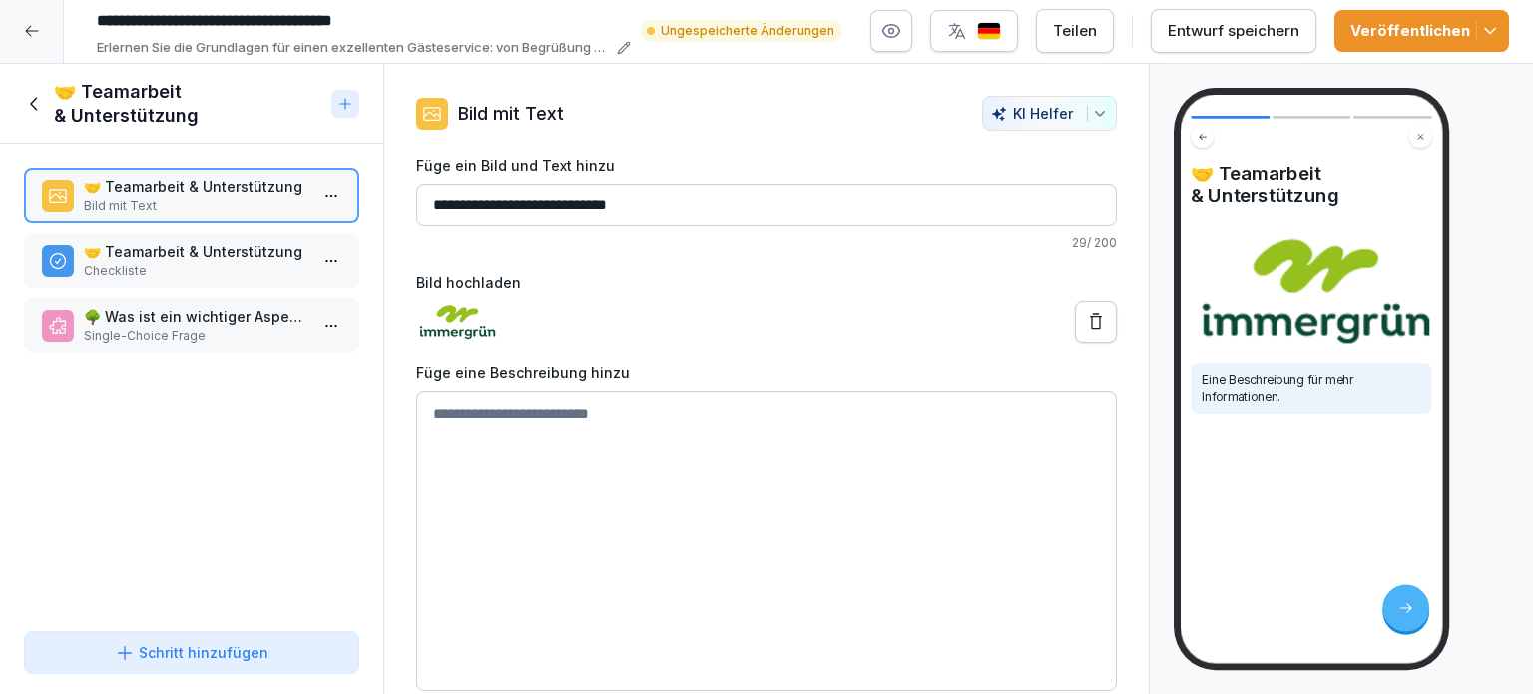
click at [34, 97] on icon at bounding box center [33, 103] width 7 height 13
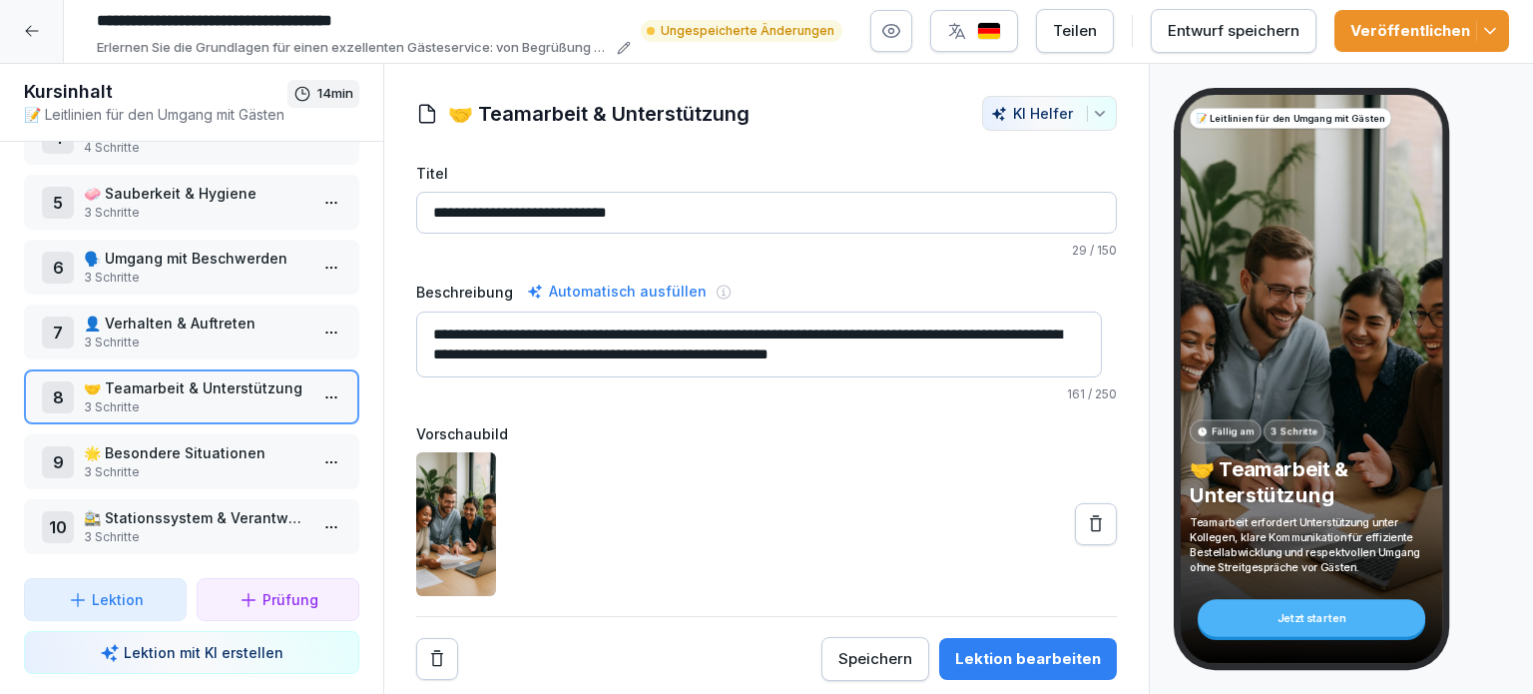
click at [160, 463] on p "3 Schritte" at bounding box center [196, 472] width 224 height 18
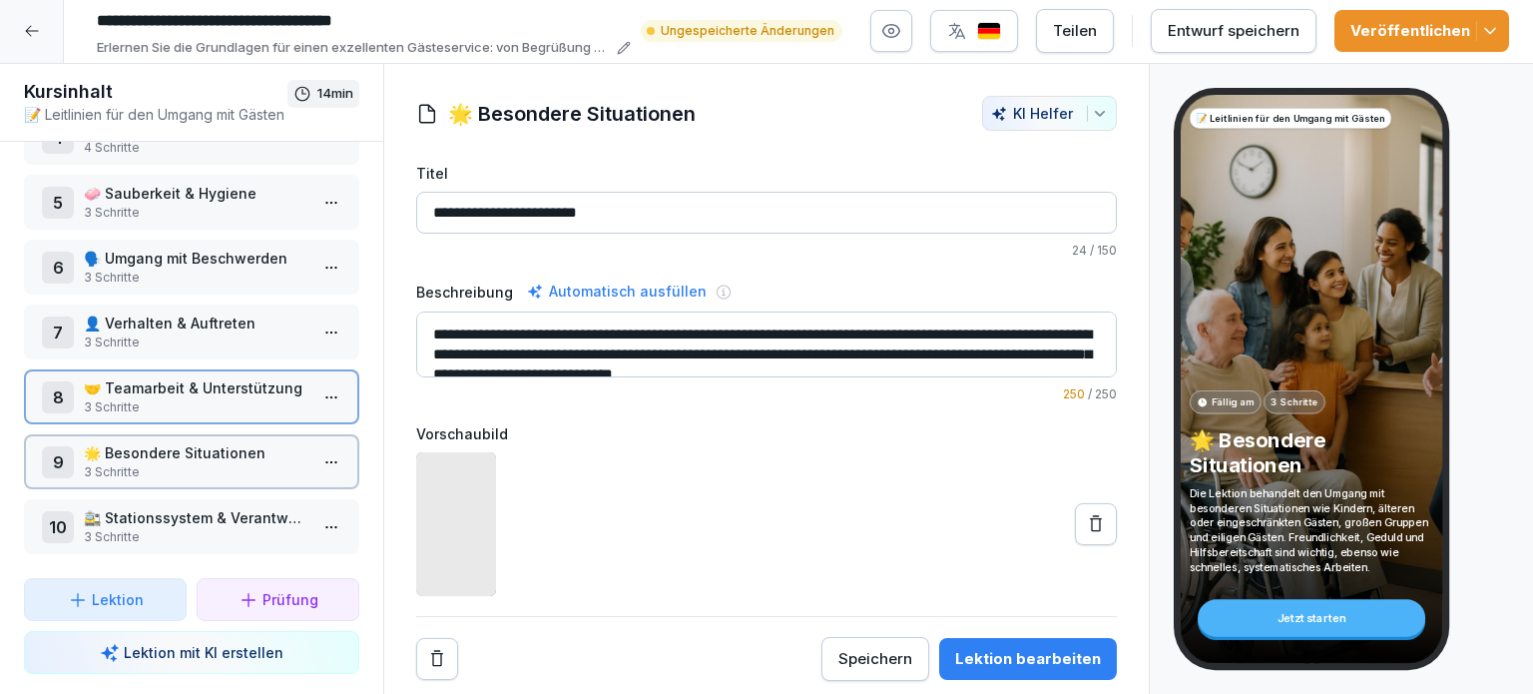
click at [160, 463] on p "3 Schritte" at bounding box center [196, 472] width 224 height 18
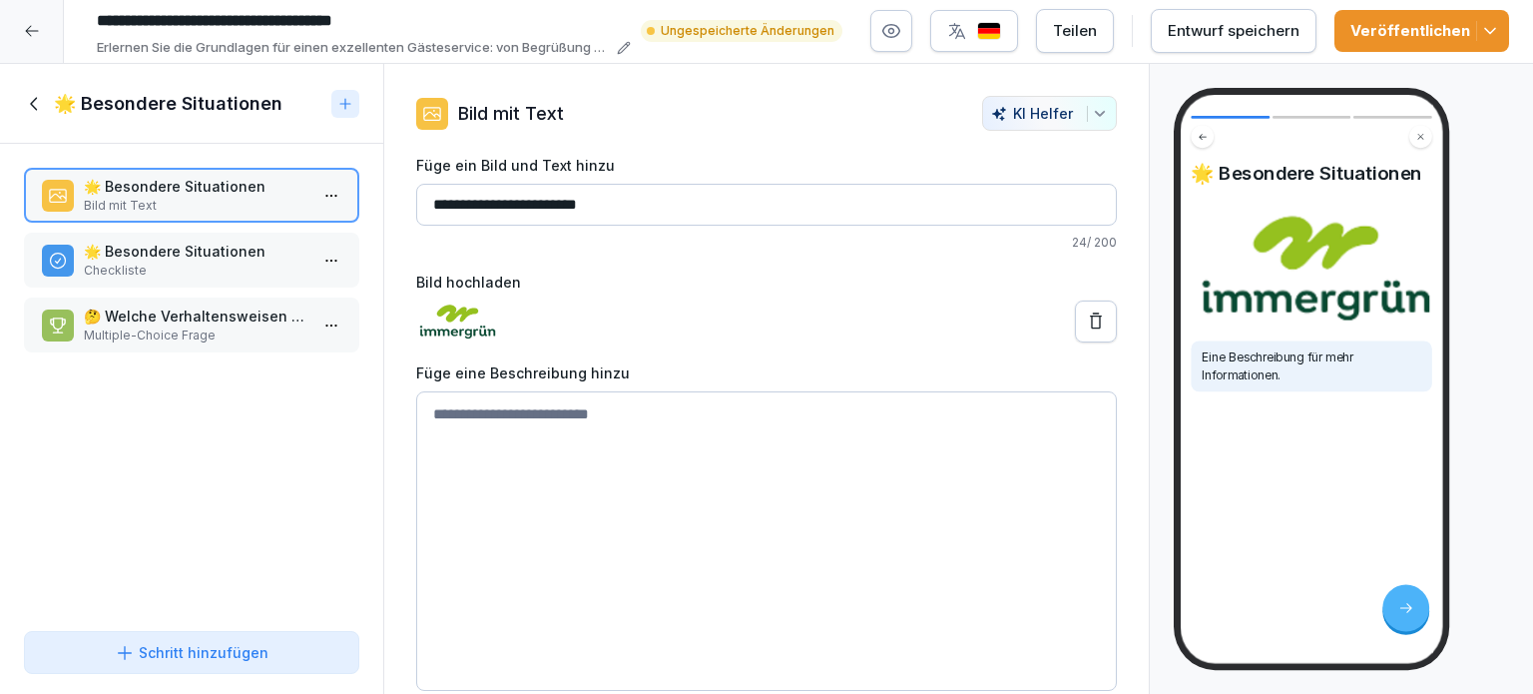
click at [40, 93] on icon at bounding box center [35, 104] width 22 height 22
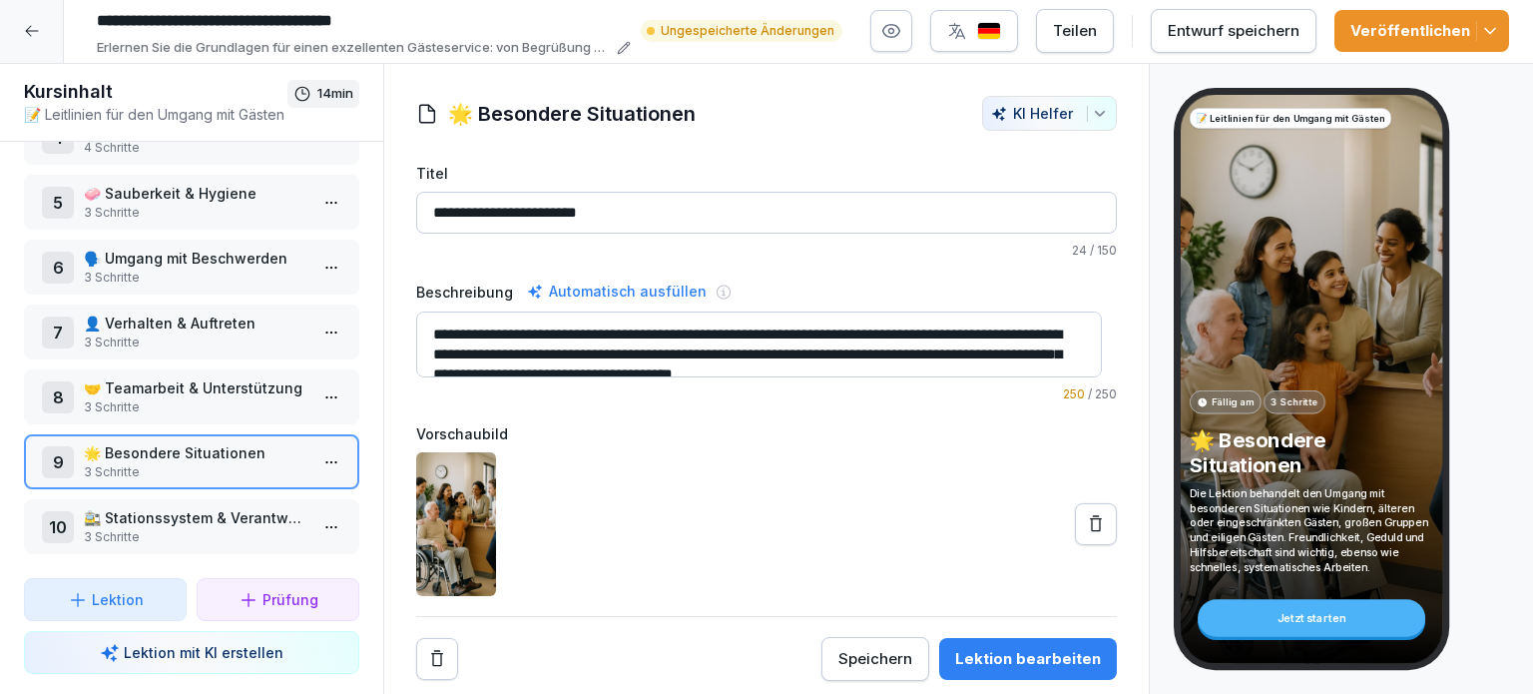
click at [156, 528] on p "3 Schritte" at bounding box center [196, 537] width 224 height 18
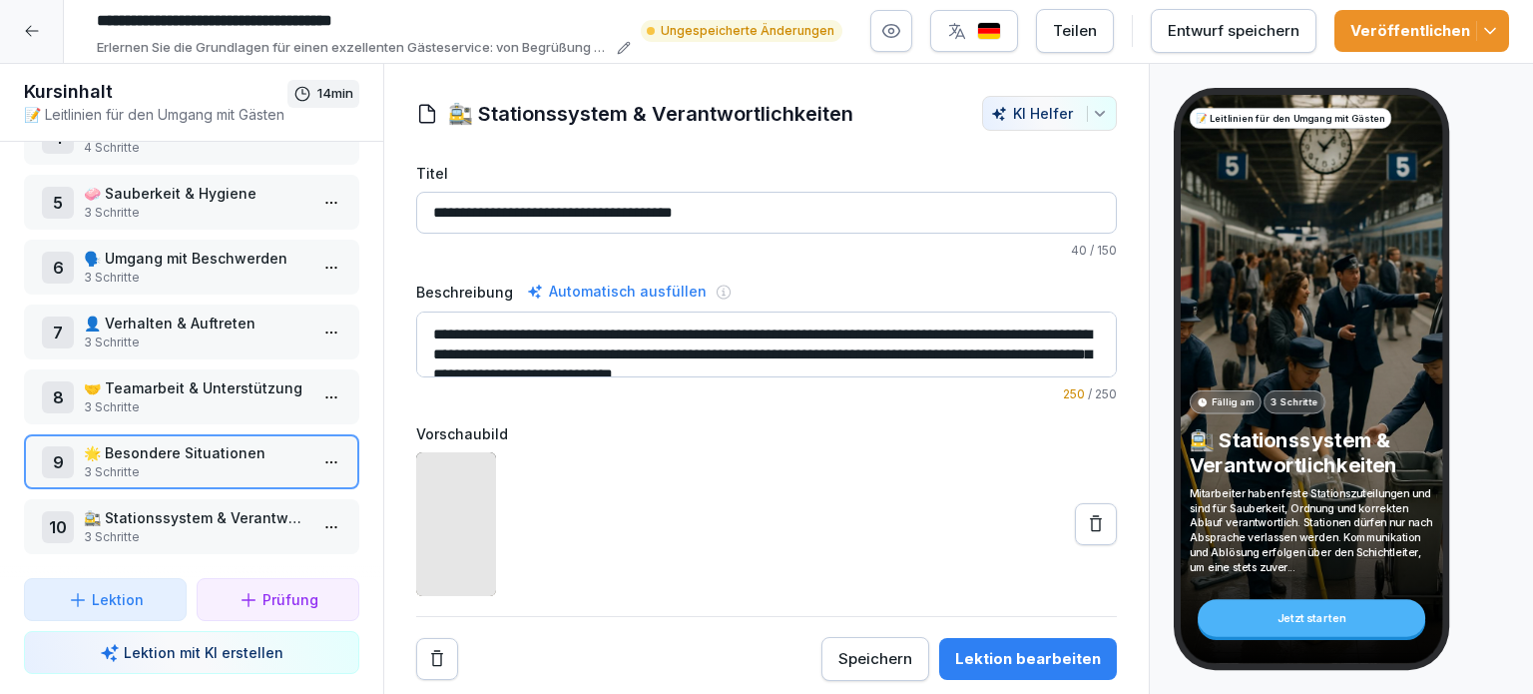
click at [156, 528] on p "3 Schritte" at bounding box center [196, 537] width 224 height 18
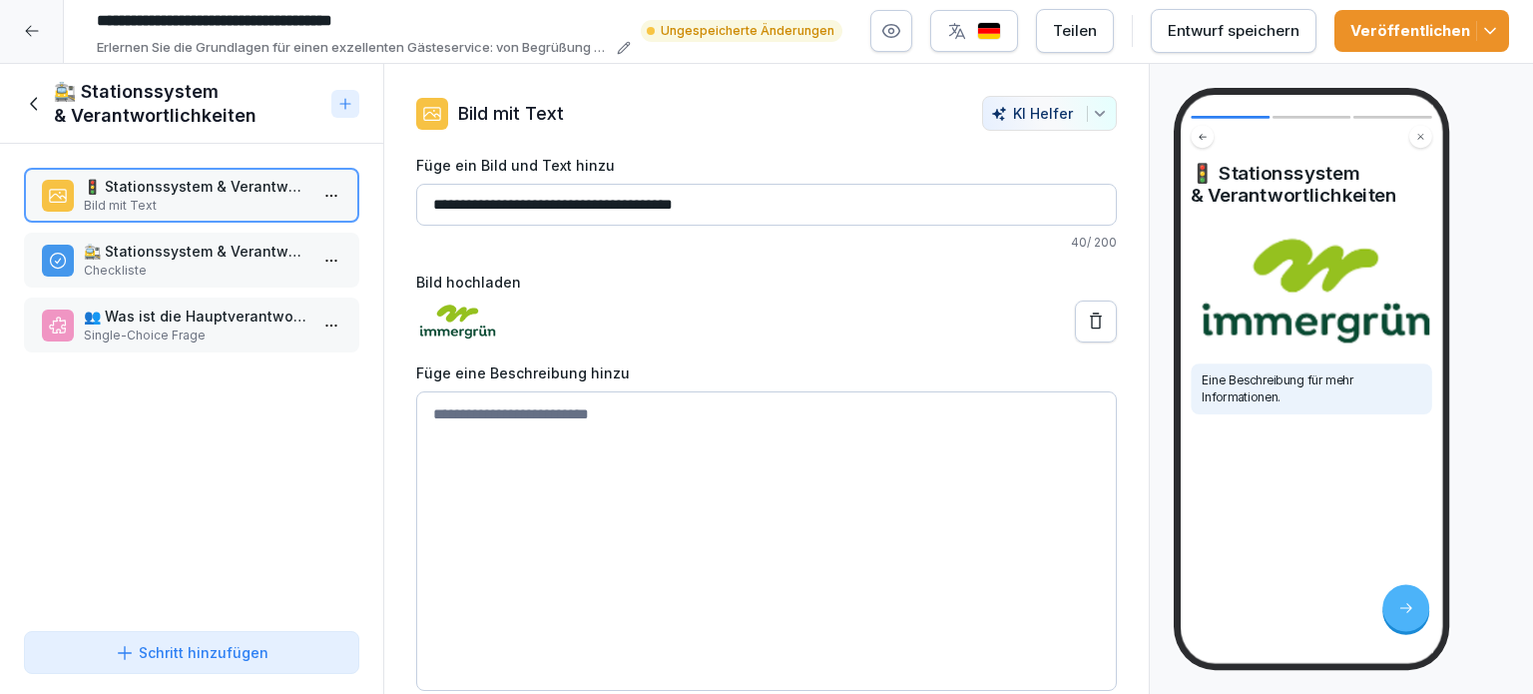
click at [36, 93] on icon at bounding box center [35, 104] width 22 height 22
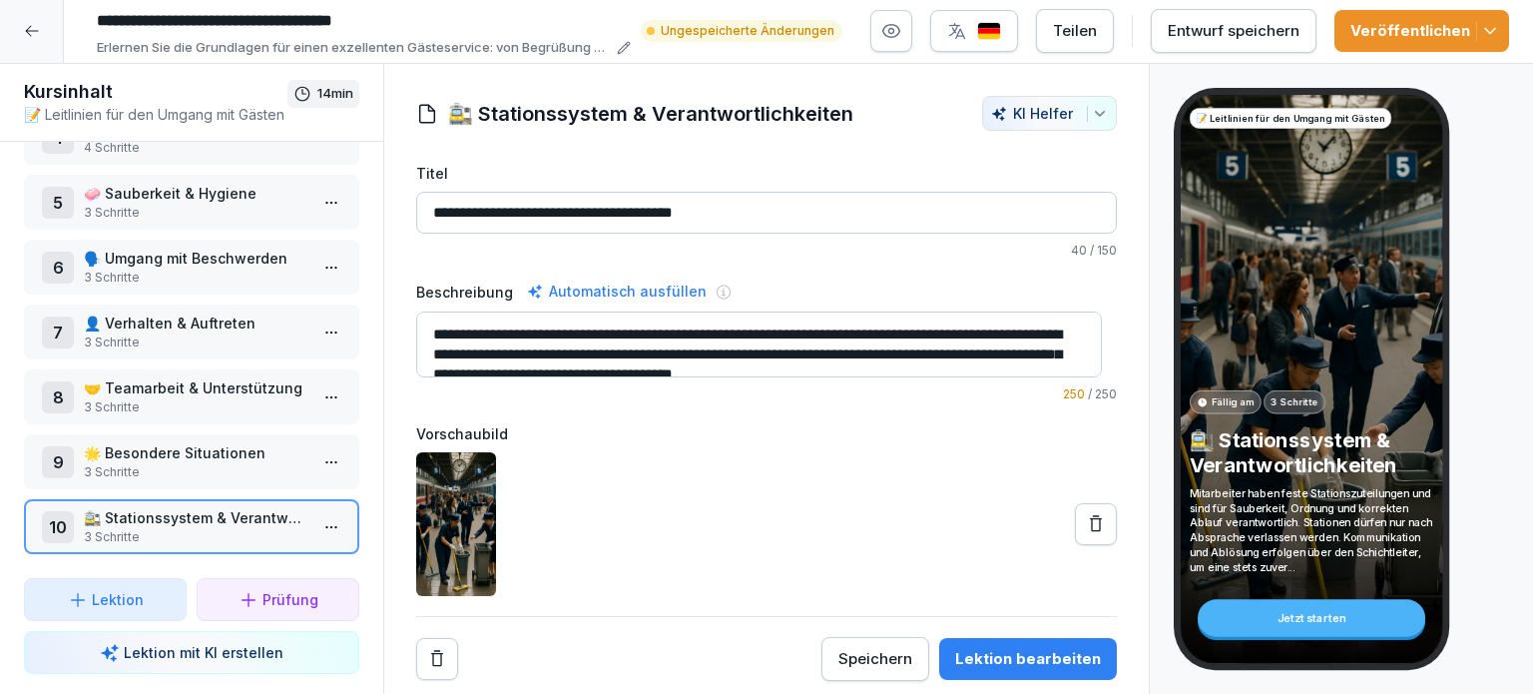
click at [1491, 29] on polyline "button" at bounding box center [1490, 31] width 10 height 5
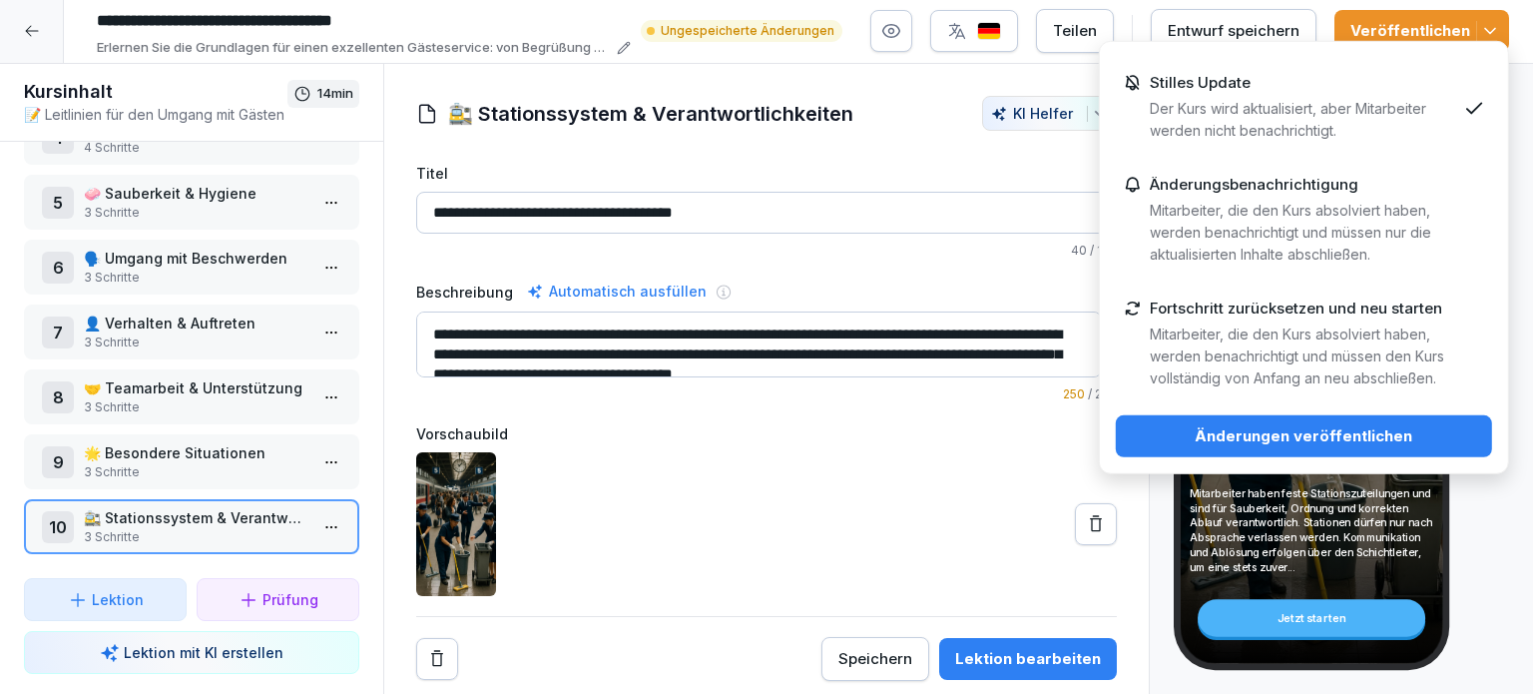
click at [1297, 430] on div "Änderungen veröffentlichen" at bounding box center [1304, 436] width 344 height 22
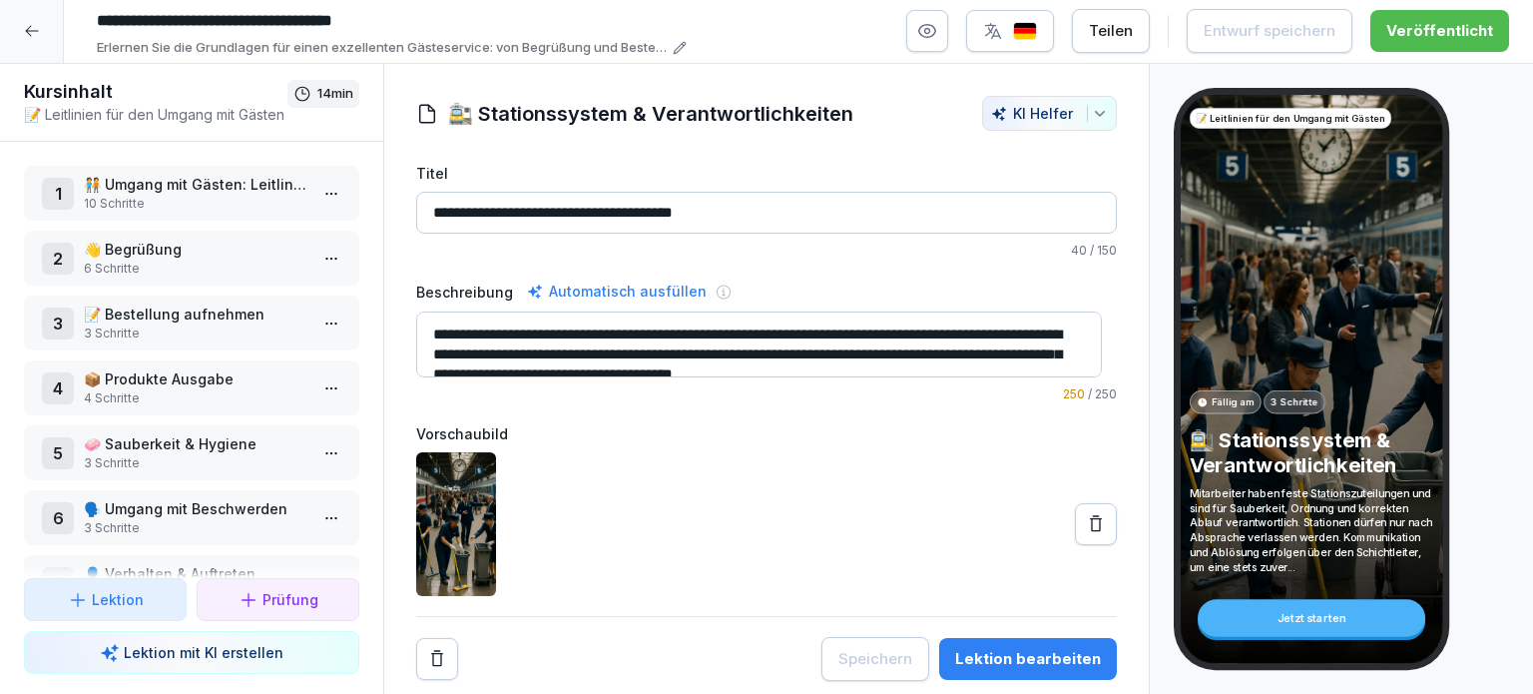
click at [36, 23] on icon at bounding box center [32, 31] width 16 height 16
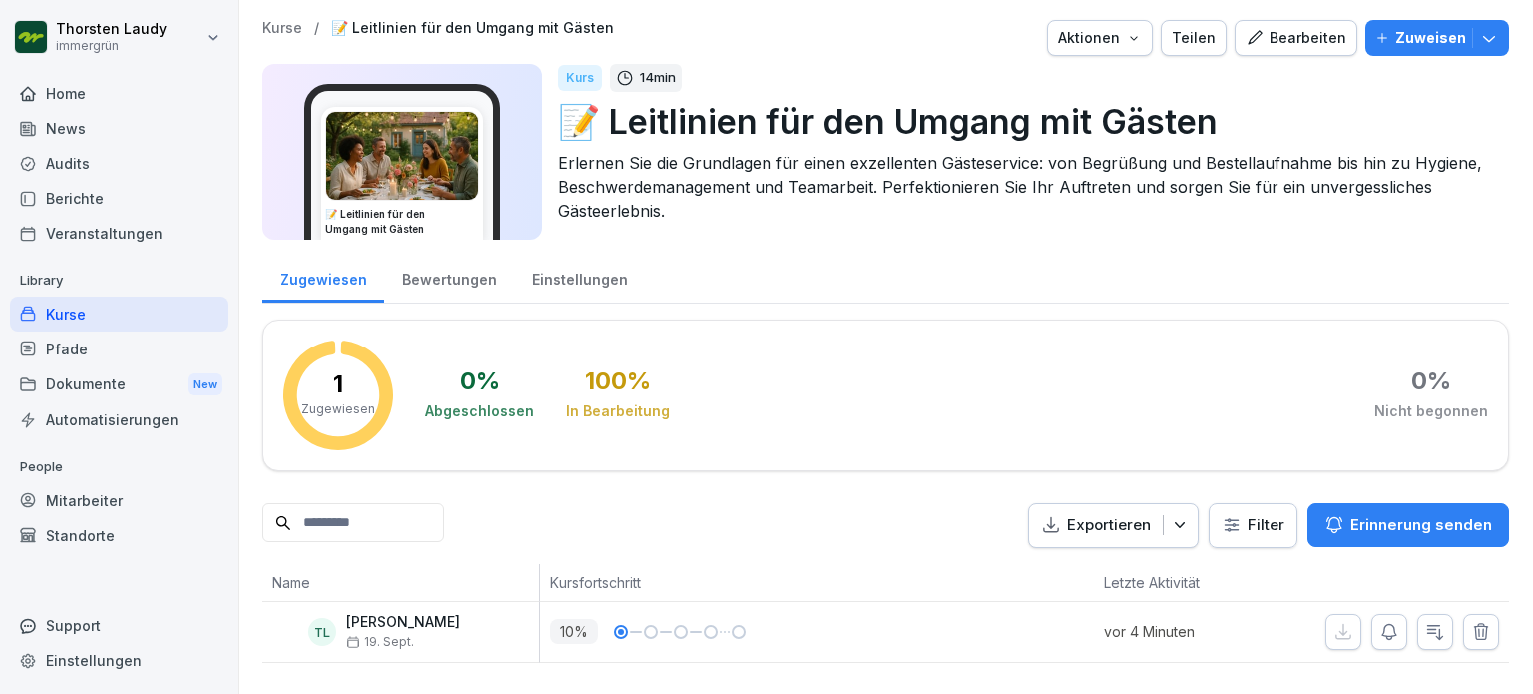
click at [1479, 34] on icon "button" at bounding box center [1489, 38] width 20 height 20
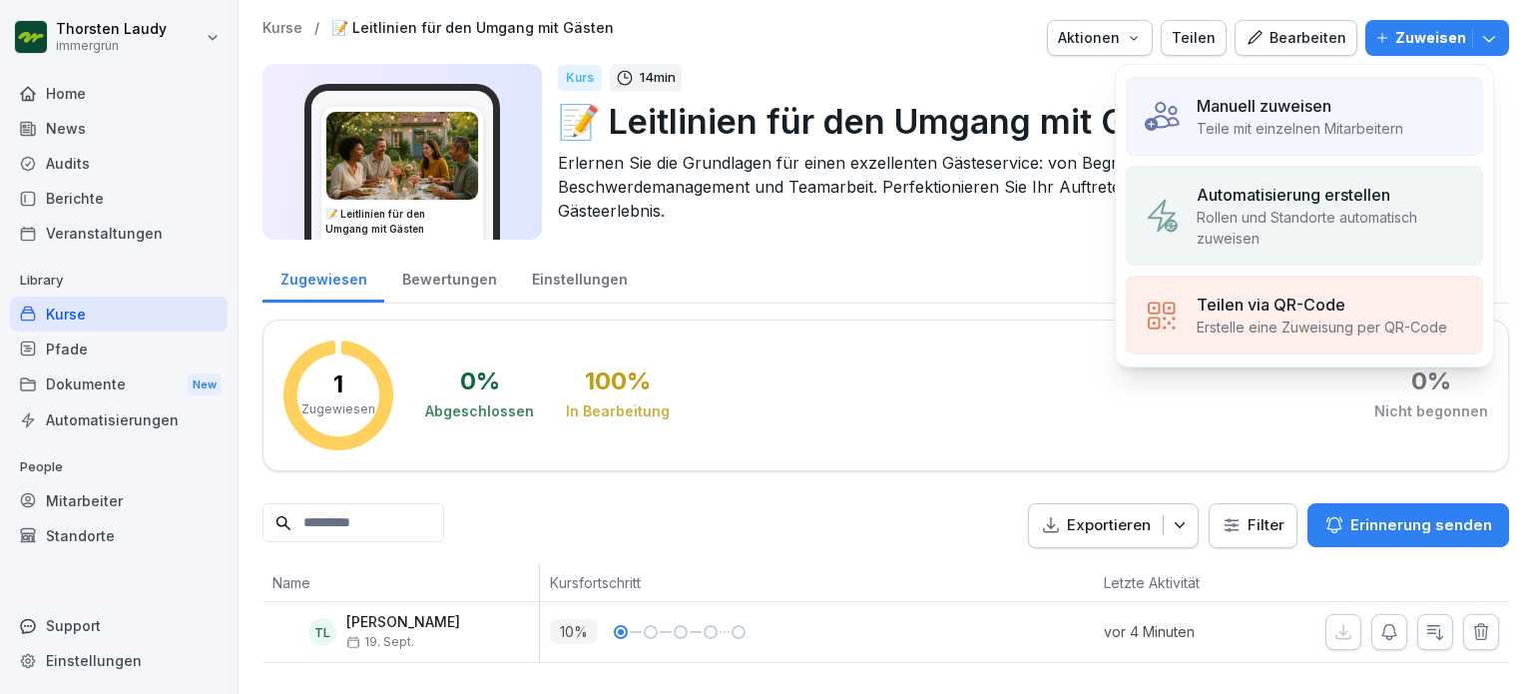
click at [1314, 119] on p "Teile mit einzelnen Mitarbeitern" at bounding box center [1300, 128] width 207 height 21
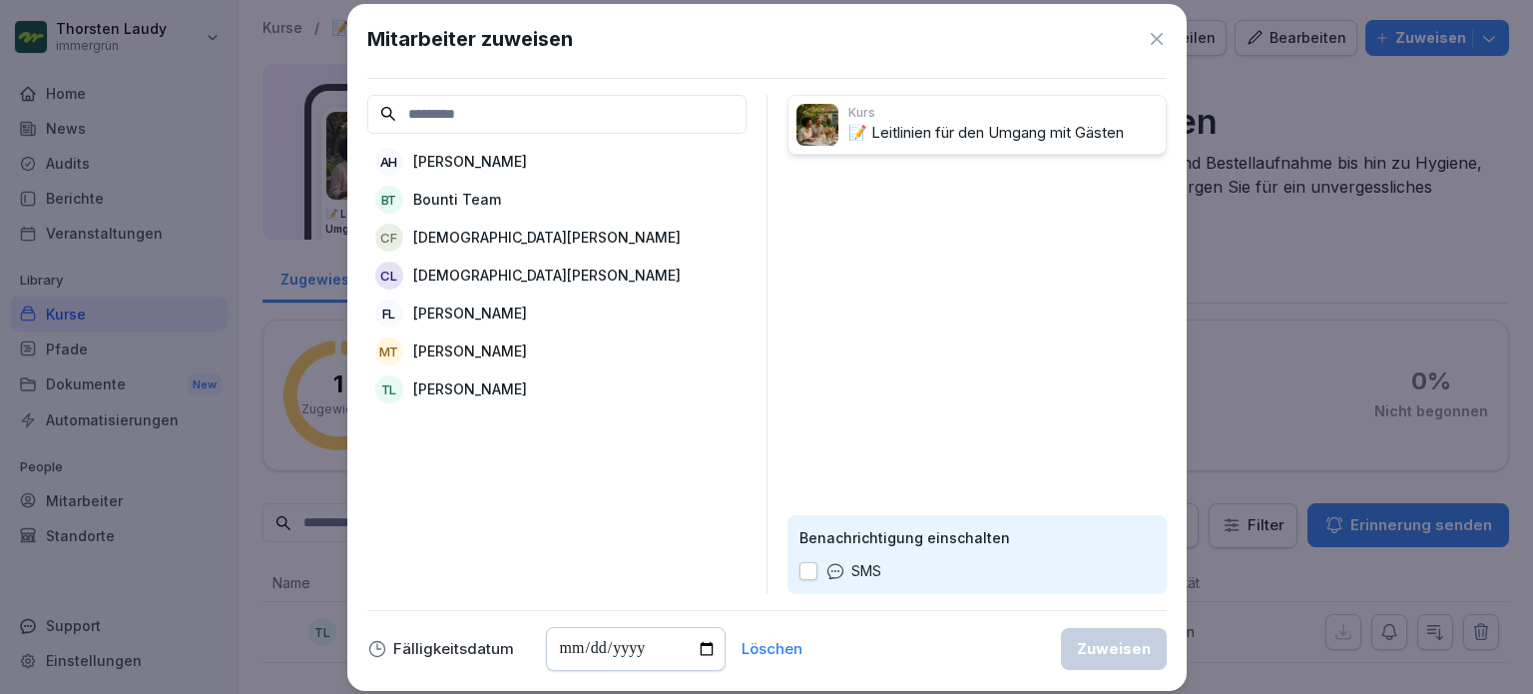
click at [490, 161] on p "[PERSON_NAME]" at bounding box center [470, 161] width 114 height 21
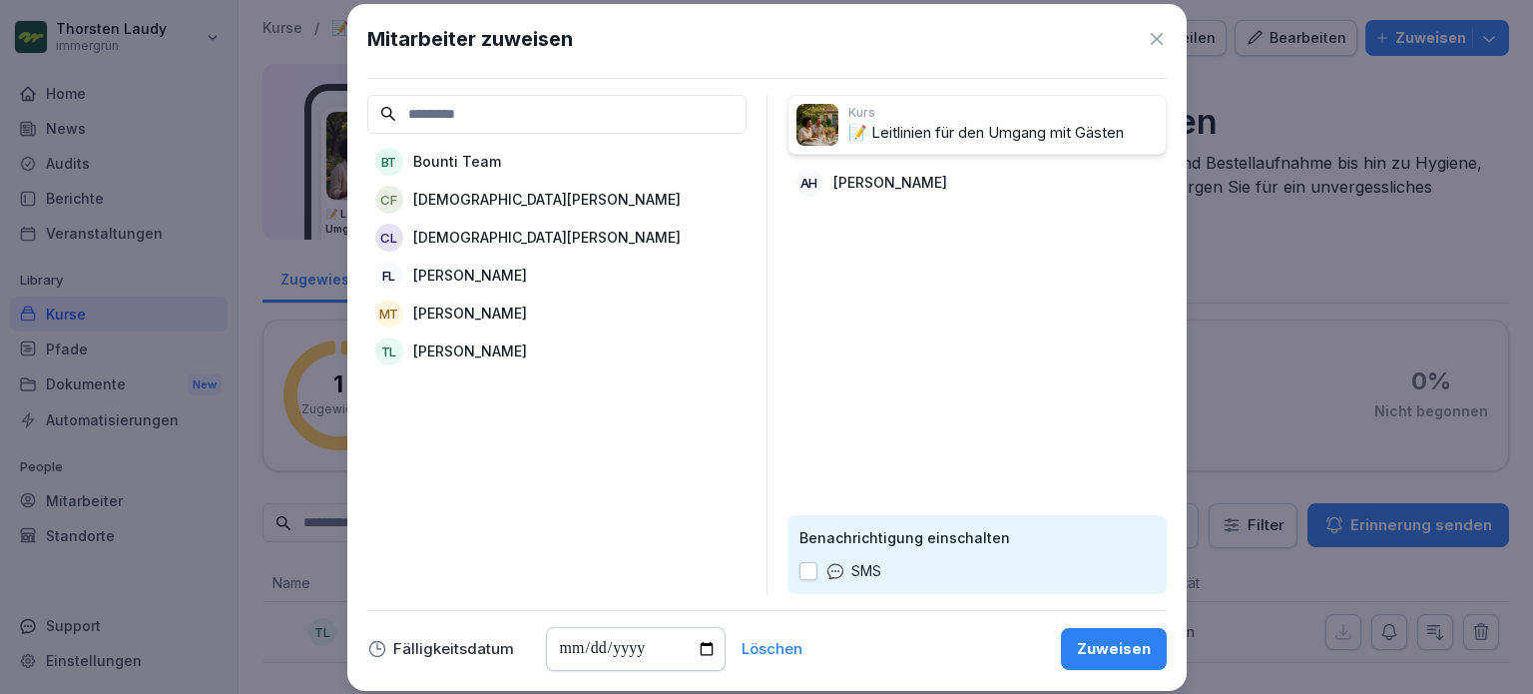
click at [486, 203] on p "[DEMOGRAPHIC_DATA][PERSON_NAME]" at bounding box center [546, 199] width 267 height 21
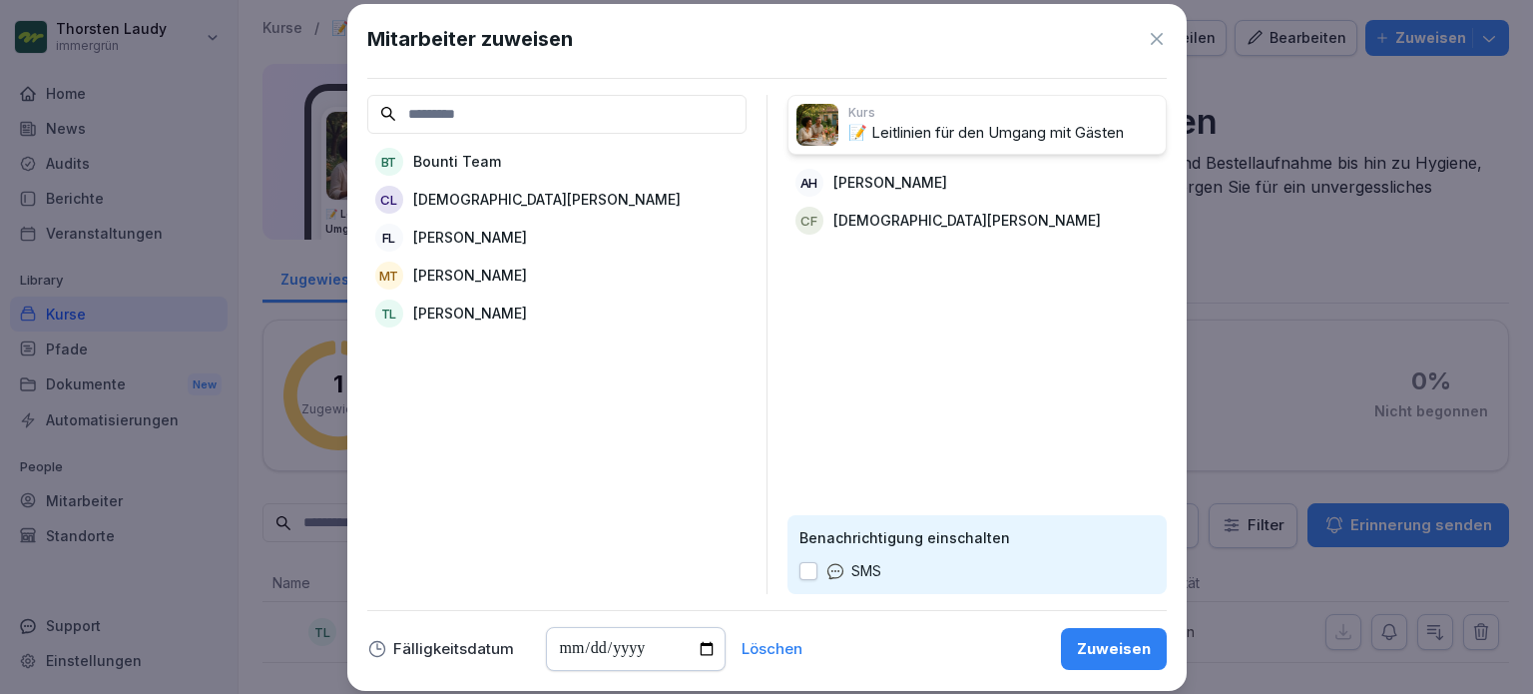
click at [483, 270] on p "[PERSON_NAME]" at bounding box center [470, 275] width 114 height 21
click at [504, 198] on p "[DEMOGRAPHIC_DATA][PERSON_NAME]" at bounding box center [546, 199] width 267 height 21
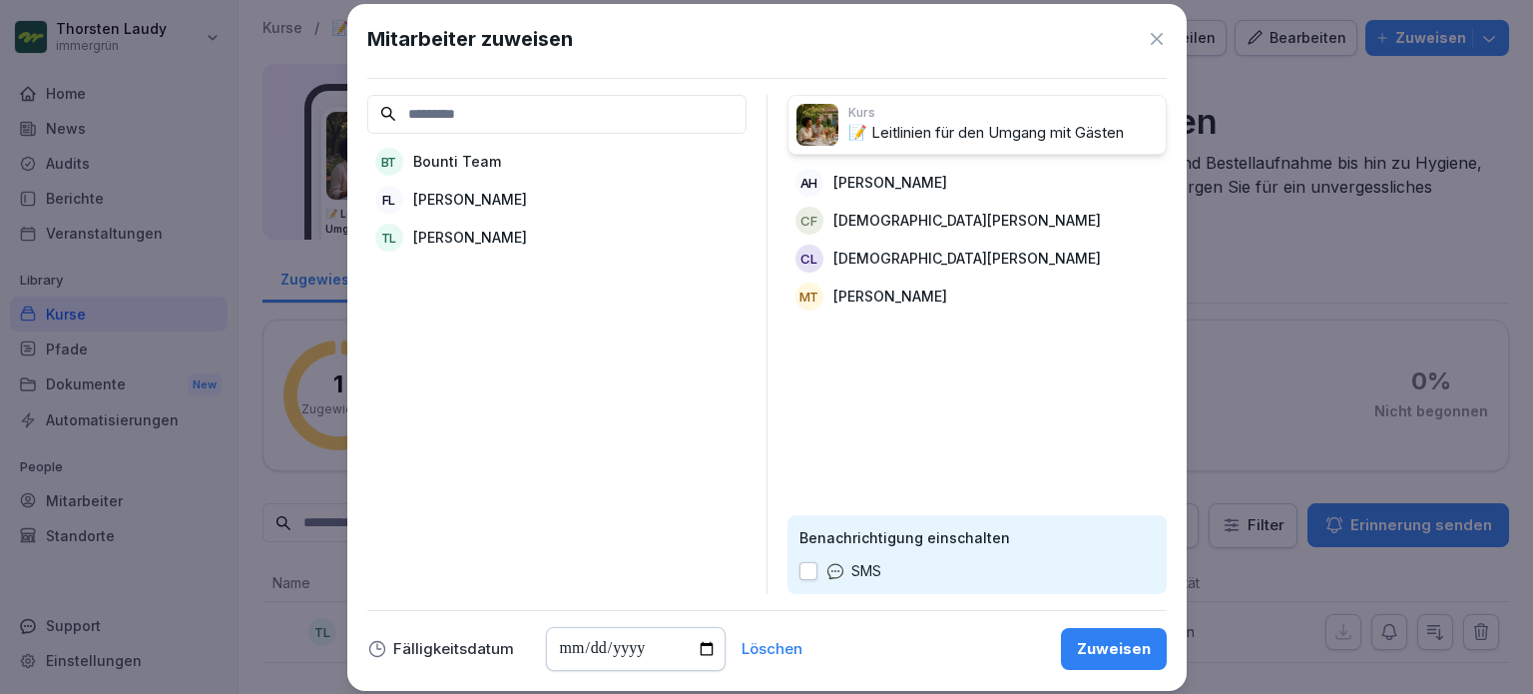
click at [503, 198] on p "[PERSON_NAME]" at bounding box center [470, 199] width 114 height 21
click at [807, 575] on button "button" at bounding box center [808, 571] width 18 height 18
click at [1130, 652] on div "Zuweisen" at bounding box center [1114, 649] width 74 height 22
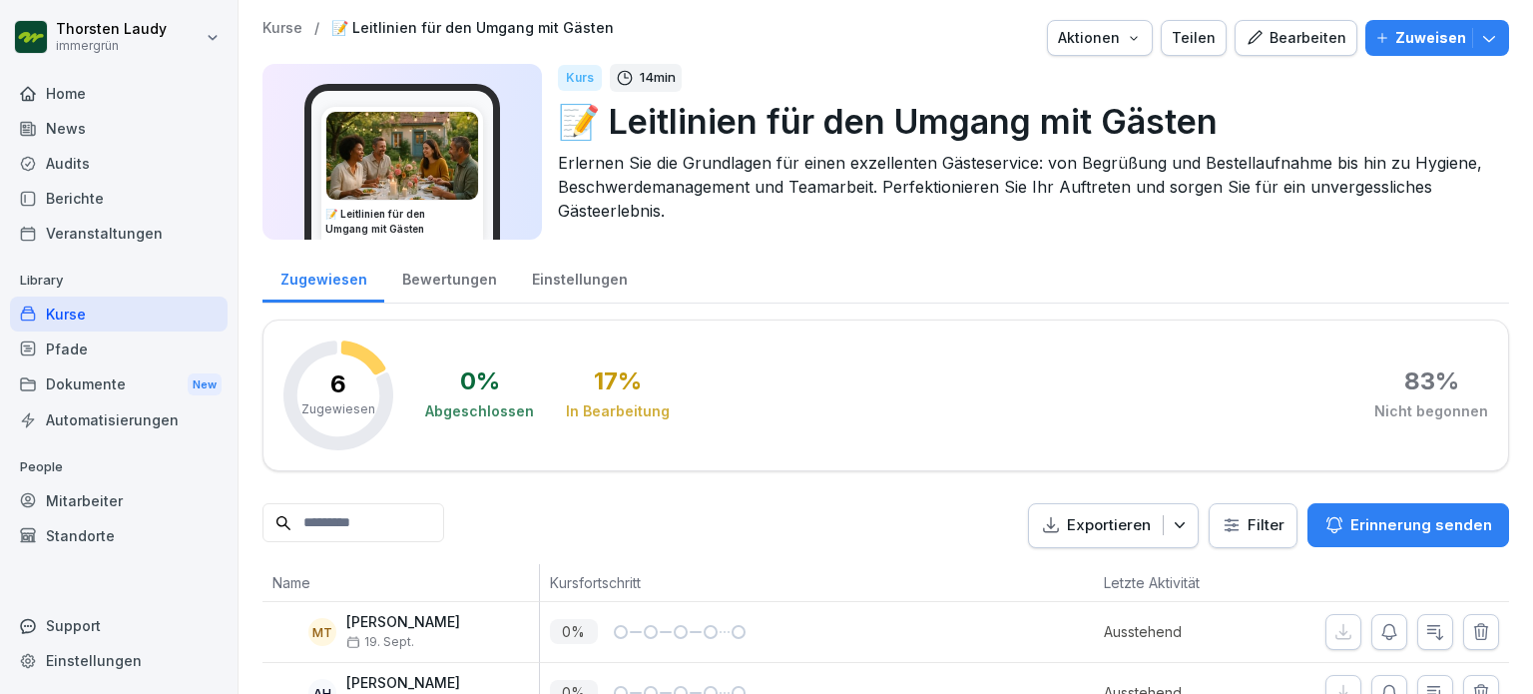
click at [54, 95] on div "Home" at bounding box center [119, 93] width 218 height 35
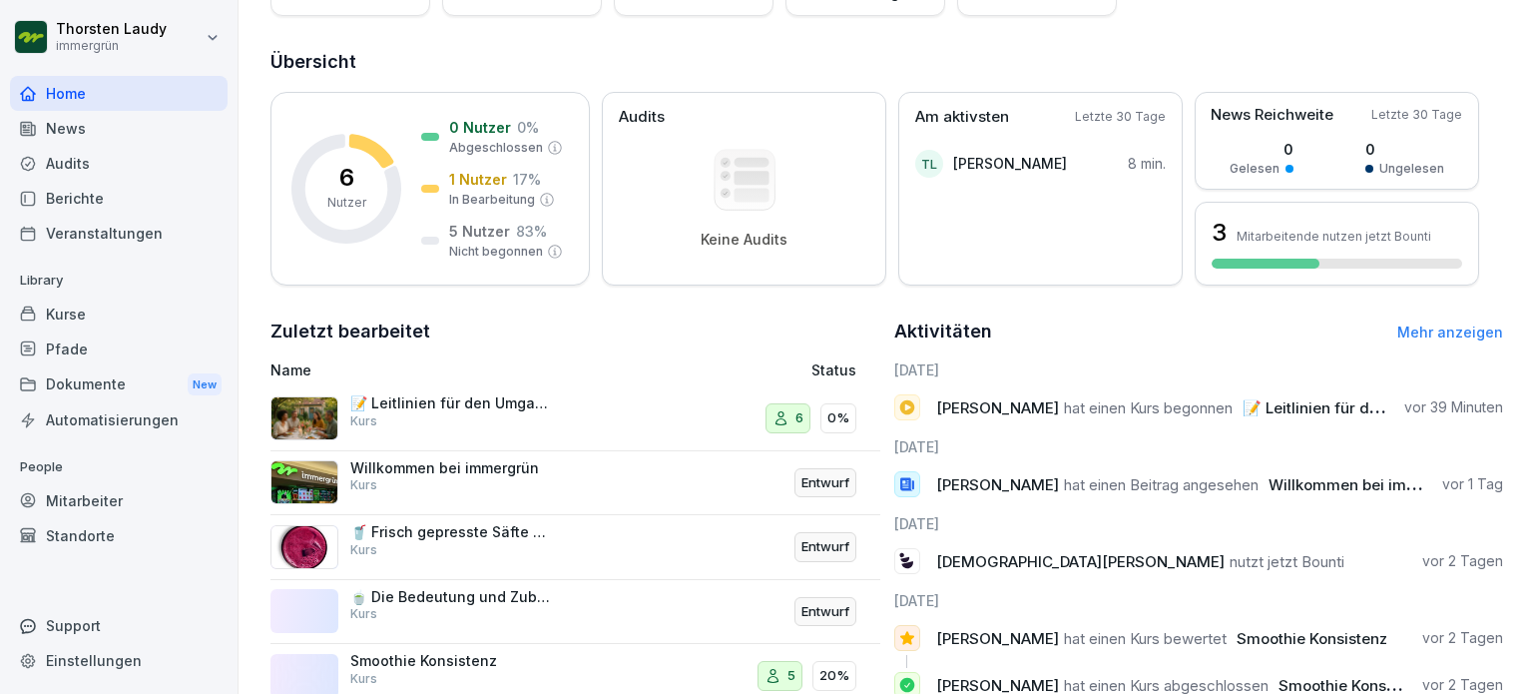
scroll to position [299, 0]
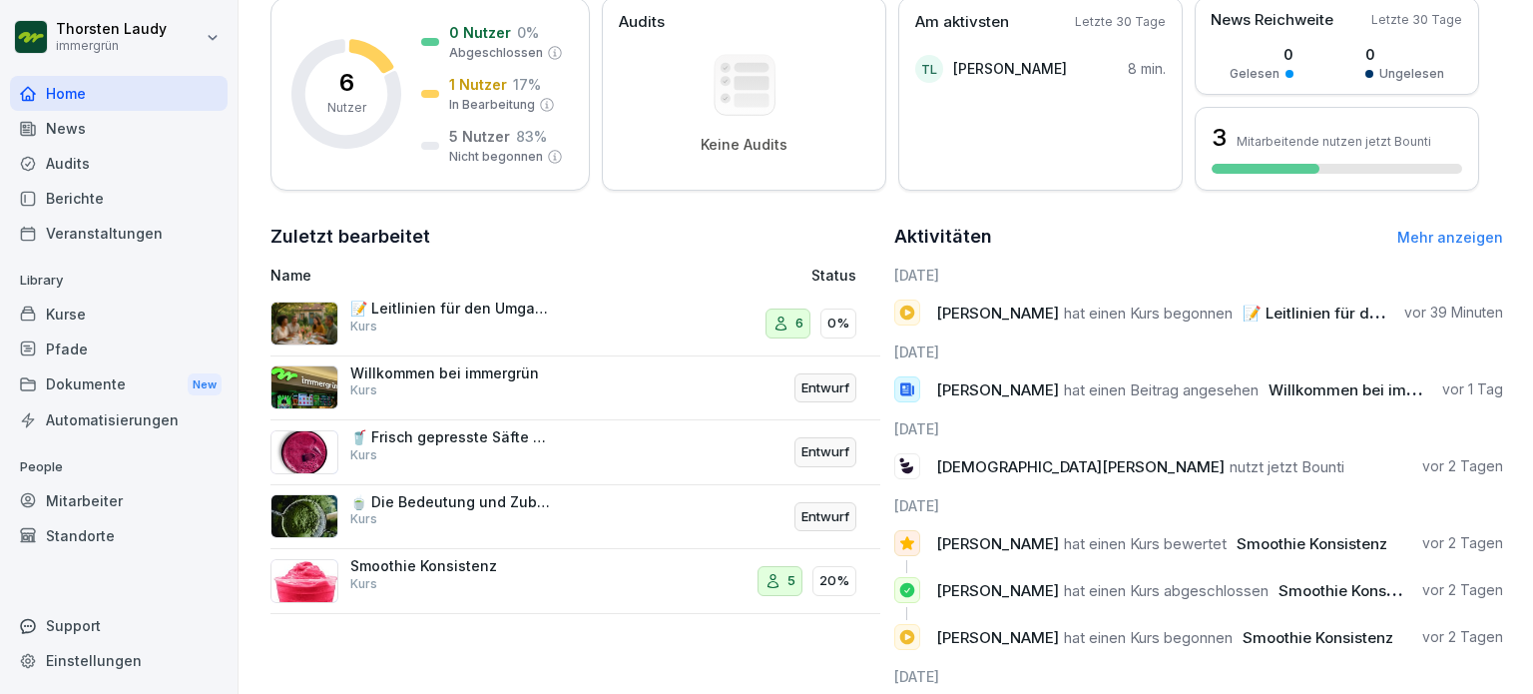
click at [391, 571] on p "Smoothie Konsistenz" at bounding box center [450, 566] width 200 height 18
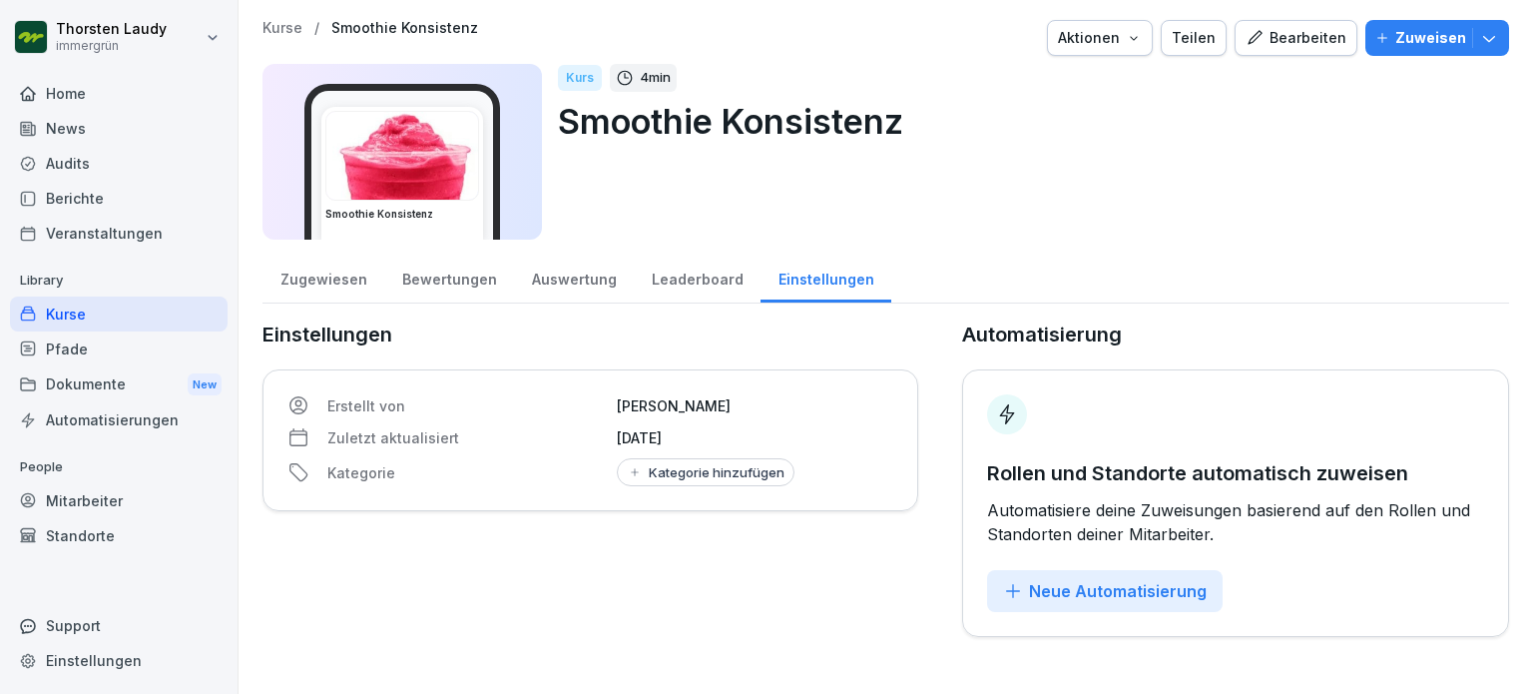
click at [557, 290] on div "Auswertung" at bounding box center [574, 277] width 120 height 51
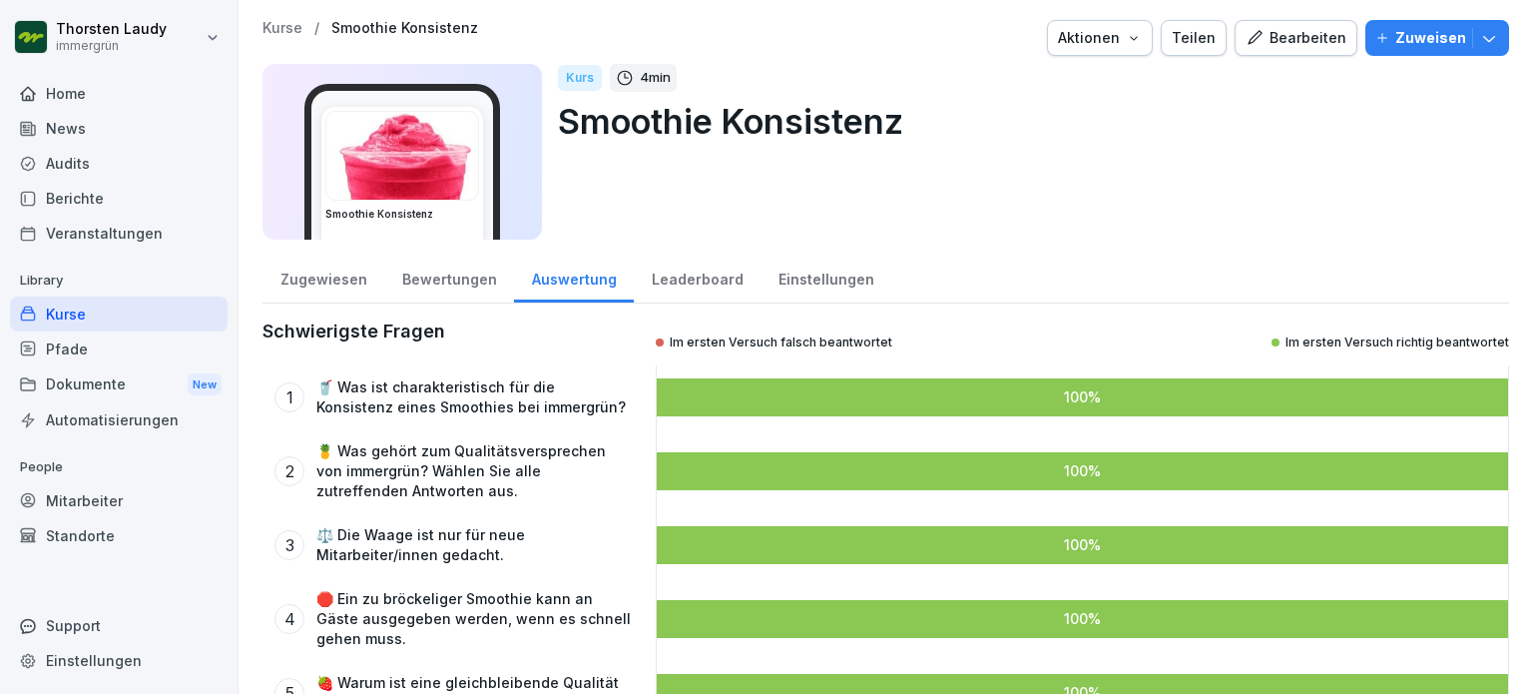
click at [558, 280] on div "Auswertung" at bounding box center [574, 277] width 120 height 51
click at [422, 279] on div "Bewertungen" at bounding box center [449, 277] width 130 height 51
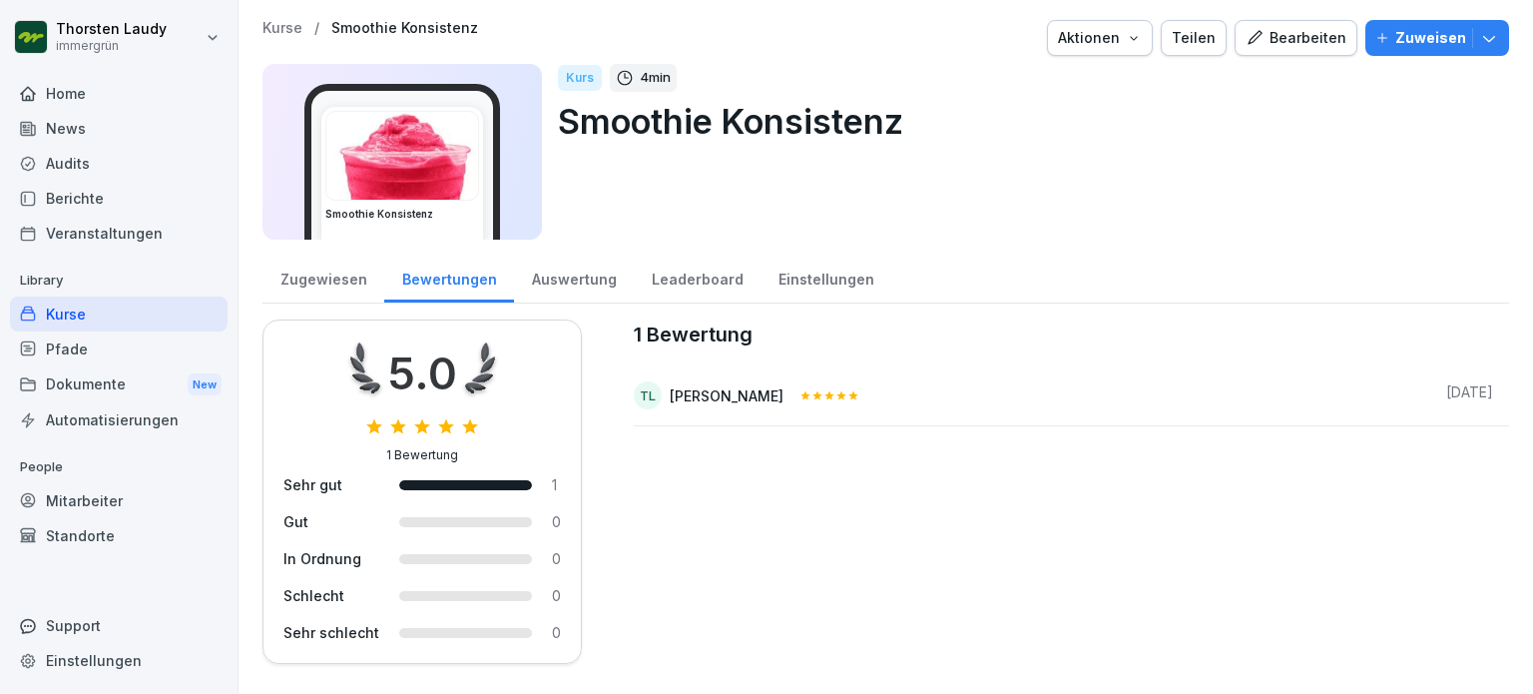
click at [332, 277] on div "Zugewiesen" at bounding box center [324, 277] width 122 height 51
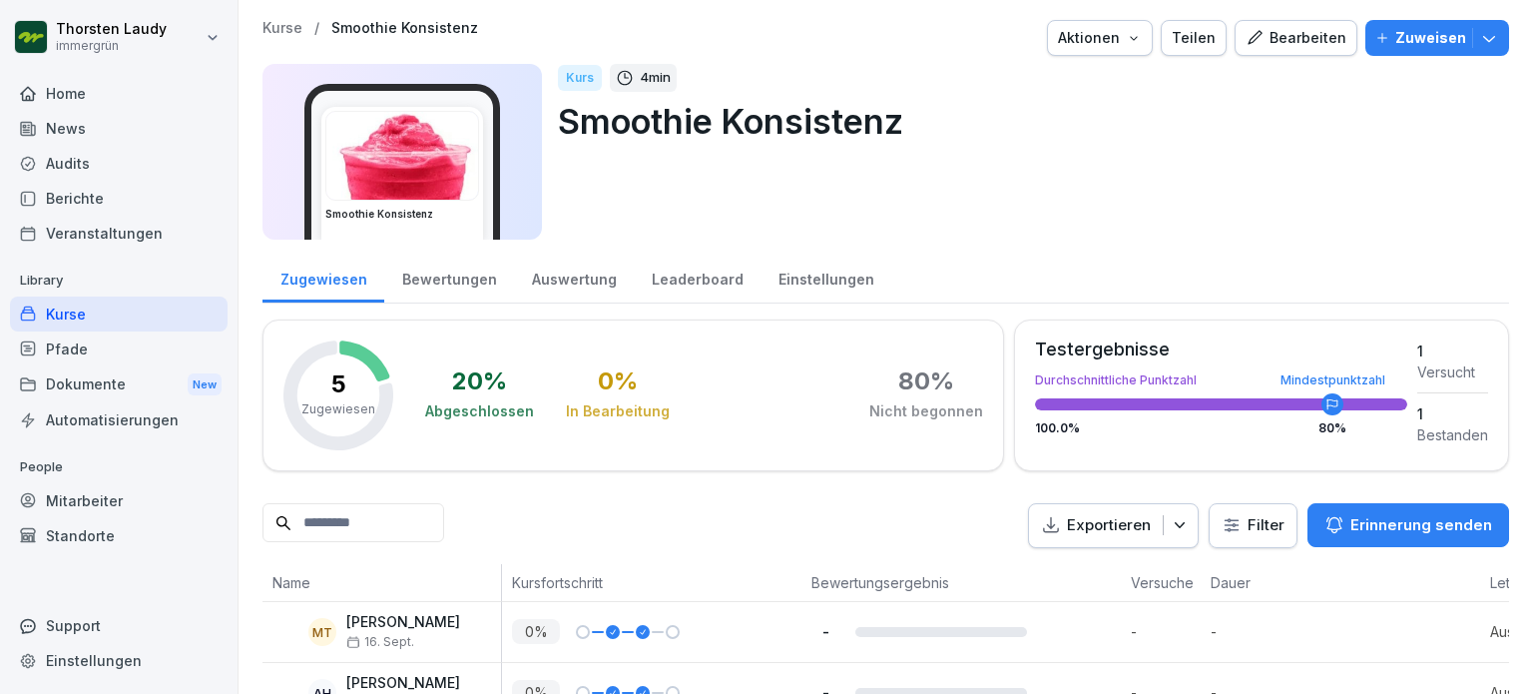
click at [58, 304] on div "Kurse" at bounding box center [119, 313] width 218 height 35
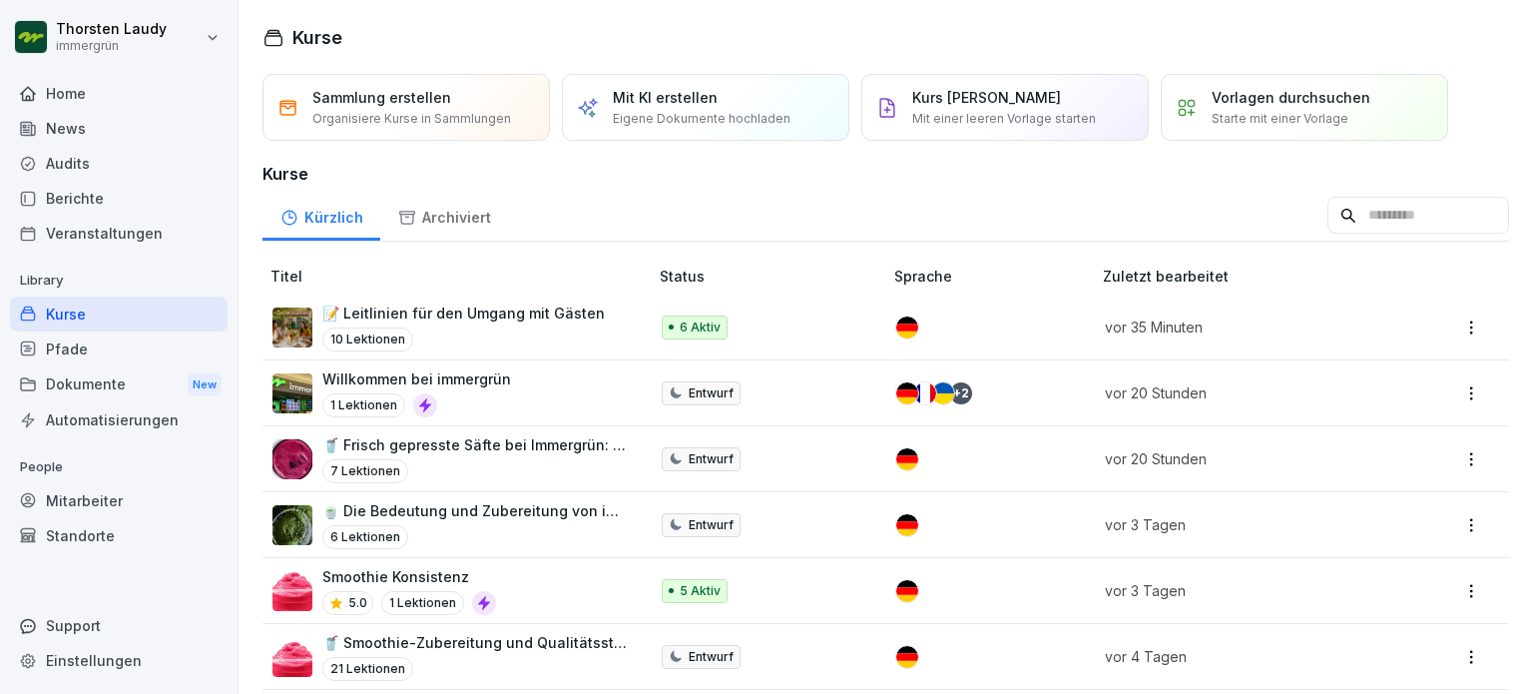
click at [400, 378] on p "Willkommen bei immergrün" at bounding box center [416, 378] width 189 height 21
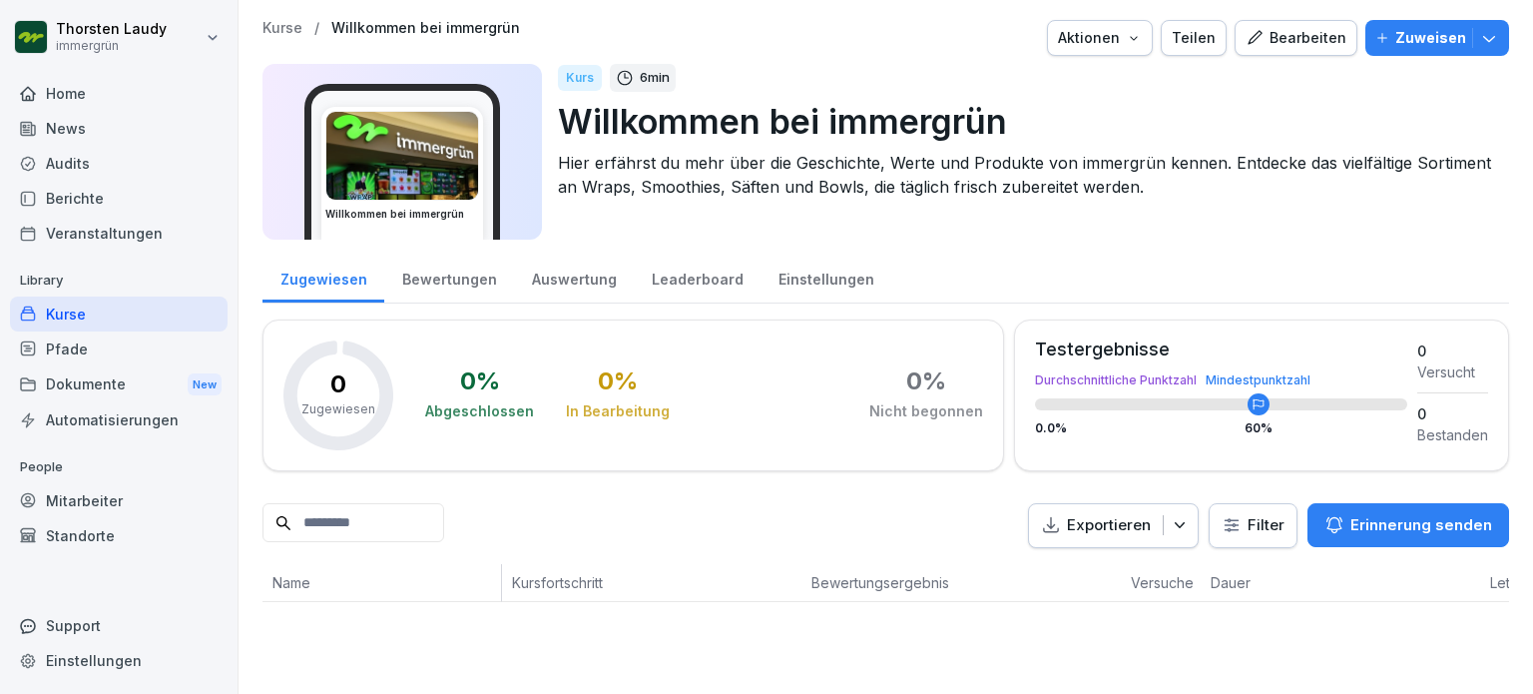
click at [1298, 45] on div "Bearbeiten" at bounding box center [1296, 38] width 101 height 22
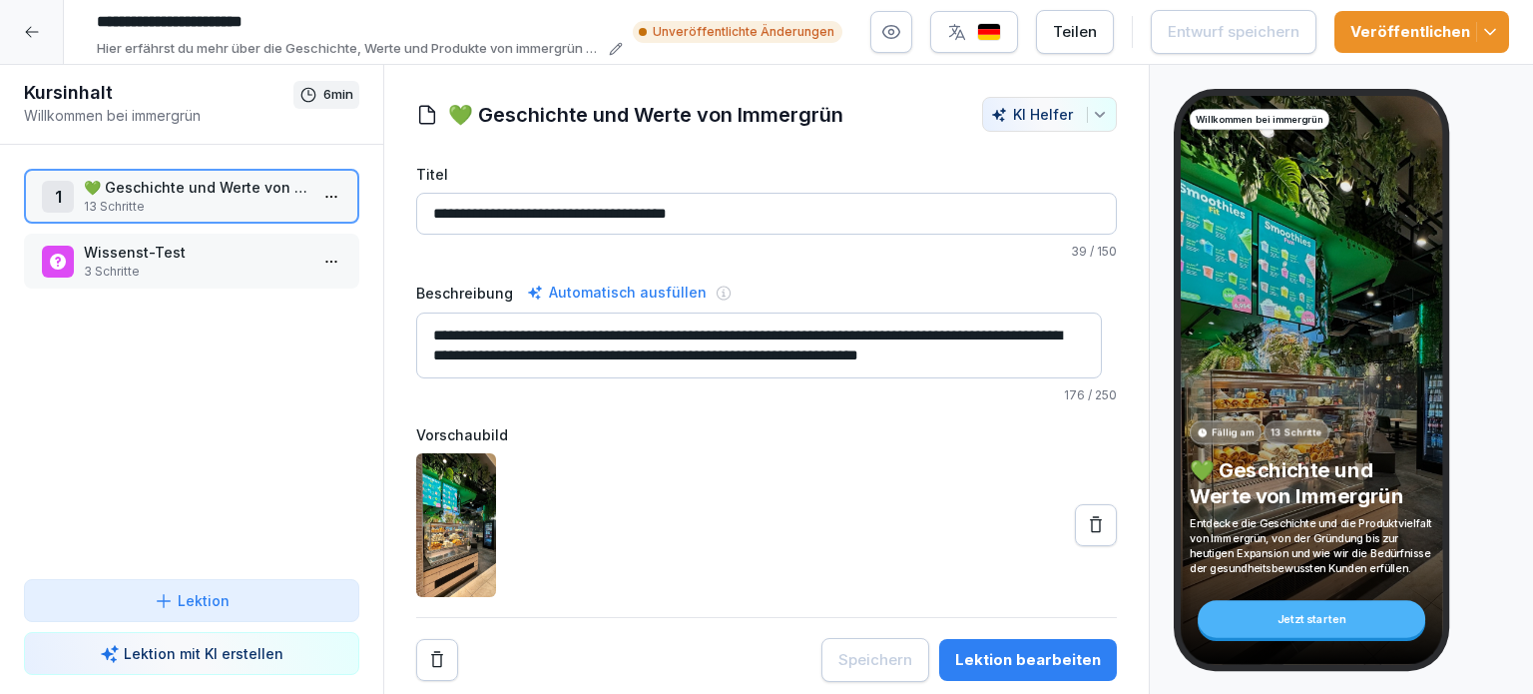
click at [35, 39] on icon at bounding box center [32, 32] width 16 height 16
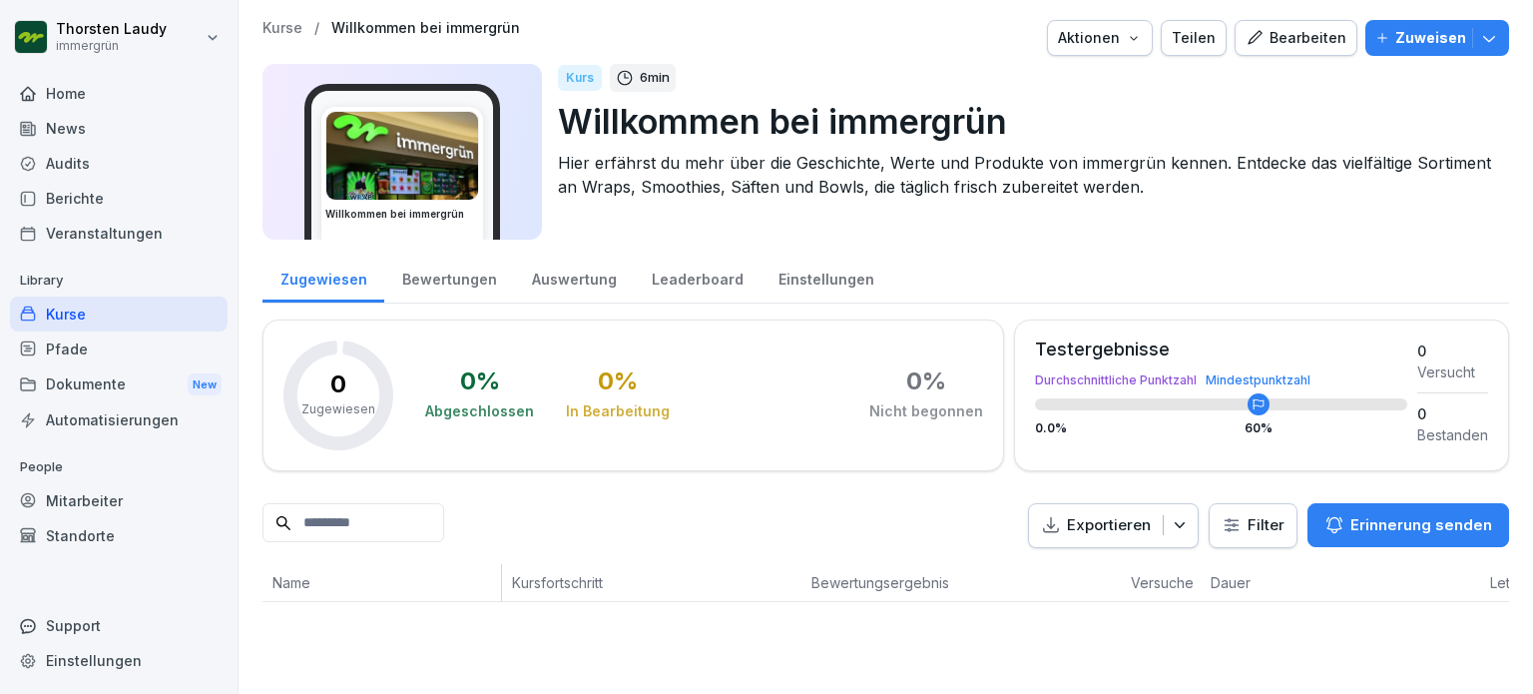
click at [1285, 39] on div "Bearbeiten" at bounding box center [1296, 38] width 101 height 22
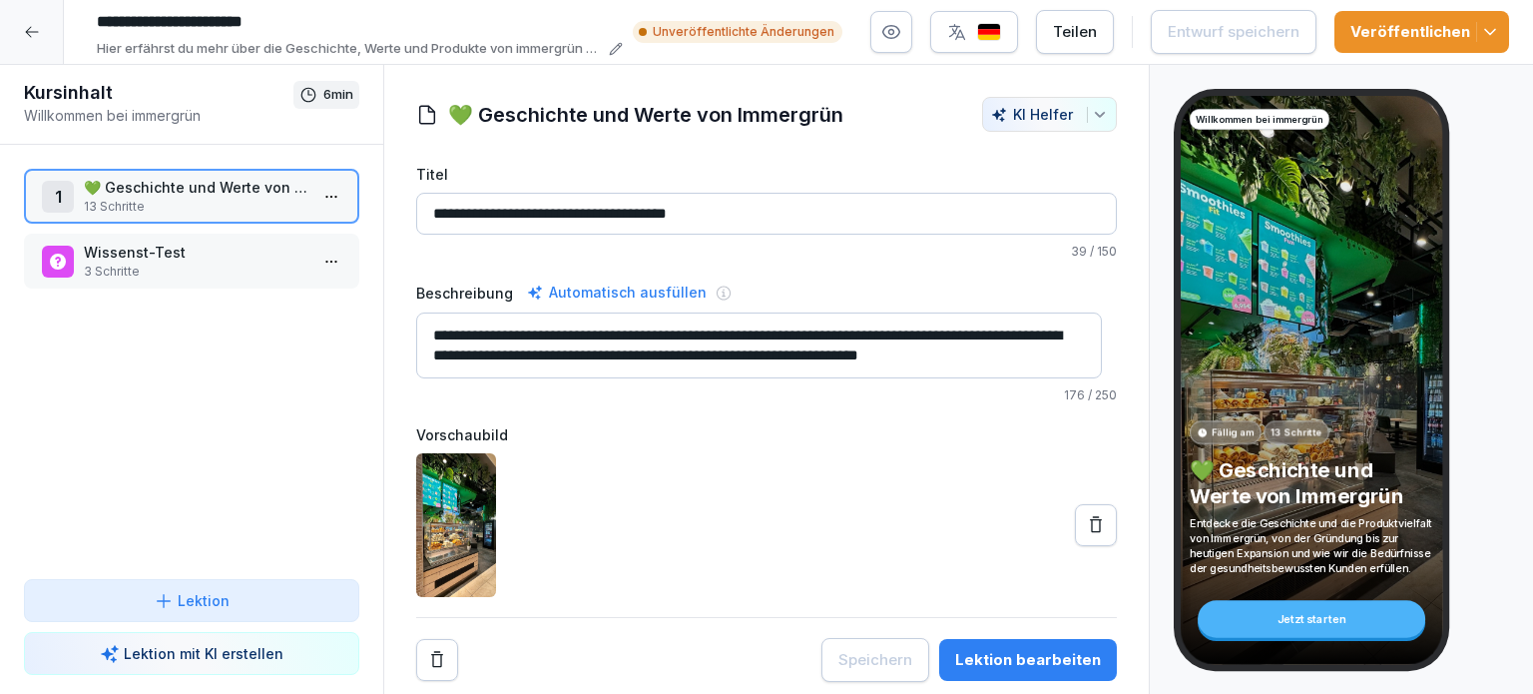
click at [145, 186] on p "💚 Geschichte und Werte von Immergrün" at bounding box center [196, 187] width 224 height 21
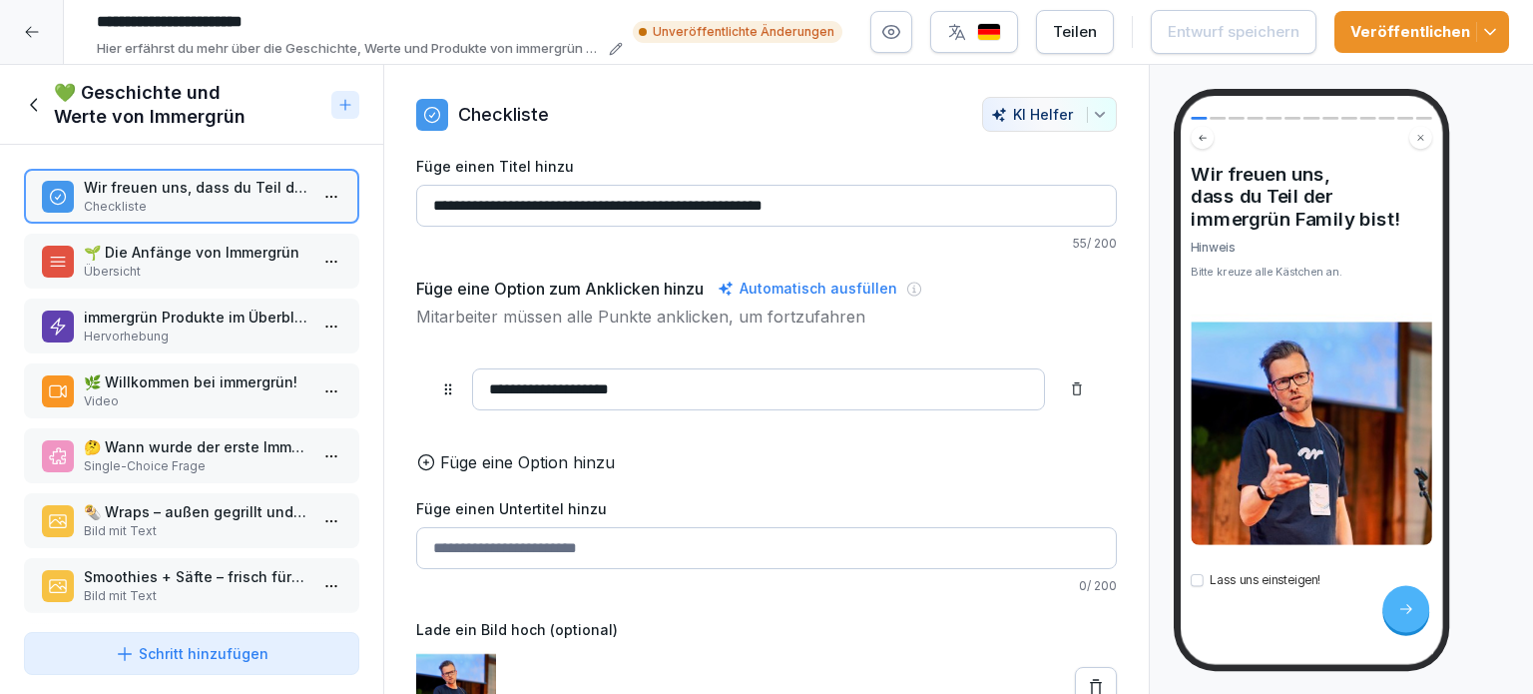
click at [155, 252] on p "🌱 Die Anfänge von Immergrün" at bounding box center [196, 252] width 224 height 21
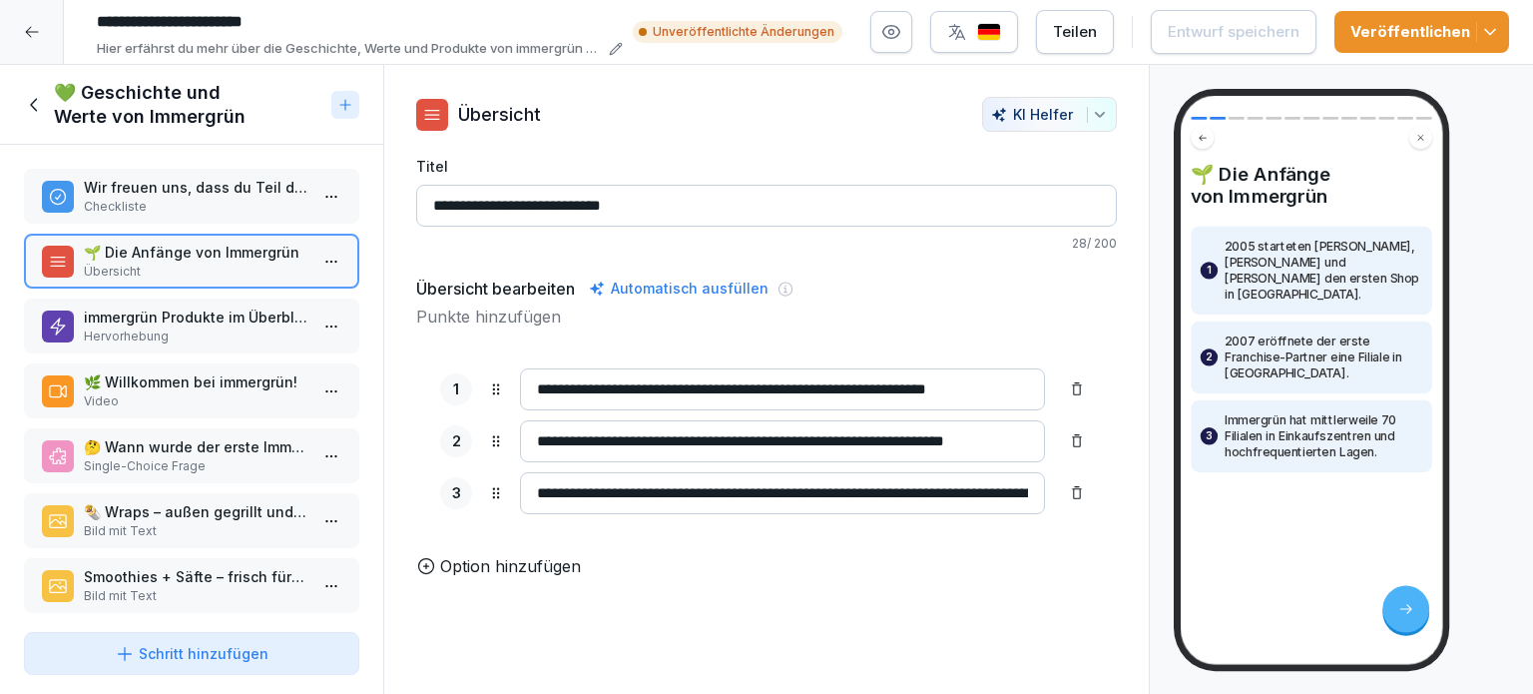
click at [136, 308] on p "immergrün Produkte im Überblick" at bounding box center [196, 316] width 224 height 21
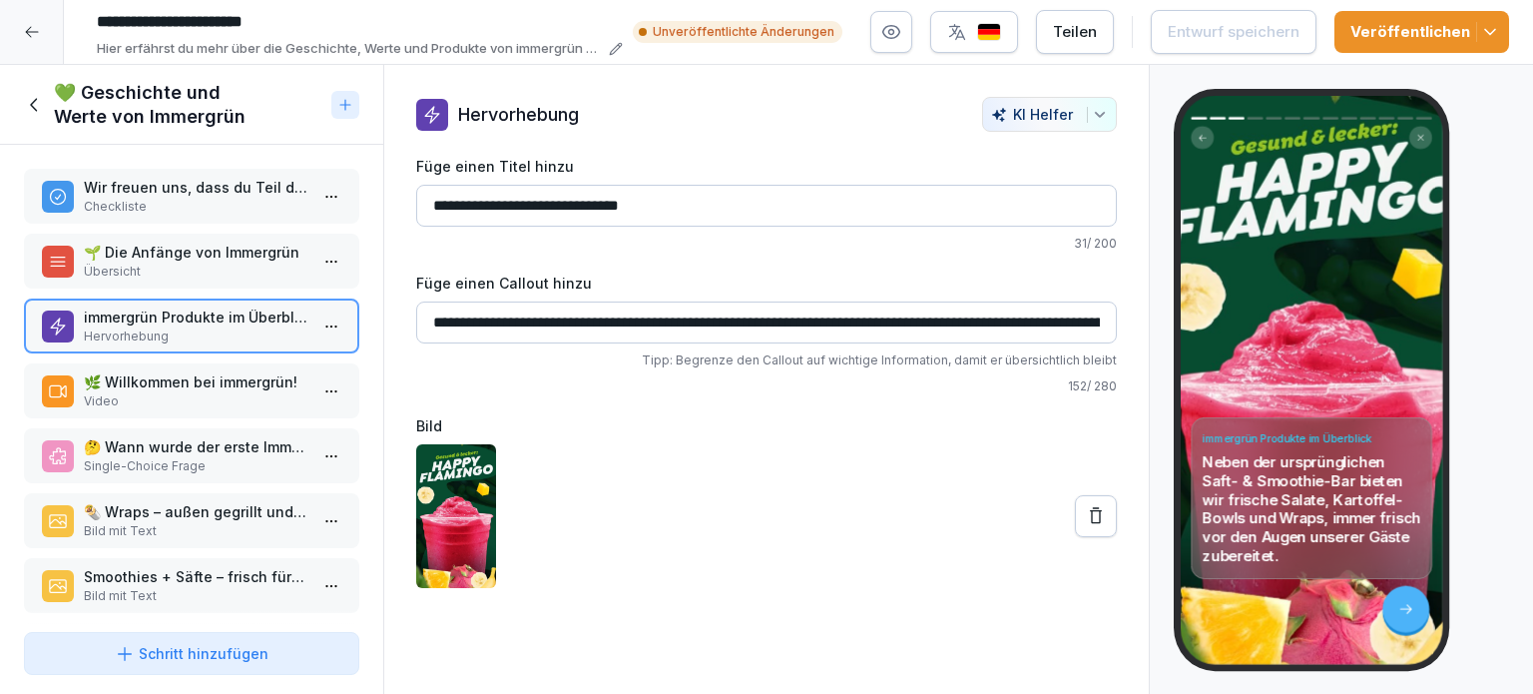
click at [136, 386] on p "🌿 Willkommen bei immergrün!" at bounding box center [196, 381] width 224 height 21
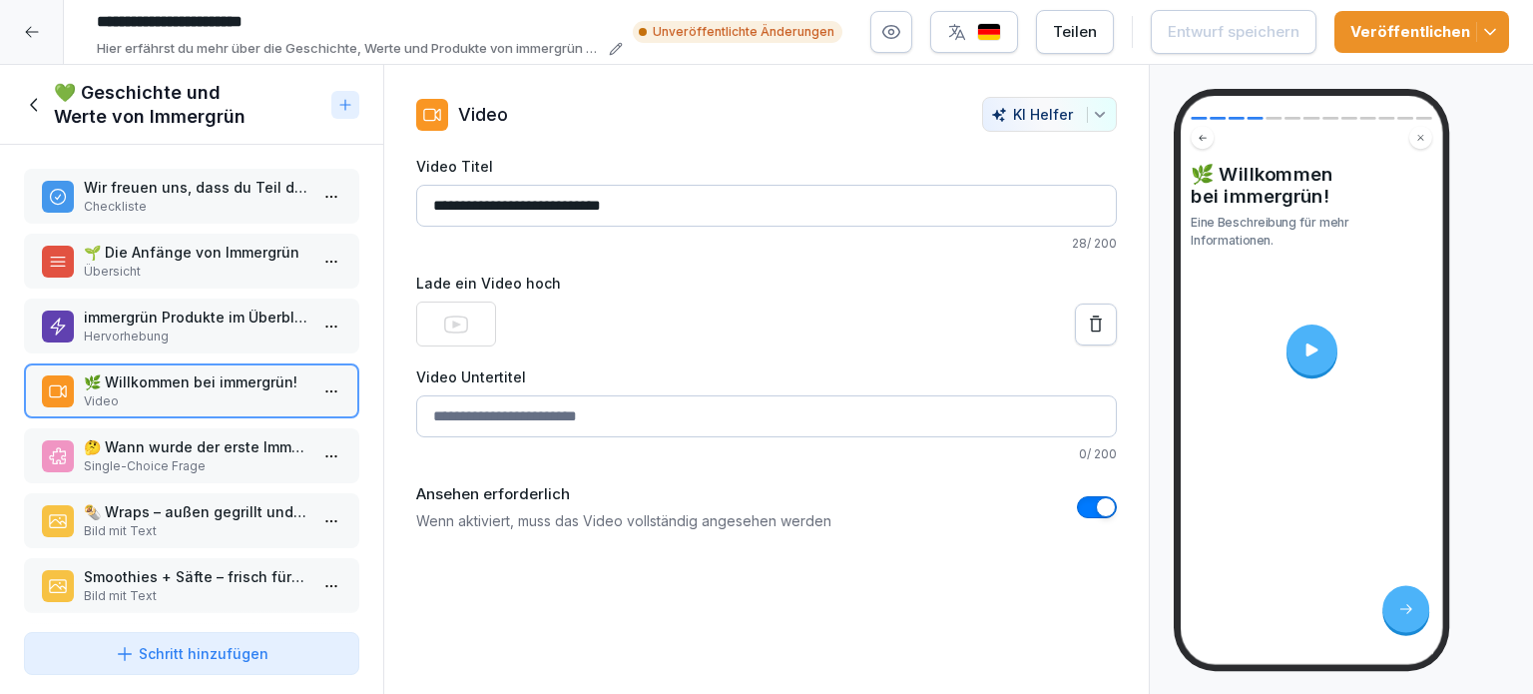
click at [136, 450] on p "🤔 Wann wurde der erste Immergrün-Shop in Berlin eröffnet?" at bounding box center [196, 446] width 224 height 21
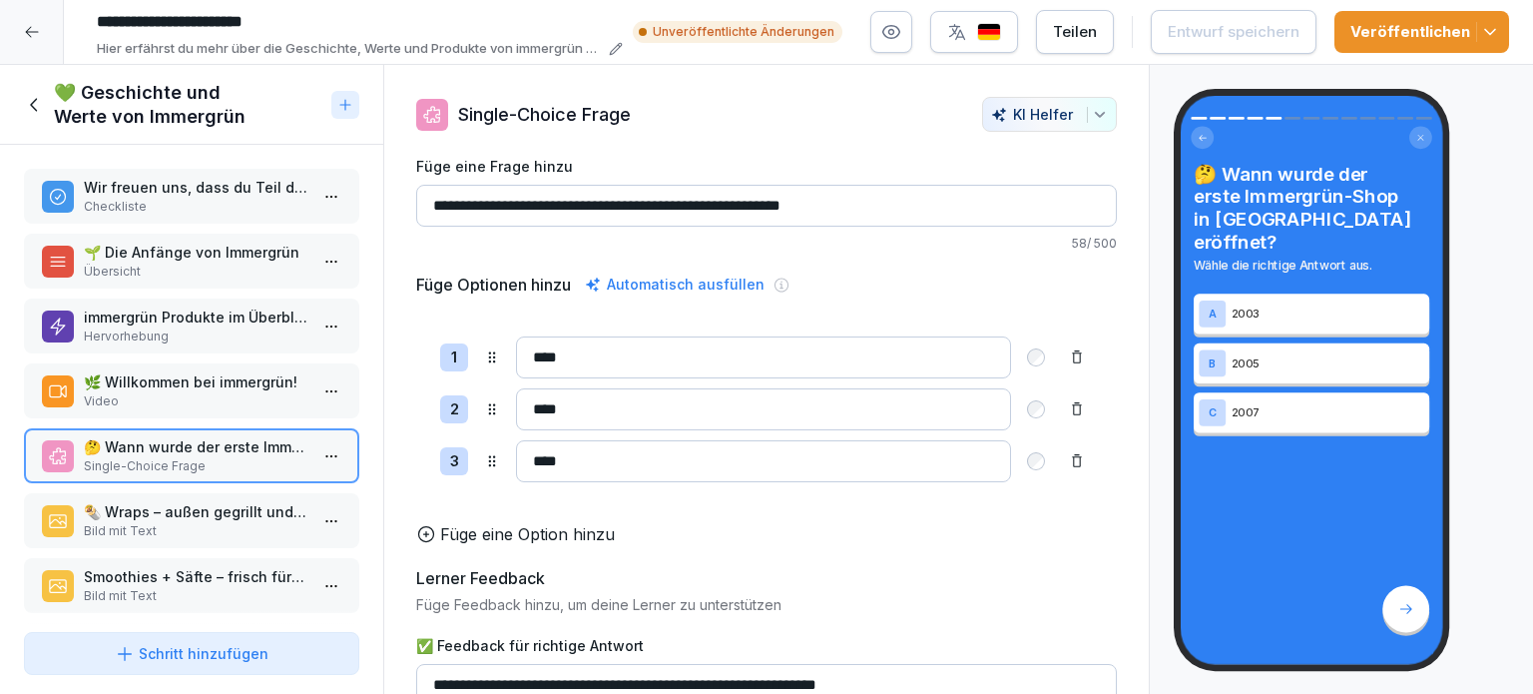
click at [137, 505] on p "🌯 Wraps – außen gegrillt und innen knackig" at bounding box center [196, 511] width 224 height 21
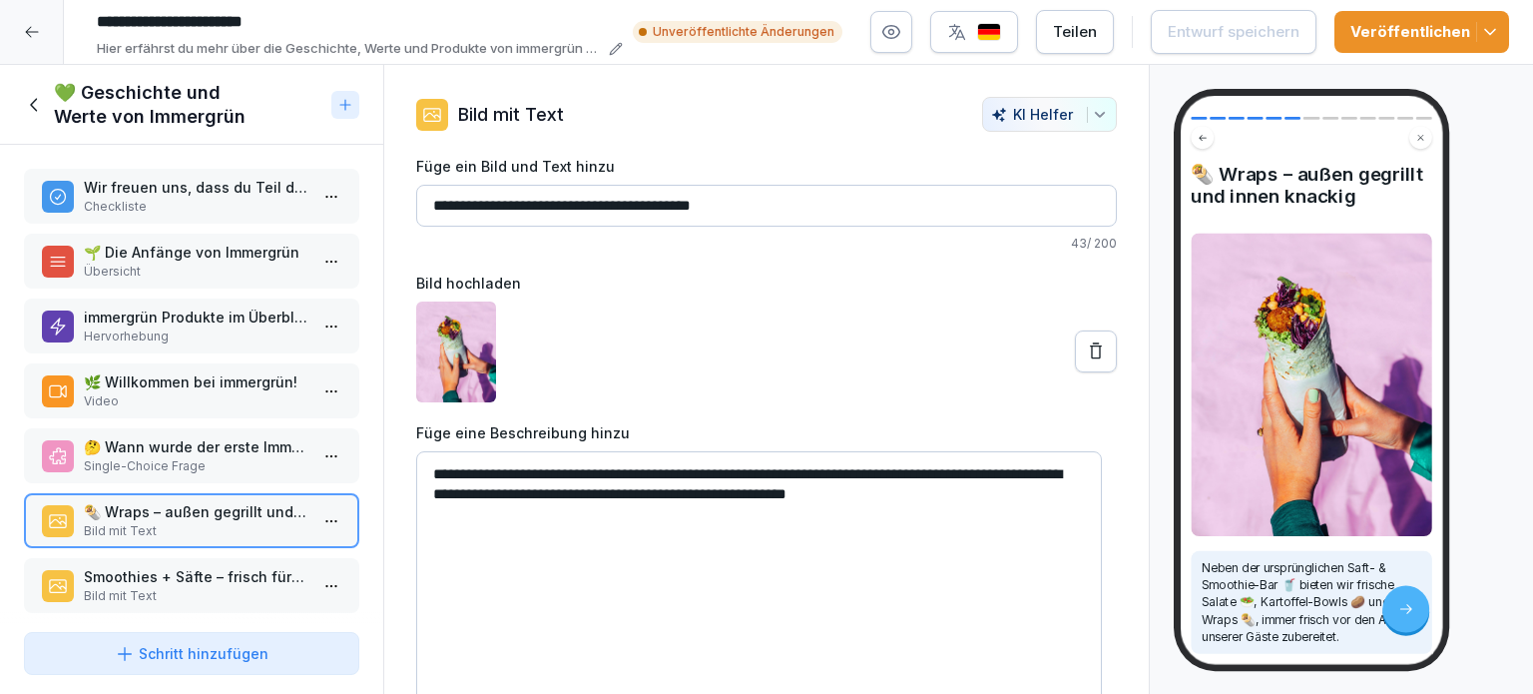
click at [128, 587] on p "Bild mit Text" at bounding box center [196, 596] width 224 height 18
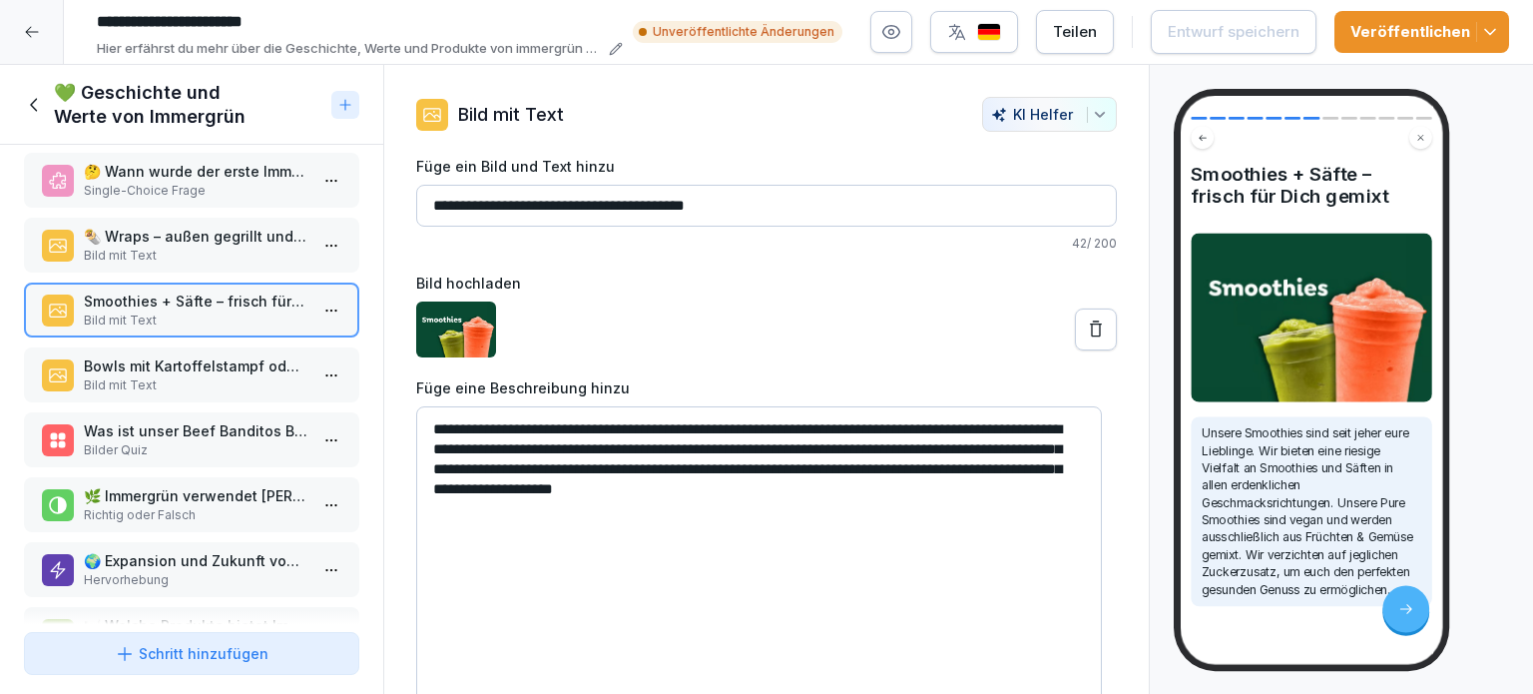
scroll to position [299, 0]
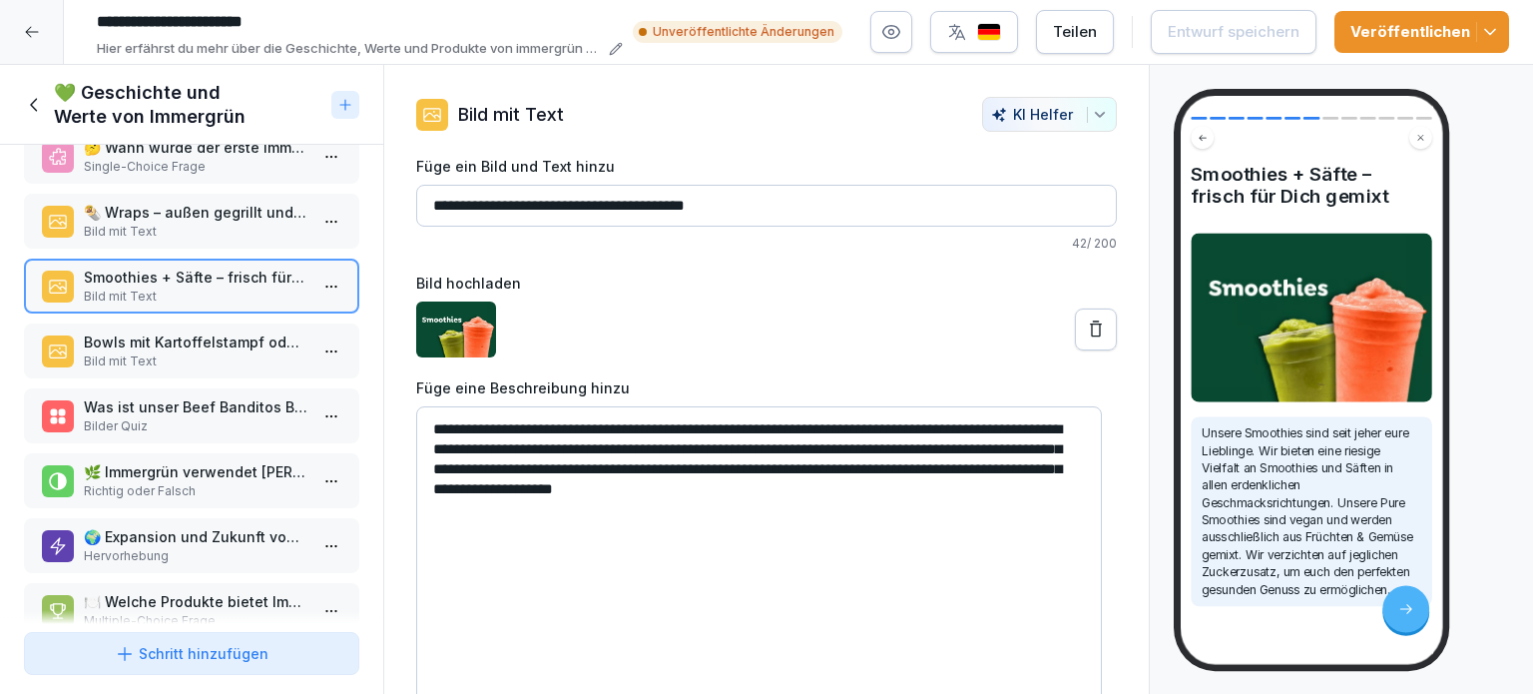
click at [162, 343] on p "Bowls mit Kartoffelstampf oder Blattsalat" at bounding box center [196, 341] width 224 height 21
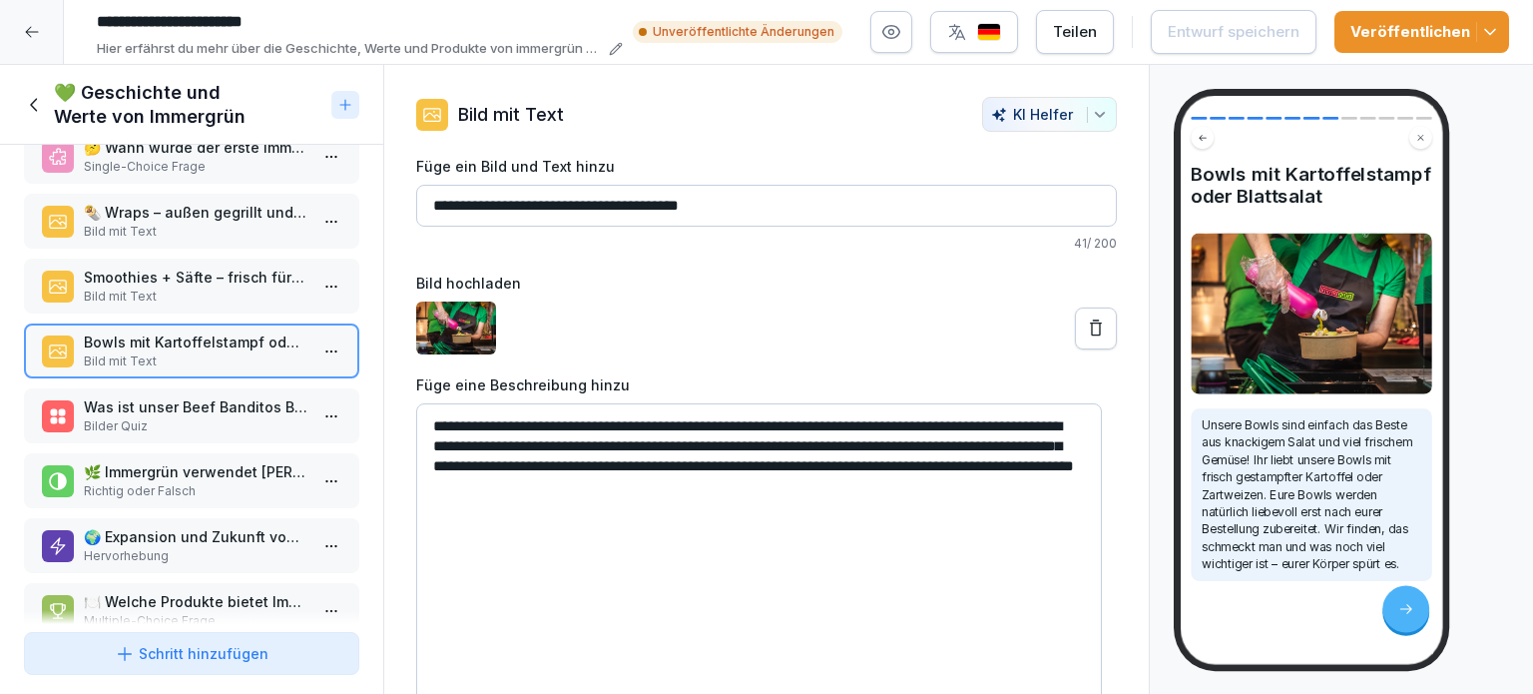
click at [158, 417] on p "Bilder Quiz" at bounding box center [196, 426] width 224 height 18
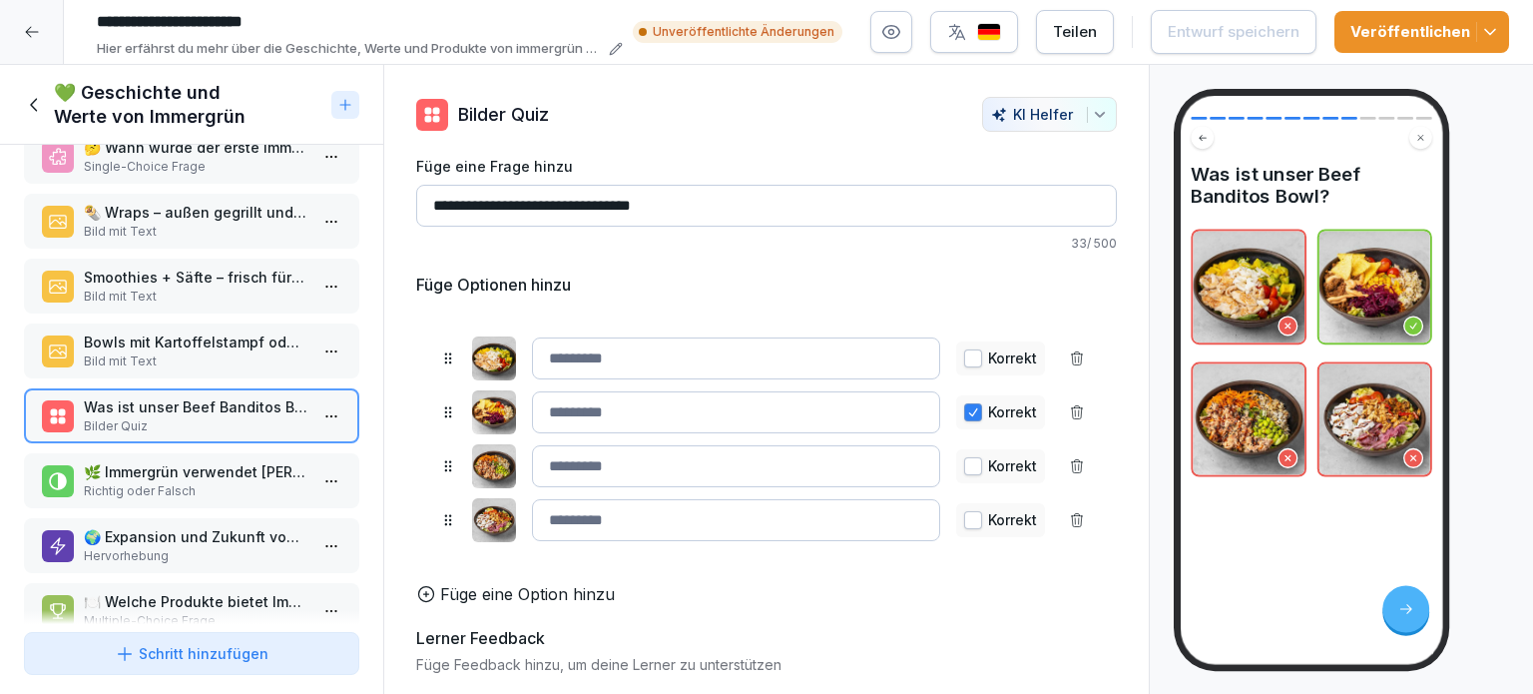
click at [136, 462] on p "🌿 Immergrün verwendet Zuckerzusatz in seinen Smoothies." at bounding box center [196, 471] width 224 height 21
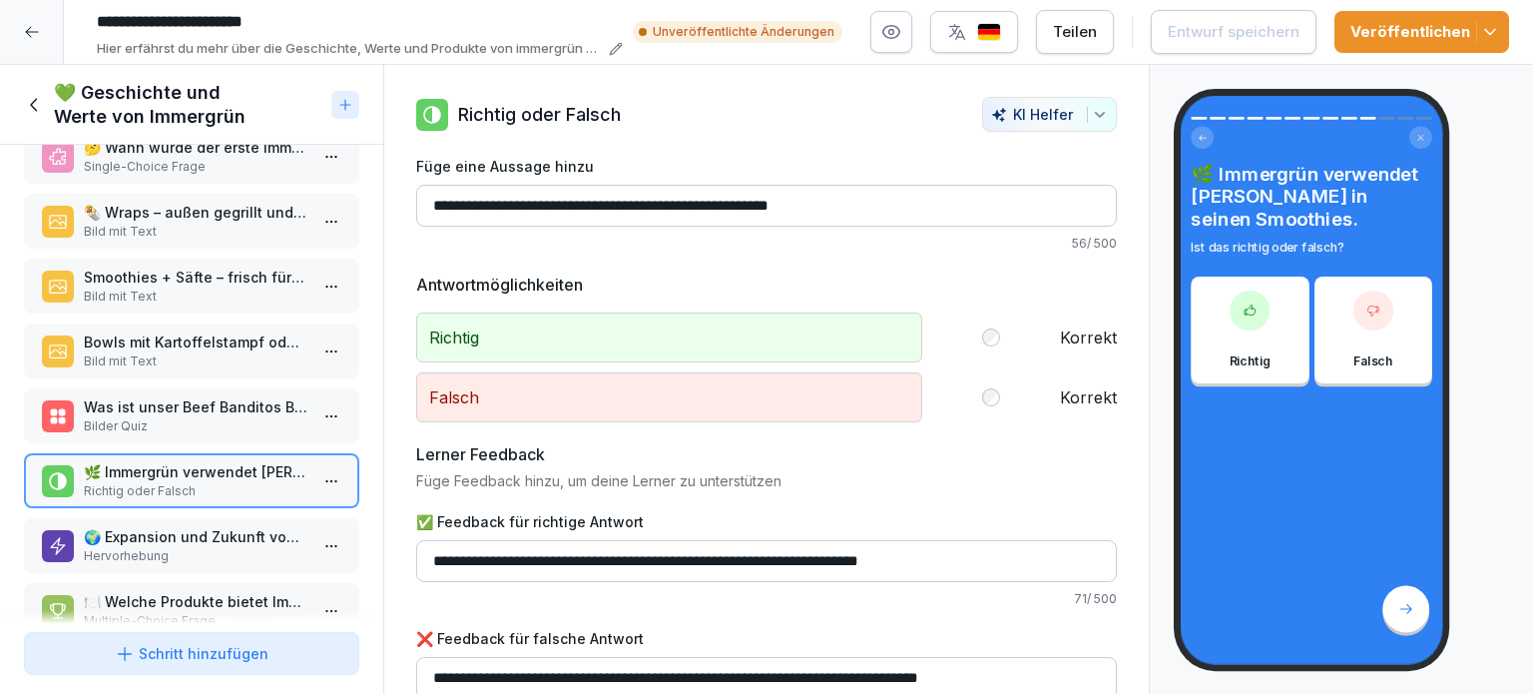
click at [140, 526] on p "🌍 Expansion und Zukunft von Immergrün" at bounding box center [196, 536] width 224 height 21
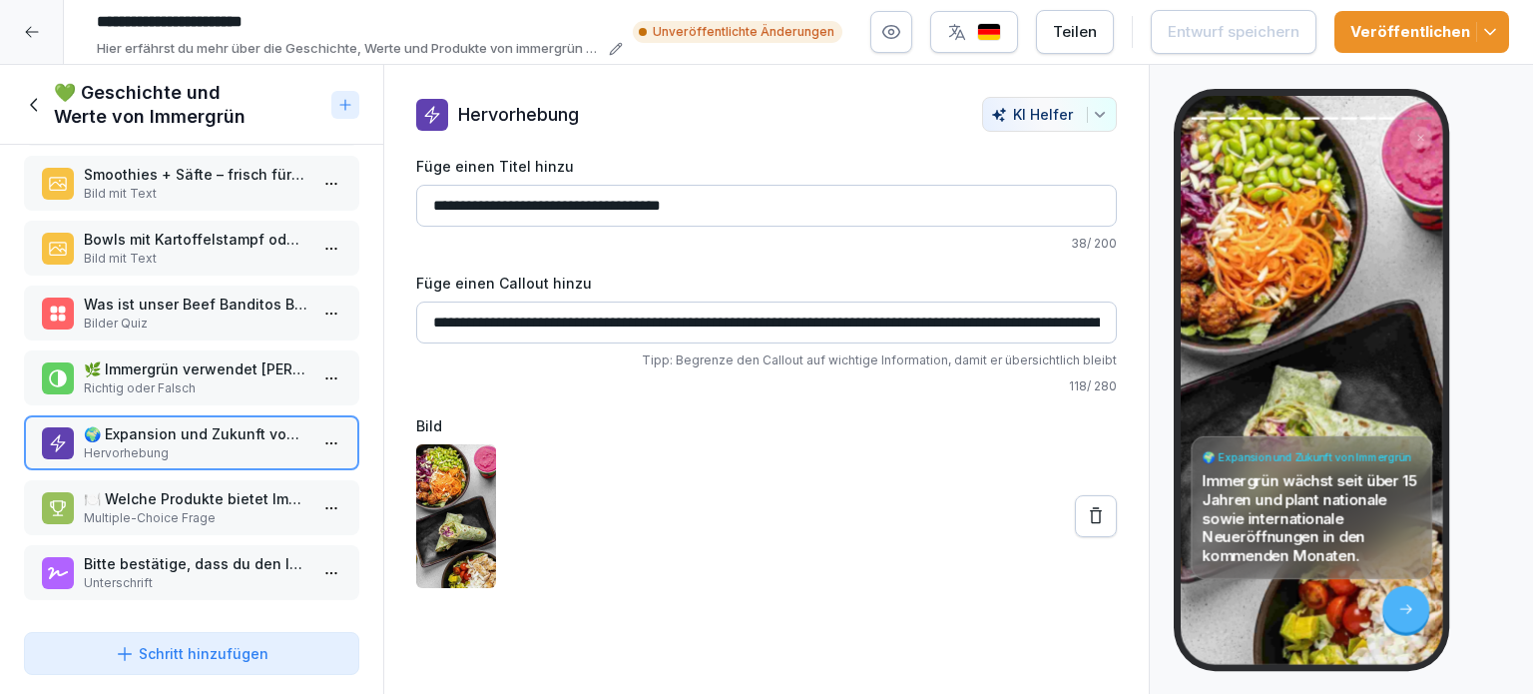
scroll to position [406, 0]
click at [172, 488] on p "🍽️ Welche Produkte bietet Immergrün an? Wählen Sie alle zutreffenden Antworten …" at bounding box center [196, 498] width 224 height 21
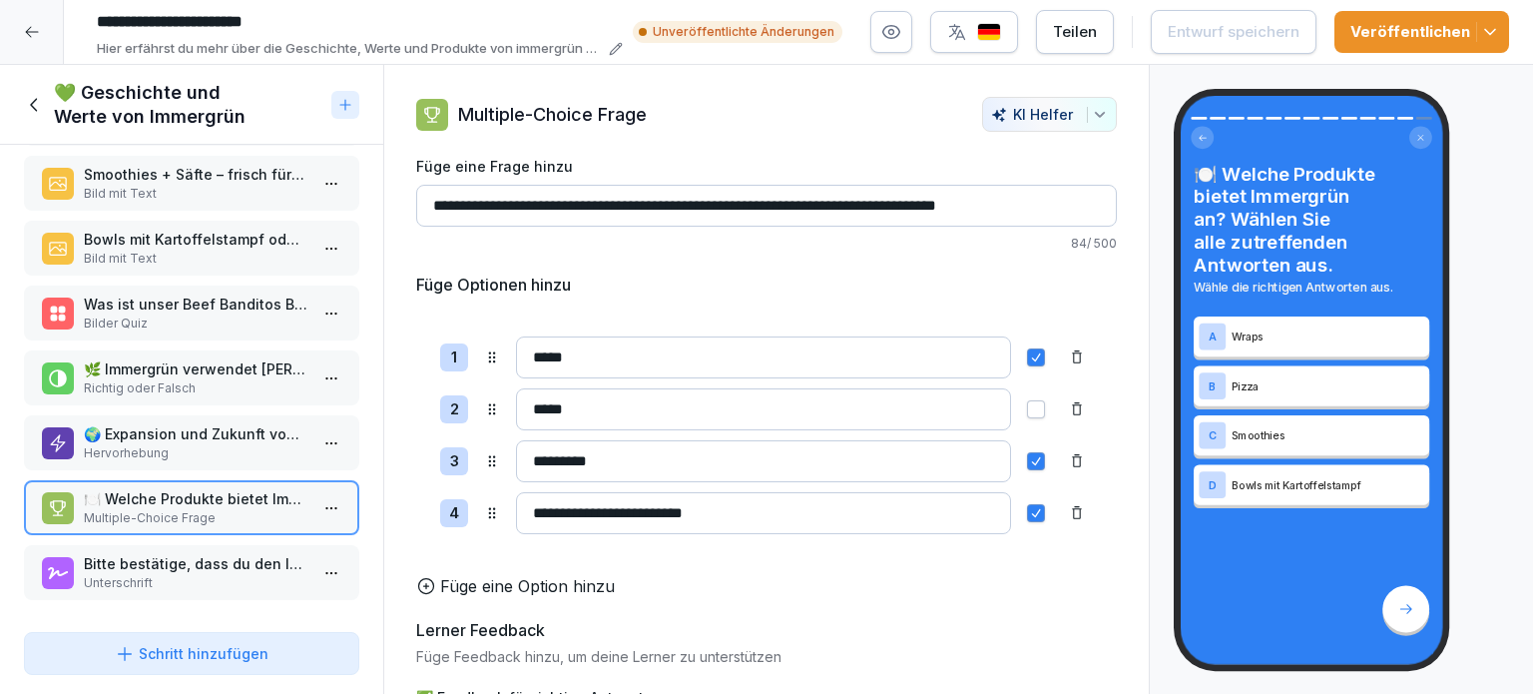
click at [159, 553] on p "Bitte bestätige, dass du den Inhalt verstanden hast:" at bounding box center [196, 563] width 224 height 21
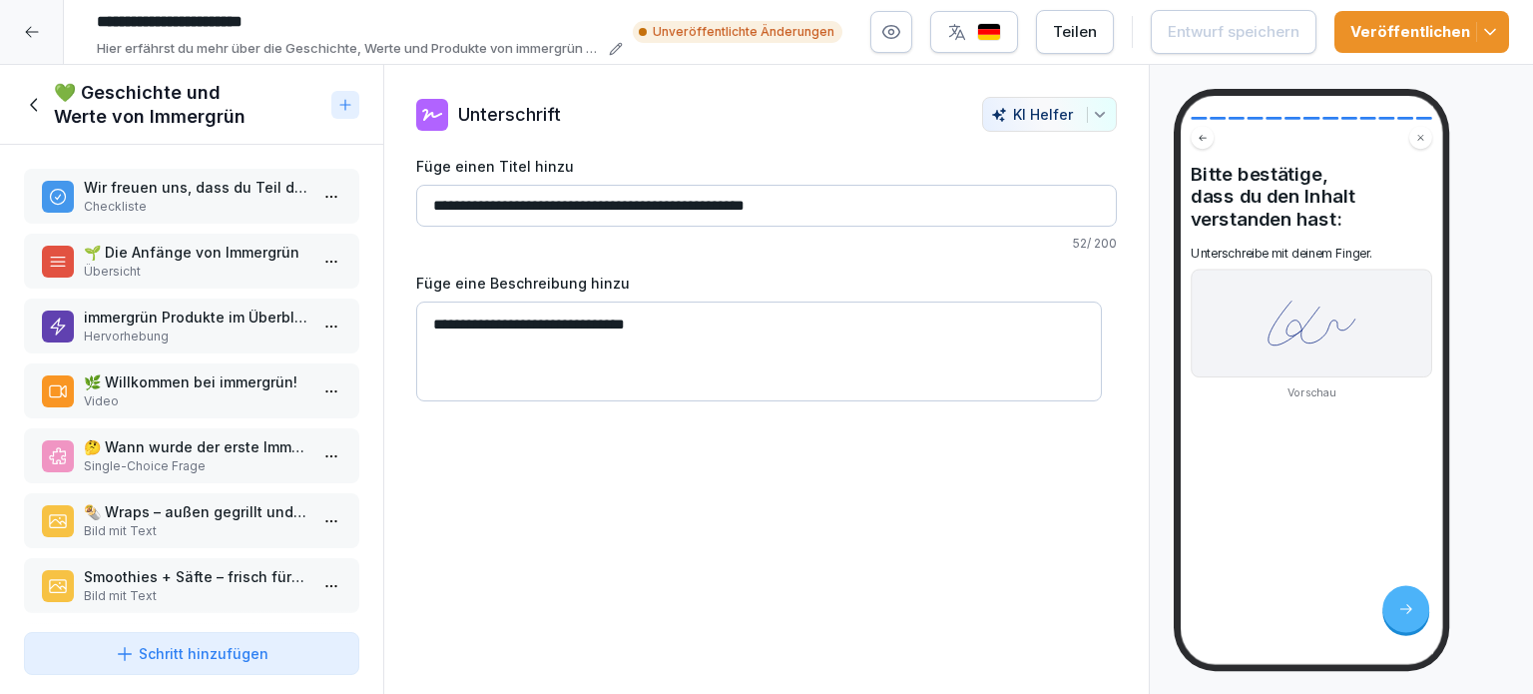
click at [28, 42] on div at bounding box center [32, 32] width 64 height 64
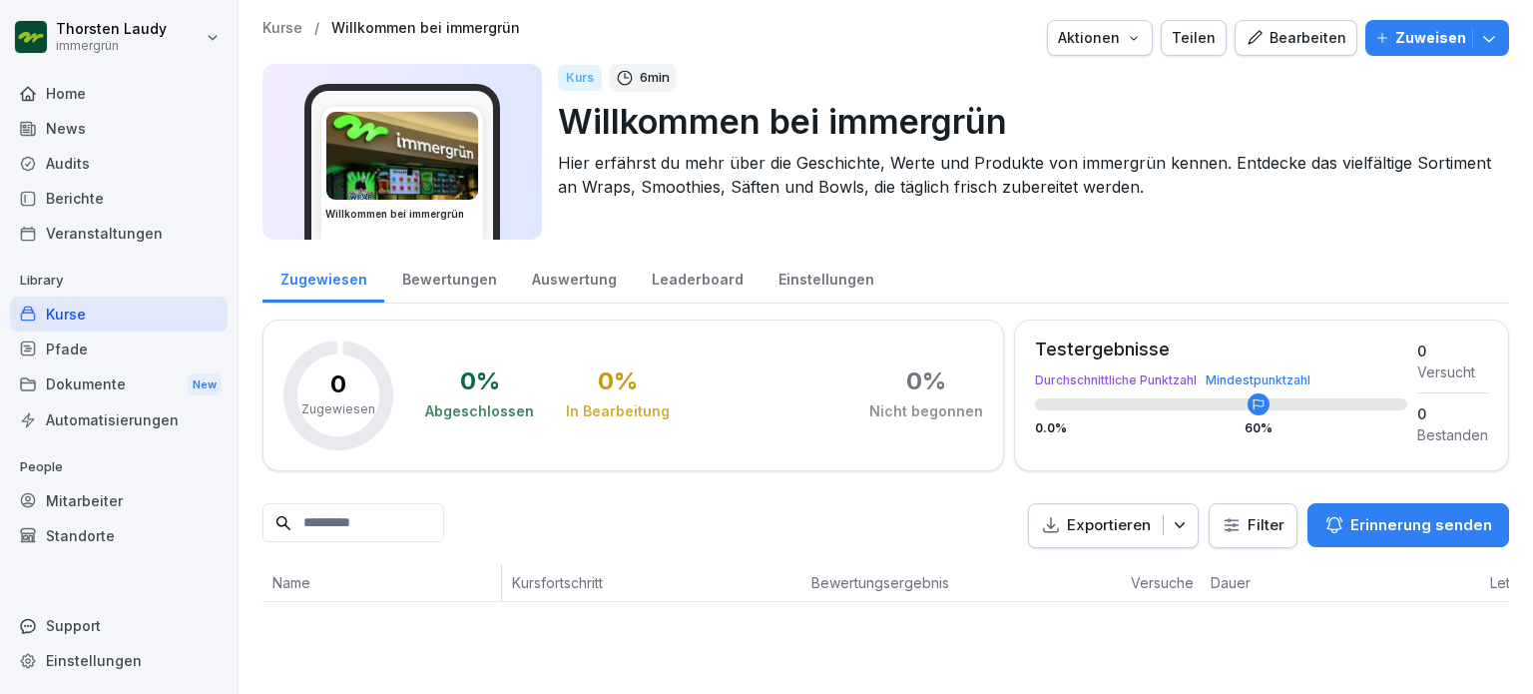
click at [80, 310] on div "Kurse" at bounding box center [119, 313] width 218 height 35
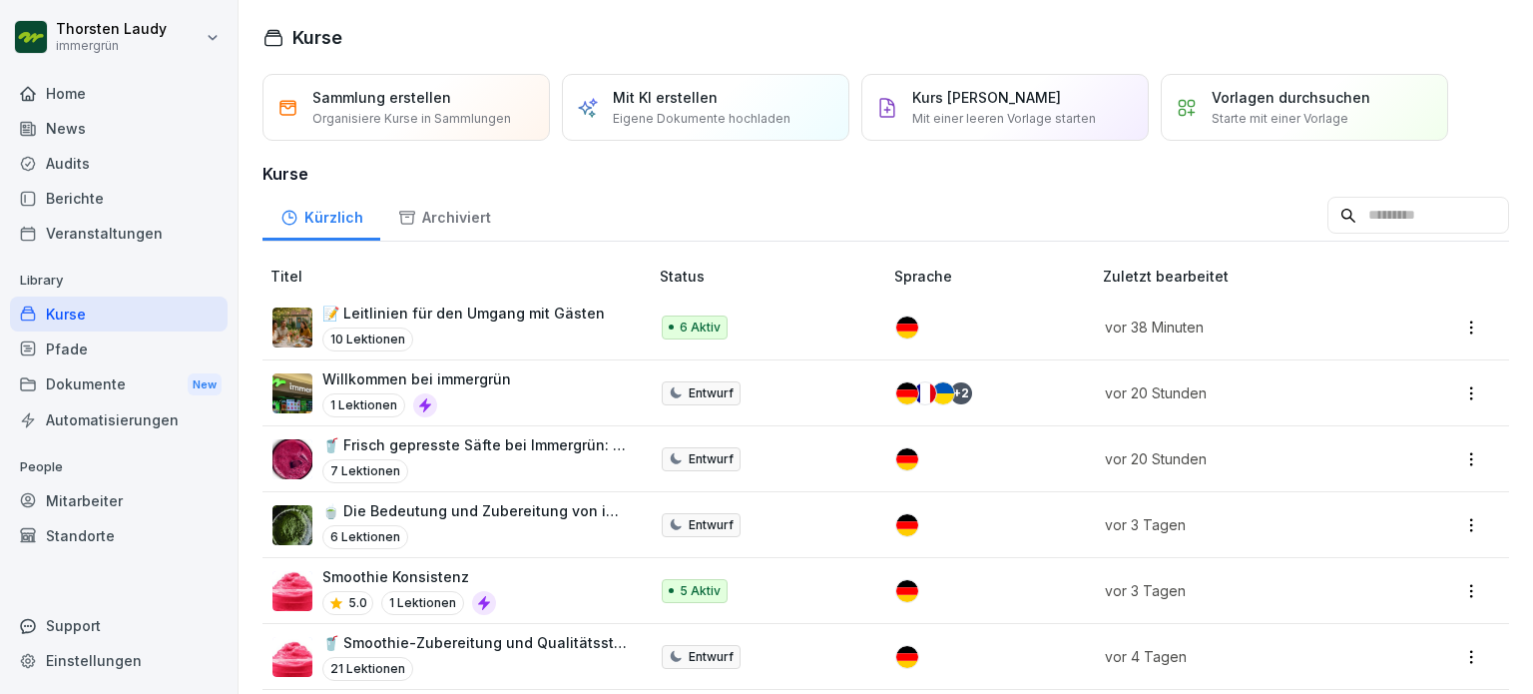
click at [431, 310] on p "📝 Leitlinien für den Umgang mit Gästen" at bounding box center [463, 312] width 282 height 21
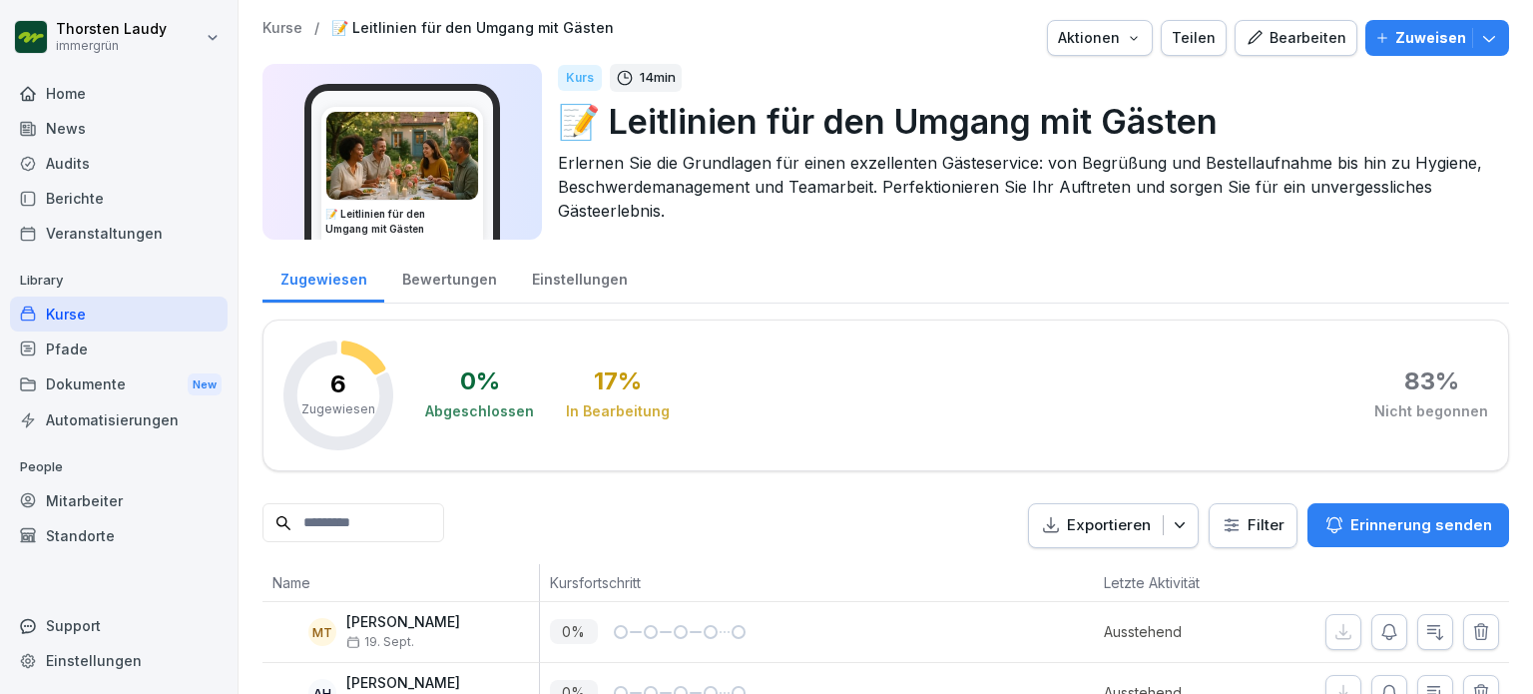
click at [1310, 40] on div "Bearbeiten" at bounding box center [1296, 38] width 101 height 22
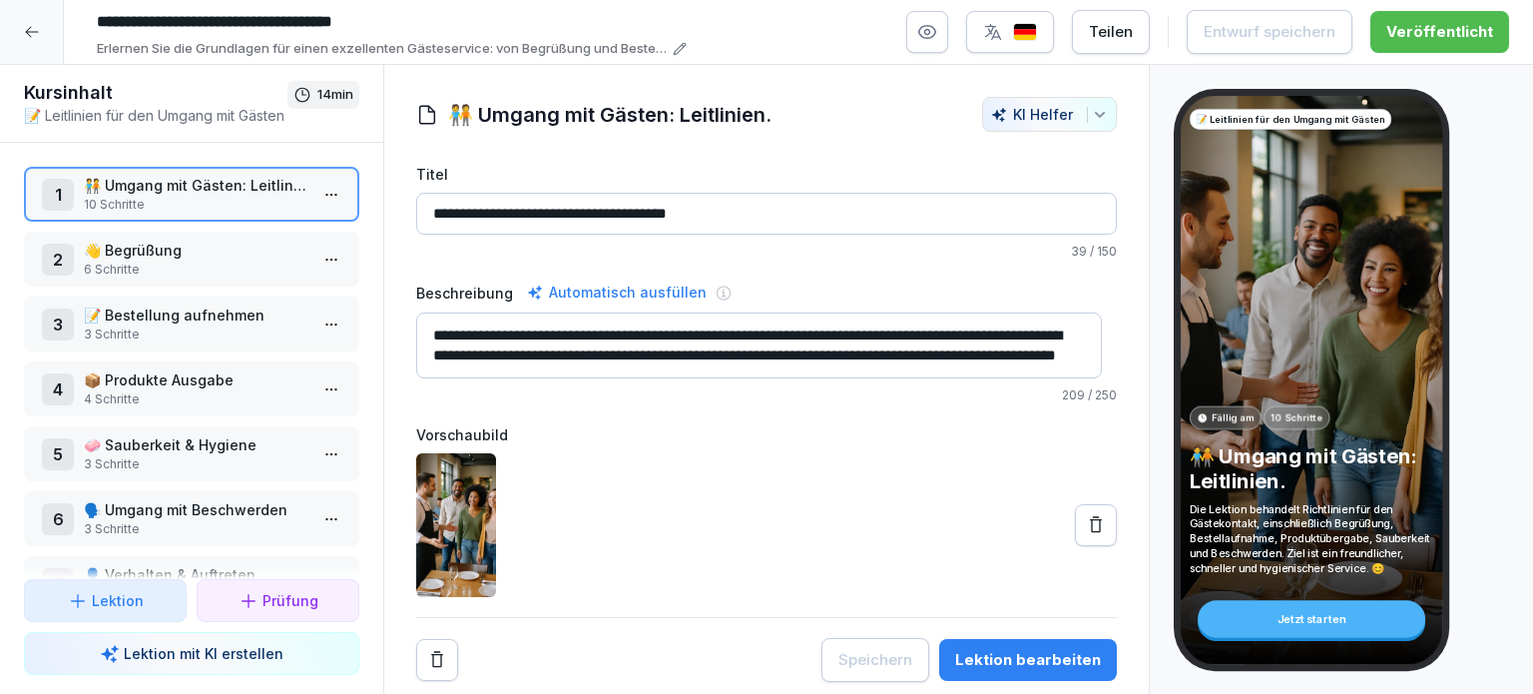
scroll to position [256, 0]
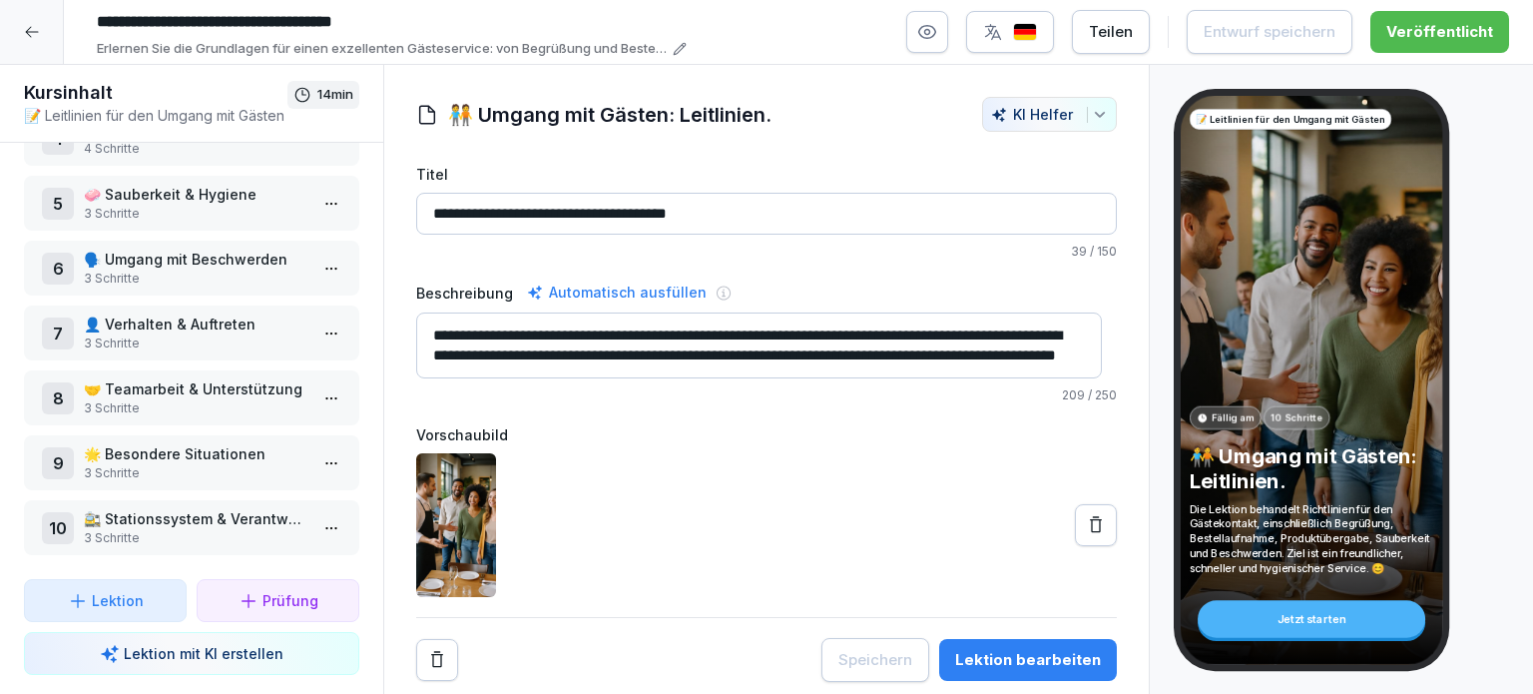
click at [72, 603] on icon at bounding box center [78, 601] width 20 height 20
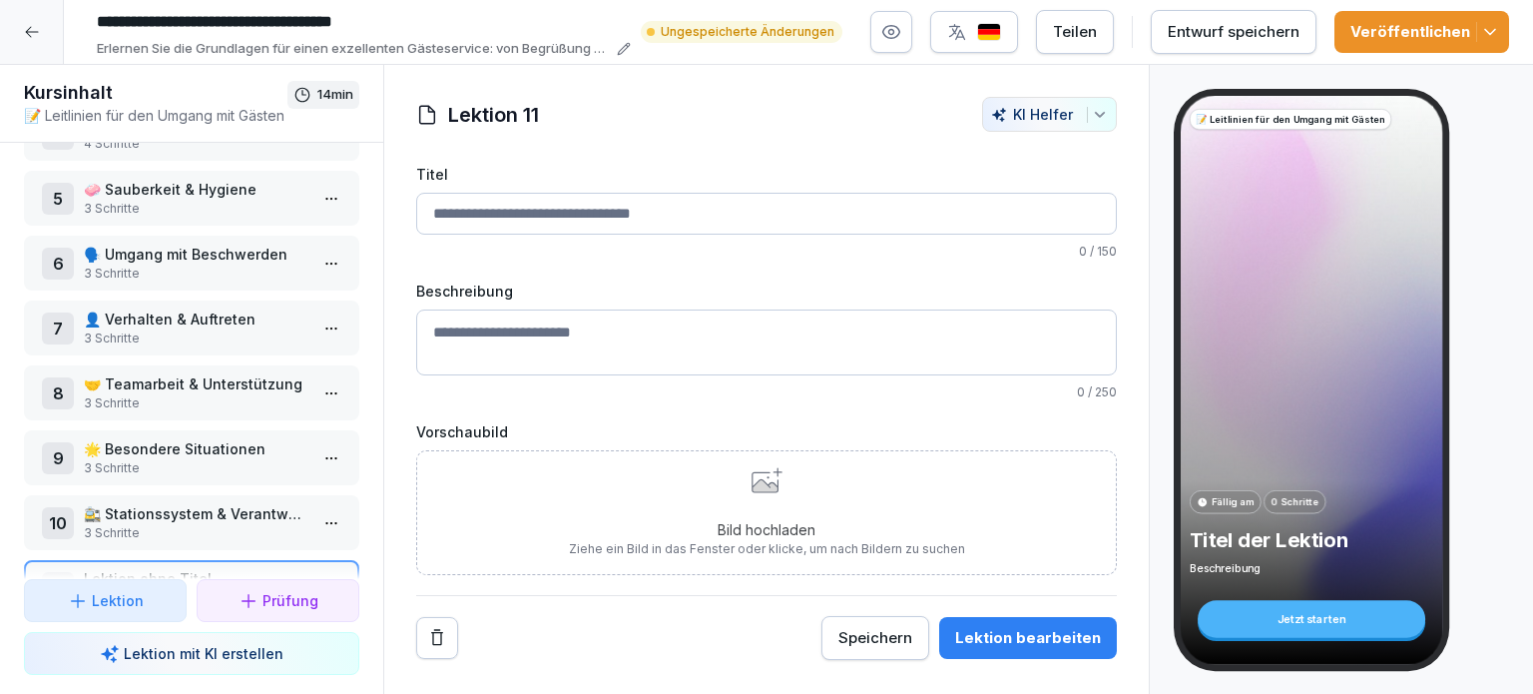
scroll to position [319, 0]
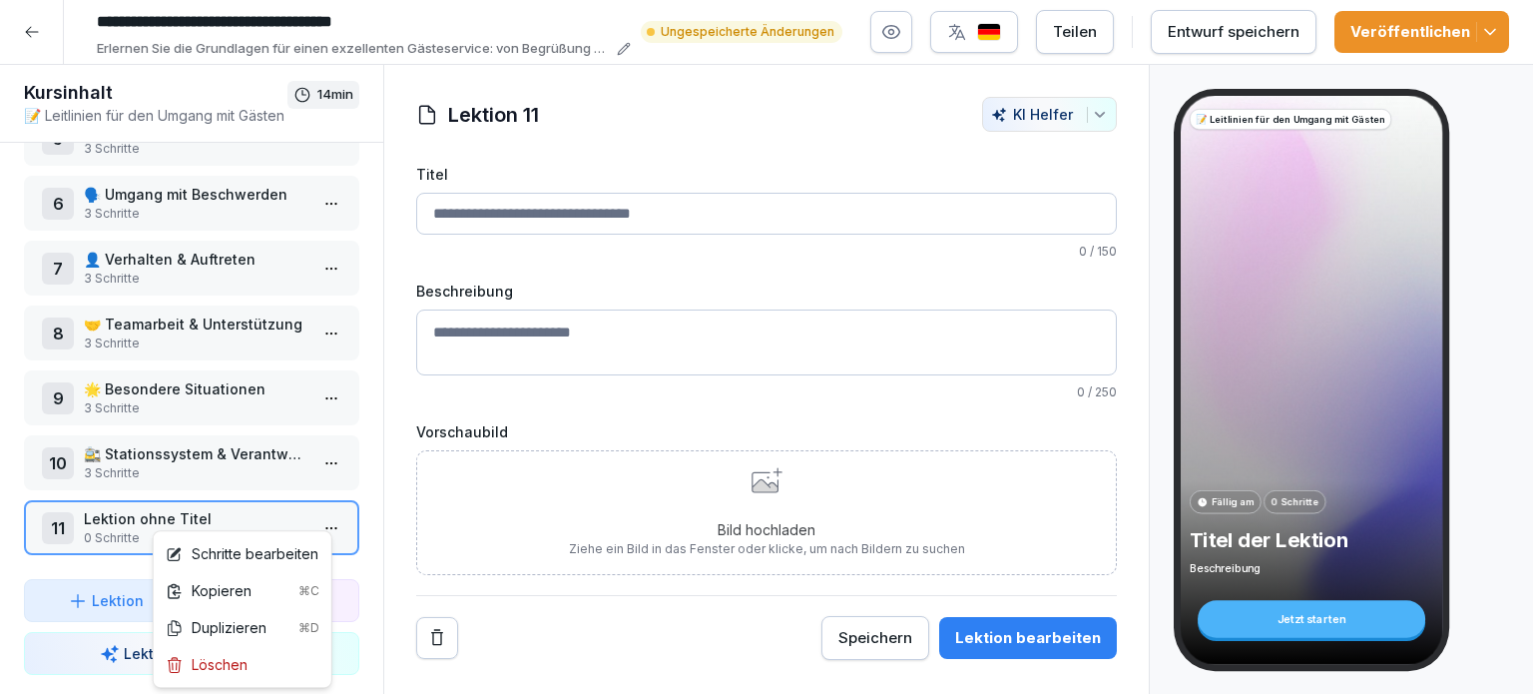
click at [318, 526] on html "**********" at bounding box center [766, 347] width 1533 height 694
click at [215, 669] on div "Löschen" at bounding box center [207, 664] width 82 height 21
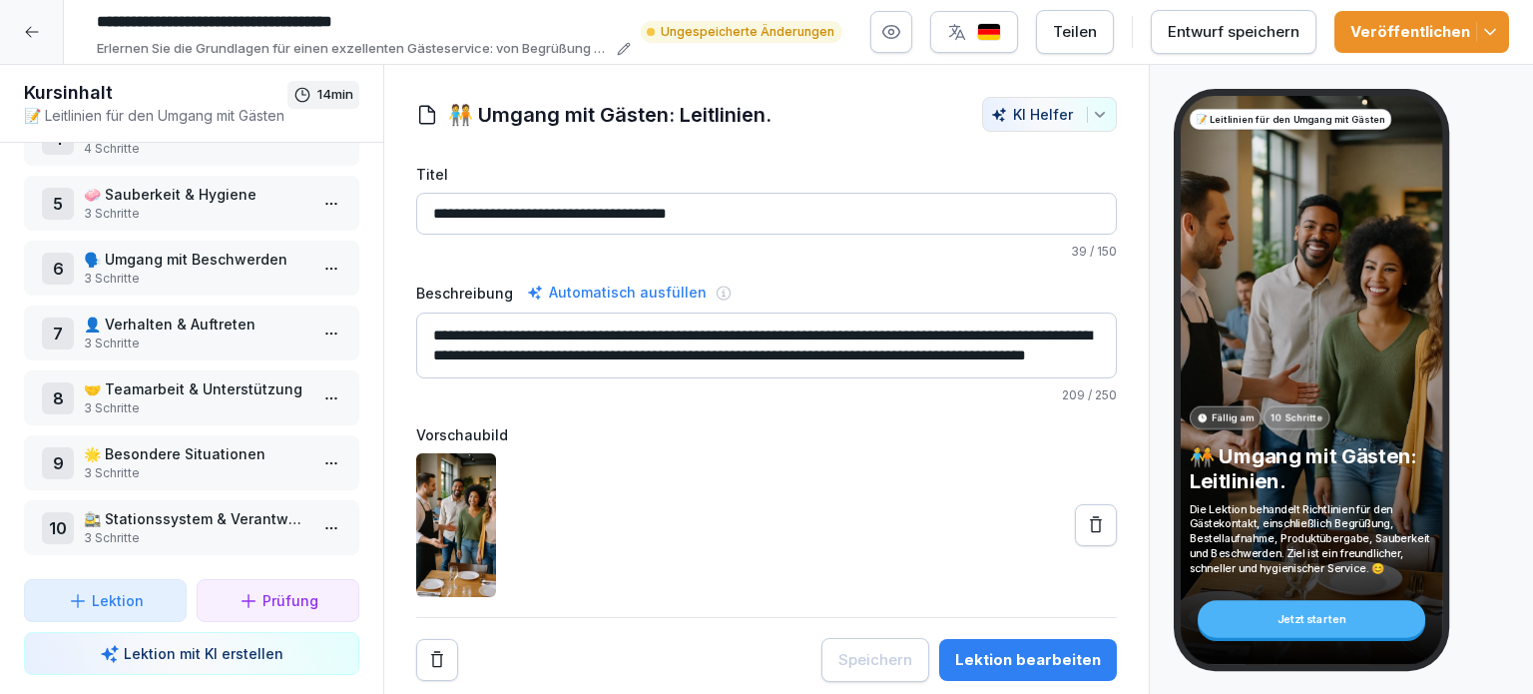
scroll to position [256, 0]
click at [221, 512] on p "🚉 Stationssystem & Verantwortlichkeiten" at bounding box center [196, 518] width 224 height 21
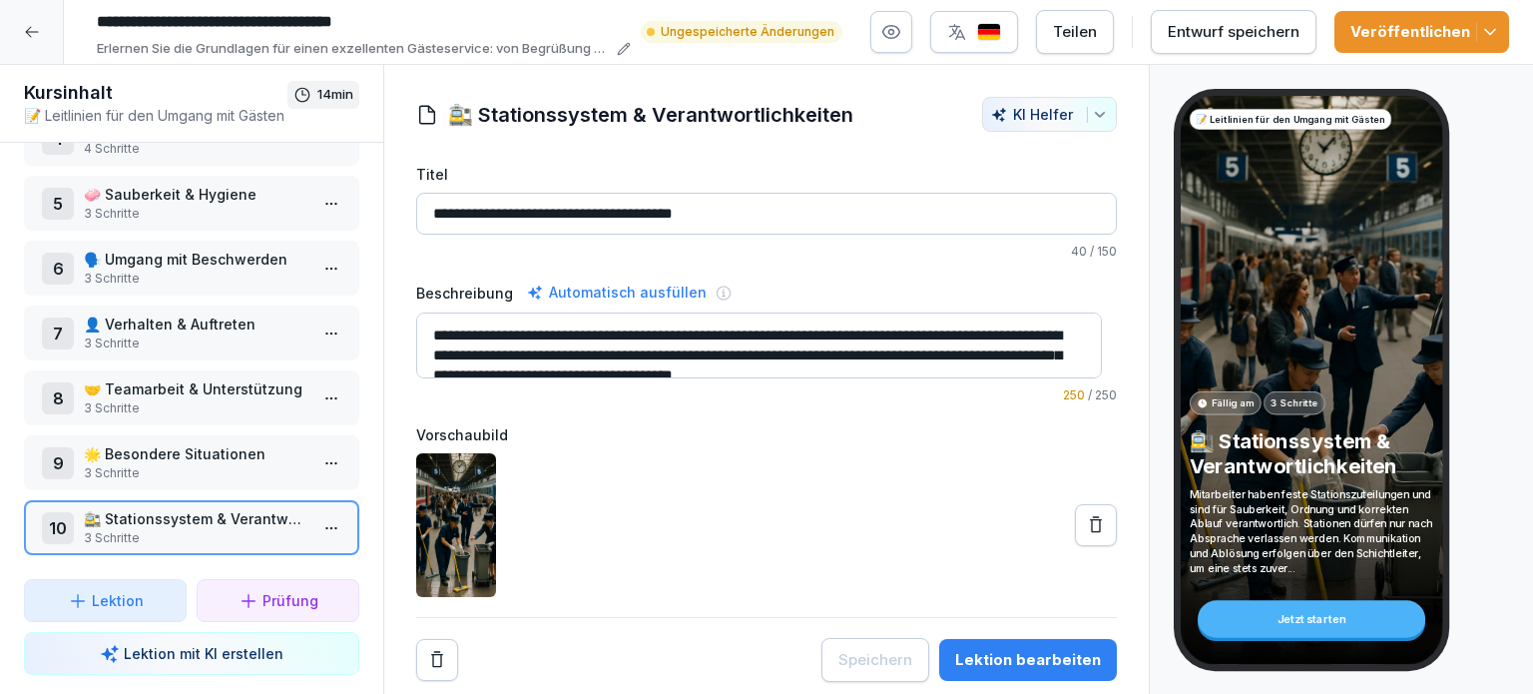
click at [91, 508] on p "🚉 Stationssystem & Verantwortlichkeiten" at bounding box center [196, 518] width 224 height 21
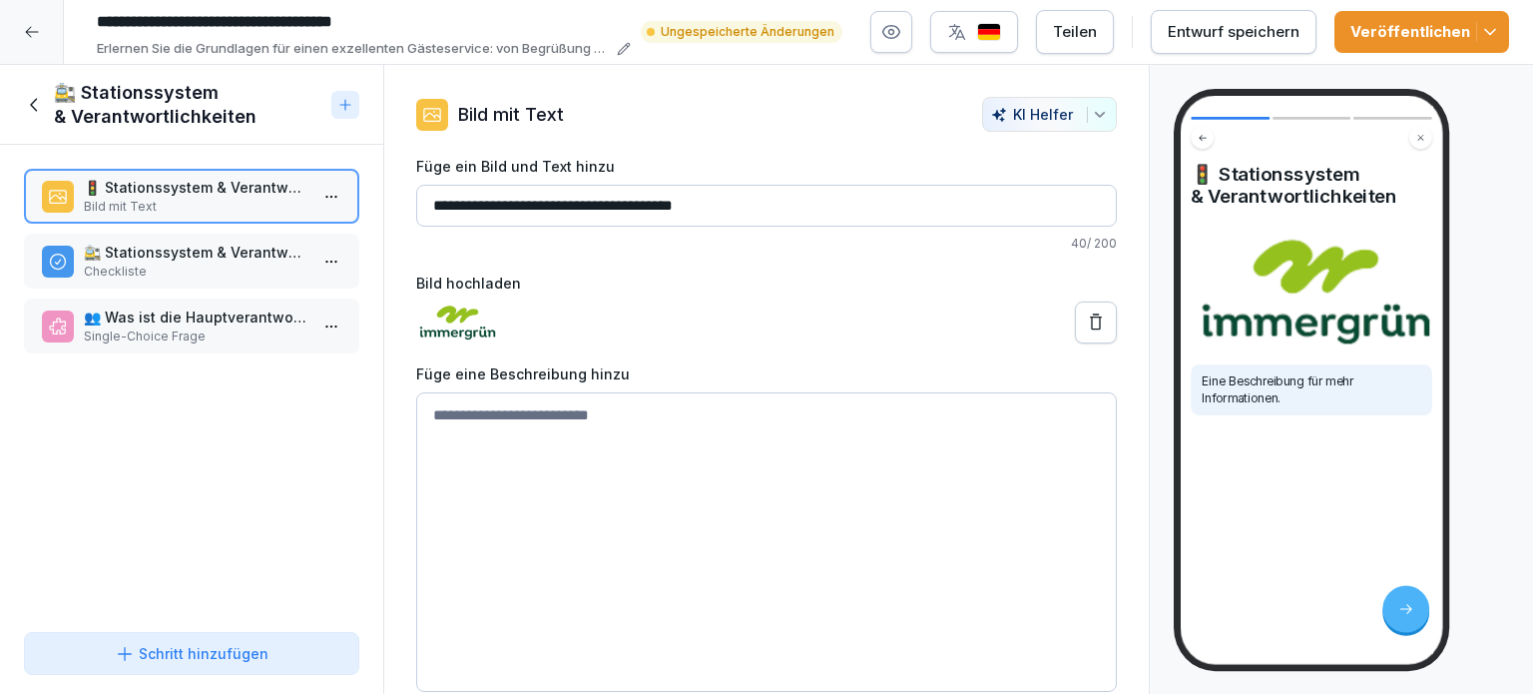
click at [348, 110] on icon at bounding box center [345, 105] width 16 height 16
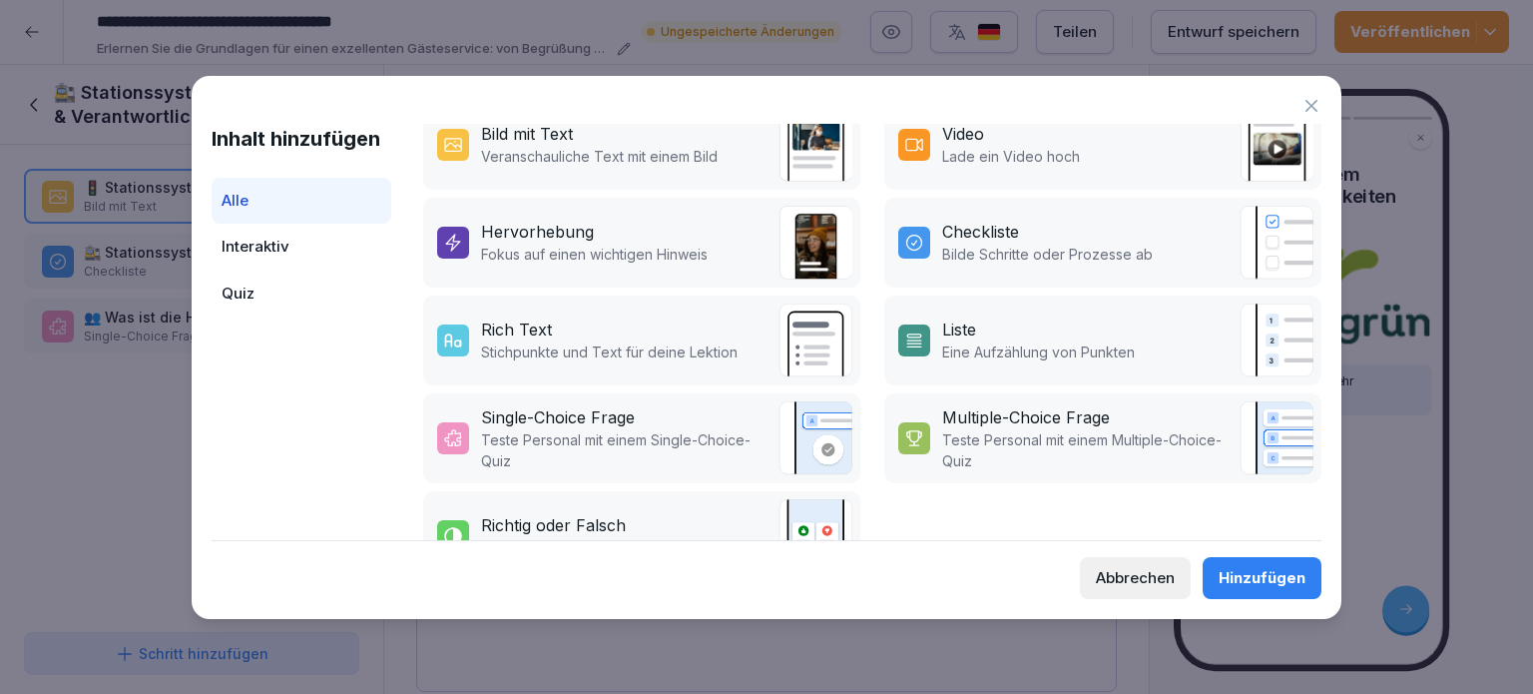
scroll to position [479, 0]
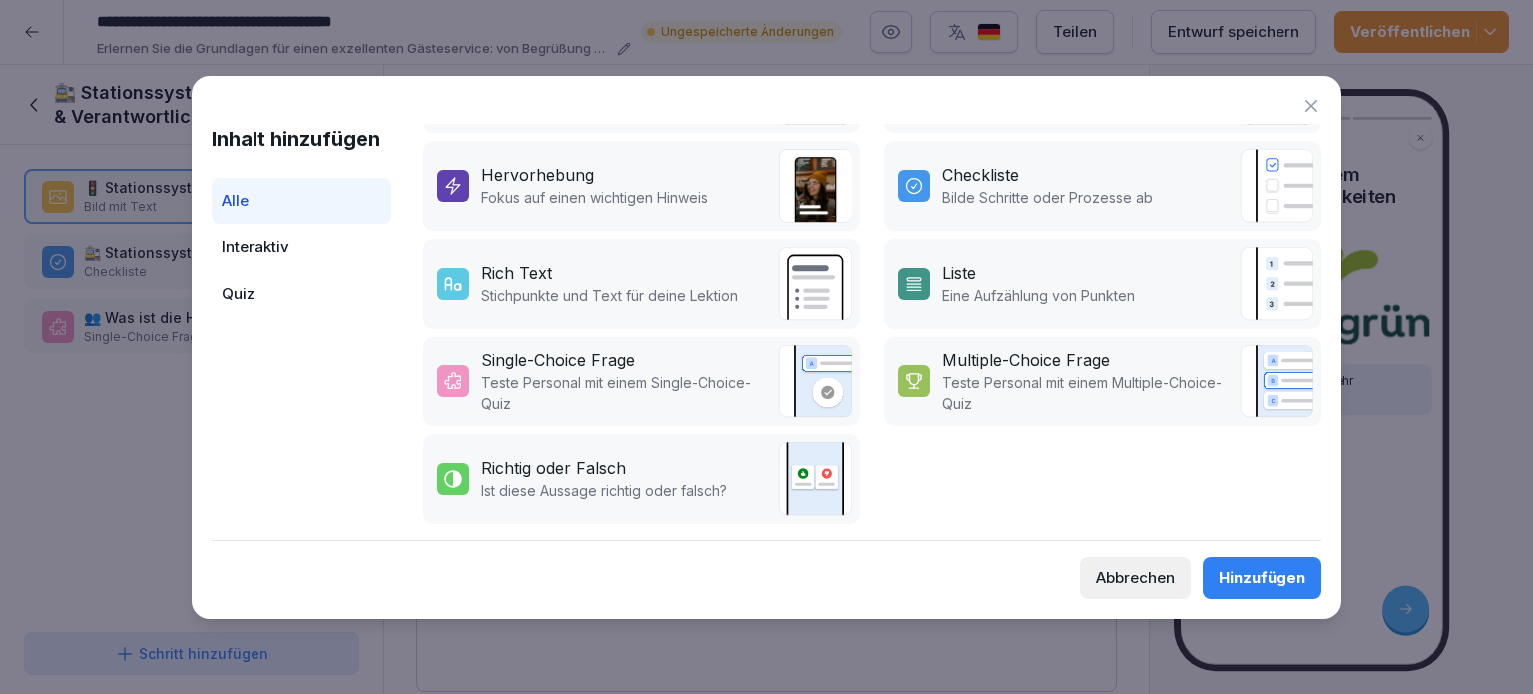
click at [285, 244] on div "Interaktiv" at bounding box center [302, 247] width 180 height 47
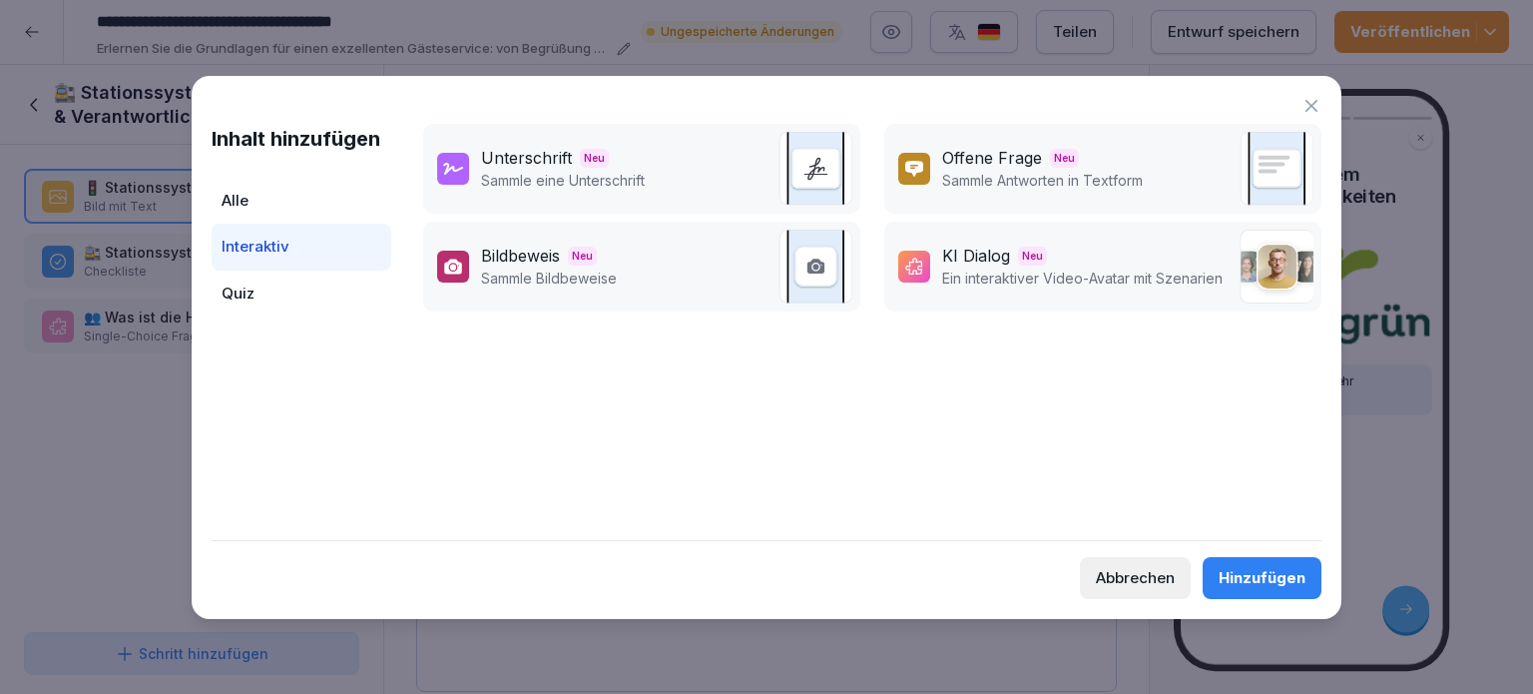
click at [516, 170] on p "Sammle eine Unterschrift" at bounding box center [563, 180] width 164 height 21
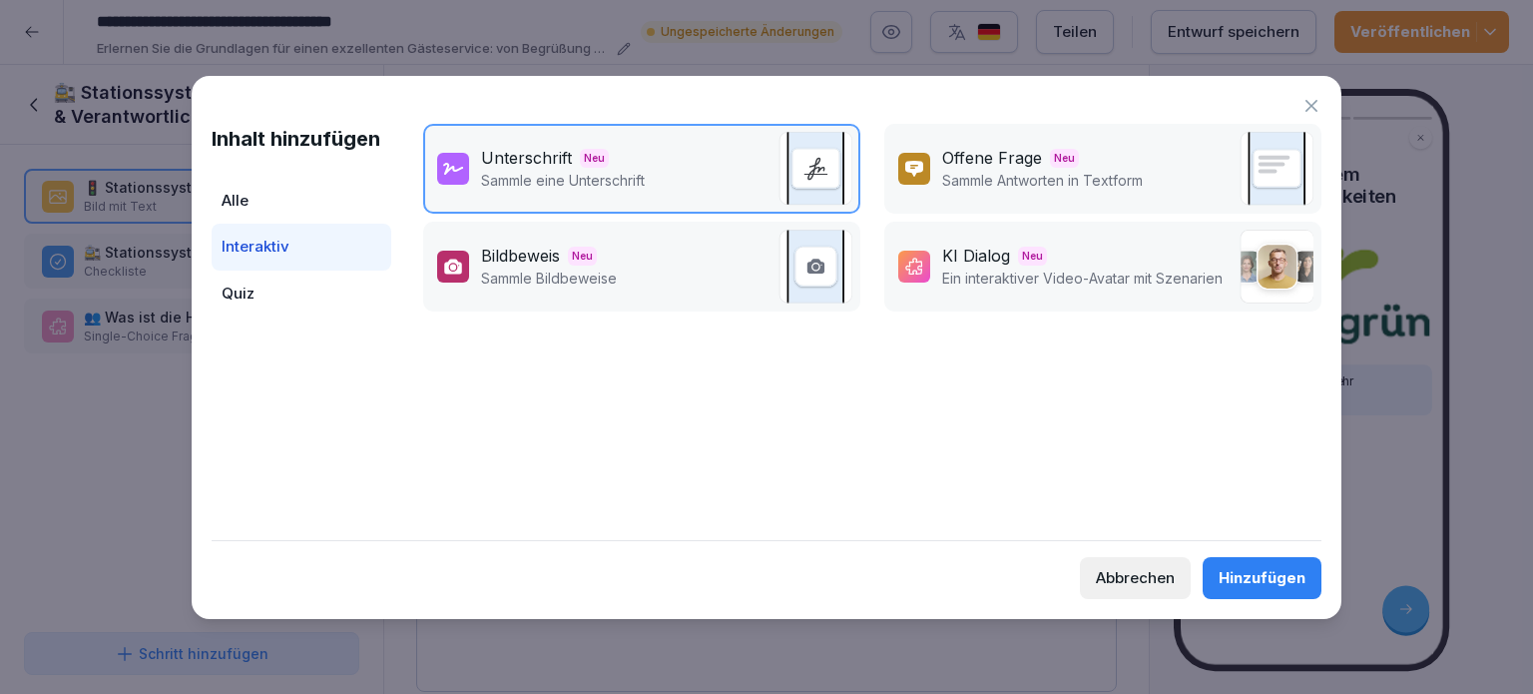
click at [1261, 578] on div "Hinzufügen" at bounding box center [1262, 578] width 87 height 22
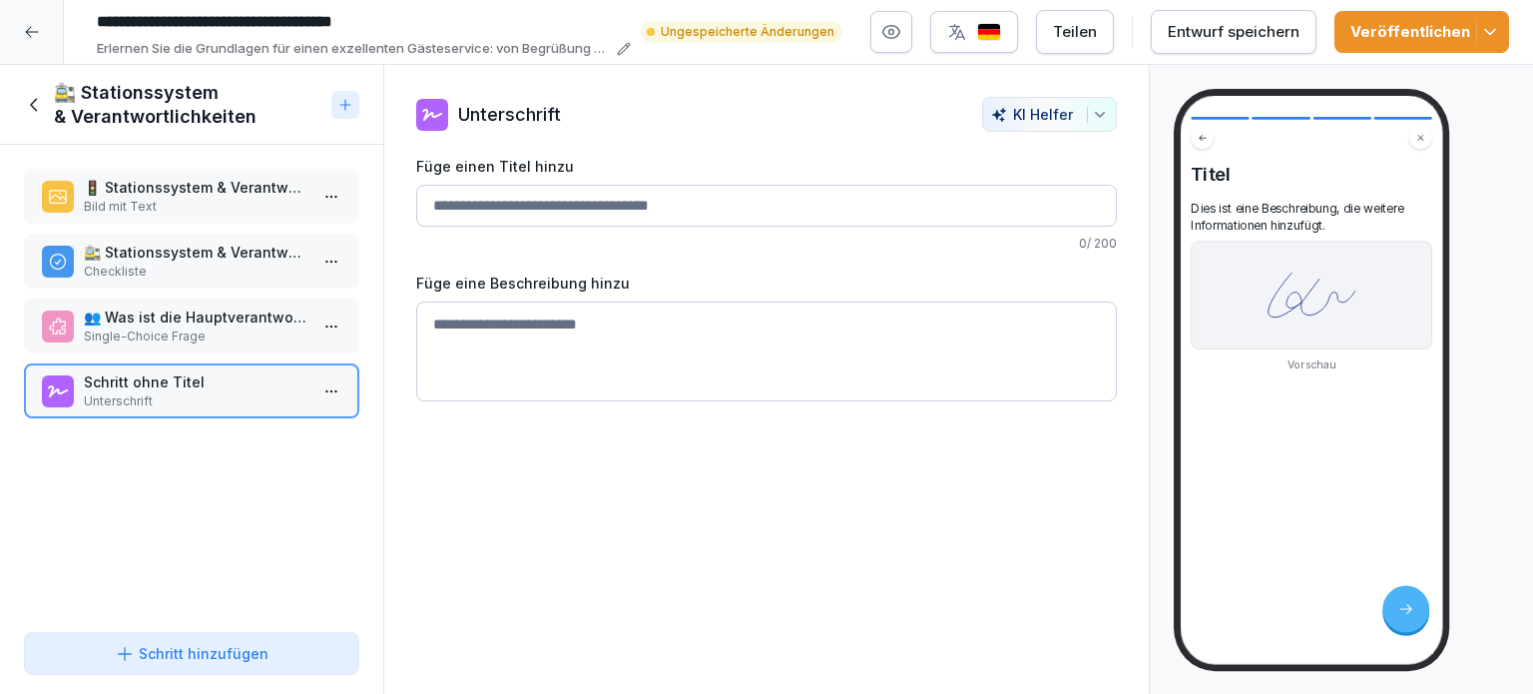
click at [447, 211] on input "Füge einen Titel hinzu" at bounding box center [766, 206] width 701 height 42
type input "*"
type input "**********"
click at [587, 324] on textarea at bounding box center [766, 351] width 701 height 100
click at [597, 318] on textarea at bounding box center [766, 351] width 701 height 100
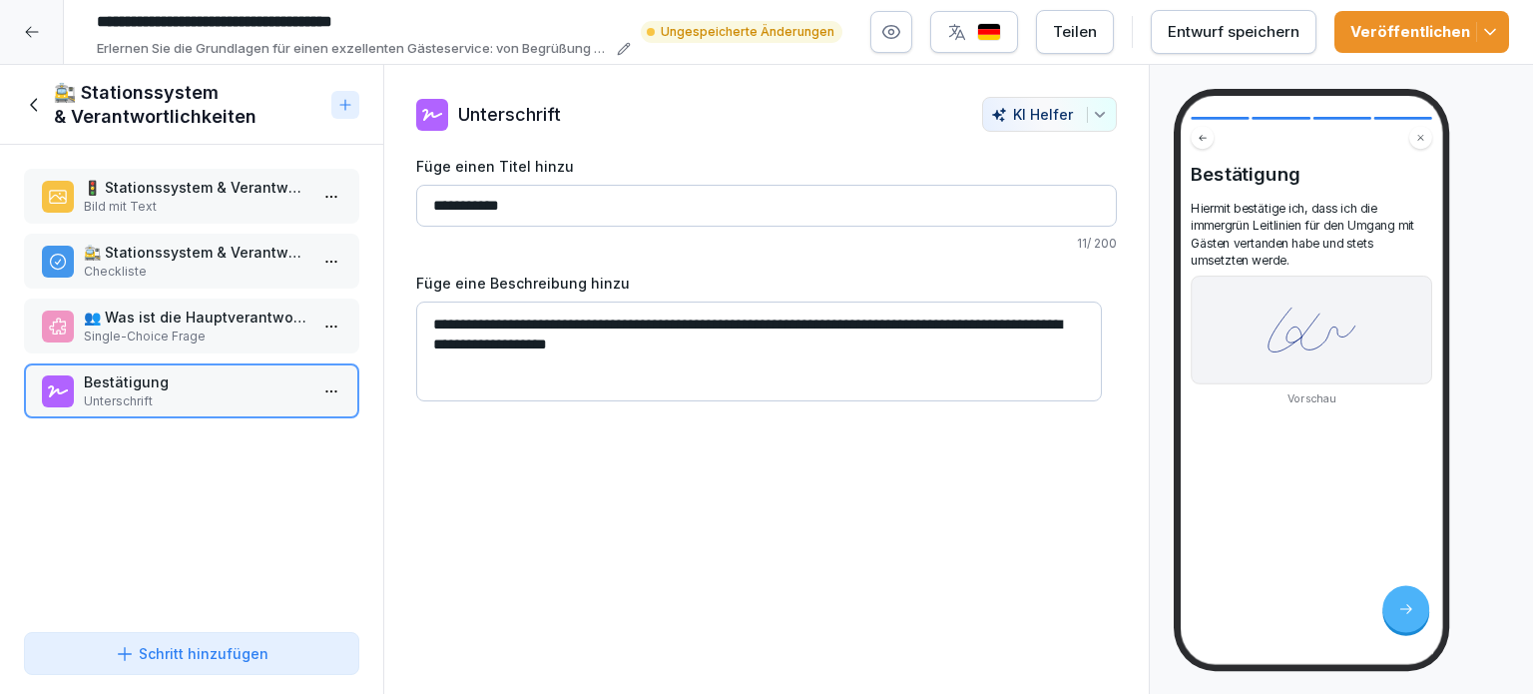
click at [465, 345] on textarea "**********" at bounding box center [759, 351] width 686 height 100
click at [452, 338] on textarea "**********" at bounding box center [759, 351] width 686 height 100
type textarea "**********"
click at [527, 207] on input "**********" at bounding box center [766, 206] width 701 height 42
click at [1492, 31] on polyline "button" at bounding box center [1490, 32] width 10 height 5
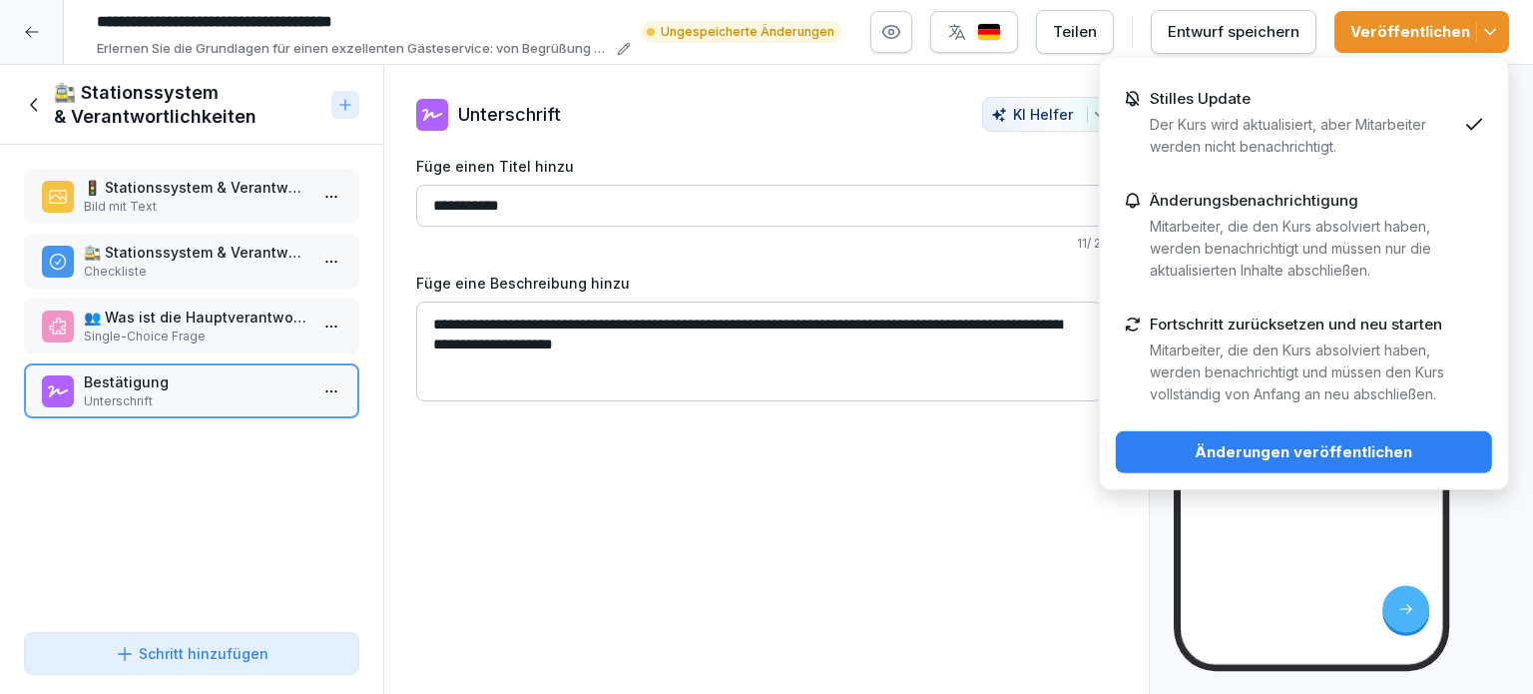
click at [1354, 457] on div "Änderungen veröffentlichen" at bounding box center [1304, 452] width 344 height 22
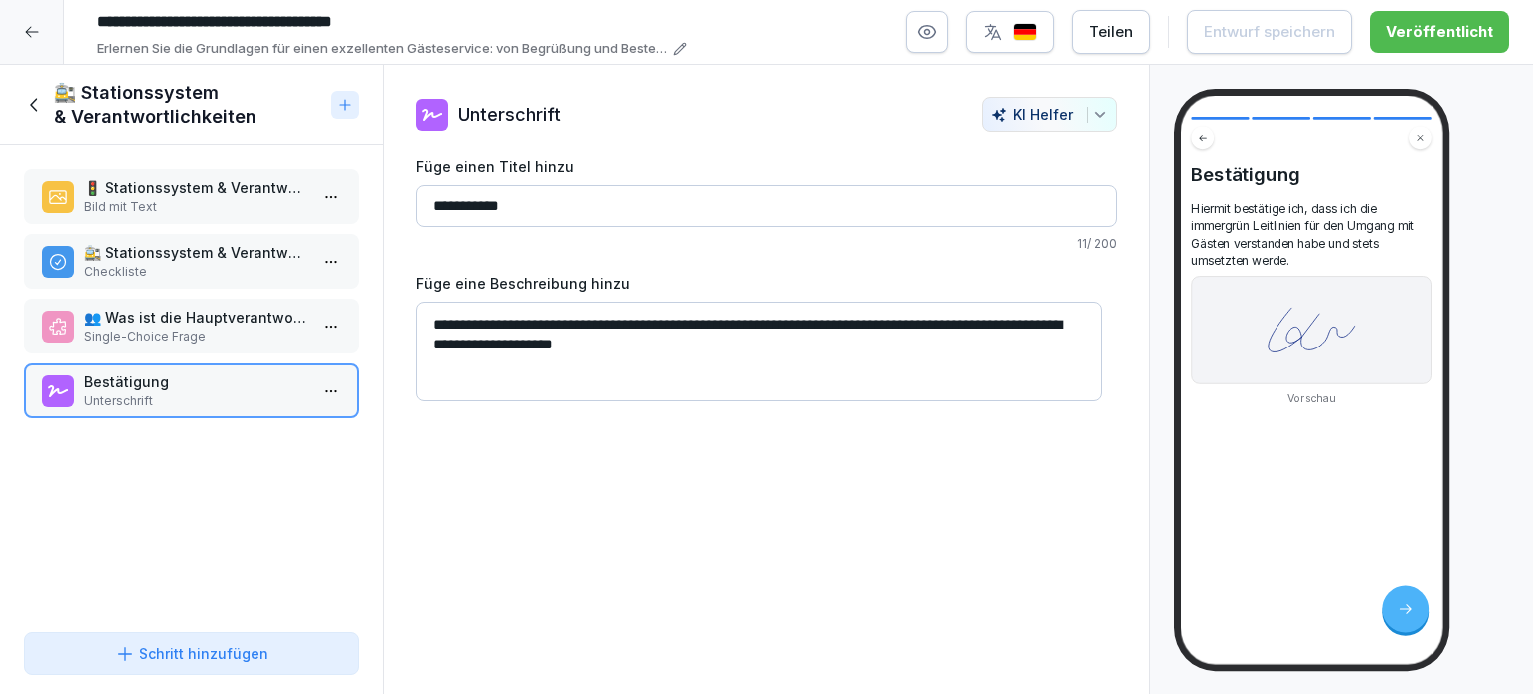
click at [32, 99] on icon at bounding box center [35, 105] width 22 height 22
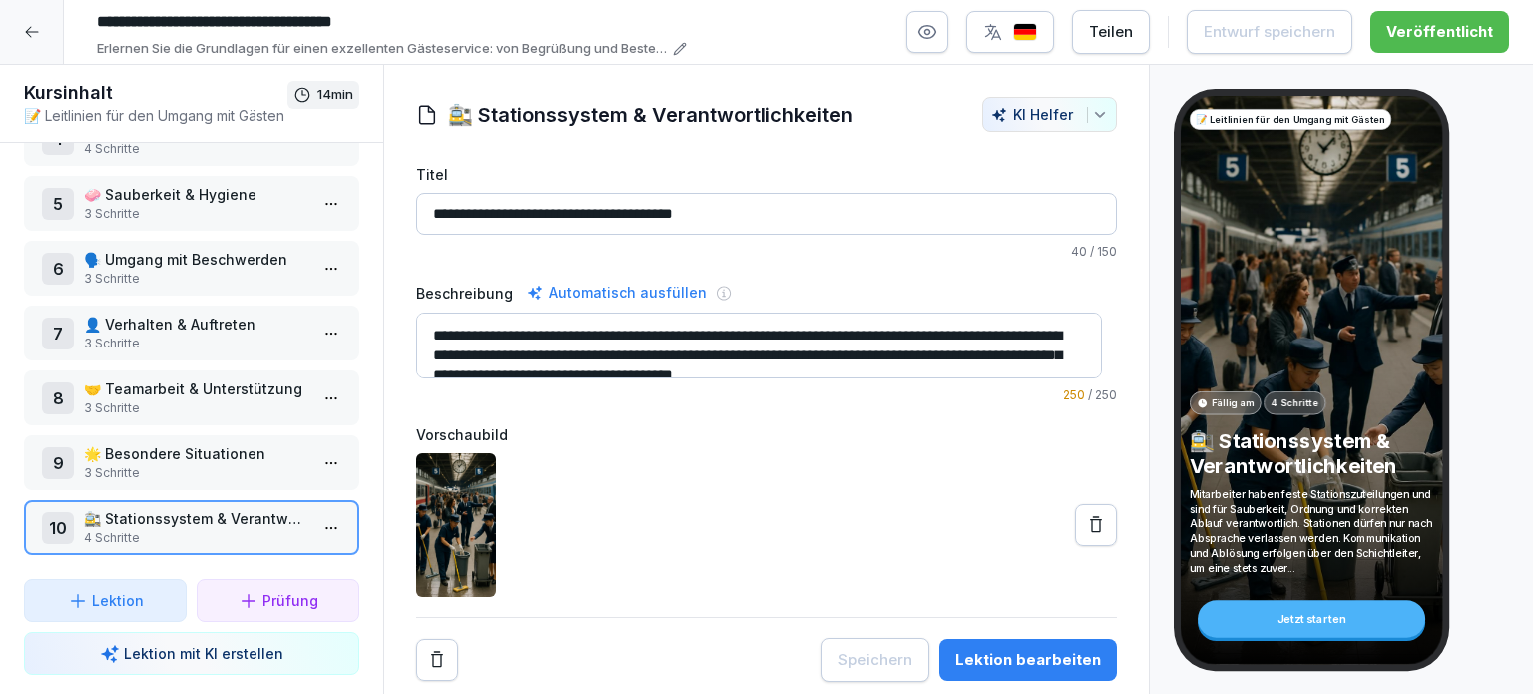
click at [35, 37] on icon at bounding box center [32, 32] width 16 height 16
